Goal: Transaction & Acquisition: Obtain resource

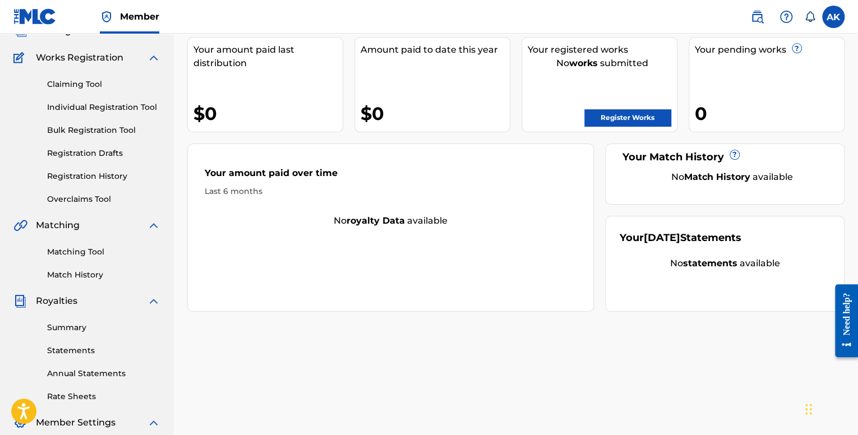
scroll to position [260, 0]
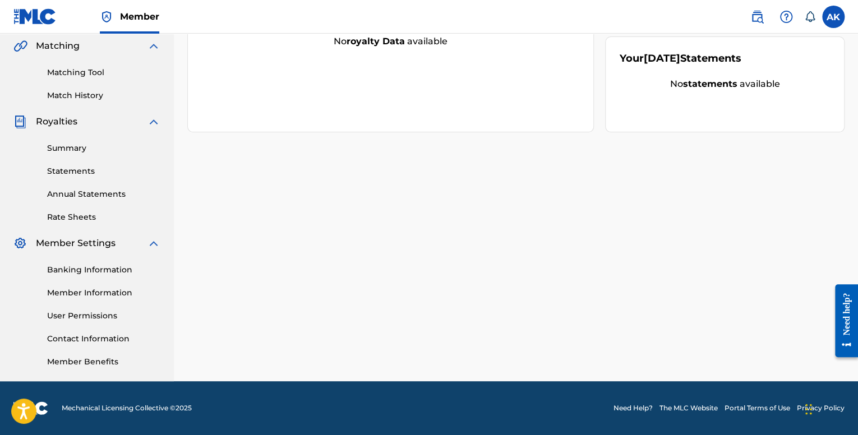
click at [102, 268] on link "Banking Information" at bounding box center [103, 270] width 113 height 12
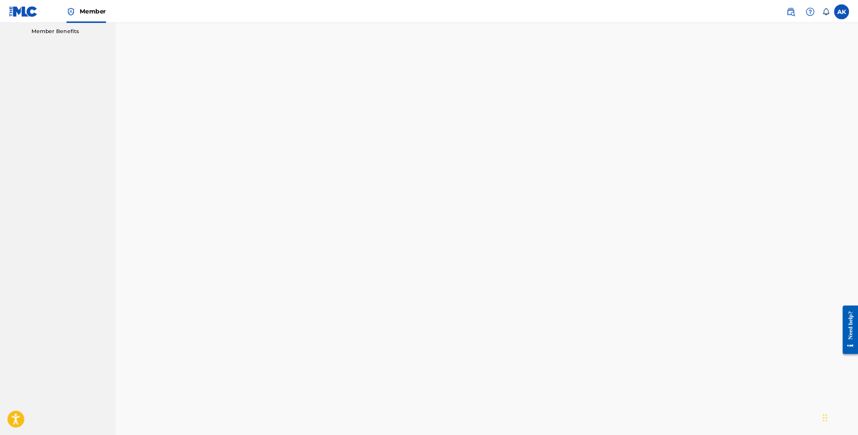
scroll to position [527, 0]
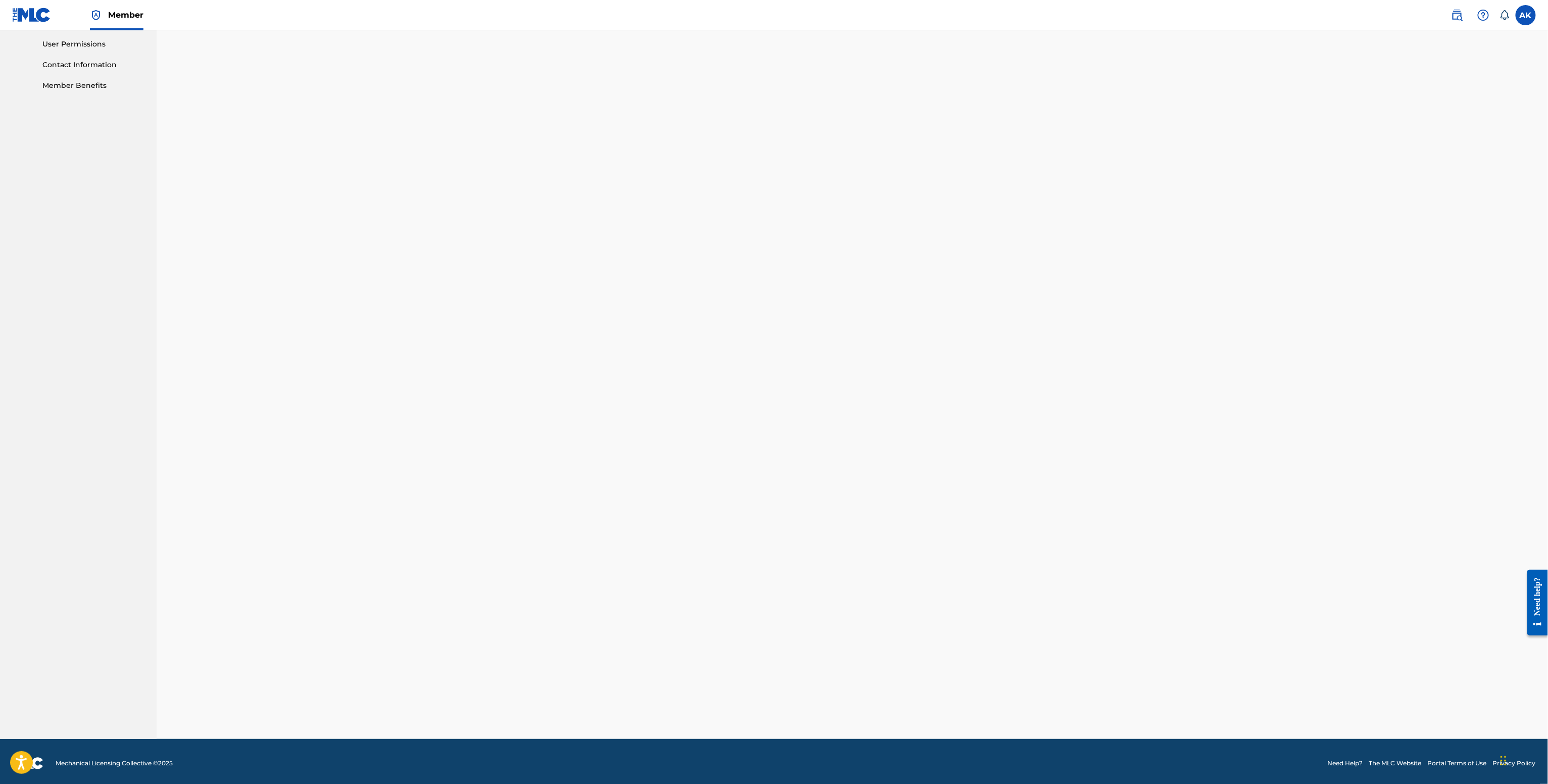
drag, startPoint x: 1294, startPoint y: 226, endPoint x: 1249, endPoint y: 55, distance: 176.8
click at [773, 214] on div "Banking and Tax The Banking and Tax tab needs to be fully completed before any …" at bounding box center [852, 147] width 1391 height 1183
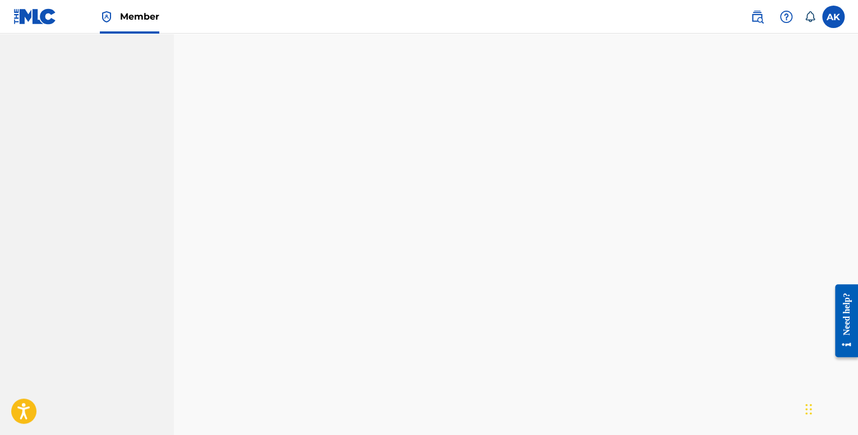
scroll to position [517, 0]
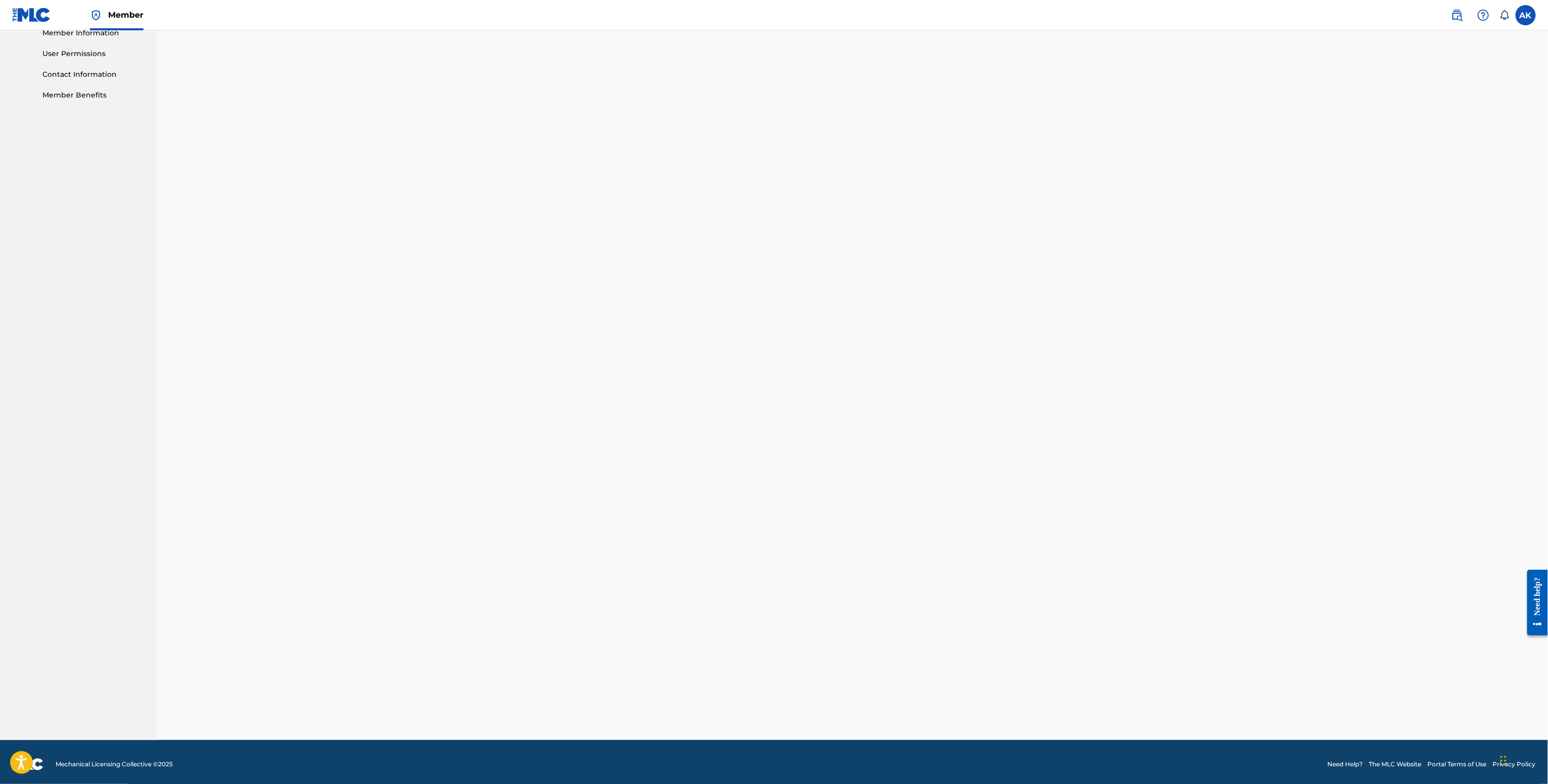
drag, startPoint x: 1269, startPoint y: 122, endPoint x: 1218, endPoint y: 24, distance: 110.5
click at [773, 122] on div "Banking and Tax The Banking and Tax tab needs to be fully completed before any …" at bounding box center [852, 152] width 1391 height 1175
drag, startPoint x: 1211, startPoint y: 161, endPoint x: 1187, endPoint y: 0, distance: 162.8
click at [773, 160] on div "Banking and Tax The Banking and Tax tab needs to be fully completed before any …" at bounding box center [852, 152] width 1391 height 1175
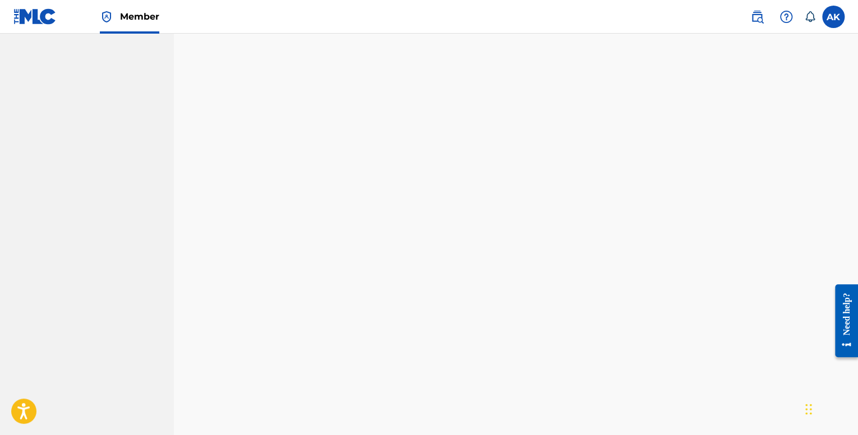
scroll to position [278, 0]
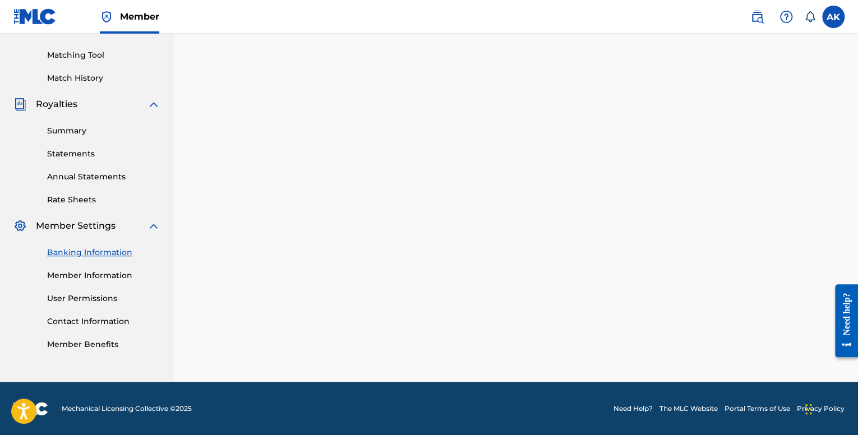
click at [117, 270] on link "Member Information" at bounding box center [103, 276] width 113 height 12
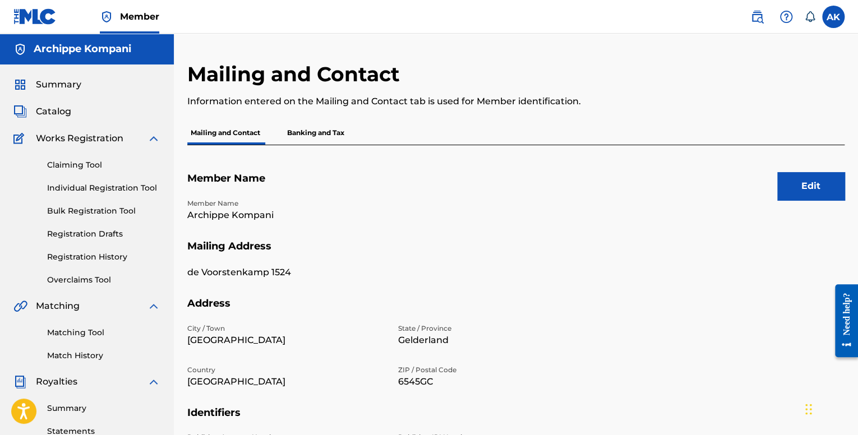
click at [296, 132] on p "Banking and Tax" at bounding box center [316, 133] width 64 height 24
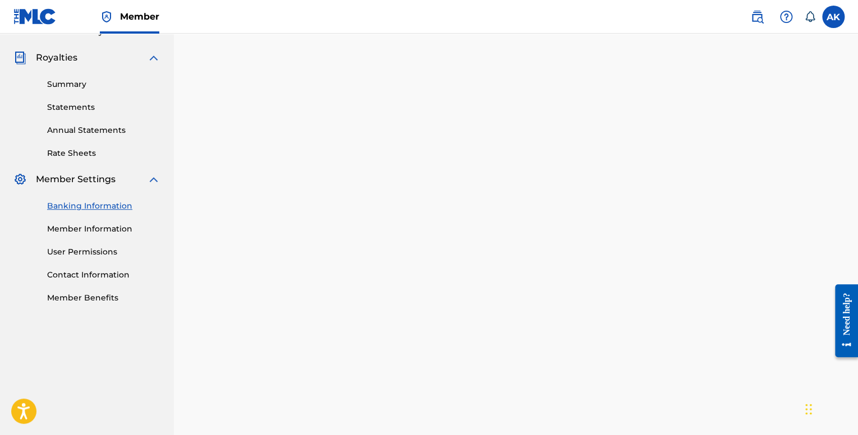
scroll to position [323, 0]
click at [95, 232] on link "Member Information" at bounding box center [103, 231] width 113 height 12
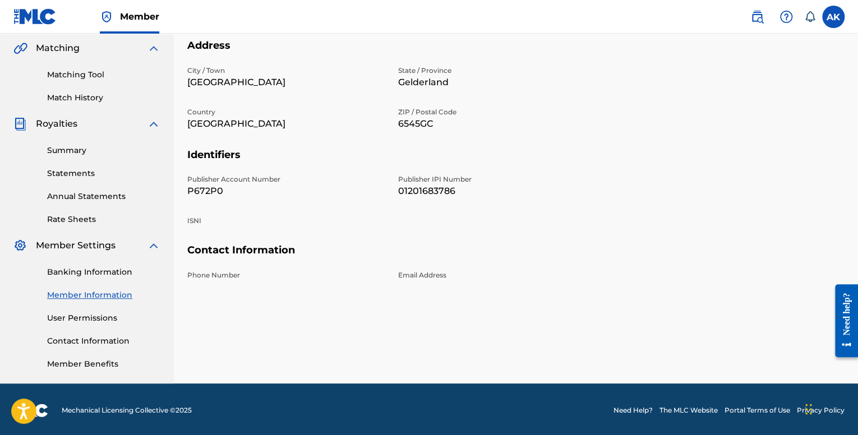
scroll to position [260, 0]
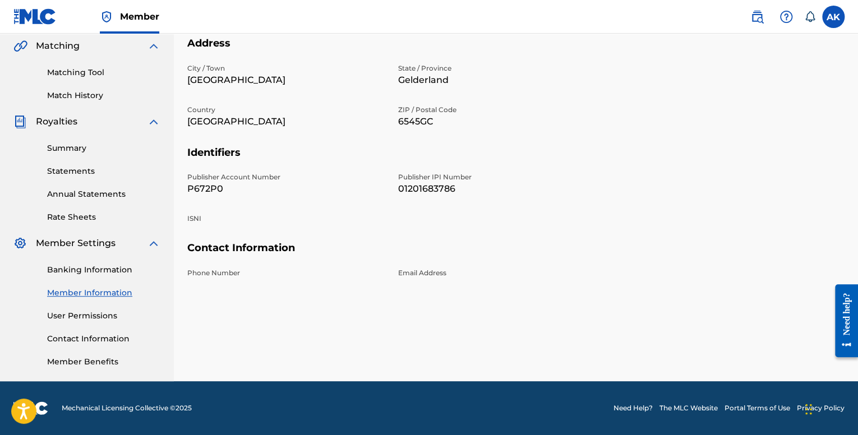
click at [87, 314] on link "User Permissions" at bounding box center [103, 316] width 113 height 12
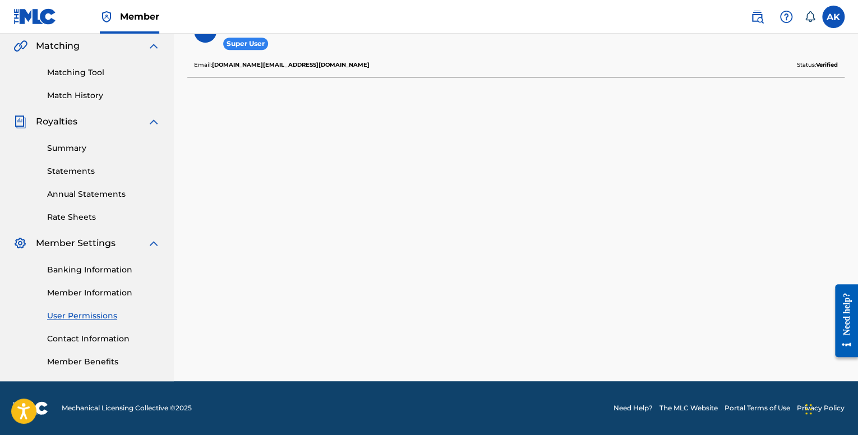
click at [148, 242] on img at bounding box center [153, 243] width 13 height 13
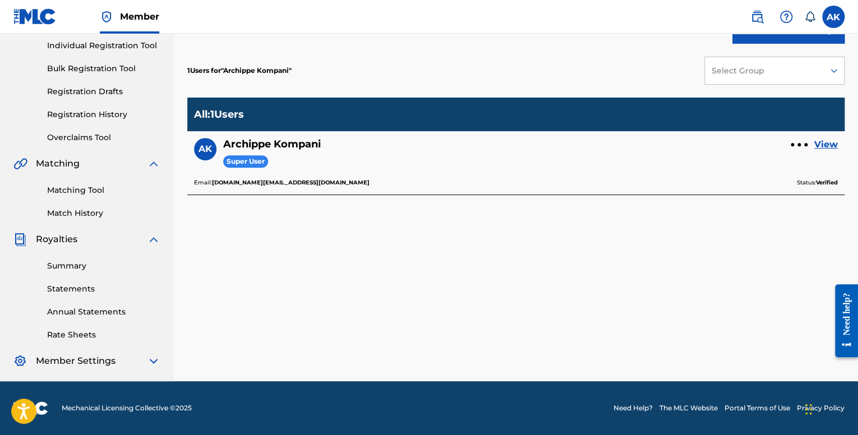
click at [151, 243] on img at bounding box center [153, 239] width 13 height 13
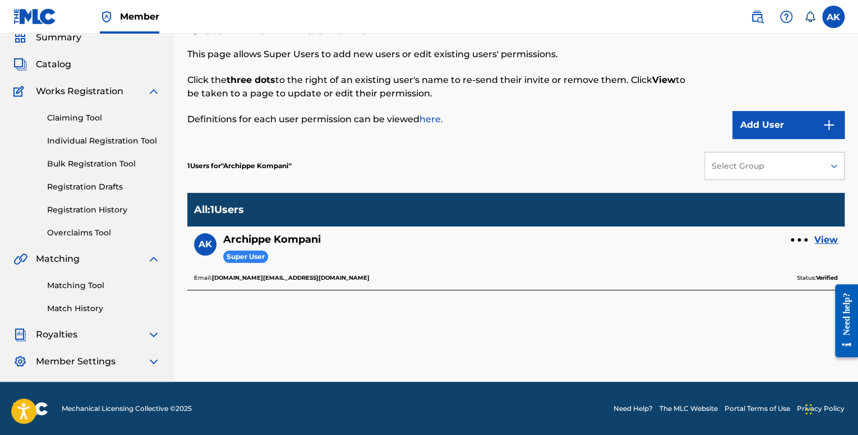
click at [149, 263] on img at bounding box center [153, 258] width 13 height 13
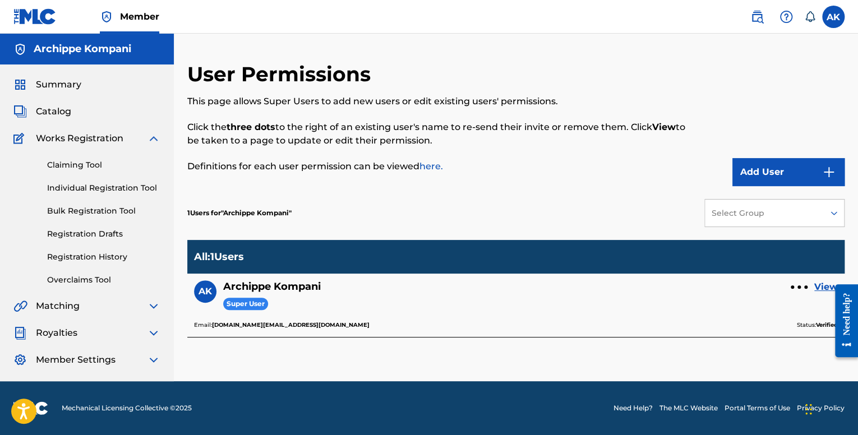
click at [150, 137] on img at bounding box center [153, 138] width 13 height 13
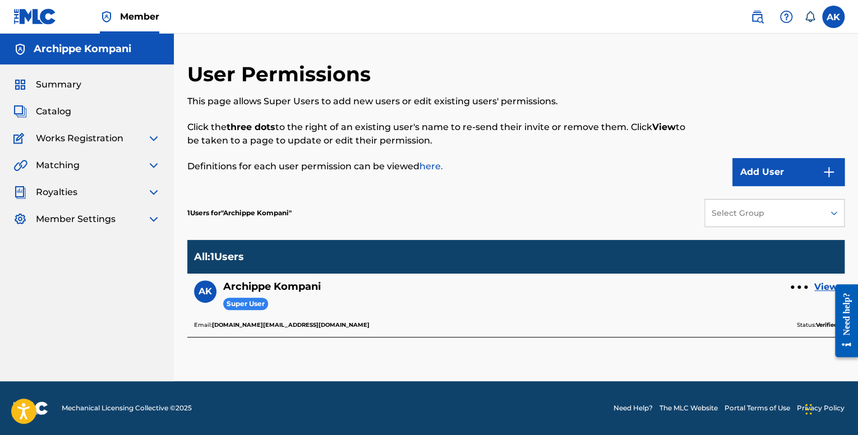
click at [90, 88] on div "Summary" at bounding box center [86, 84] width 147 height 13
click at [52, 118] on span "Catalog" at bounding box center [53, 111] width 35 height 13
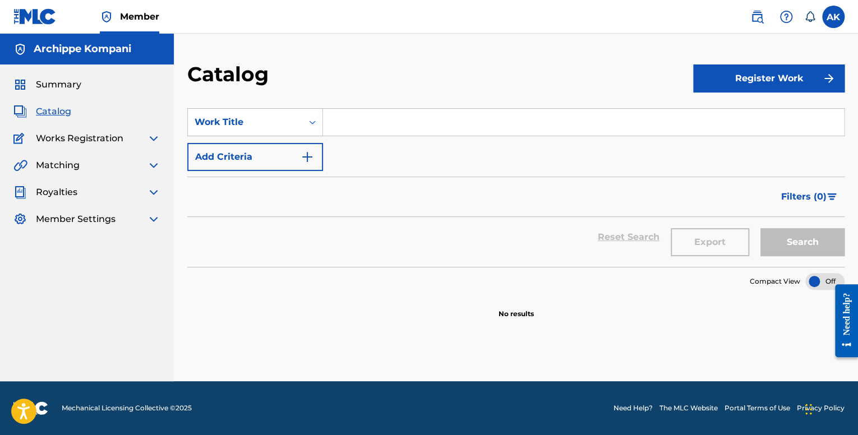
click at [65, 141] on span "Works Registration" at bounding box center [80, 138] width 88 height 13
drag, startPoint x: 116, startPoint y: 142, endPoint x: 155, endPoint y: 137, distance: 39.6
click at [117, 142] on span "Works Registration" at bounding box center [80, 138] width 88 height 13
click at [155, 136] on img at bounding box center [153, 138] width 13 height 13
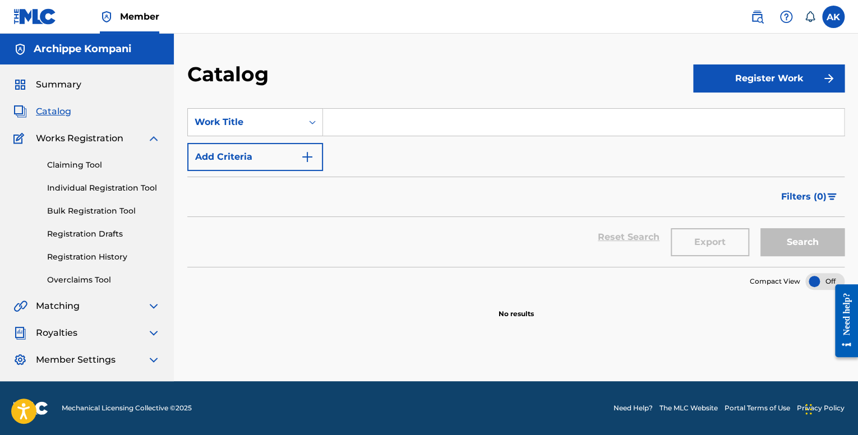
click at [90, 160] on link "Claiming Tool" at bounding box center [103, 165] width 113 height 12
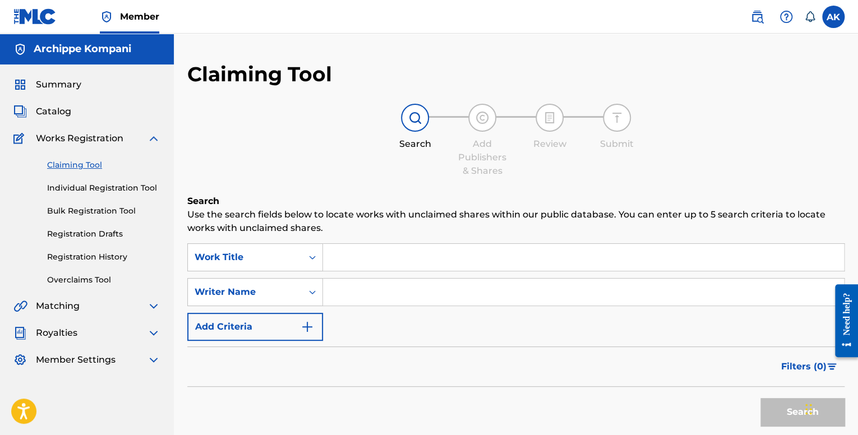
click at [94, 208] on link "Bulk Registration Tool" at bounding box center [103, 211] width 113 height 12
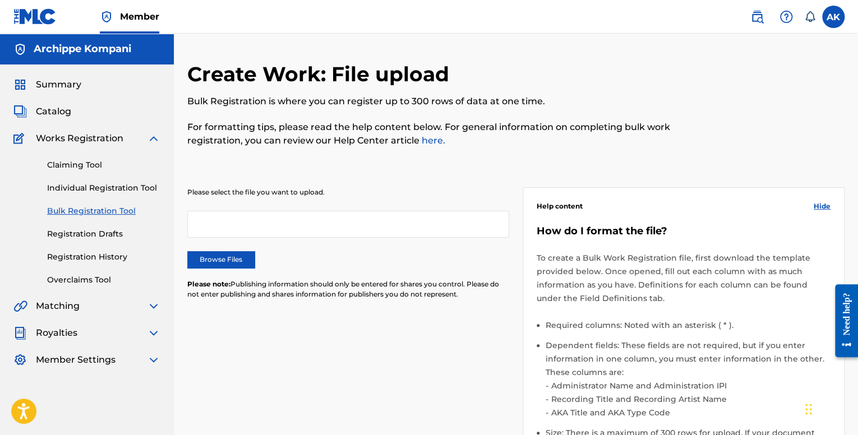
click at [94, 230] on link "Registration Drafts" at bounding box center [103, 234] width 113 height 12
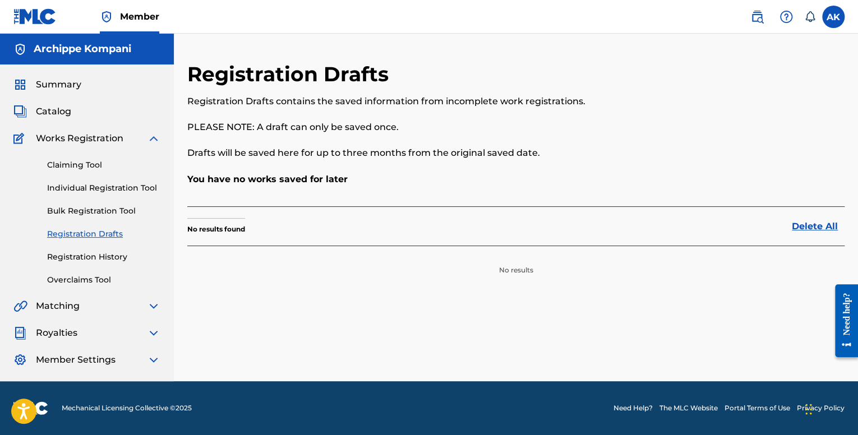
click at [85, 260] on link "Registration History" at bounding box center [103, 257] width 113 height 12
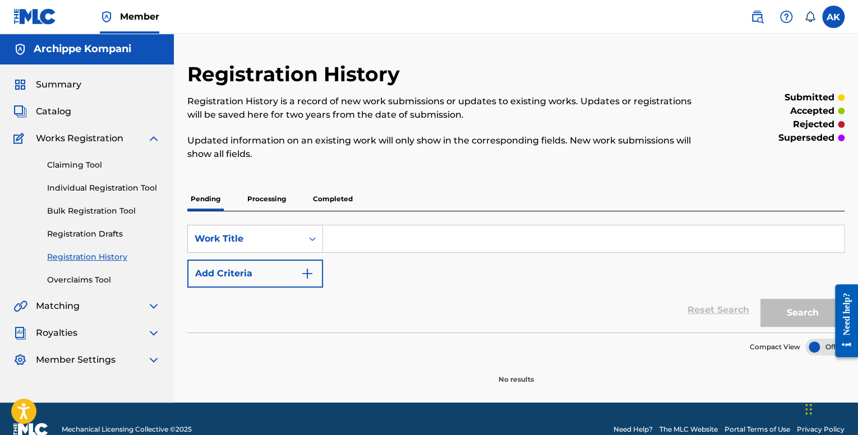
click at [81, 289] on div "Summary Catalog Works Registration Claiming Tool Individual Registration Tool B…" at bounding box center [87, 223] width 174 height 316
click at [71, 283] on link "Overclaims Tool" at bounding box center [103, 280] width 113 height 12
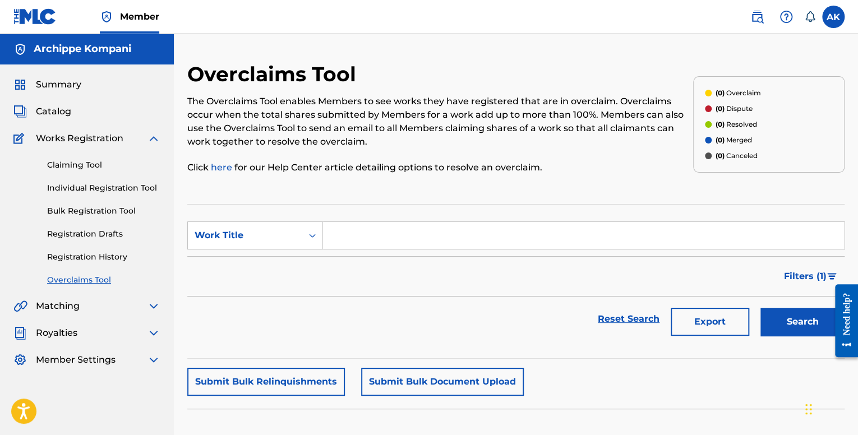
click at [78, 147] on div "Claiming Tool Individual Registration Tool Bulk Registration Tool Registration …" at bounding box center [86, 215] width 147 height 141
click at [77, 141] on span "Works Registration" at bounding box center [80, 138] width 88 height 13
click at [61, 113] on span "Catalog" at bounding box center [53, 111] width 35 height 13
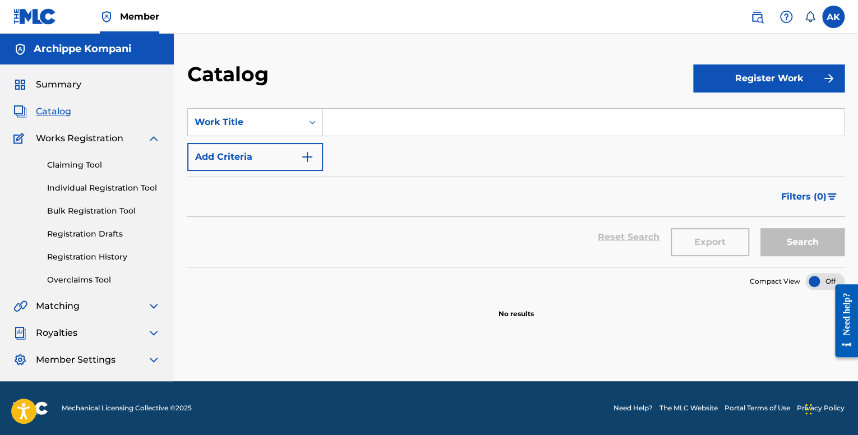
click at [756, 74] on button "Register Work" at bounding box center [768, 79] width 151 height 28
click at [105, 188] on link "Individual Registration Tool" at bounding box center [103, 188] width 113 height 12
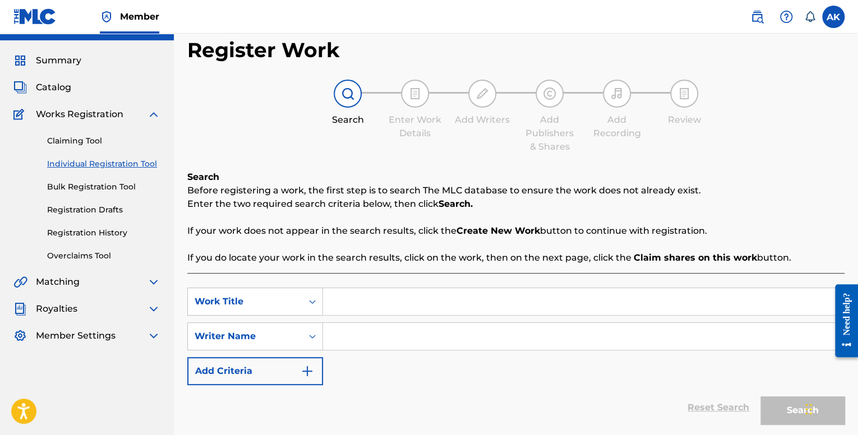
scroll to position [111, 0]
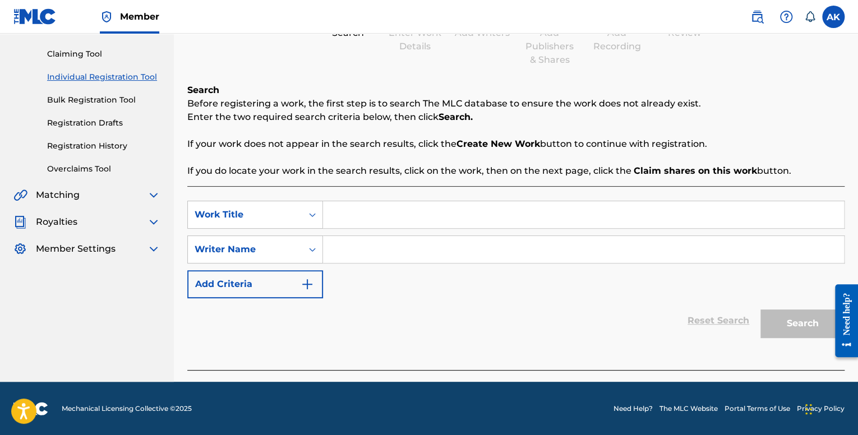
click at [346, 211] on input "Search Form" at bounding box center [583, 214] width 521 height 27
paste input "FYRWRKS"
type input "FYRWRKS"
click at [357, 254] on input "Search Form" at bounding box center [583, 249] width 521 height 27
click at [363, 245] on input "Search Form" at bounding box center [583, 249] width 521 height 27
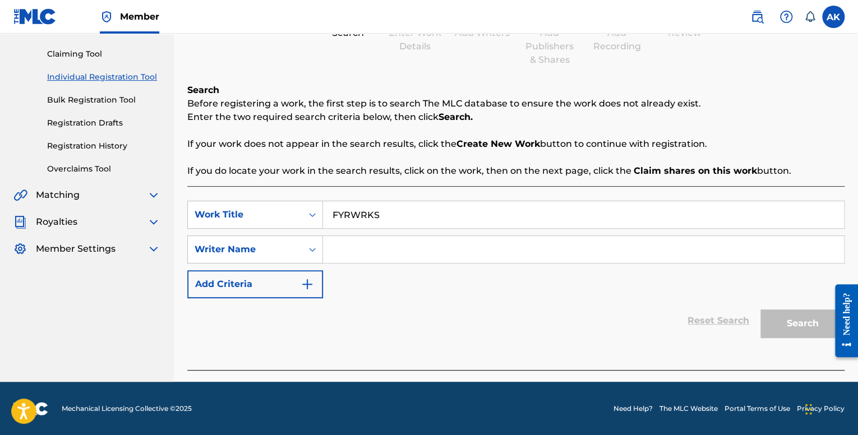
paste input "KOMPANI, ARCHIPPE [PERSON_NAME]"
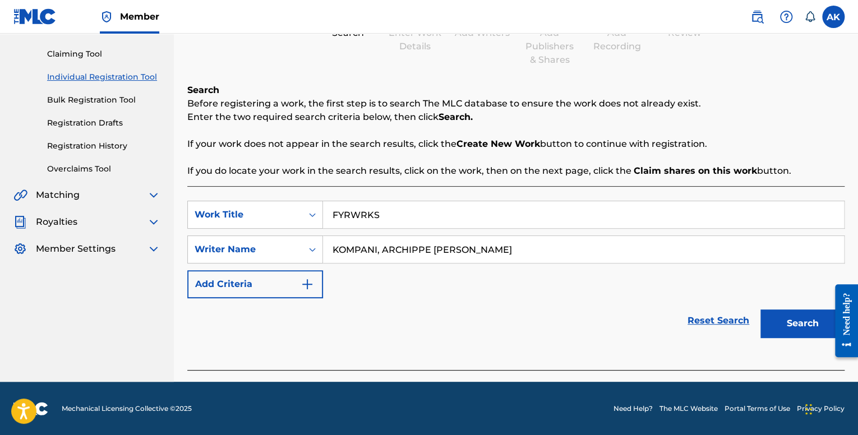
click at [781, 323] on button "Search" at bounding box center [803, 324] width 84 height 28
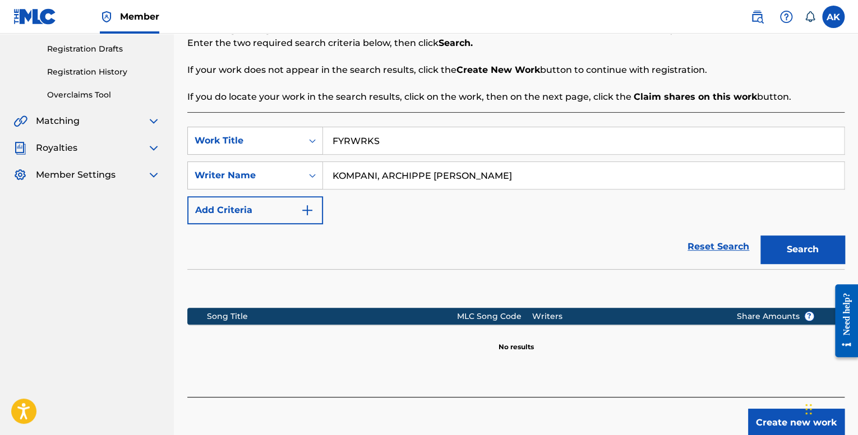
scroll to position [240, 0]
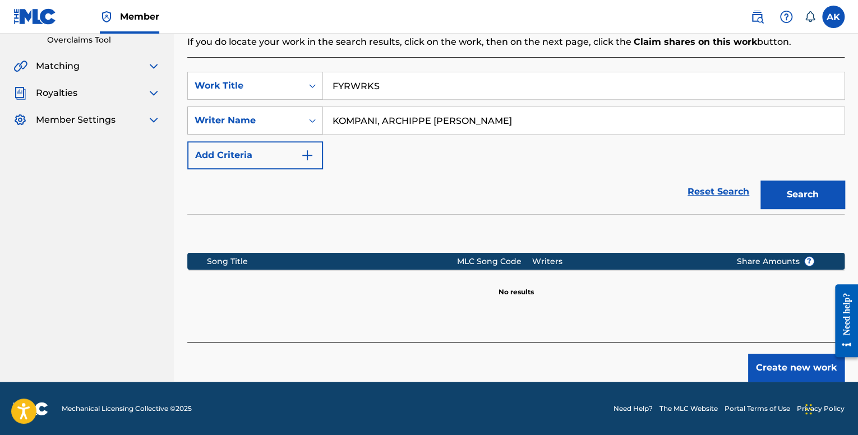
drag, startPoint x: 490, startPoint y: 121, endPoint x: 321, endPoint y: 127, distance: 169.0
click at [321, 127] on div "SearchWithCriteriaae6988ca-06da-4dc3-8d37-0e5031c06ca8 Writer Name [PERSON_NAME…" at bounding box center [515, 121] width 657 height 28
click at [761, 181] on button "Search" at bounding box center [803, 195] width 84 height 28
click at [393, 91] on input "FYRWRKS" at bounding box center [583, 85] width 521 height 27
drag, startPoint x: 510, startPoint y: 109, endPoint x: 251, endPoint y: 124, distance: 259.6
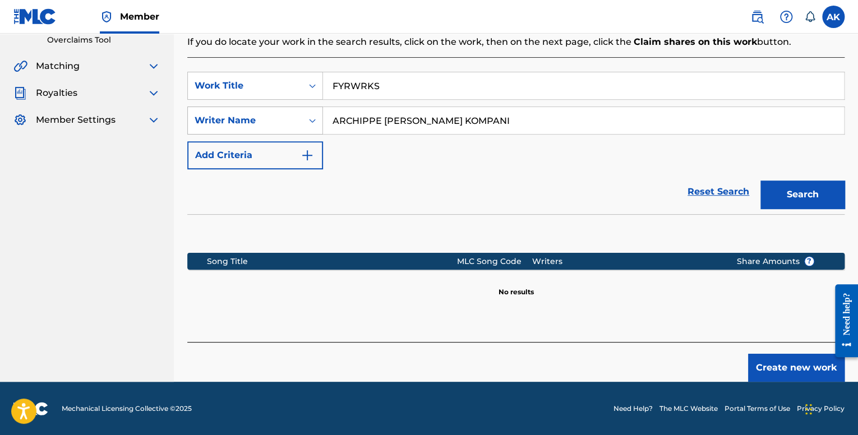
click at [251, 124] on div "SearchWithCriteriaae6988ca-06da-4dc3-8d37-0e5031c06ca8 Writer Name [PERSON_NAME]" at bounding box center [515, 121] width 657 height 28
click at [761, 181] on button "Search" at bounding box center [803, 195] width 84 height 28
drag, startPoint x: 491, startPoint y: 128, endPoint x: 317, endPoint y: 125, distance: 173.9
click at [317, 125] on div "SearchWithCriteriaae6988ca-06da-4dc3-8d37-0e5031c06ca8 Writer Name [PERSON_NAME]" at bounding box center [515, 121] width 657 height 28
paste input "ARCHIPPE"
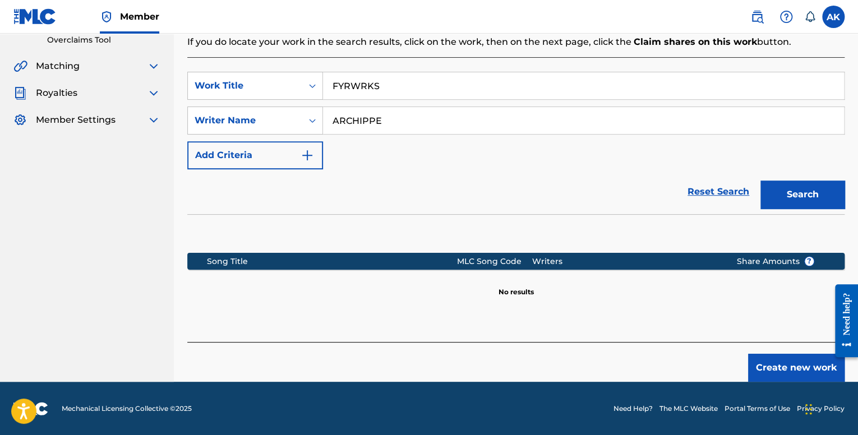
type input "ARCHIPPE"
click at [791, 185] on button "Search" at bounding box center [803, 195] width 84 height 28
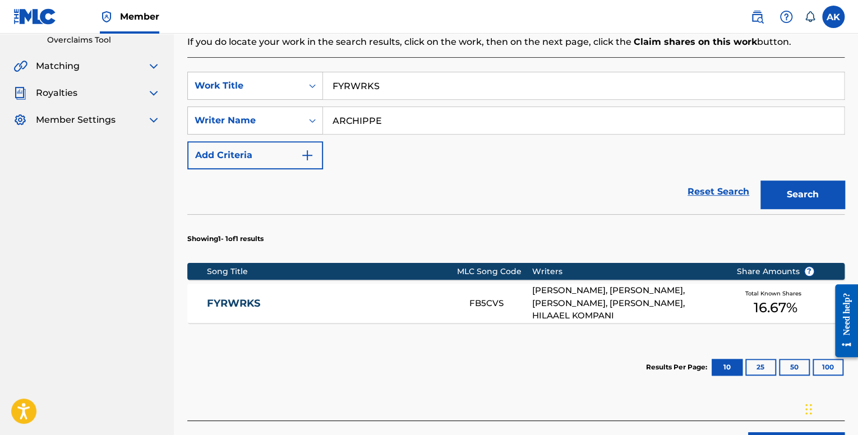
click at [452, 296] on div "FYRWRKS FB5CVS [PERSON_NAME], [PERSON_NAME], [PERSON_NAME], [PERSON_NAME], HILA…" at bounding box center [515, 303] width 657 height 39
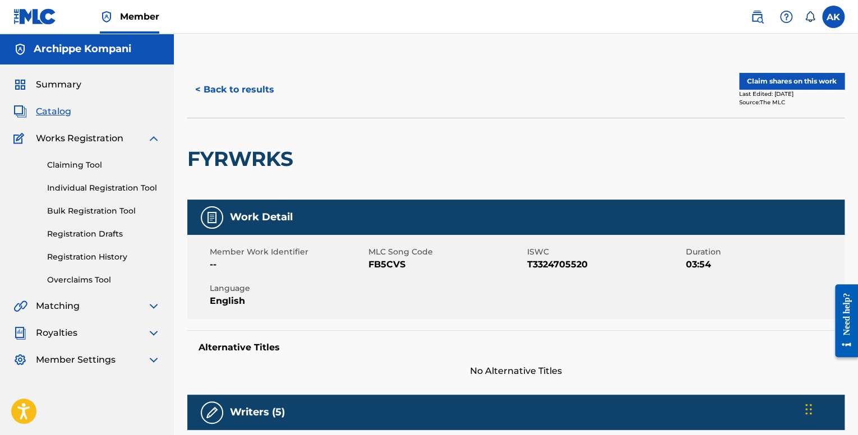
click at [776, 79] on button "Claim shares on this work" at bounding box center [791, 81] width 105 height 17
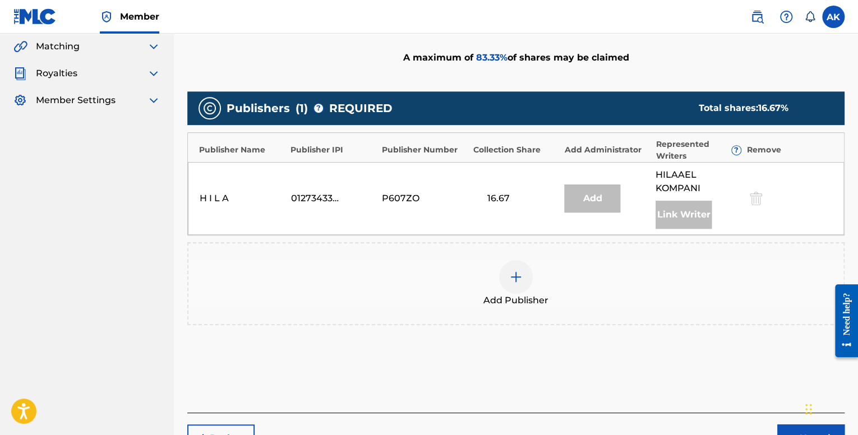
scroll to position [224, 0]
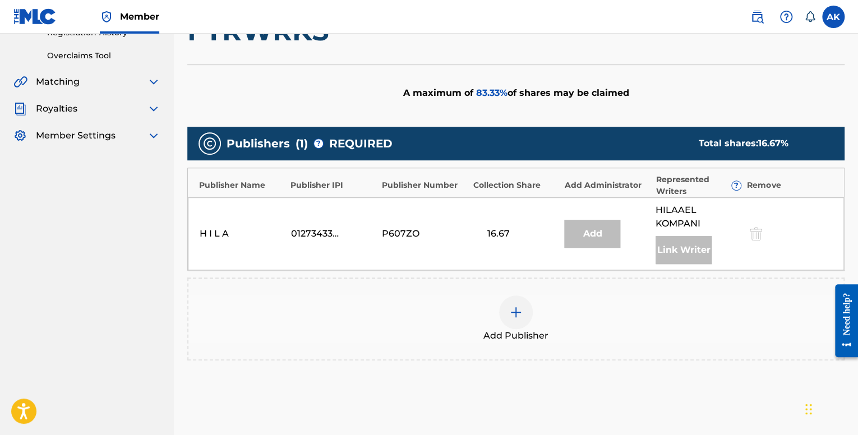
click at [513, 315] on img at bounding box center [515, 312] width 13 height 13
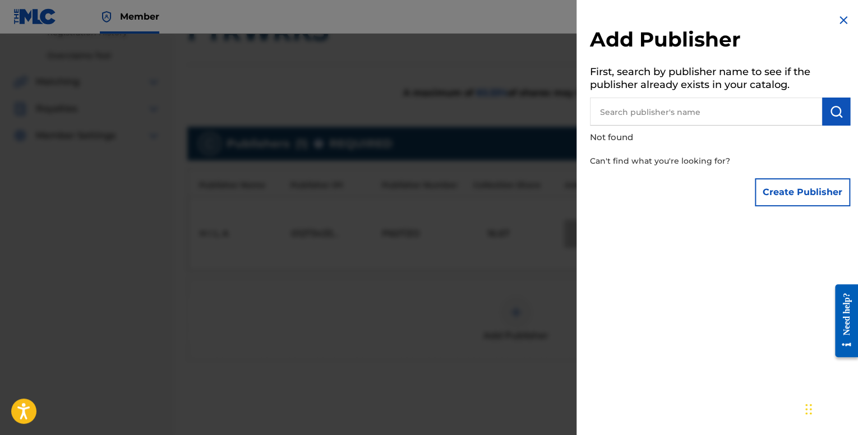
click at [622, 108] on input "text" at bounding box center [706, 112] width 232 height 28
type input "Archippe"
click at [835, 116] on img "submit" at bounding box center [836, 111] width 13 height 13
click at [802, 107] on img at bounding box center [808, 110] width 13 height 13
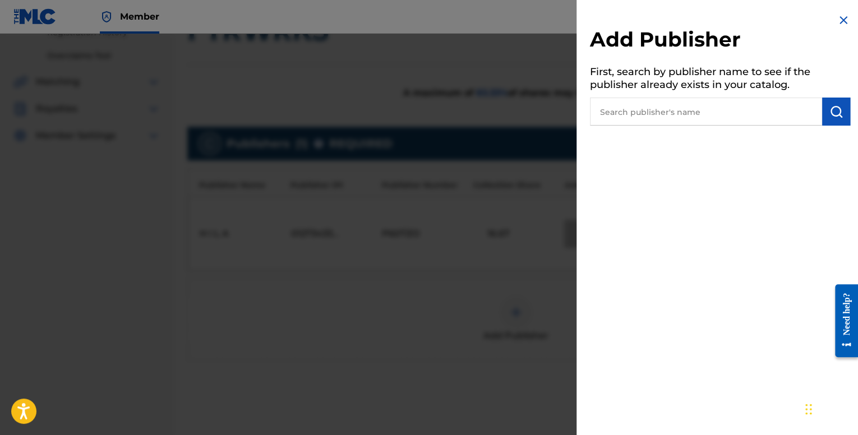
click at [720, 108] on input "text" at bounding box center [706, 112] width 232 height 28
click at [703, 112] on input "text" at bounding box center [706, 112] width 232 height 28
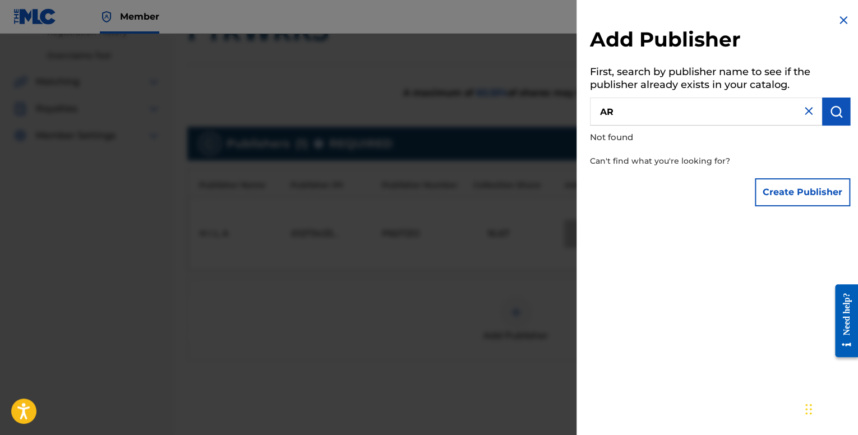
type input "A"
click at [662, 114] on input "text" at bounding box center [706, 112] width 232 height 28
click at [818, 184] on button "Create Publisher" at bounding box center [802, 192] width 95 height 28
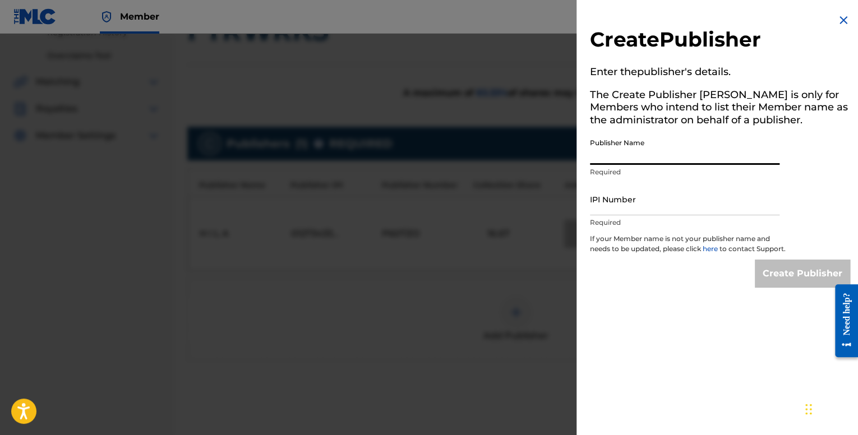
click at [618, 149] on input "Publisher Name" at bounding box center [685, 149] width 190 height 32
click at [627, 155] on input "Publisher Name" at bounding box center [685, 149] width 190 height 32
type input "Archippe"
click at [609, 196] on input "IPI Number" at bounding box center [685, 199] width 190 height 32
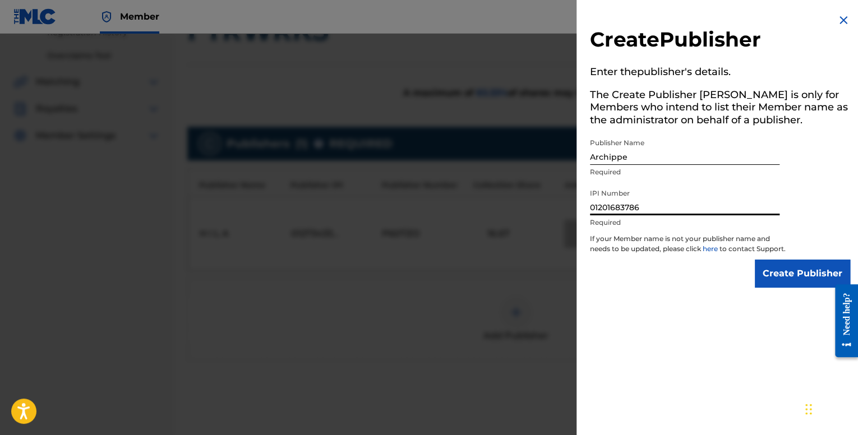
drag, startPoint x: 619, startPoint y: 207, endPoint x: 539, endPoint y: 205, distance: 80.2
click at [539, 205] on div "Create Publisher Enter the publisher 's details. The Create Publisher button is…" at bounding box center [429, 235] width 858 height 402
paste input
type input "1201683786"
click at [772, 288] on input "Create Publisher" at bounding box center [802, 274] width 95 height 28
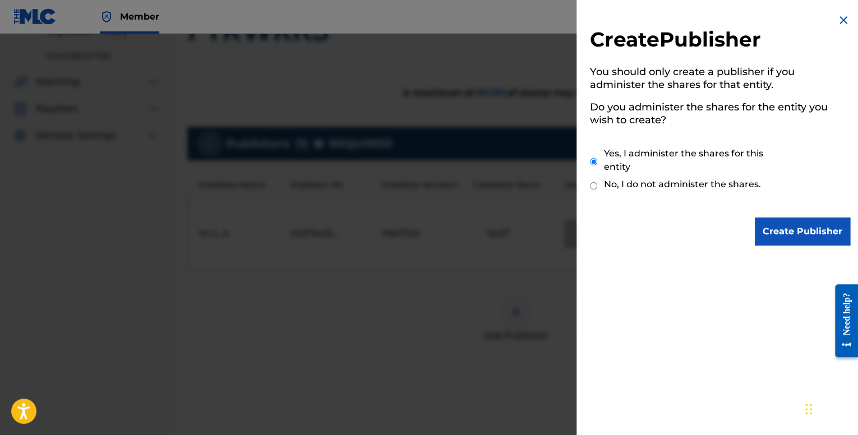
click at [792, 231] on input "Create Publisher" at bounding box center [802, 232] width 95 height 28
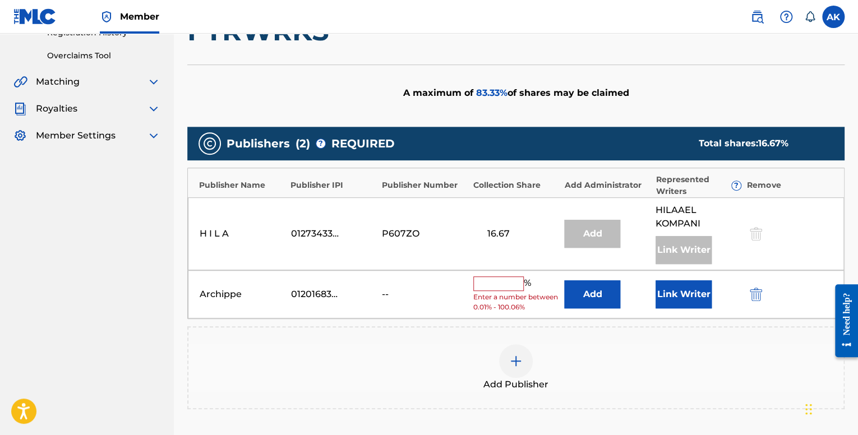
click at [500, 278] on input "text" at bounding box center [498, 284] width 50 height 15
click at [593, 294] on button "Add" at bounding box center [592, 294] width 56 height 28
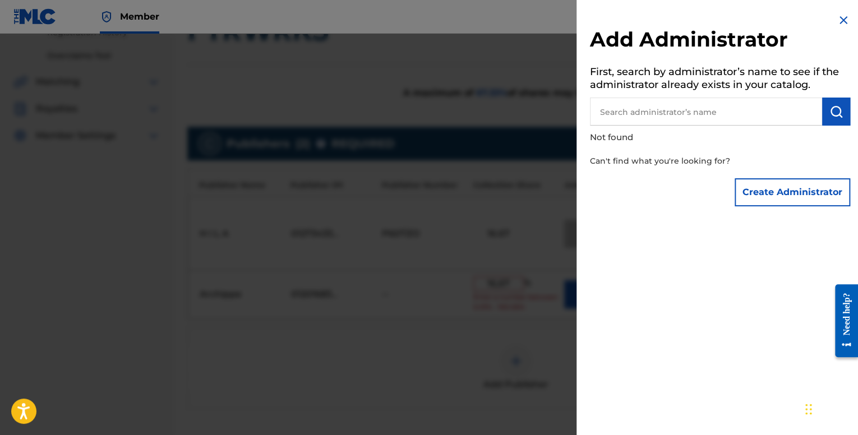
click at [736, 102] on input "text" at bounding box center [706, 112] width 232 height 28
click at [837, 17] on img at bounding box center [843, 19] width 13 height 13
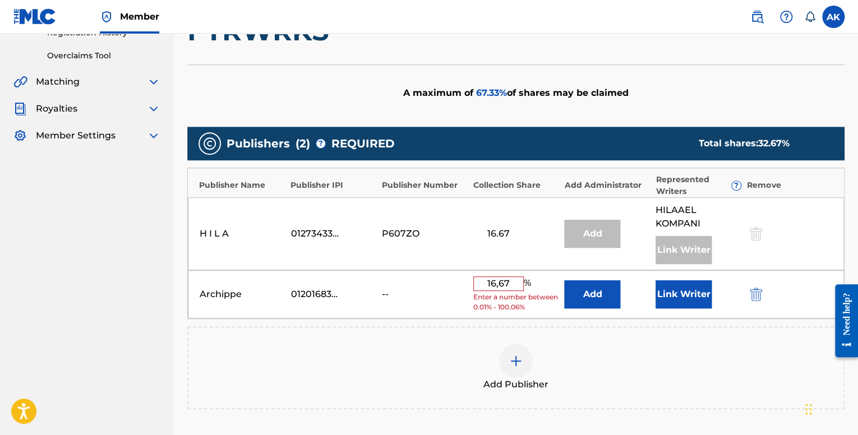
click at [677, 282] on button "Link Writer" at bounding box center [684, 294] width 56 height 28
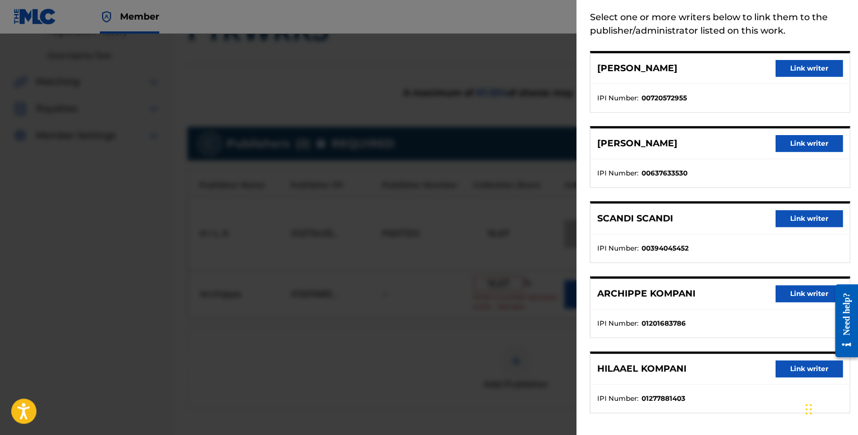
scroll to position [56, 0]
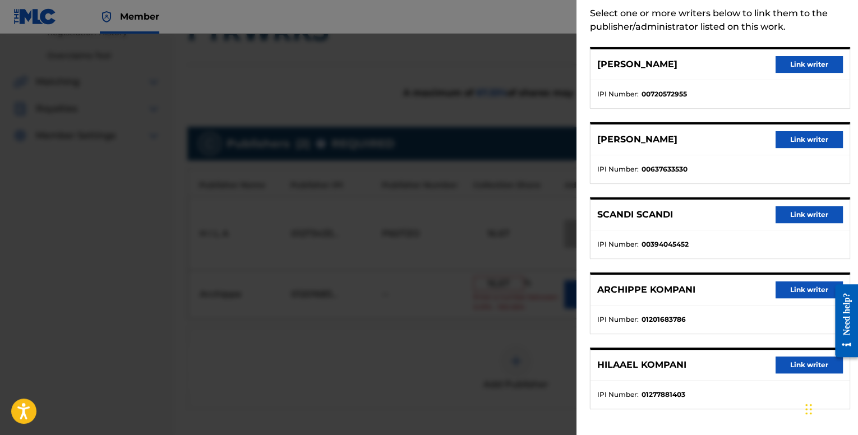
click at [776, 292] on button "Link writer" at bounding box center [809, 290] width 67 height 17
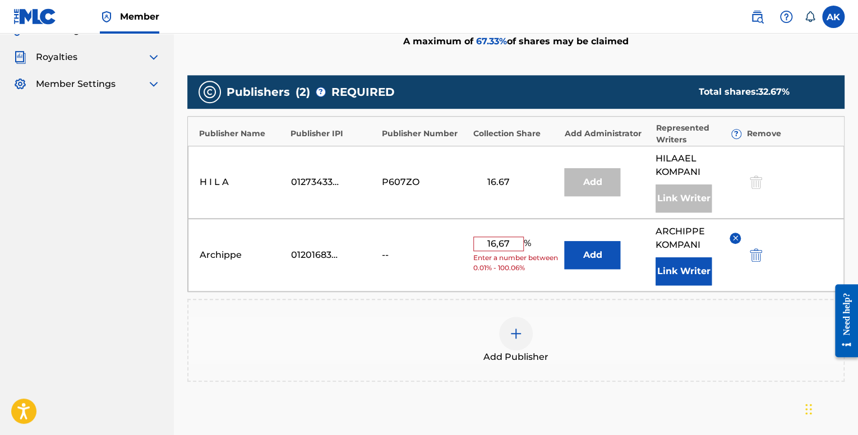
scroll to position [280, 0]
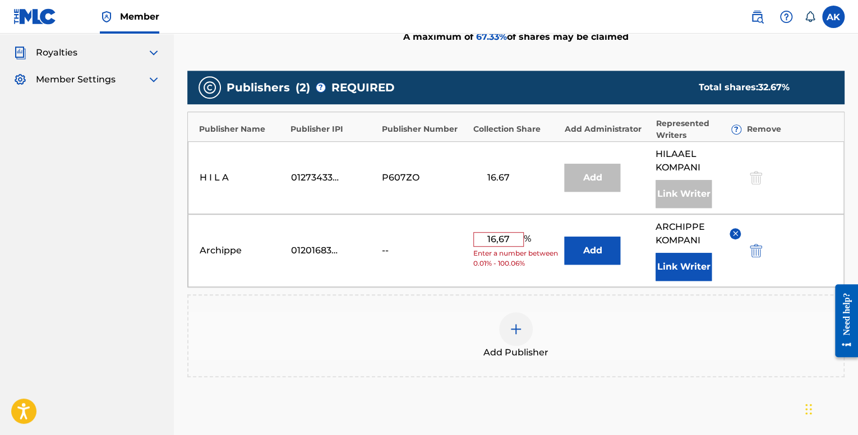
click at [732, 232] on img at bounding box center [735, 233] width 8 height 8
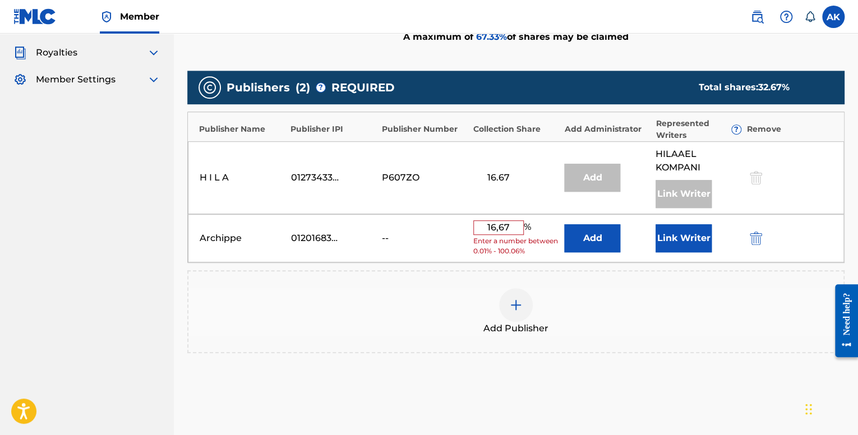
drag, startPoint x: 509, startPoint y: 226, endPoint x: 425, endPoint y: 234, distance: 84.5
click at [425, 234] on div "Archippe 01201683786 -- 16,67 % Enter a number between 0.01% - 100.06% Add Link…" at bounding box center [516, 238] width 656 height 49
click at [324, 234] on div "01201683786" at bounding box center [316, 238] width 50 height 13
click at [548, 286] on div "Add Publisher" at bounding box center [515, 311] width 657 height 83
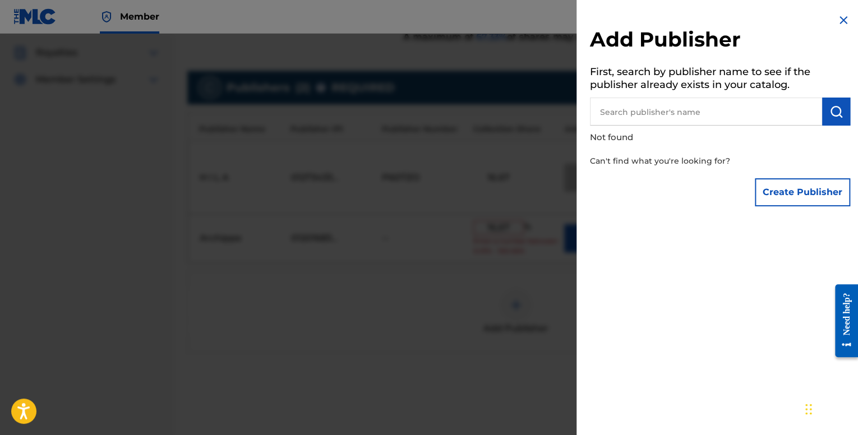
click at [838, 16] on img at bounding box center [843, 19] width 13 height 13
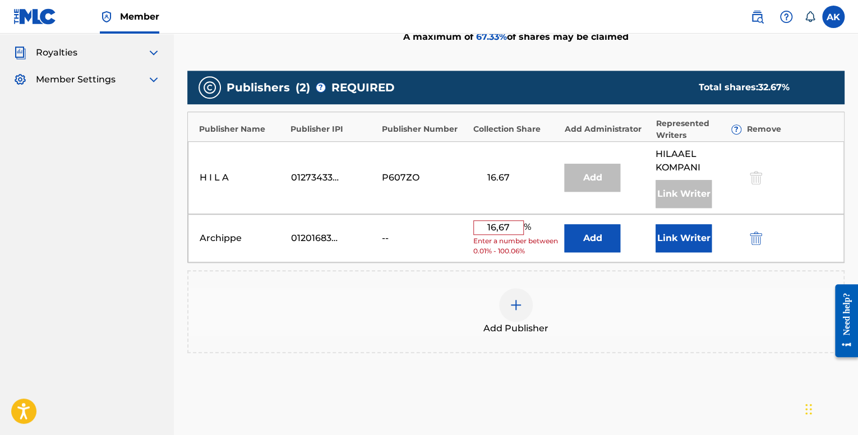
click at [692, 244] on button "Link Writer" at bounding box center [684, 238] width 56 height 28
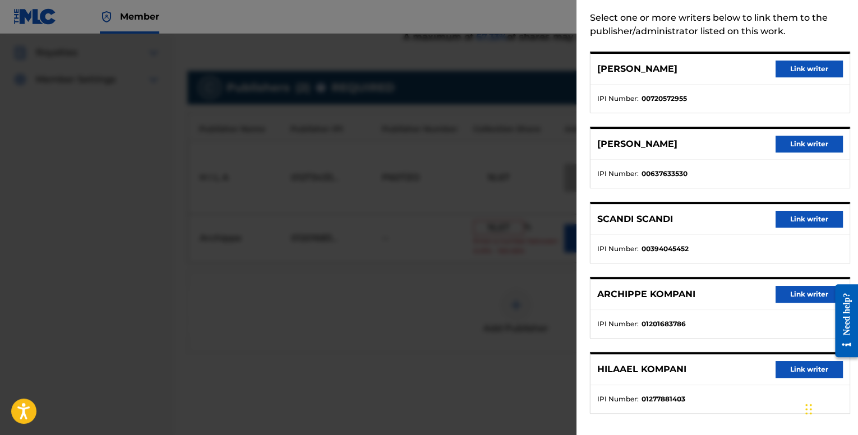
scroll to position [56, 0]
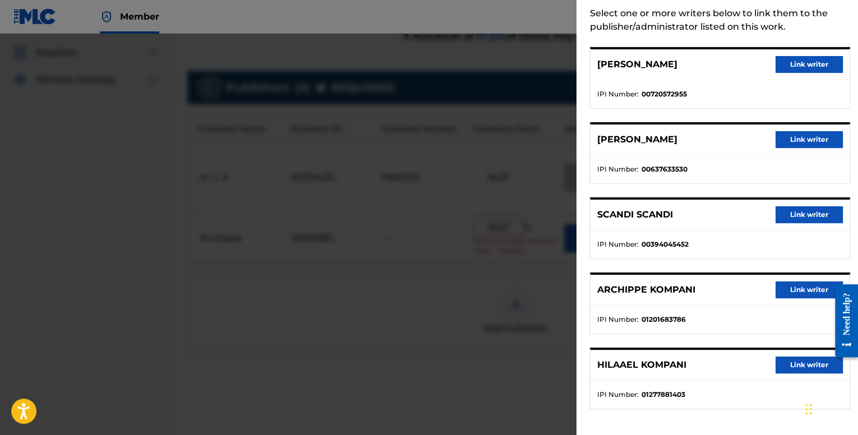
click at [783, 289] on button "Link writer" at bounding box center [809, 290] width 67 height 17
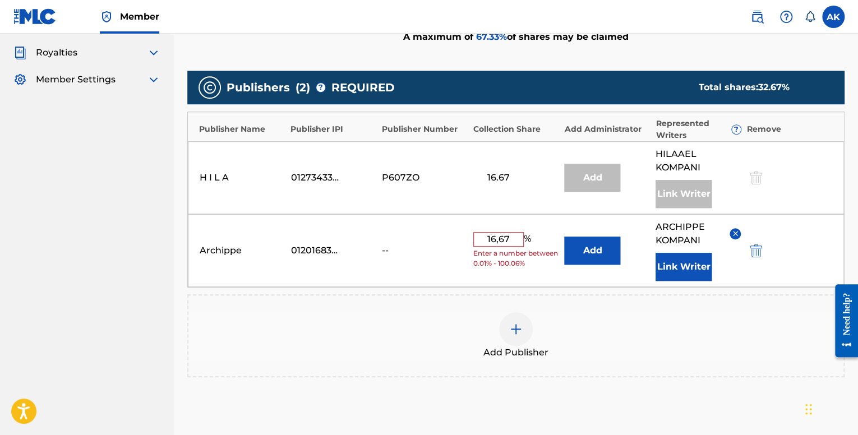
click at [581, 256] on button "Add" at bounding box center [592, 251] width 56 height 28
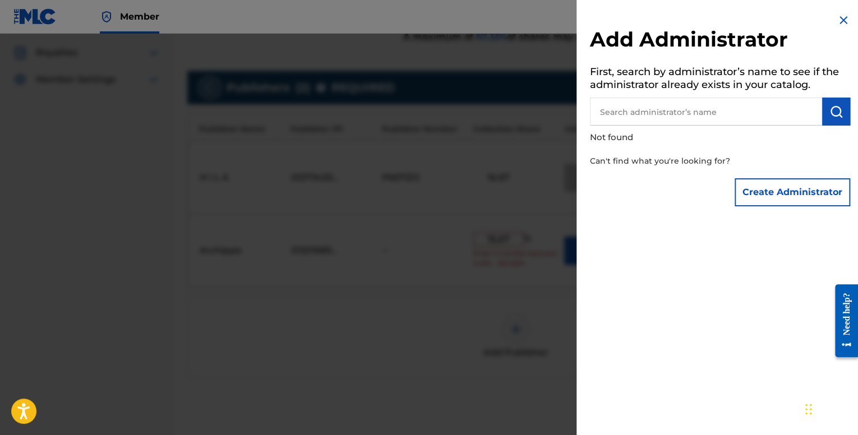
click at [839, 20] on img at bounding box center [843, 19] width 13 height 13
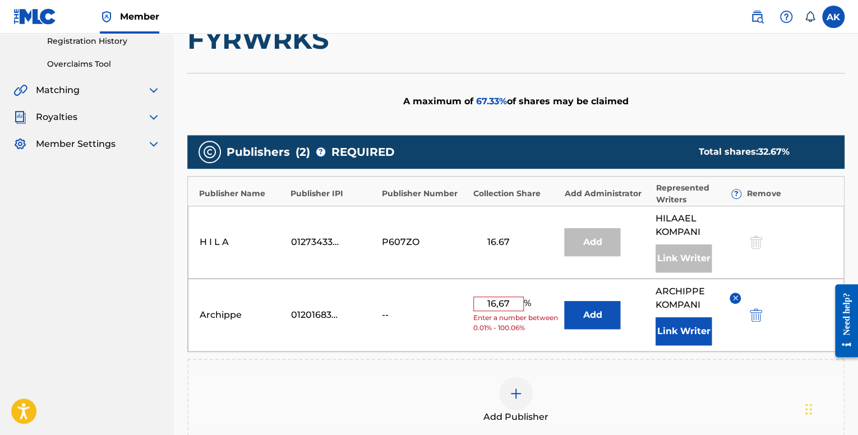
scroll to position [234, 0]
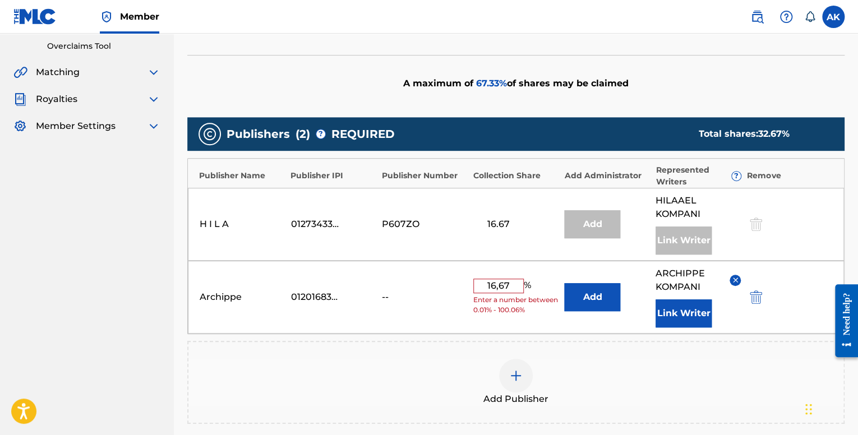
click at [500, 286] on input "16,67" at bounding box center [498, 286] width 50 height 15
type input "16.67"
click at [526, 295] on span "%" at bounding box center [529, 297] width 10 height 16
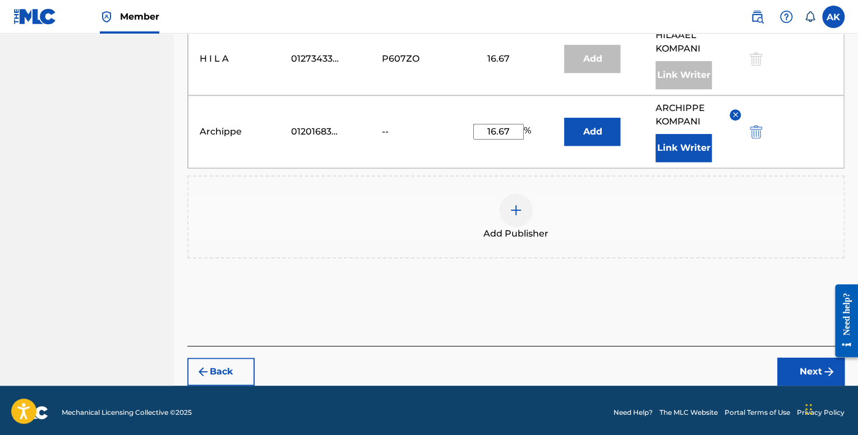
scroll to position [402, 0]
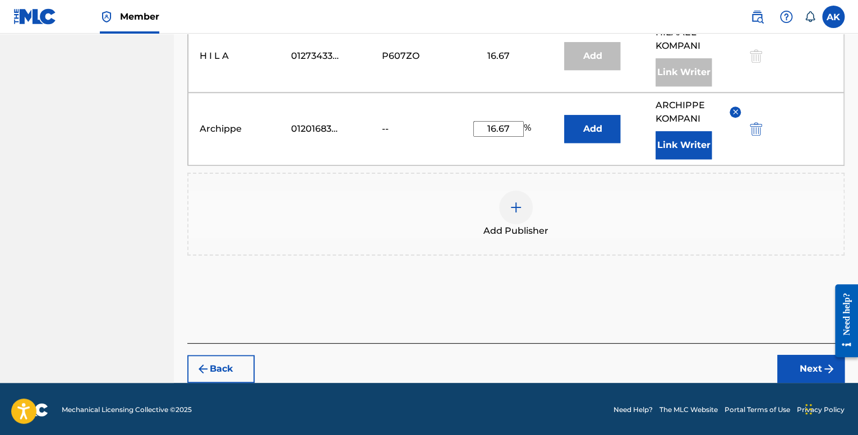
click at [798, 364] on button "Next" at bounding box center [810, 369] width 67 height 28
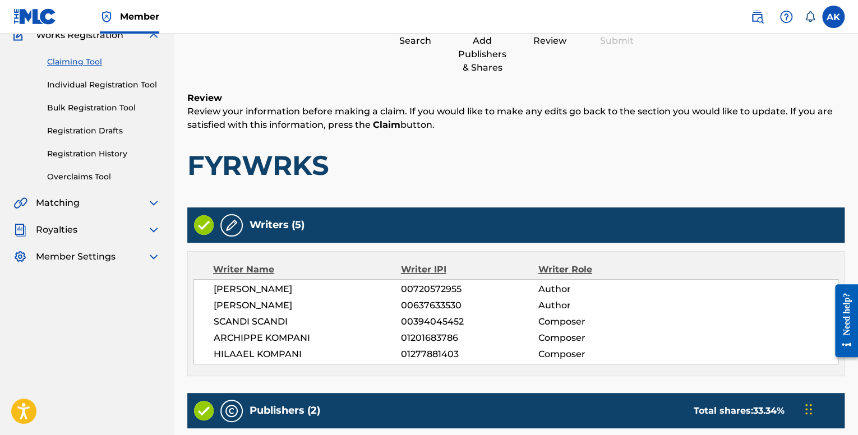
scroll to position [365, 0]
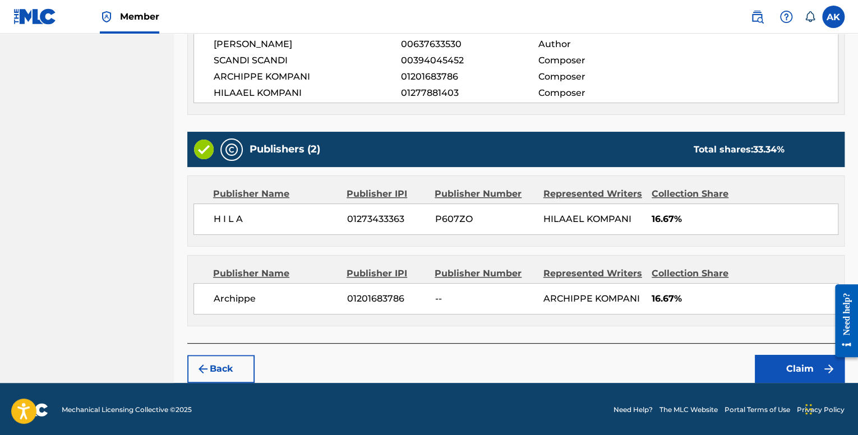
click at [776, 362] on button "Claim" at bounding box center [800, 369] width 90 height 28
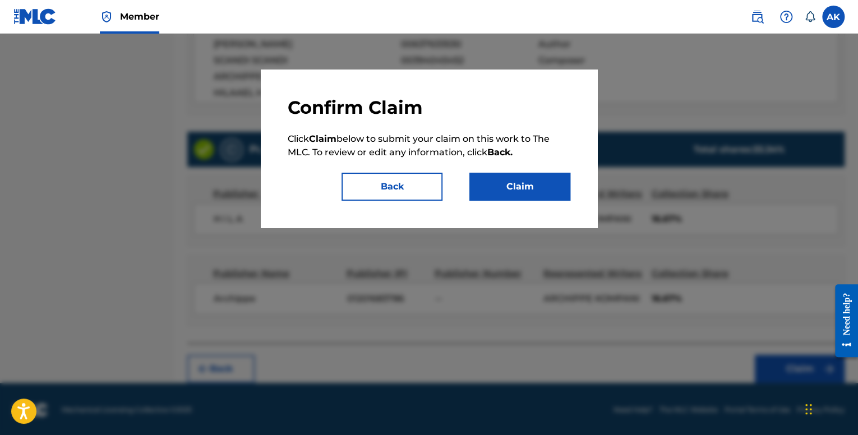
click at [508, 189] on button "Claim" at bounding box center [519, 187] width 101 height 28
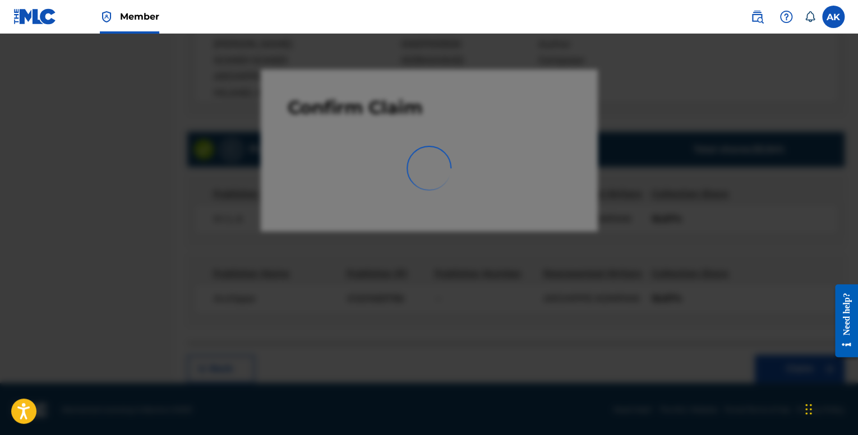
scroll to position [35, 0]
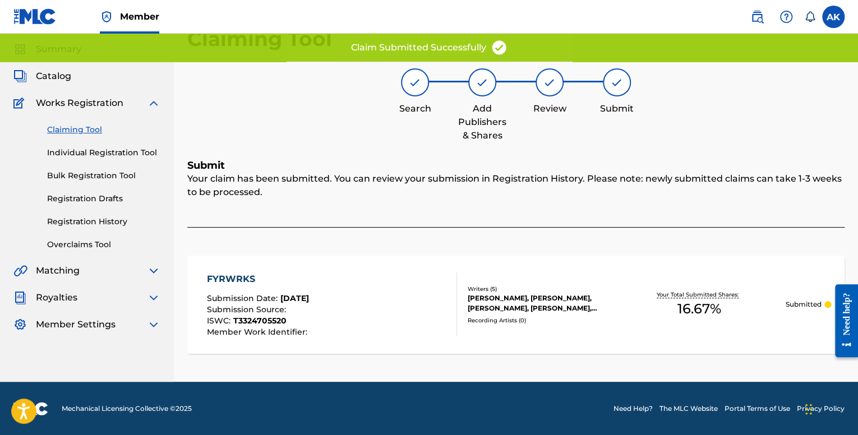
click at [124, 155] on link "Individual Registration Tool" at bounding box center [103, 153] width 113 height 12
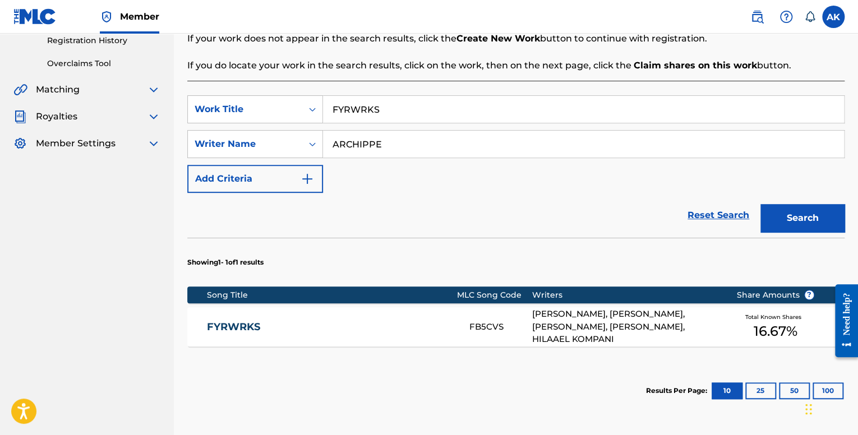
scroll to position [224, 0]
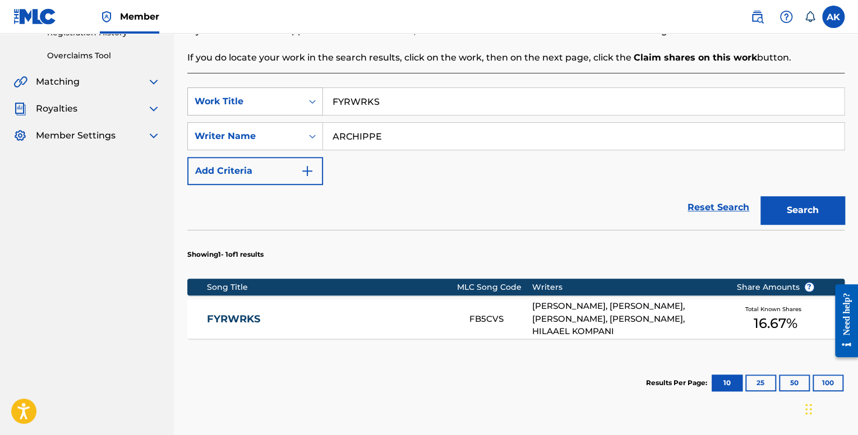
drag, startPoint x: 360, startPoint y: 102, endPoint x: 229, endPoint y: 108, distance: 130.8
click at [229, 108] on div "SearchWithCriteria7248d7c4-bd3c-452f-9db8-799753f2b05a Work Title FYRWRKS" at bounding box center [515, 102] width 657 height 28
paste input "LEAVE U ALONE"
type input "LEAVE U ALONE"
click at [761, 196] on button "Search" at bounding box center [803, 210] width 84 height 28
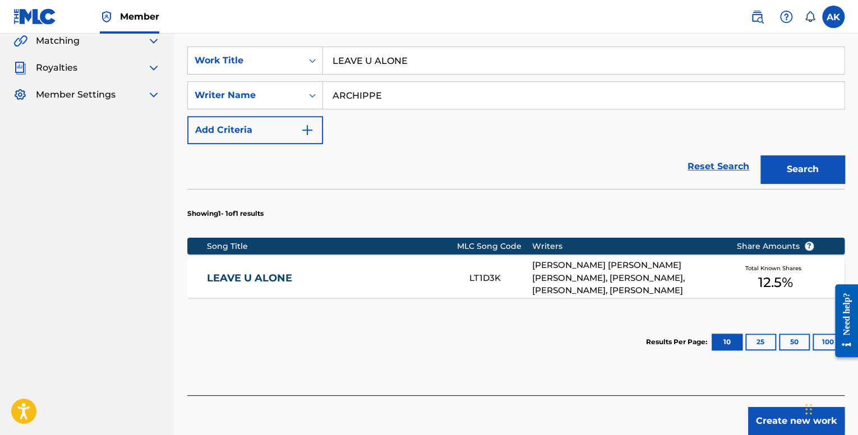
scroll to position [319, 0]
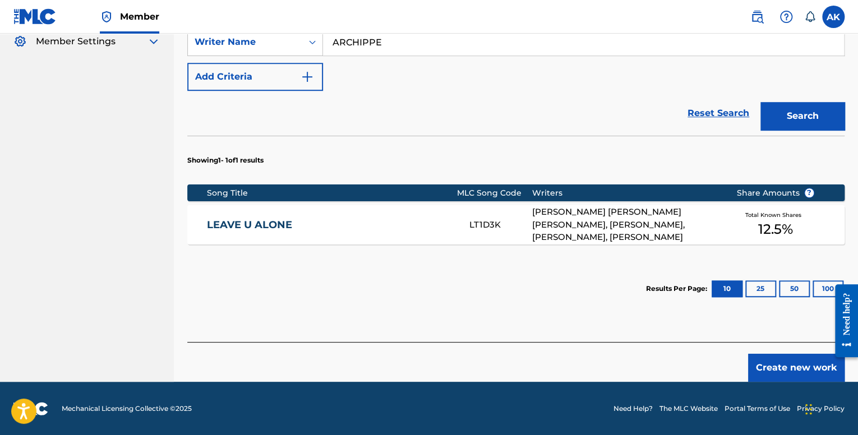
click at [448, 217] on div "LEAVE U ALONE LT1D3K [PERSON_NAME] [PERSON_NAME] [PERSON_NAME], [PERSON_NAME], …" at bounding box center [515, 224] width 657 height 39
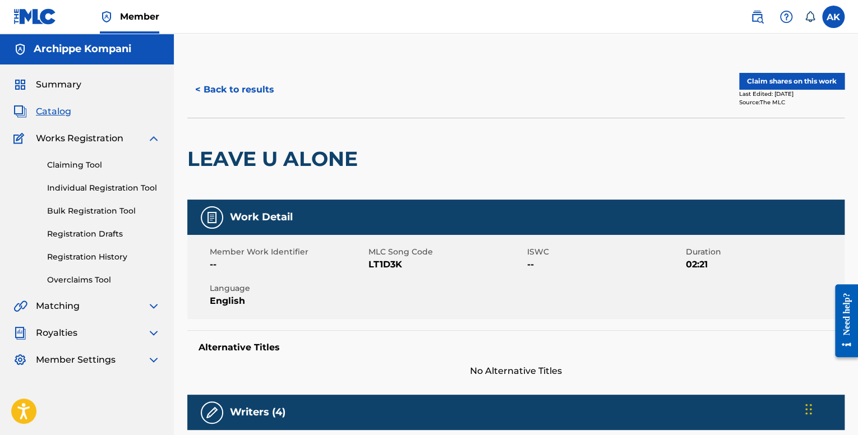
click at [756, 84] on button "Claim shares on this work" at bounding box center [791, 81] width 105 height 17
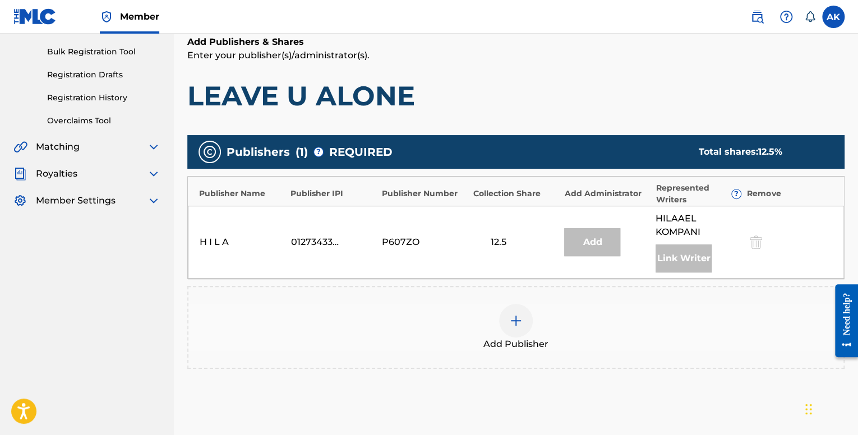
scroll to position [168, 0]
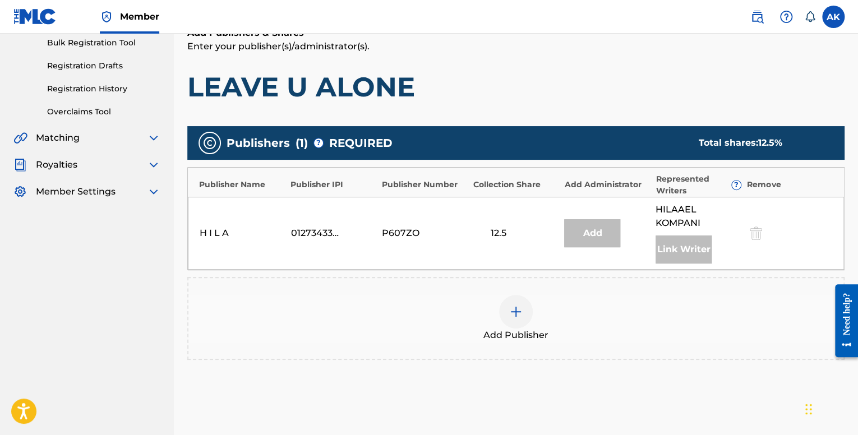
click at [509, 307] on img at bounding box center [515, 311] width 13 height 13
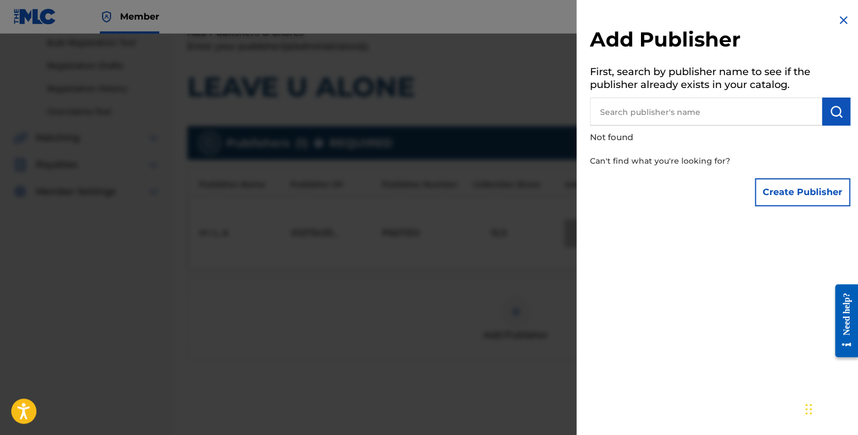
click at [749, 112] on input "text" at bounding box center [706, 112] width 232 height 28
type input "A"
type input "K"
click at [770, 187] on button "Create Publisher" at bounding box center [802, 192] width 95 height 28
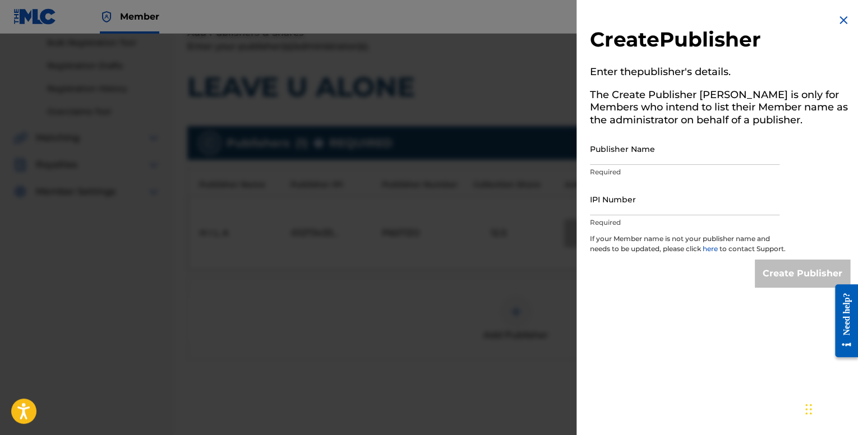
click at [621, 153] on input "Publisher Name" at bounding box center [685, 149] width 190 height 32
type input "Archippe"
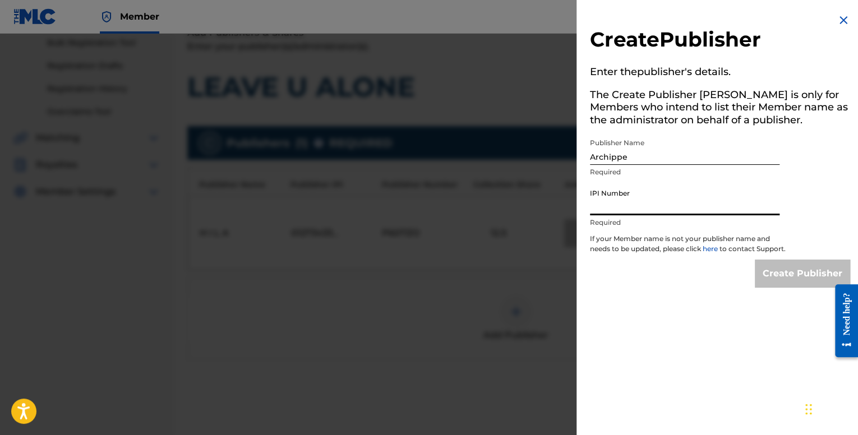
click at [632, 198] on input "IPI Number" at bounding box center [685, 199] width 190 height 32
paste input "1201683786"
type input "1201683786"
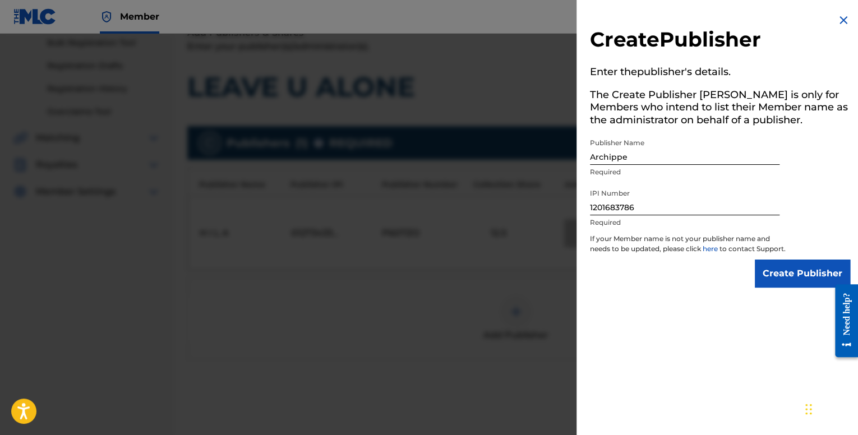
click at [772, 286] on input "Create Publisher" at bounding box center [802, 274] width 95 height 28
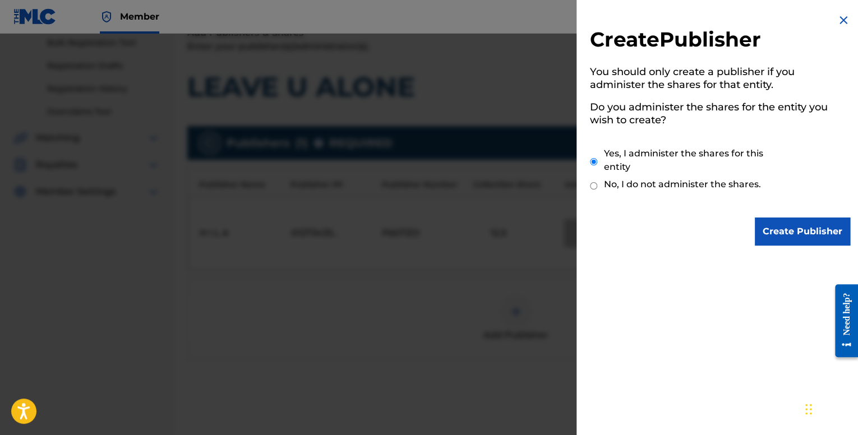
click at [766, 234] on input "Create Publisher" at bounding box center [802, 232] width 95 height 28
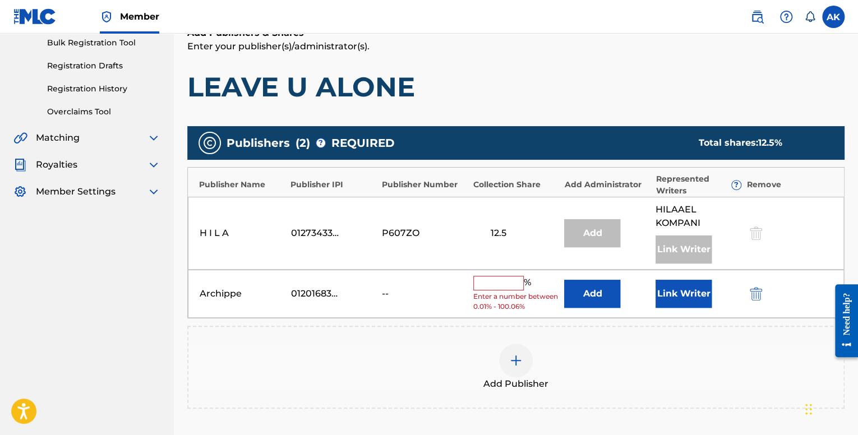
click at [676, 286] on button "Link Writer" at bounding box center [684, 294] width 56 height 28
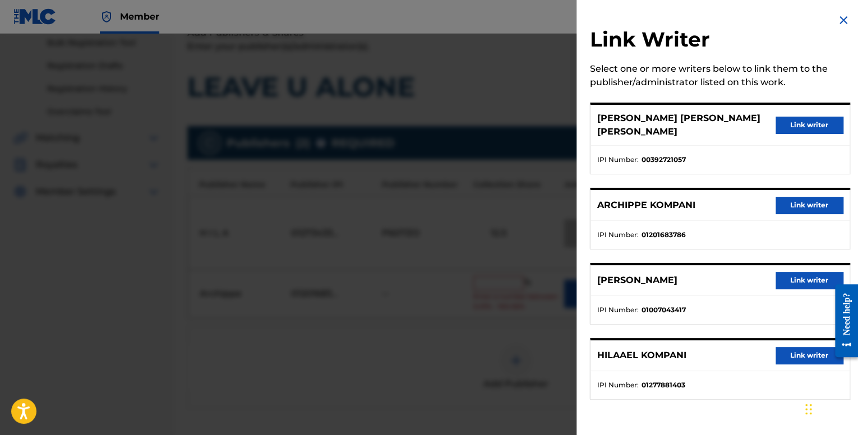
click at [837, 19] on img at bounding box center [843, 19] width 13 height 13
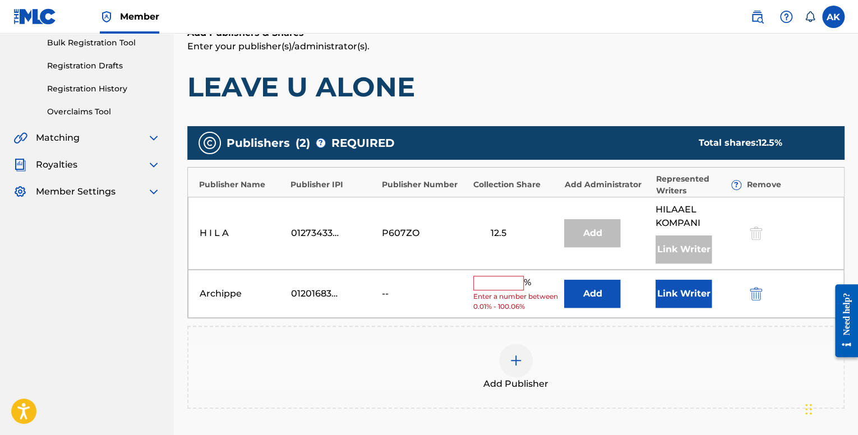
click at [662, 299] on button "Link Writer" at bounding box center [684, 294] width 56 height 28
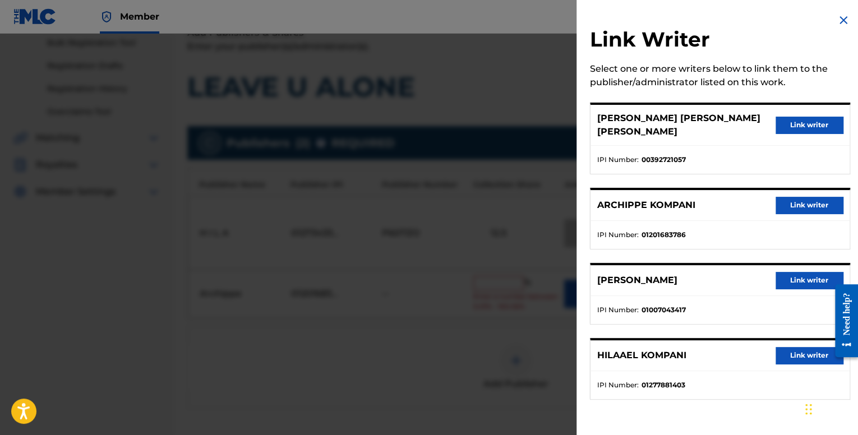
click at [789, 197] on button "Link writer" at bounding box center [809, 205] width 67 height 17
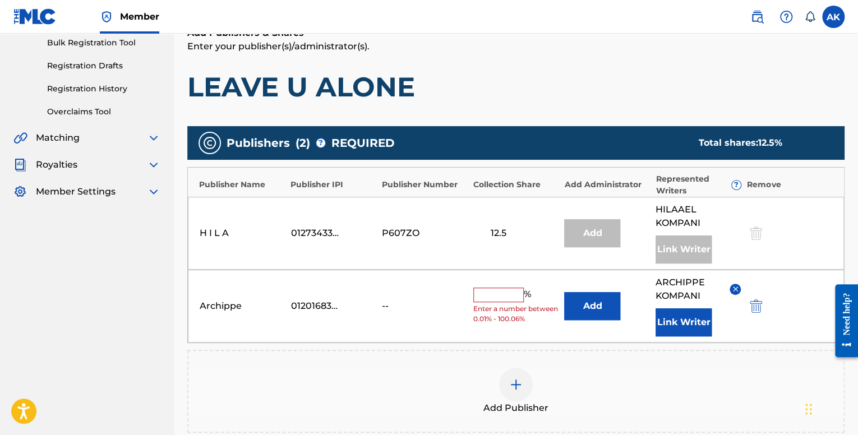
click at [503, 296] on input "text" at bounding box center [498, 295] width 50 height 15
type input "12.5"
click at [589, 306] on button "Add" at bounding box center [592, 306] width 56 height 28
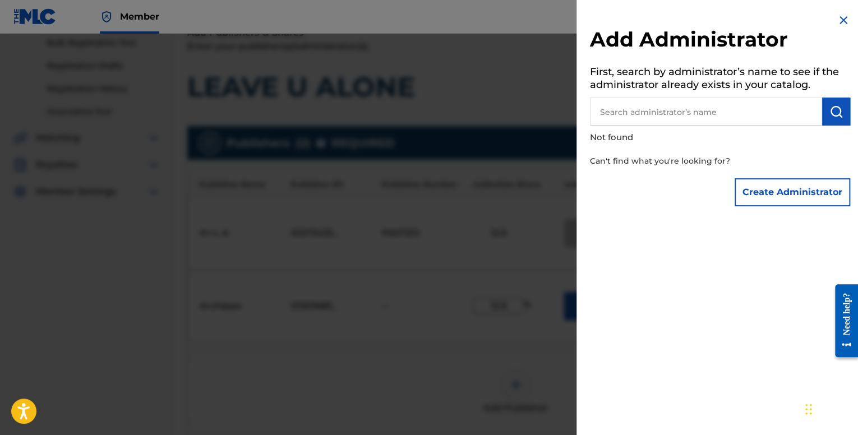
click at [837, 19] on img at bounding box center [843, 19] width 13 height 13
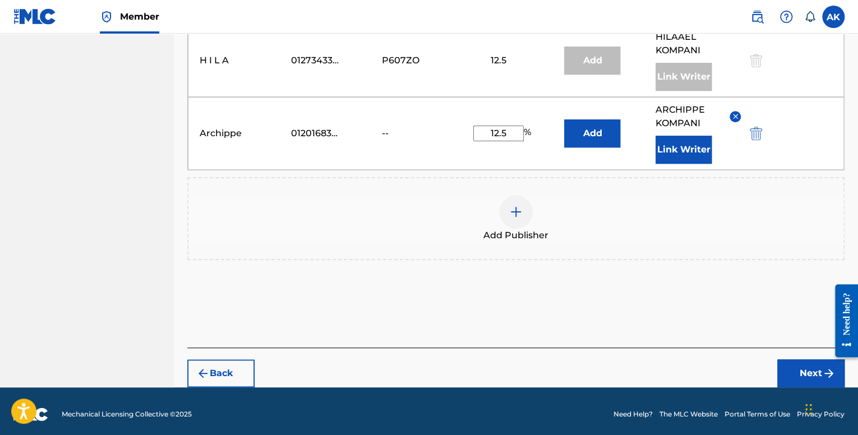
scroll to position [346, 0]
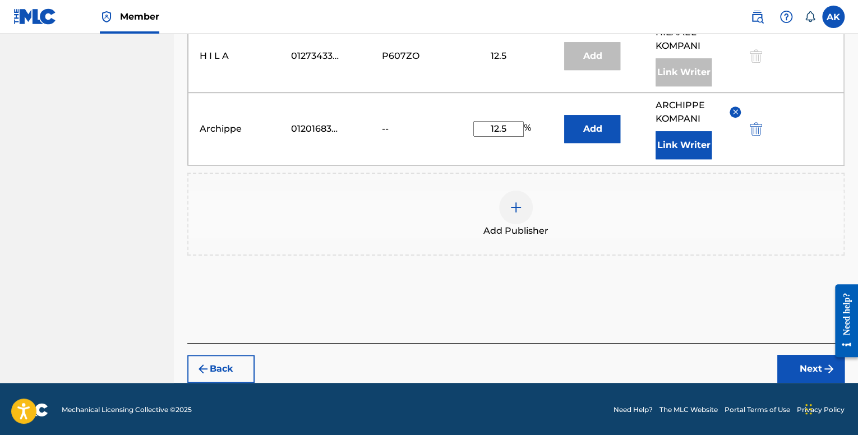
click at [791, 364] on button "Next" at bounding box center [810, 369] width 67 height 28
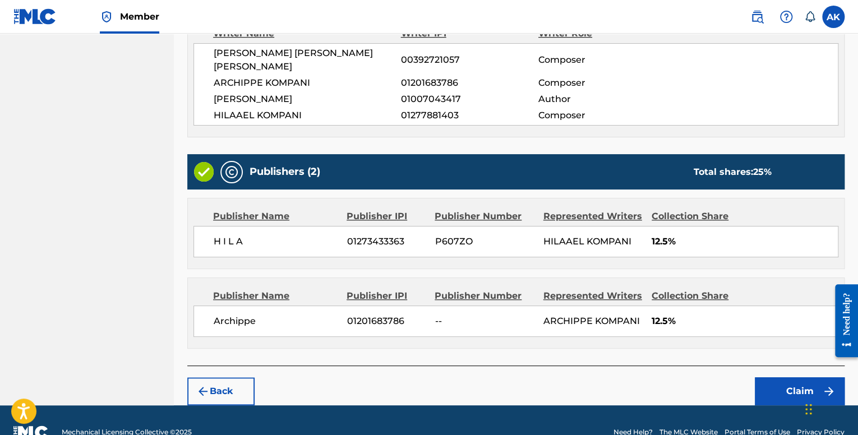
scroll to position [348, 0]
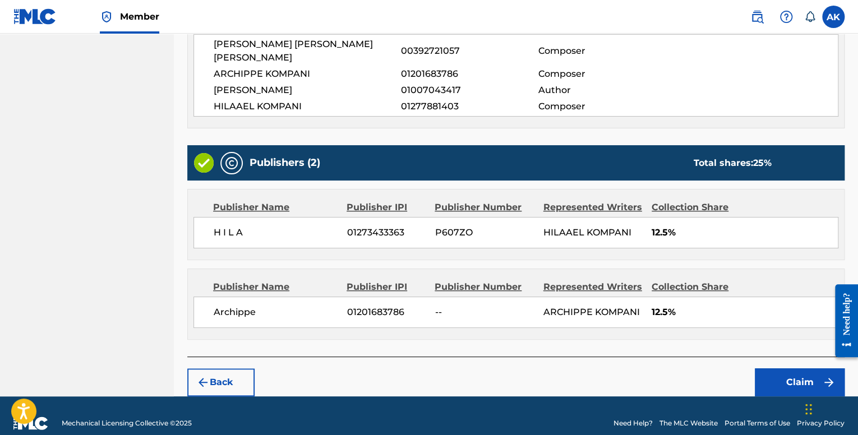
click at [779, 369] on button "Claim" at bounding box center [800, 383] width 90 height 28
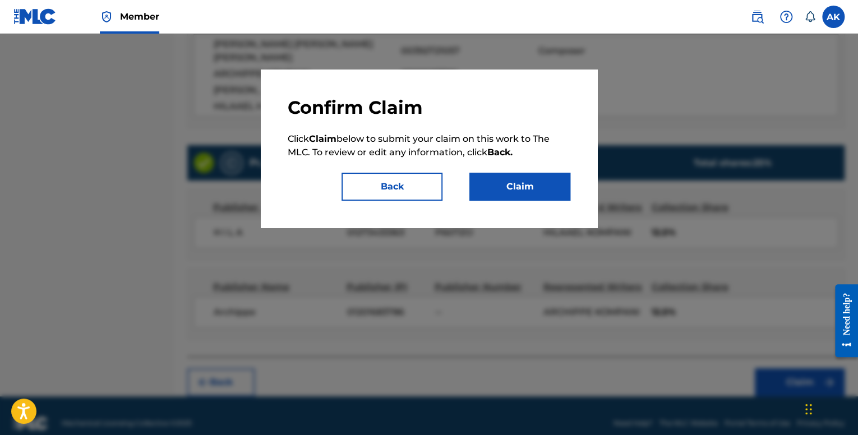
click at [529, 183] on button "Claim" at bounding box center [519, 187] width 101 height 28
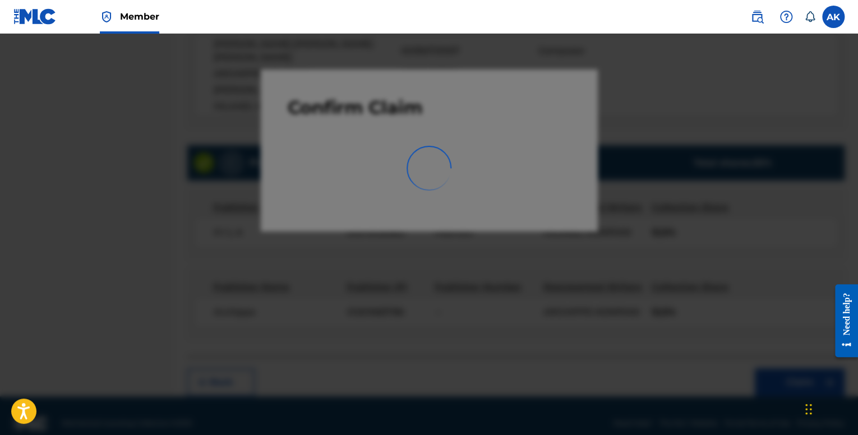
scroll to position [35, 0]
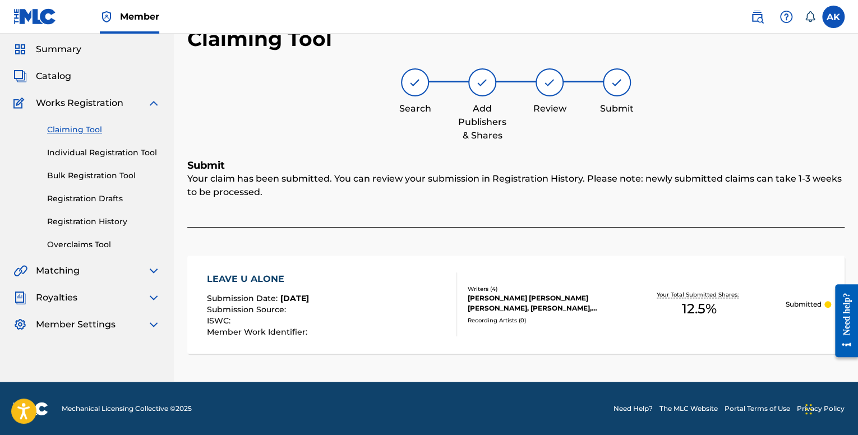
click at [76, 155] on link "Individual Registration Tool" at bounding box center [103, 153] width 113 height 12
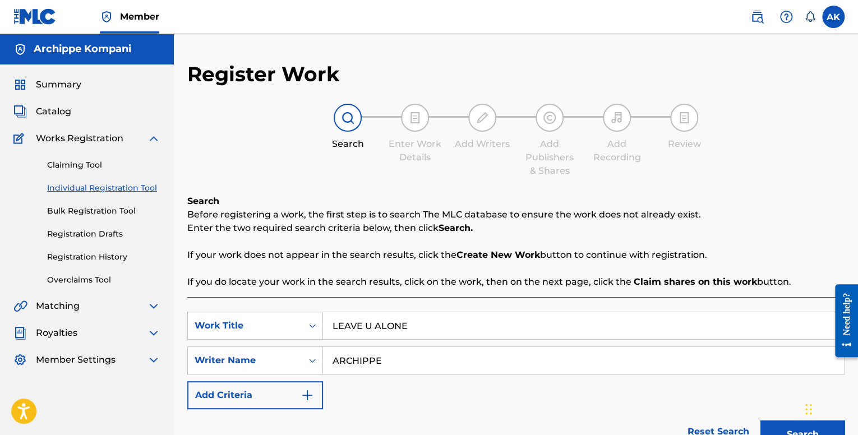
click at [67, 167] on link "Claiming Tool" at bounding box center [103, 165] width 113 height 12
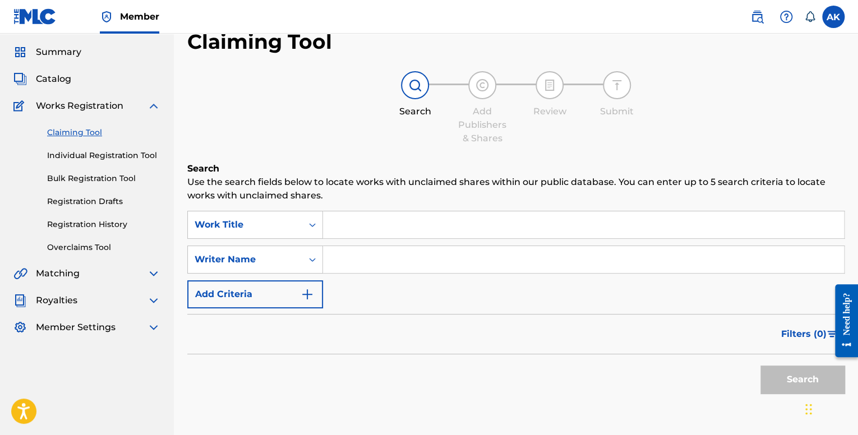
scroll to position [106, 0]
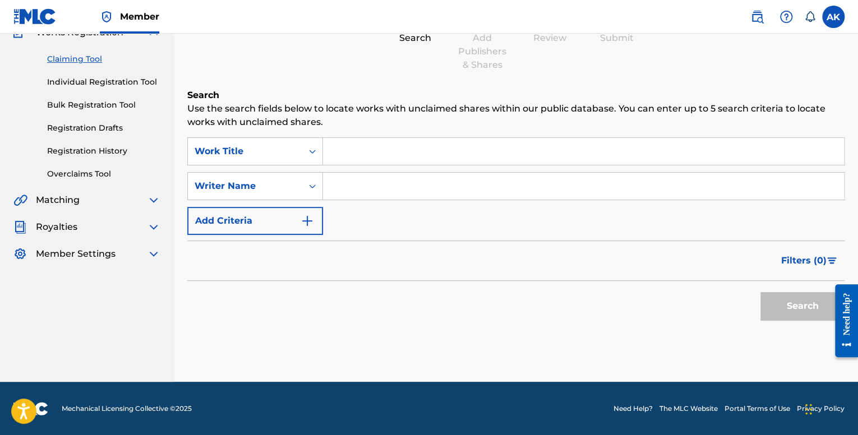
click at [94, 85] on link "Individual Registration Tool" at bounding box center [103, 82] width 113 height 12
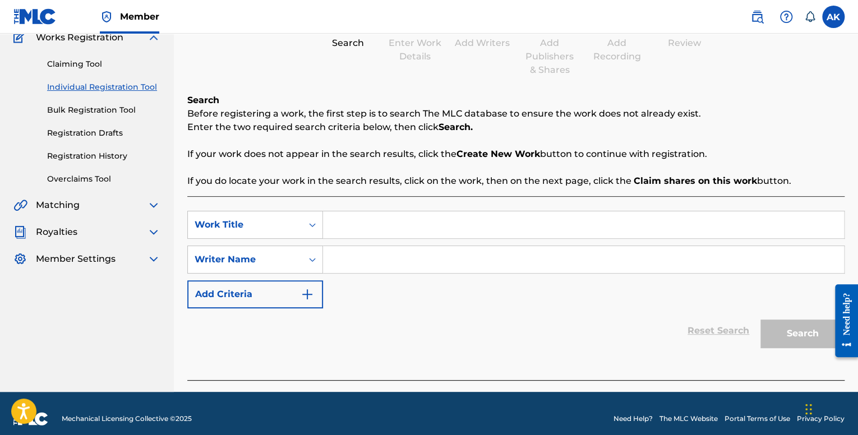
scroll to position [111, 0]
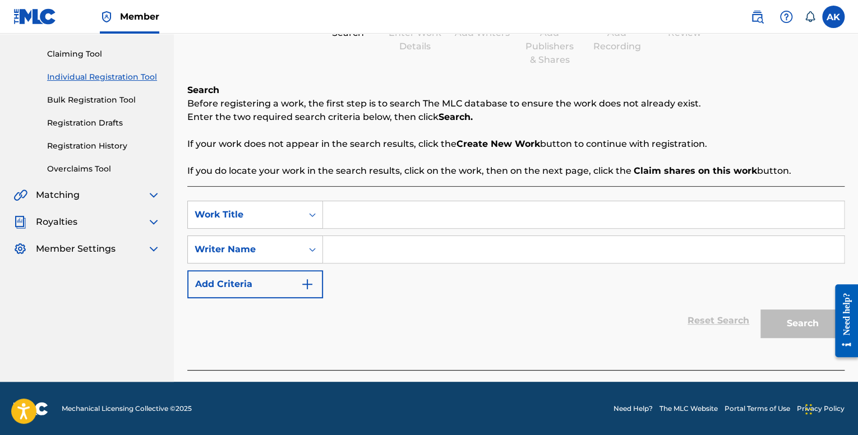
click at [369, 216] on input "Search Form" at bounding box center [583, 214] width 521 height 27
paste input "BRACKISH"
type input "BRACKISH"
click at [357, 250] on input "Search Form" at bounding box center [583, 249] width 521 height 27
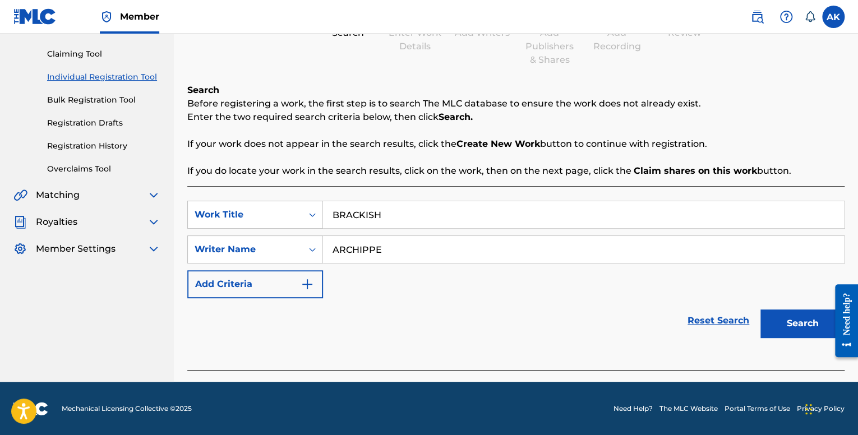
click at [761, 310] on button "Search" at bounding box center [803, 324] width 84 height 28
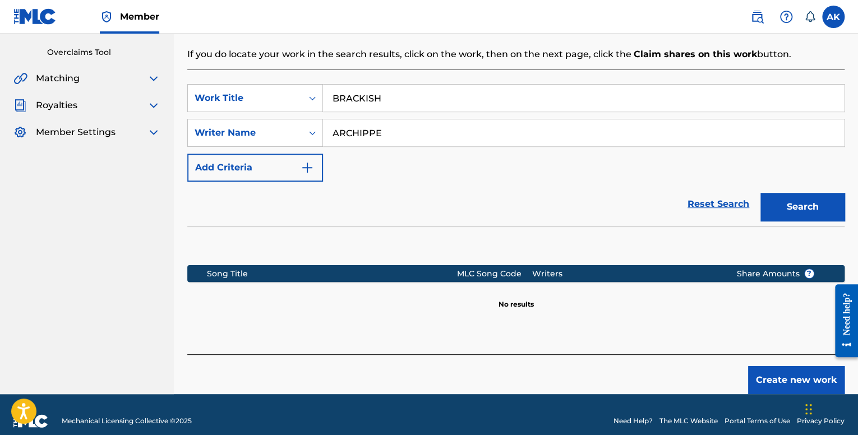
scroll to position [240, 0]
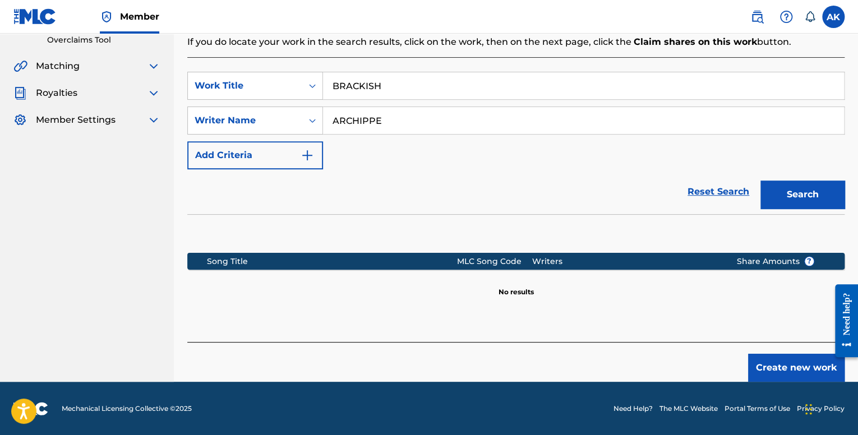
drag, startPoint x: 381, startPoint y: 89, endPoint x: 340, endPoint y: 93, distance: 41.2
click at [368, 86] on input "BRACKISH" at bounding box center [583, 85] width 521 height 27
drag, startPoint x: 377, startPoint y: 77, endPoint x: 384, endPoint y: 81, distance: 7.5
click at [377, 77] on input "BRACKISH" at bounding box center [583, 85] width 521 height 27
click at [390, 84] on input "BRACKISH" at bounding box center [583, 85] width 521 height 27
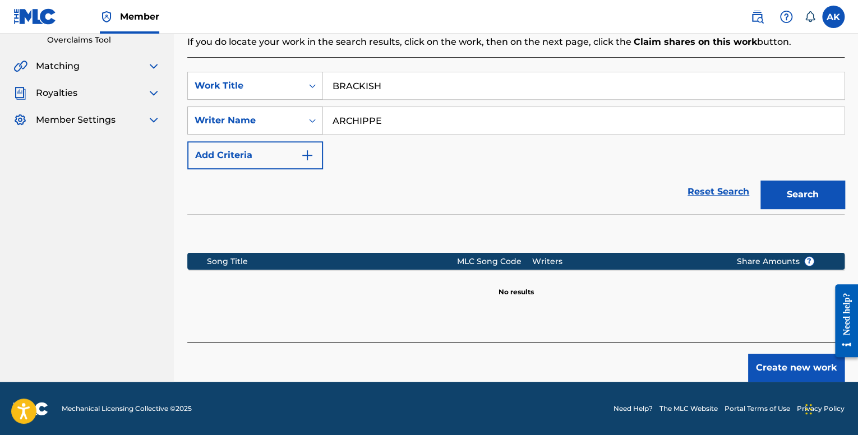
drag, startPoint x: 386, startPoint y: 121, endPoint x: 319, endPoint y: 122, distance: 67.3
click at [319, 122] on div "SearchWithCriteriaae6988ca-06da-4dc3-8d37-0e5031c06ca8 Writer Name ARCHIPPE" at bounding box center [515, 121] width 657 height 28
click at [761, 181] on button "Search" at bounding box center [803, 195] width 84 height 28
type input "A"
click at [761, 181] on button "Search" at bounding box center [803, 195] width 84 height 28
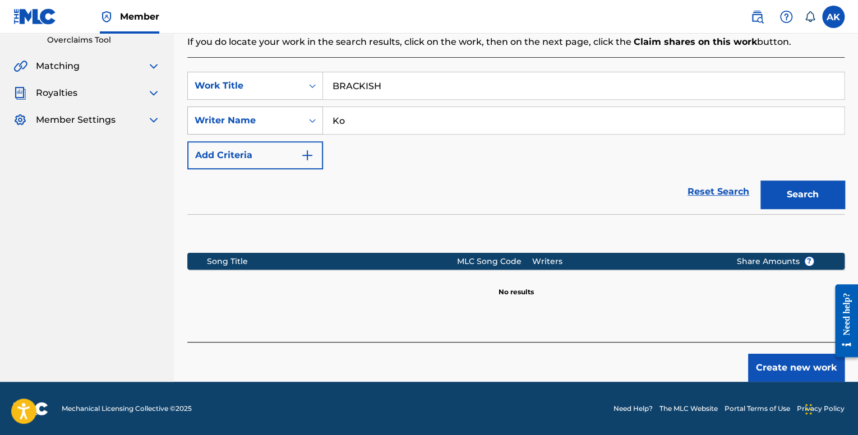
type input "K"
drag, startPoint x: 432, startPoint y: 88, endPoint x: 209, endPoint y: 89, distance: 222.7
click at [209, 89] on div "SearchWithCriteria7248d7c4-bd3c-452f-9db8-799753f2b05a Work Title BRACKISH" at bounding box center [515, 86] width 657 height 28
paste input "DON'T COME AROUND INTERLUDE!"
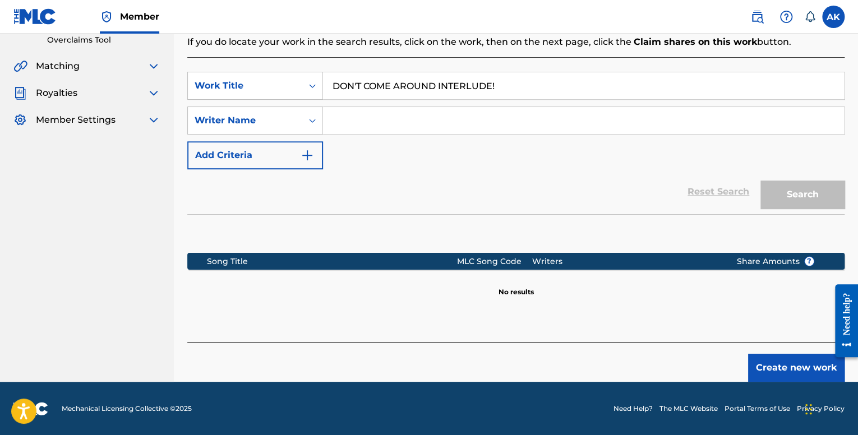
type input "DON'T COME AROUND INTERLUDE!"
click at [342, 113] on input "Search Form" at bounding box center [583, 120] width 521 height 27
type input "ARCHIPPE"
click at [761, 181] on button "Search" at bounding box center [803, 195] width 84 height 28
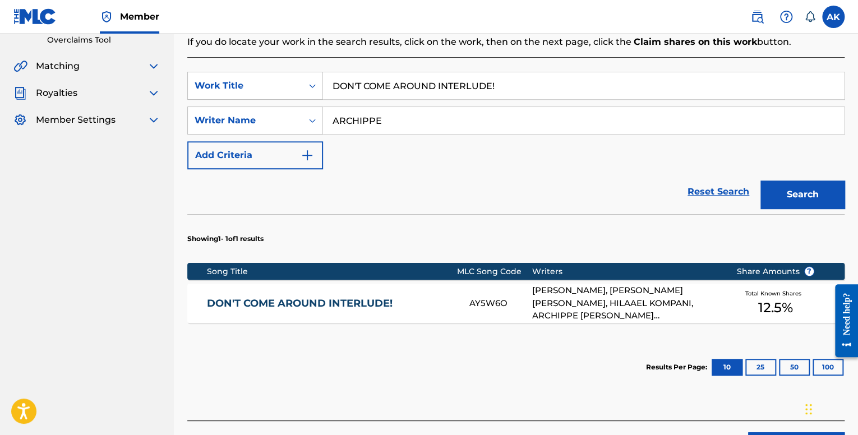
click at [738, 306] on div "Total Known Shares 12.5 %" at bounding box center [776, 304] width 112 height 34
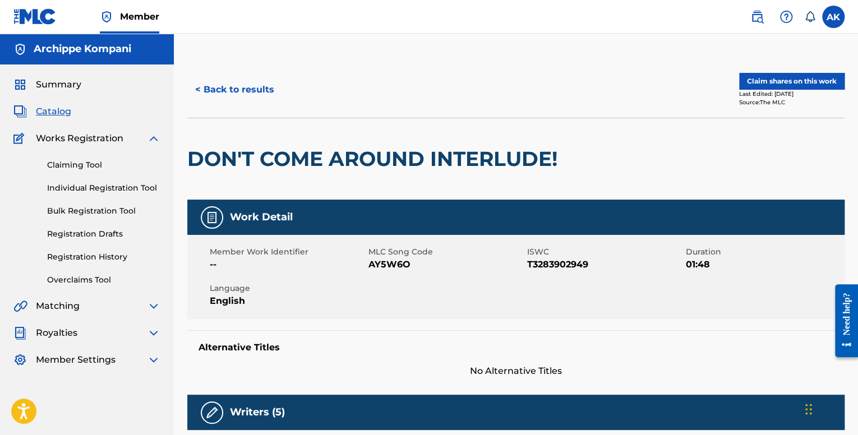
click at [772, 79] on button "Claim shares on this work" at bounding box center [791, 81] width 105 height 17
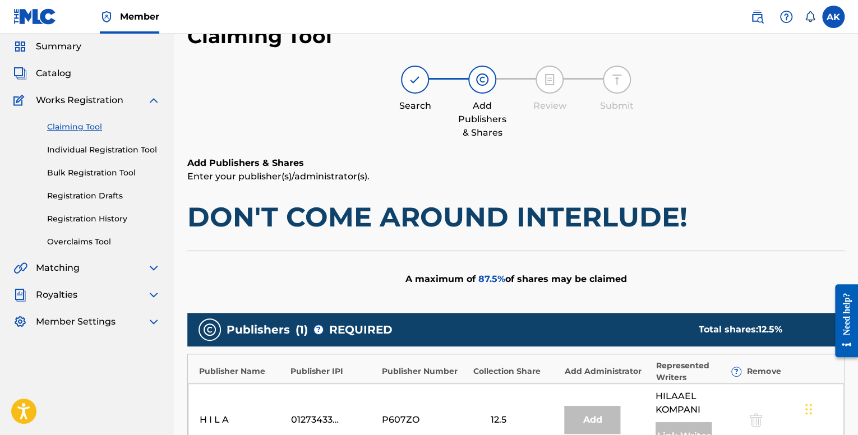
scroll to position [224, 0]
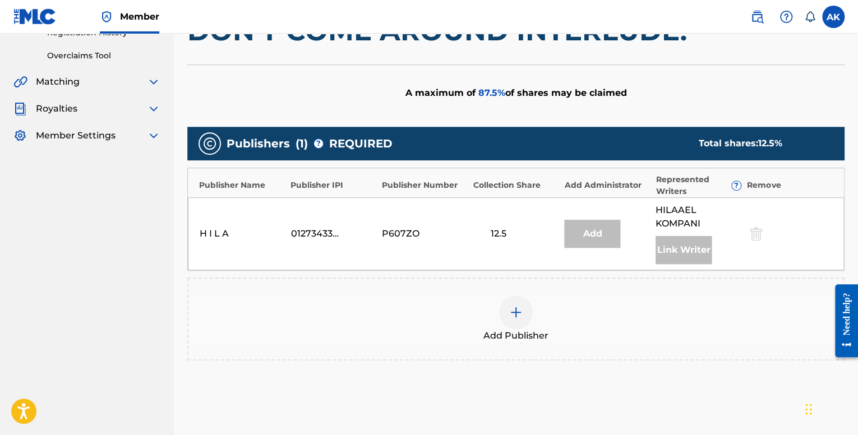
click at [514, 300] on div at bounding box center [516, 313] width 34 height 34
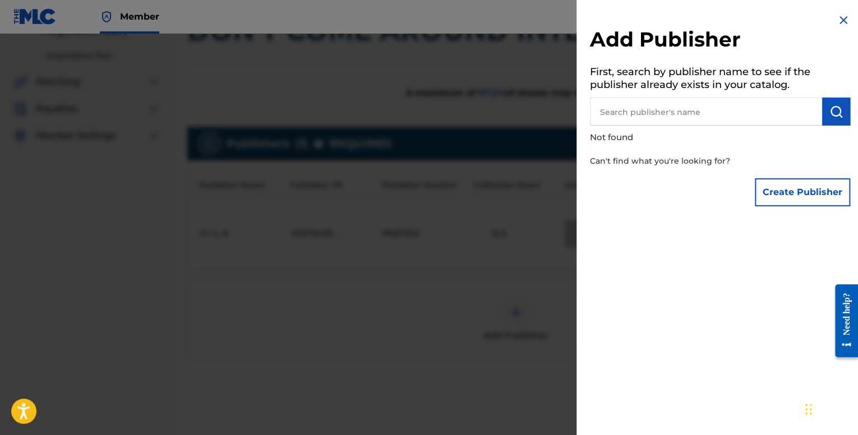
click at [676, 113] on input "text" at bounding box center [706, 112] width 232 height 28
click at [797, 196] on button "Create Publisher" at bounding box center [802, 192] width 95 height 28
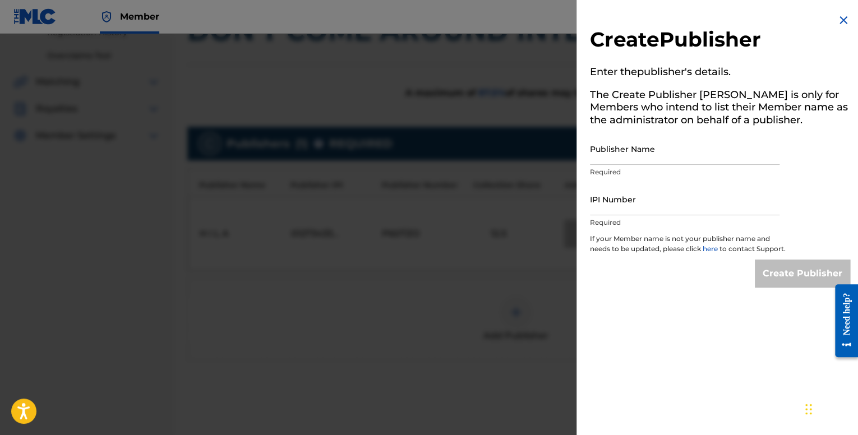
click at [640, 144] on input "Publisher Name" at bounding box center [685, 149] width 190 height 32
type input "Archippe"
click at [648, 201] on input "IPI Number" at bounding box center [685, 199] width 190 height 32
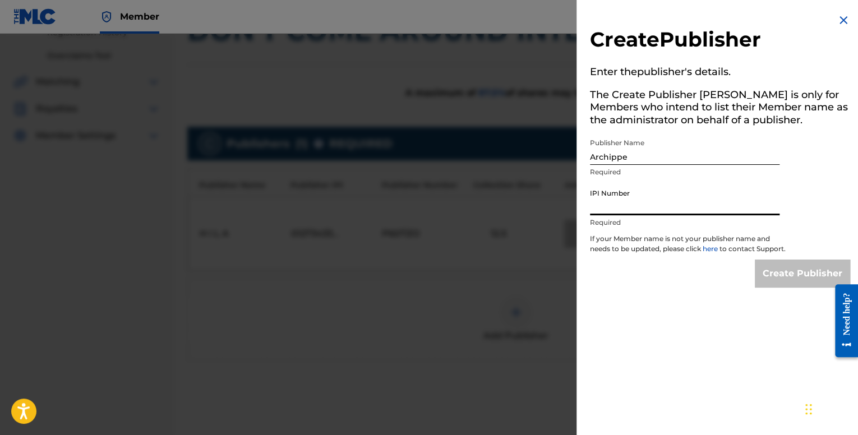
type input "01201683786"
click at [767, 287] on input "Create Publisher" at bounding box center [802, 274] width 95 height 28
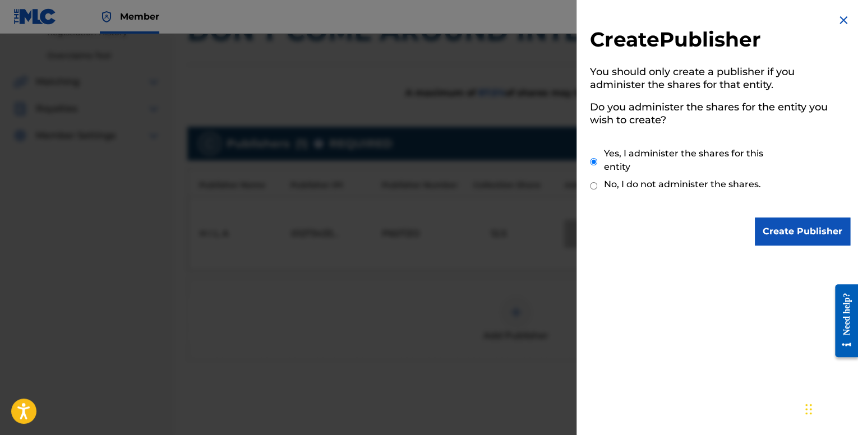
click at [782, 232] on input "Create Publisher" at bounding box center [802, 232] width 95 height 28
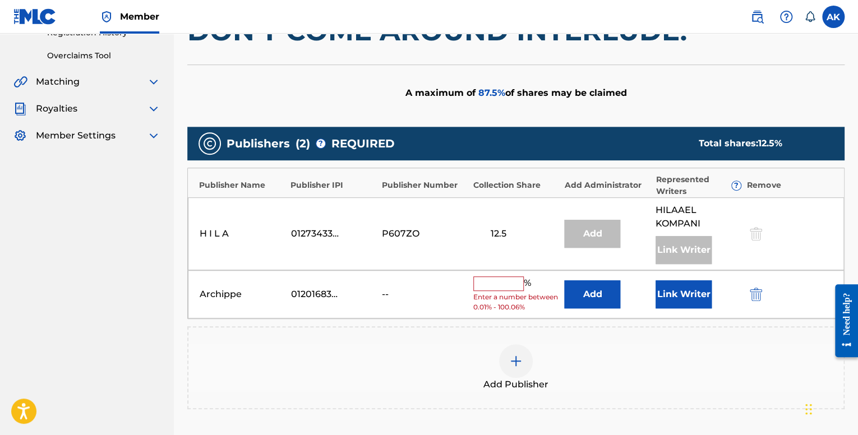
click at [681, 290] on button "Link Writer" at bounding box center [684, 294] width 56 height 28
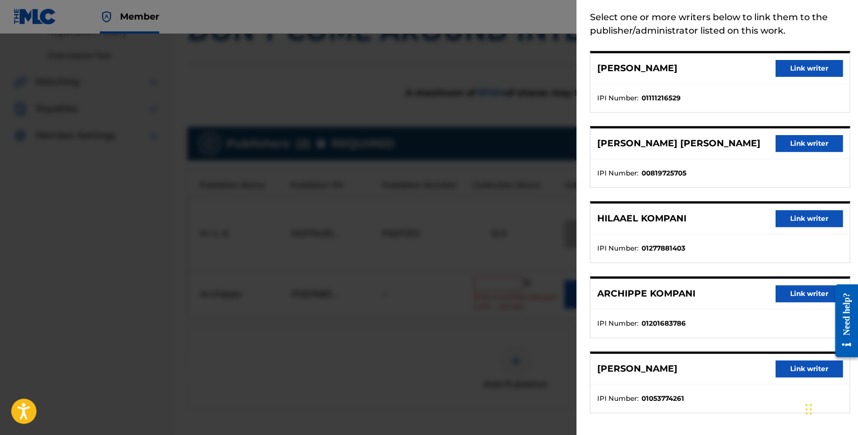
scroll to position [56, 0]
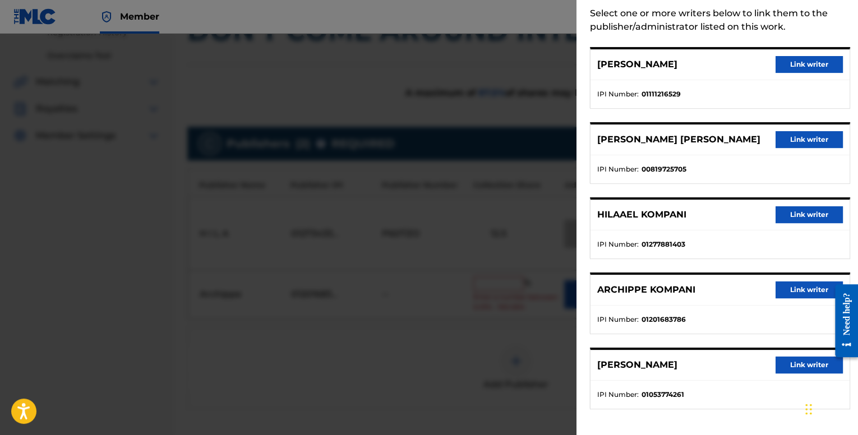
click at [776, 287] on button "Link writer" at bounding box center [809, 290] width 67 height 17
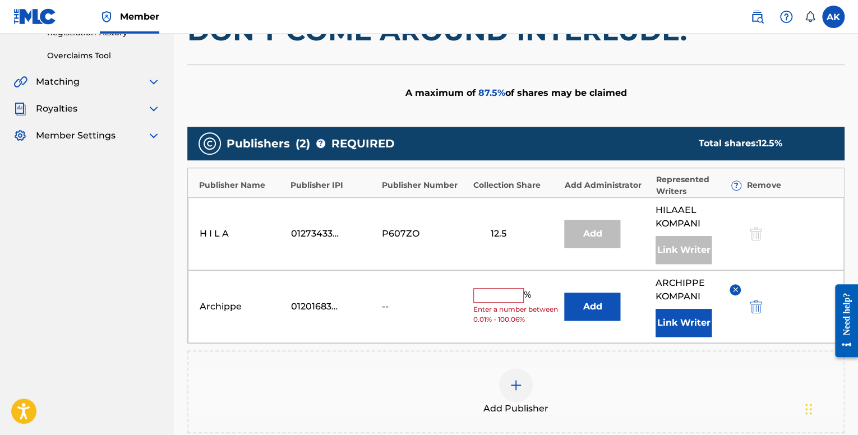
click at [504, 293] on input "text" at bounding box center [498, 295] width 50 height 15
type input "12.5"
click at [699, 366] on div "Add Publisher" at bounding box center [515, 392] width 657 height 83
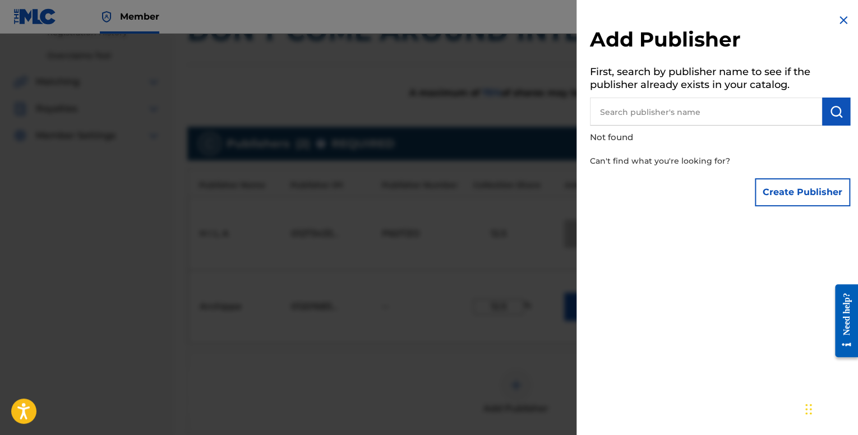
click at [841, 25] on img at bounding box center [843, 19] width 13 height 13
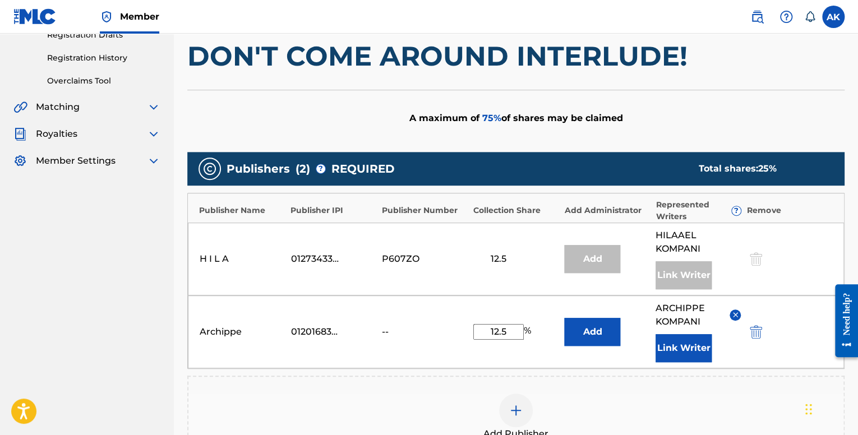
scroll to position [0, 0]
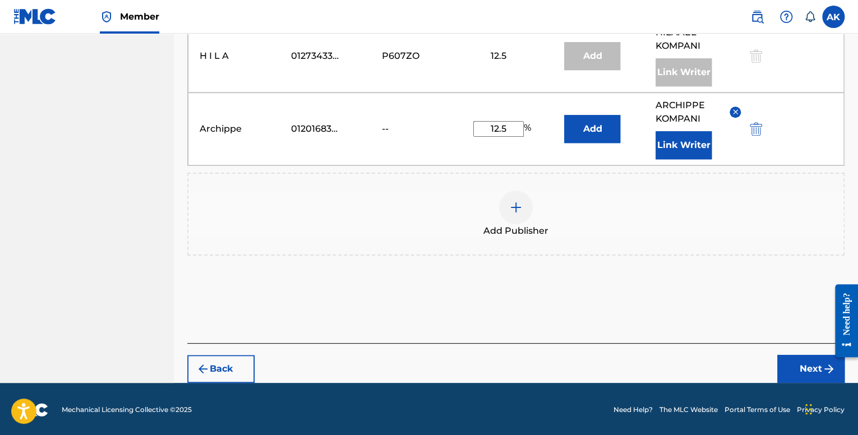
click at [786, 369] on button "Next" at bounding box center [810, 369] width 67 height 28
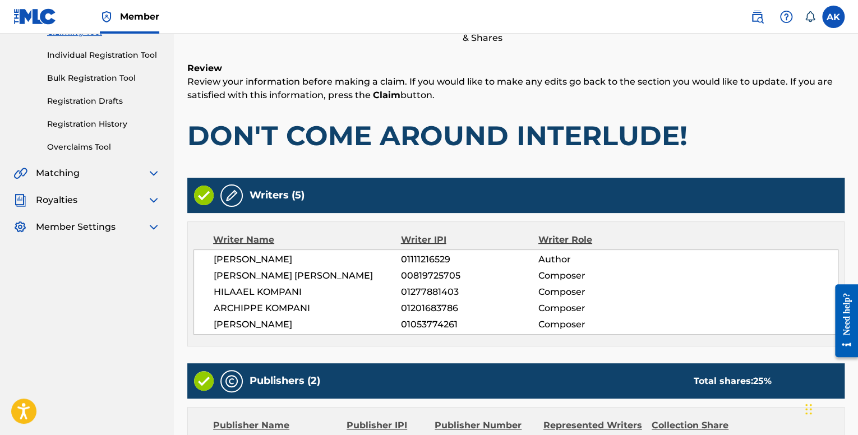
scroll to position [365, 0]
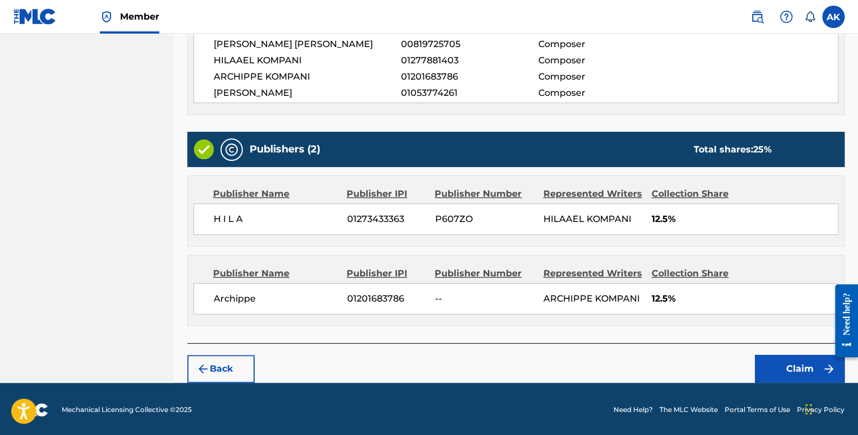
click at [782, 357] on button "Claim" at bounding box center [800, 369] width 90 height 28
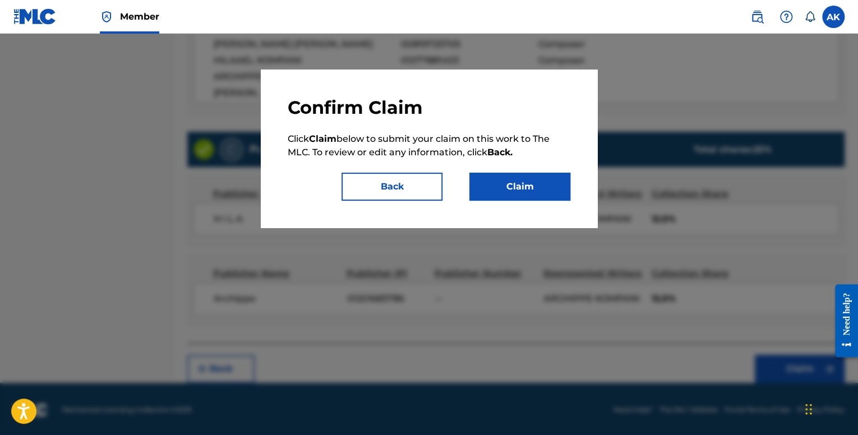
click at [482, 180] on button "Claim" at bounding box center [519, 187] width 101 height 28
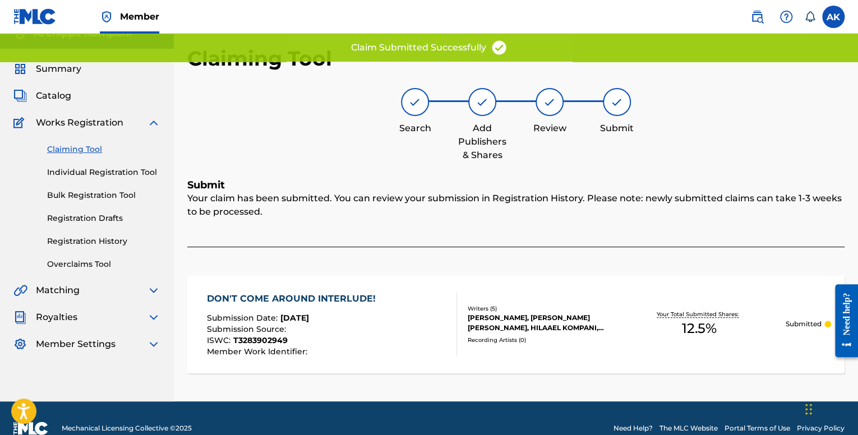
scroll to position [0, 0]
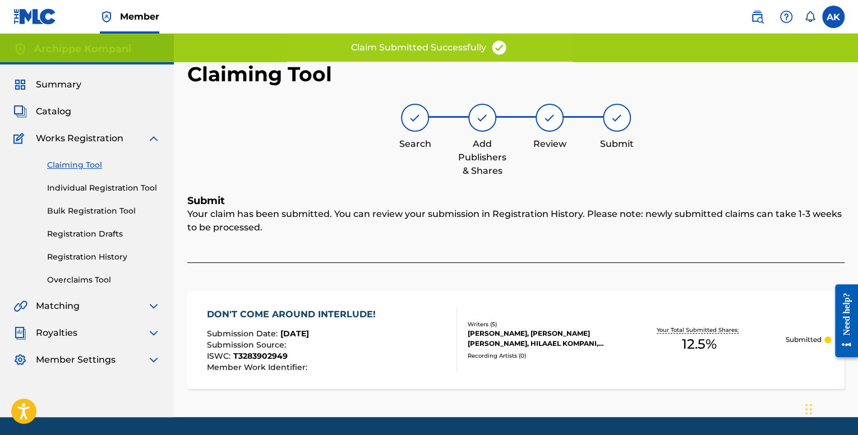
click at [116, 189] on link "Individual Registration Tool" at bounding box center [103, 188] width 113 height 12
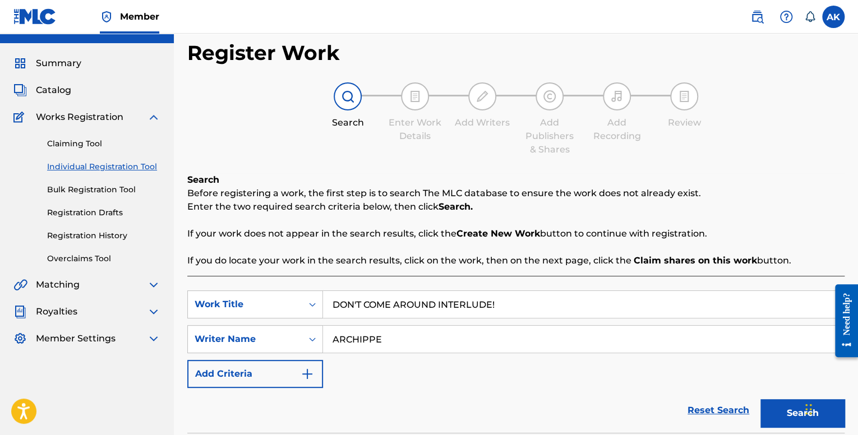
scroll to position [56, 0]
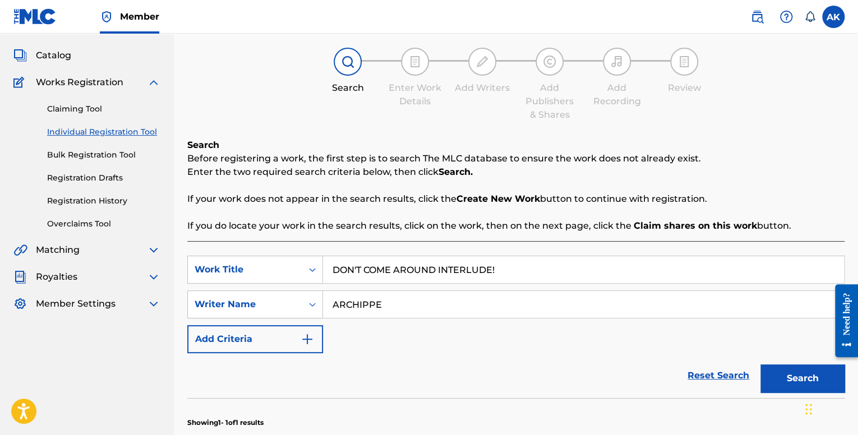
drag, startPoint x: 411, startPoint y: 296, endPoint x: 408, endPoint y: 288, distance: 8.9
click at [410, 296] on input "ARCHIPPE" at bounding box center [583, 304] width 521 height 27
drag, startPoint x: 523, startPoint y: 270, endPoint x: 237, endPoint y: 255, distance: 285.9
click at [239, 256] on div "SearchWithCriteria7248d7c4-bd3c-452f-9db8-799753f2b05a Work Title DON'T COME AR…" at bounding box center [515, 270] width 657 height 28
paste input "NO PRESSURE"
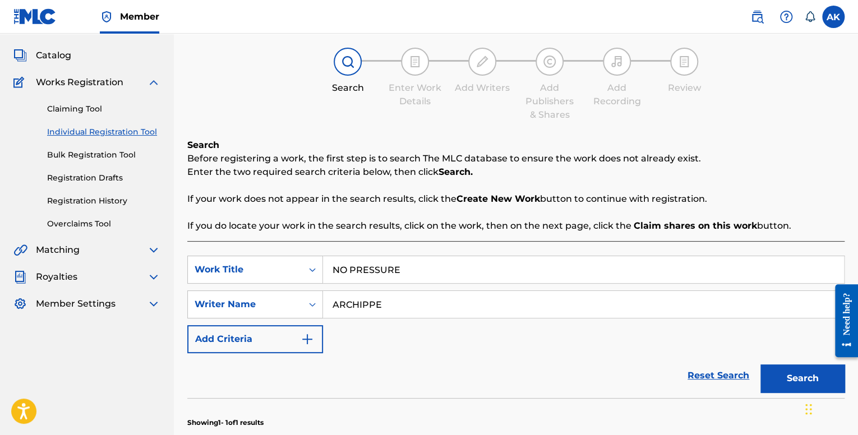
type input "NO PRESSURE"
click at [830, 372] on button "Search" at bounding box center [803, 379] width 84 height 28
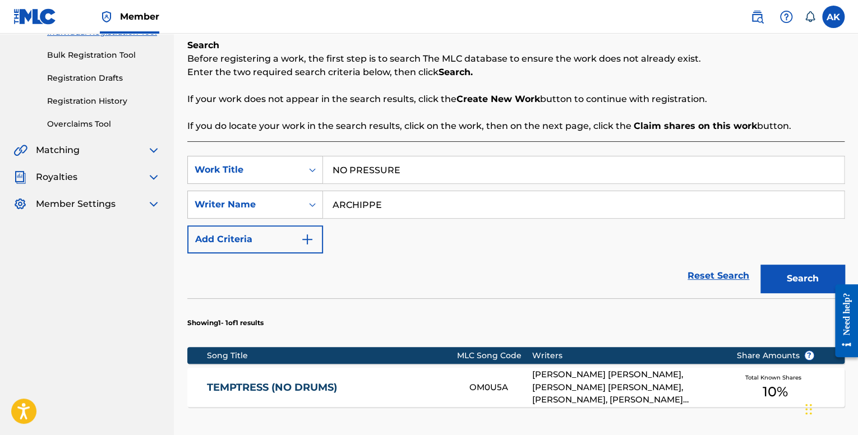
scroll to position [224, 0]
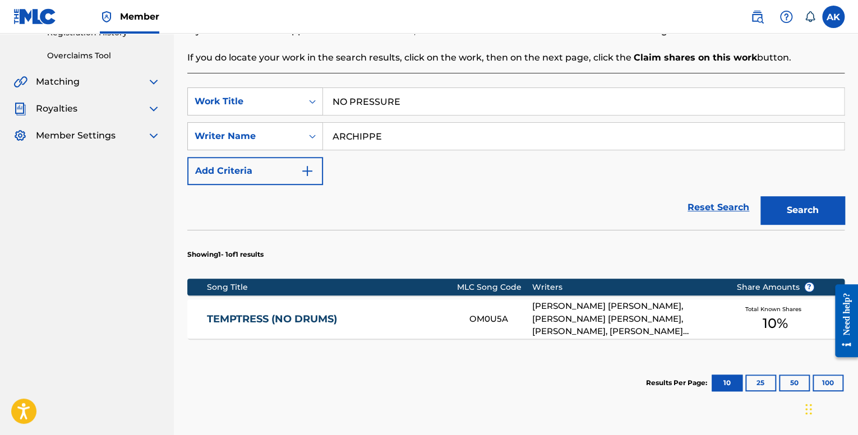
click at [421, 103] on input "NO PRESSURE" at bounding box center [583, 101] width 521 height 27
click at [698, 205] on link "Reset Search" at bounding box center [718, 207] width 73 height 25
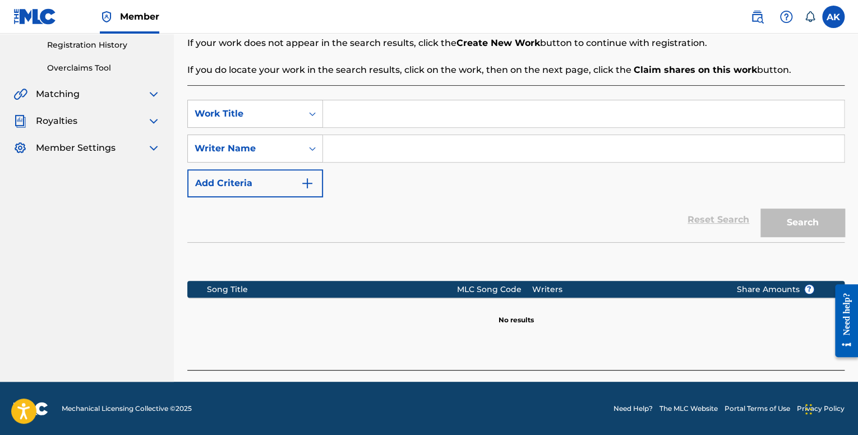
click at [367, 112] on input "Search Form" at bounding box center [583, 113] width 521 height 27
type input "NO PRESSURE"
click at [400, 144] on input "Search Form" at bounding box center [583, 148] width 521 height 27
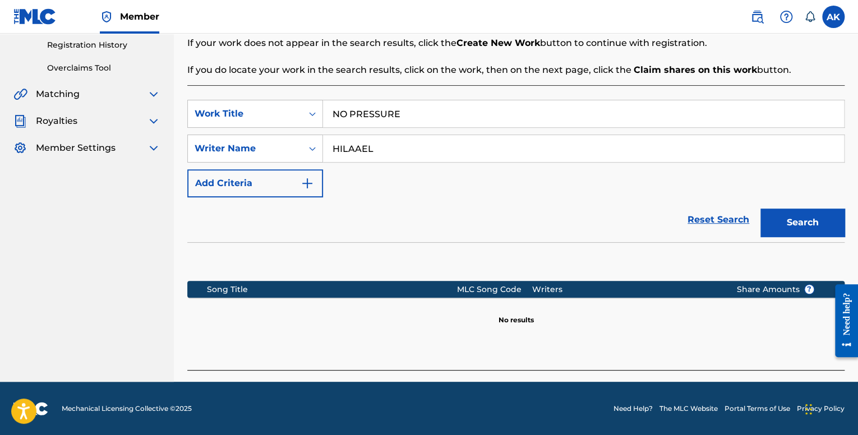
type input "HILAAEL"
click at [761, 209] on button "Search" at bounding box center [803, 223] width 84 height 28
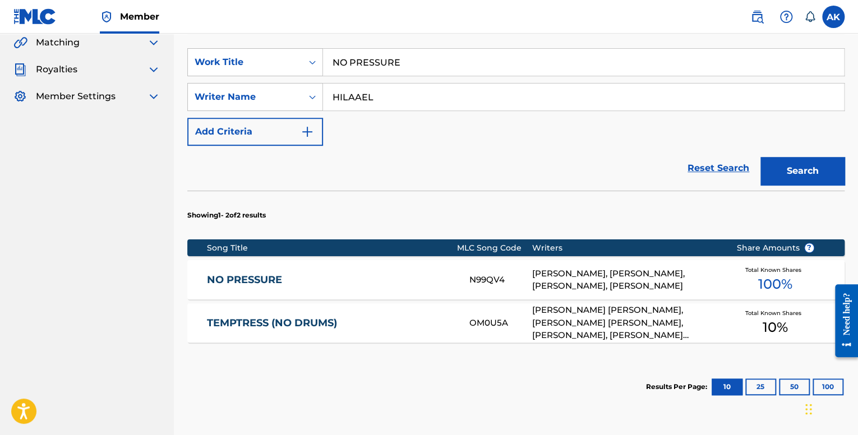
scroll to position [268, 0]
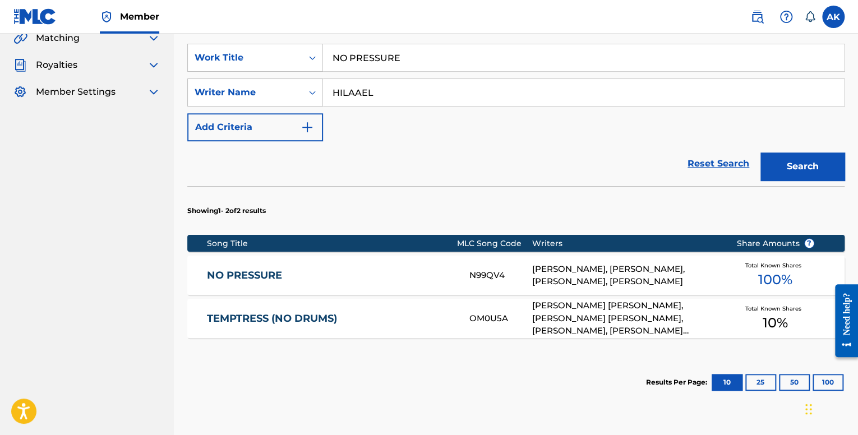
click at [455, 265] on div "NO PRESSURE N99QV4 [PERSON_NAME], [PERSON_NAME], [PERSON_NAME], [PERSON_NAME] T…" at bounding box center [515, 275] width 657 height 39
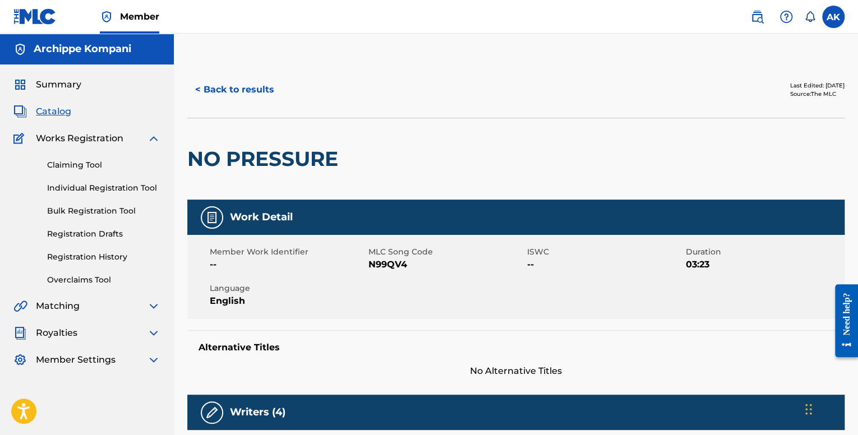
click at [197, 86] on button "< Back to results" at bounding box center [234, 90] width 95 height 28
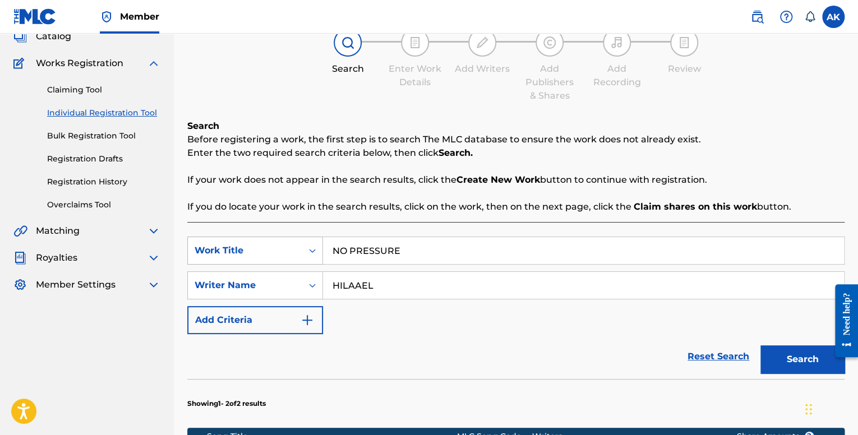
drag, startPoint x: 422, startPoint y: 251, endPoint x: 191, endPoint y: 244, distance: 230.7
click at [191, 244] on div "SearchWithCriteria7248d7c4-bd3c-452f-9db8-799753f2b05a Work Title NO PRESSURE" at bounding box center [515, 251] width 657 height 28
paste input "SKATE!"
type input "SKATE!"
drag, startPoint x: 380, startPoint y: 284, endPoint x: 247, endPoint y: 282, distance: 133.0
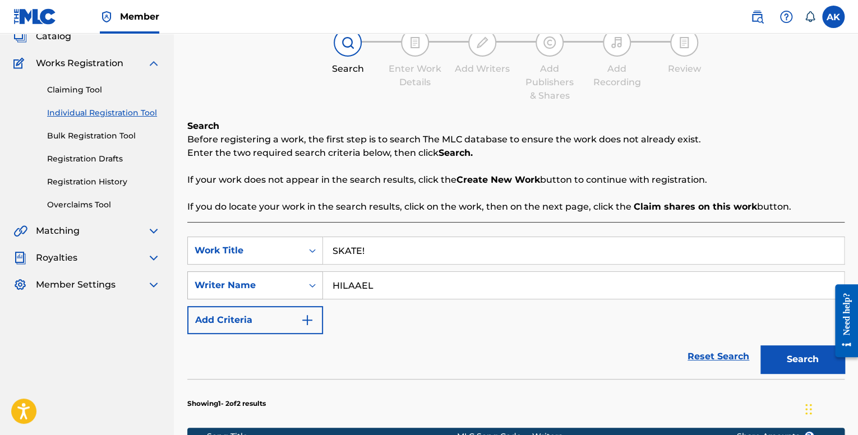
click at [247, 282] on div "SearchWithCriteriaae6988ca-06da-4dc3-8d37-0e5031c06ca8 Writer Name HILAAEL" at bounding box center [515, 285] width 657 height 28
click at [474, 324] on div "SearchWithCriteria7248d7c4-bd3c-452f-9db8-799753f2b05a Work Title SKATE! Search…" at bounding box center [515, 286] width 657 height 98
drag, startPoint x: 476, startPoint y: 290, endPoint x: 231, endPoint y: 288, distance: 245.7
click at [231, 288] on div "SearchWithCriteriaae6988ca-06da-4dc3-8d37-0e5031c06ca8 Writer Name HILAAEL" at bounding box center [515, 285] width 657 height 28
type input "ARCHIPPE"
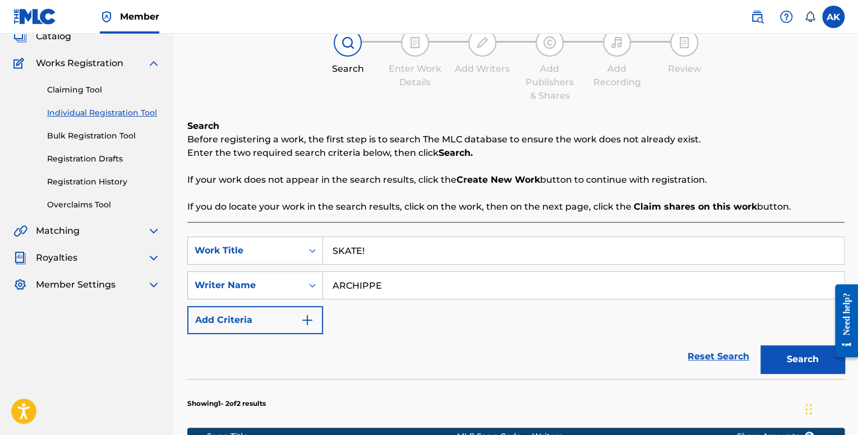
click at [761, 346] on button "Search" at bounding box center [803, 360] width 84 height 28
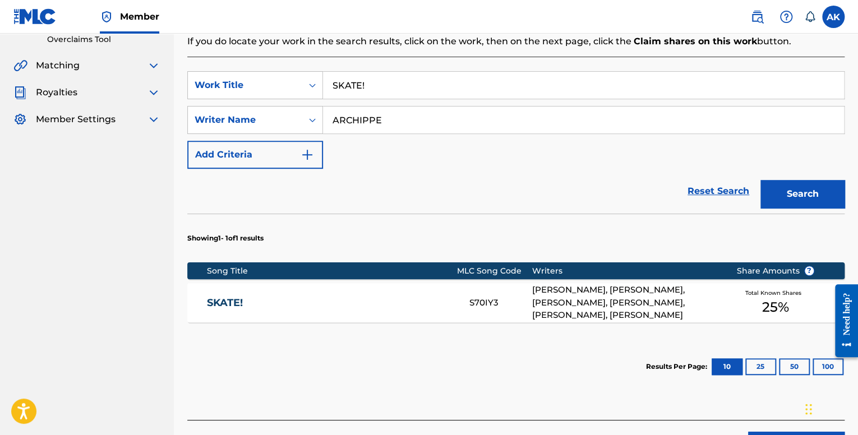
scroll to position [243, 0]
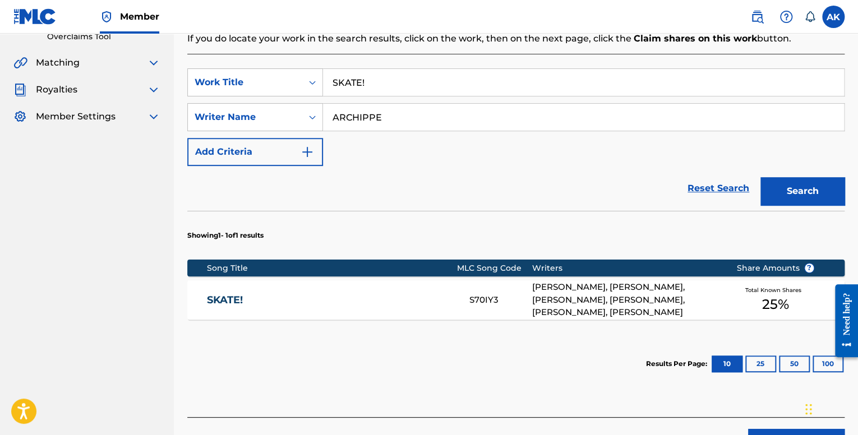
click at [510, 287] on div "SKATE! S70IY3 [PERSON_NAME], [PERSON_NAME], [PERSON_NAME], [PERSON_NAME], [PERS…" at bounding box center [515, 299] width 657 height 39
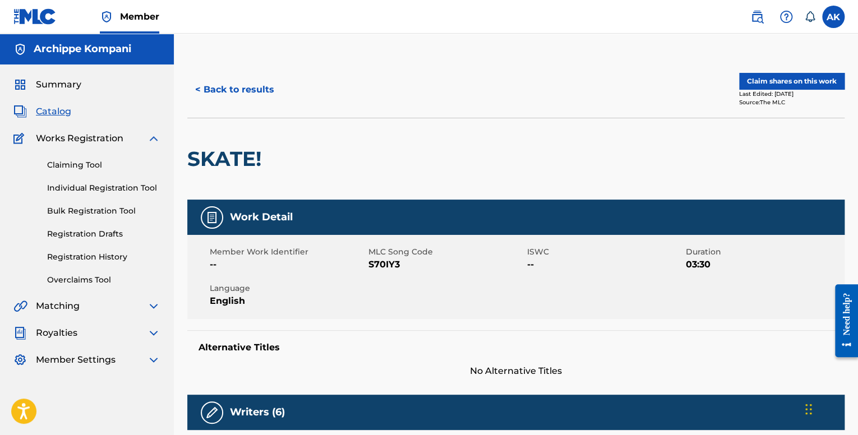
click at [751, 86] on button "Claim shares on this work" at bounding box center [791, 81] width 105 height 17
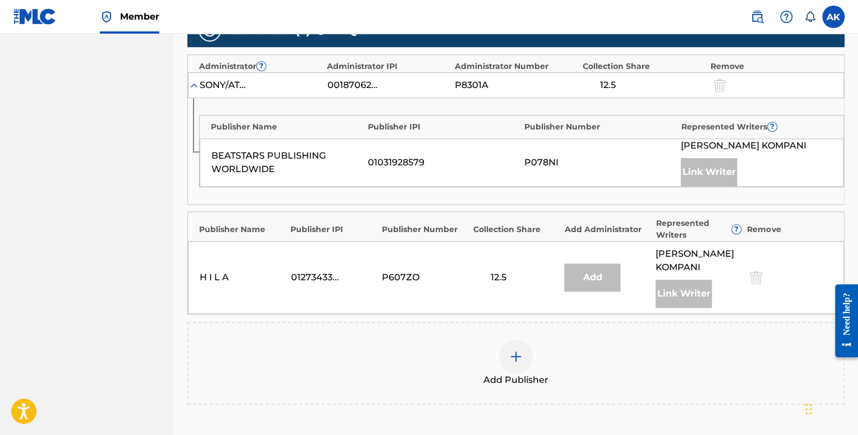
scroll to position [486, 0]
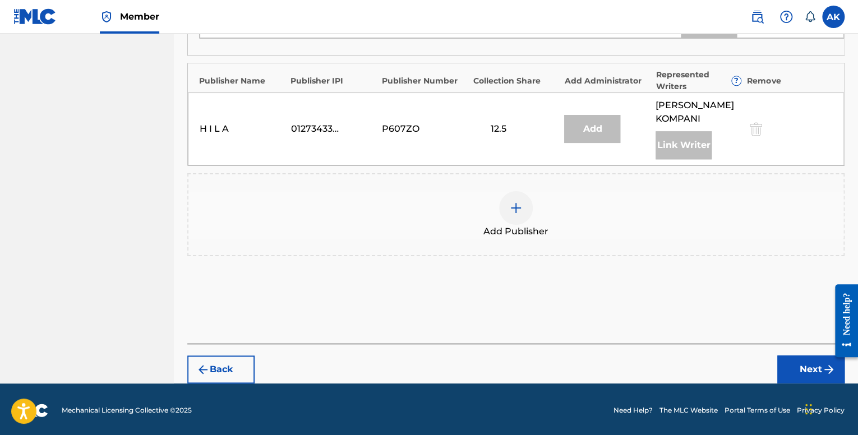
click at [525, 197] on div at bounding box center [516, 208] width 34 height 34
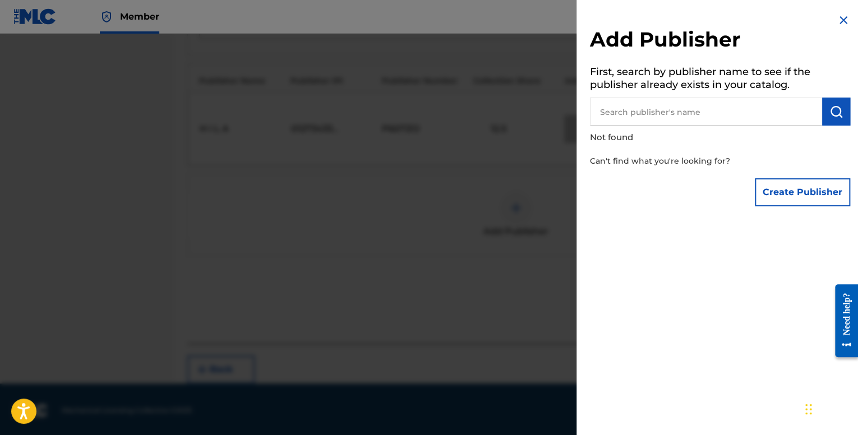
click at [782, 124] on input "text" at bounding box center [706, 112] width 232 height 28
click at [782, 180] on button "Create Publisher" at bounding box center [802, 192] width 95 height 28
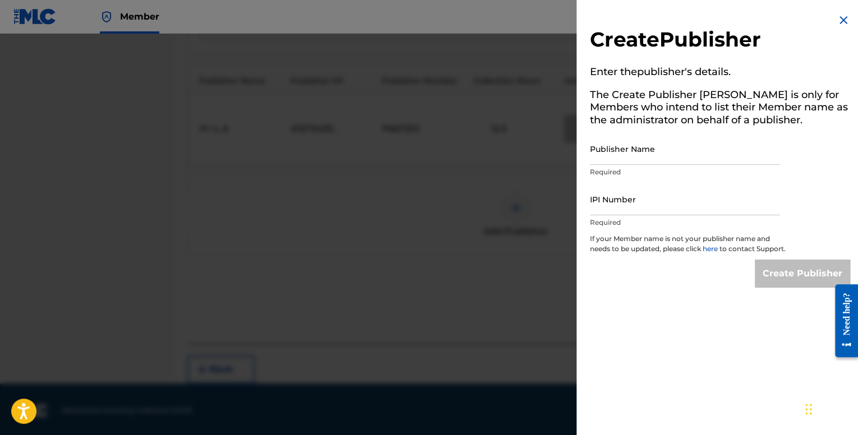
click at [633, 155] on input "Publisher Name" at bounding box center [685, 149] width 190 height 32
click at [630, 197] on input "IPI Number" at bounding box center [685, 199] width 190 height 32
type input "01201683786"
click at [627, 153] on input "Publisher Name" at bounding box center [685, 149] width 190 height 32
type input "Archippe"
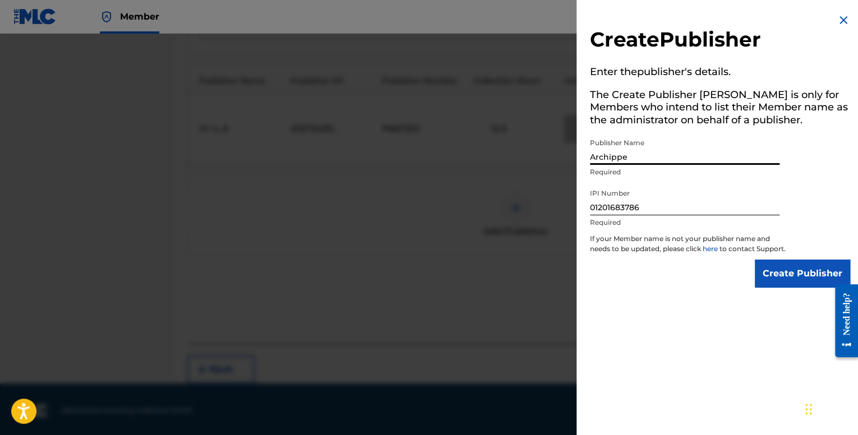
click at [774, 287] on input "Create Publisher" at bounding box center [802, 274] width 95 height 28
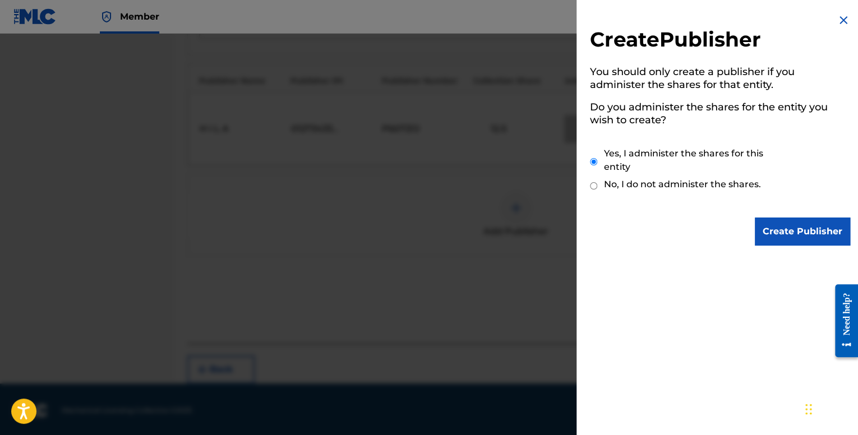
click at [781, 228] on input "Create Publisher" at bounding box center [802, 232] width 95 height 28
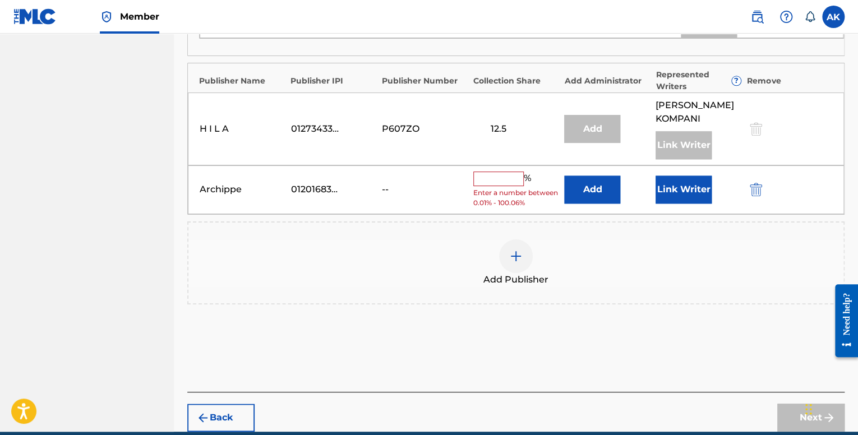
click at [667, 191] on button "Link Writer" at bounding box center [684, 190] width 56 height 28
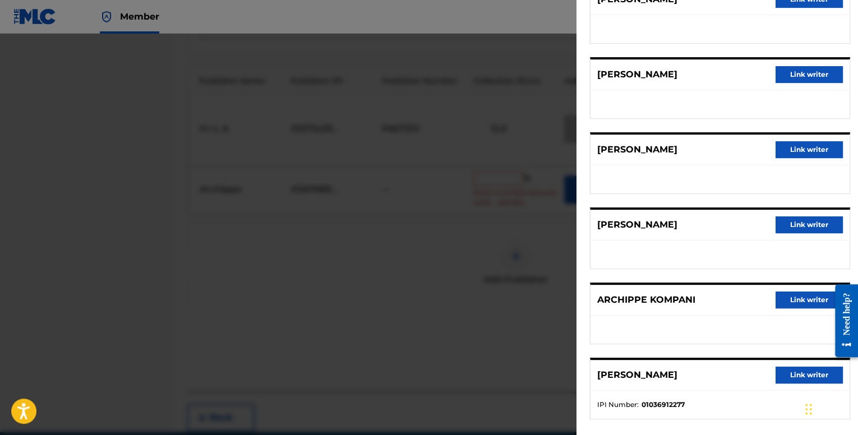
scroll to position [130, 0]
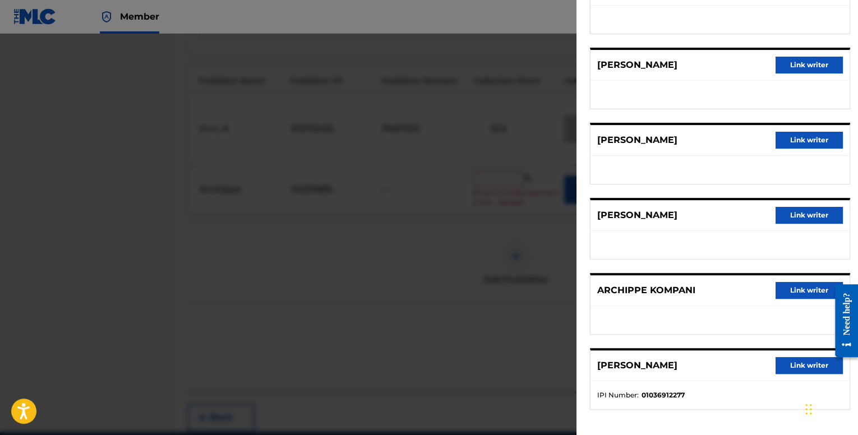
click at [783, 287] on button "Link writer" at bounding box center [809, 290] width 67 height 17
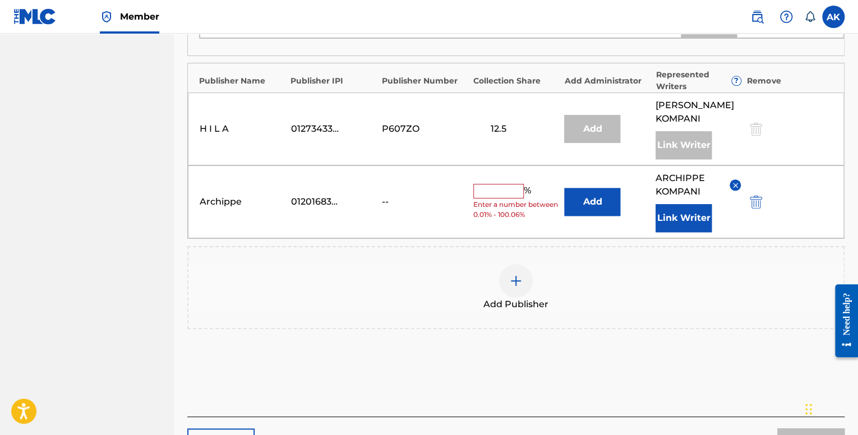
click at [487, 190] on input "text" at bounding box center [498, 191] width 50 height 15
type input "12.5"
click at [682, 280] on div "Add Publisher" at bounding box center [515, 287] width 655 height 47
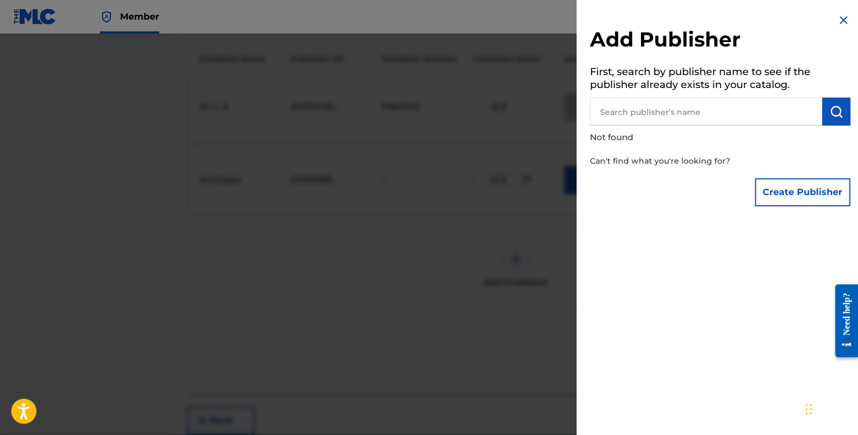
scroll to position [559, 0]
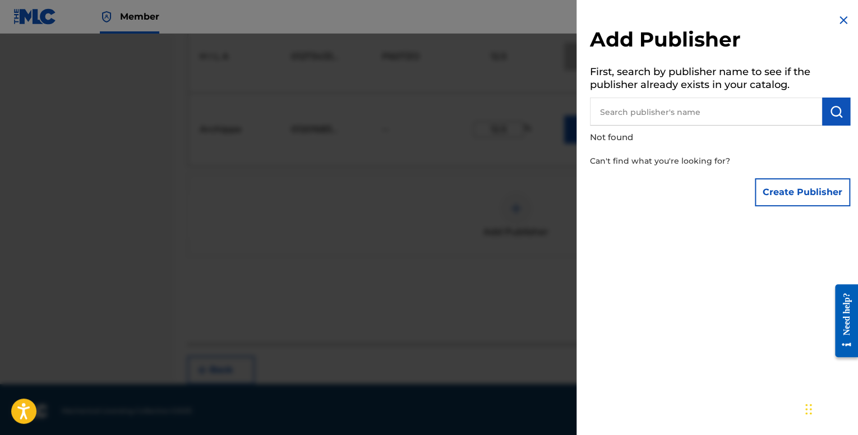
click at [838, 26] on img at bounding box center [843, 19] width 13 height 13
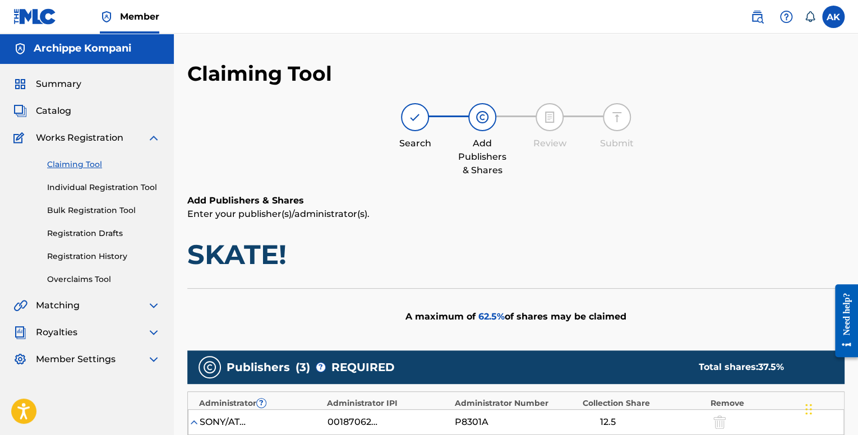
scroll to position [0, 0]
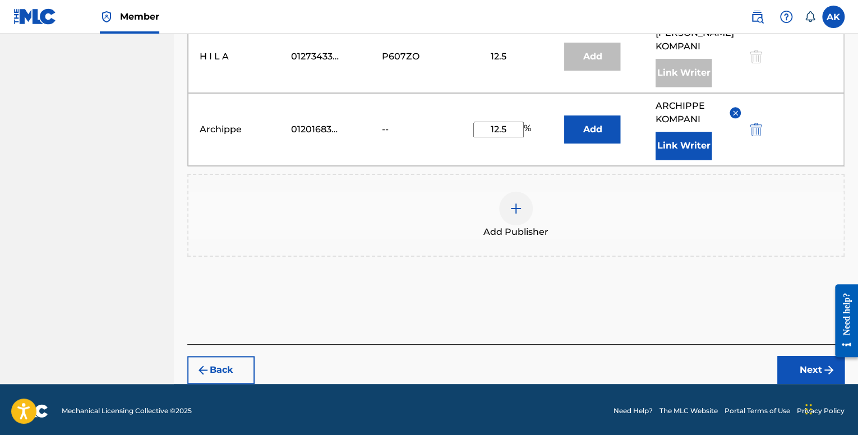
click at [793, 356] on button "Next" at bounding box center [810, 370] width 67 height 28
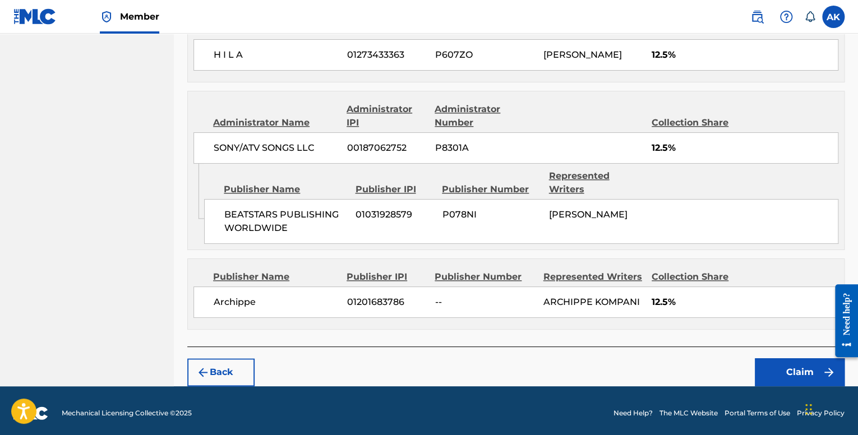
scroll to position [548, 0]
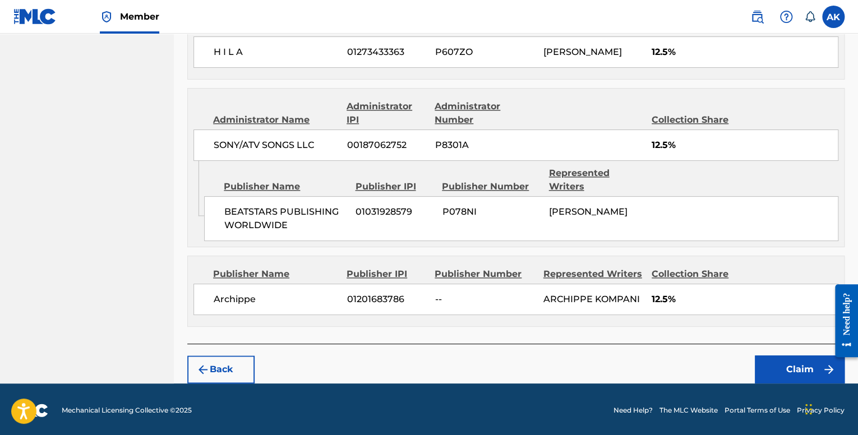
click at [772, 367] on button "Claim" at bounding box center [800, 370] width 90 height 28
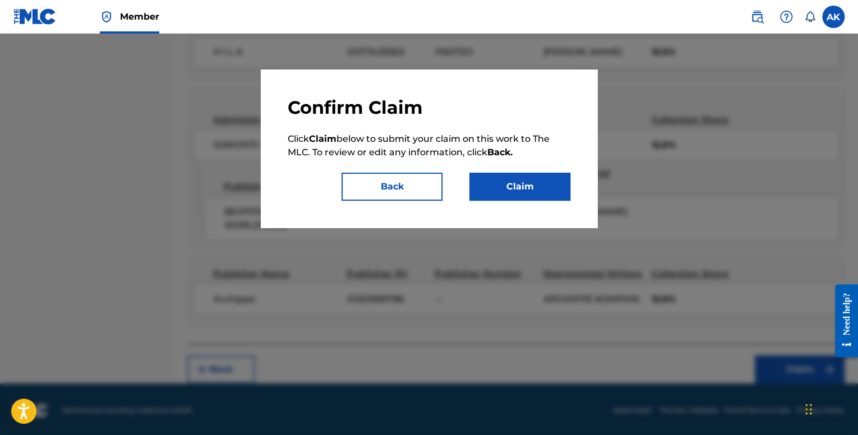
click at [532, 189] on button "Claim" at bounding box center [519, 187] width 101 height 28
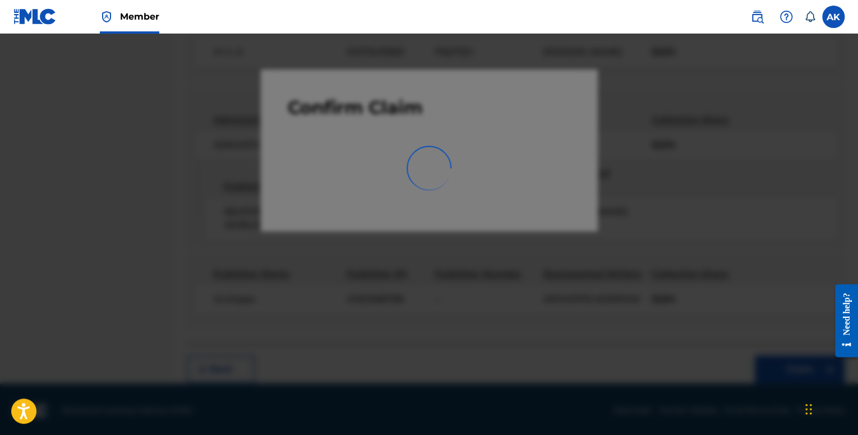
scroll to position [35, 0]
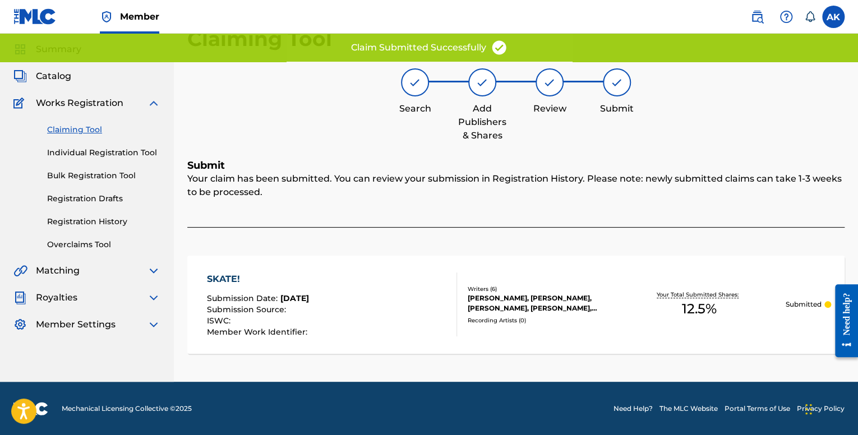
click at [120, 151] on link "Individual Registration Tool" at bounding box center [103, 153] width 113 height 12
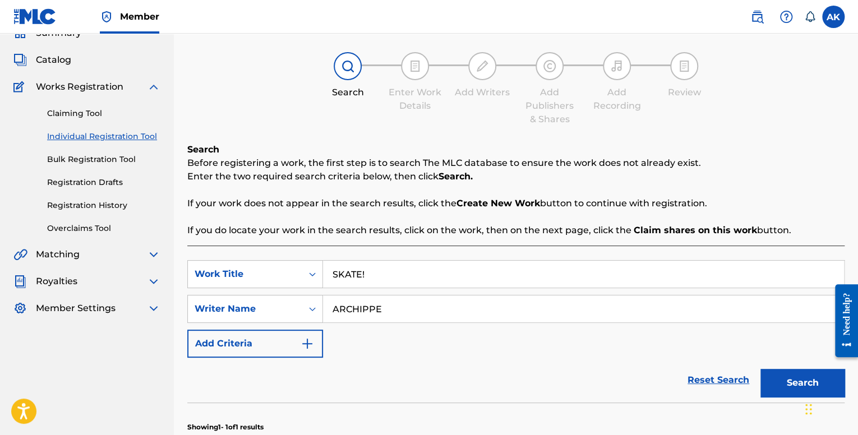
scroll to position [56, 0]
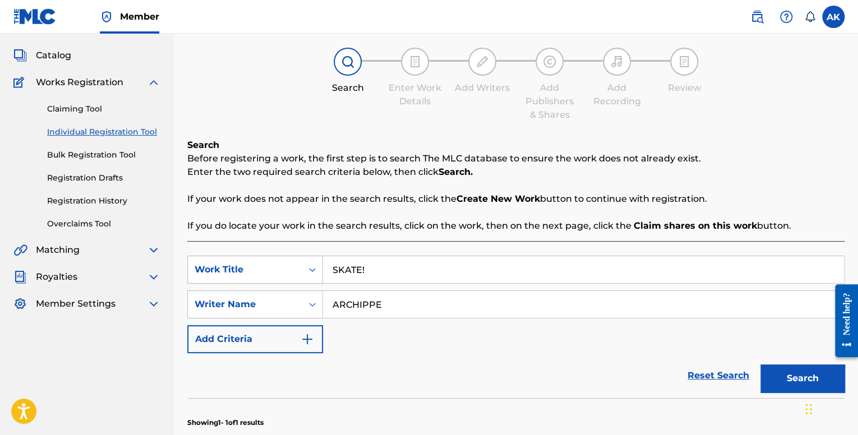
drag, startPoint x: 390, startPoint y: 266, endPoint x: 296, endPoint y: 264, distance: 94.8
click at [296, 264] on div "SearchWithCriteria7248d7c4-bd3c-452f-9db8-799753f2b05a Work Title SKATE!" at bounding box center [515, 270] width 657 height 28
paste input "Search Form"
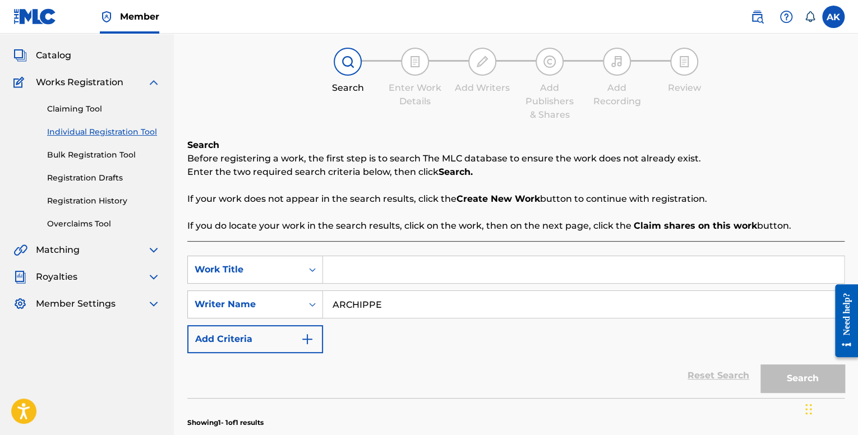
paste input "Search Form"
click at [370, 274] on input "Search Form" at bounding box center [583, 269] width 521 height 27
paste input "TIDAL WAVE"
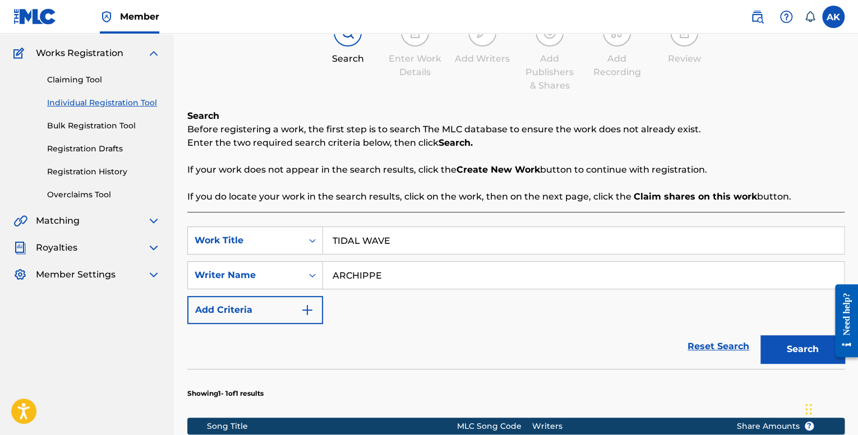
scroll to position [168, 0]
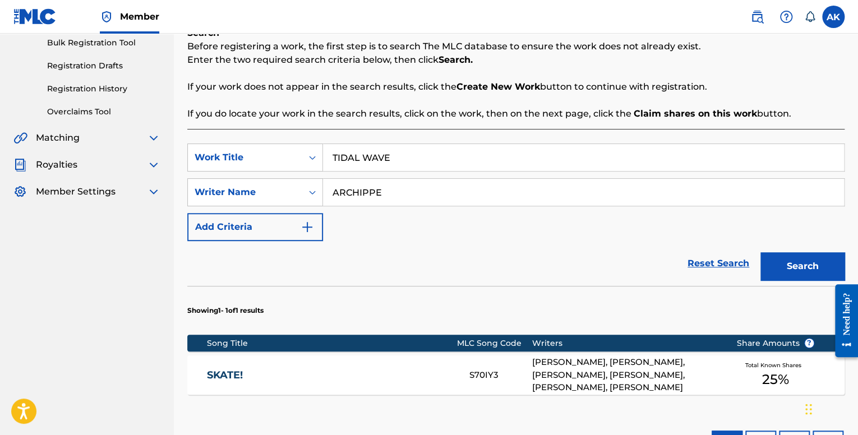
type input "TIDAL WAVE"
click at [808, 265] on button "Search" at bounding box center [803, 266] width 84 height 28
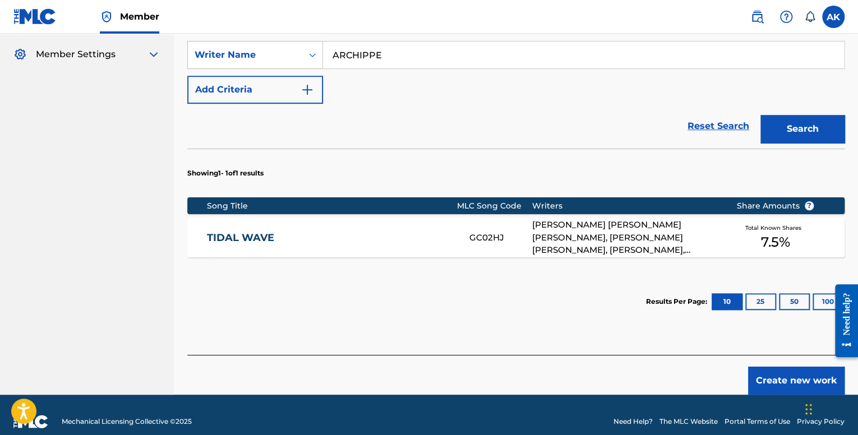
scroll to position [319, 0]
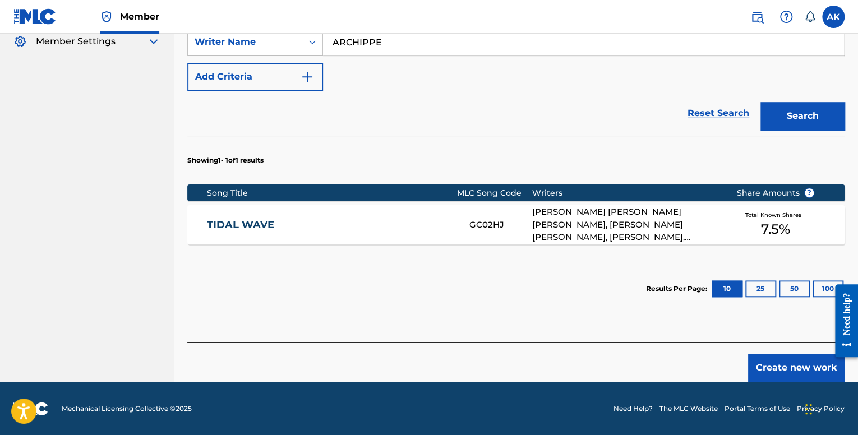
click at [516, 217] on div "TIDAL WAVE GC02HJ [PERSON_NAME] [PERSON_NAME] [PERSON_NAME], [PERSON_NAME] [PER…" at bounding box center [515, 224] width 657 height 39
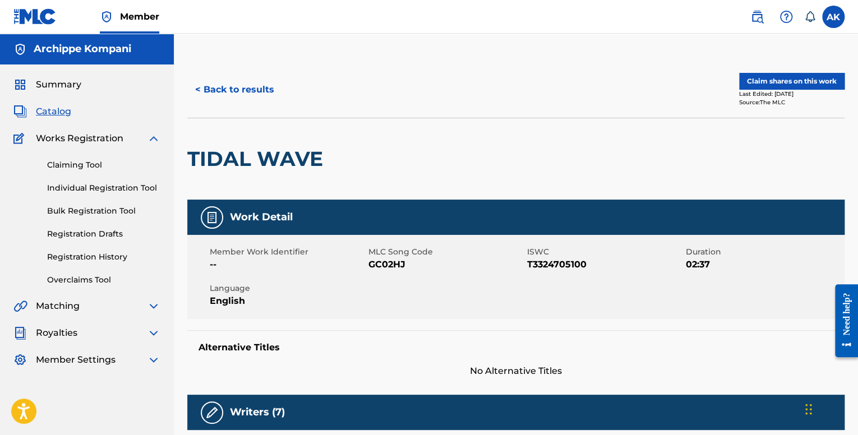
click at [763, 80] on button "Claim shares on this work" at bounding box center [791, 81] width 105 height 17
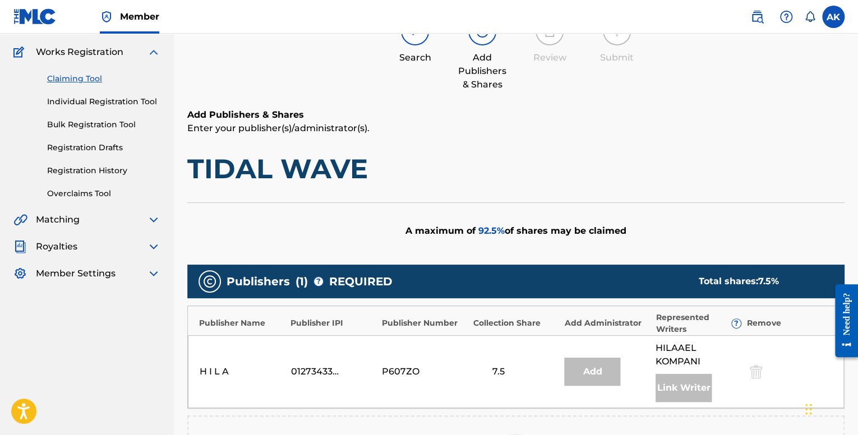
scroll to position [330, 0]
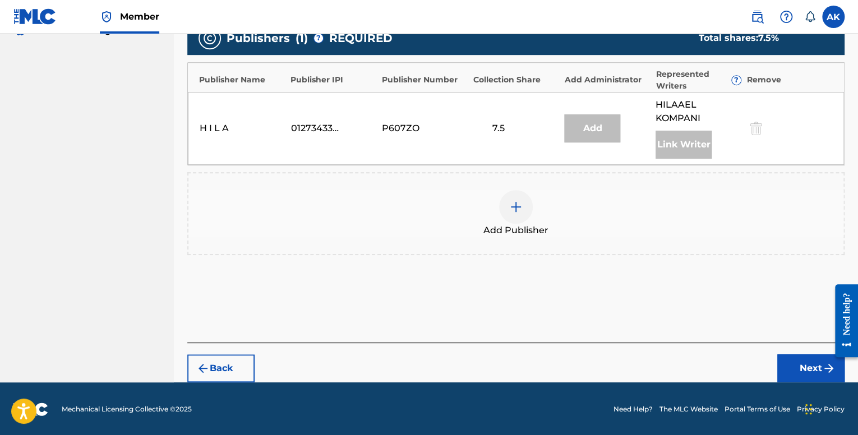
click at [523, 196] on div at bounding box center [516, 207] width 34 height 34
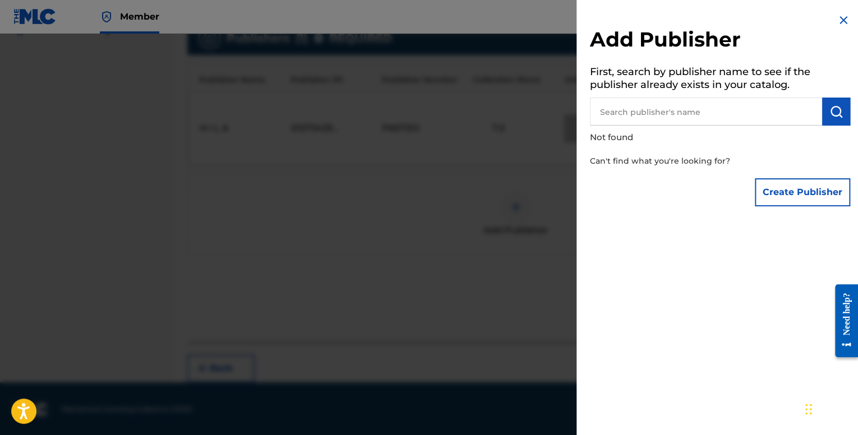
click at [662, 114] on input "text" at bounding box center [706, 112] width 232 height 28
click at [780, 187] on button "Create Publisher" at bounding box center [802, 192] width 95 height 28
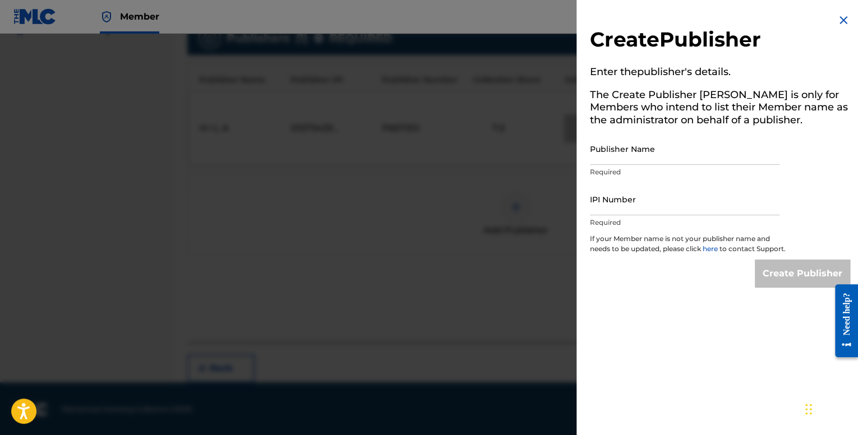
click at [627, 155] on input "Publisher Name" at bounding box center [685, 149] width 190 height 32
type input "Archippe"
click at [649, 204] on input "IPI Number" at bounding box center [685, 199] width 190 height 32
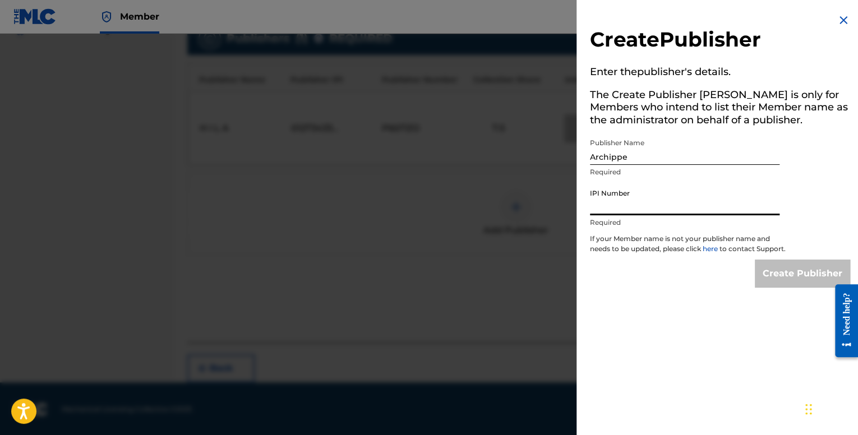
type input "01201683786"
click at [793, 286] on input "Create Publisher" at bounding box center [802, 274] width 95 height 28
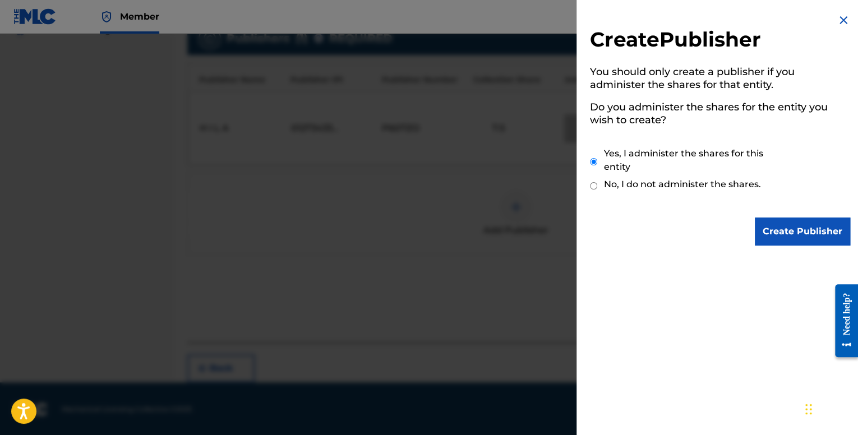
click at [769, 225] on input "Create Publisher" at bounding box center [802, 232] width 95 height 28
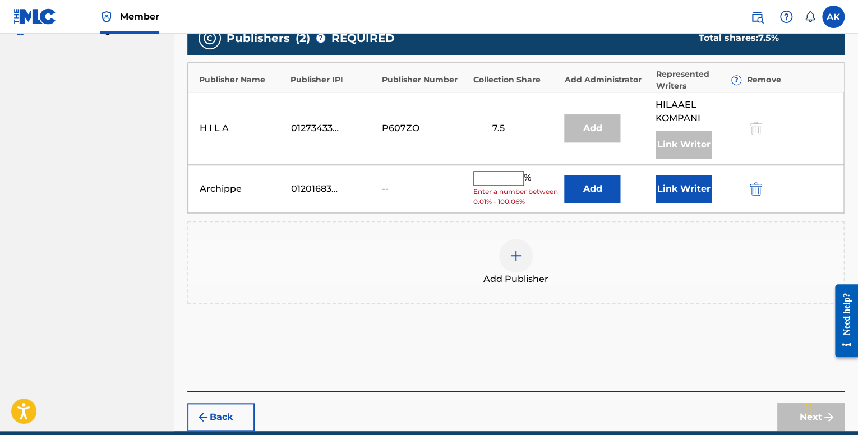
click at [672, 189] on button "Link Writer" at bounding box center [684, 189] width 56 height 28
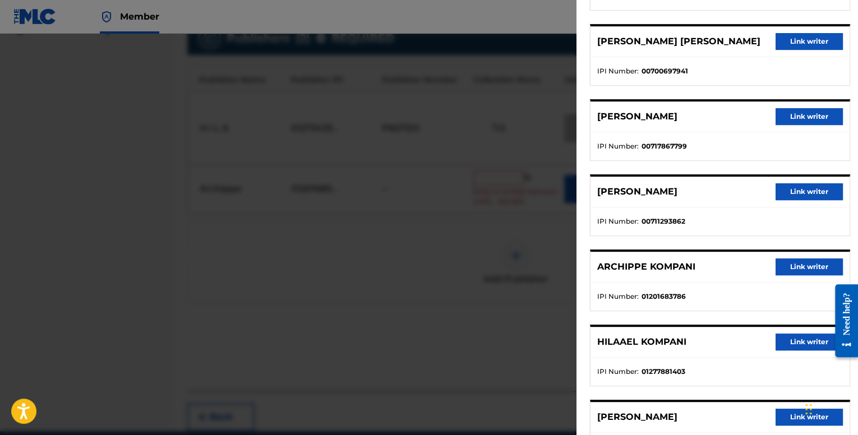
scroll to position [168, 0]
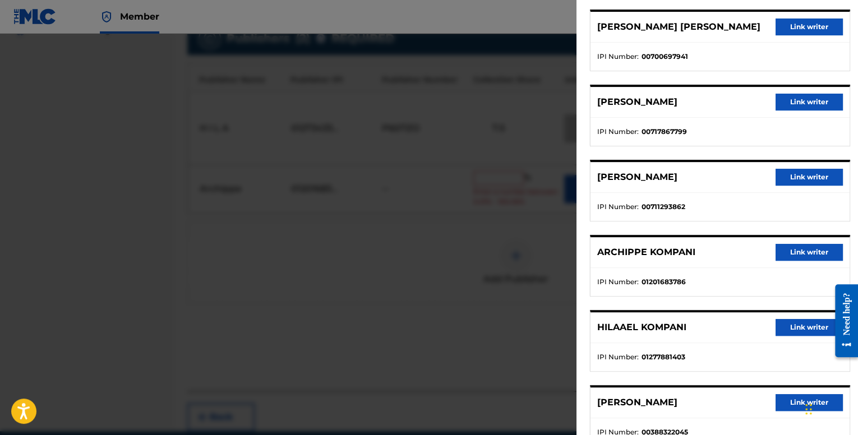
click at [782, 250] on button "Link writer" at bounding box center [809, 252] width 67 height 17
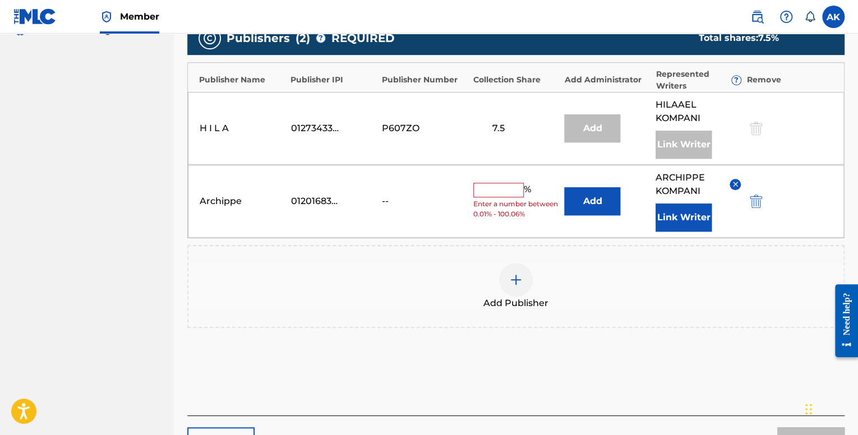
click at [501, 189] on input "text" at bounding box center [498, 190] width 50 height 15
type input "7.5"
click at [743, 269] on div "Add Publisher" at bounding box center [515, 286] width 655 height 47
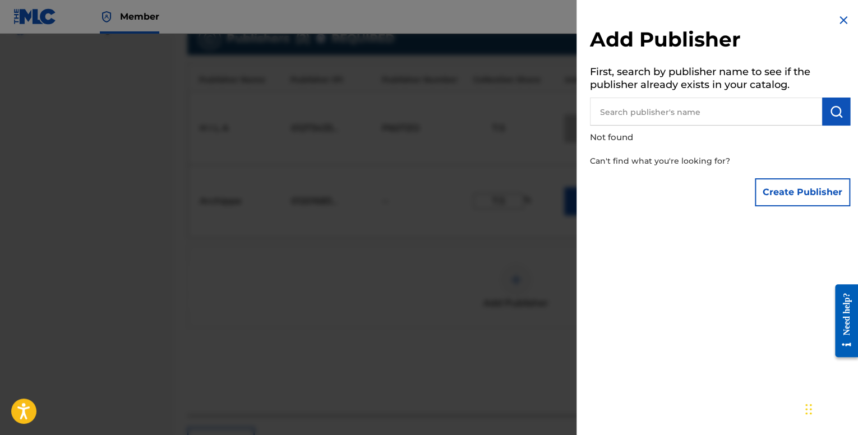
click at [839, 19] on img at bounding box center [843, 19] width 13 height 13
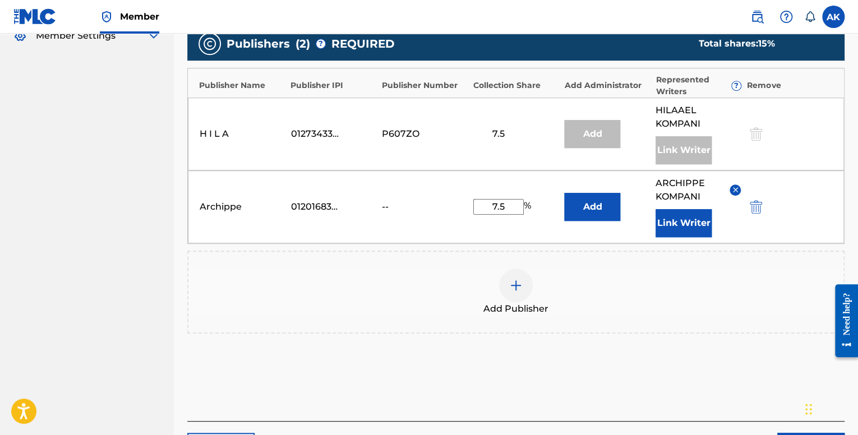
scroll to position [402, 0]
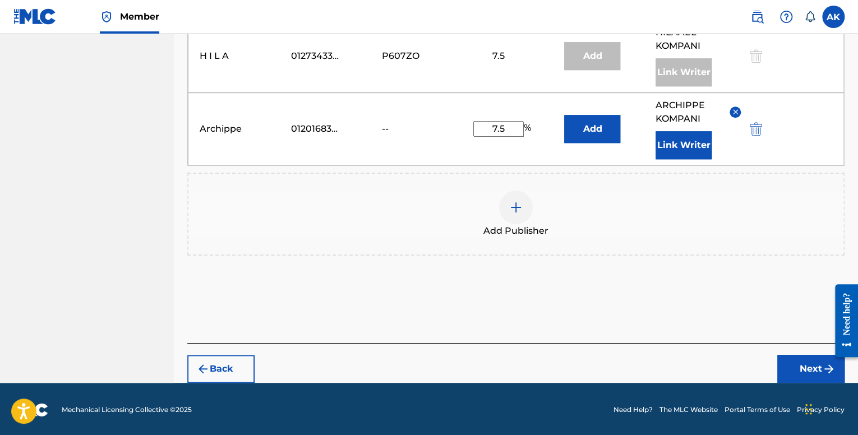
click at [809, 357] on button "Next" at bounding box center [810, 369] width 67 height 28
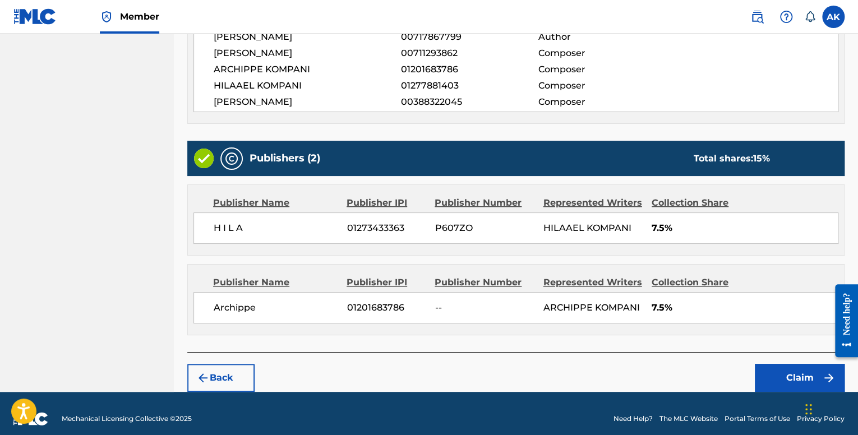
scroll to position [397, 0]
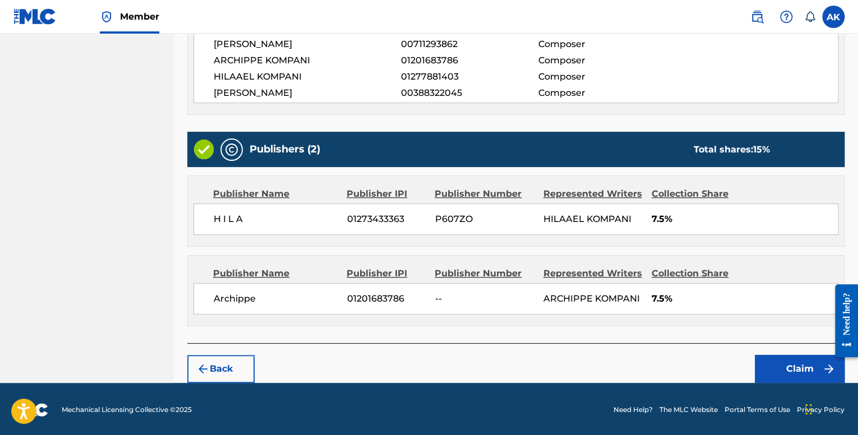
click at [773, 364] on button "Claim" at bounding box center [800, 369] width 90 height 28
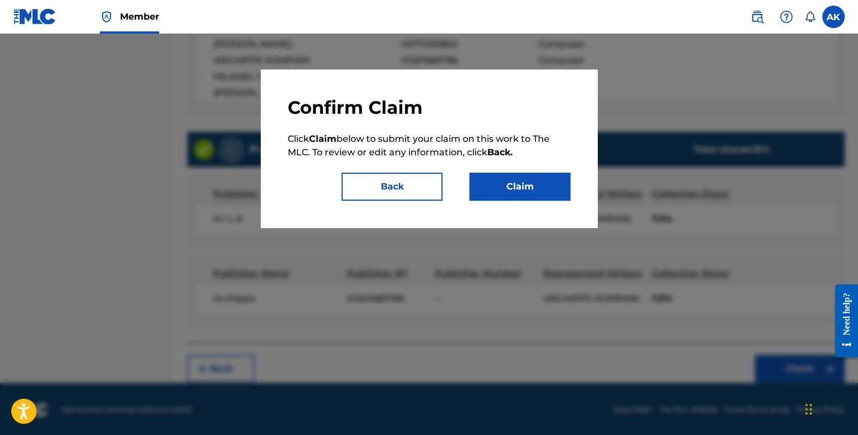
click at [553, 178] on button "Claim" at bounding box center [519, 187] width 101 height 28
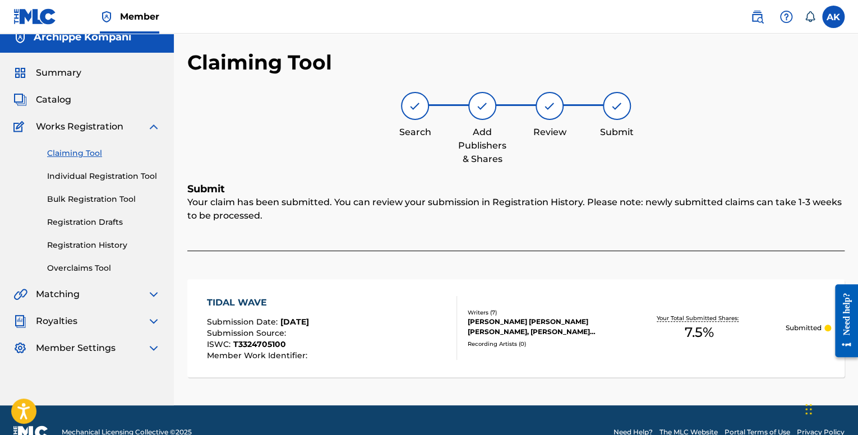
scroll to position [0, 0]
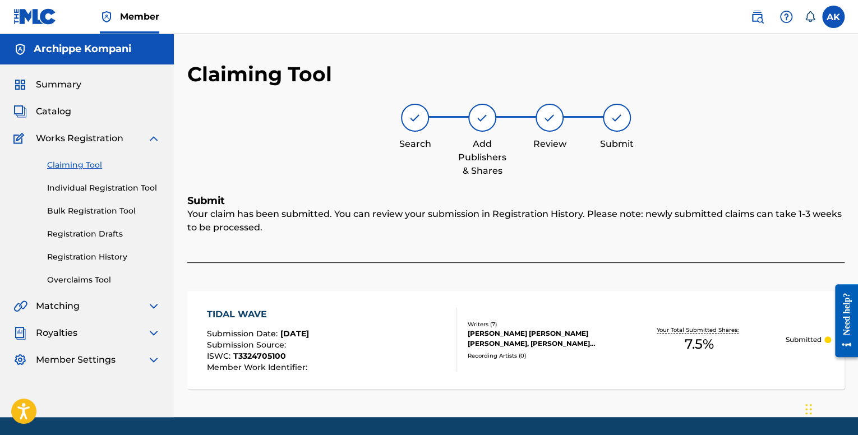
click at [116, 187] on link "Individual Registration Tool" at bounding box center [103, 188] width 113 height 12
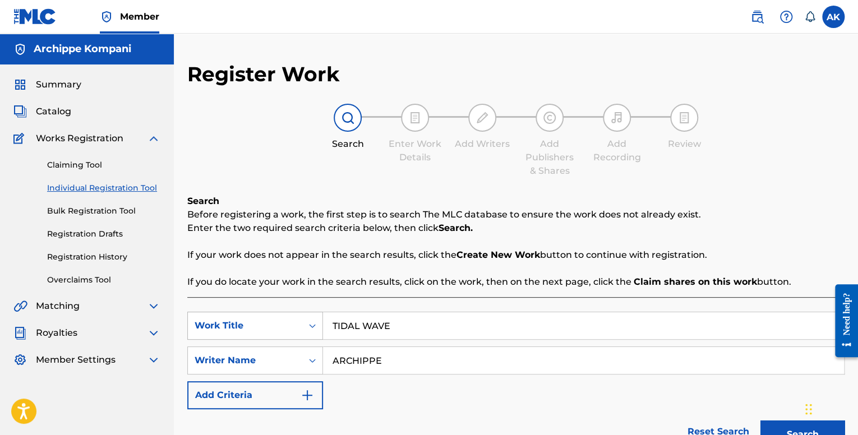
drag, startPoint x: 433, startPoint y: 326, endPoint x: 232, endPoint y: 312, distance: 201.8
click at [232, 312] on div "SearchWithCriteria7248d7c4-bd3c-452f-9db8-799753f2b05a Work Title TIDAL WAVE" at bounding box center [515, 326] width 657 height 28
paste input "HOTEL LOBBY"
type input "HOTEL LOBBY"
click at [761, 421] on button "Search" at bounding box center [803, 435] width 84 height 28
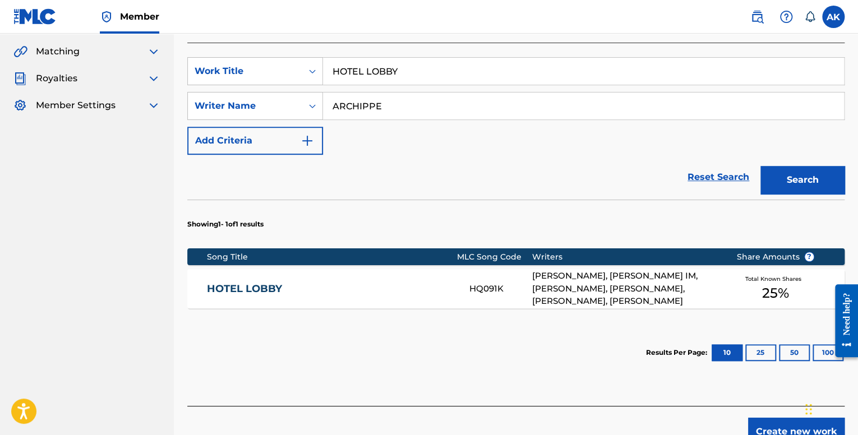
scroll to position [319, 0]
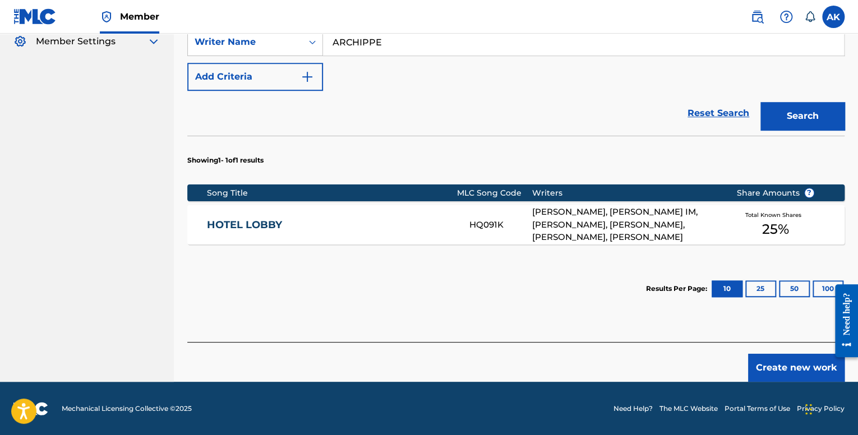
click at [425, 224] on link "HOTEL LOBBY" at bounding box center [330, 225] width 247 height 13
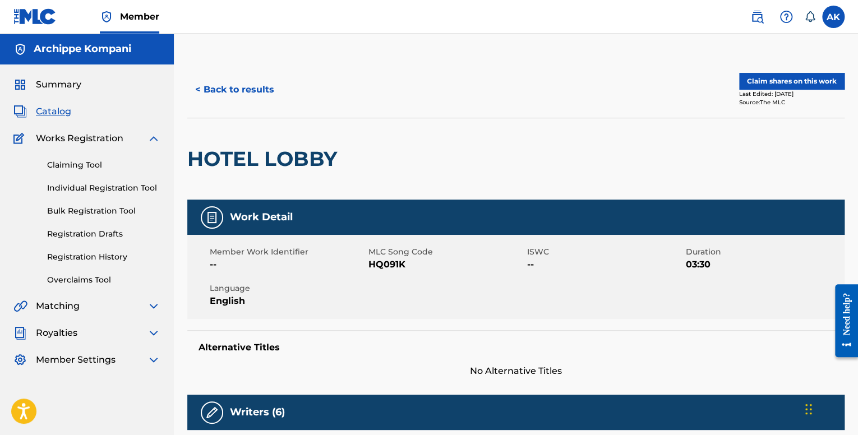
click at [790, 85] on button "Claim shares on this work" at bounding box center [791, 81] width 105 height 17
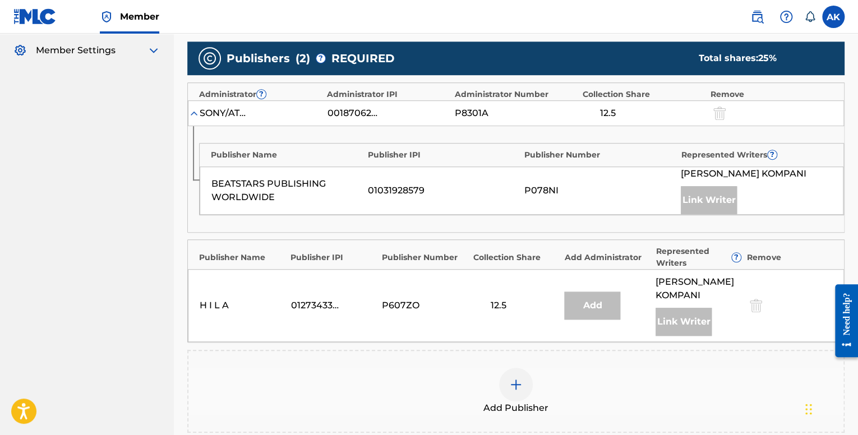
scroll to position [393, 0]
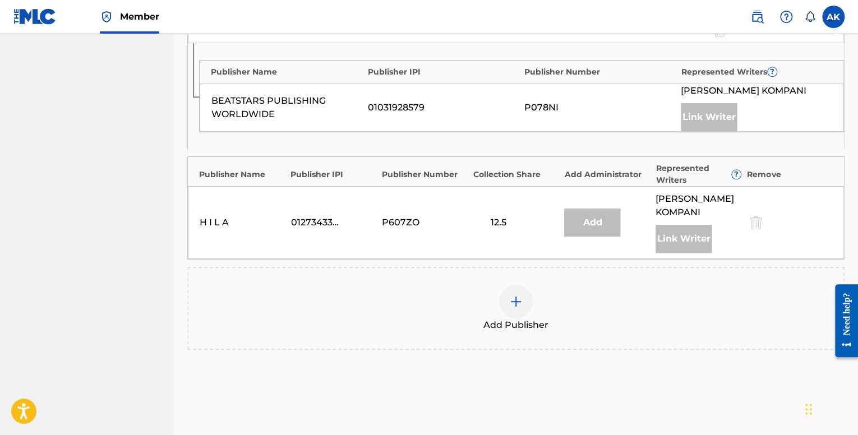
click at [518, 302] on img at bounding box center [515, 301] width 13 height 13
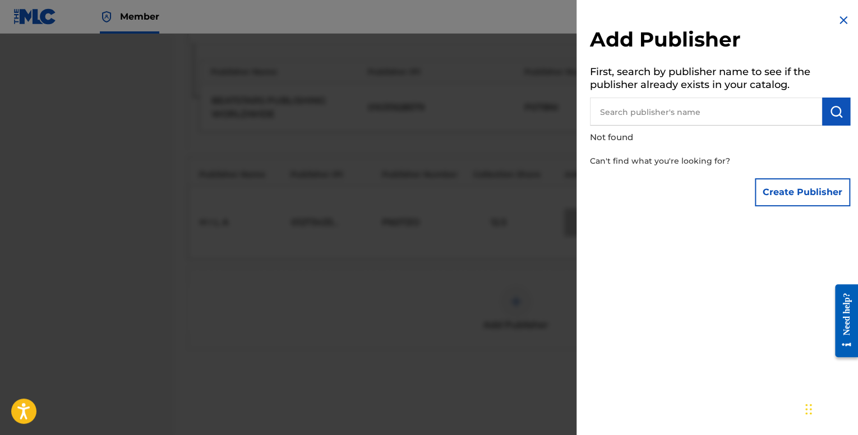
click at [780, 174] on div "Create Publisher" at bounding box center [802, 192] width 95 height 39
click at [785, 185] on button "Create Publisher" at bounding box center [802, 192] width 95 height 28
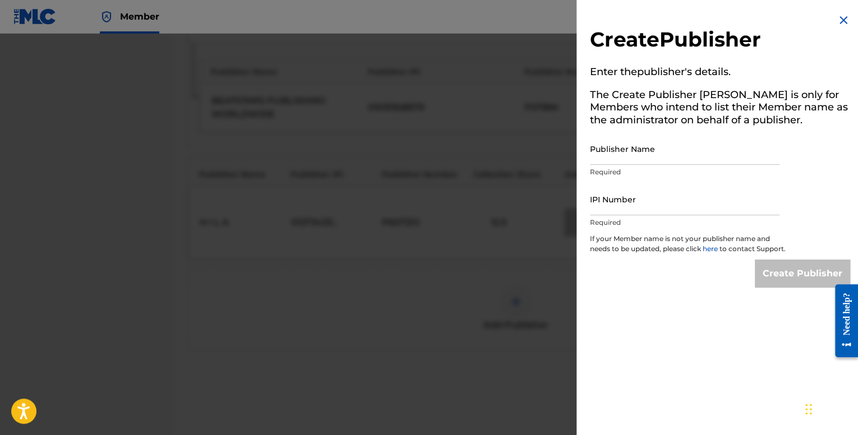
click at [657, 156] on input "Publisher Name" at bounding box center [685, 149] width 190 height 32
click at [630, 203] on input "IPI Number" at bounding box center [685, 199] width 190 height 32
type input "01201683786"
drag, startPoint x: 633, startPoint y: 149, endPoint x: 650, endPoint y: 164, distance: 22.6
click at [633, 149] on input "Publisher Name" at bounding box center [685, 149] width 190 height 32
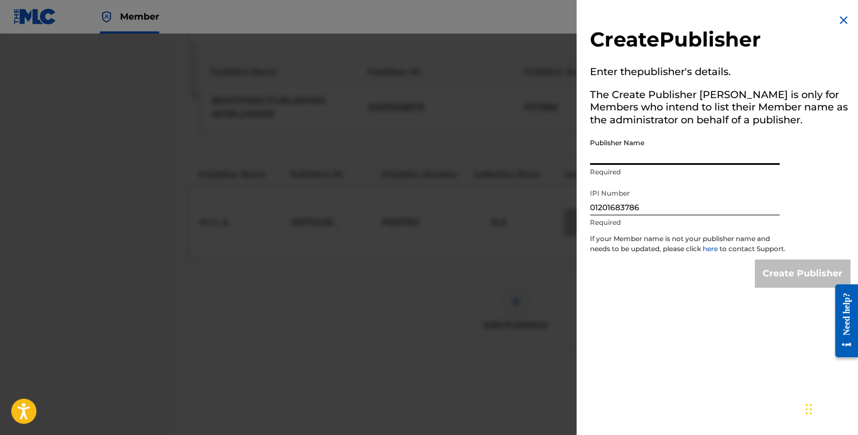
type input "Archippe"
click at [792, 288] on input "Create Publisher" at bounding box center [802, 274] width 95 height 28
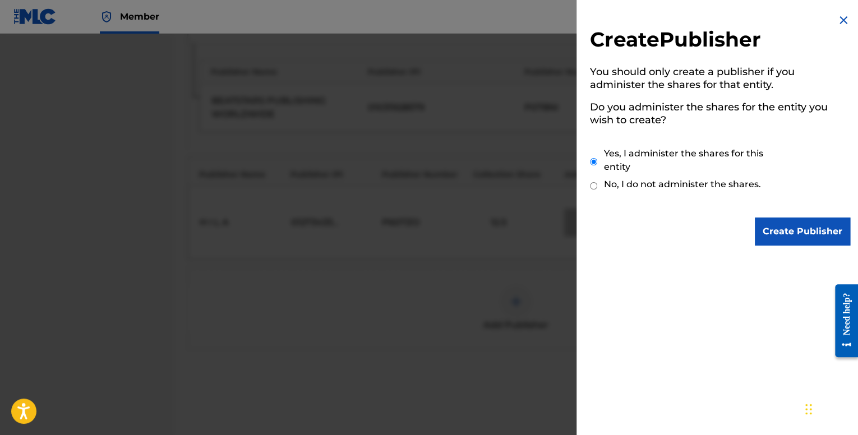
click at [803, 232] on input "Create Publisher" at bounding box center [802, 232] width 95 height 28
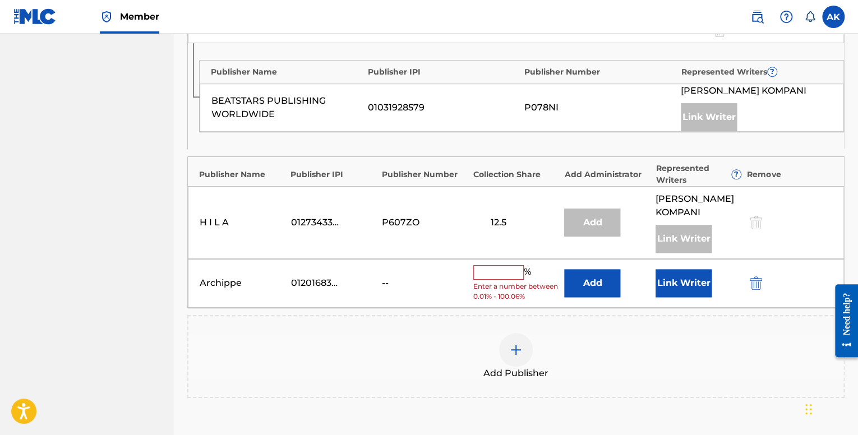
click at [521, 265] on input "text" at bounding box center [498, 272] width 50 height 15
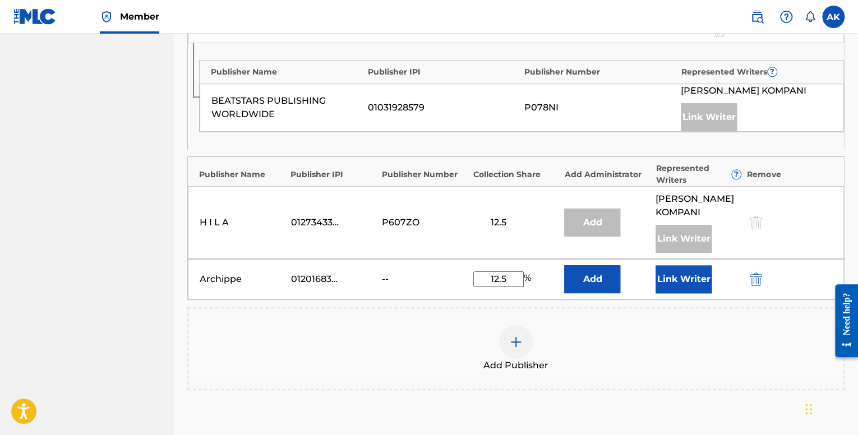
type input "12.5"
click at [421, 335] on div "Add Publisher" at bounding box center [515, 348] width 655 height 47
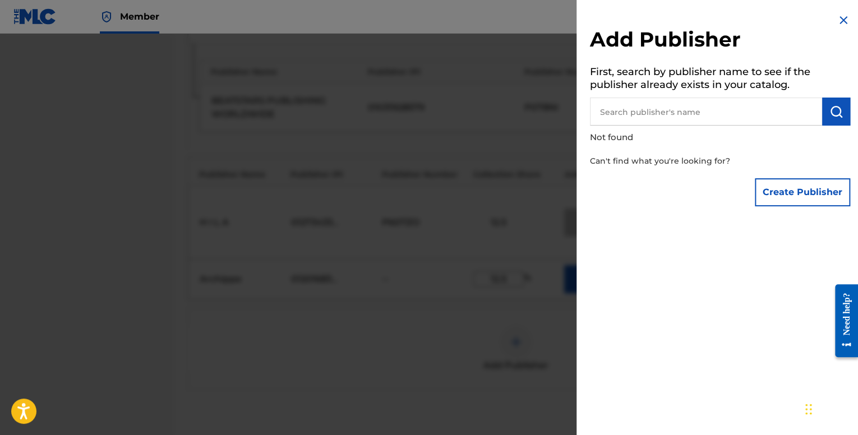
click at [831, 20] on div "Add Publisher First, search by publisher name to see if the publisher already e…" at bounding box center [720, 112] width 287 height 225
click at [839, 16] on img at bounding box center [843, 19] width 13 height 13
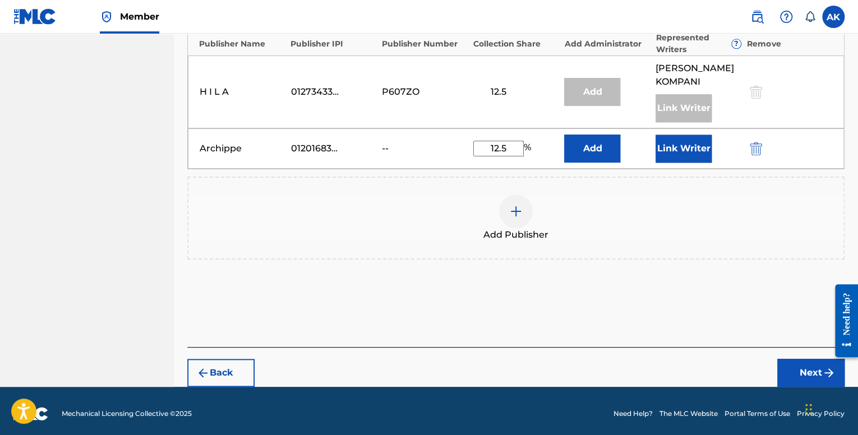
scroll to position [526, 0]
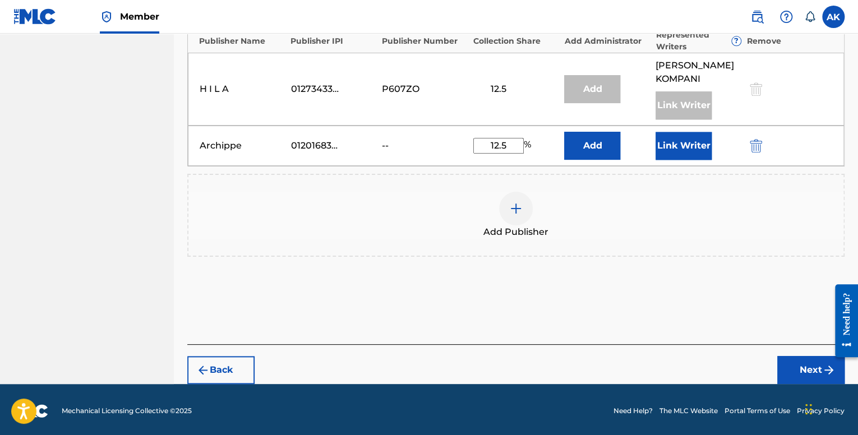
click at [795, 376] on button "Next" at bounding box center [810, 370] width 67 height 28
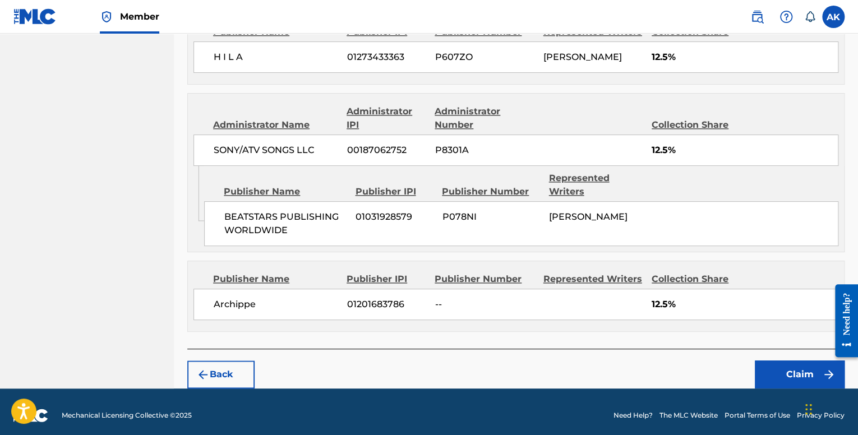
scroll to position [548, 0]
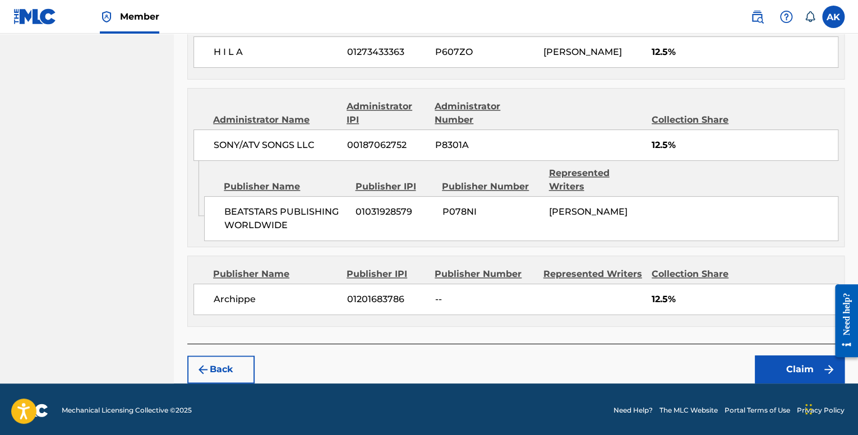
click at [569, 296] on div "Archippe 01201683786 -- 12.5%" at bounding box center [516, 299] width 645 height 31
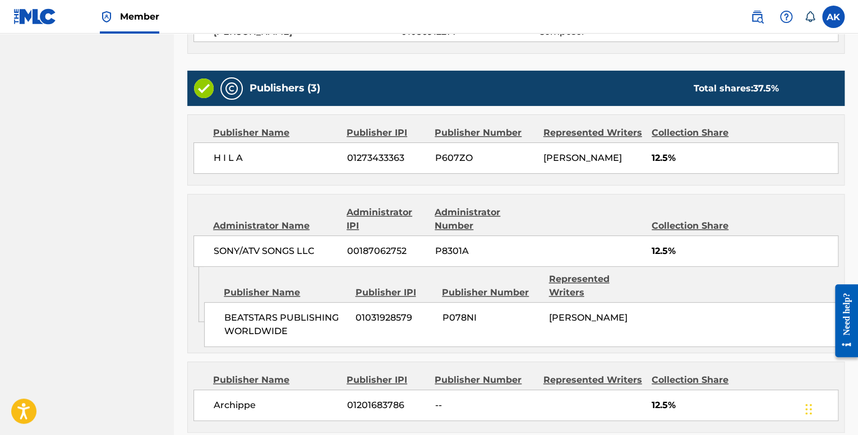
scroll to position [436, 0]
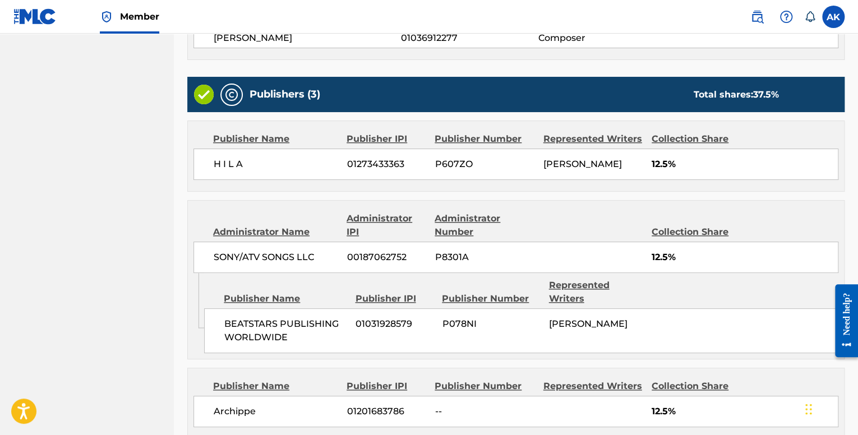
click at [570, 162] on span "[PERSON_NAME]" at bounding box center [583, 164] width 79 height 11
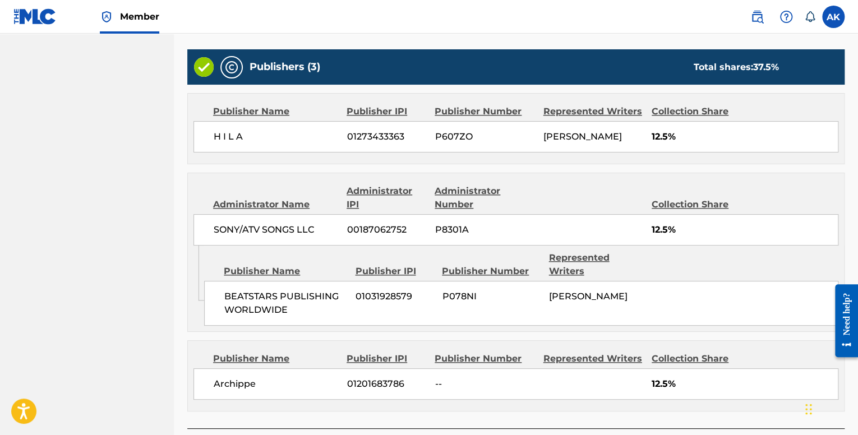
scroll to position [548, 0]
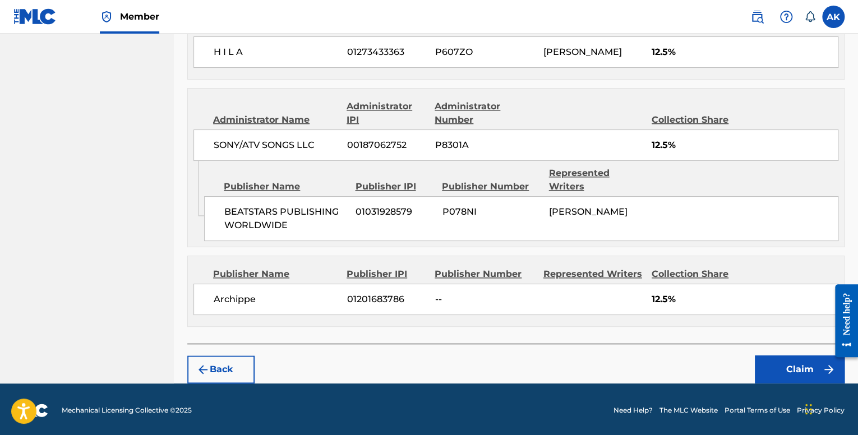
click at [779, 362] on button "Claim" at bounding box center [800, 370] width 90 height 28
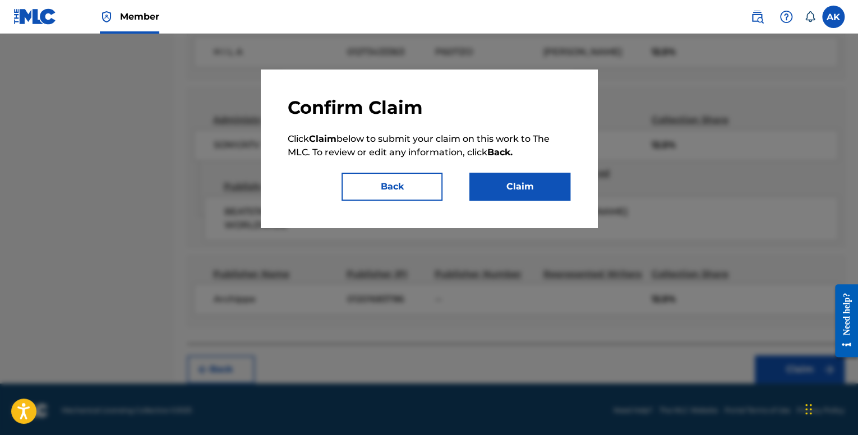
click at [524, 190] on button "Claim" at bounding box center [519, 187] width 101 height 28
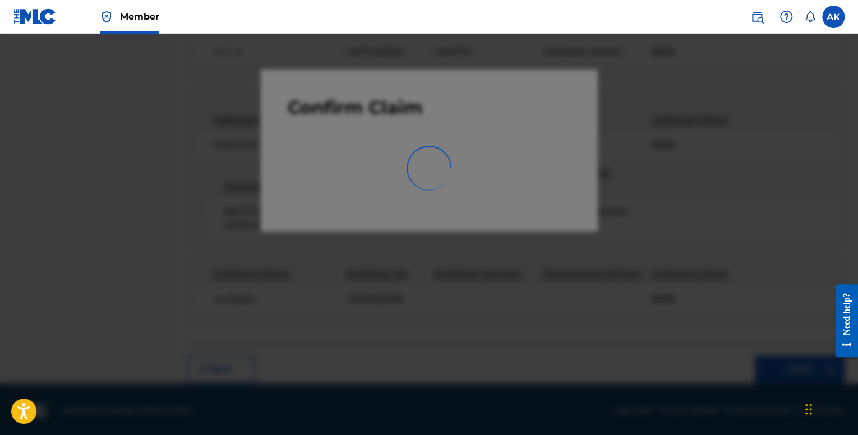
scroll to position [35, 0]
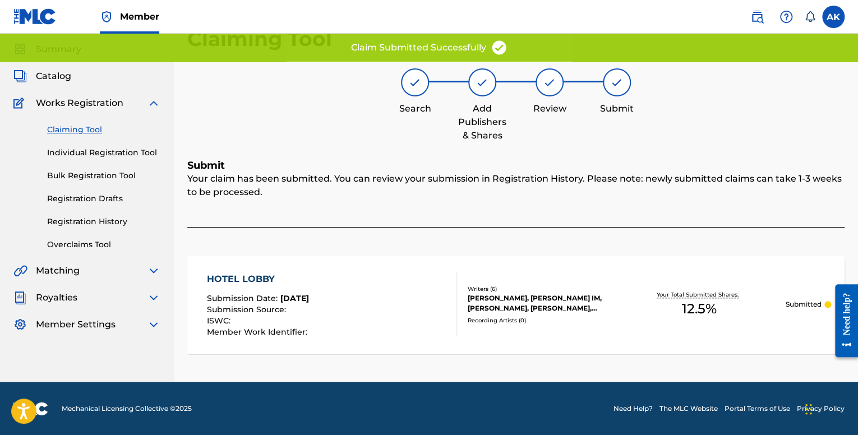
click at [108, 149] on link "Individual Registration Tool" at bounding box center [103, 153] width 113 height 12
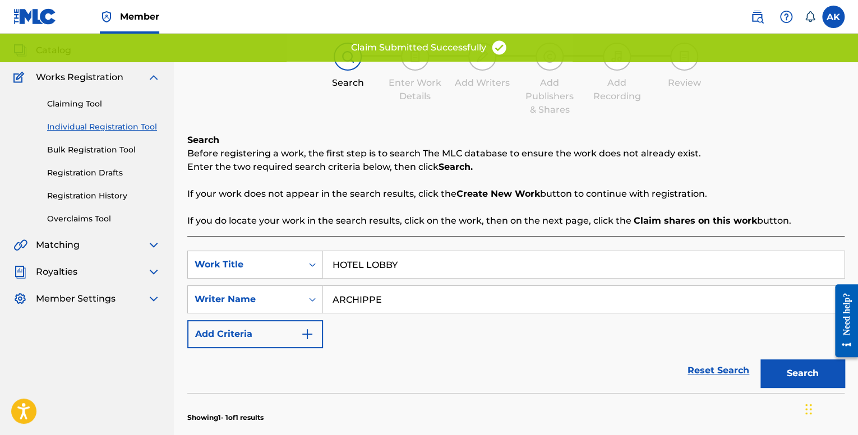
scroll to position [224, 0]
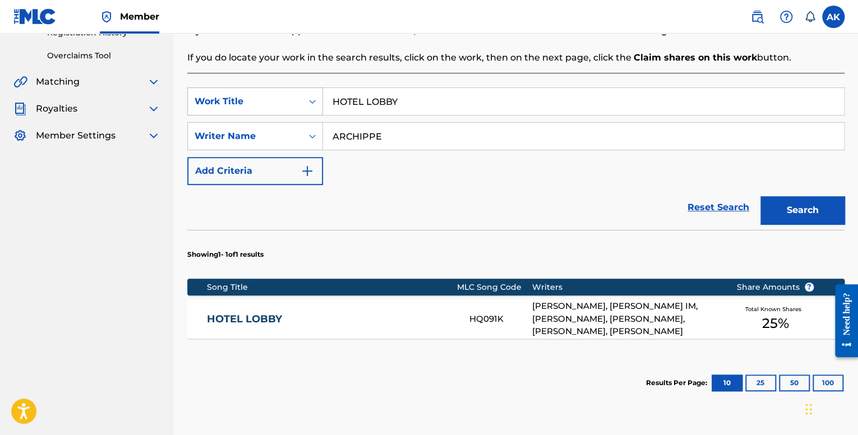
drag, startPoint x: 408, startPoint y: 103, endPoint x: 279, endPoint y: 103, distance: 129.0
click at [279, 103] on div "SearchWithCriteria7248d7c4-bd3c-452f-9db8-799753f2b05a Work Title HOTEL LOBBY" at bounding box center [515, 102] width 657 height 28
paste input "IT'S YOU"
type input "IT'S YOU"
drag, startPoint x: 828, startPoint y: 204, endPoint x: 813, endPoint y: 211, distance: 16.3
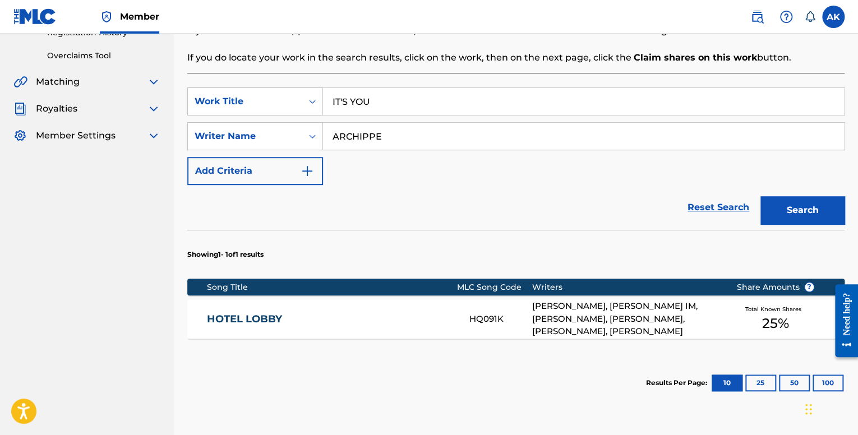
click at [813, 211] on button "Search" at bounding box center [803, 210] width 84 height 28
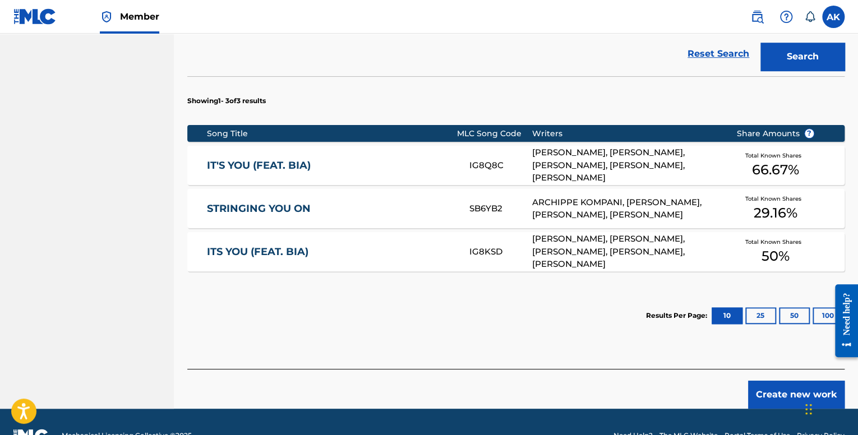
scroll to position [393, 0]
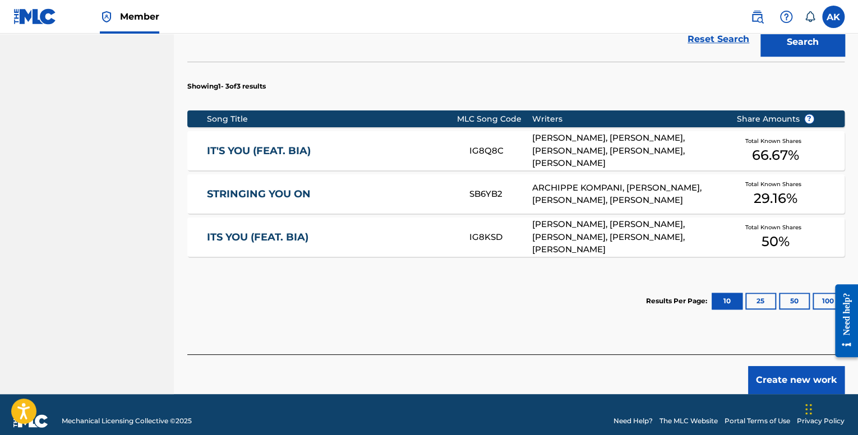
click at [393, 146] on link "IT'S YOU (FEAT. BIA)" at bounding box center [330, 151] width 247 height 13
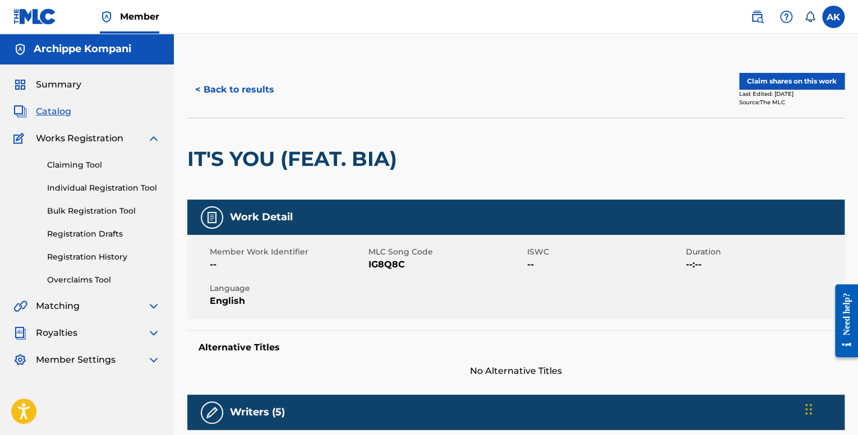
click at [799, 76] on button "Claim shares on this work" at bounding box center [791, 81] width 105 height 17
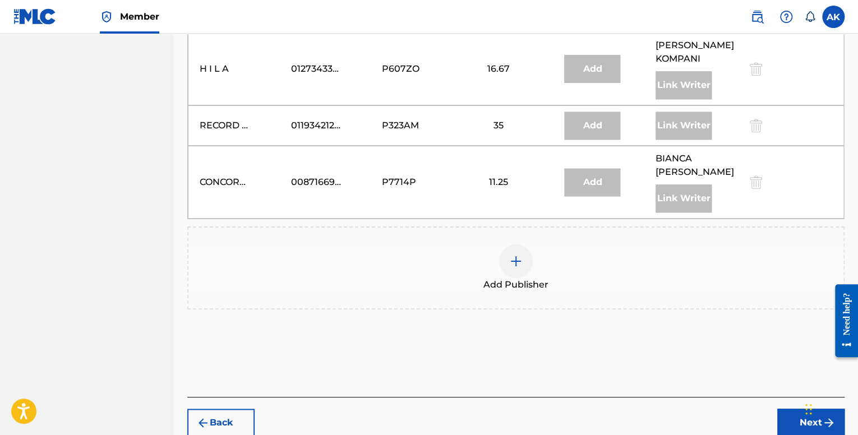
scroll to position [561, 0]
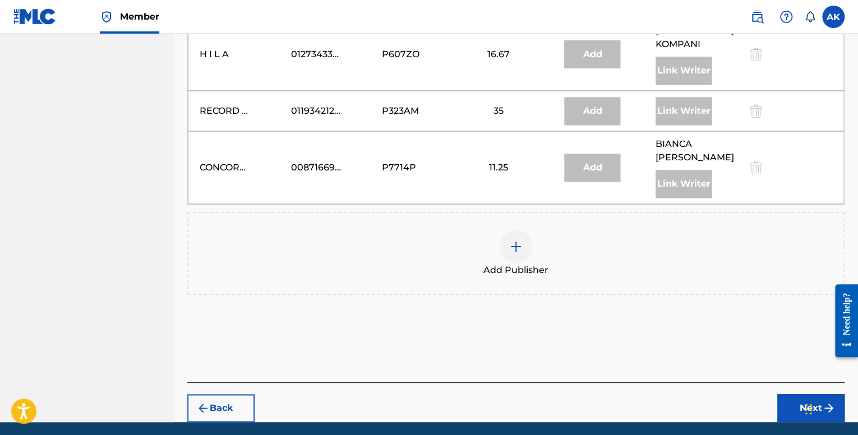
click at [522, 240] on img at bounding box center [515, 246] width 13 height 13
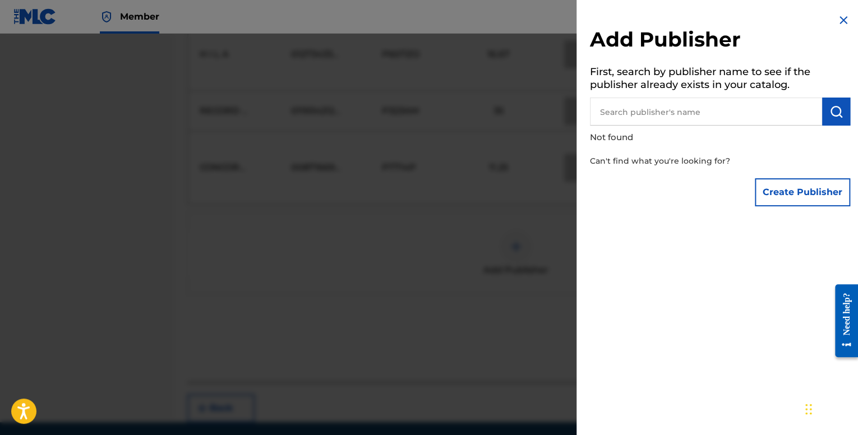
click at [786, 196] on button "Create Publisher" at bounding box center [802, 192] width 95 height 28
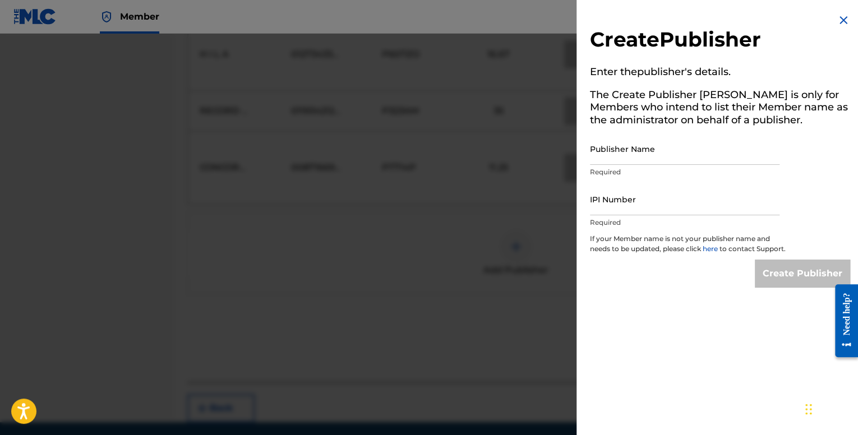
click at [613, 153] on input "Publisher Name" at bounding box center [685, 149] width 190 height 32
type input "Archippe"
click at [639, 202] on input "IPI Number" at bounding box center [685, 199] width 190 height 32
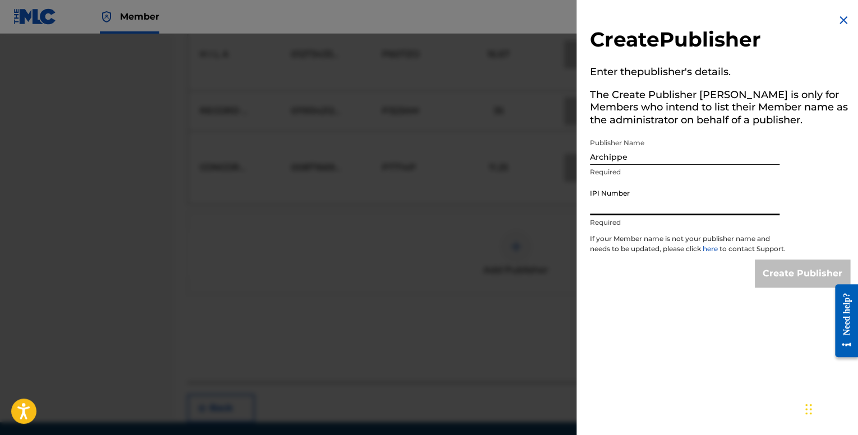
type input "01201683786"
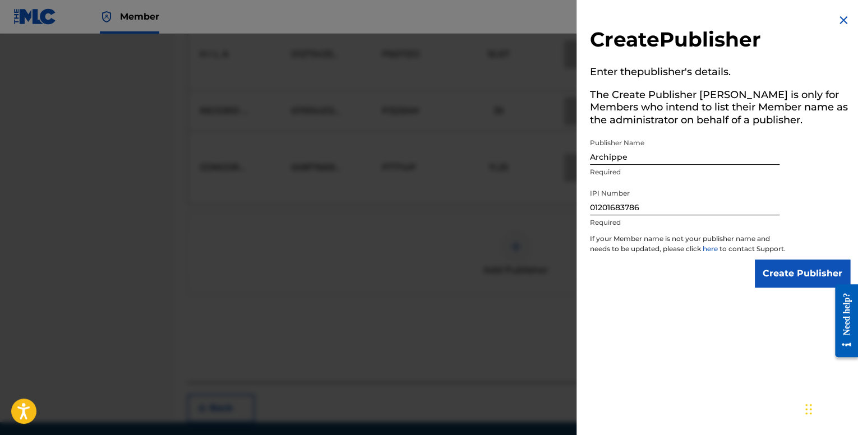
click at [766, 275] on input "Create Publisher" at bounding box center [802, 274] width 95 height 28
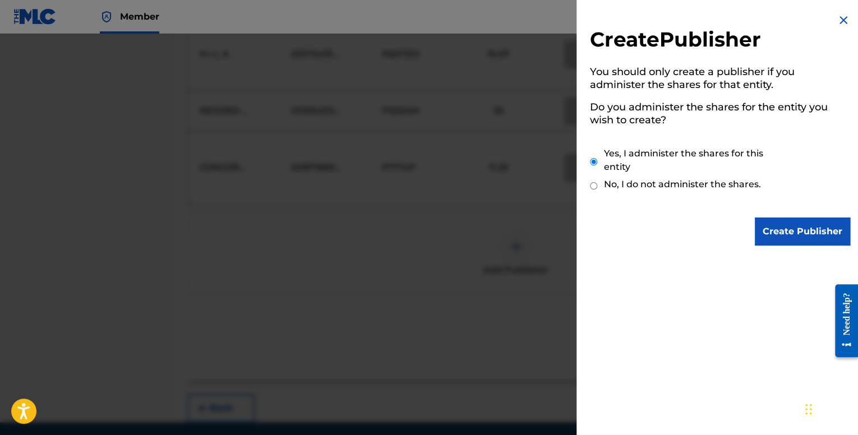
click at [766, 220] on input "Create Publisher" at bounding box center [802, 232] width 95 height 28
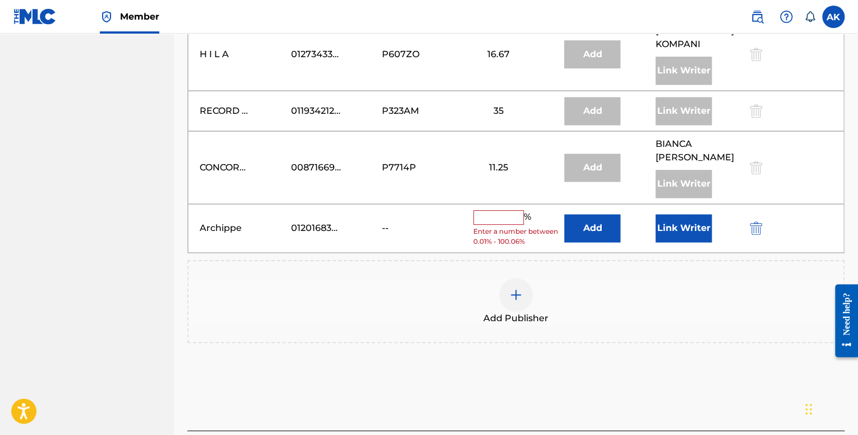
click at [504, 210] on input "text" at bounding box center [498, 217] width 50 height 15
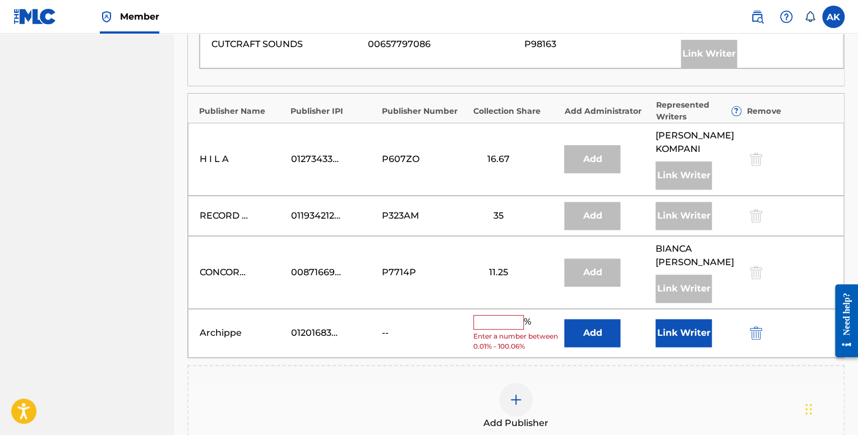
scroll to position [449, 0]
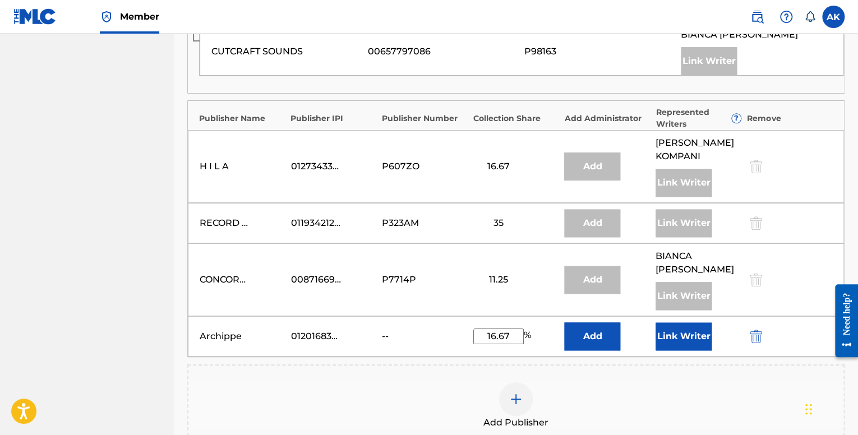
type input "16.67"
click at [550, 347] on div "Publishers ( 5 ) ? REQUIRED Total shares: 83.34 % Administrator ? Administrator…" at bounding box center [515, 174] width 657 height 545
click at [655, 335] on div "Archippe 01201683786 -- 16.67 % Add Link Writer" at bounding box center [516, 336] width 656 height 40
click at [670, 324] on button "Link Writer" at bounding box center [684, 337] width 56 height 28
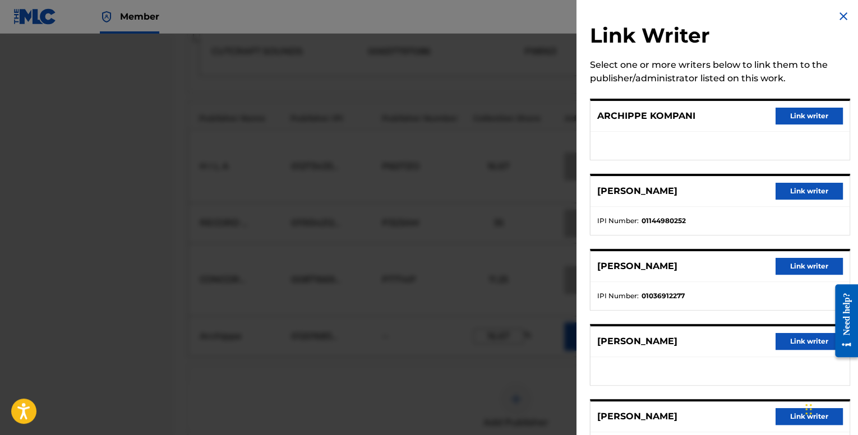
scroll to position [0, 0]
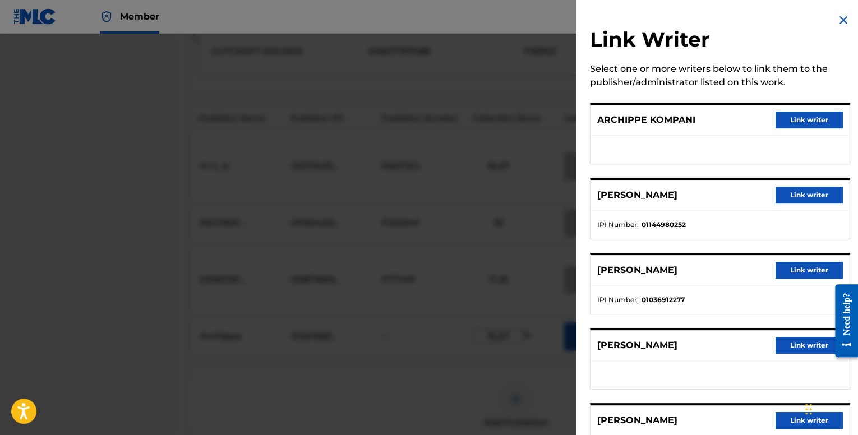
click at [778, 126] on button "Link writer" at bounding box center [809, 120] width 67 height 17
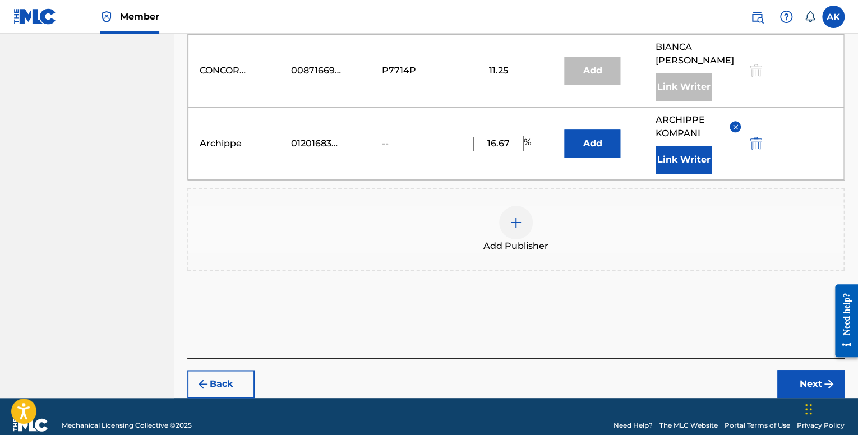
click at [796, 370] on button "Next" at bounding box center [810, 384] width 67 height 28
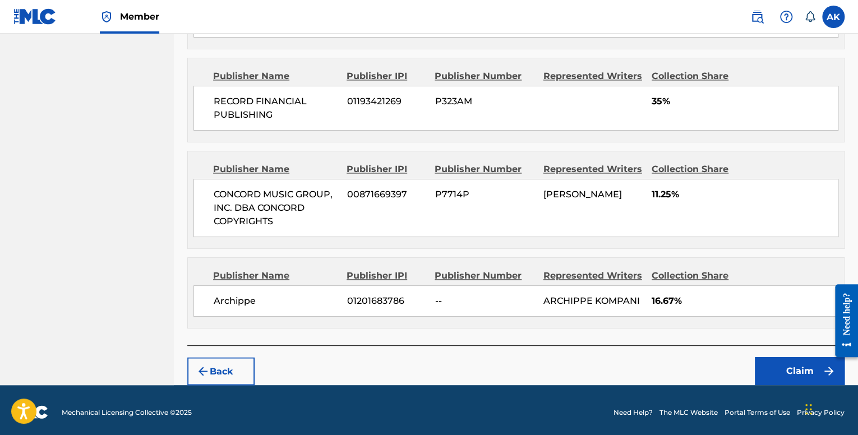
scroll to position [720, 0]
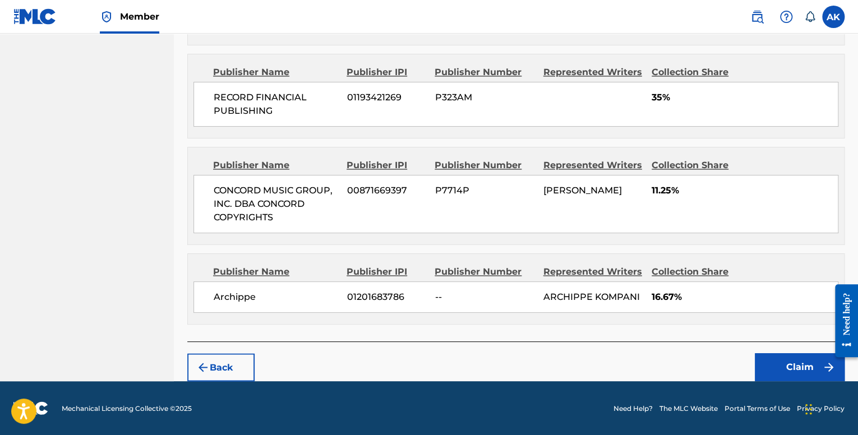
click at [772, 372] on button "Claim" at bounding box center [800, 367] width 90 height 28
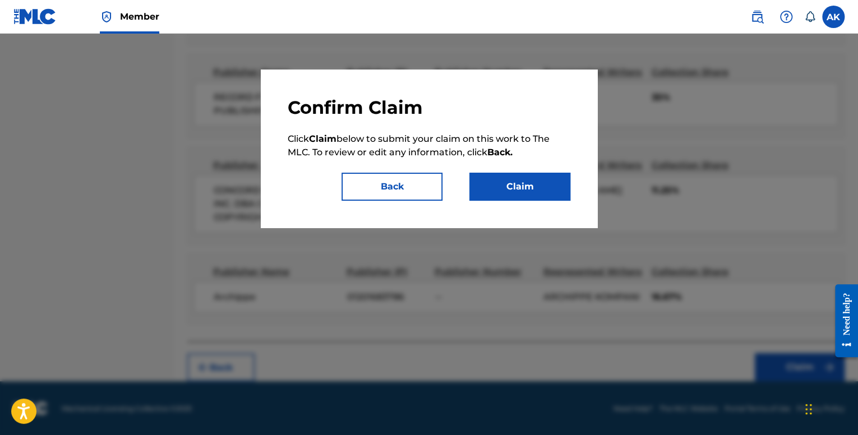
click at [549, 182] on button "Claim" at bounding box center [519, 187] width 101 height 28
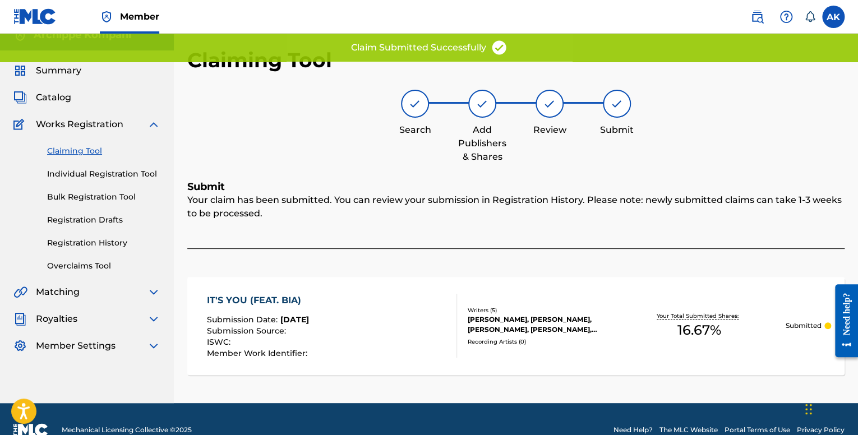
scroll to position [0, 0]
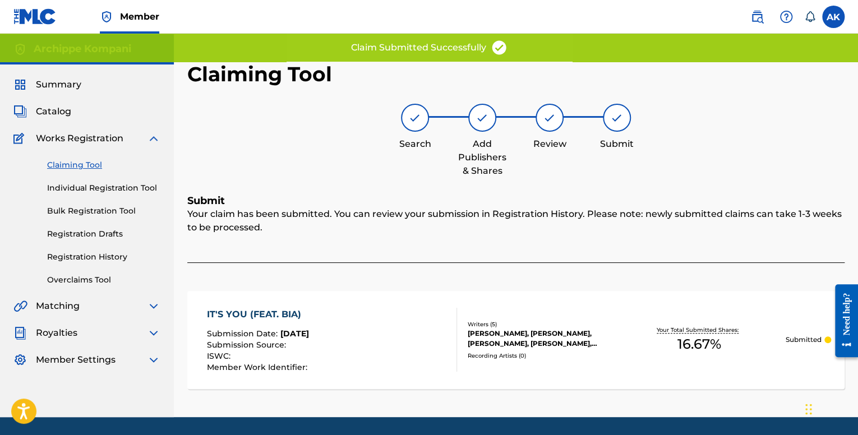
click at [88, 167] on link "Claiming Tool" at bounding box center [103, 165] width 113 height 12
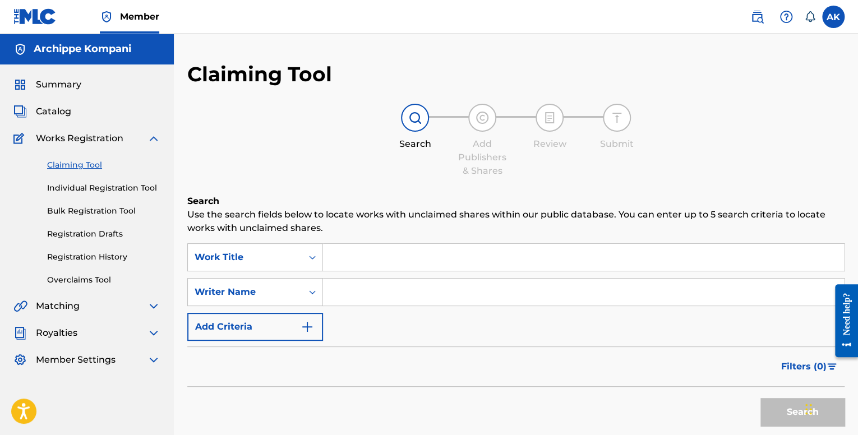
click at [89, 189] on link "Individual Registration Tool" at bounding box center [103, 188] width 113 height 12
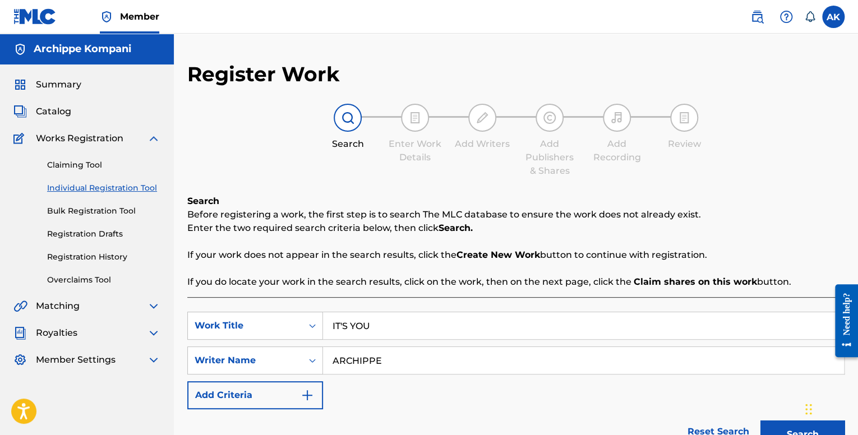
click at [89, 214] on link "Bulk Registration Tool" at bounding box center [103, 211] width 113 height 12
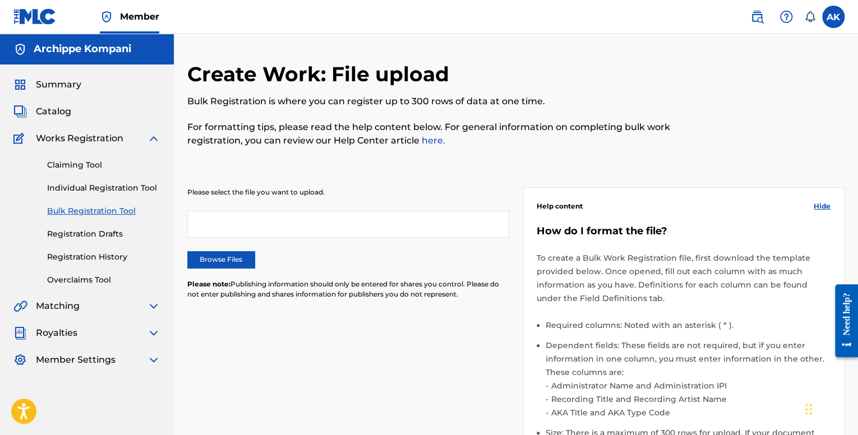
click at [93, 232] on link "Registration Drafts" at bounding box center [103, 234] width 113 height 12
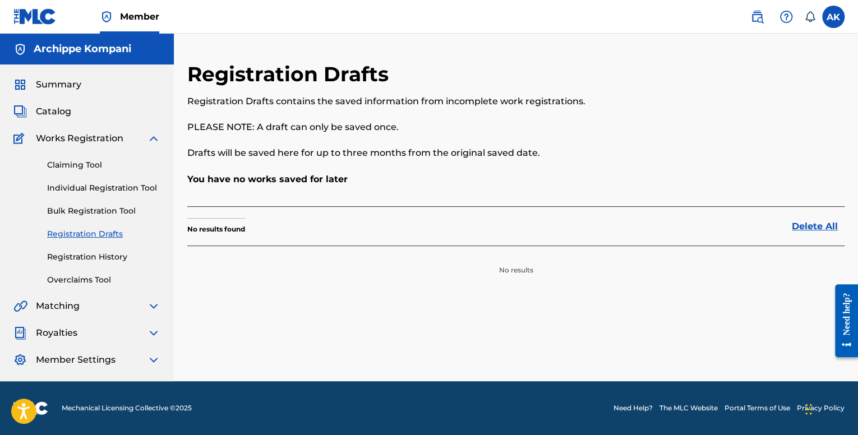
click at [94, 256] on link "Registration History" at bounding box center [103, 257] width 113 height 12
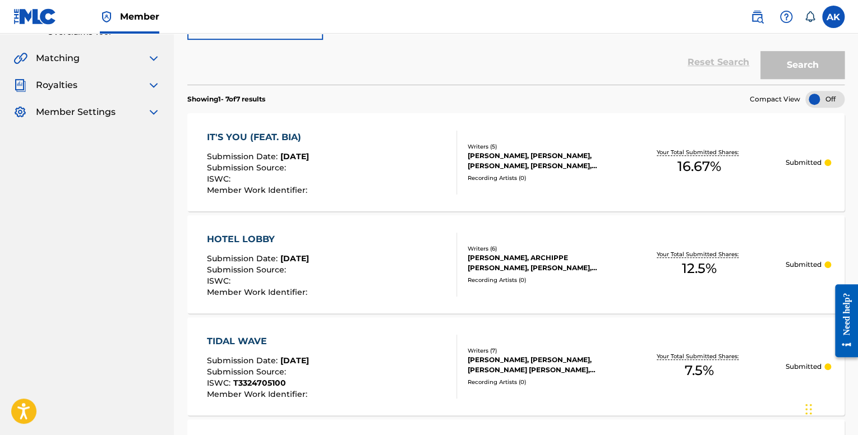
scroll to position [256, 0]
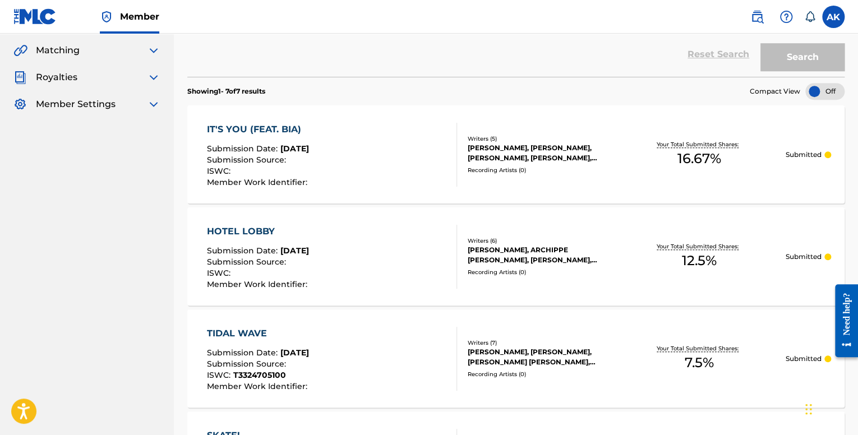
click at [343, 232] on div "HOTEL LOBBY Submission Date : [DATE] Submission Source : ISWC : Member Work Ide…" at bounding box center [332, 257] width 250 height 64
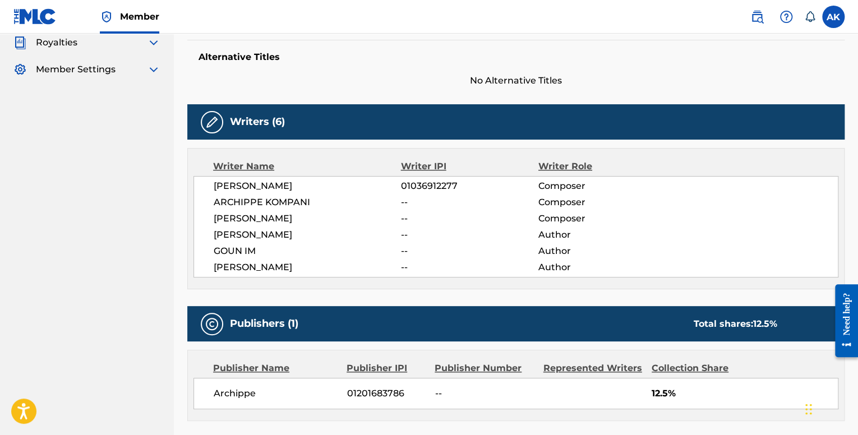
scroll to position [337, 0]
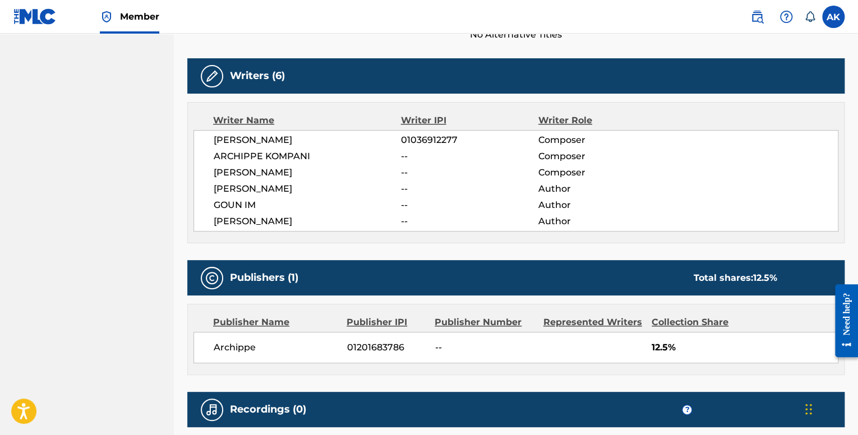
click at [273, 321] on div "Publisher Name" at bounding box center [275, 322] width 125 height 13
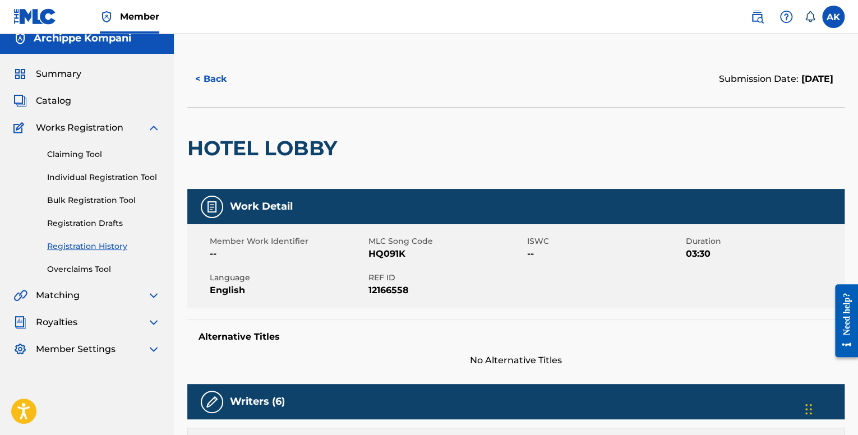
scroll to position [0, 0]
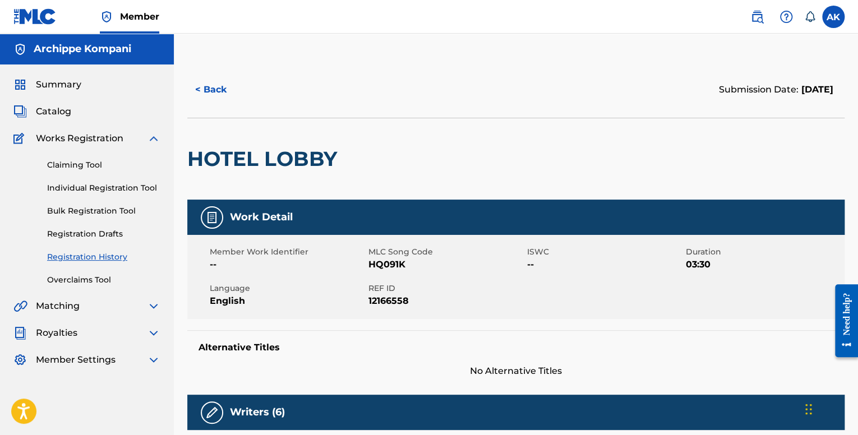
click at [217, 92] on button "< Back" at bounding box center [220, 90] width 67 height 28
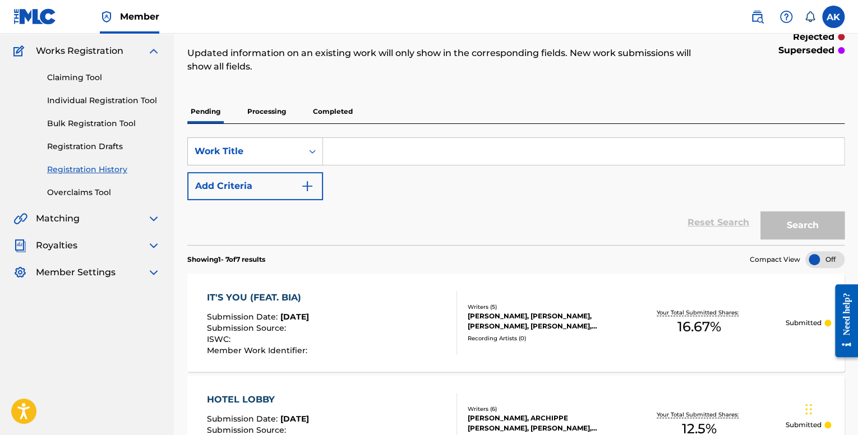
scroll to position [312, 0]
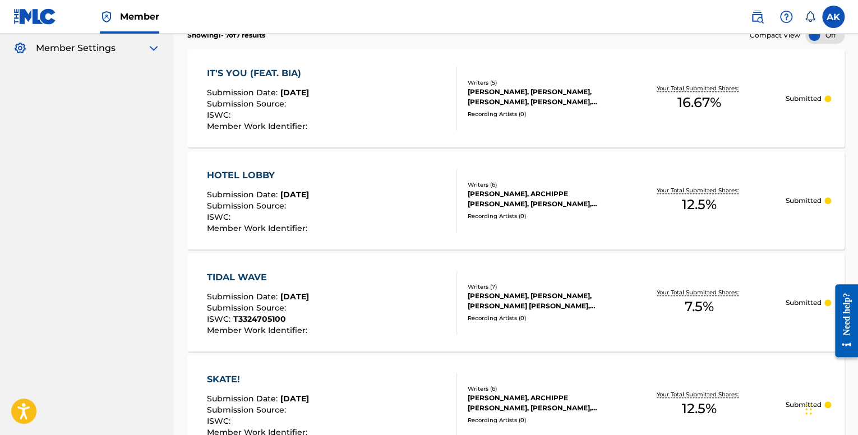
click at [352, 182] on div "HOTEL LOBBY Submission Date : [DATE] Submission Source : ISWC : Member Work Ide…" at bounding box center [332, 201] width 250 height 64
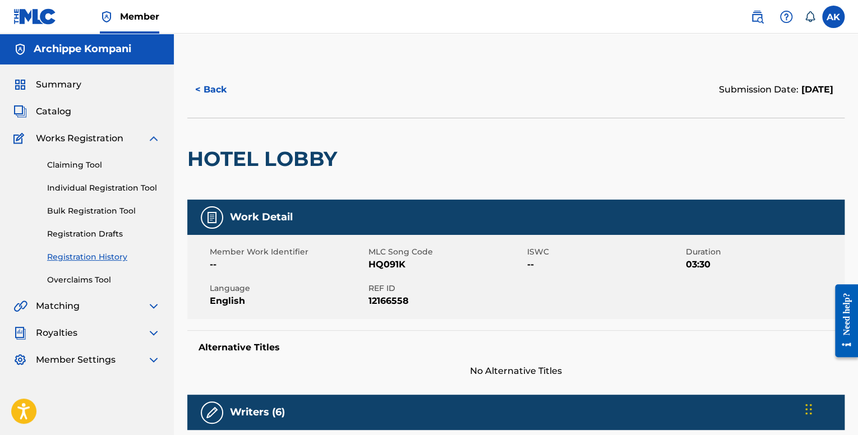
click at [210, 84] on button "< Back" at bounding box center [220, 90] width 67 height 28
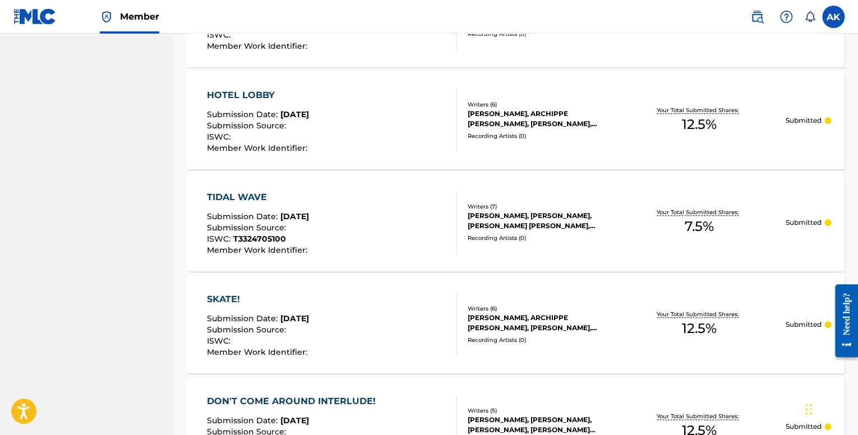
scroll to position [536, 0]
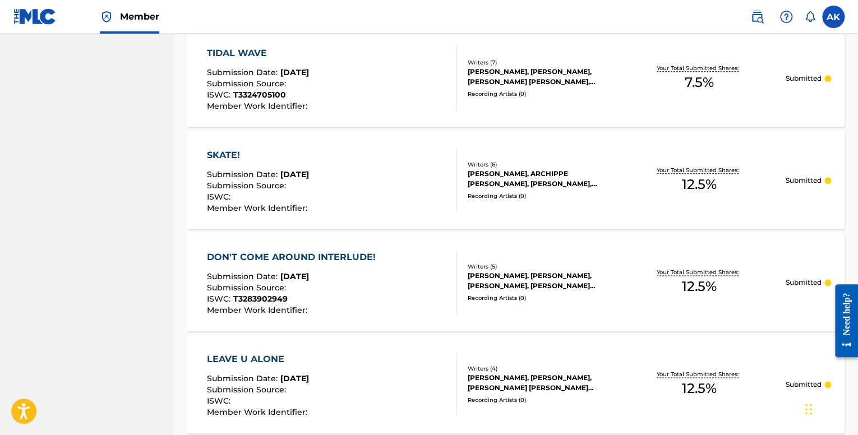
click at [378, 264] on div "DON'T COME AROUND INTERLUDE! Submission Date : [DATE] Submission Source : ISWC …" at bounding box center [294, 283] width 174 height 64
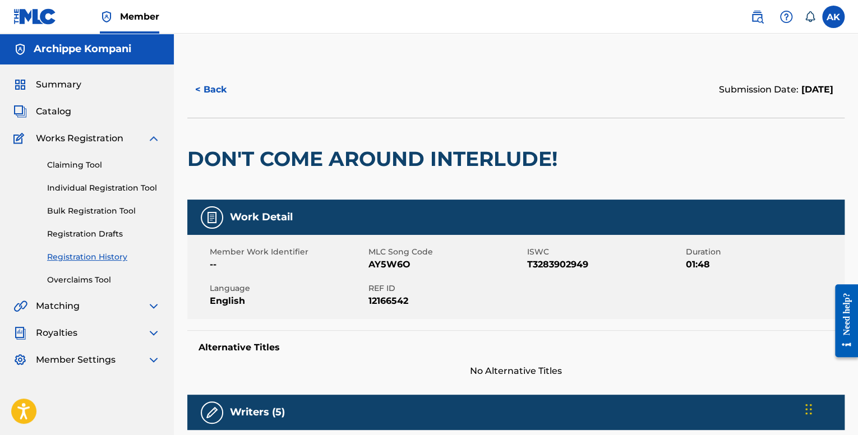
click at [213, 85] on button "< Back" at bounding box center [220, 90] width 67 height 28
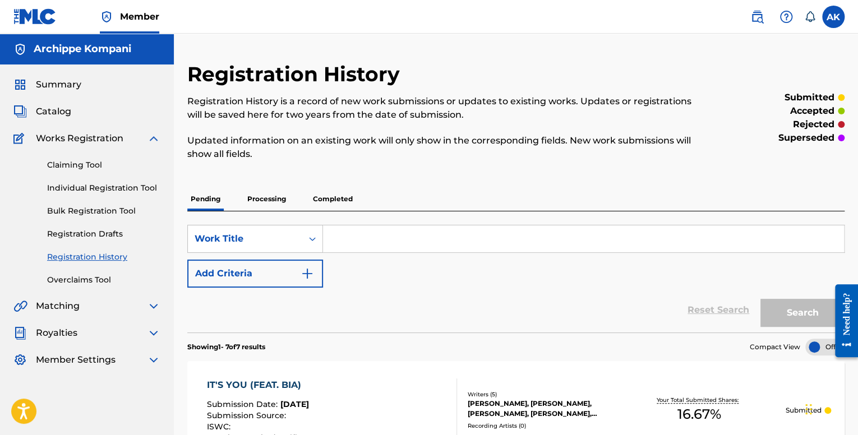
click at [81, 157] on div "Claiming Tool Individual Registration Tool Bulk Registration Tool Registration …" at bounding box center [86, 215] width 147 height 141
click at [85, 185] on link "Individual Registration Tool" at bounding box center [103, 188] width 113 height 12
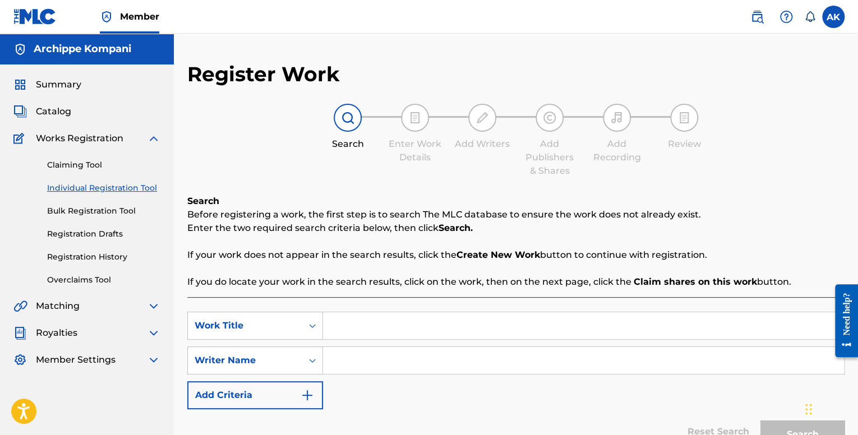
click at [361, 325] on input "Search Form" at bounding box center [583, 325] width 521 height 27
type input "I"
paste input "IT'S YOU"
type input "IT'S YOU"
click at [372, 361] on input "Search Form" at bounding box center [583, 360] width 521 height 27
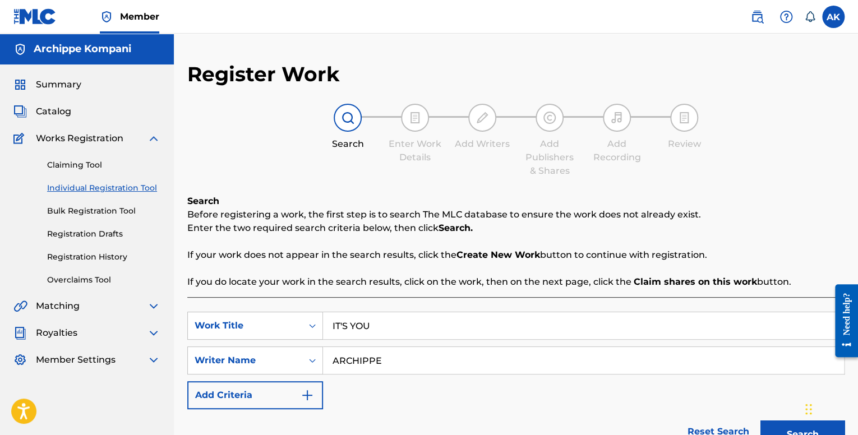
type input "ARCHIPPE"
click at [761, 421] on button "Search" at bounding box center [803, 435] width 84 height 28
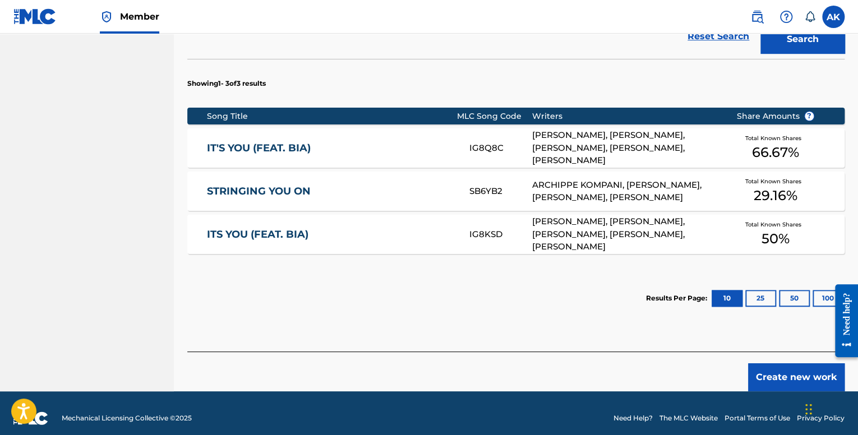
scroll to position [405, 0]
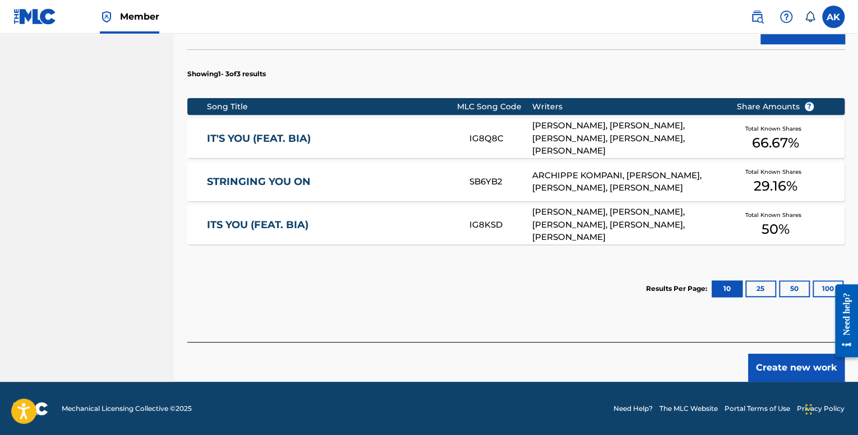
click at [466, 219] on div "ITS YOU (FEAT. BIA)" at bounding box center [338, 225] width 263 height 13
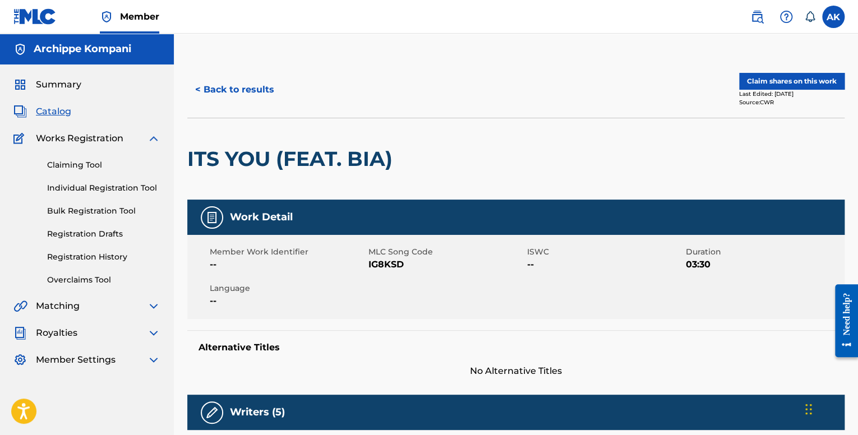
click at [781, 78] on button "Claim shares on this work" at bounding box center [791, 81] width 105 height 17
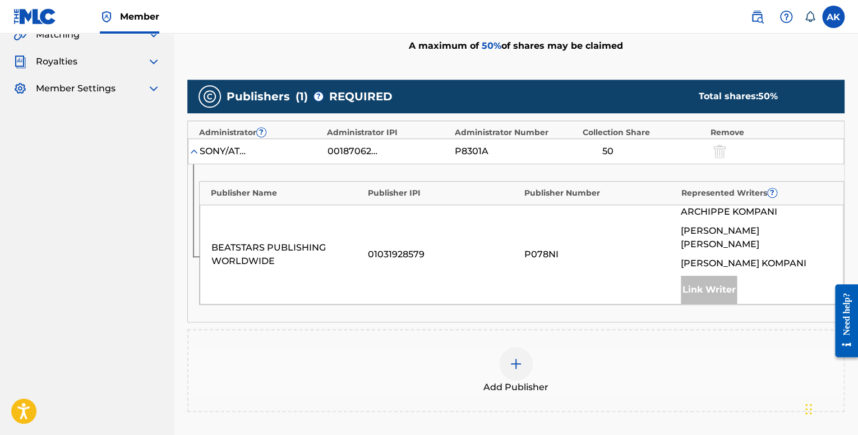
scroll to position [393, 0]
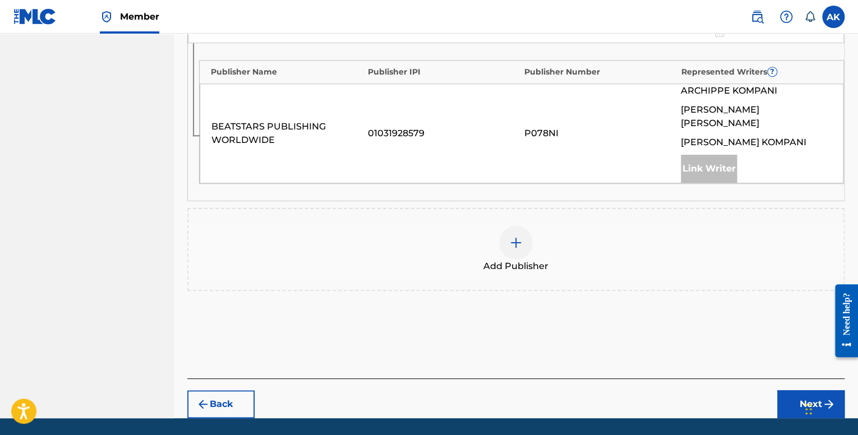
click at [510, 236] on img at bounding box center [515, 242] width 13 height 13
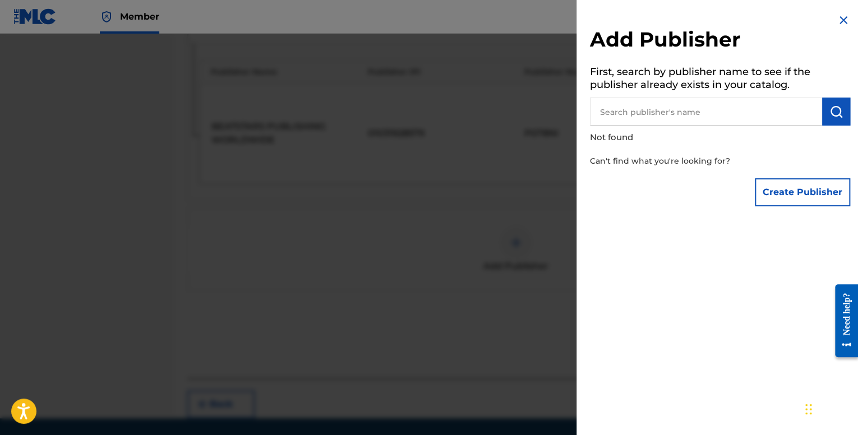
click at [672, 112] on input "text" at bounding box center [706, 112] width 232 height 28
click at [776, 187] on button "Create Publisher" at bounding box center [802, 192] width 95 height 28
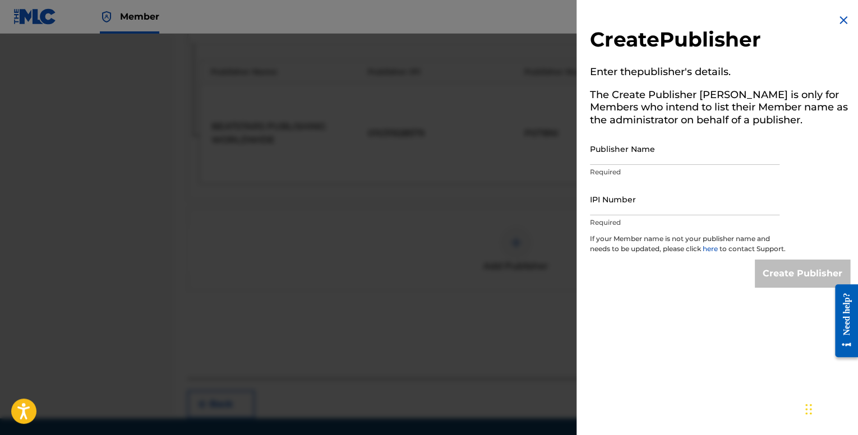
click at [638, 141] on input "Publisher Name" at bounding box center [685, 149] width 190 height 32
click at [622, 202] on input "IPI Number" at bounding box center [685, 199] width 190 height 32
type input "01201683786"
click at [637, 151] on input "Publisher Name" at bounding box center [685, 149] width 190 height 32
type input "Archippe"
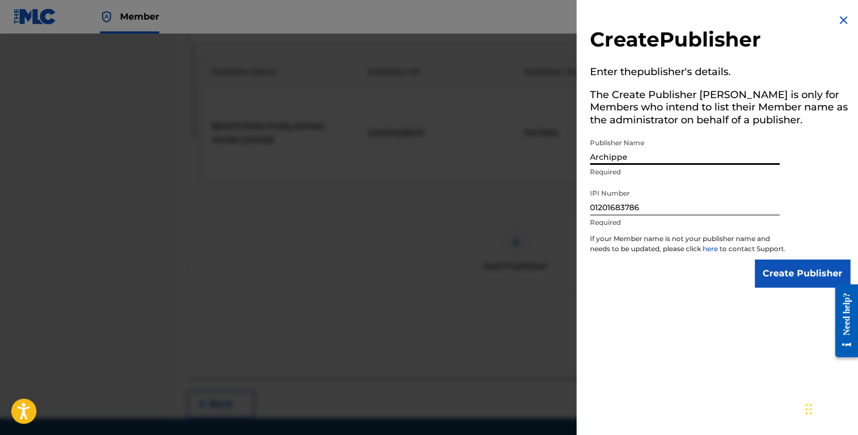
click at [775, 285] on input "Create Publisher" at bounding box center [802, 274] width 95 height 28
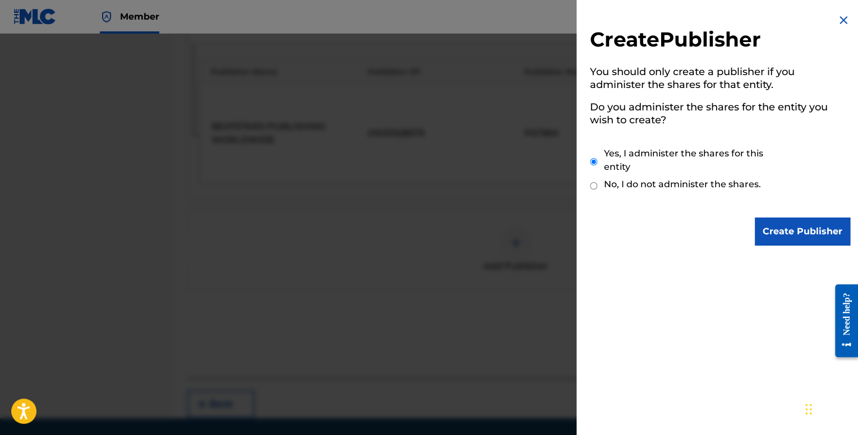
click at [776, 233] on input "Create Publisher" at bounding box center [802, 232] width 95 height 28
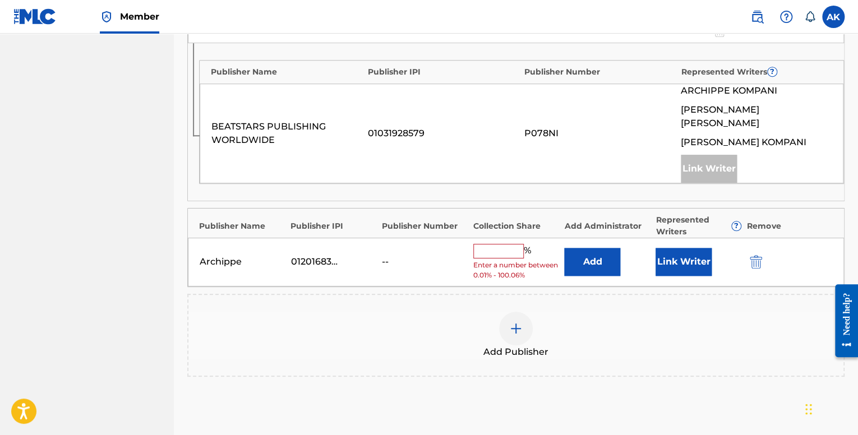
click at [672, 249] on button "Link Writer" at bounding box center [684, 262] width 56 height 28
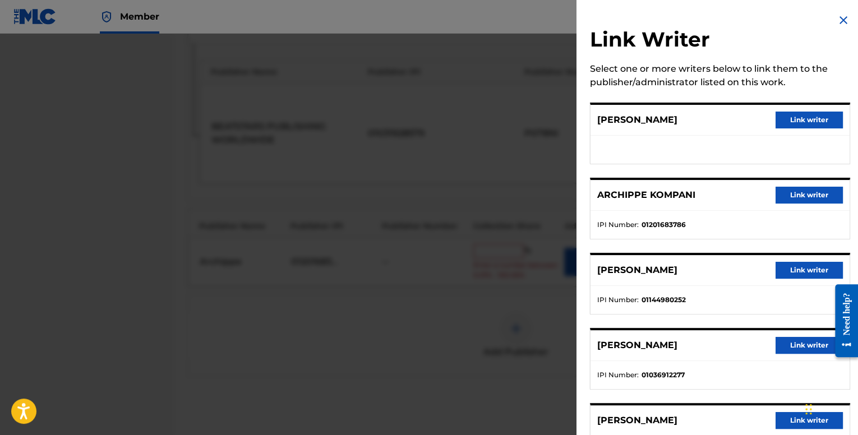
click at [791, 191] on button "Link writer" at bounding box center [809, 195] width 67 height 17
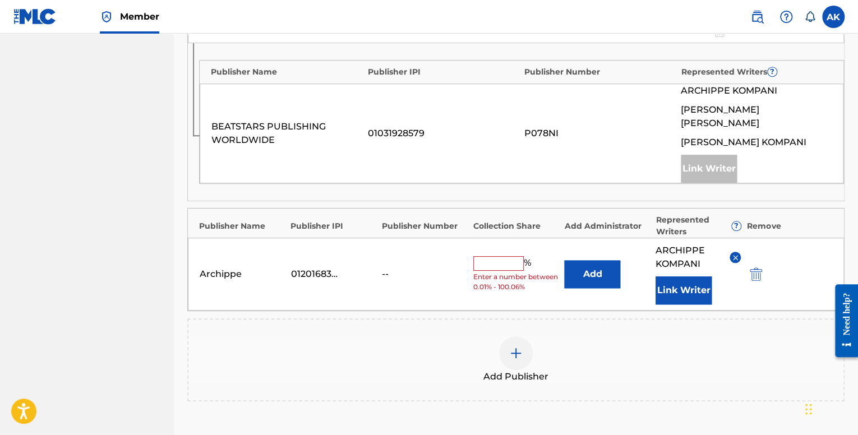
click at [506, 256] on input "text" at bounding box center [498, 263] width 50 height 15
click at [680, 320] on div "Add Publisher" at bounding box center [515, 360] width 657 height 83
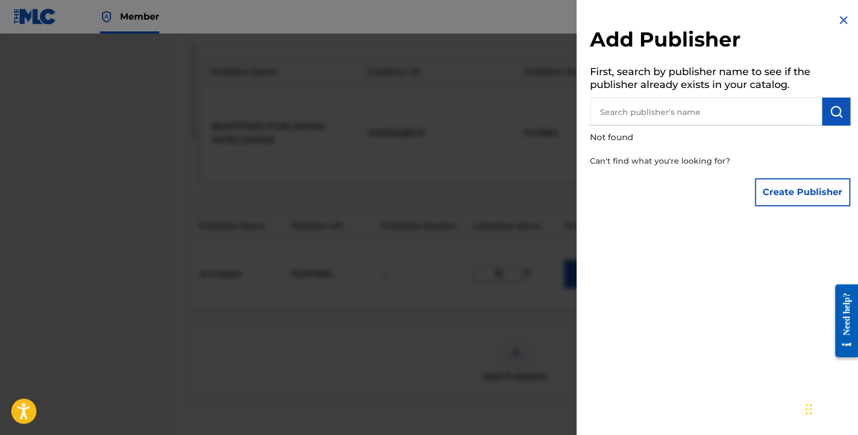
click at [839, 16] on img at bounding box center [843, 19] width 13 height 13
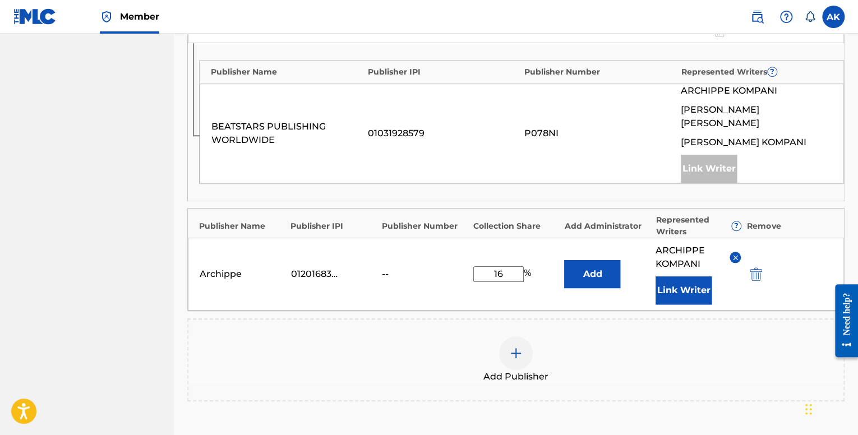
click at [514, 266] on input "16" at bounding box center [498, 274] width 50 height 16
click at [502, 256] on input "16,67" at bounding box center [498, 263] width 50 height 15
click at [513, 256] on input "16,67" at bounding box center [498, 263] width 50 height 15
drag, startPoint x: 512, startPoint y: 250, endPoint x: 494, endPoint y: 247, distance: 17.6
click at [494, 256] on input "16,67" at bounding box center [498, 263] width 50 height 15
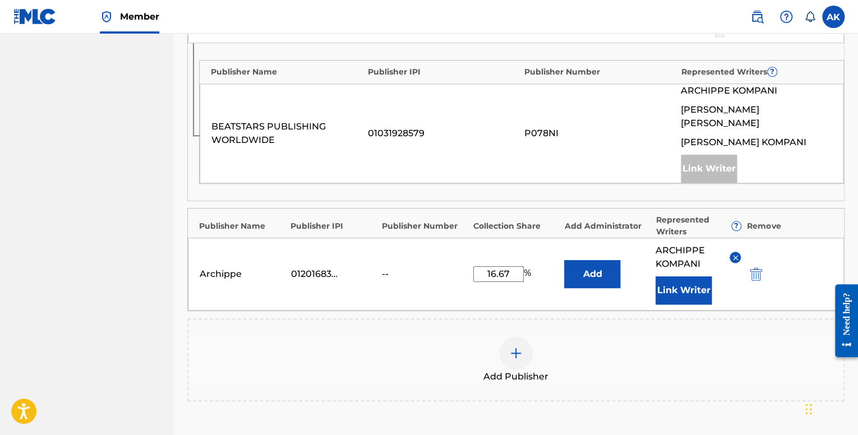
type input "16.67"
click at [538, 301] on div "Publishers ( 2 ) ? REQUIRED Total shares: 66.67 % Administrator ? Administrator…" at bounding box center [515, 179] width 657 height 443
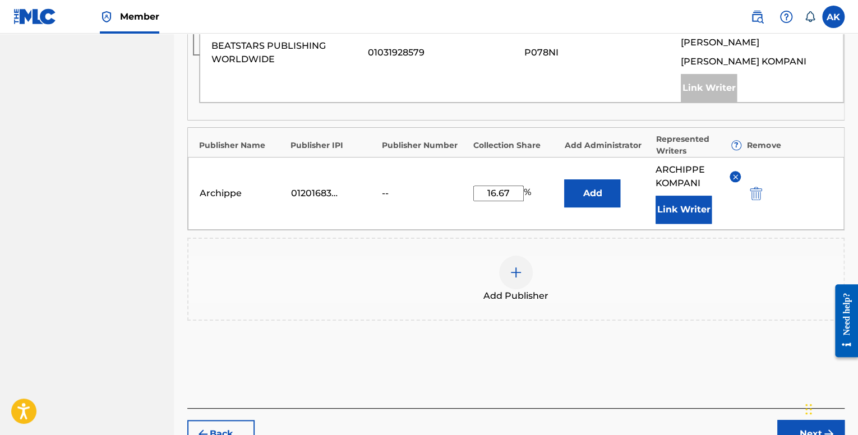
scroll to position [468, 0]
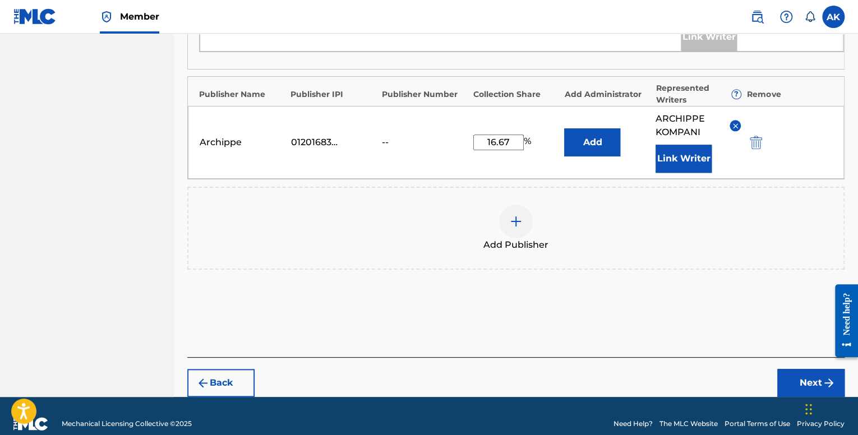
click at [794, 369] on button "Next" at bounding box center [810, 383] width 67 height 28
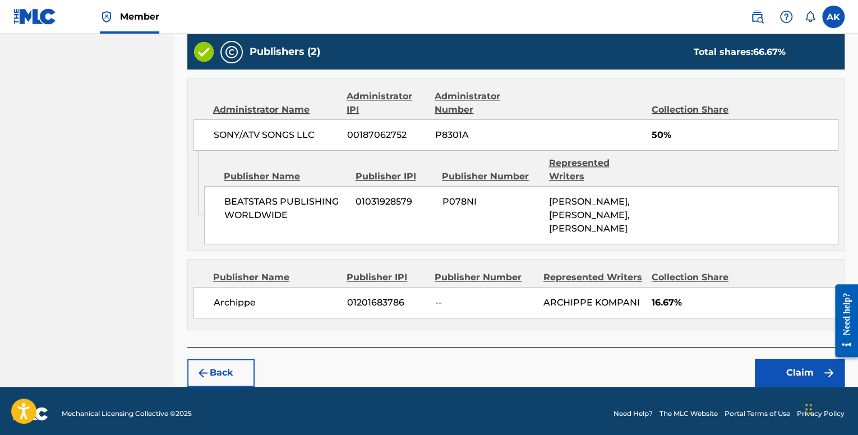
scroll to position [466, 0]
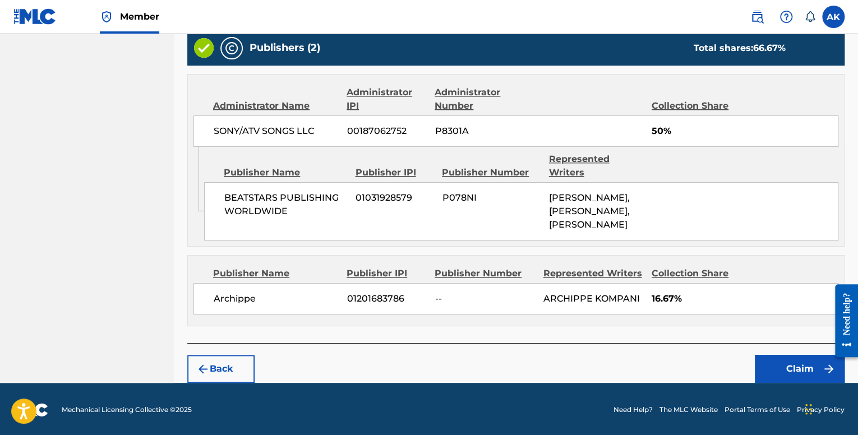
click at [756, 362] on button "Claim" at bounding box center [800, 369] width 90 height 28
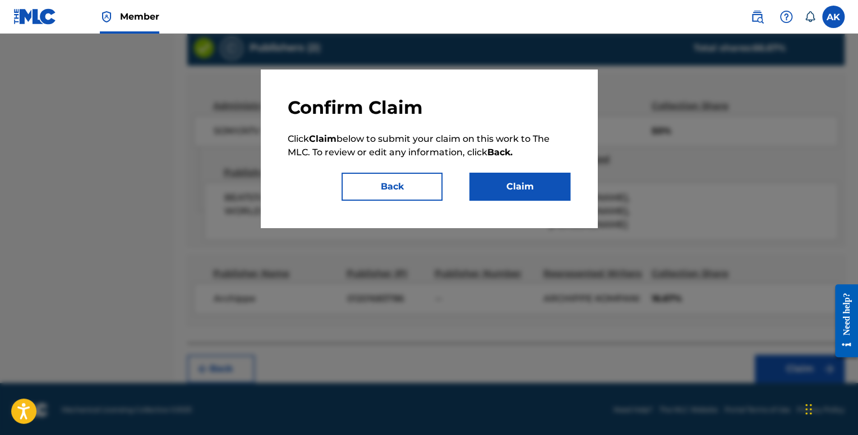
click at [512, 197] on button "Claim" at bounding box center [519, 187] width 101 height 28
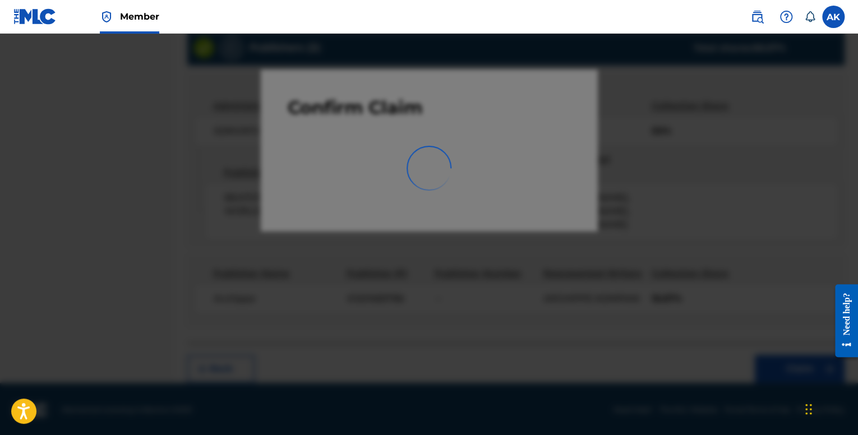
scroll to position [35, 0]
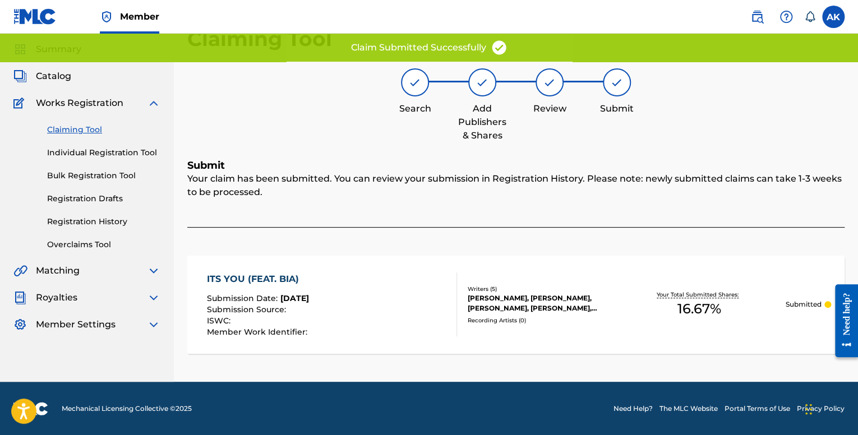
click at [112, 152] on link "Individual Registration Tool" at bounding box center [103, 153] width 113 height 12
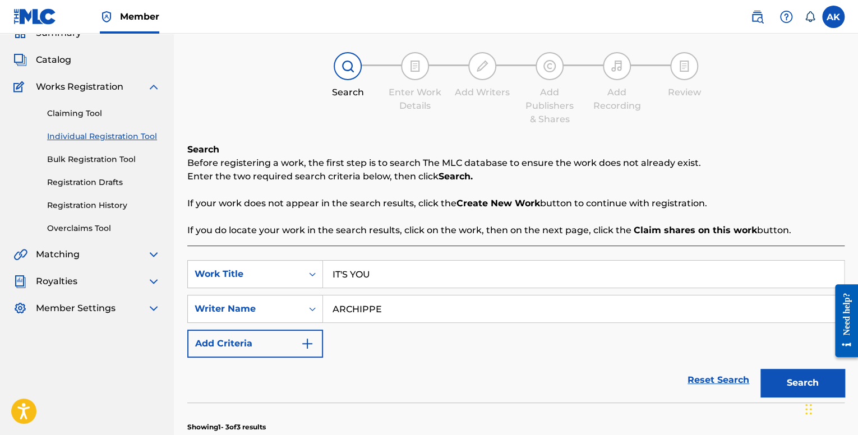
scroll to position [224, 0]
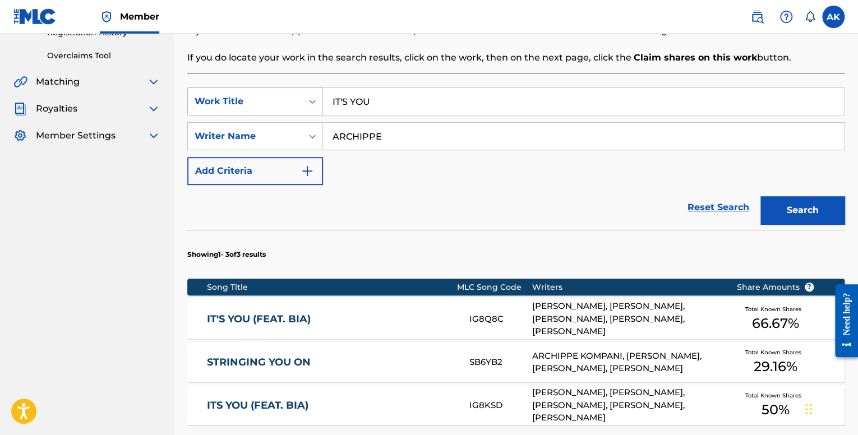
drag, startPoint x: 339, startPoint y: 103, endPoint x: 225, endPoint y: 99, distance: 113.4
click at [226, 100] on div "SearchWithCriteria7248d7c4-bd3c-452f-9db8-799753f2b05a Work Title IT'S YOU" at bounding box center [515, 102] width 657 height 28
paste input "TEMPTRESS (NO DRUMS)"
type input "TEMPTRESS (NO DRUMS)"
click at [802, 208] on button "Search" at bounding box center [803, 210] width 84 height 28
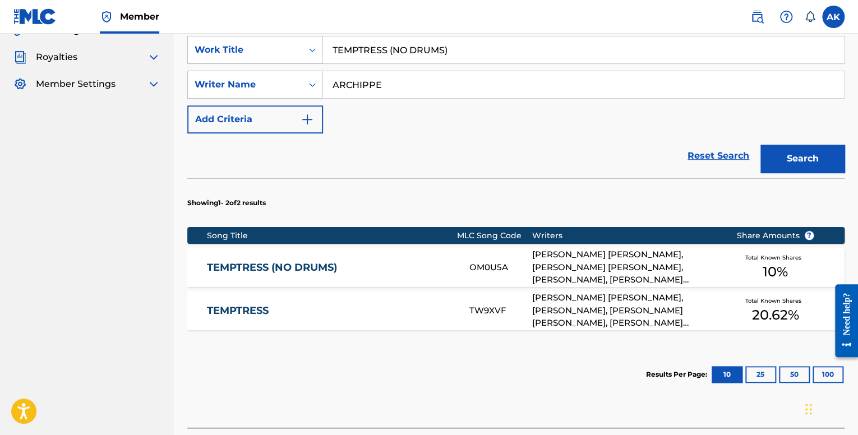
scroll to position [280, 0]
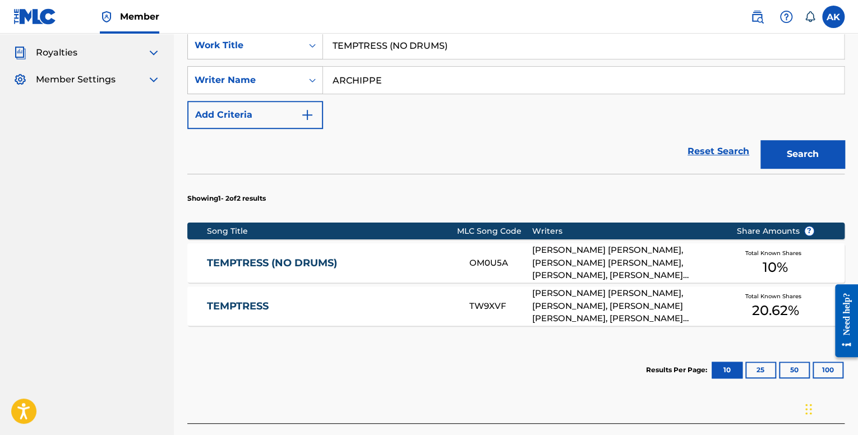
click at [441, 259] on link "TEMPTRESS (NO DRUMS)" at bounding box center [330, 263] width 247 height 13
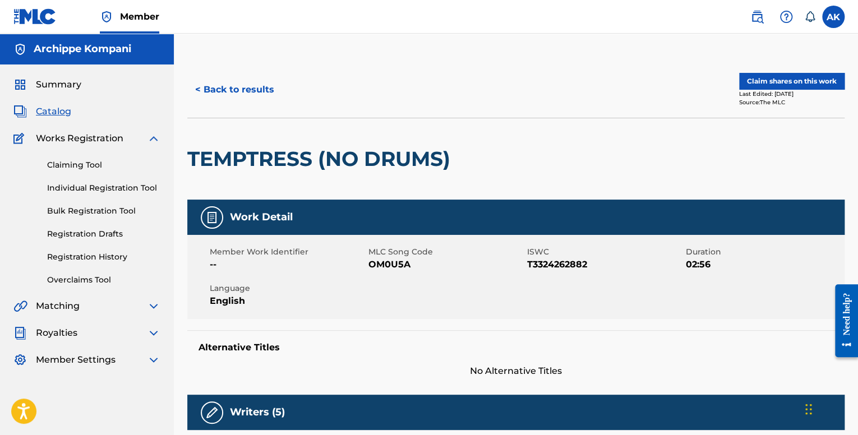
click at [789, 85] on button "Claim shares on this work" at bounding box center [791, 81] width 105 height 17
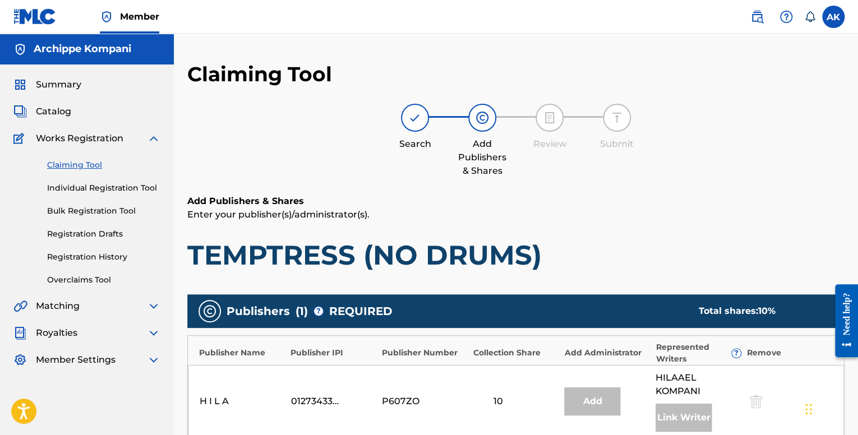
scroll to position [273, 0]
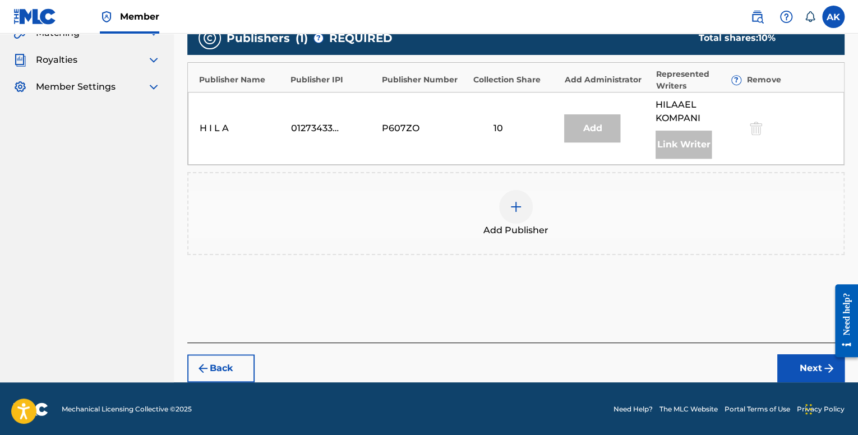
click at [518, 209] on img at bounding box center [515, 206] width 13 height 13
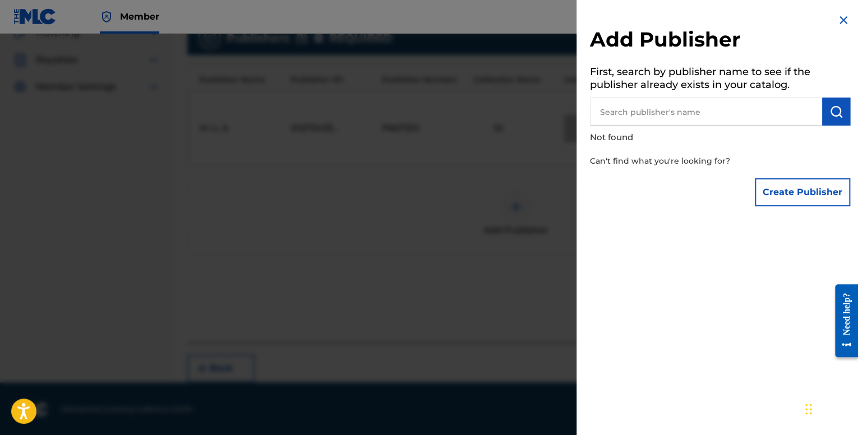
click at [755, 192] on button "Create Publisher" at bounding box center [802, 192] width 95 height 28
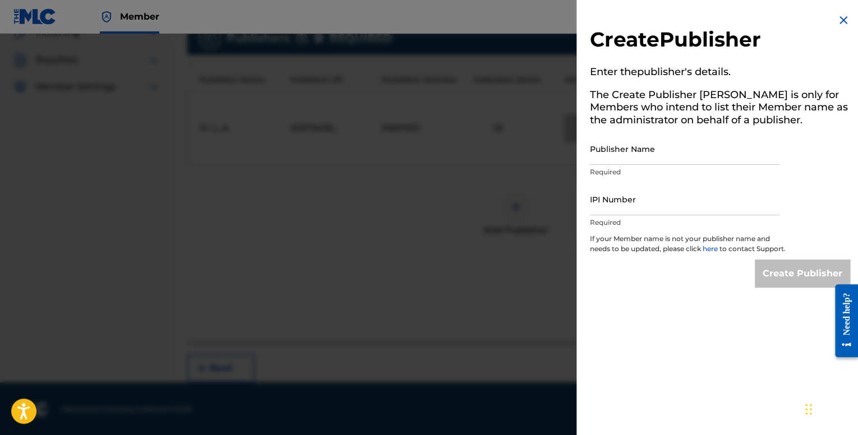
click at [613, 142] on input "Publisher Name" at bounding box center [685, 149] width 190 height 32
type input "Archippe"
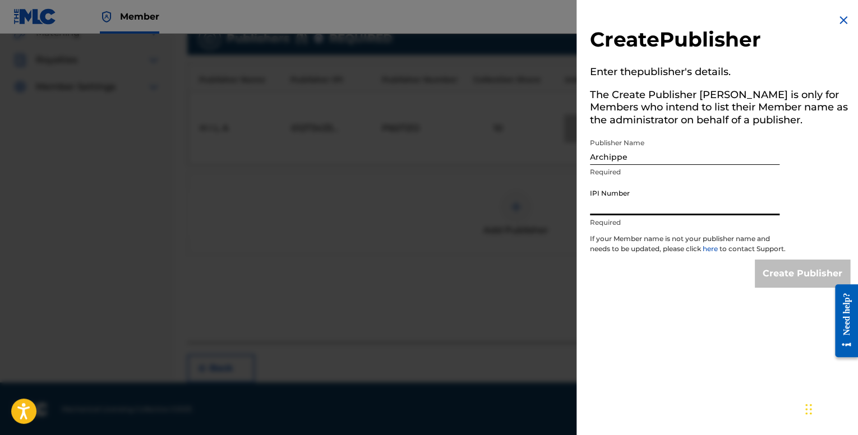
click at [644, 206] on input "IPI Number" at bounding box center [685, 199] width 190 height 32
type input "01201683786"
click at [797, 275] on input "Create Publisher" at bounding box center [802, 274] width 95 height 28
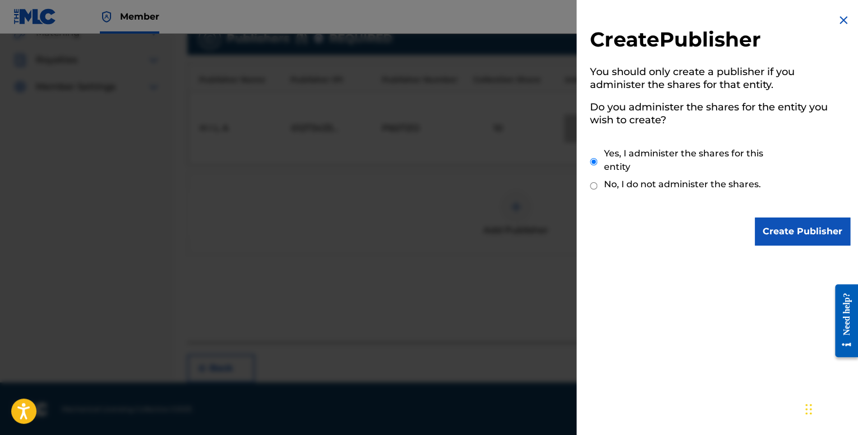
click at [785, 223] on input "Create Publisher" at bounding box center [802, 232] width 95 height 28
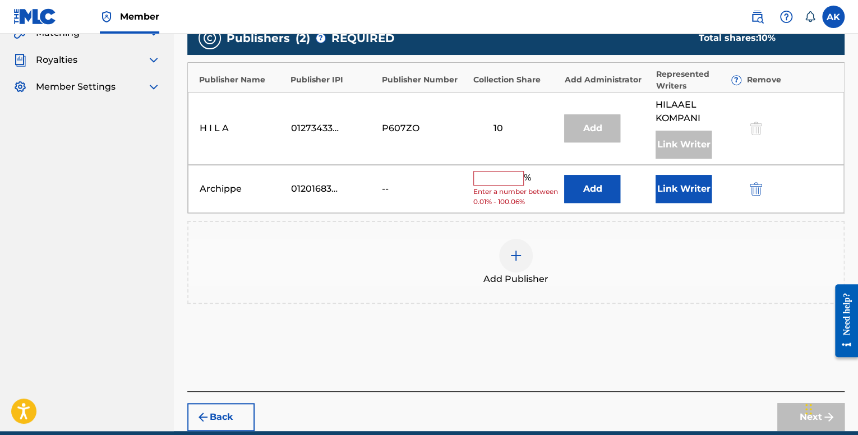
click at [499, 177] on input "text" at bounding box center [498, 178] width 50 height 15
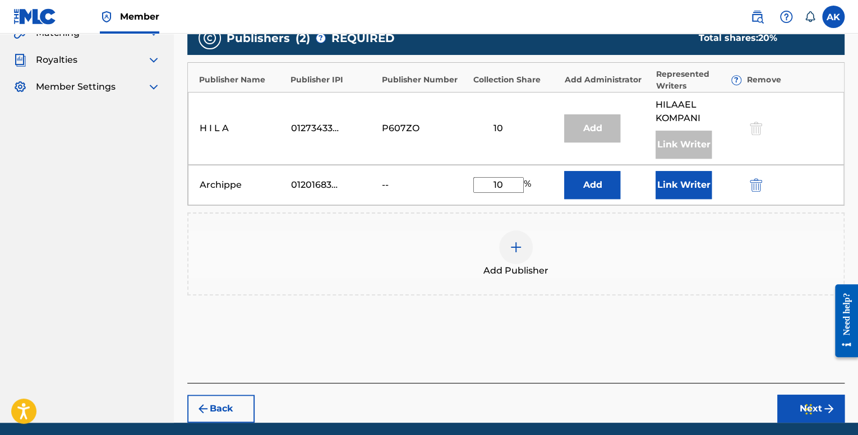
type input "10"
click at [664, 183] on button "Link Writer" at bounding box center [684, 185] width 56 height 28
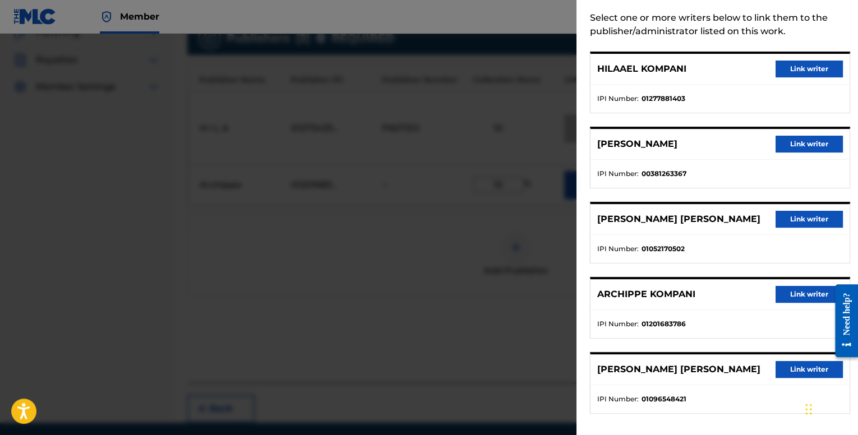
scroll to position [56, 0]
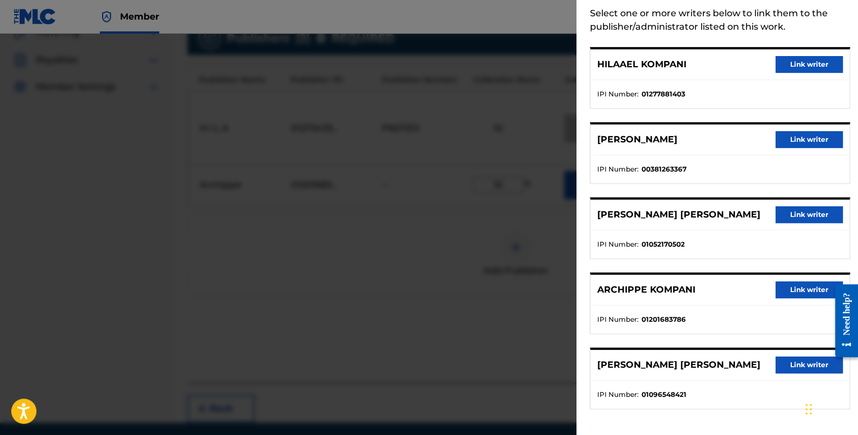
click at [788, 287] on button "Link writer" at bounding box center [809, 290] width 67 height 17
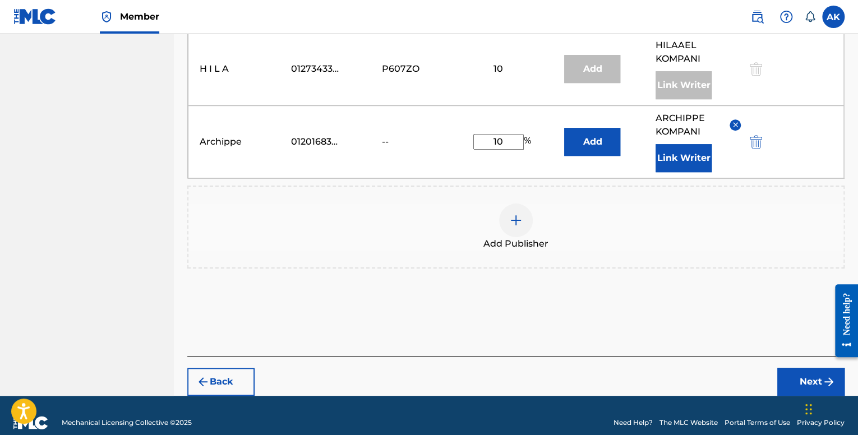
scroll to position [346, 0]
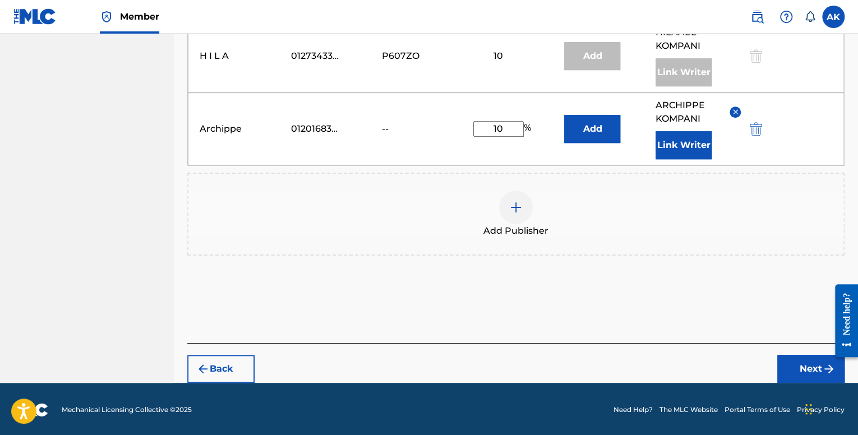
click at [785, 357] on button "Next" at bounding box center [810, 369] width 67 height 28
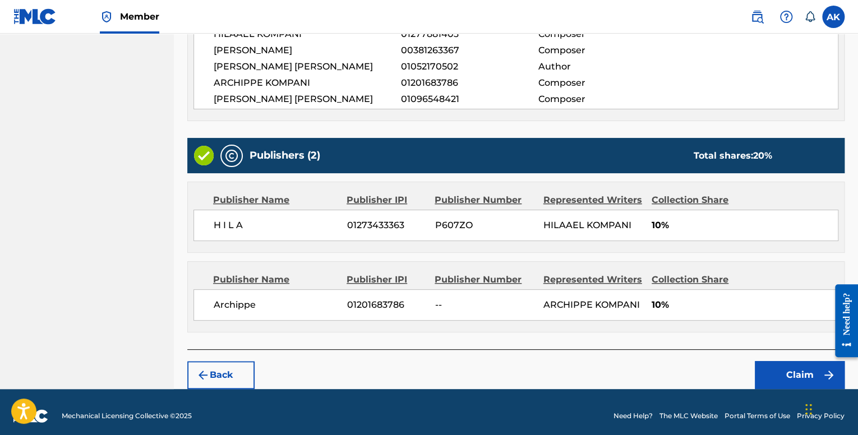
scroll to position [365, 0]
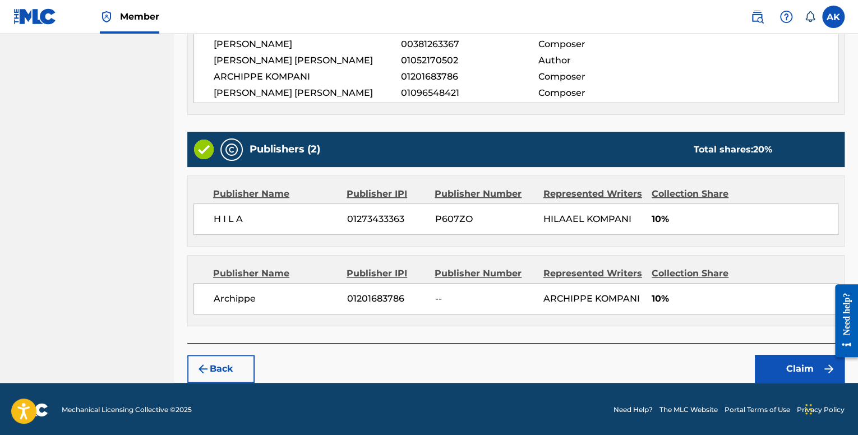
click at [780, 362] on button "Claim" at bounding box center [800, 369] width 90 height 28
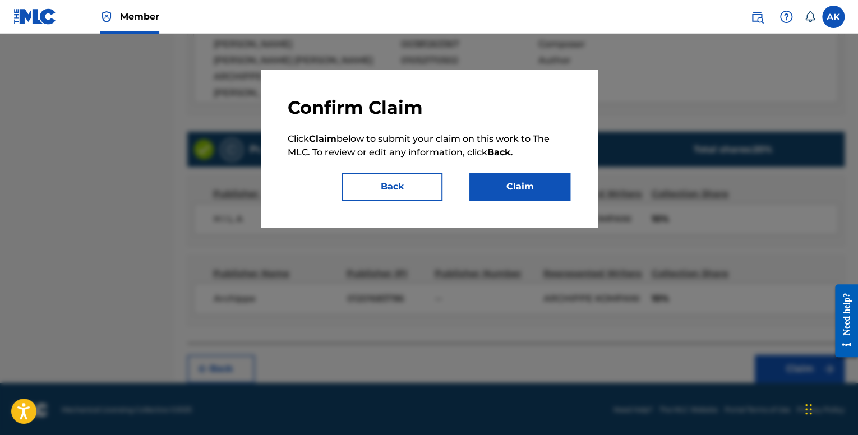
click at [545, 190] on button "Claim" at bounding box center [519, 187] width 101 height 28
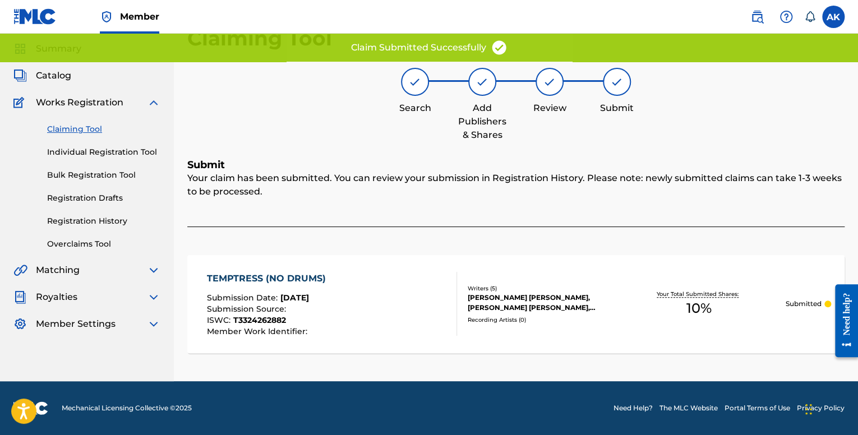
scroll to position [35, 0]
click at [114, 153] on link "Individual Registration Tool" at bounding box center [103, 153] width 113 height 12
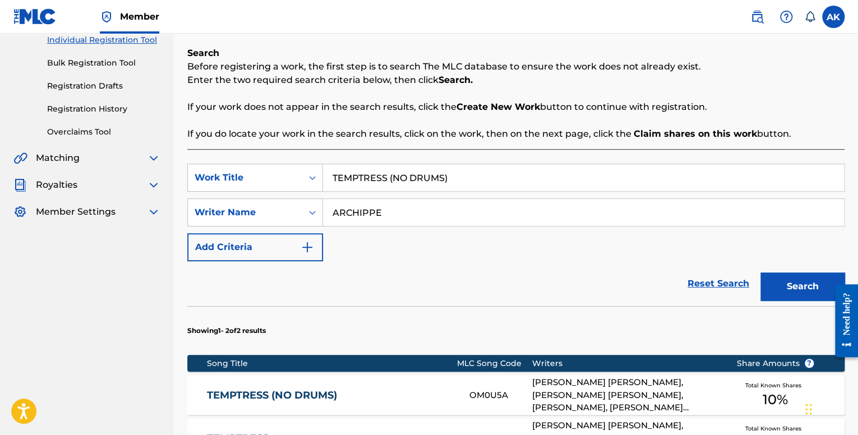
scroll to position [168, 0]
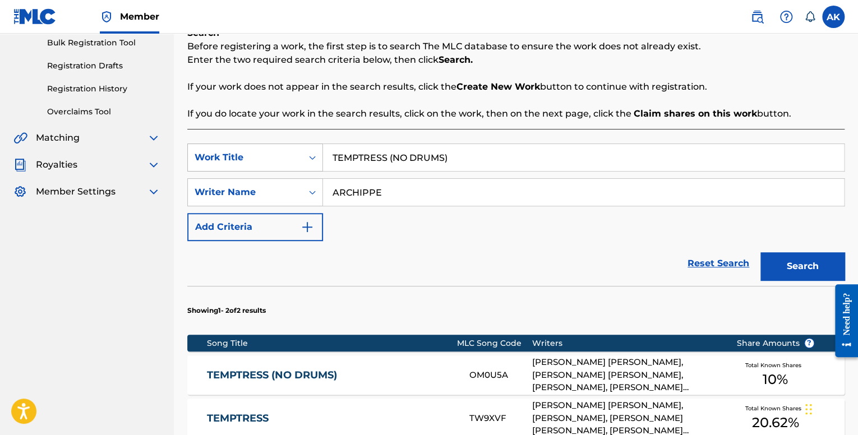
drag, startPoint x: 468, startPoint y: 155, endPoint x: 249, endPoint y: 152, distance: 219.3
click at [249, 152] on div "SearchWithCriteria7248d7c4-bd3c-452f-9db8-799753f2b05a Work Title TEMPTRESS (NO…" at bounding box center [515, 158] width 657 height 28
paste input "LAST TIME"
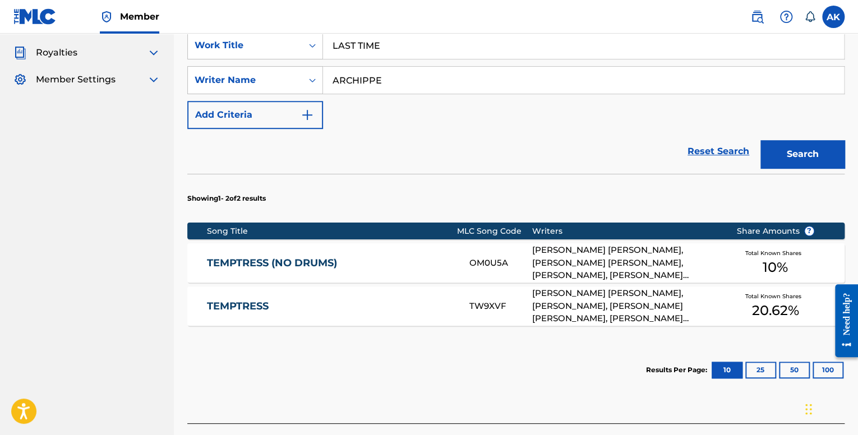
type input "LAST TIME"
click at [780, 151] on button "Search" at bounding box center [803, 154] width 84 height 28
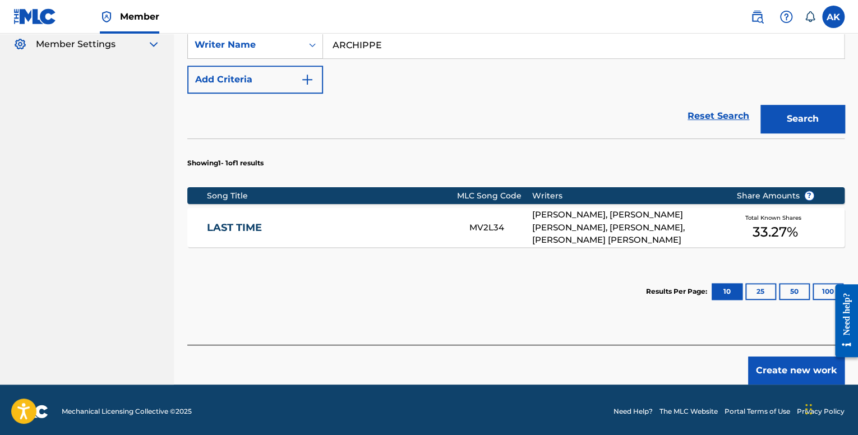
scroll to position [319, 0]
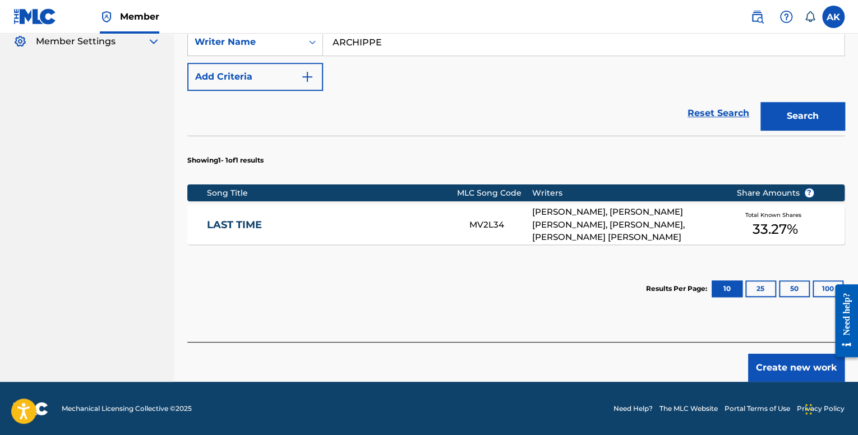
click at [455, 220] on div "LAST TIME" at bounding box center [338, 225] width 263 height 13
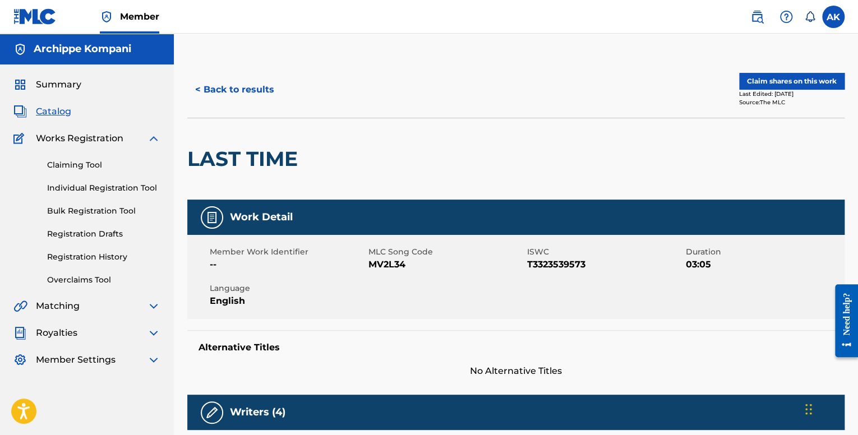
click at [780, 84] on button "Claim shares on this work" at bounding box center [791, 81] width 105 height 17
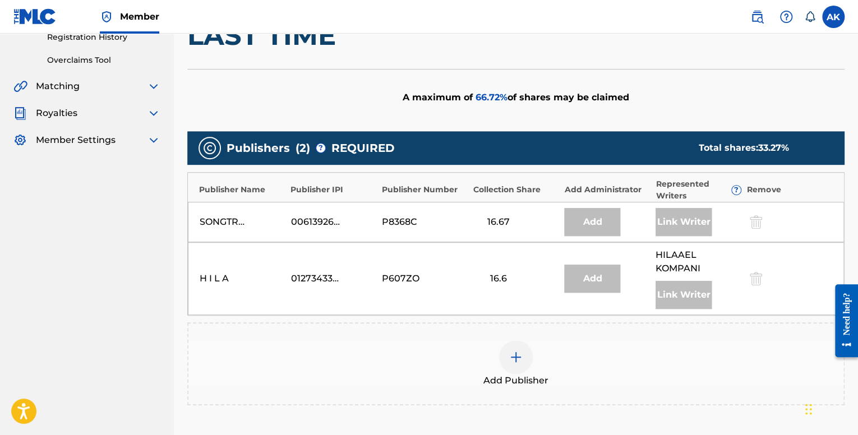
scroll to position [337, 0]
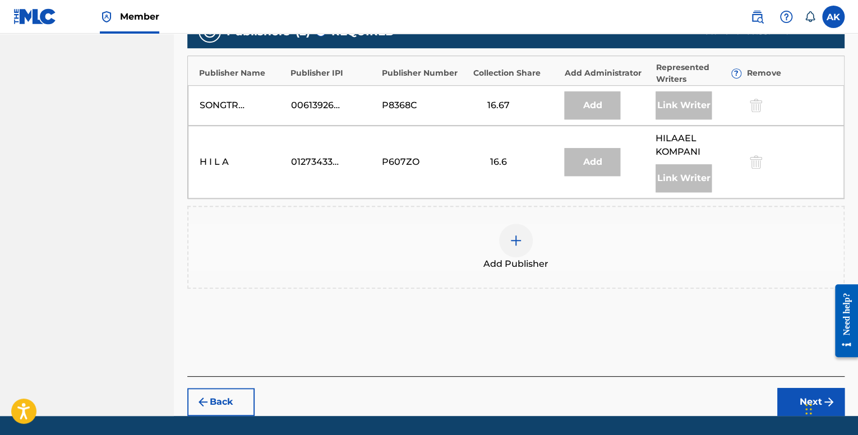
click at [527, 224] on div "Add Publisher" at bounding box center [515, 247] width 655 height 47
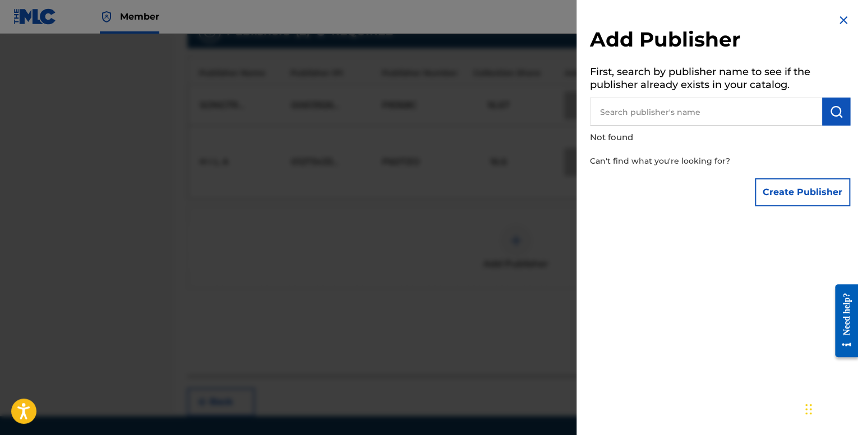
click at [808, 192] on button "Create Publisher" at bounding box center [802, 192] width 95 height 28
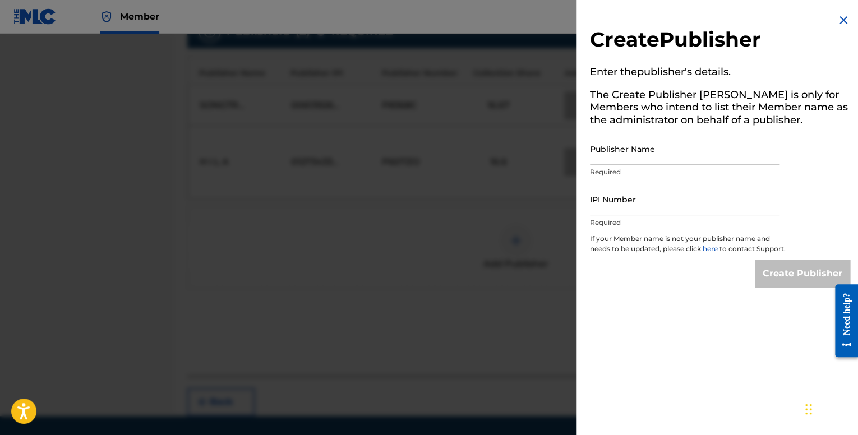
click at [627, 159] on input "Publisher Name" at bounding box center [685, 149] width 190 height 32
type input "Archippe"
click at [624, 203] on input "IPI Number" at bounding box center [685, 199] width 190 height 32
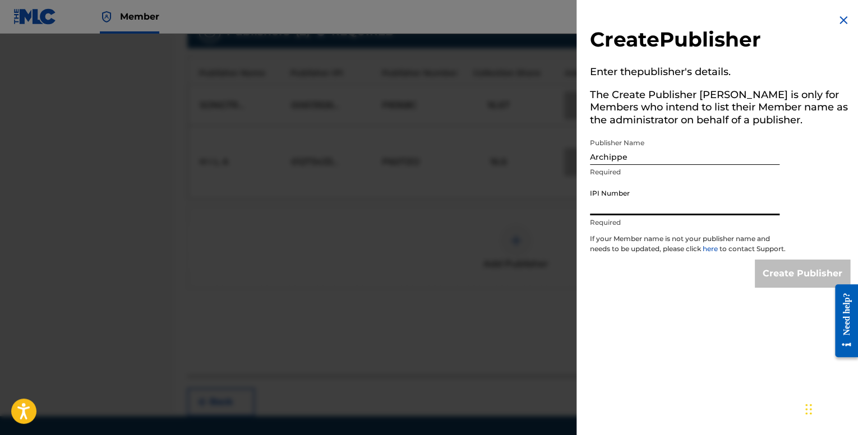
type input "01201683786"
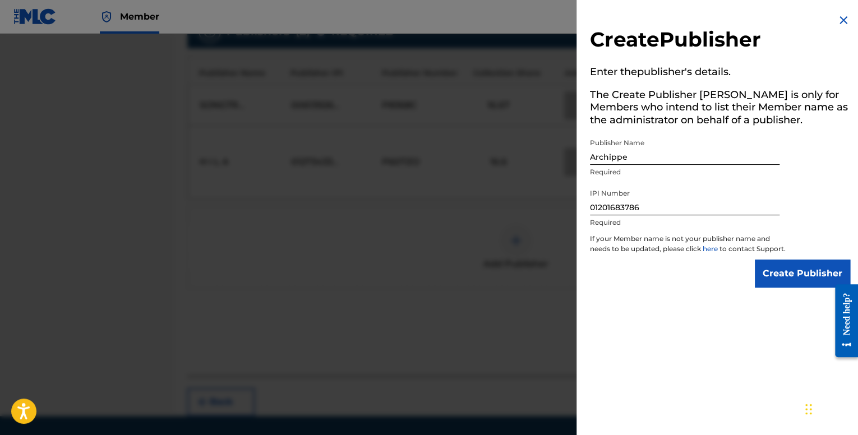
click at [776, 278] on input "Create Publisher" at bounding box center [802, 274] width 95 height 28
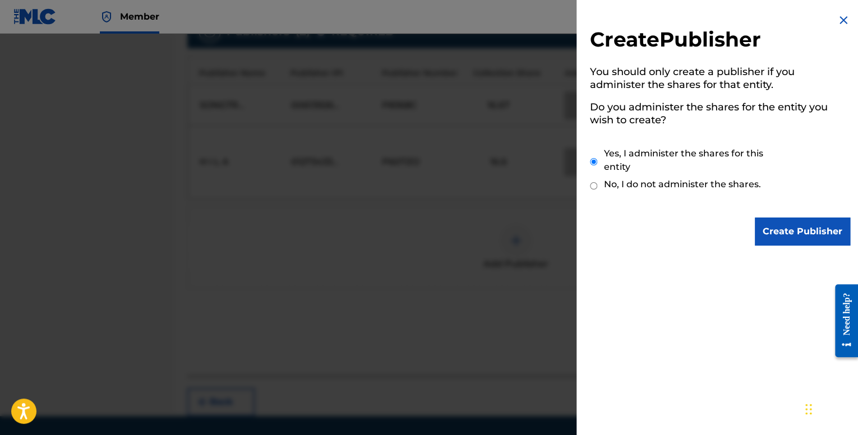
click at [763, 235] on input "Create Publisher" at bounding box center [802, 232] width 95 height 28
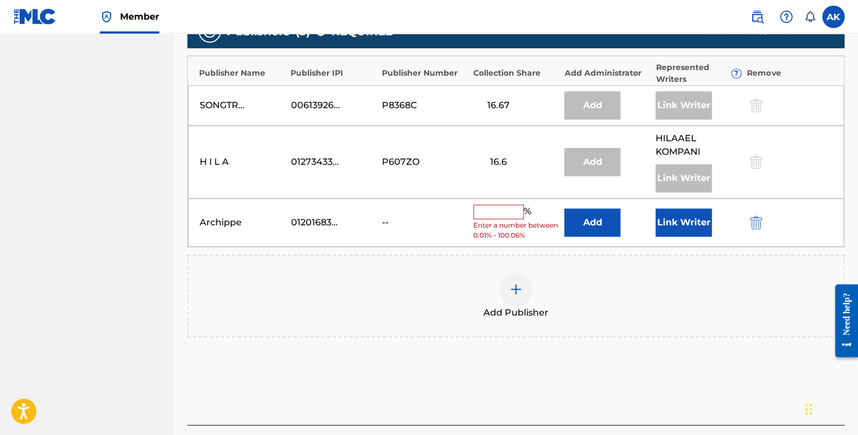
click at [506, 205] on input "text" at bounding box center [498, 212] width 50 height 15
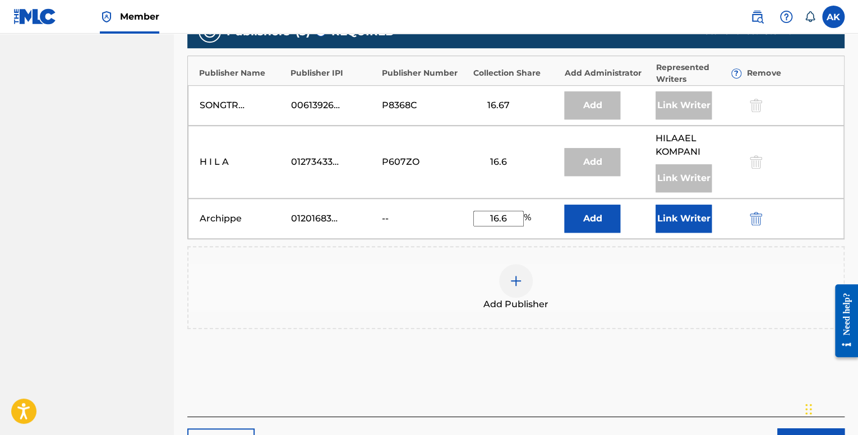
type input "16.6"
click at [666, 217] on button "Link Writer" at bounding box center [684, 219] width 56 height 28
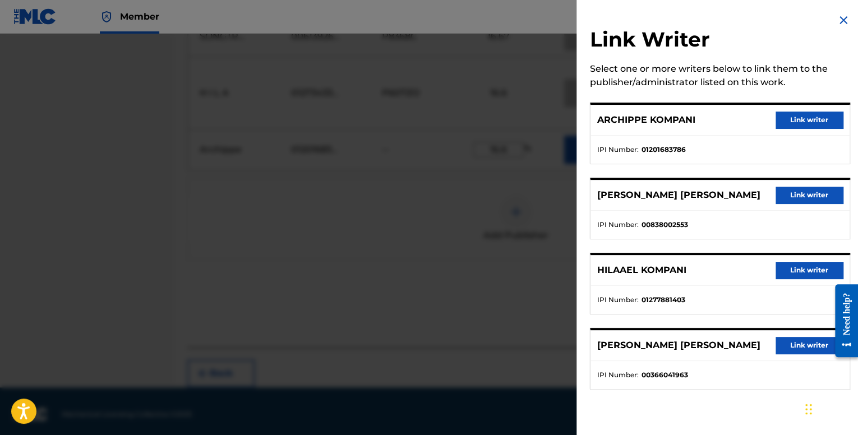
scroll to position [410, 0]
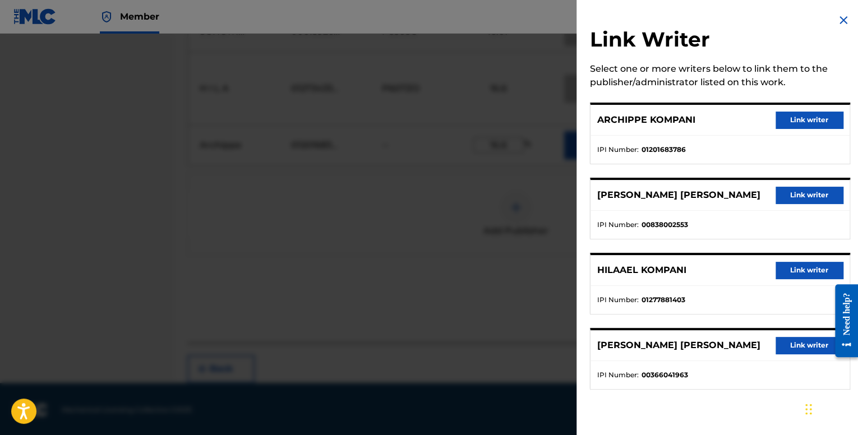
click at [782, 121] on button "Link writer" at bounding box center [809, 120] width 67 height 17
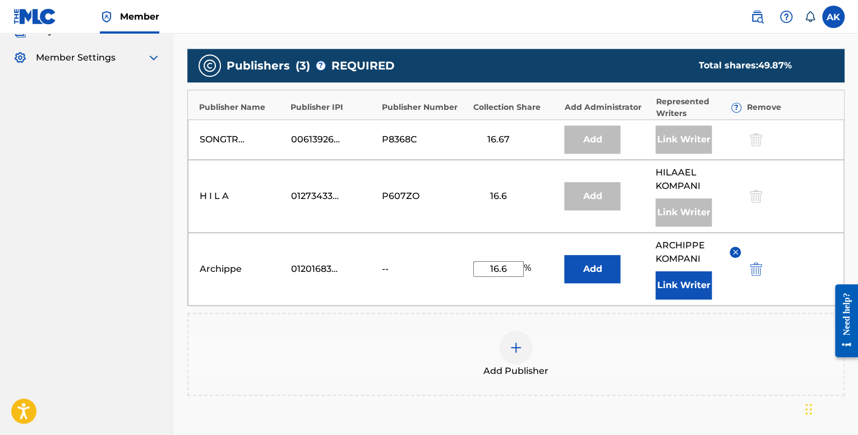
scroll to position [298, 0]
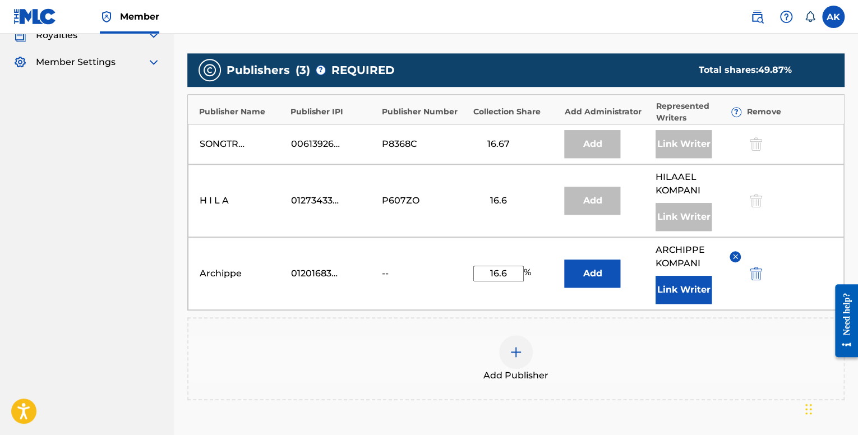
click at [643, 326] on div "Add Publisher" at bounding box center [515, 358] width 657 height 83
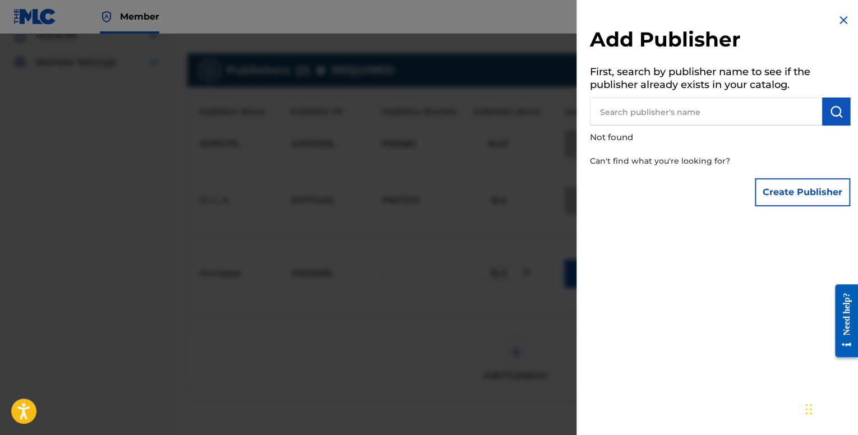
click at [841, 19] on img at bounding box center [843, 19] width 13 height 13
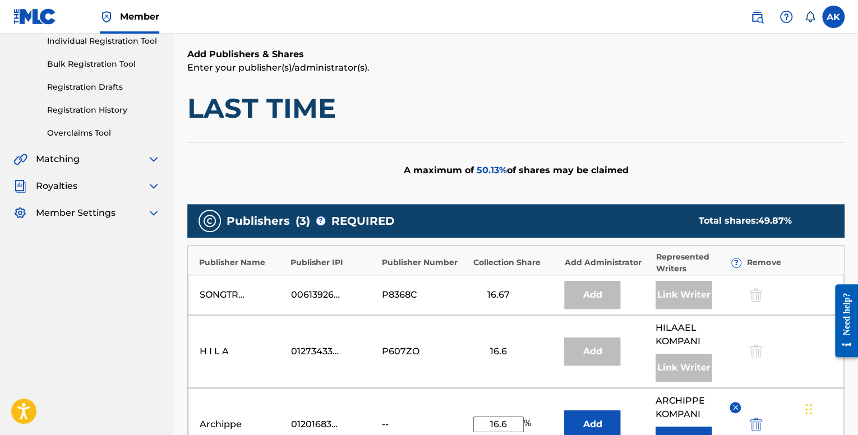
scroll to position [443, 0]
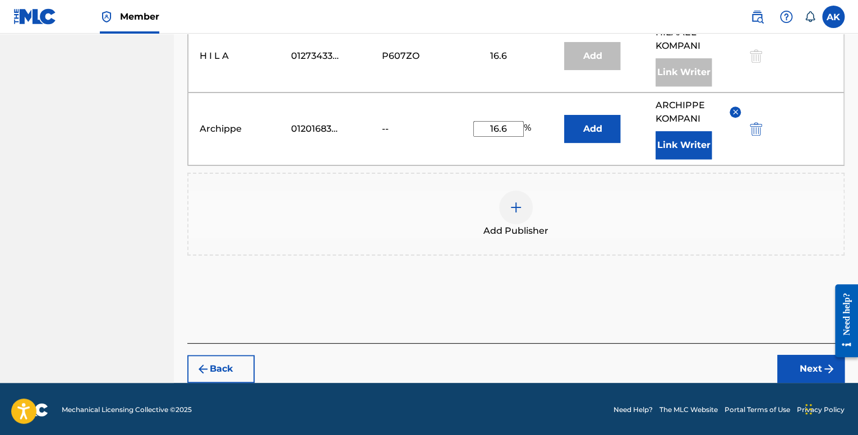
click at [785, 363] on button "Next" at bounding box center [810, 369] width 67 height 28
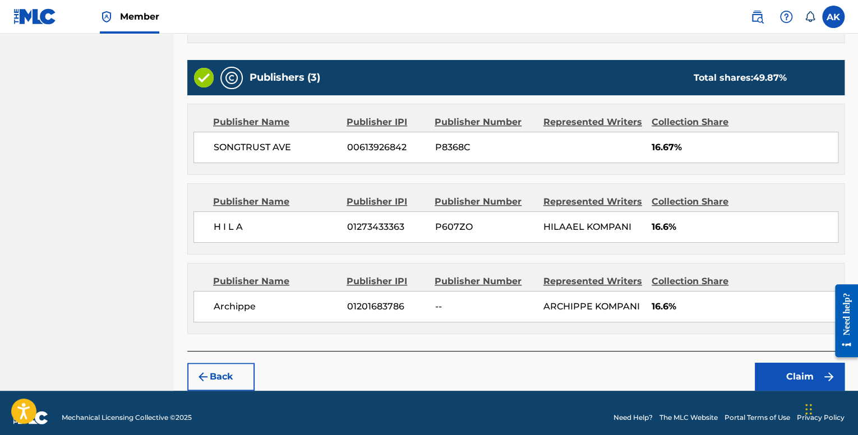
scroll to position [427, 0]
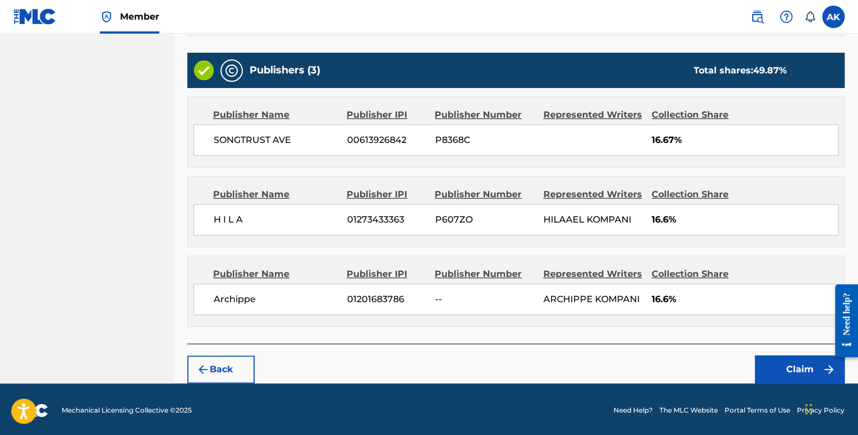
click at [801, 357] on button "Claim" at bounding box center [800, 370] width 90 height 28
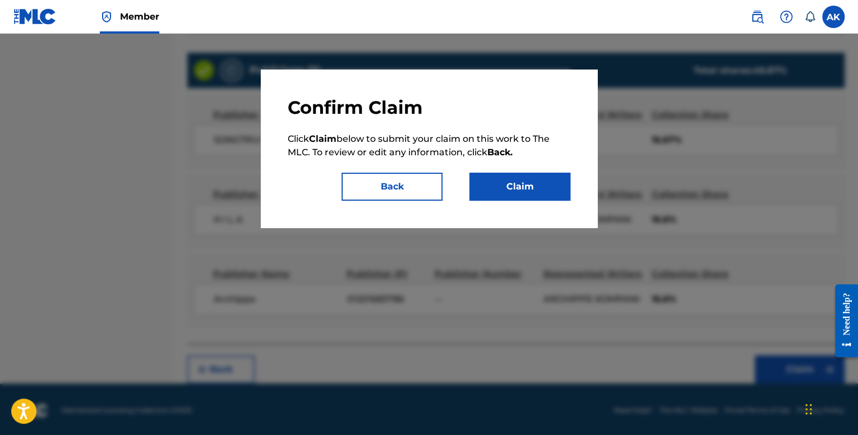
click at [534, 186] on button "Claim" at bounding box center [519, 187] width 101 height 28
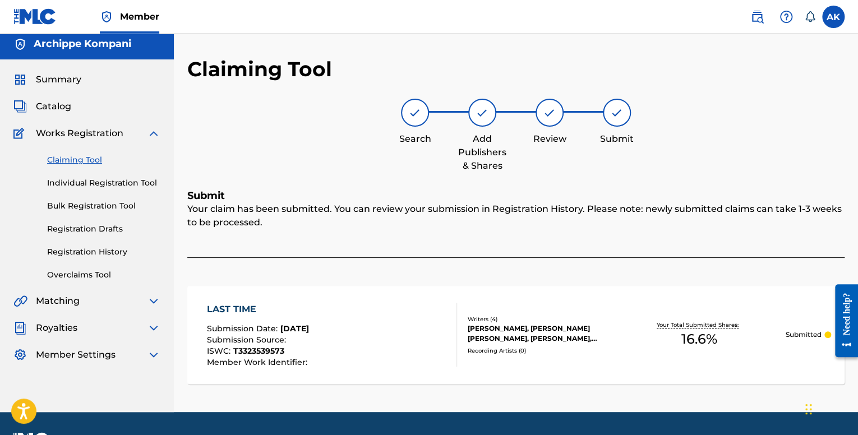
scroll to position [0, 0]
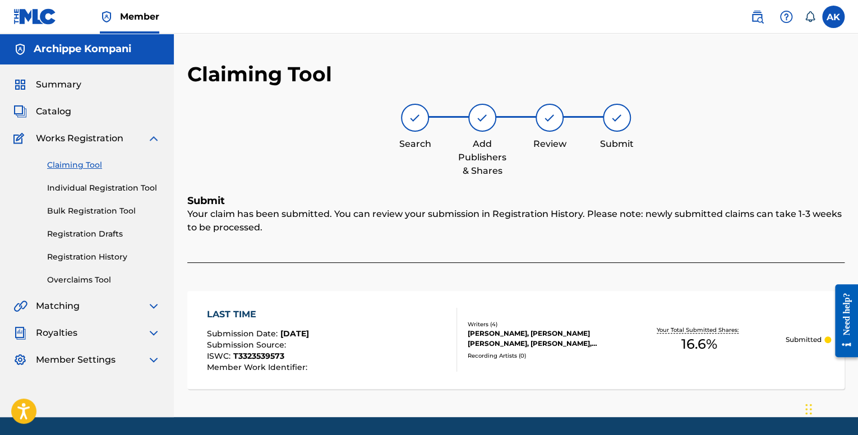
click at [95, 185] on link "Individual Registration Tool" at bounding box center [103, 188] width 113 height 12
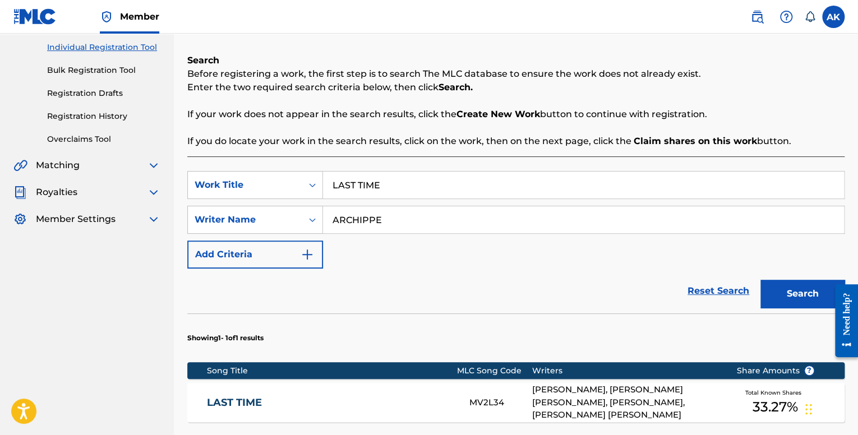
scroll to position [168, 0]
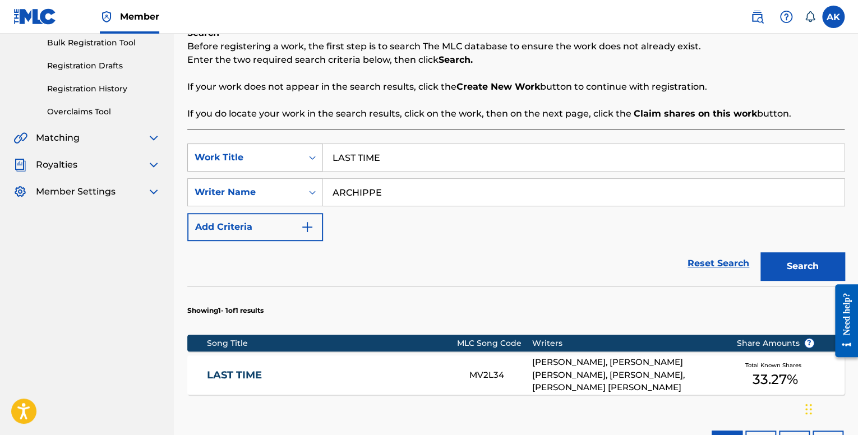
drag, startPoint x: 408, startPoint y: 155, endPoint x: 250, endPoint y: 152, distance: 158.2
click at [250, 152] on div "SearchWithCriteria7248d7c4-bd3c-452f-9db8-799753f2b05a Work Title LAST TIME" at bounding box center [515, 158] width 657 height 28
paste input "BELIEVER"
type input "BELIEVER"
drag, startPoint x: 820, startPoint y: 271, endPoint x: 813, endPoint y: 268, distance: 7.5
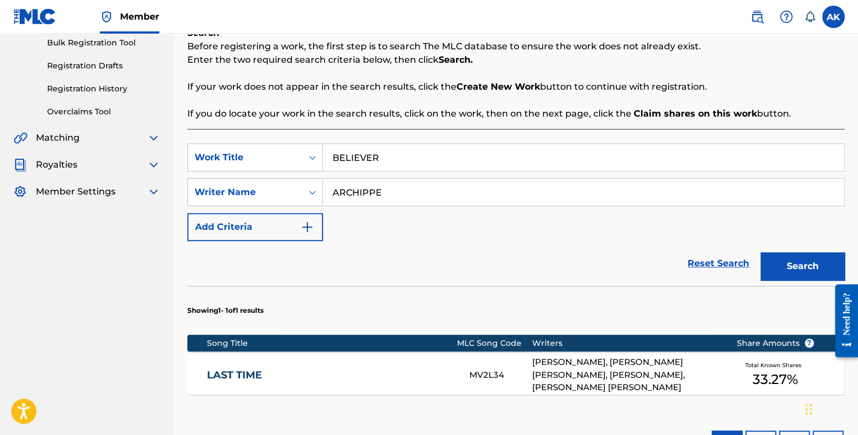
click at [820, 270] on button "Search" at bounding box center [803, 266] width 84 height 28
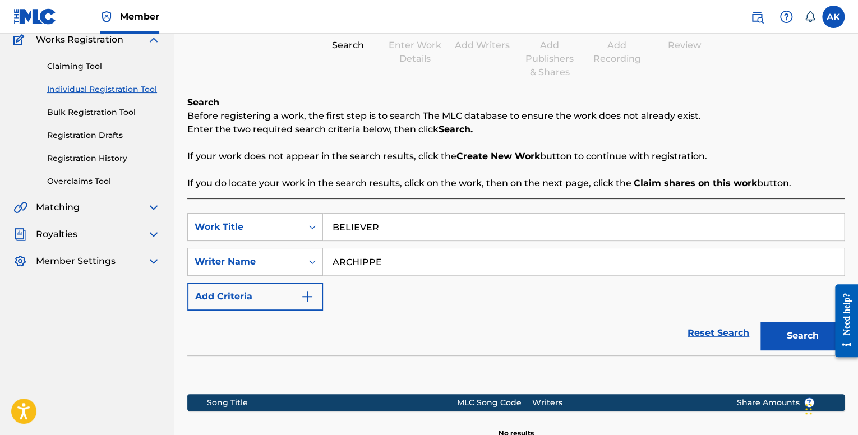
scroll to position [72, 0]
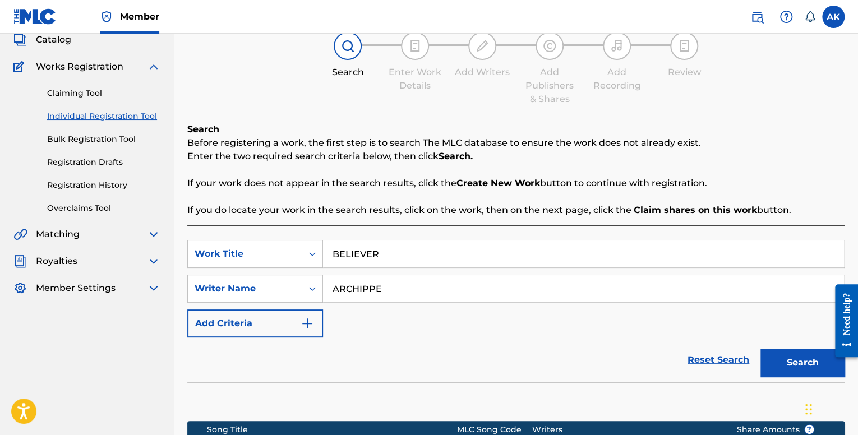
click at [90, 204] on link "Overclaims Tool" at bounding box center [103, 208] width 113 height 12
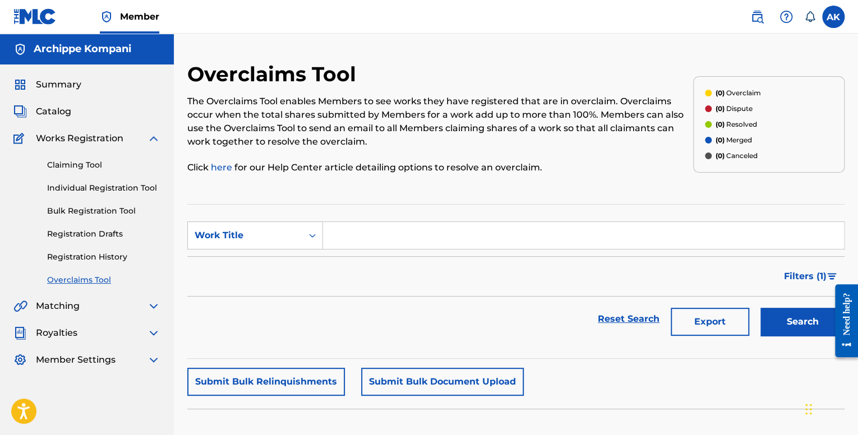
click at [72, 185] on link "Individual Registration Tool" at bounding box center [103, 188] width 113 height 12
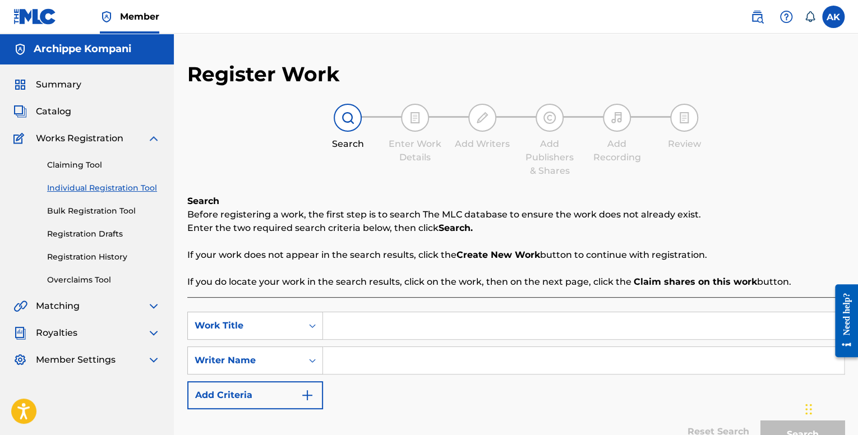
click at [85, 252] on link "Registration History" at bounding box center [103, 257] width 113 height 12
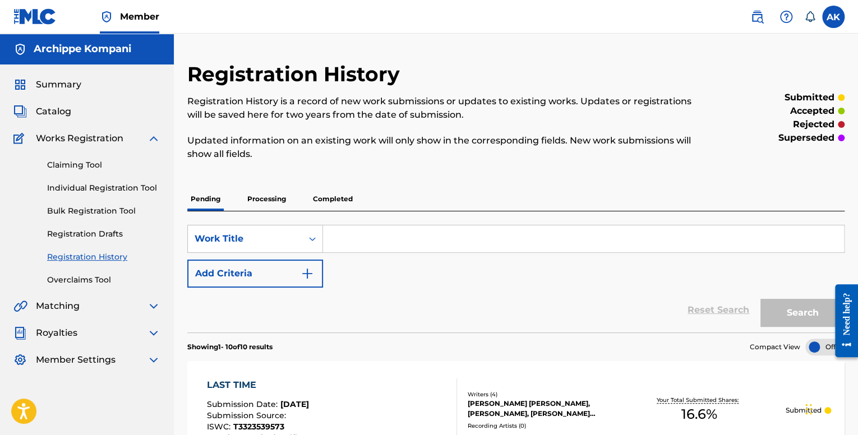
click at [95, 187] on link "Individual Registration Tool" at bounding box center [103, 188] width 113 height 12
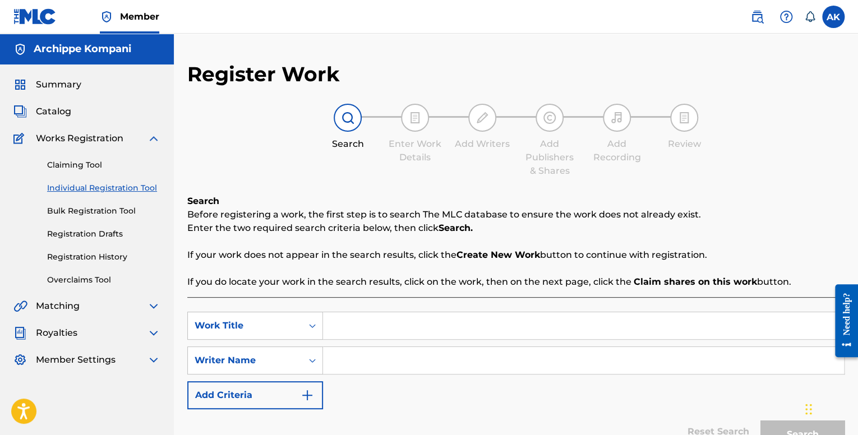
click at [113, 254] on link "Registration History" at bounding box center [103, 257] width 113 height 12
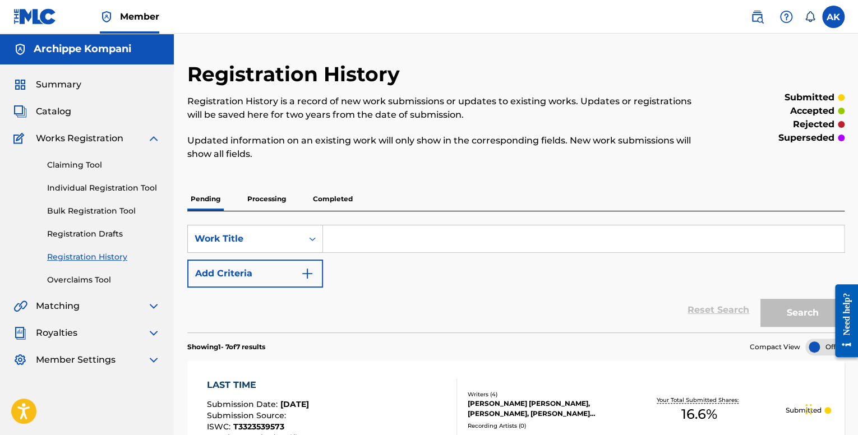
click at [260, 196] on p "Processing" at bounding box center [266, 199] width 45 height 24
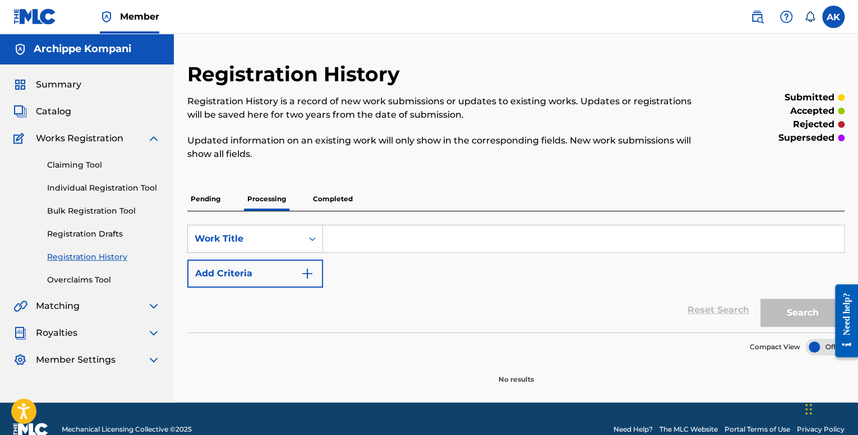
click at [319, 196] on p "Completed" at bounding box center [333, 199] width 47 height 24
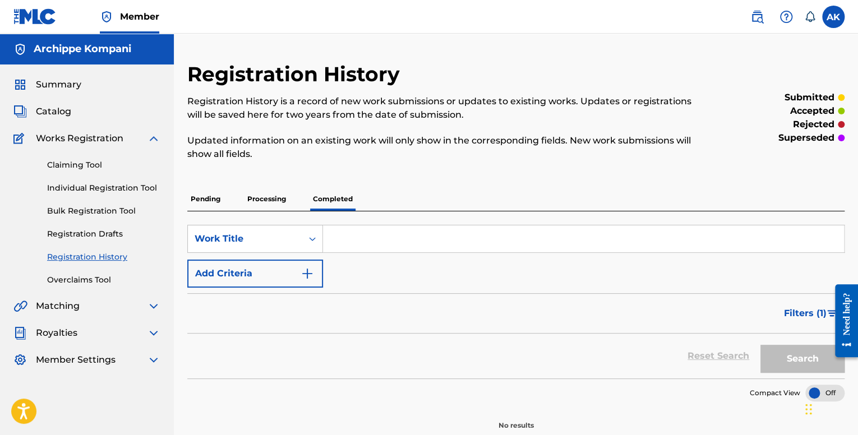
click at [211, 200] on p "Pending" at bounding box center [205, 199] width 36 height 24
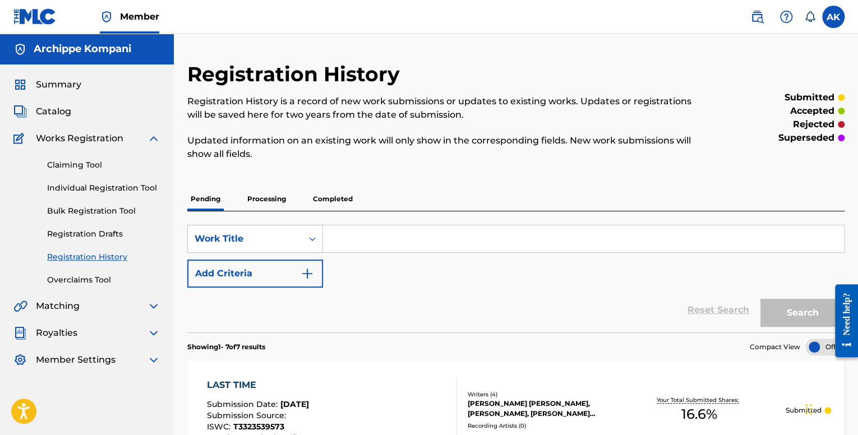
click at [96, 180] on div "Claiming Tool Individual Registration Tool Bulk Registration Tool Registration …" at bounding box center [86, 215] width 147 height 141
click at [96, 184] on link "Individual Registration Tool" at bounding box center [103, 188] width 113 height 12
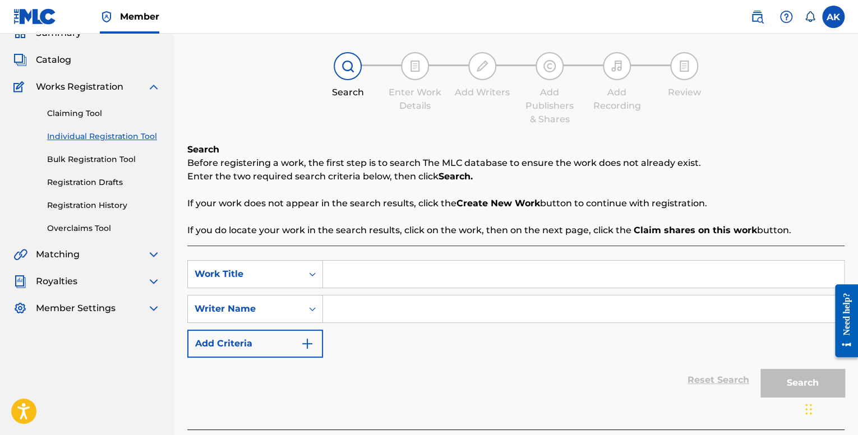
scroll to position [56, 0]
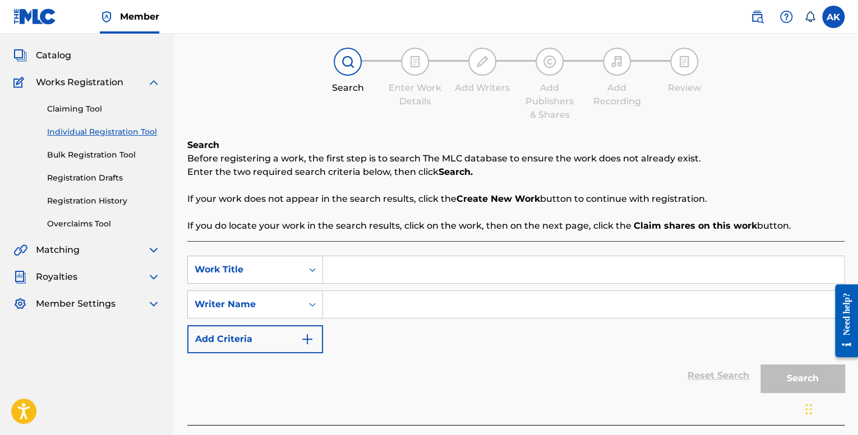
click at [355, 307] on input "Search Form" at bounding box center [583, 304] width 521 height 27
paste input "WARE"
type input "WARE"
click at [348, 257] on input "Search Form" at bounding box center [583, 269] width 521 height 27
paste input "BELIEVER"
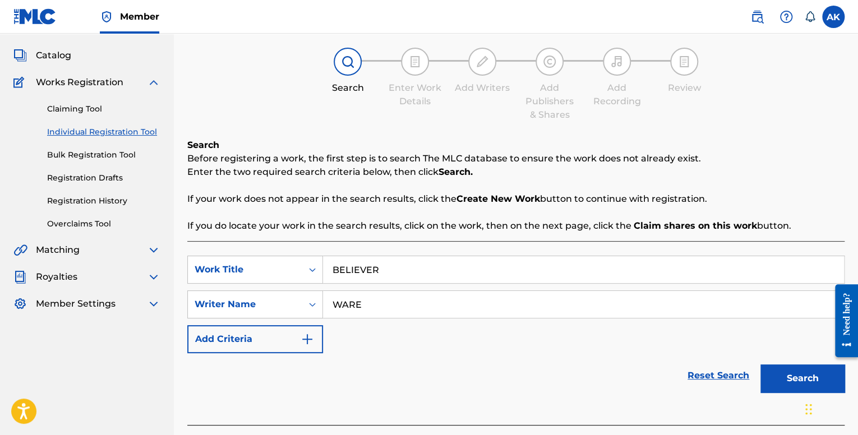
type input "BELIEVER"
click at [791, 376] on button "Search" at bounding box center [803, 379] width 84 height 28
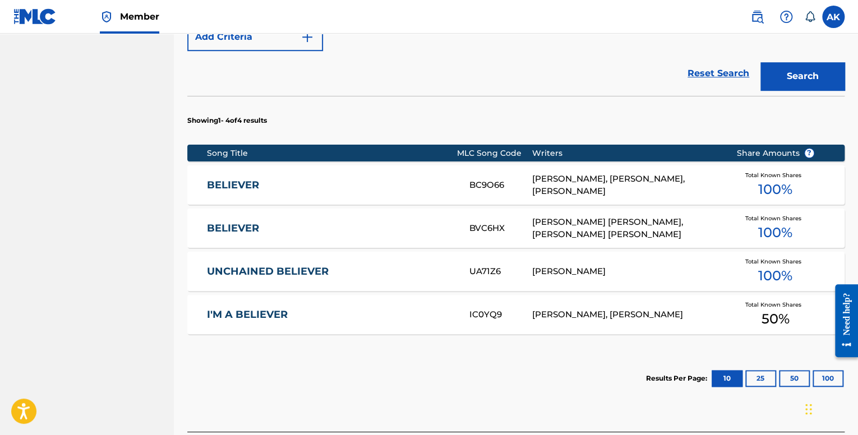
scroll to position [393, 0]
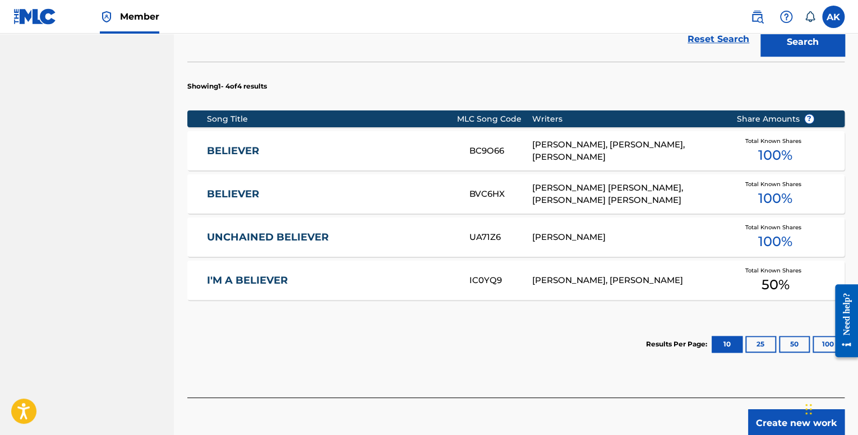
click at [378, 153] on link "BELIEVER" at bounding box center [330, 151] width 247 height 13
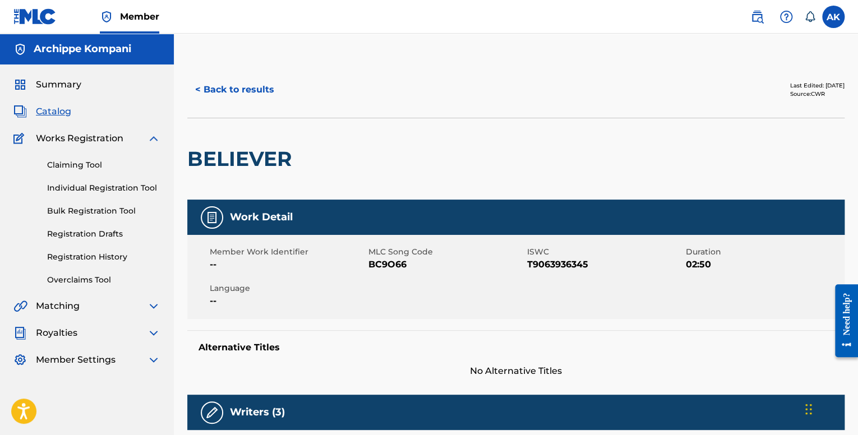
click at [206, 86] on button "< Back to results" at bounding box center [234, 90] width 95 height 28
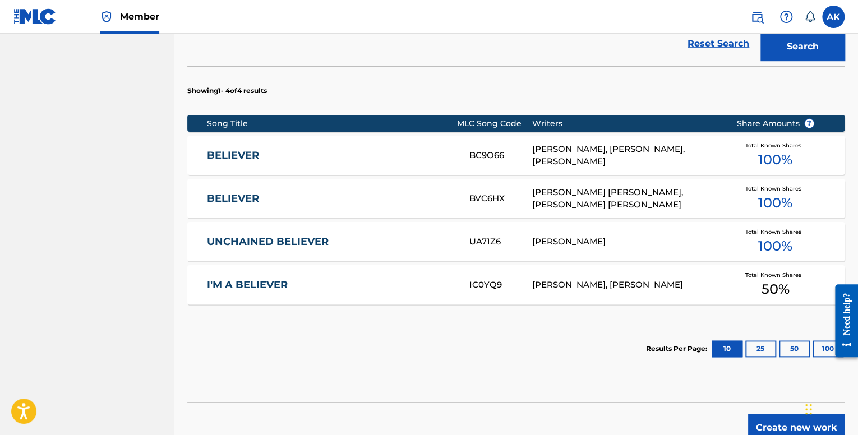
scroll to position [412, 0]
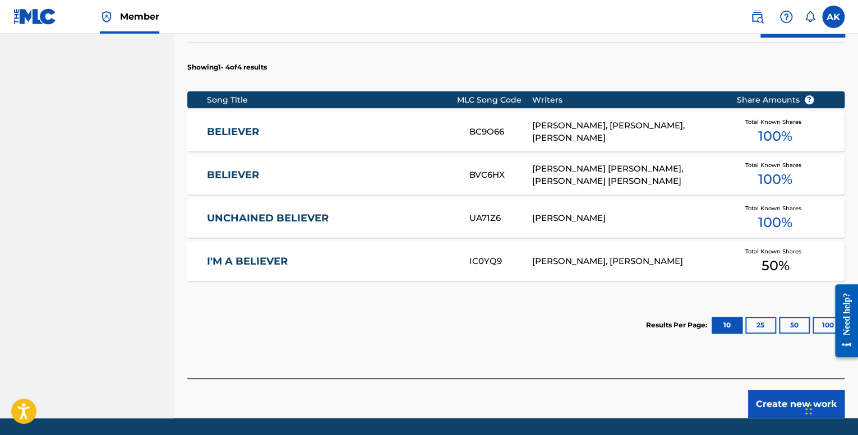
click at [561, 179] on div "[PERSON_NAME] [PERSON_NAME], [PERSON_NAME] [PERSON_NAME]" at bounding box center [625, 175] width 187 height 25
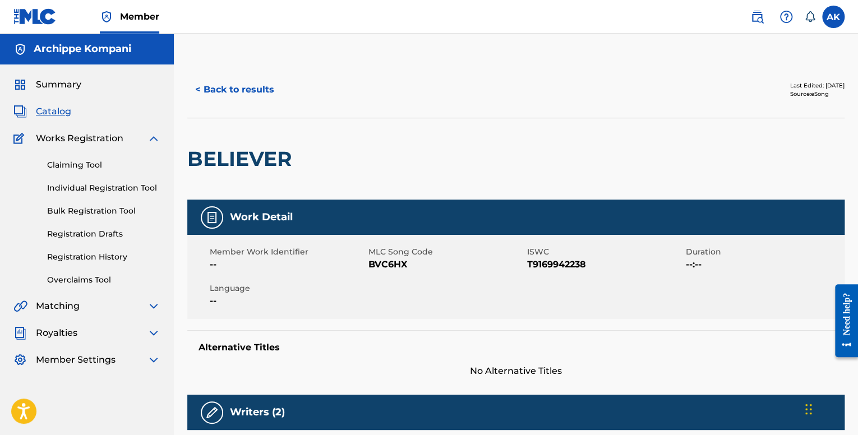
click at [221, 84] on button "< Back to results" at bounding box center [234, 90] width 95 height 28
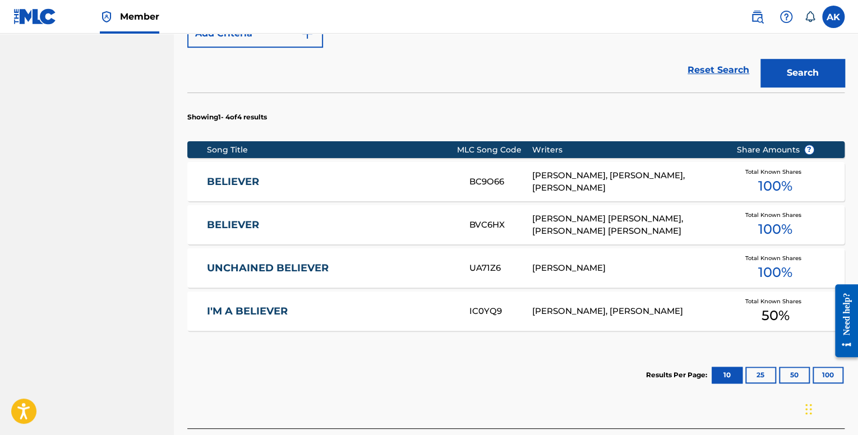
scroll to position [412, 0]
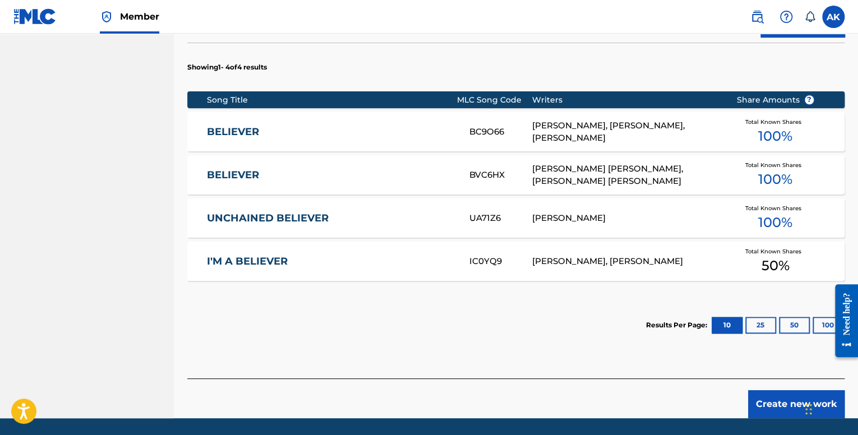
click at [749, 323] on button "25" at bounding box center [760, 325] width 31 height 17
click at [731, 323] on button "10" at bounding box center [727, 325] width 31 height 17
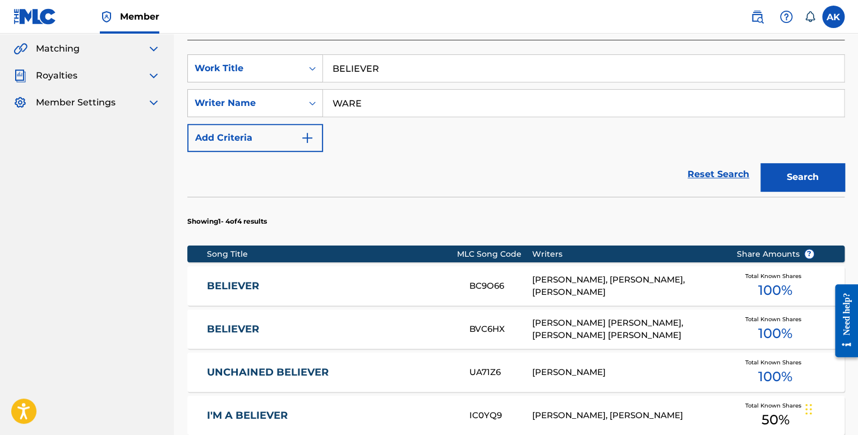
scroll to position [243, 0]
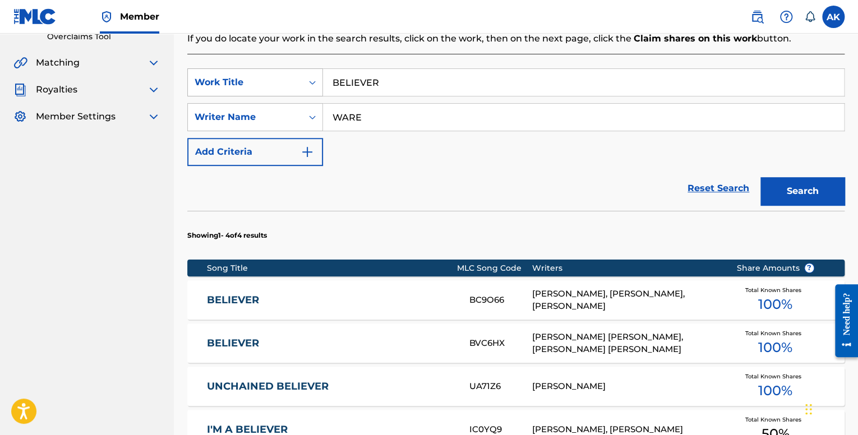
drag, startPoint x: 410, startPoint y: 90, endPoint x: 266, endPoint y: 88, distance: 144.2
click at [266, 88] on div "SearchWithCriteria7248d7c4-bd3c-452f-9db8-799753f2b05a Work Title BELIEVER" at bounding box center [515, 82] width 657 height 28
paste input "LAST TIME"
type input "LAST TIME"
click at [761, 177] on button "Search" at bounding box center [803, 191] width 84 height 28
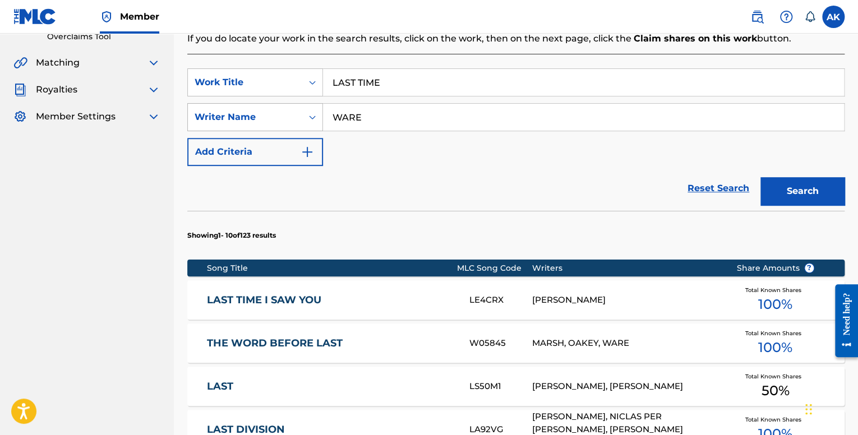
drag, startPoint x: 372, startPoint y: 117, endPoint x: 234, endPoint y: 111, distance: 138.1
click at [251, 111] on div "SearchWithCriteriaae6988ca-06da-4dc3-8d37-0e5031c06ca8 Writer Name [PERSON_NAME]" at bounding box center [515, 117] width 657 height 28
type input "ARCHIPPE"
click at [761, 177] on button "Search" at bounding box center [803, 191] width 84 height 28
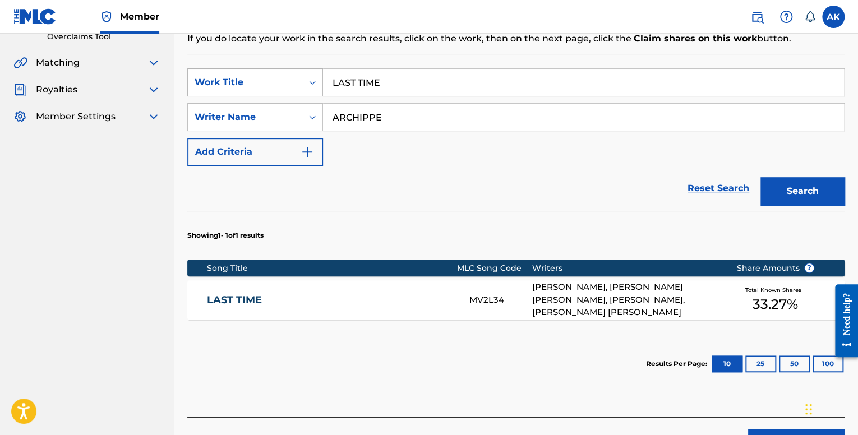
drag, startPoint x: 422, startPoint y: 79, endPoint x: 320, endPoint y: 81, distance: 102.1
click at [257, 77] on div "SearchWithCriteria7248d7c4-bd3c-452f-9db8-799753f2b05a Work Title LAST TIME" at bounding box center [515, 82] width 657 height 28
paste input "TEMPTRESS"
type input "TEMPTRESS"
click at [831, 186] on button "Search" at bounding box center [803, 191] width 84 height 28
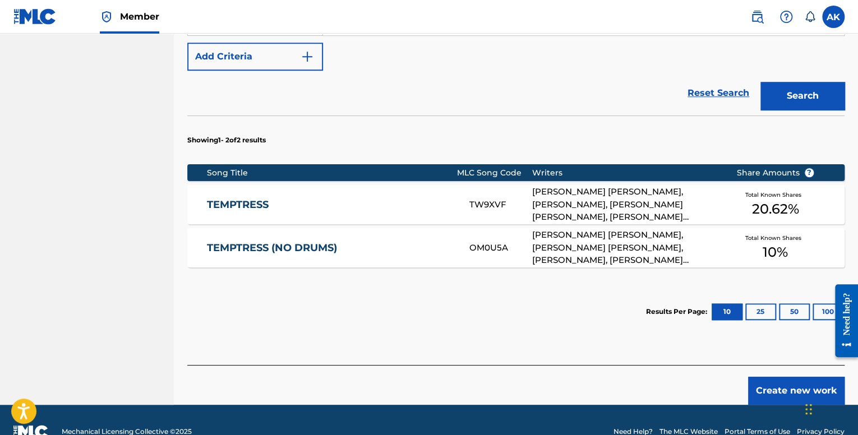
scroll to position [362, 0]
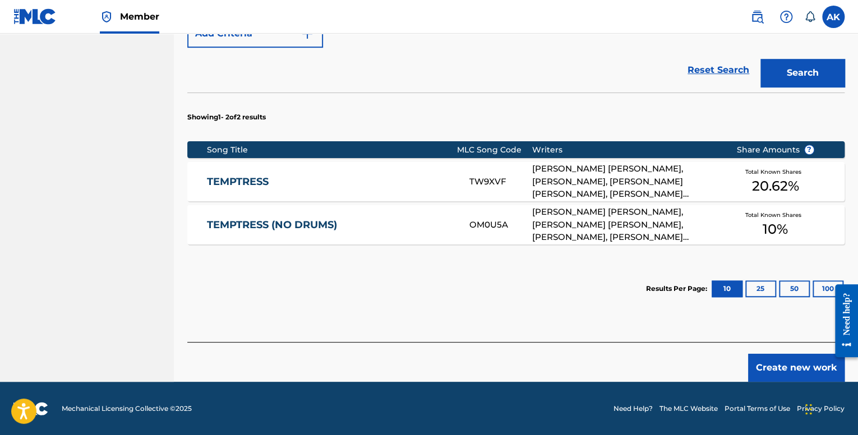
click at [406, 178] on link "TEMPTRESS" at bounding box center [330, 182] width 247 height 13
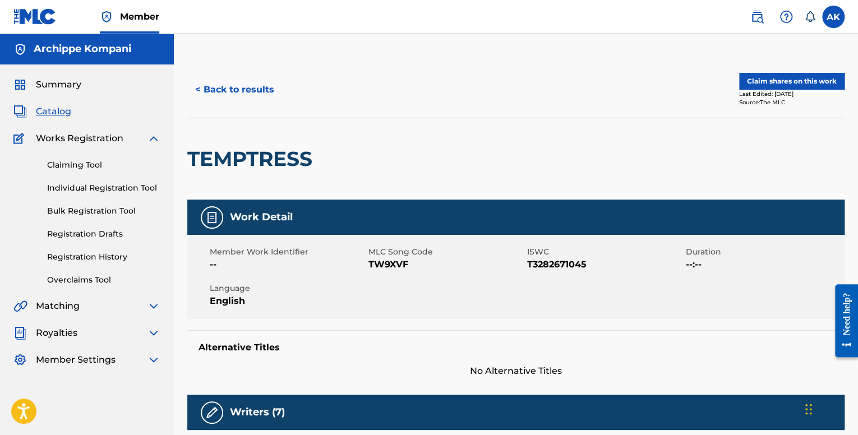
click at [777, 77] on button "Claim shares on this work" at bounding box center [791, 81] width 105 height 17
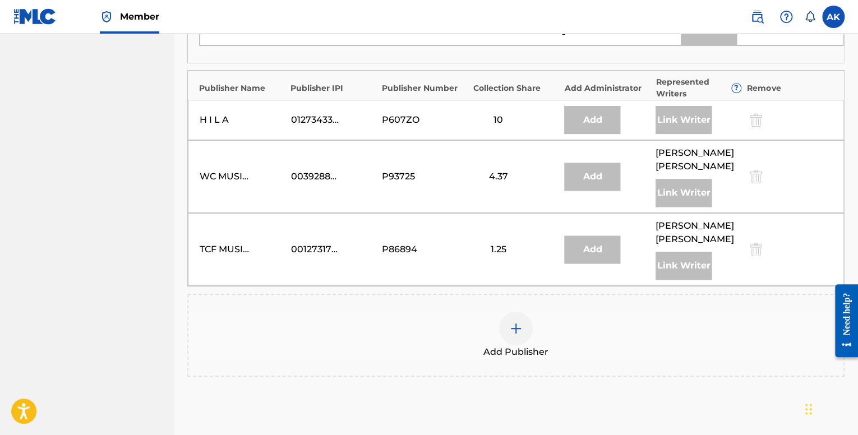
scroll to position [617, 0]
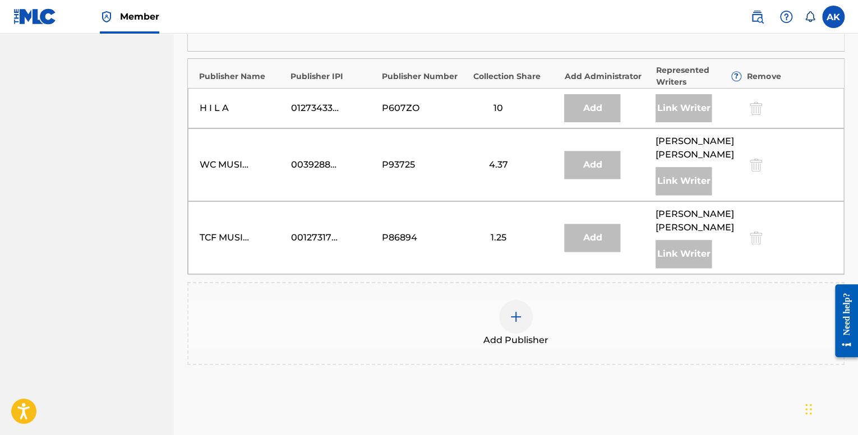
click at [523, 300] on div at bounding box center [516, 317] width 34 height 34
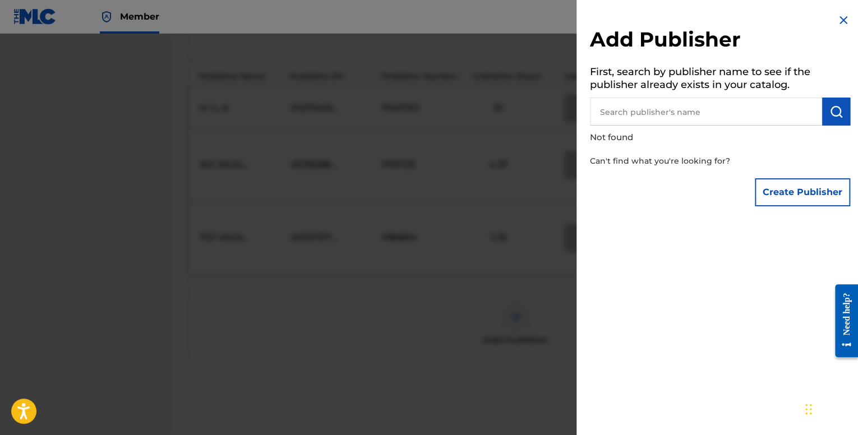
click at [821, 195] on button "Create Publisher" at bounding box center [802, 192] width 95 height 28
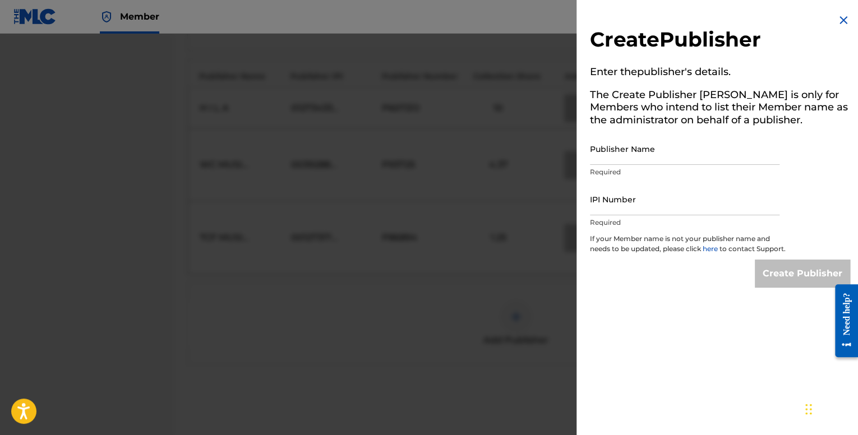
click at [651, 153] on input "Publisher Name" at bounding box center [685, 149] width 190 height 32
click at [647, 208] on input "IPI Number" at bounding box center [685, 199] width 190 height 32
click at [628, 149] on input "Publisher Name" at bounding box center [685, 149] width 190 height 32
type input "Archippe"
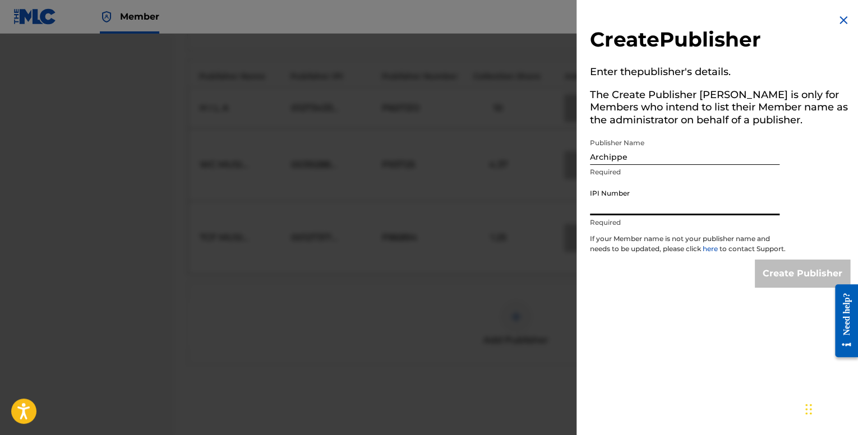
click at [634, 205] on input "IPI Number" at bounding box center [685, 199] width 190 height 32
type input "01201683786"
click at [743, 271] on div "Create Publisher" at bounding box center [720, 274] width 260 height 28
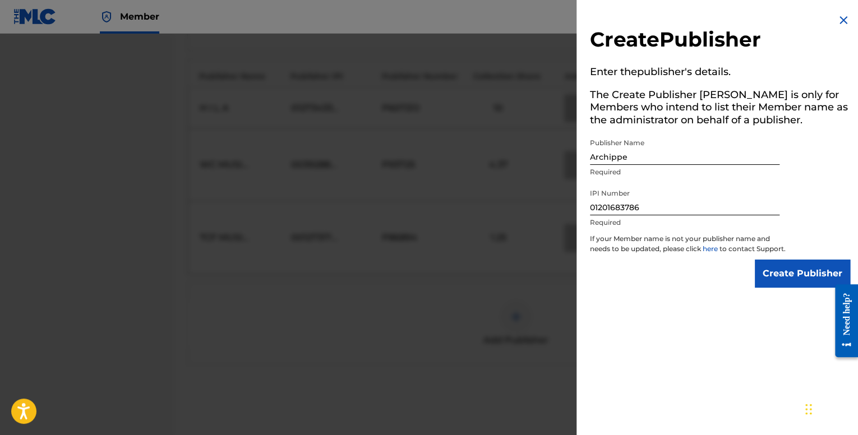
click at [755, 277] on input "Create Publisher" at bounding box center [802, 274] width 95 height 28
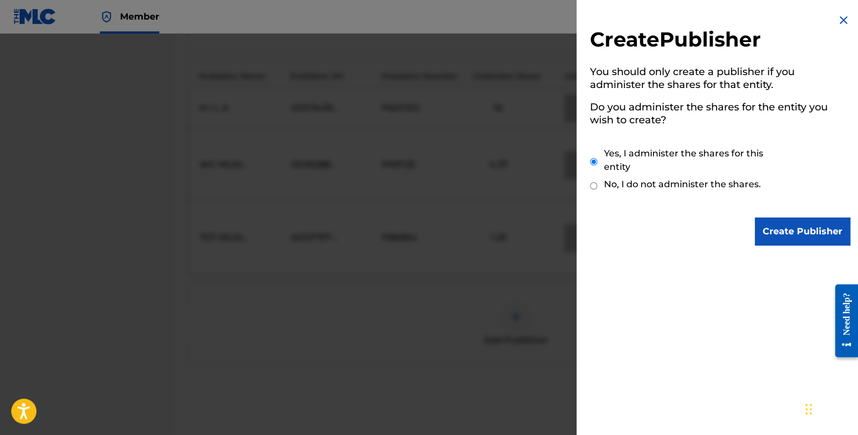
click at [768, 223] on input "Create Publisher" at bounding box center [802, 232] width 95 height 28
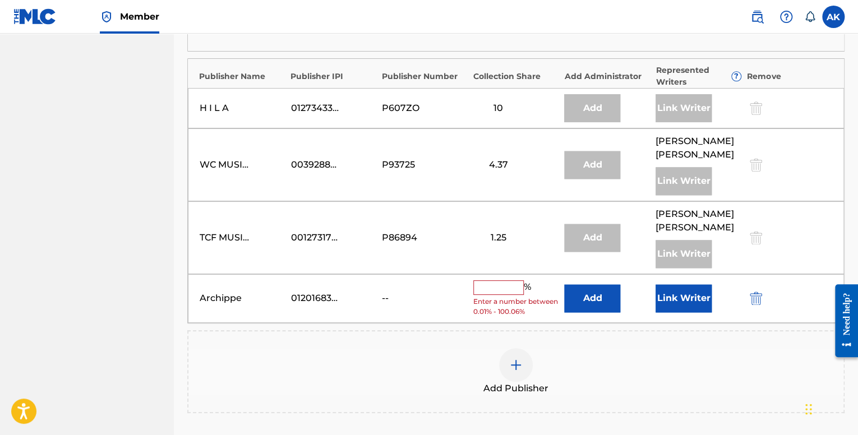
click at [496, 280] on input "text" at bounding box center [498, 287] width 50 height 15
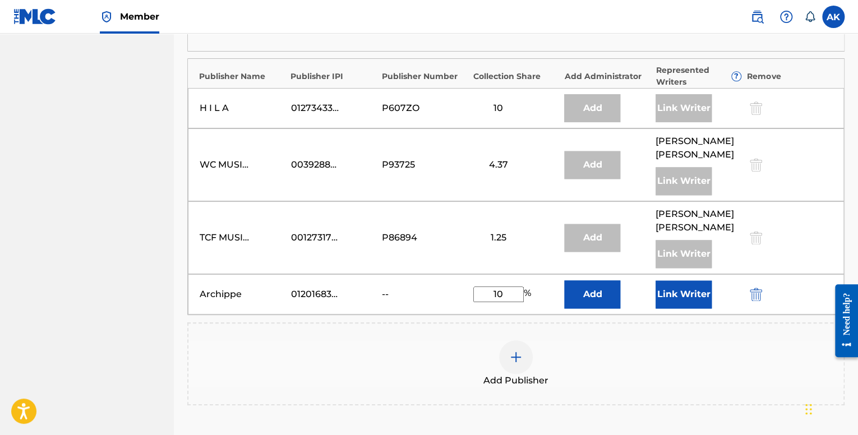
type input "10"
click at [687, 284] on button "Link Writer" at bounding box center [684, 294] width 56 height 28
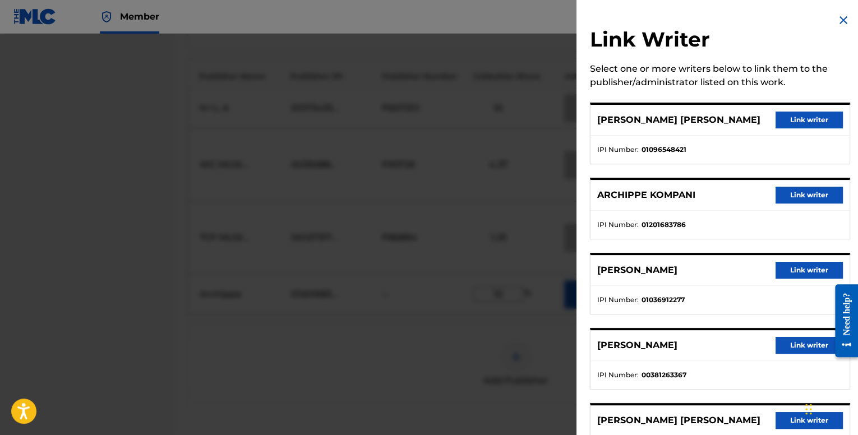
click at [812, 191] on button "Link writer" at bounding box center [809, 195] width 67 height 17
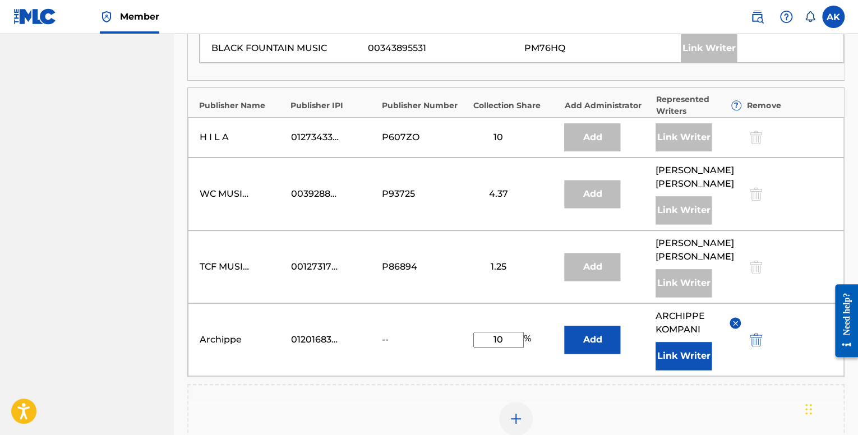
scroll to position [505, 0]
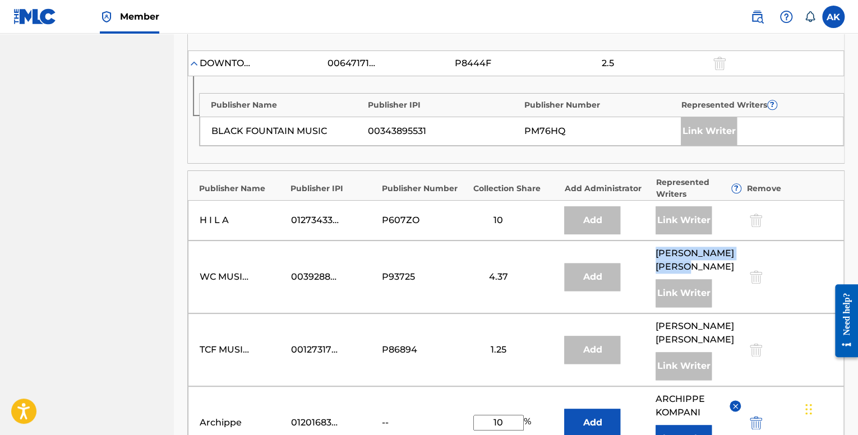
drag, startPoint x: 697, startPoint y: 248, endPoint x: 652, endPoint y: 238, distance: 46.0
click at [651, 241] on div "WC MUSIC CORP. 00392888203 P93725 4.37 Add [PERSON_NAME] Link Writer" at bounding box center [516, 277] width 656 height 73
click at [697, 247] on span "[PERSON_NAME]" at bounding box center [699, 260] width 86 height 27
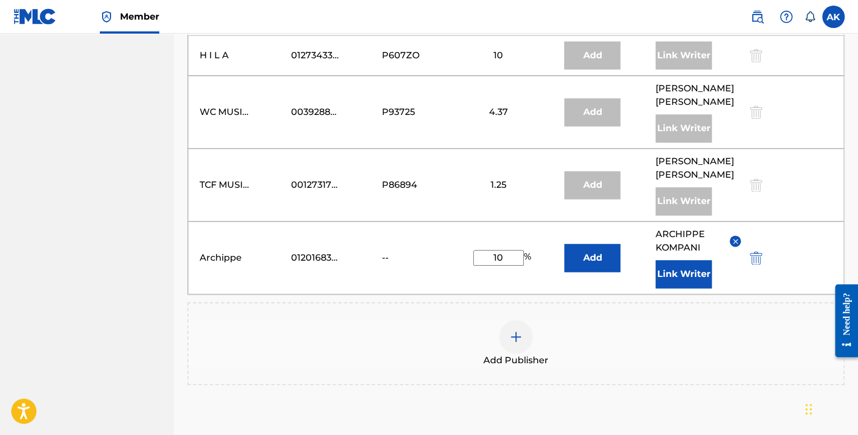
scroll to position [673, 0]
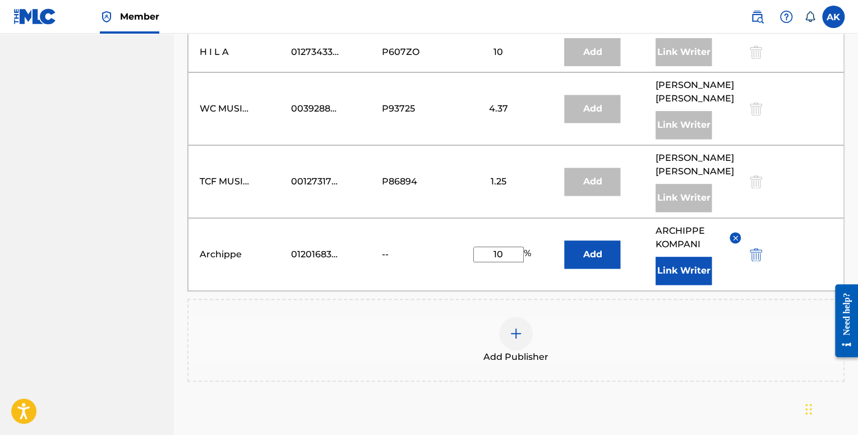
click at [671, 260] on button "Link Writer" at bounding box center [684, 271] width 56 height 28
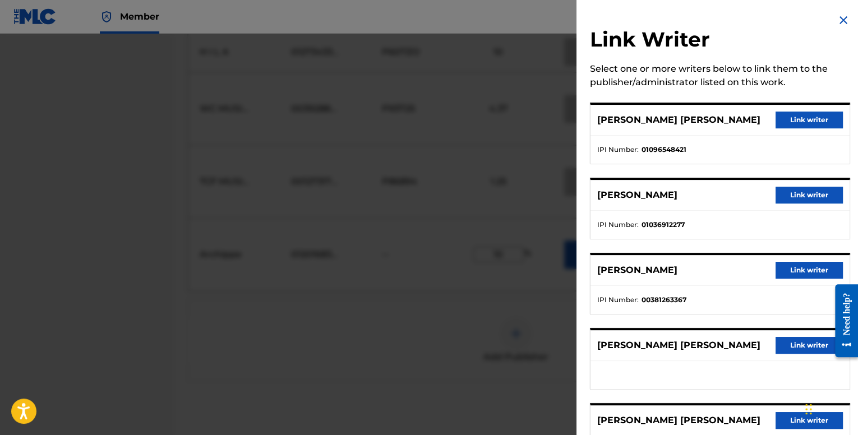
click at [837, 17] on img at bounding box center [843, 19] width 13 height 13
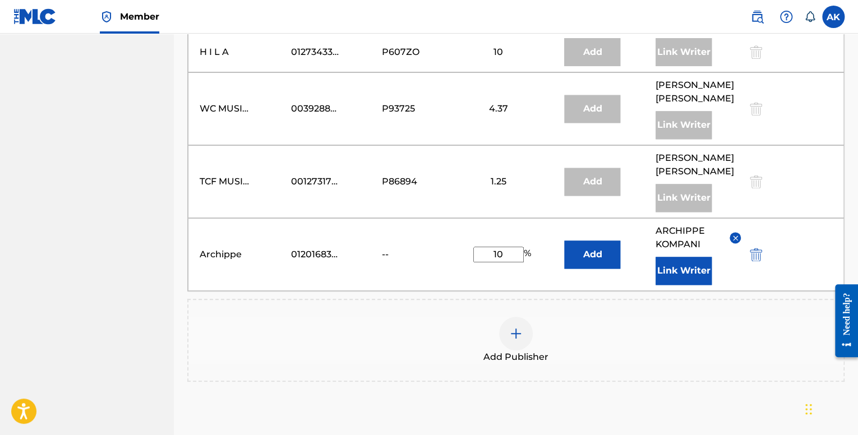
click at [712, 317] on div "Add Publisher" at bounding box center [515, 340] width 655 height 47
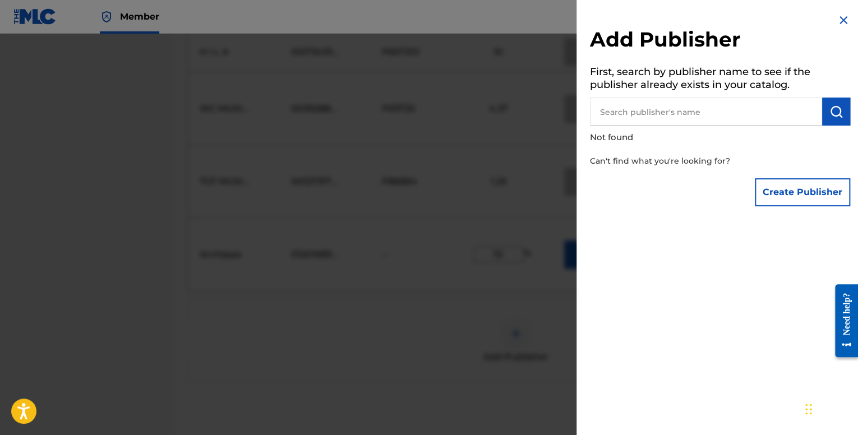
click at [837, 25] on img at bounding box center [843, 19] width 13 height 13
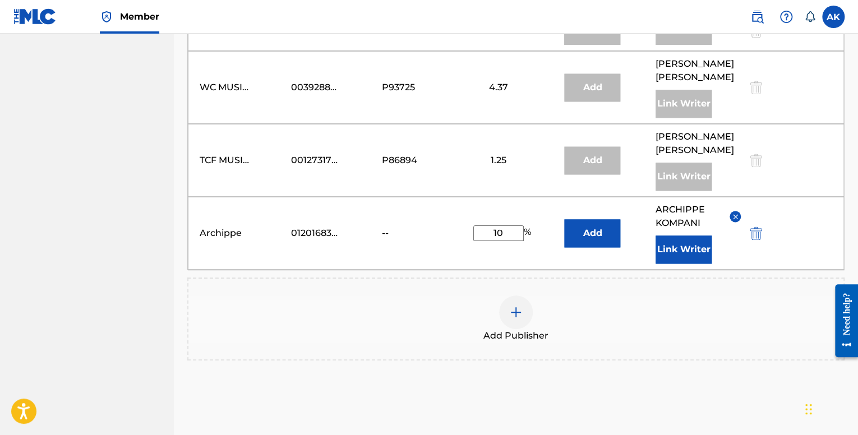
scroll to position [784, 0]
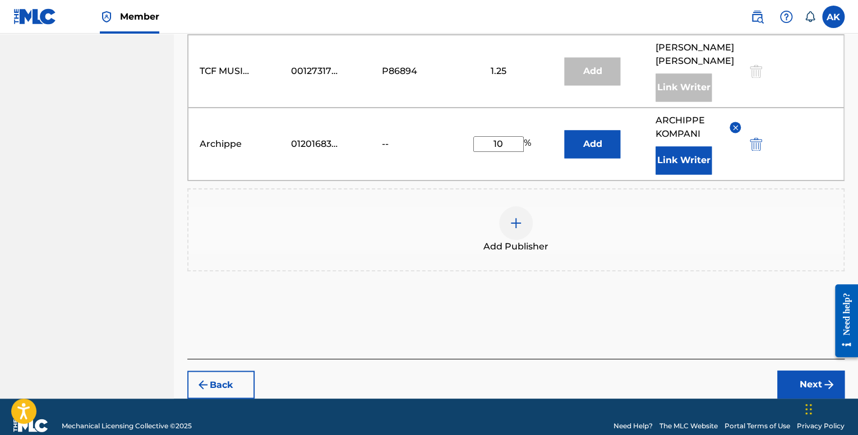
click at [812, 371] on button "Next" at bounding box center [810, 385] width 67 height 28
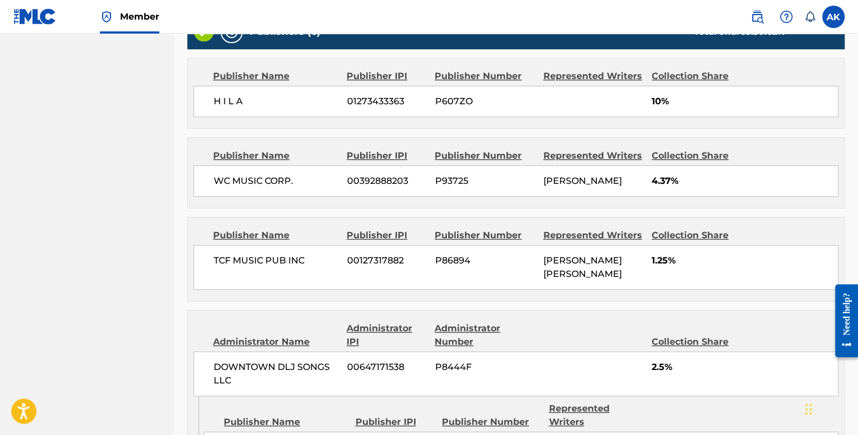
scroll to position [500, 0]
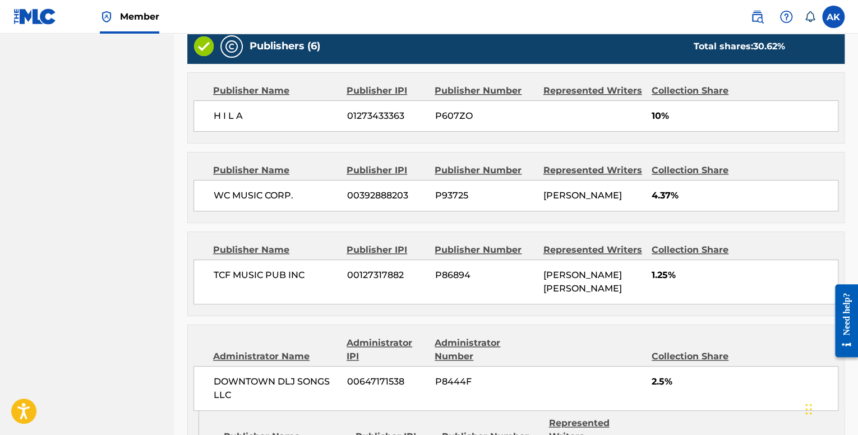
click at [593, 116] on div "H I L A 01273433363 P607ZO 10%" at bounding box center [516, 115] width 645 height 31
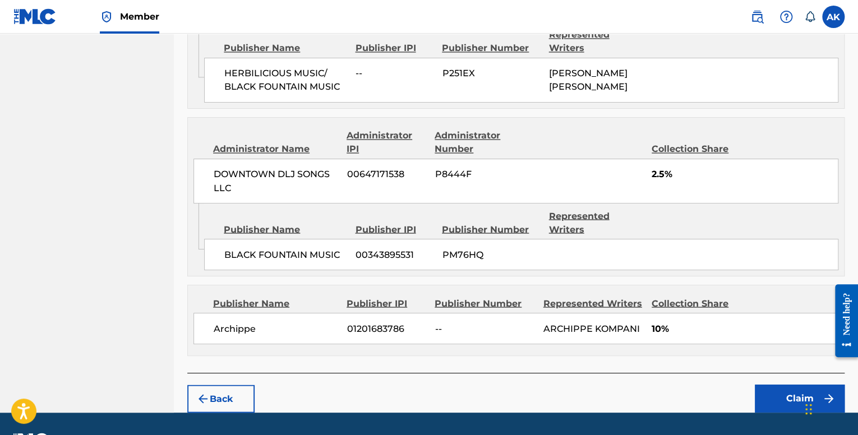
scroll to position [893, 0]
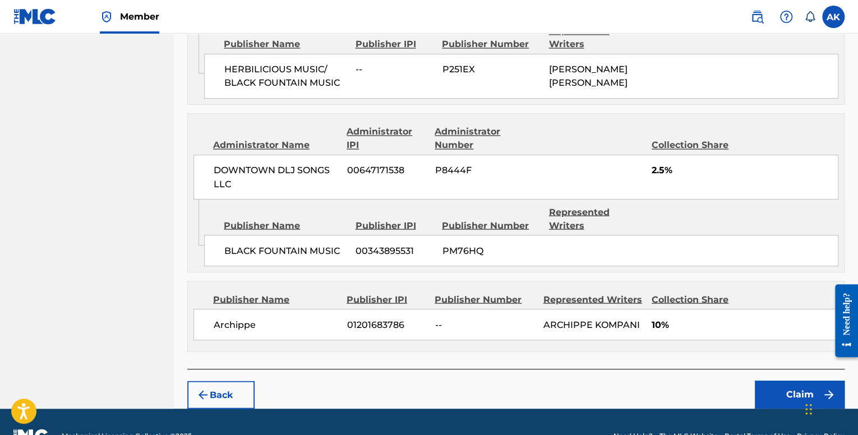
click at [777, 381] on button "Claim" at bounding box center [800, 395] width 90 height 28
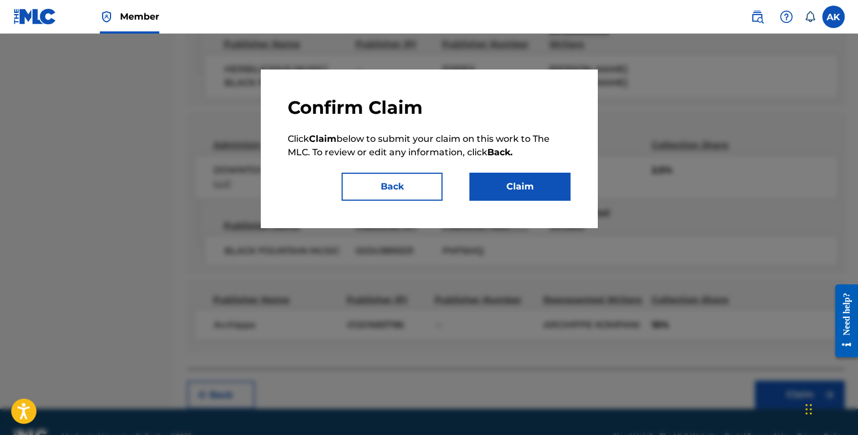
click at [521, 188] on button "Claim" at bounding box center [519, 187] width 101 height 28
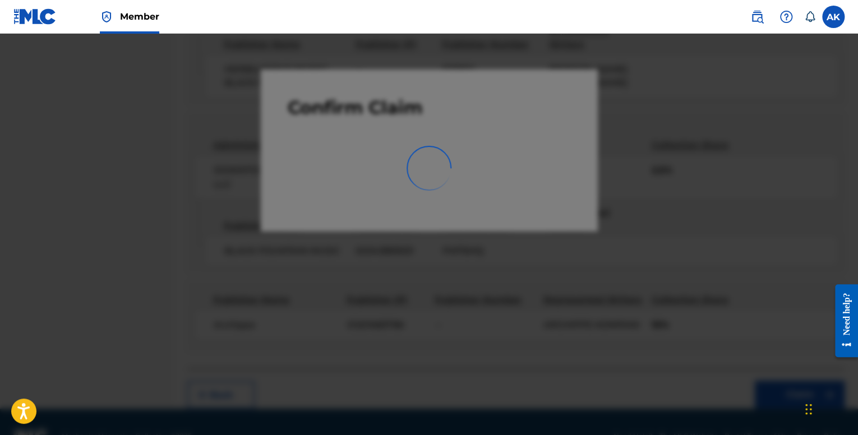
scroll to position [35, 0]
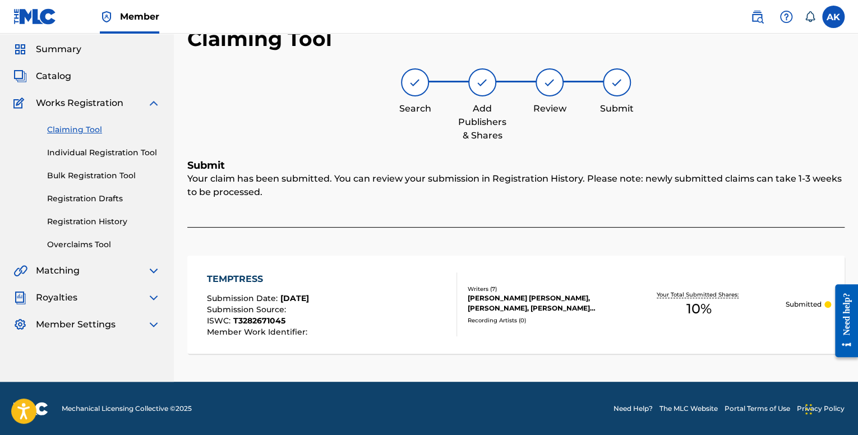
click at [140, 147] on link "Individual Registration Tool" at bounding box center [103, 153] width 113 height 12
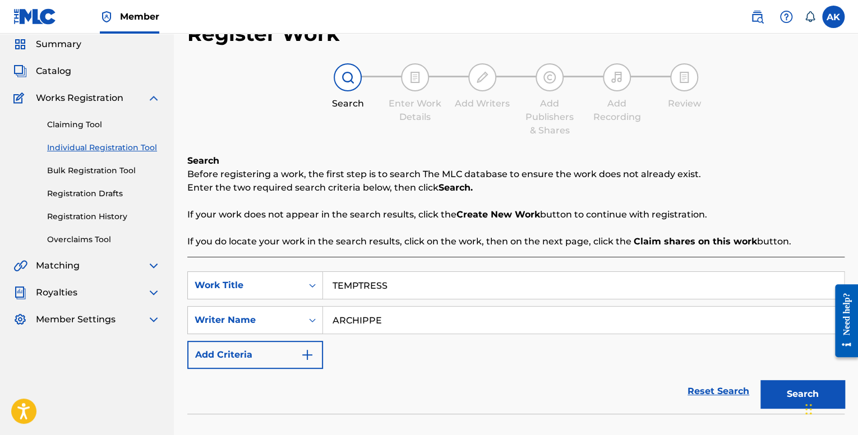
scroll to position [168, 0]
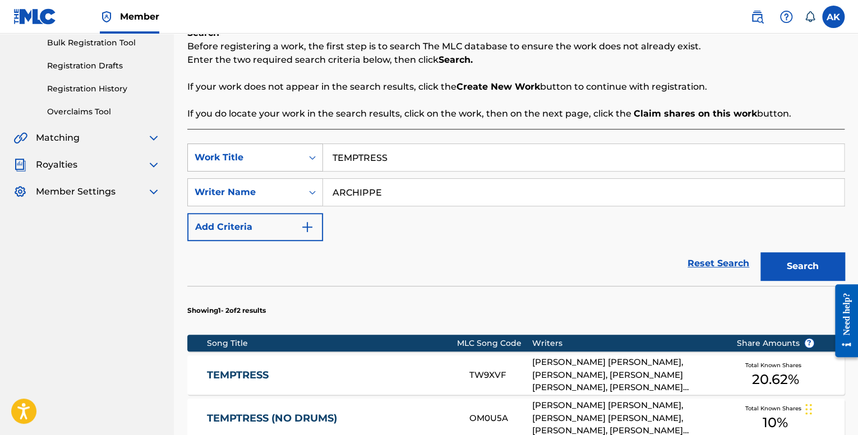
drag, startPoint x: 411, startPoint y: 156, endPoint x: 277, endPoint y: 156, distance: 134.1
click at [277, 156] on div "SearchWithCriteria7248d7c4-bd3c-452f-9db8-799753f2b05a Work Title TEMPTRESS" at bounding box center [515, 158] width 657 height 28
paste input "QUER SER MEU QUADRO"
type input "QUER SER MEU QUADRO"
click at [772, 261] on button "Search" at bounding box center [803, 266] width 84 height 28
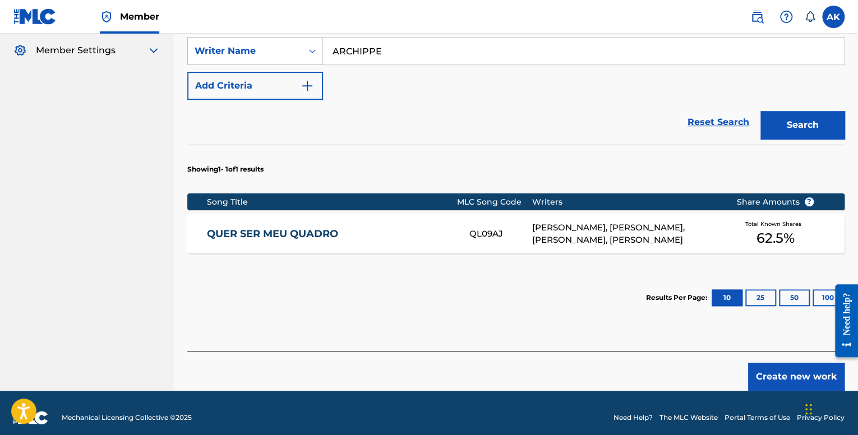
scroll to position [319, 0]
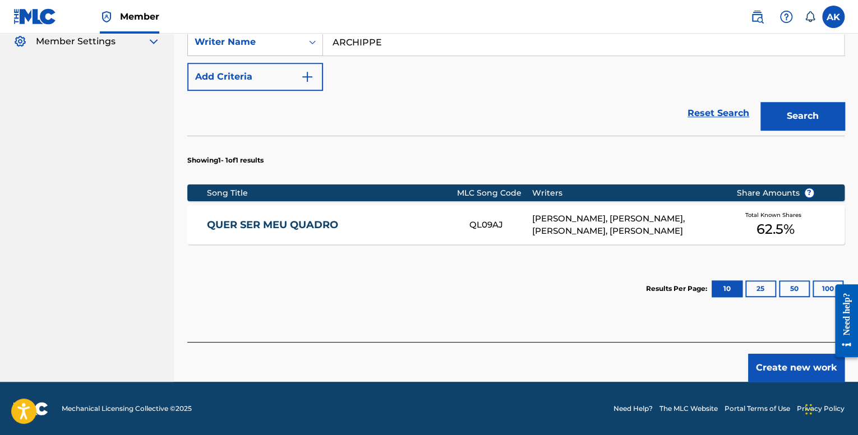
click at [522, 216] on div "QUER SER MEU QUADRO QL09AJ [PERSON_NAME], [PERSON_NAME], [PERSON_NAME], [PERSON…" at bounding box center [515, 224] width 657 height 39
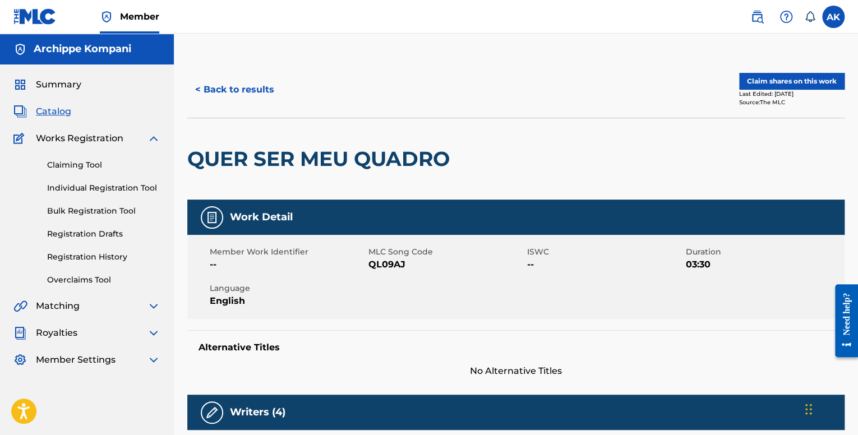
click at [767, 85] on button "Claim shares on this work" at bounding box center [791, 81] width 105 height 17
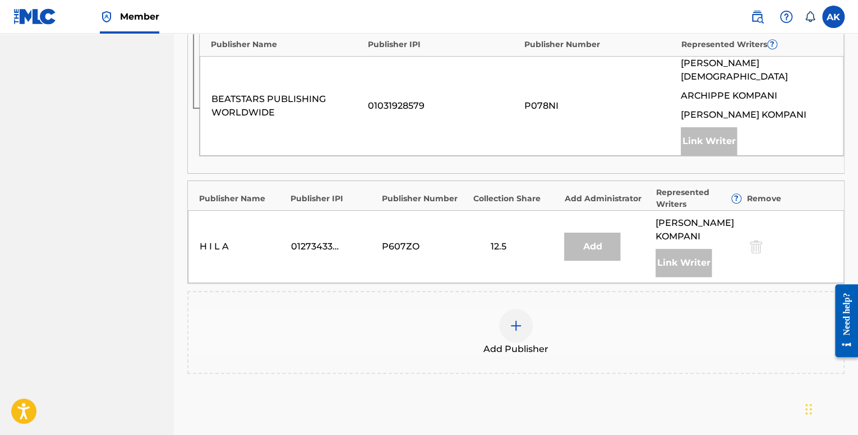
scroll to position [412, 0]
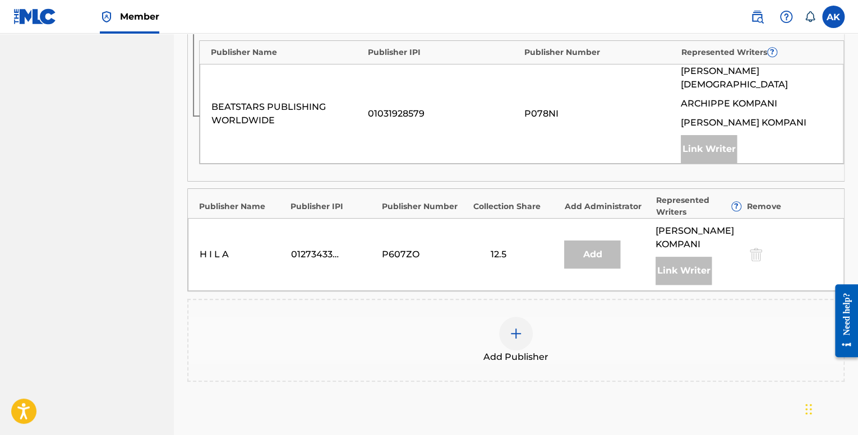
click at [525, 326] on div at bounding box center [516, 334] width 34 height 34
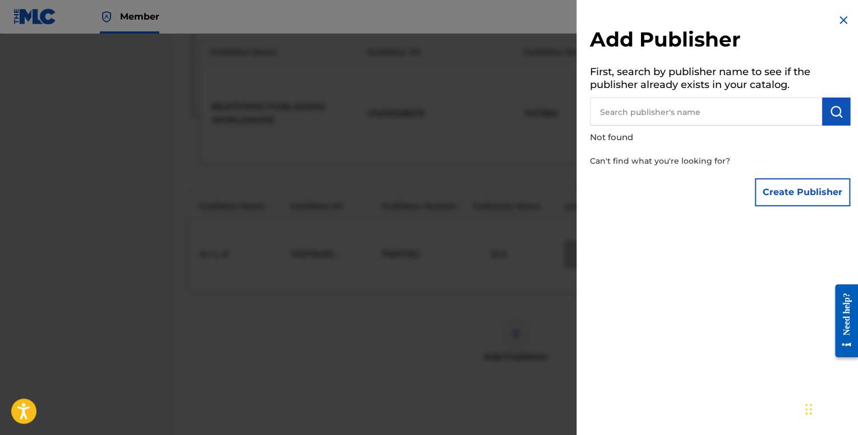
click at [763, 187] on button "Create Publisher" at bounding box center [802, 192] width 95 height 28
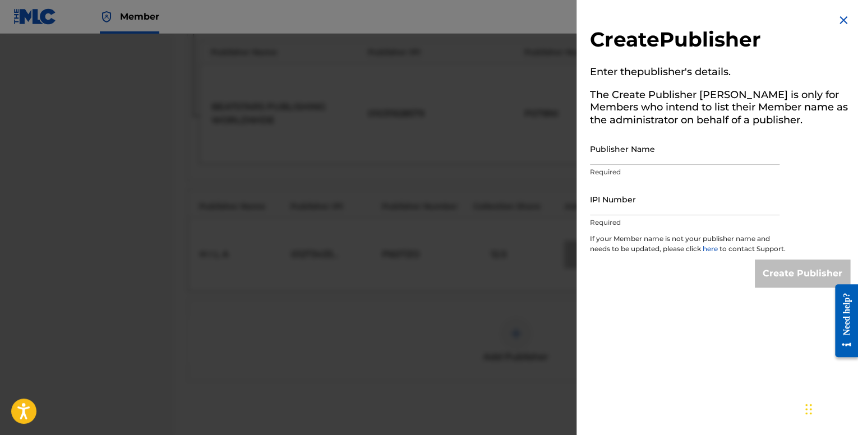
click at [627, 153] on input "Publisher Name" at bounding box center [685, 149] width 190 height 32
type input "Archippe"
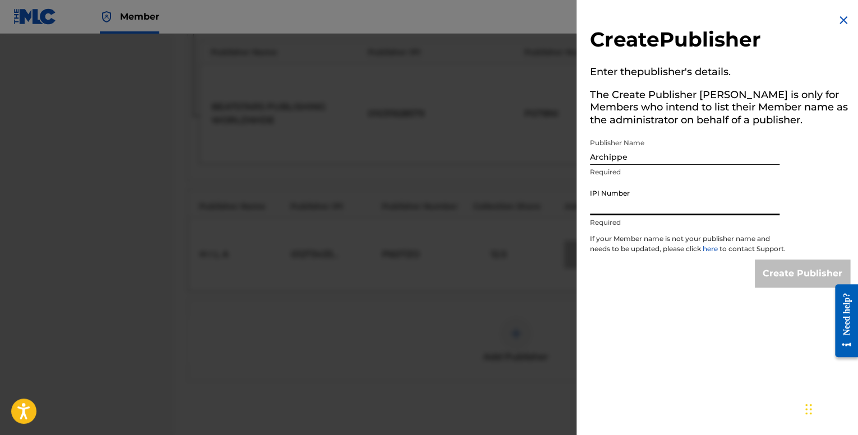
click at [640, 200] on input "IPI Number" at bounding box center [685, 199] width 190 height 32
type input "01201683786"
click at [763, 260] on p "If your Member name is not your publisher name and needs to be updated, please …" at bounding box center [688, 247] width 196 height 26
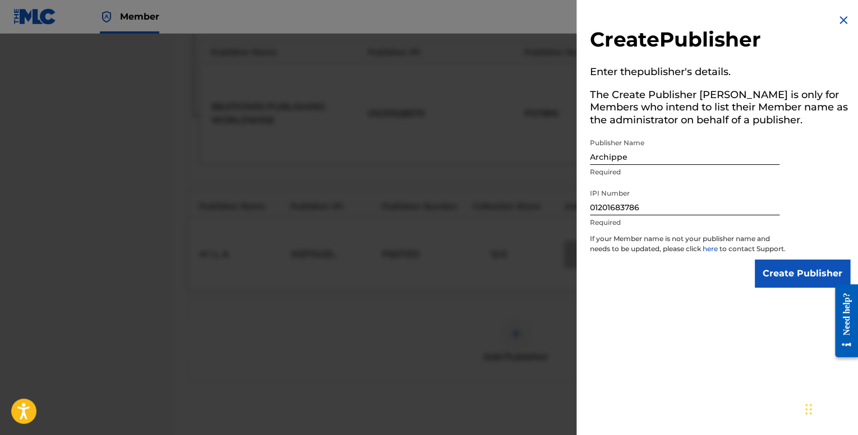
click at [774, 277] on input "Create Publisher" at bounding box center [802, 274] width 95 height 28
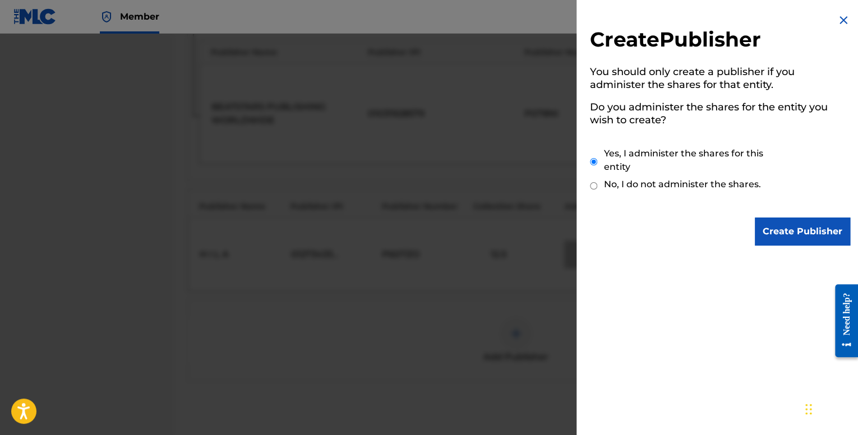
click at [794, 228] on input "Create Publisher" at bounding box center [802, 232] width 95 height 28
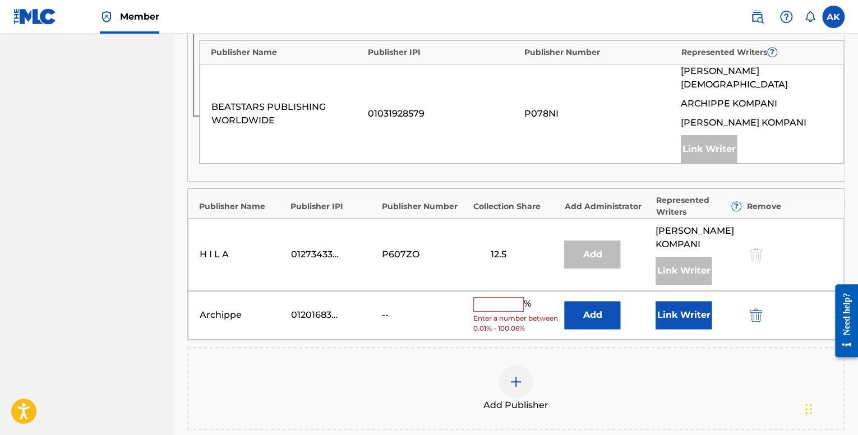
click at [493, 291] on div "Archippe 01201683786 -- % Enter a number between 0.01% - 100.06% Add Link Writer" at bounding box center [516, 315] width 656 height 49
click at [495, 297] on input "text" at bounding box center [498, 304] width 50 height 15
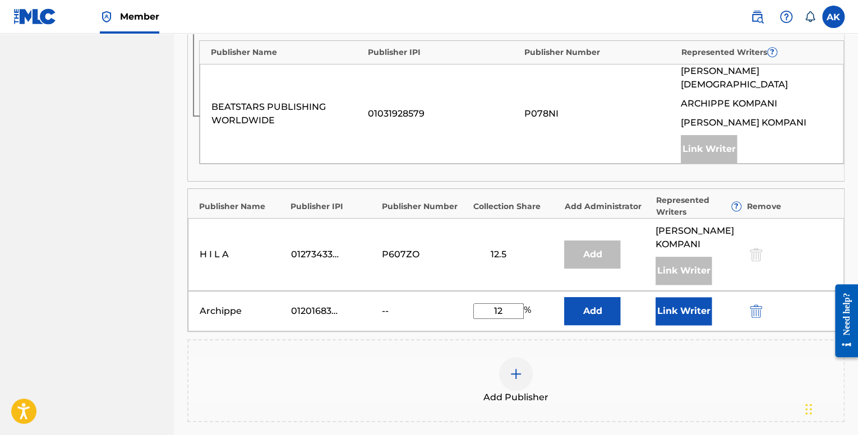
type input "12.5"
click at [683, 299] on button "Link Writer" at bounding box center [684, 311] width 56 height 28
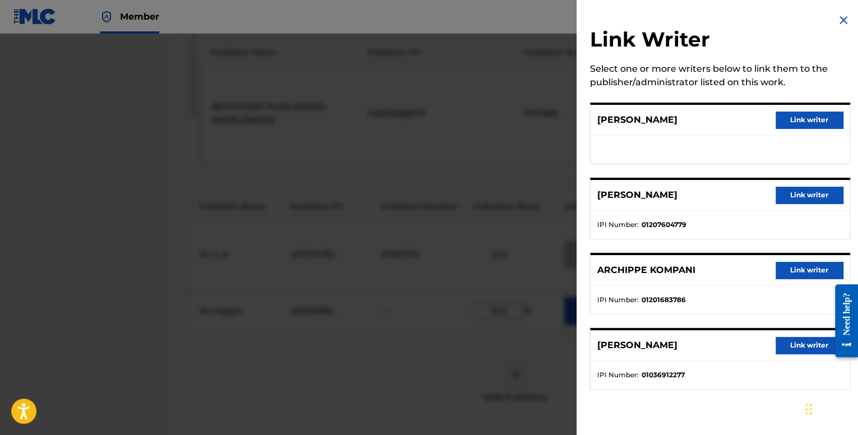
click at [778, 272] on button "Link writer" at bounding box center [809, 270] width 67 height 17
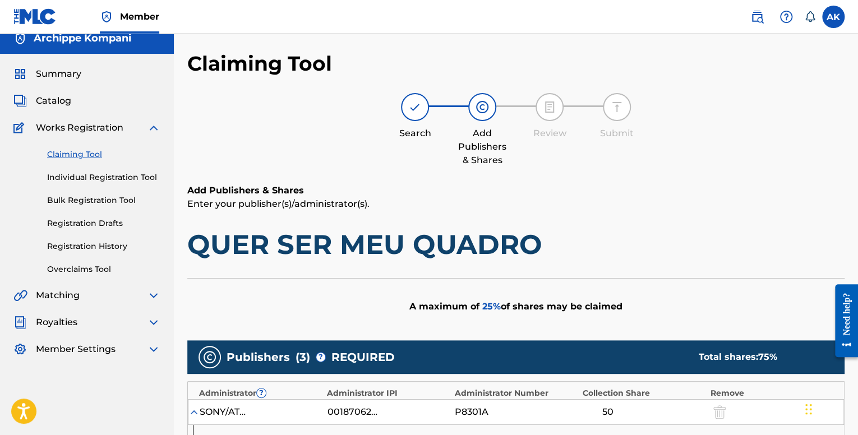
scroll to position [0, 0]
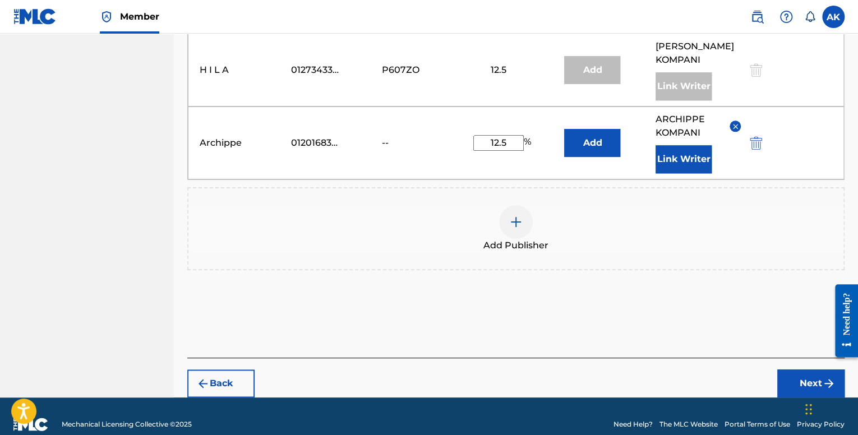
click at [795, 370] on button "Next" at bounding box center [810, 384] width 67 height 28
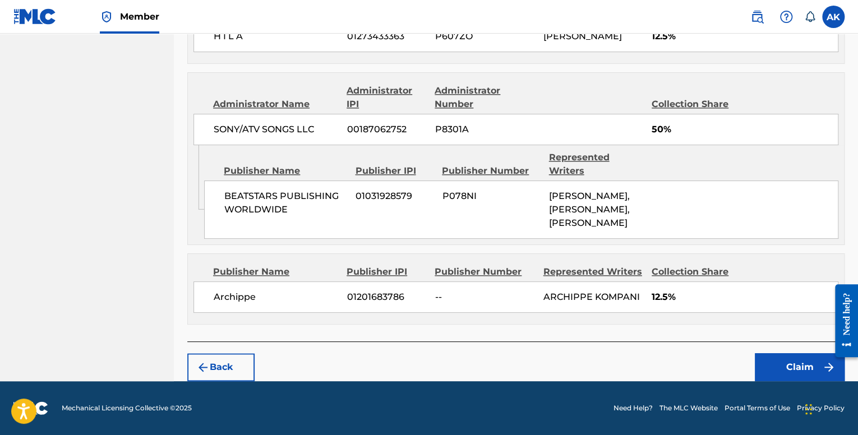
scroll to position [556, 0]
click at [770, 362] on button "Claim" at bounding box center [800, 367] width 90 height 28
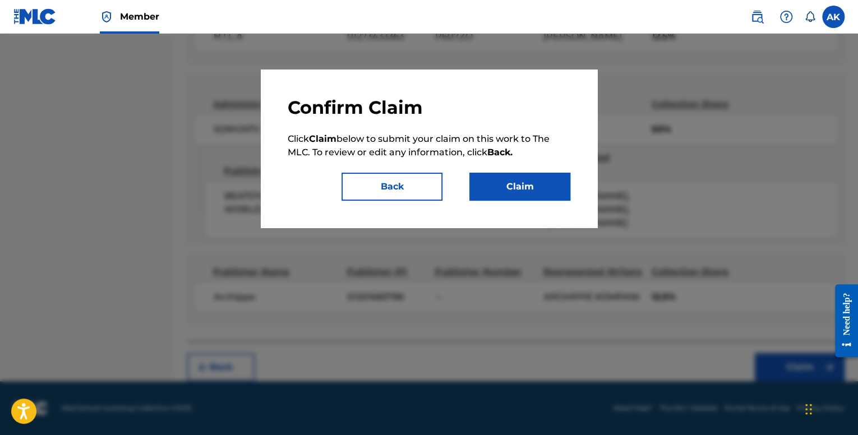
click at [532, 189] on button "Claim" at bounding box center [519, 187] width 101 height 28
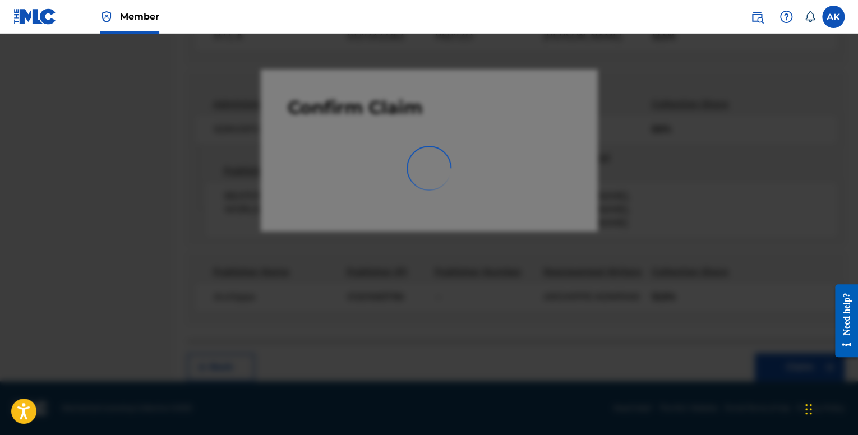
scroll to position [35, 0]
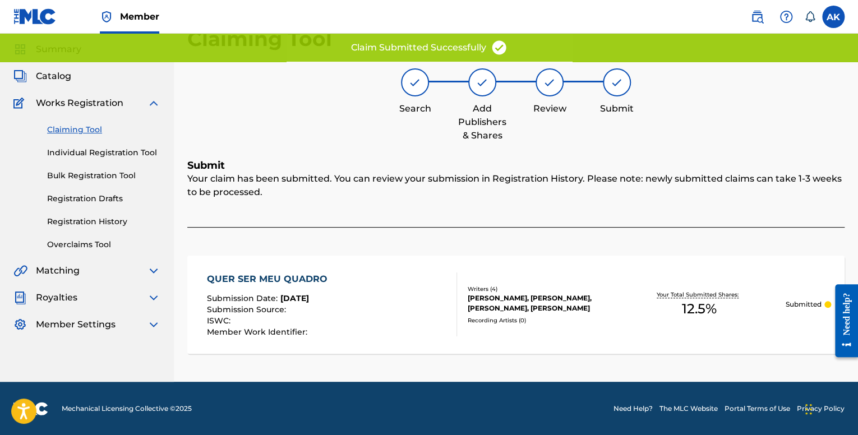
click at [125, 155] on link "Individual Registration Tool" at bounding box center [103, 153] width 113 height 12
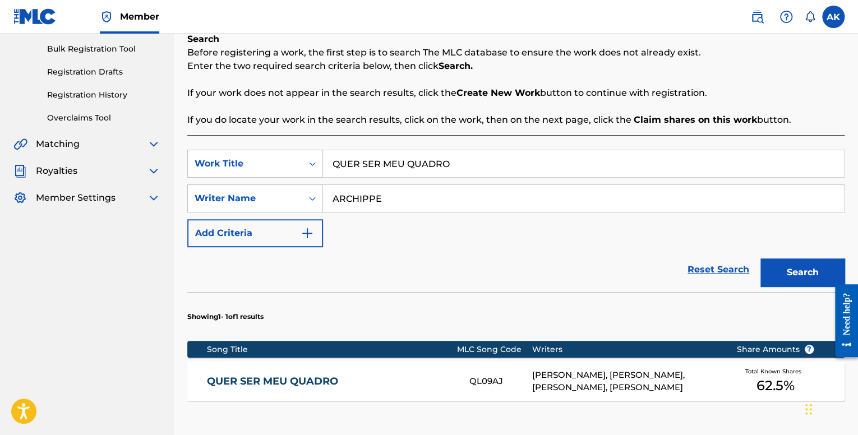
scroll to position [168, 0]
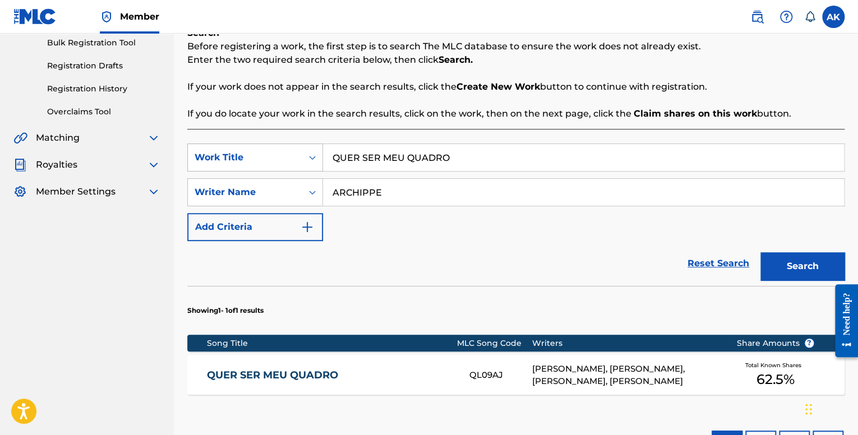
drag, startPoint x: 307, startPoint y: 155, endPoint x: 258, endPoint y: 153, distance: 49.4
click at [259, 153] on div "SearchWithCriteria7248d7c4-bd3c-452f-9db8-799753f2b05a Work Title QUER SER MEU …" at bounding box center [515, 158] width 657 height 28
paste input "JUMBOTRON"
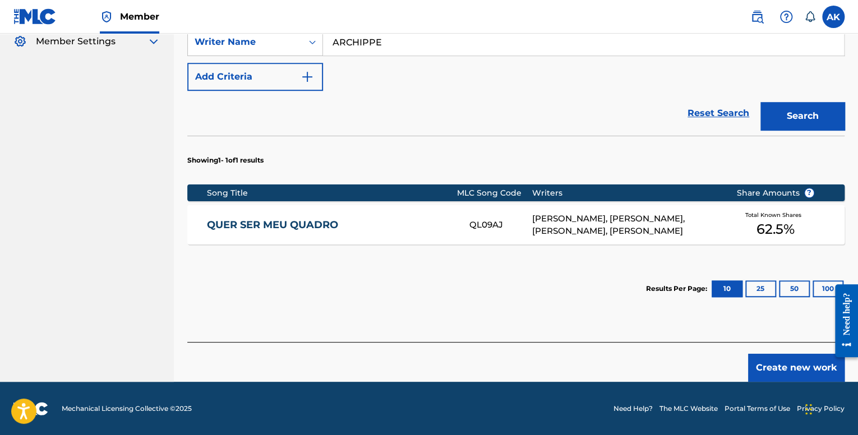
type input "JUMBOTRON"
click at [781, 114] on button "Search" at bounding box center [803, 116] width 84 height 28
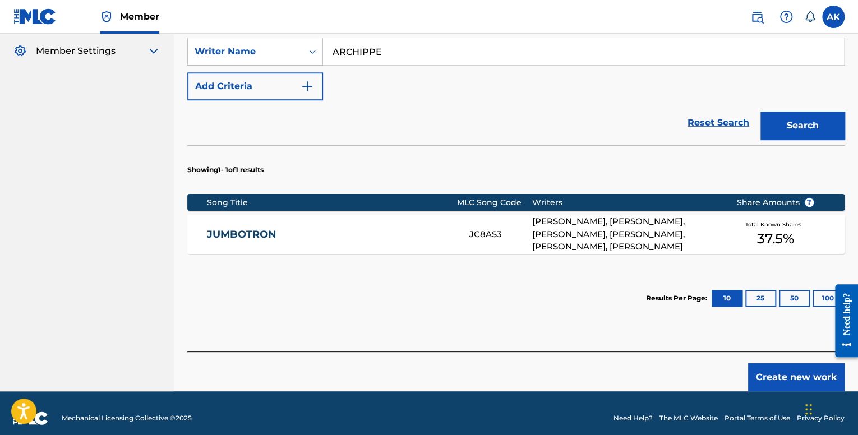
scroll to position [319, 0]
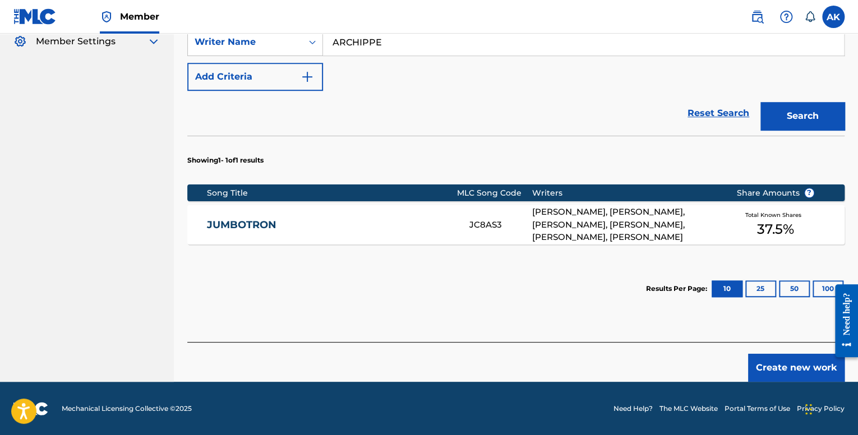
drag, startPoint x: 433, startPoint y: 218, endPoint x: 431, endPoint y: 226, distance: 8.0
click at [433, 219] on link "JUMBOTRON" at bounding box center [330, 225] width 247 height 13
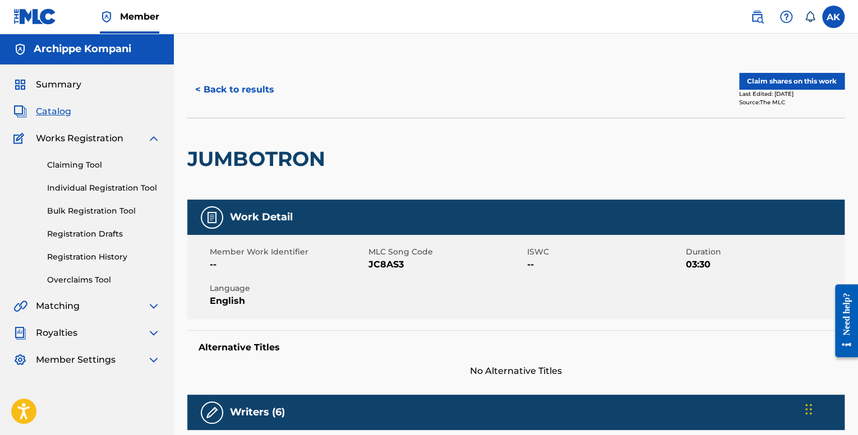
click at [776, 80] on button "Claim shares on this work" at bounding box center [791, 81] width 105 height 17
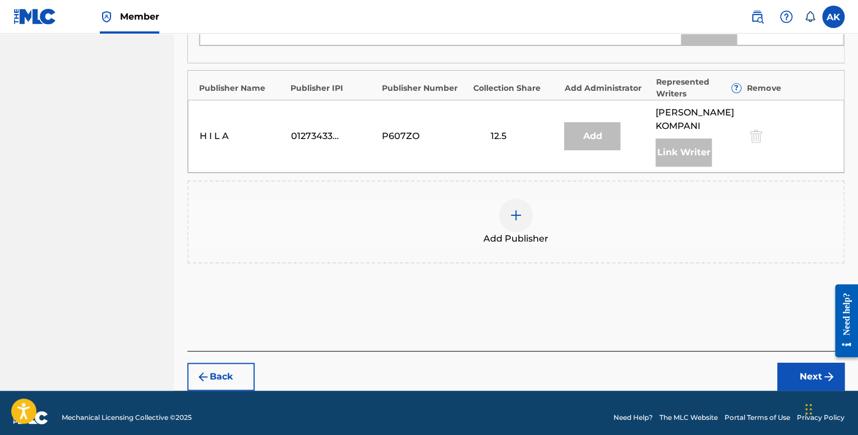
scroll to position [505, 0]
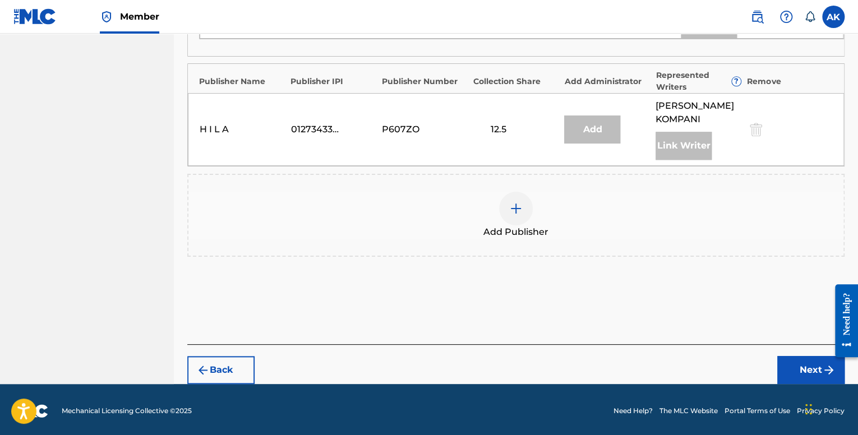
click at [518, 210] on img at bounding box center [515, 208] width 13 height 13
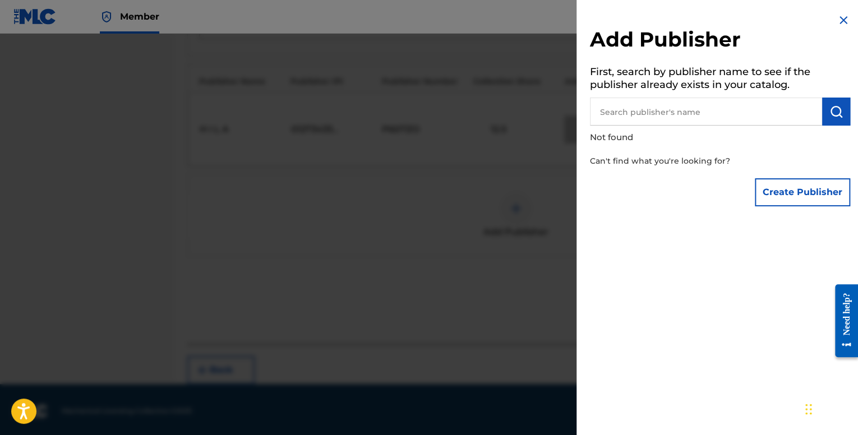
click at [793, 187] on button "Create Publisher" at bounding box center [802, 192] width 95 height 28
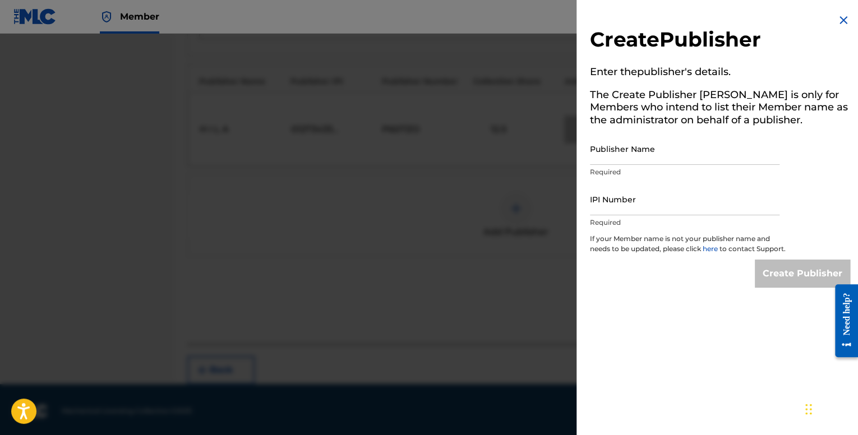
click at [635, 151] on input "Publisher Name" at bounding box center [685, 149] width 190 height 32
type input "Archippe"
click at [622, 201] on input "IPI Number" at bounding box center [685, 199] width 190 height 32
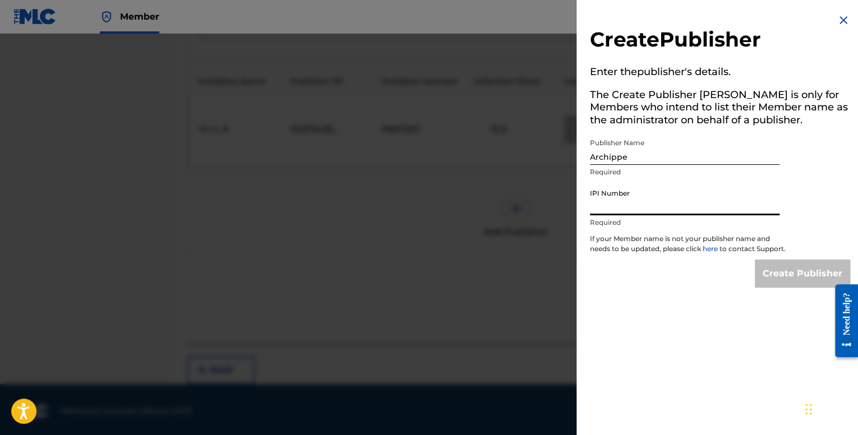
type input "01201683786"
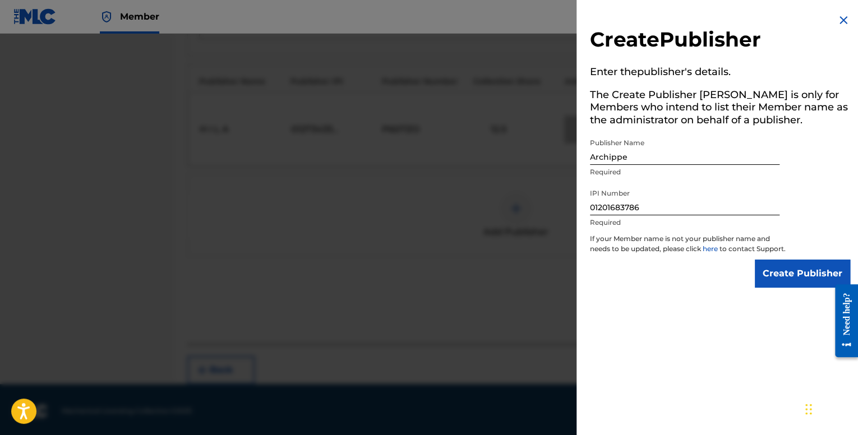
click at [779, 280] on input "Create Publisher" at bounding box center [802, 274] width 95 height 28
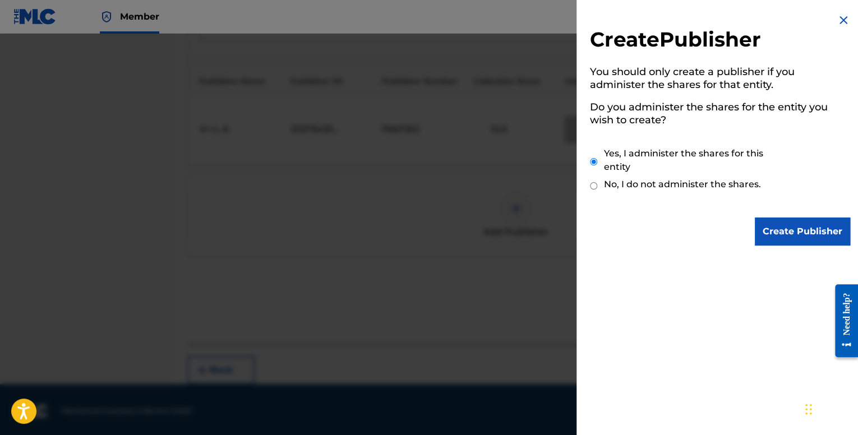
click at [782, 235] on input "Create Publisher" at bounding box center [802, 232] width 95 height 28
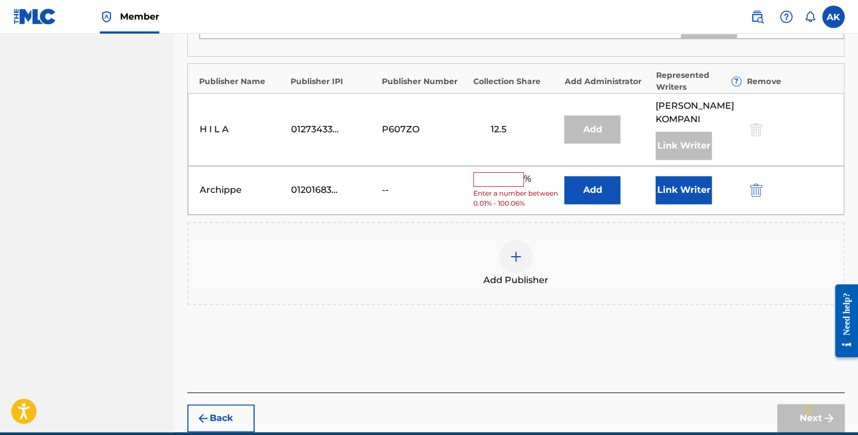
click at [505, 175] on input "text" at bounding box center [498, 179] width 50 height 15
type input "12.5"
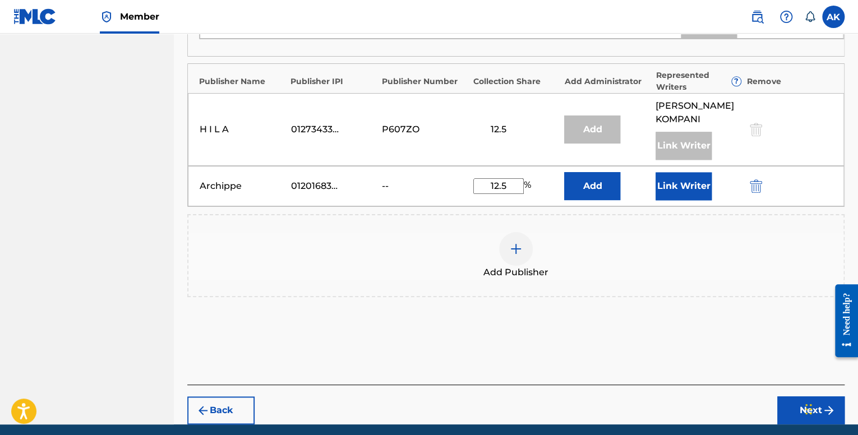
click at [679, 183] on button "Link Writer" at bounding box center [684, 186] width 56 height 28
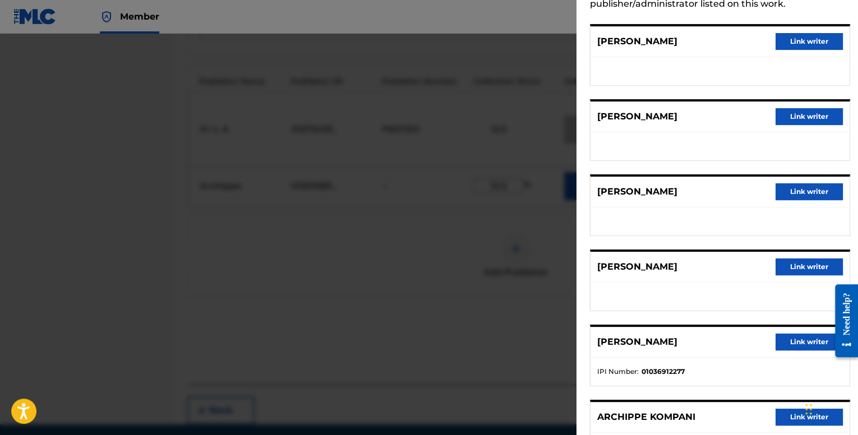
scroll to position [130, 0]
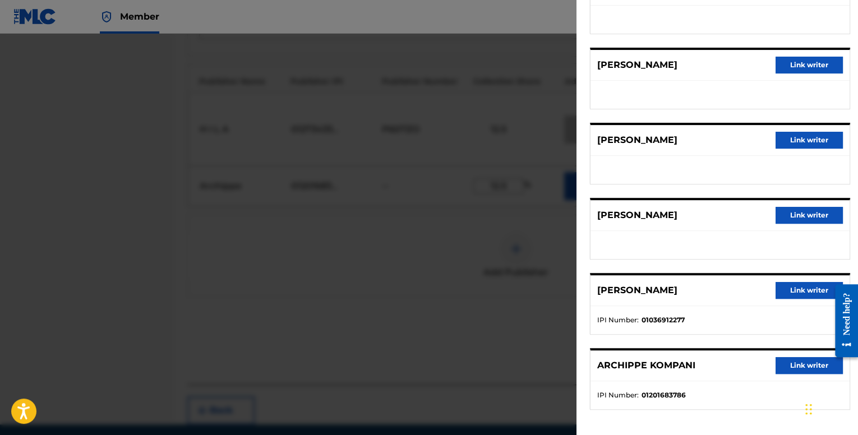
click at [790, 360] on button "Link writer" at bounding box center [809, 365] width 67 height 17
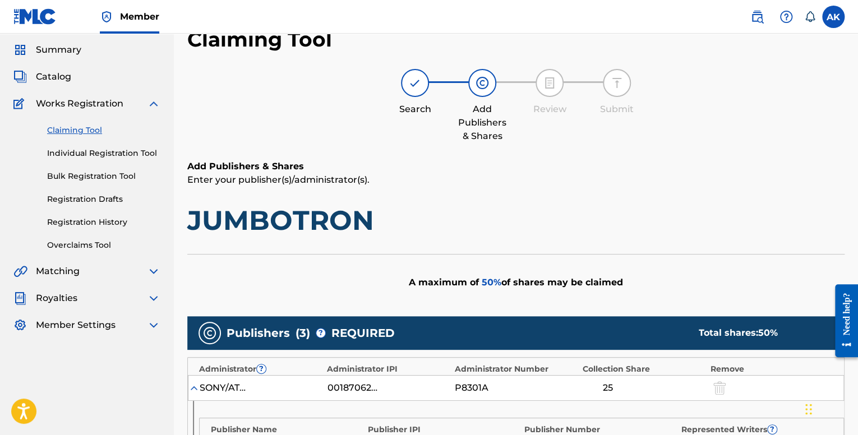
scroll to position [0, 0]
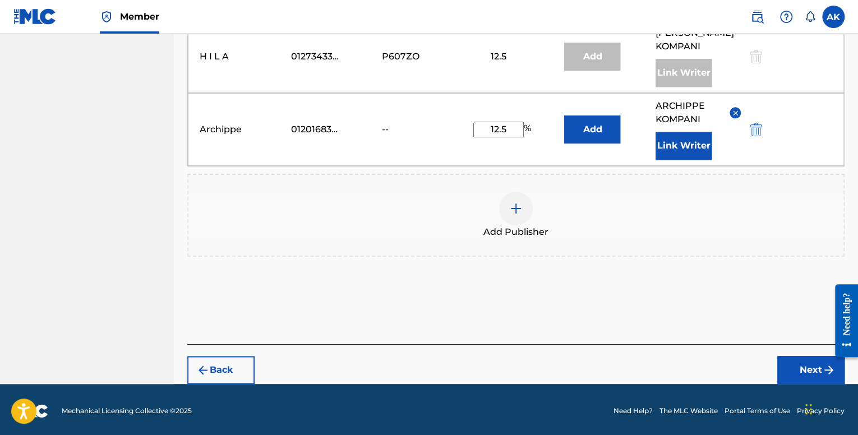
click at [805, 360] on button "Next" at bounding box center [810, 370] width 67 height 28
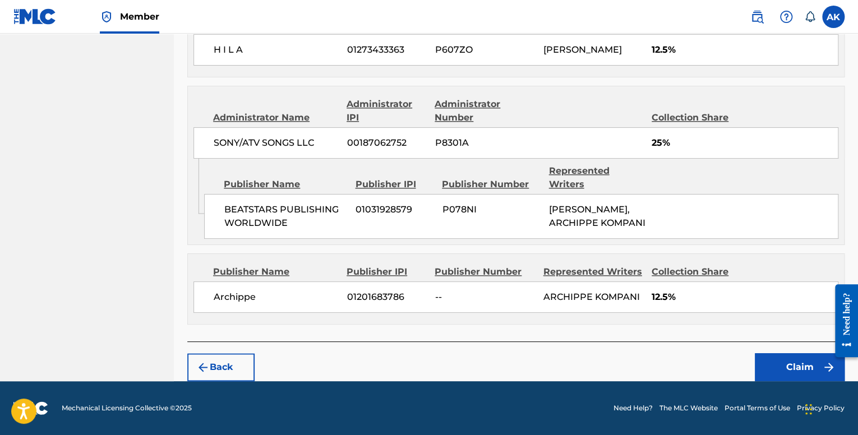
scroll to position [561, 0]
click at [790, 368] on button "Claim" at bounding box center [800, 367] width 90 height 28
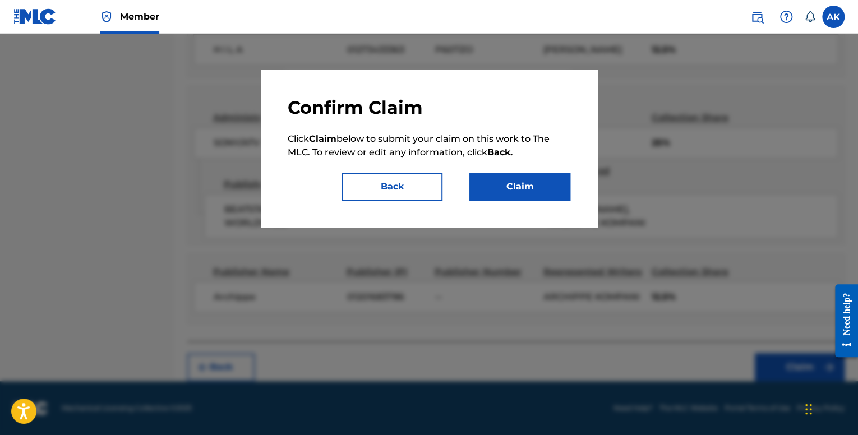
click at [541, 182] on button "Claim" at bounding box center [519, 187] width 101 height 28
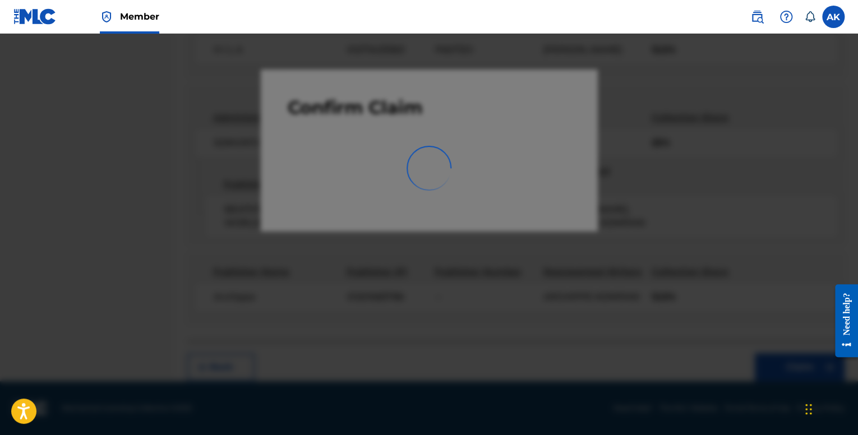
scroll to position [35, 0]
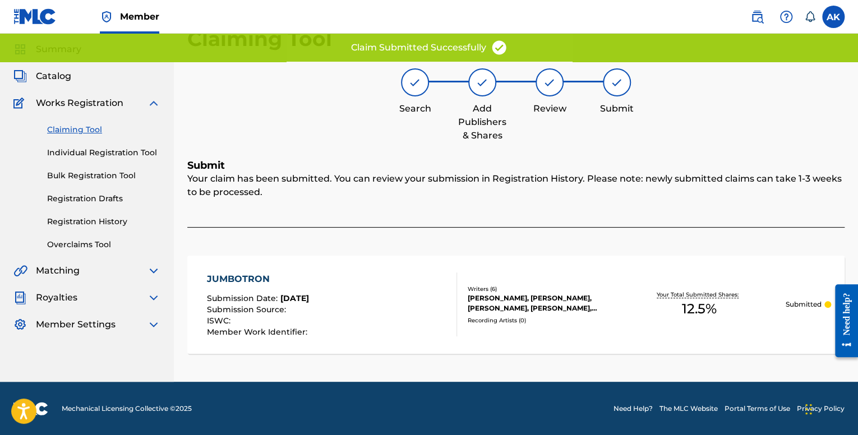
click at [105, 153] on link "Individual Registration Tool" at bounding box center [103, 153] width 113 height 12
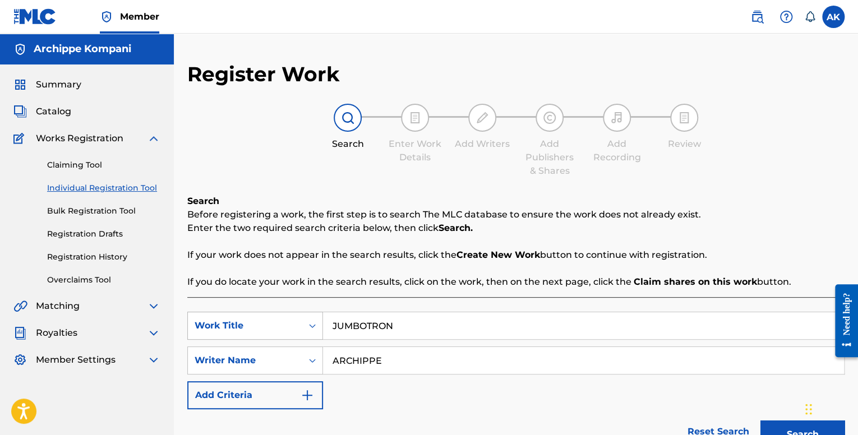
drag, startPoint x: 423, startPoint y: 328, endPoint x: 255, endPoint y: 315, distance: 168.8
click at [238, 320] on div "SearchWithCriteria7248d7c4-bd3c-452f-9db8-799753f2b05a Work Title JUMBOTRON" at bounding box center [515, 326] width 657 height 28
paste input "LEMON JUICE & GOOSE"
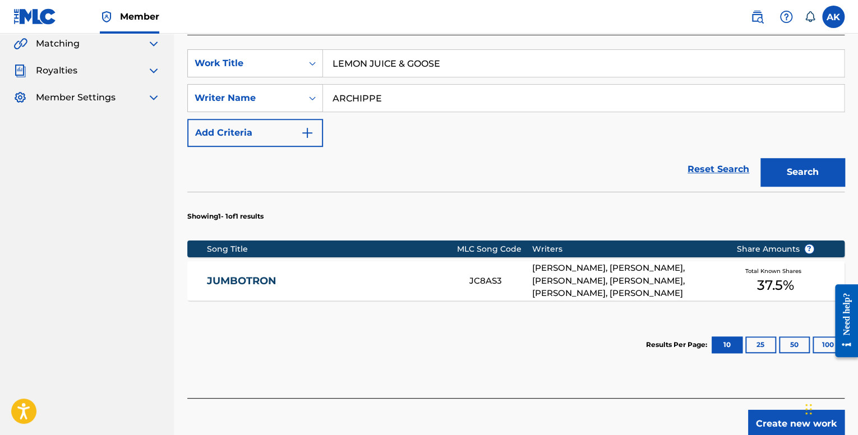
type input "LEMON JUICE & GOOSE"
click at [801, 173] on button "Search" at bounding box center [803, 172] width 84 height 28
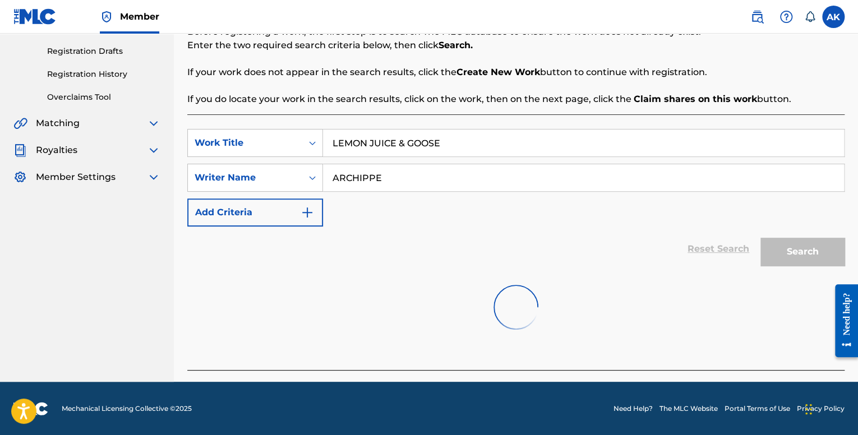
scroll to position [263, 0]
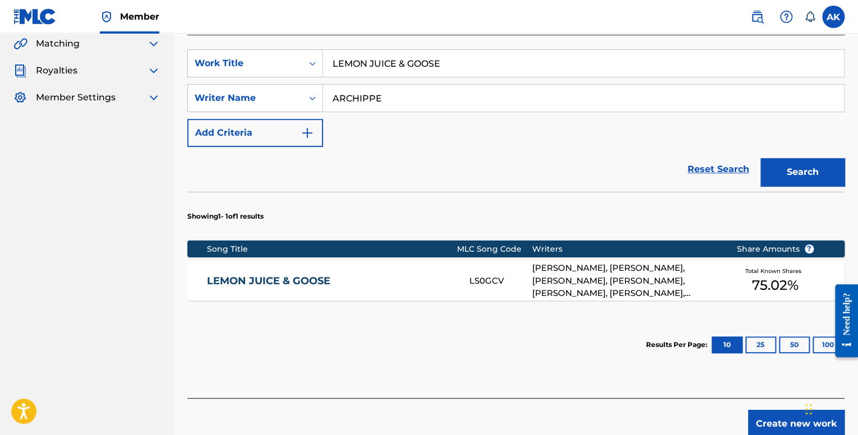
click at [576, 274] on div "[PERSON_NAME], [PERSON_NAME], [PERSON_NAME], [PERSON_NAME], [PERSON_NAME], [PER…" at bounding box center [625, 281] width 187 height 38
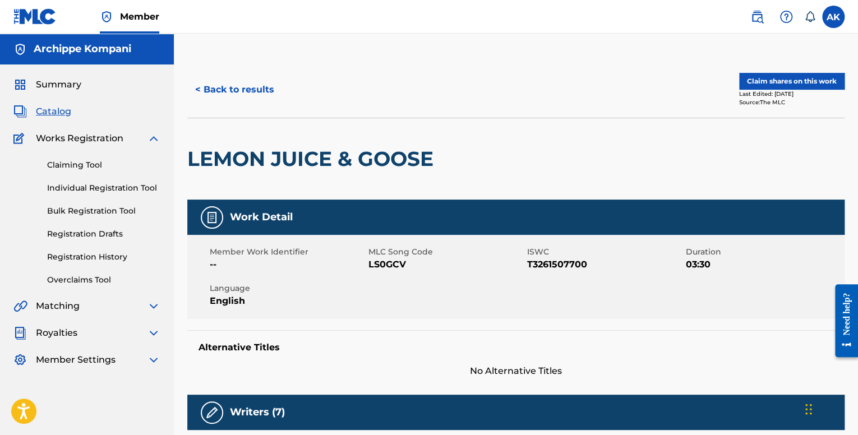
click at [777, 84] on button "Claim shares on this work" at bounding box center [791, 81] width 105 height 17
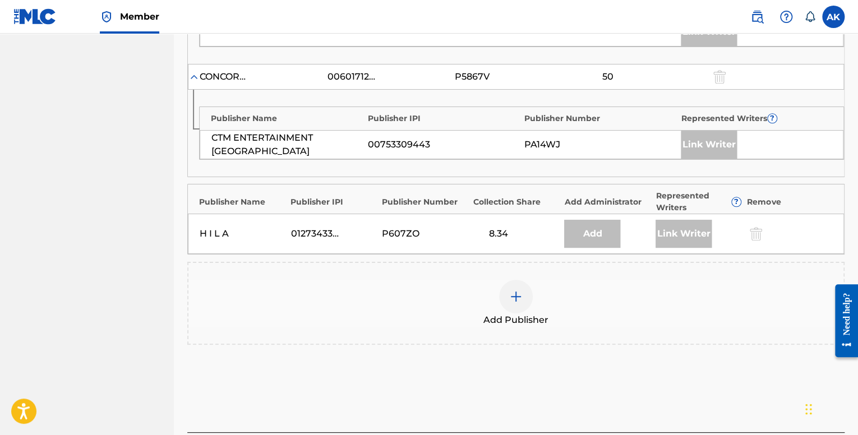
scroll to position [505, 0]
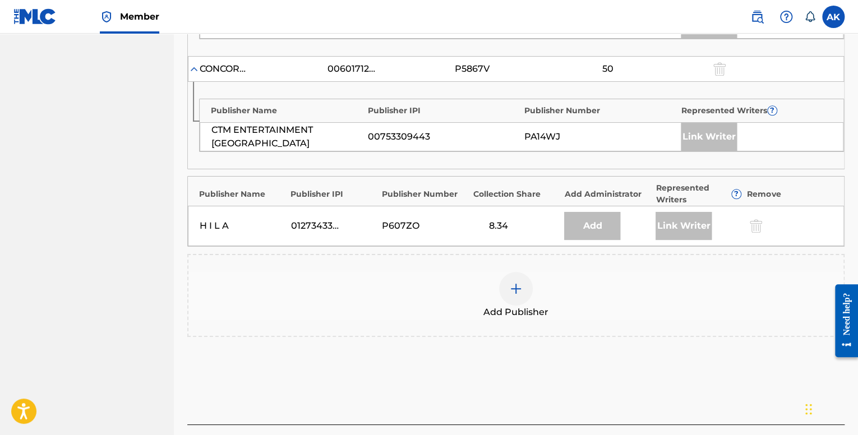
click at [509, 282] on img at bounding box center [515, 288] width 13 height 13
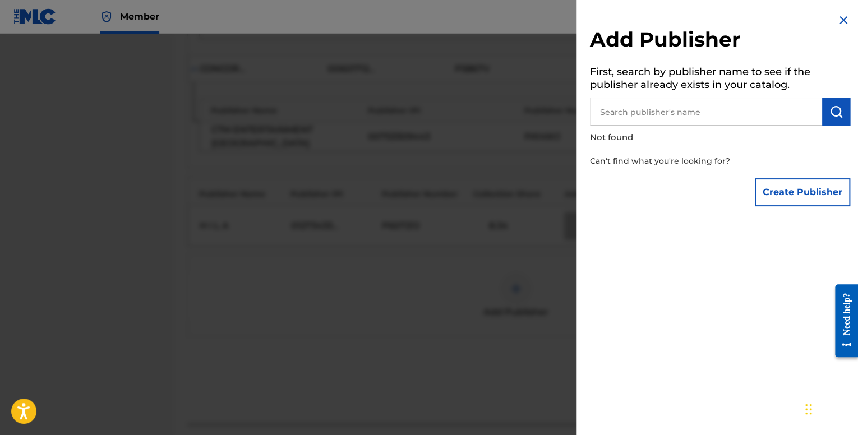
click at [830, 113] on img "submit" at bounding box center [836, 111] width 13 height 13
click at [680, 115] on input "text" at bounding box center [706, 112] width 232 height 28
type input "a"
type input "Archippe"
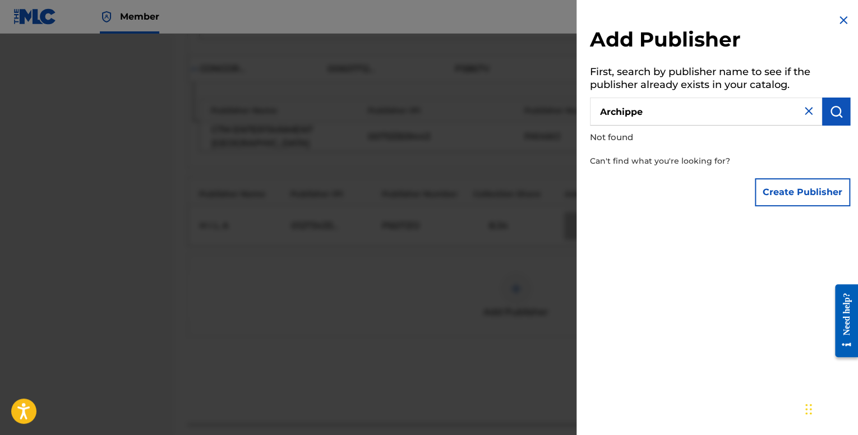
click at [843, 197] on button "Create Publisher" at bounding box center [802, 192] width 95 height 28
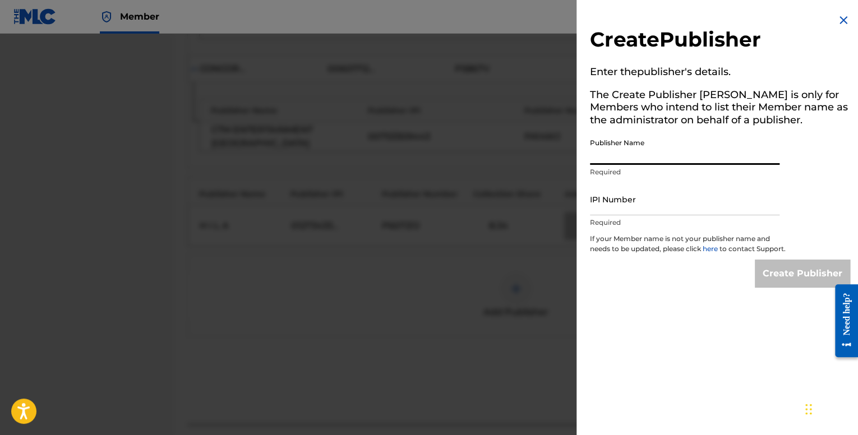
click at [648, 150] on input "Publisher Name" at bounding box center [685, 149] width 190 height 32
type input "Archippe"
click at [651, 195] on input "IPI Number" at bounding box center [685, 199] width 190 height 32
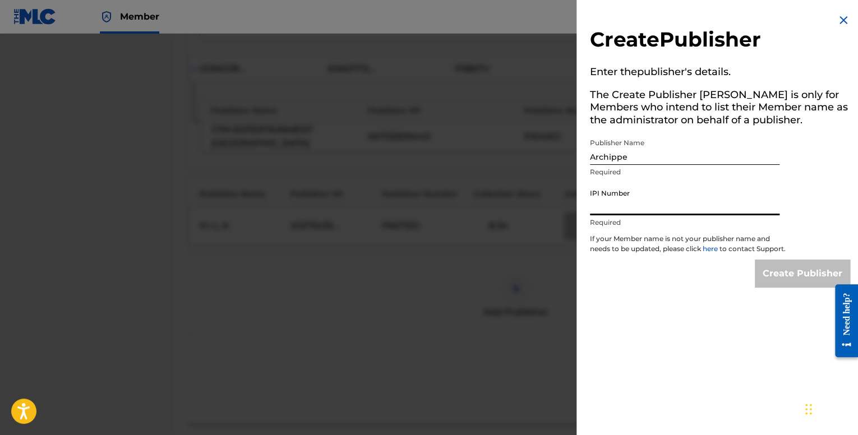
type input "01201683786"
click at [771, 278] on input "Create Publisher" at bounding box center [802, 274] width 95 height 28
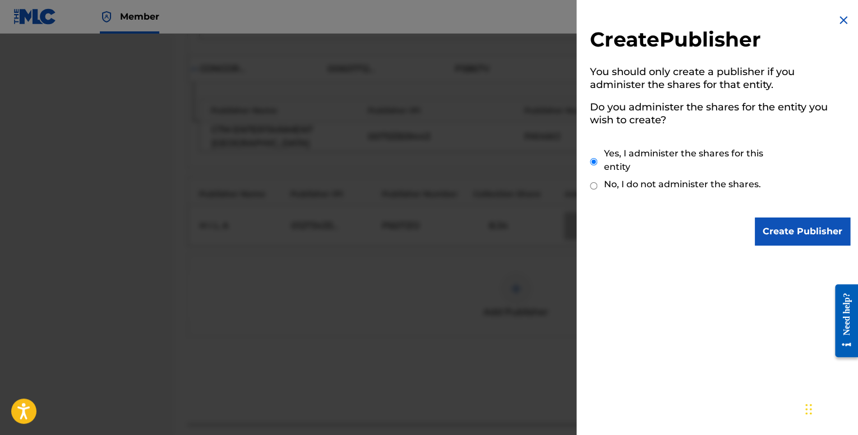
click at [798, 231] on input "Create Publisher" at bounding box center [802, 232] width 95 height 28
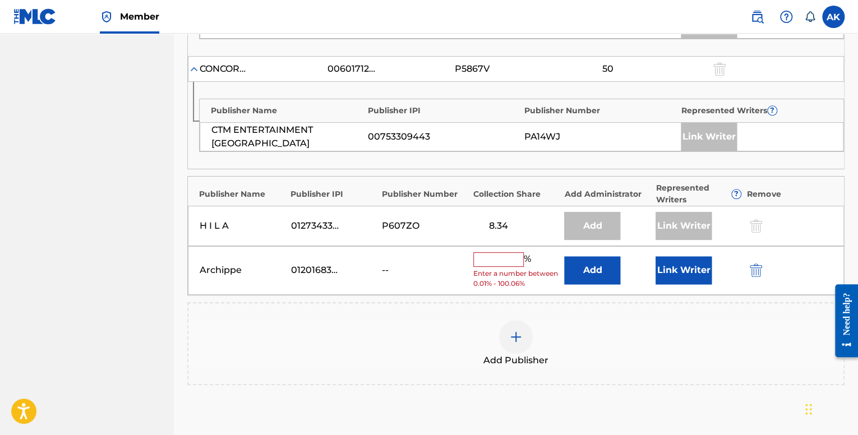
click at [500, 256] on input "text" at bounding box center [498, 259] width 50 height 15
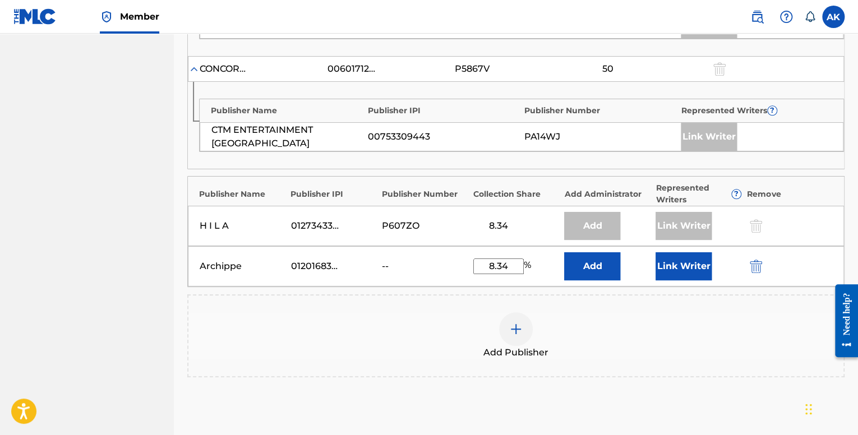
type input "8.34"
click at [669, 265] on button "Link Writer" at bounding box center [684, 266] width 56 height 28
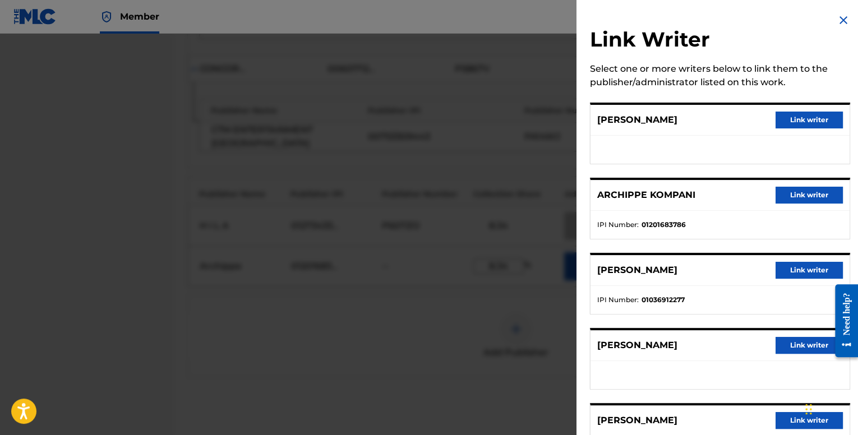
click at [789, 197] on button "Link writer" at bounding box center [809, 195] width 67 height 17
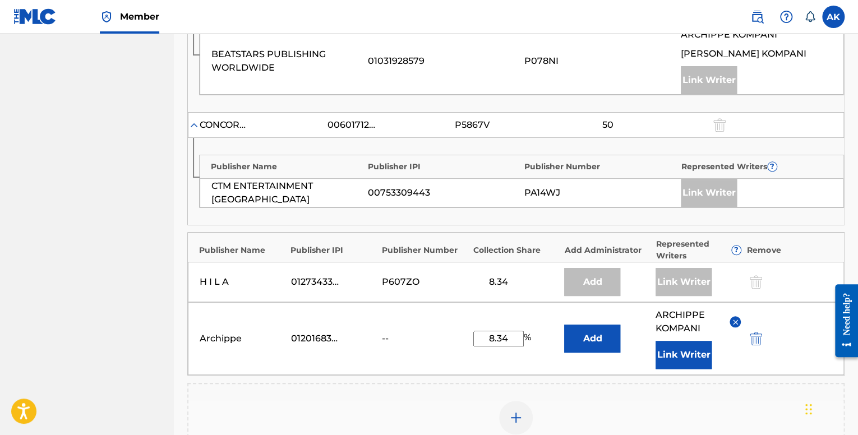
scroll to position [657, 0]
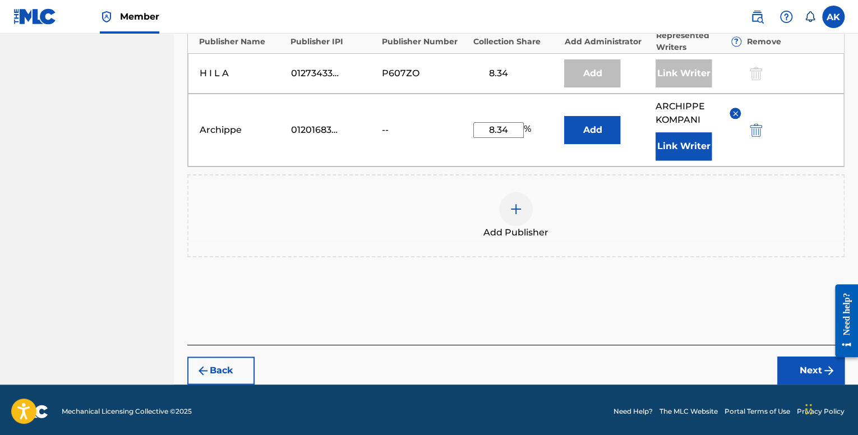
click at [780, 364] on button "Next" at bounding box center [810, 371] width 67 height 28
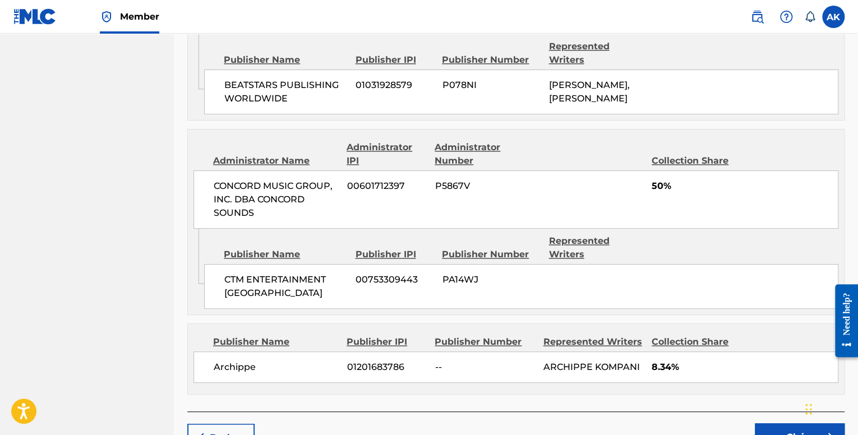
scroll to position [745, 0]
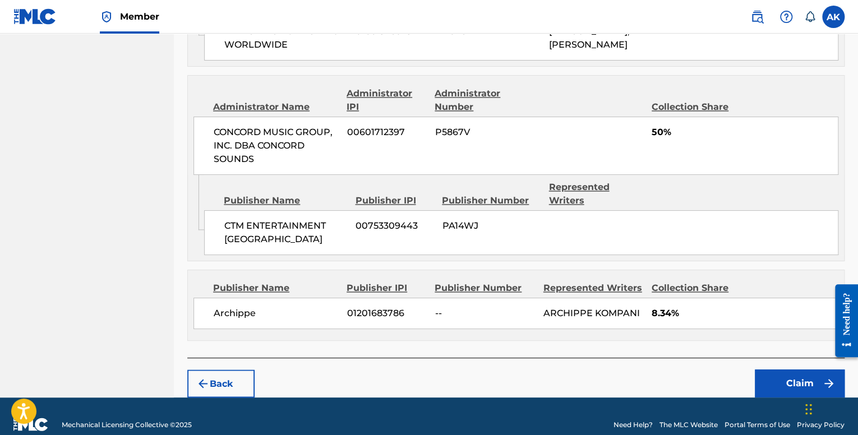
click at [773, 370] on button "Claim" at bounding box center [800, 384] width 90 height 28
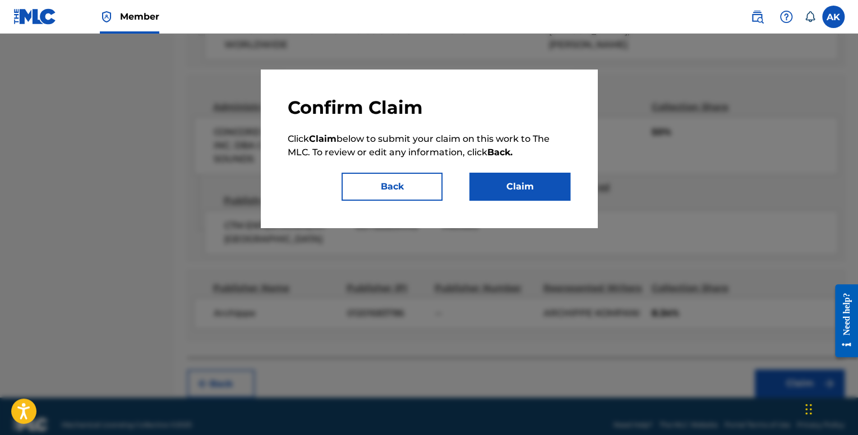
click at [530, 185] on button "Claim" at bounding box center [519, 187] width 101 height 28
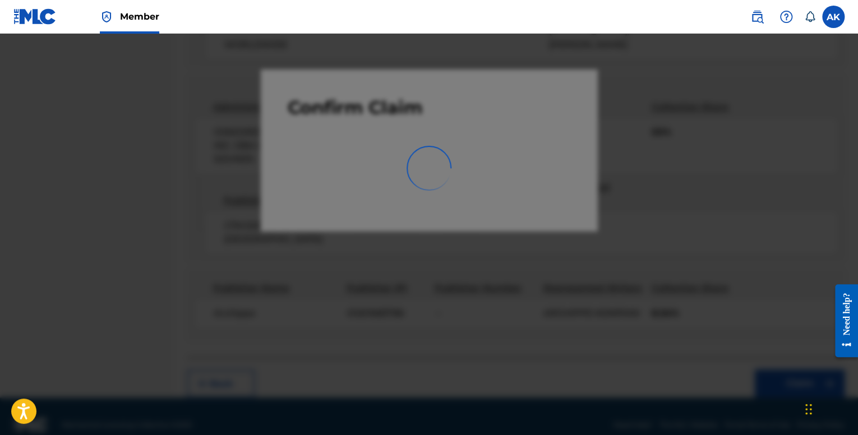
scroll to position [35, 0]
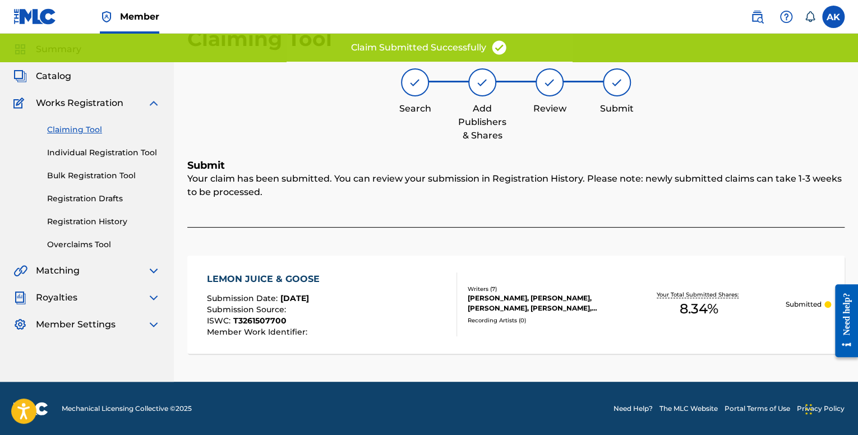
click at [87, 155] on link "Individual Registration Tool" at bounding box center [103, 153] width 113 height 12
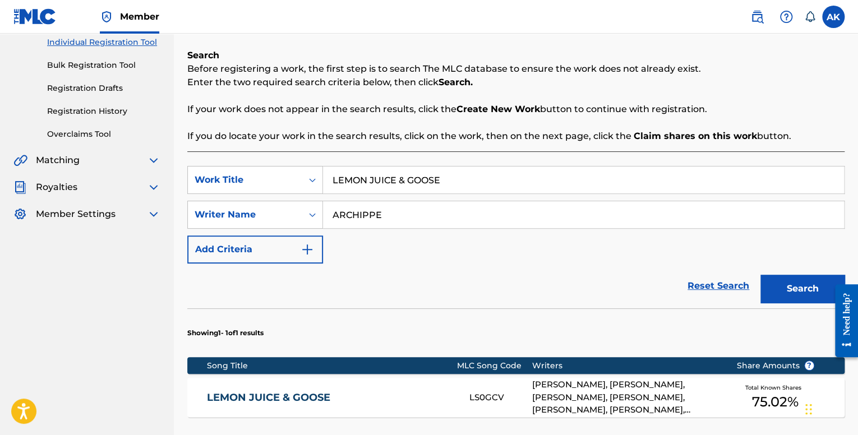
scroll to position [168, 0]
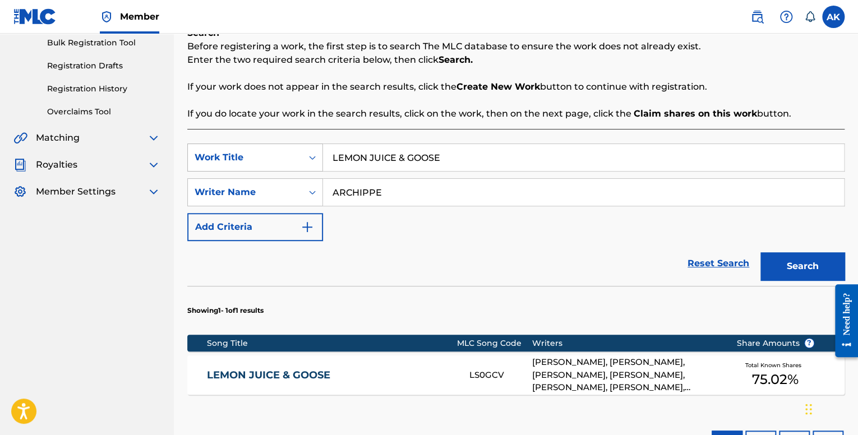
click at [281, 147] on div "SearchWithCriteria7248d7c4-bd3c-452f-9db8-799753f2b05a Work Title LEMON JUICE &…" at bounding box center [515, 158] width 657 height 28
paste input "ACT VII: ALL WE DO IS ARGUE, ARGU"
type input "ACT VII: ALL WE DO IS ARGUE, ARGUE"
click at [805, 269] on button "Search" at bounding box center [803, 266] width 84 height 28
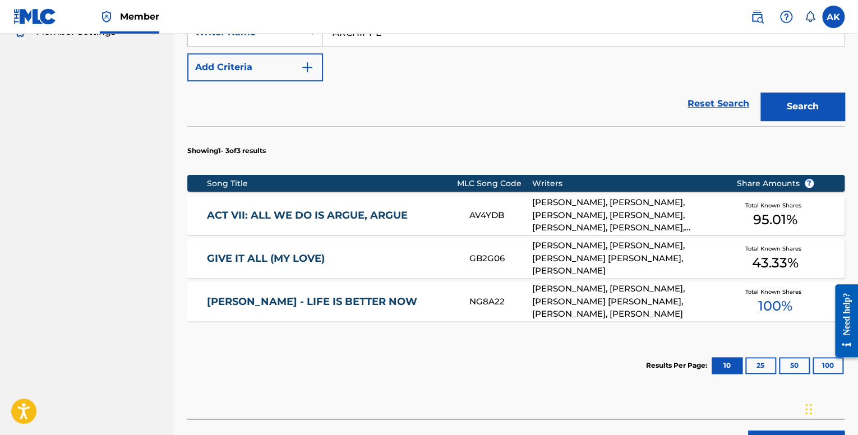
scroll to position [337, 0]
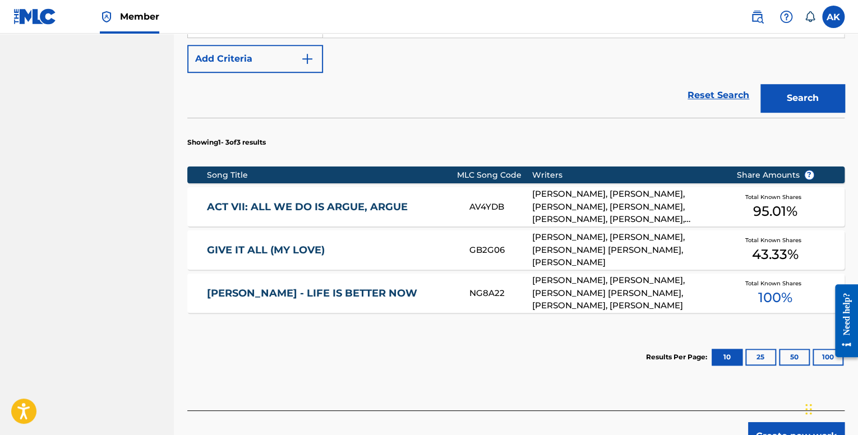
click at [398, 201] on link "ACT VII: ALL WE DO IS ARGUE, ARGUE" at bounding box center [330, 207] width 247 height 13
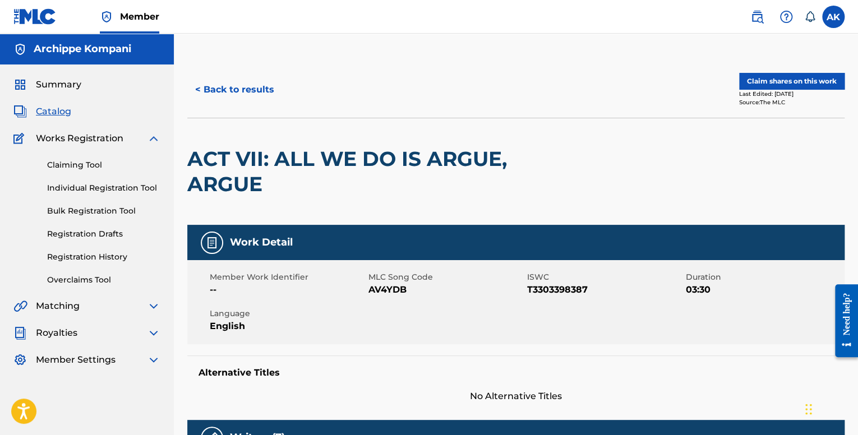
click at [763, 83] on button "Claim shares on this work" at bounding box center [791, 81] width 105 height 17
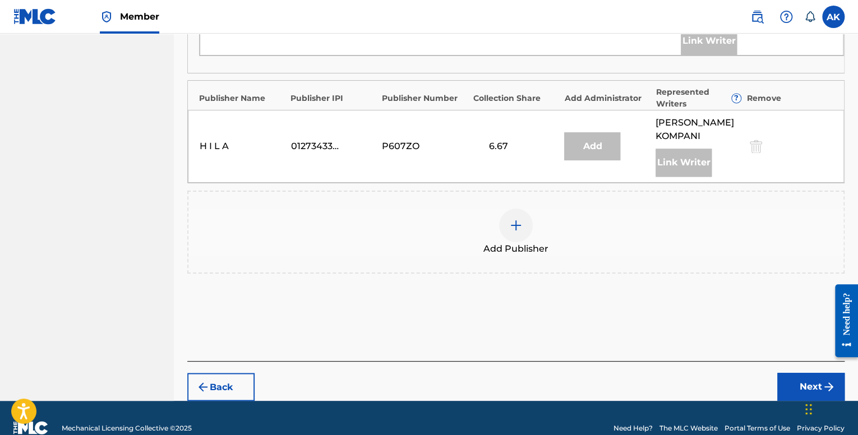
scroll to position [767, 0]
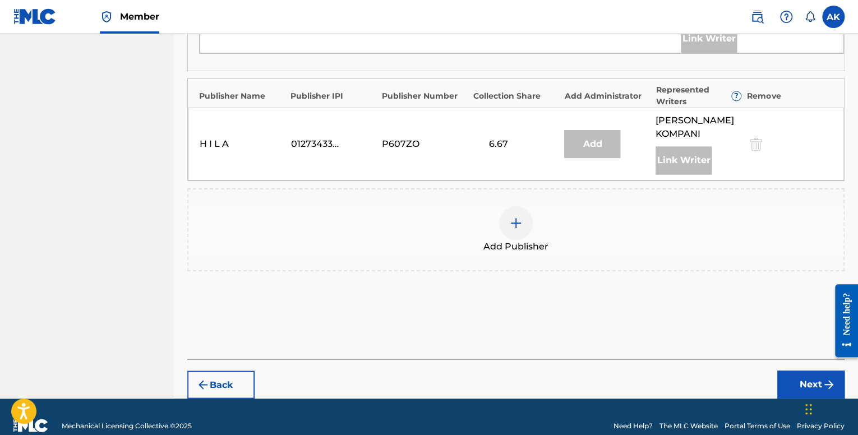
click at [521, 213] on div at bounding box center [516, 223] width 34 height 34
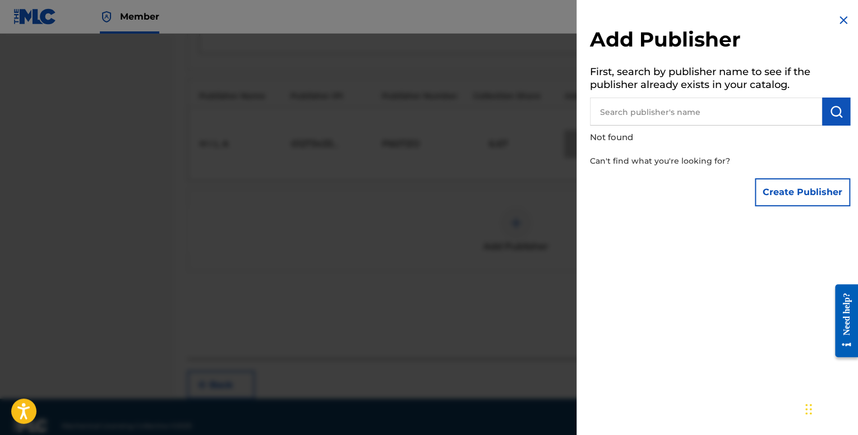
click at [771, 191] on button "Create Publisher" at bounding box center [802, 192] width 95 height 28
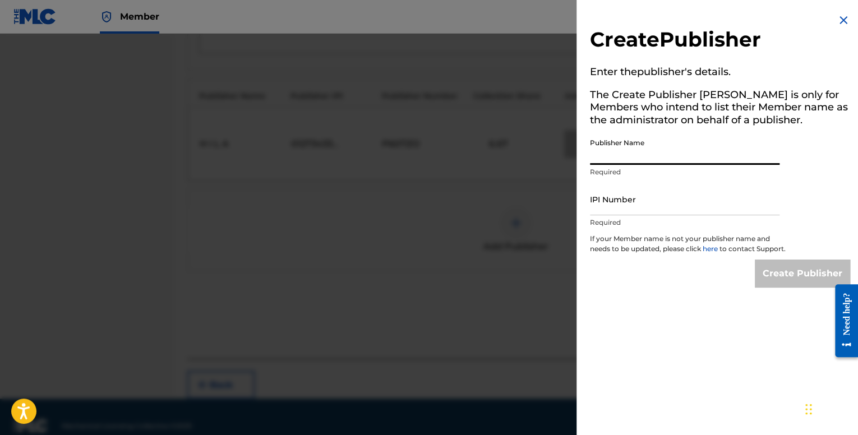
click at [642, 153] on input "Publisher Name" at bounding box center [685, 149] width 190 height 32
type input "Archippe"
click at [659, 178] on div "Publisher Name Archippe Required" at bounding box center [685, 158] width 190 height 50
click at [641, 197] on input "IPI Number" at bounding box center [685, 199] width 190 height 32
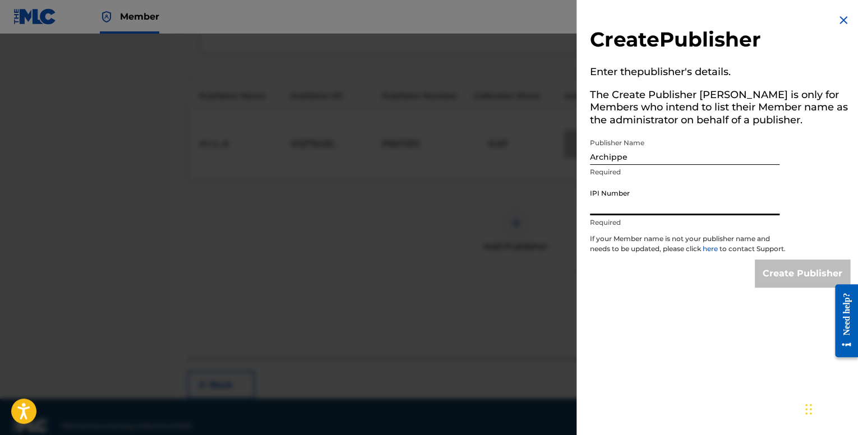
type input "01201683786"
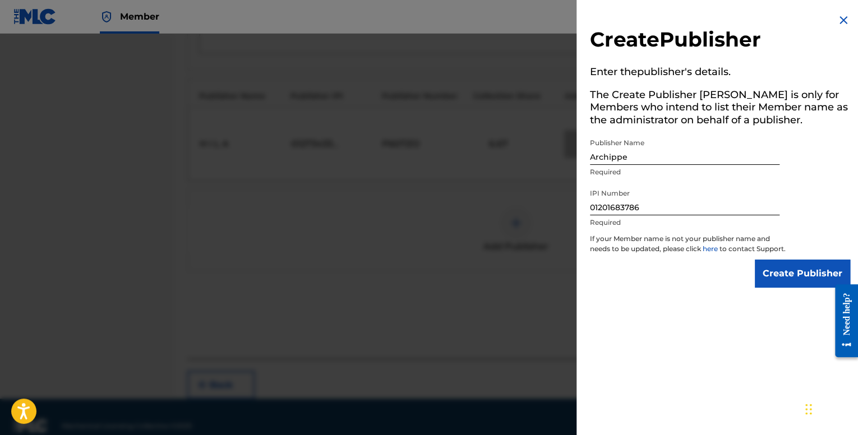
click at [783, 284] on input "Create Publisher" at bounding box center [802, 274] width 95 height 28
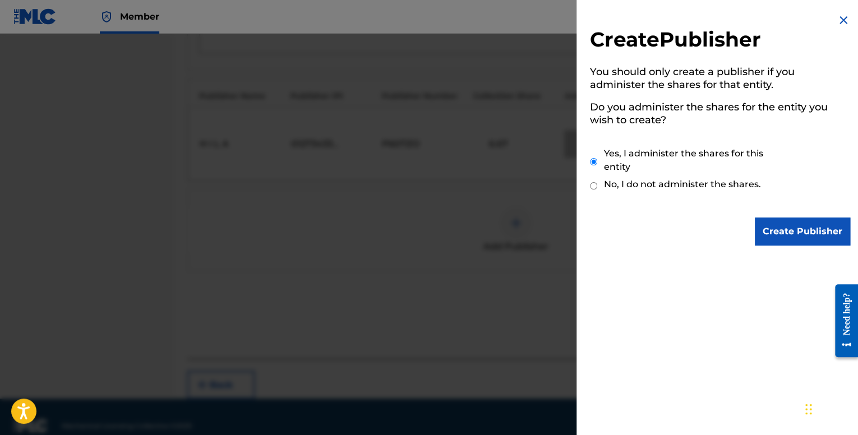
click at [798, 232] on input "Create Publisher" at bounding box center [802, 232] width 95 height 28
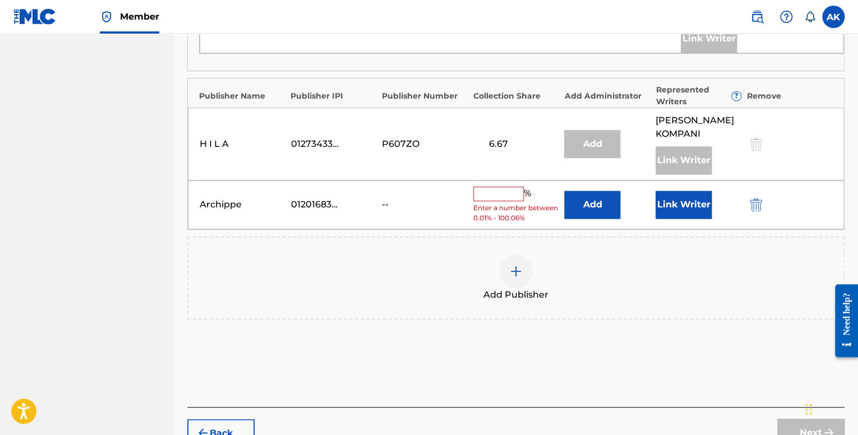
click at [496, 187] on input "text" at bounding box center [498, 194] width 50 height 15
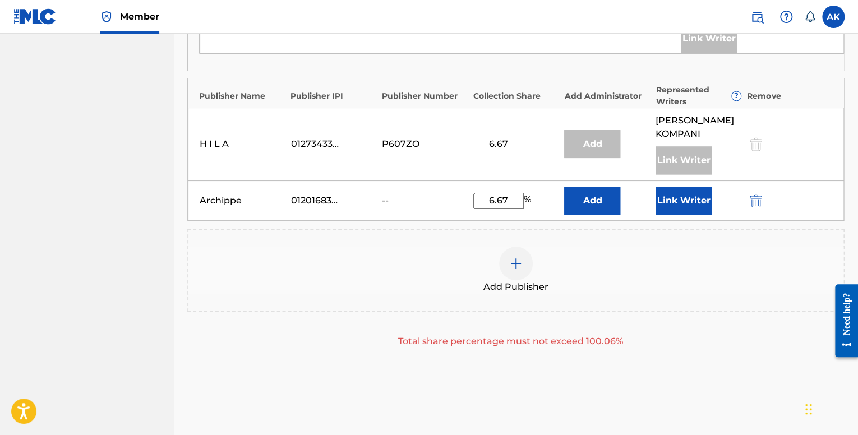
click at [684, 188] on button "Link Writer" at bounding box center [684, 201] width 56 height 28
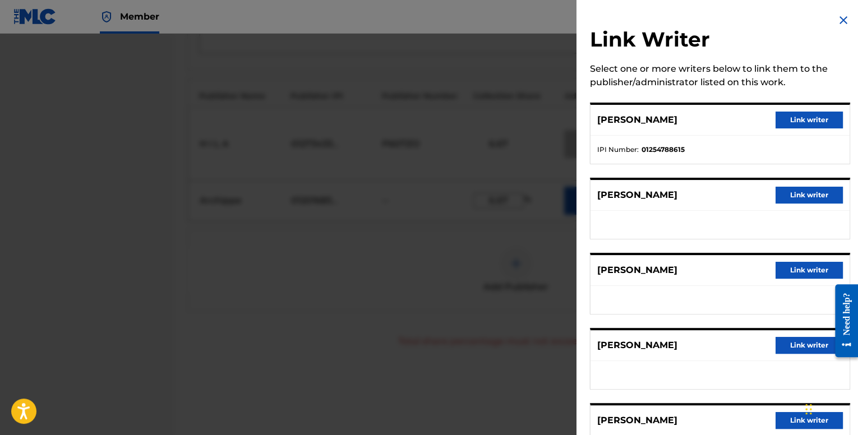
scroll to position [205, 0]
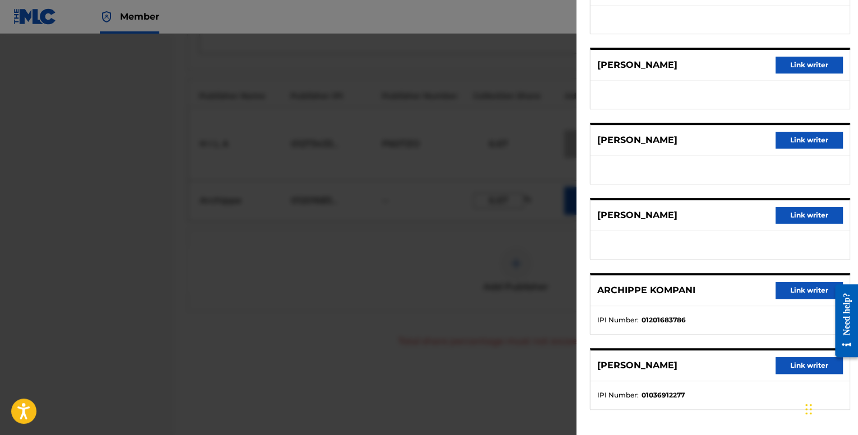
click at [785, 294] on button "Link writer" at bounding box center [809, 290] width 67 height 17
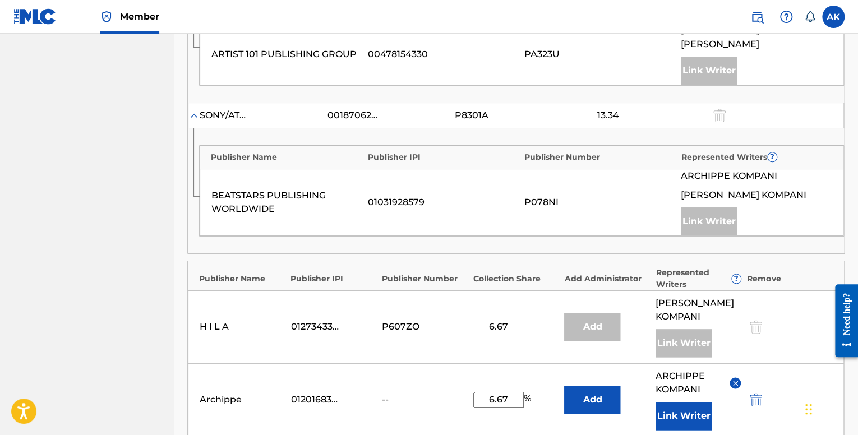
scroll to position [764, 0]
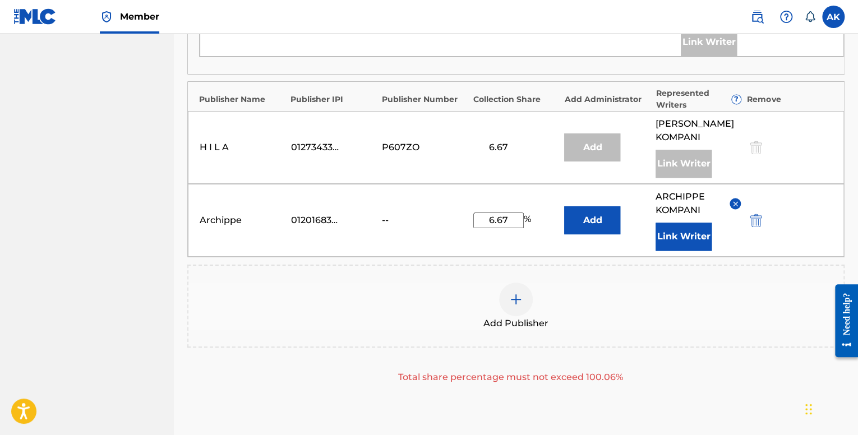
click at [509, 213] on input "6.67" at bounding box center [498, 221] width 50 height 16
click at [689, 342] on div "Add Publisher Total share percentage must not exceed 100.06%" at bounding box center [515, 324] width 657 height 119
click at [514, 213] on input "6.66" at bounding box center [498, 221] width 50 height 16
click at [645, 340] on div "Add Publisher Total share percentage must not exceed 100.06%" at bounding box center [515, 324] width 657 height 119
click at [513, 213] on input "6.60" at bounding box center [498, 221] width 50 height 16
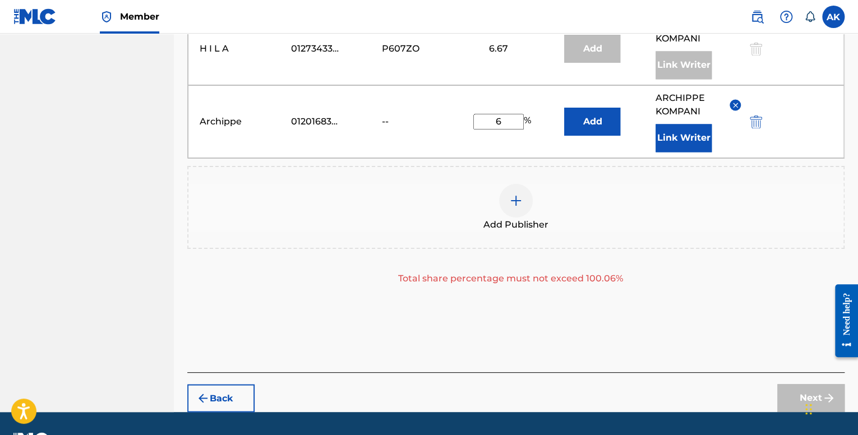
scroll to position [876, 0]
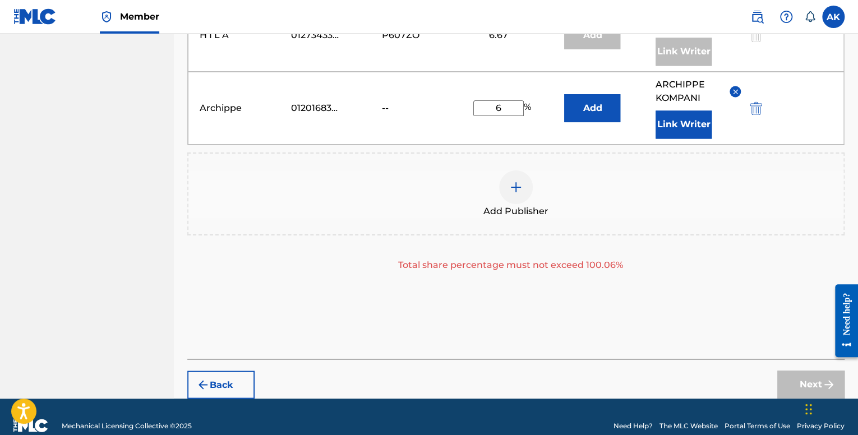
type input "6"
click at [586, 210] on div "Add Publisher" at bounding box center [515, 194] width 657 height 83
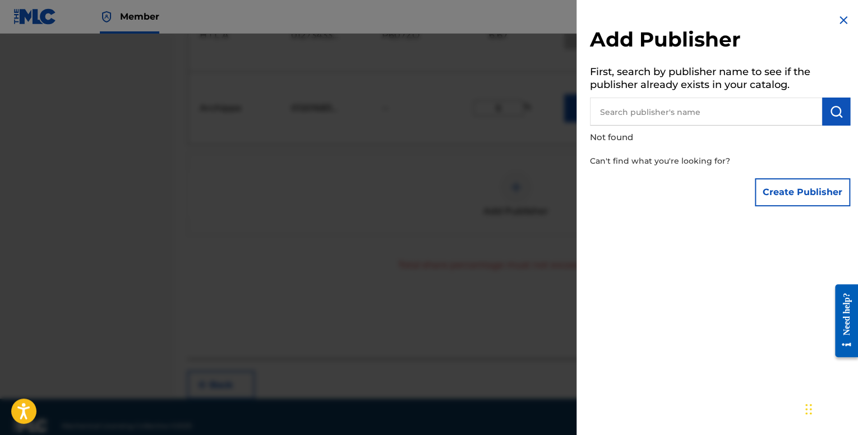
drag, startPoint x: 837, startPoint y: 12, endPoint x: 839, endPoint y: 21, distance: 8.6
click at [839, 15] on div "Add Publisher First, search by publisher name to see if the publisher already e…" at bounding box center [720, 217] width 287 height 435
click at [840, 21] on img at bounding box center [843, 19] width 13 height 13
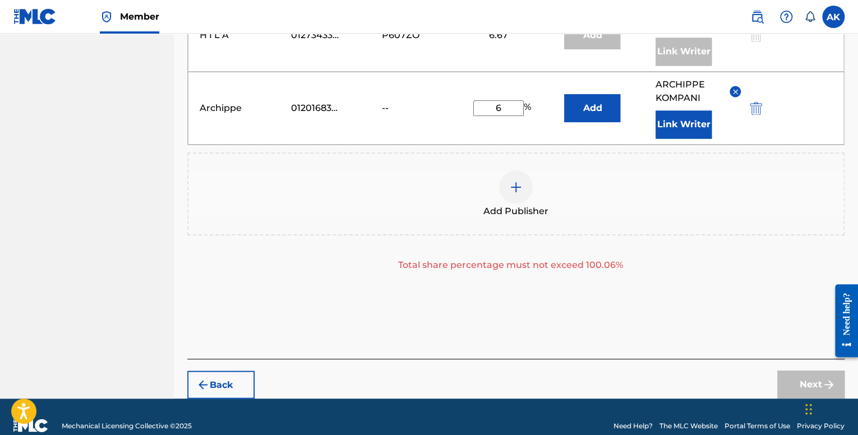
click at [747, 205] on div "Add Publisher" at bounding box center [515, 194] width 657 height 83
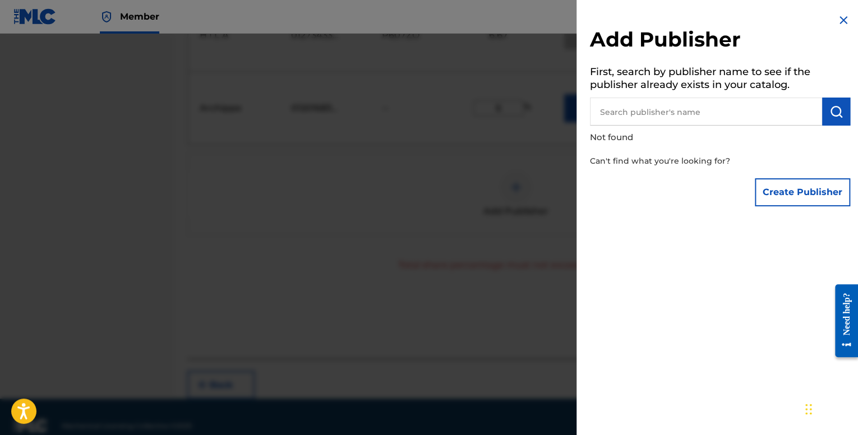
click at [837, 20] on img at bounding box center [843, 19] width 13 height 13
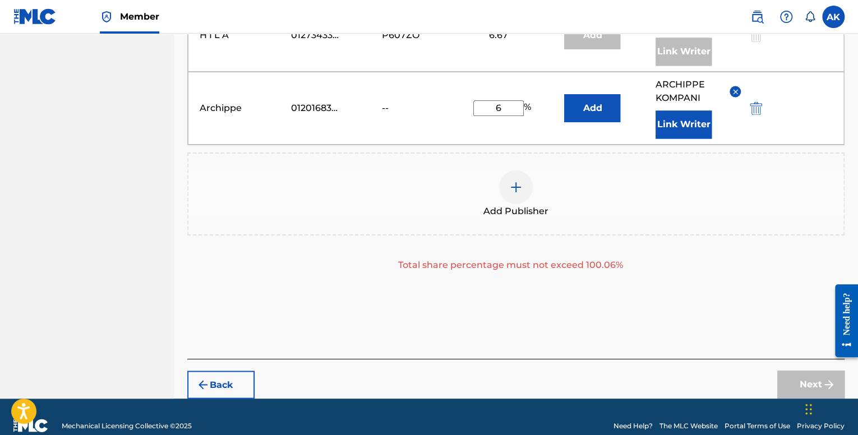
click at [504, 100] on input "6" at bounding box center [498, 108] width 50 height 16
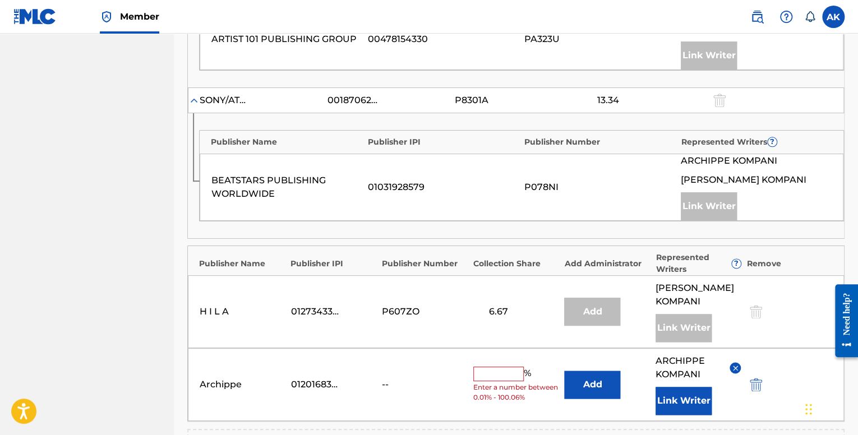
scroll to position [728, 0]
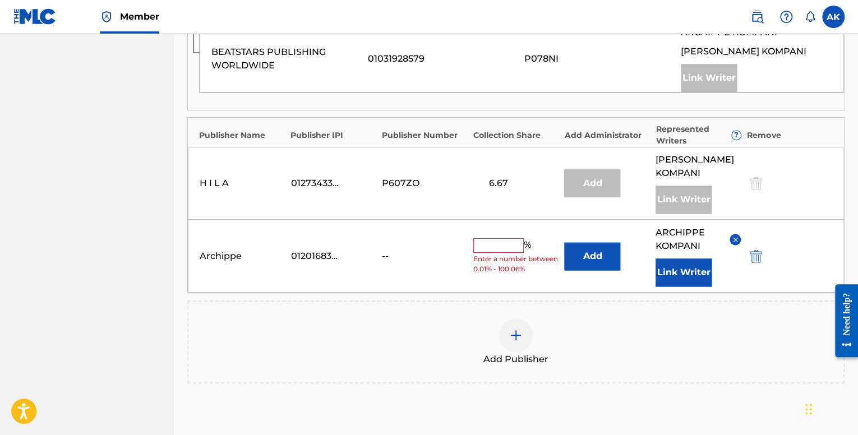
click at [516, 220] on div "Archippe 01201683786 -- % Enter a number between 0.01% - 100.06% Add ARCHIPPE K…" at bounding box center [516, 256] width 656 height 73
click at [510, 238] on input "text" at bounding box center [498, 245] width 50 height 15
type input "6"
click at [585, 319] on div "Add Publisher" at bounding box center [515, 342] width 655 height 47
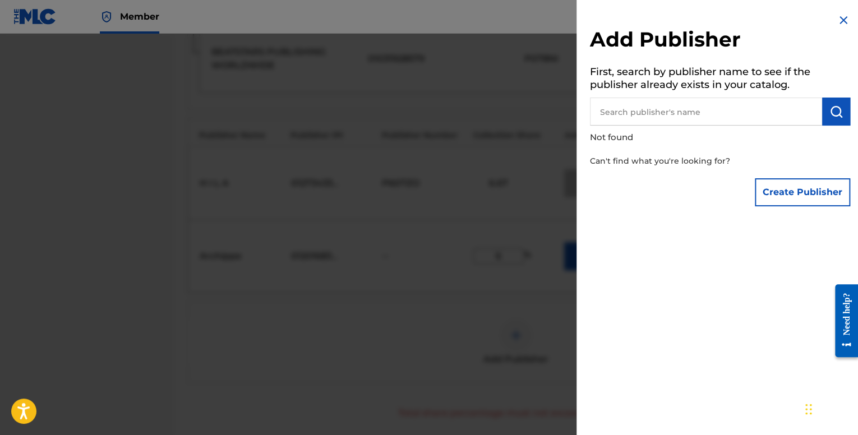
click at [837, 21] on img at bounding box center [843, 19] width 13 height 13
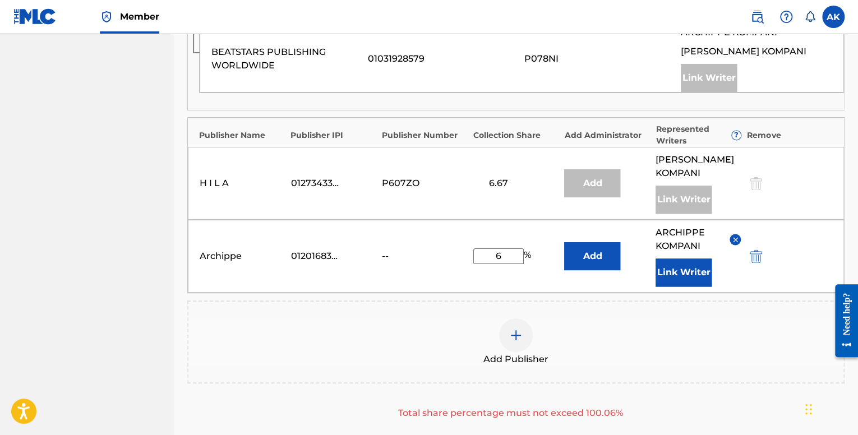
drag, startPoint x: 508, startPoint y: 242, endPoint x: 480, endPoint y: 235, distance: 28.4
click at [480, 248] on input "6" at bounding box center [498, 256] width 50 height 16
click at [548, 301] on div "Add Publisher" at bounding box center [515, 342] width 657 height 83
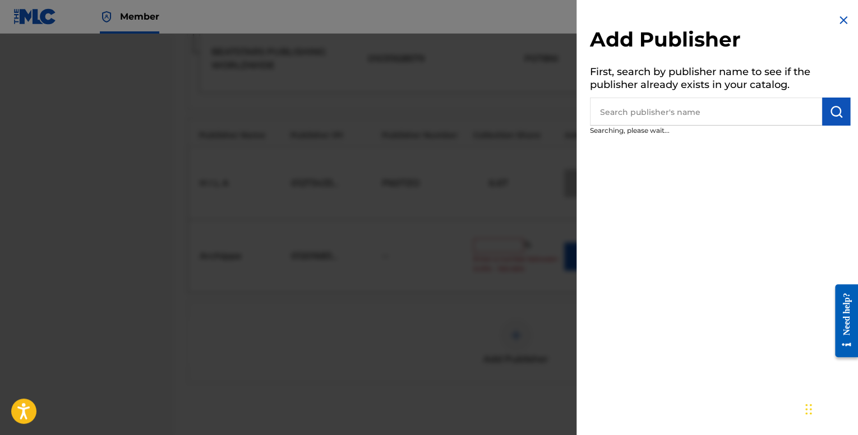
scroll to position [560, 0]
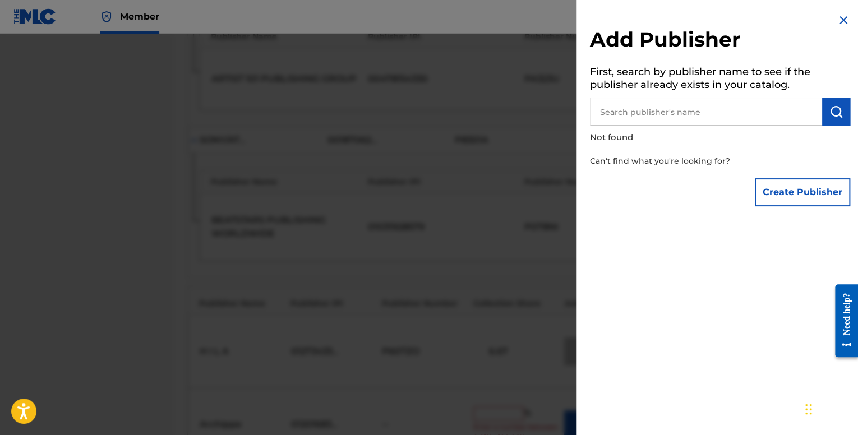
click at [839, 15] on img at bounding box center [843, 19] width 13 height 13
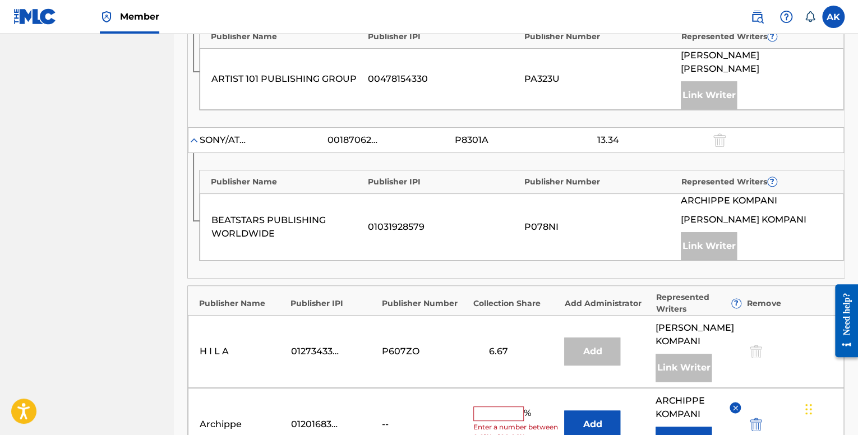
drag, startPoint x: 578, startPoint y: 182, endPoint x: 527, endPoint y: 171, distance: 51.6
click at [577, 194] on div "BEATSTARS PUBLISHING WORLDWIDE 01031928579 P078NI ARCHIPPE KOMPANI [PERSON_NAME…" at bounding box center [522, 227] width 644 height 67
click at [468, 171] on div "Publisher Name Publisher IPI Publisher Number Represented Writers ?" at bounding box center [522, 179] width 644 height 17
click at [215, 134] on div "SONY/ATV SONGS LLC" at bounding box center [225, 140] width 50 height 13
click at [197, 127] on div "SONY/ATV SONGS LLC 00187062752 P8301A 13.34" at bounding box center [516, 140] width 656 height 26
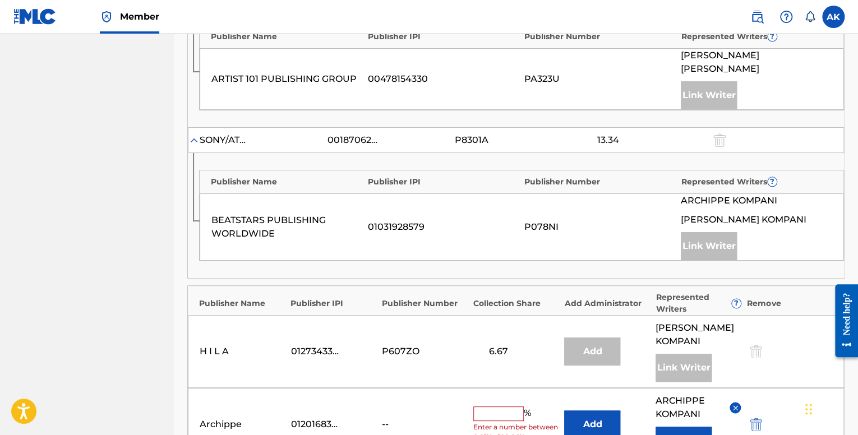
click at [193, 135] on img at bounding box center [193, 140] width 11 height 11
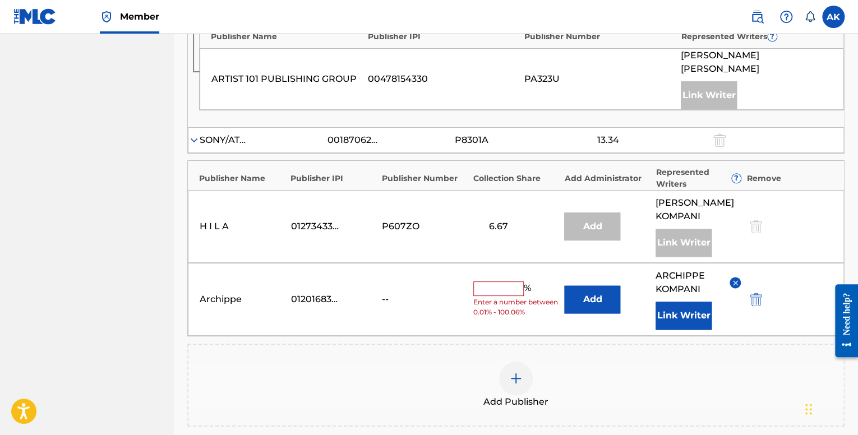
click at [197, 135] on img at bounding box center [193, 140] width 11 height 11
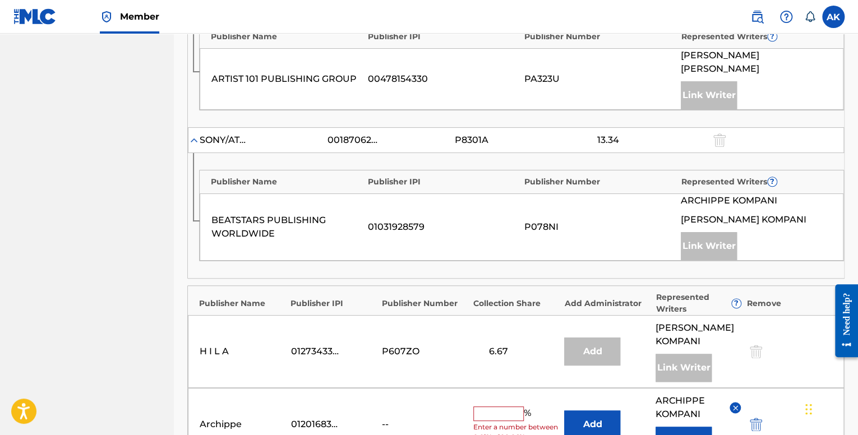
click at [716, 134] on div at bounding box center [718, 140] width 17 height 13
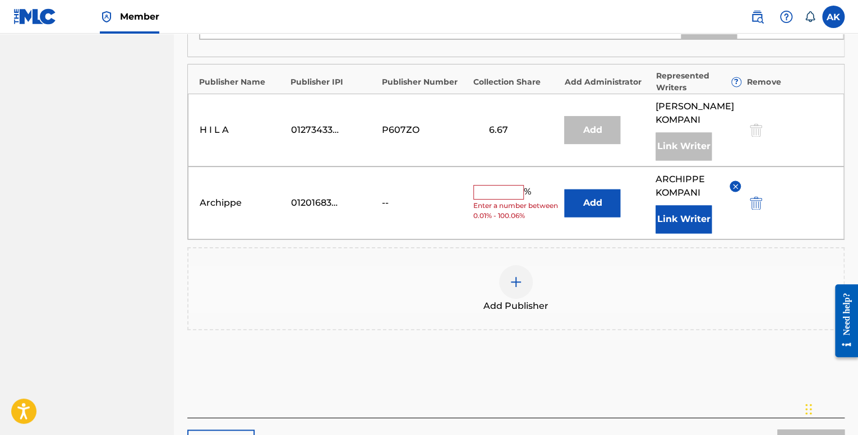
scroll to position [784, 0]
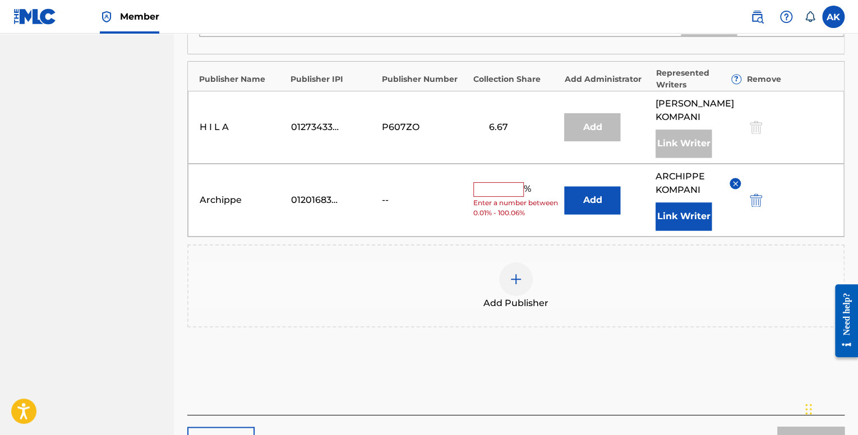
click at [754, 194] on img "submit" at bounding box center [756, 200] width 12 height 13
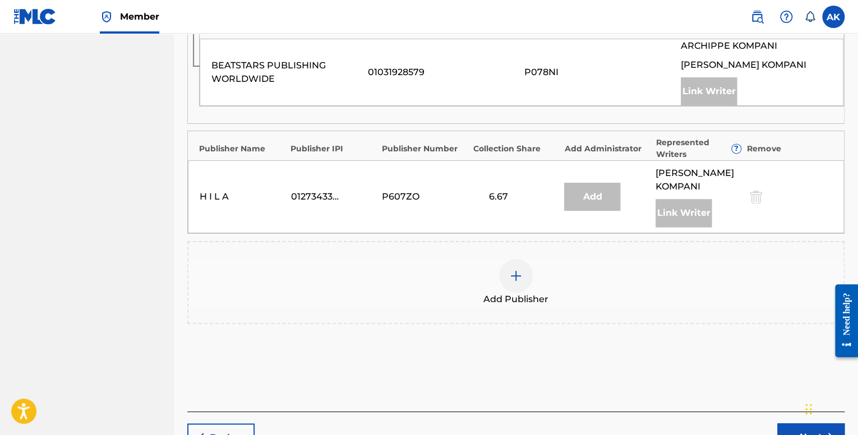
scroll to position [711, 0]
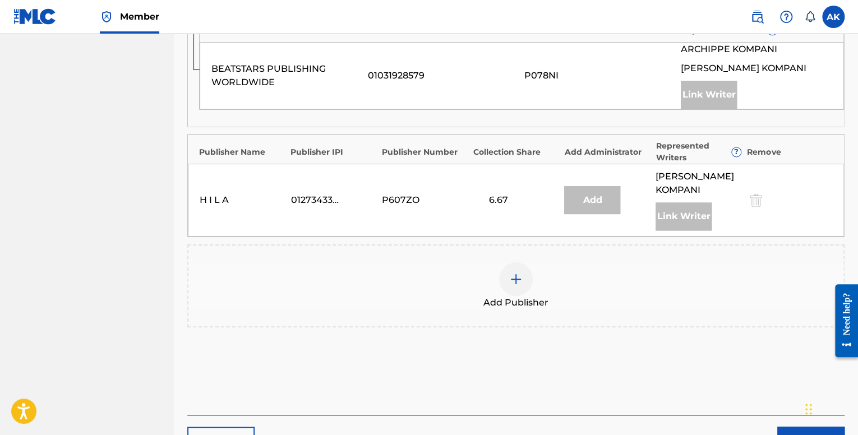
click at [525, 263] on div at bounding box center [516, 280] width 34 height 34
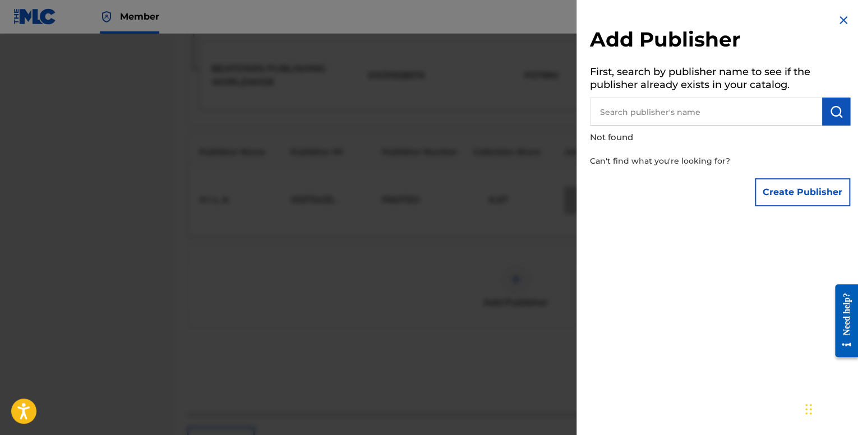
click at [765, 185] on button "Create Publisher" at bounding box center [802, 192] width 95 height 28
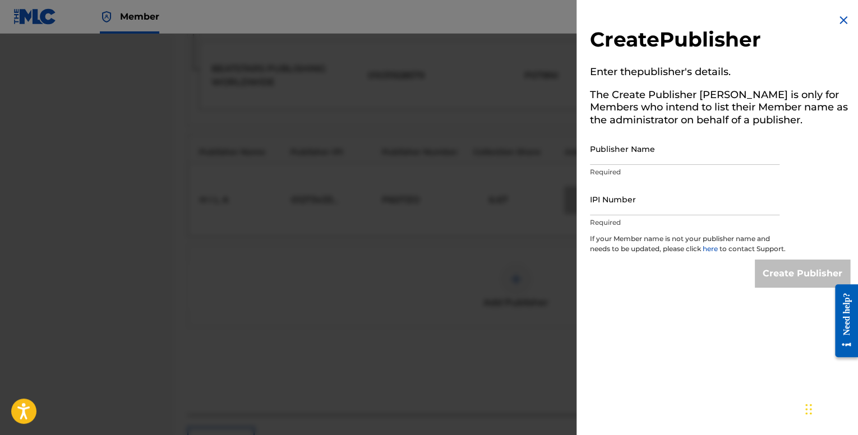
click at [636, 156] on input "Publisher Name" at bounding box center [685, 149] width 190 height 32
type input "Archippe"
click at [629, 202] on input "IPI Number" at bounding box center [685, 199] width 190 height 32
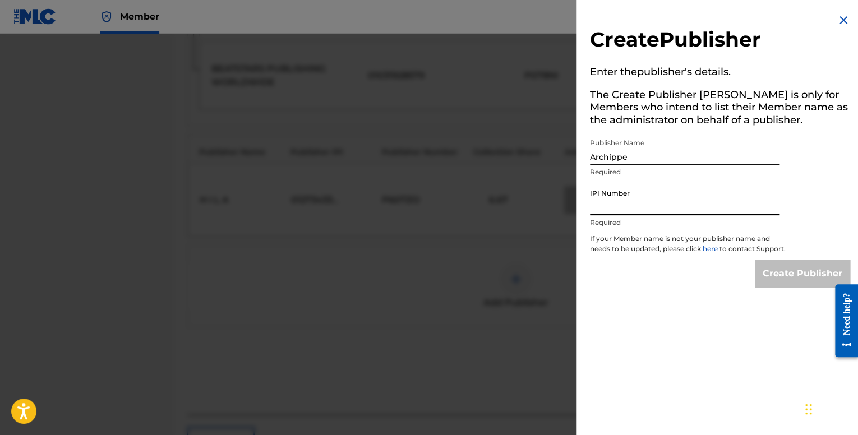
type input "01201683786"
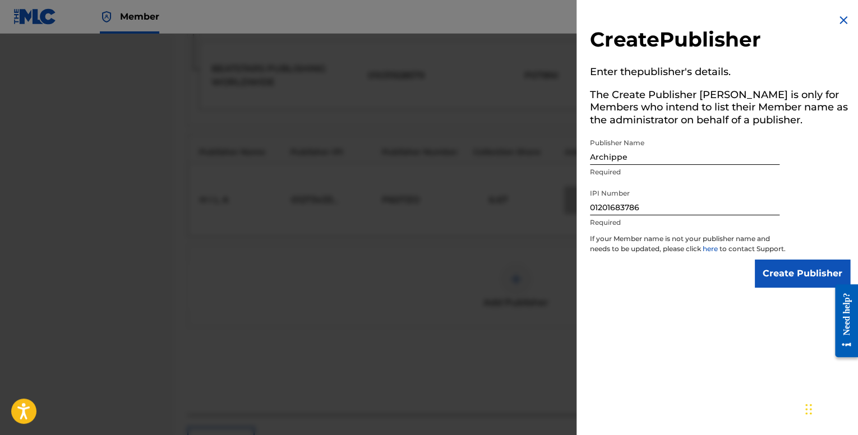
click at [774, 275] on input "Create Publisher" at bounding box center [802, 274] width 95 height 28
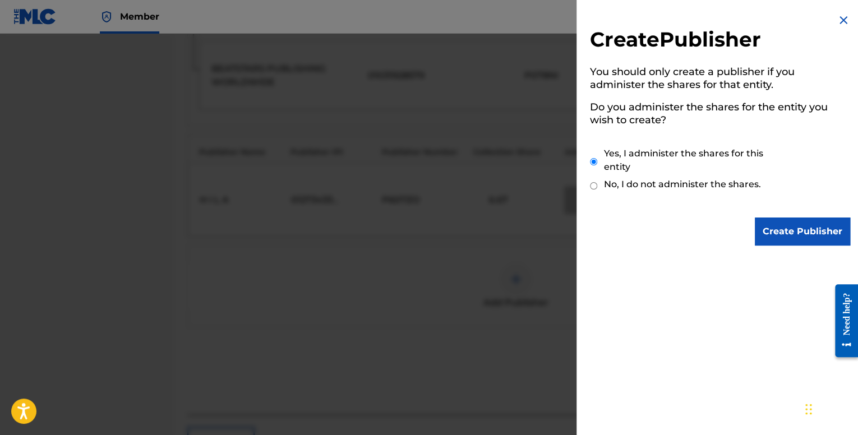
click at [793, 224] on input "Create Publisher" at bounding box center [802, 232] width 95 height 28
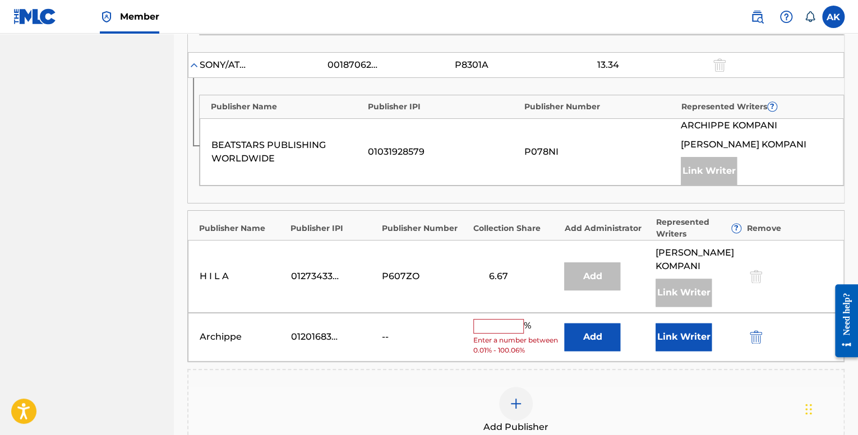
scroll to position [767, 0]
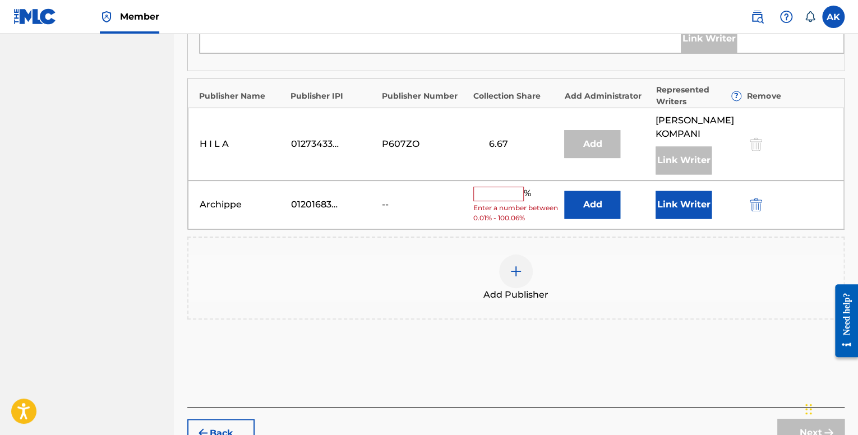
click at [483, 187] on input "text" at bounding box center [498, 194] width 50 height 15
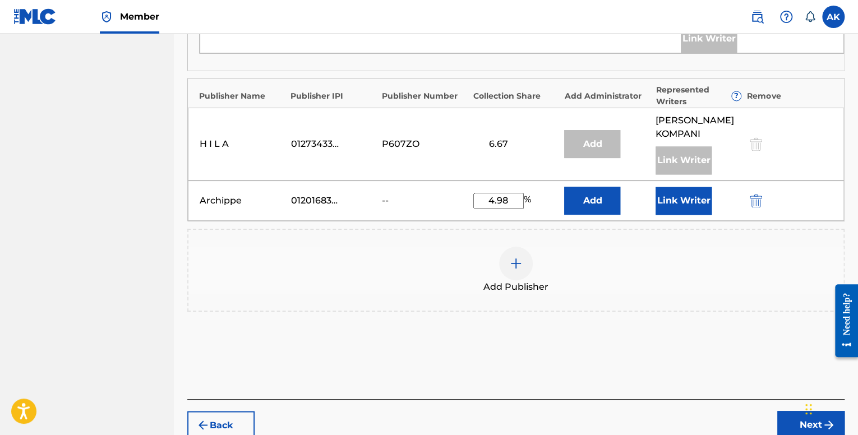
type input "4.98"
click at [684, 187] on button "Link Writer" at bounding box center [684, 201] width 56 height 28
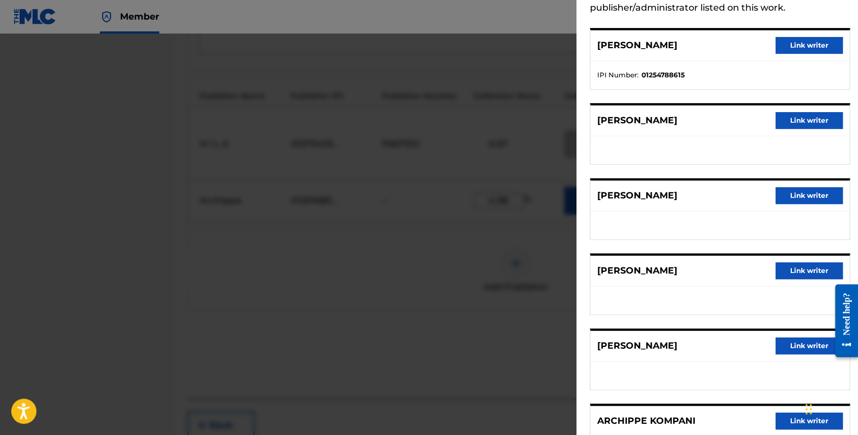
scroll to position [205, 0]
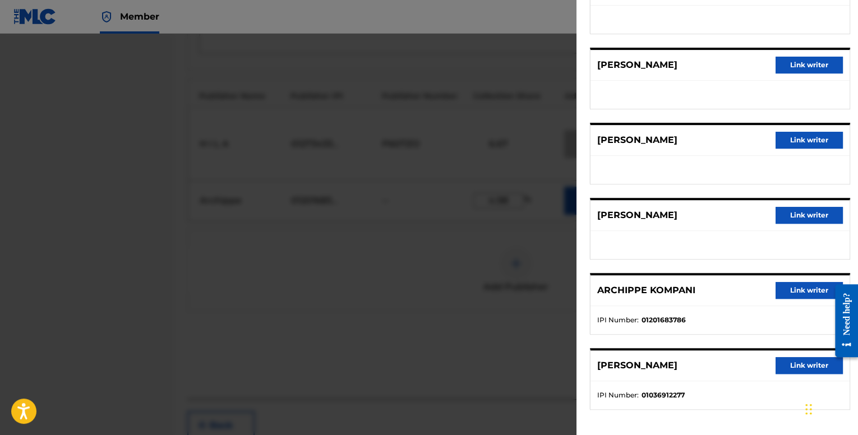
click at [779, 289] on button "Link writer" at bounding box center [809, 290] width 67 height 17
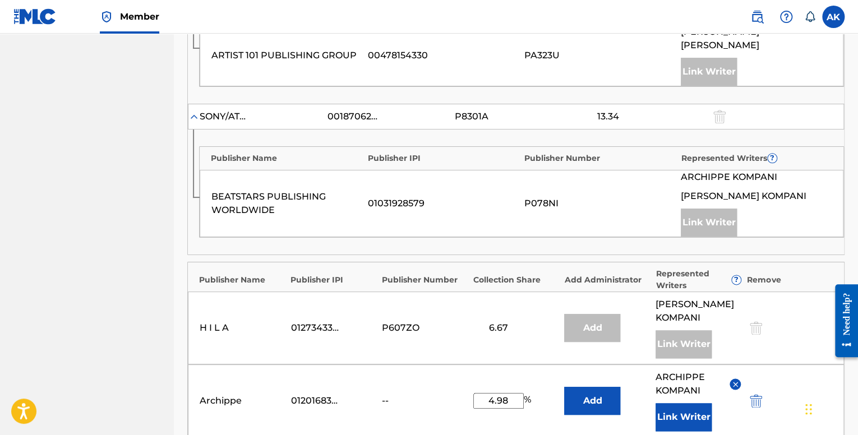
scroll to position [840, 0]
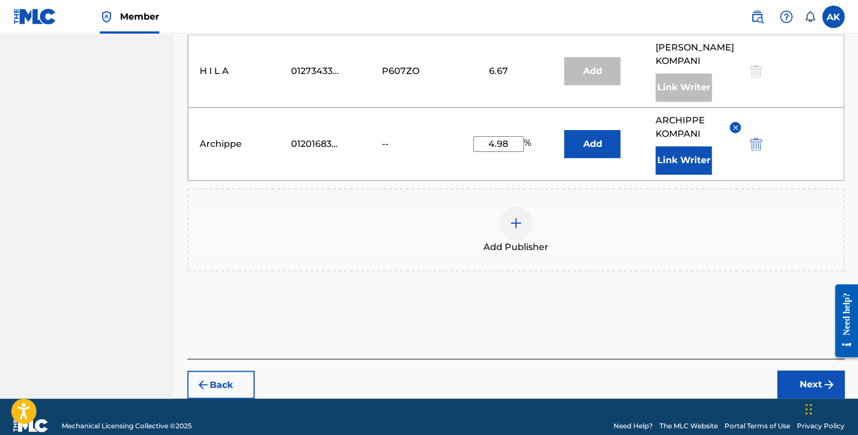
click at [799, 371] on button "Next" at bounding box center [810, 385] width 67 height 28
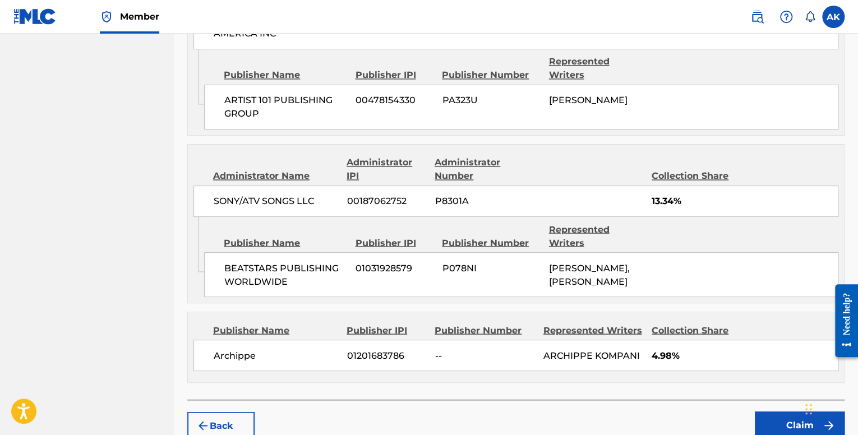
scroll to position [901, 0]
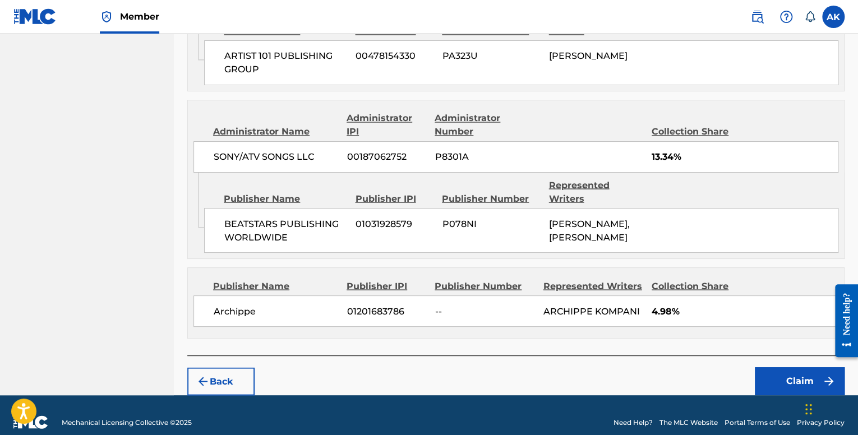
click at [785, 367] on button "Claim" at bounding box center [800, 381] width 90 height 28
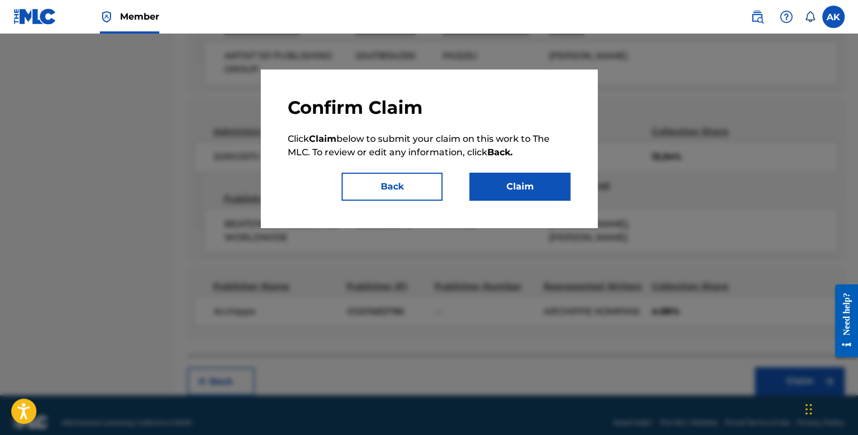
click at [544, 195] on button "Claim" at bounding box center [519, 187] width 101 height 28
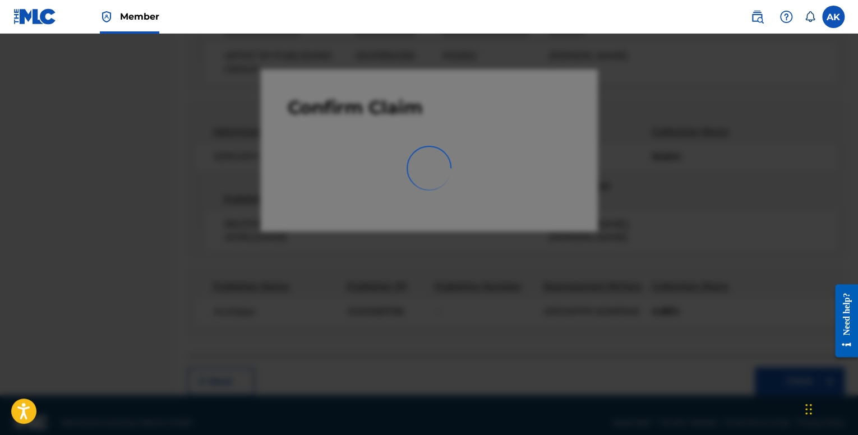
scroll to position [35, 0]
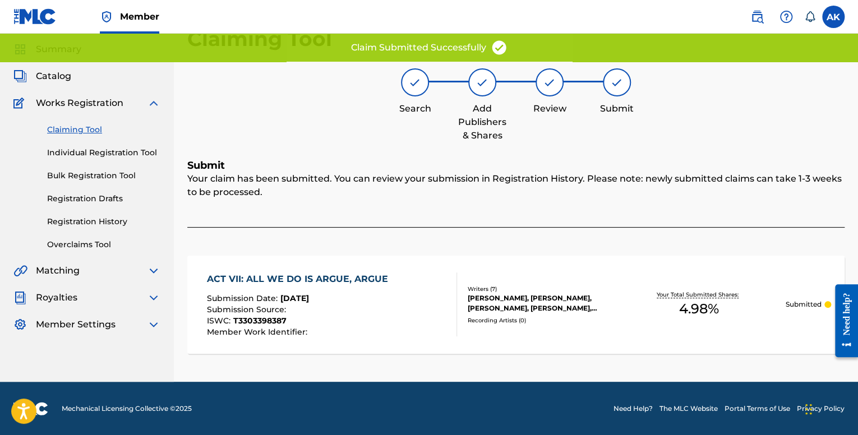
click at [99, 159] on div "Claiming Tool Individual Registration Tool Bulk Registration Tool Registration …" at bounding box center [86, 180] width 147 height 141
click at [99, 155] on link "Individual Registration Tool" at bounding box center [103, 153] width 113 height 12
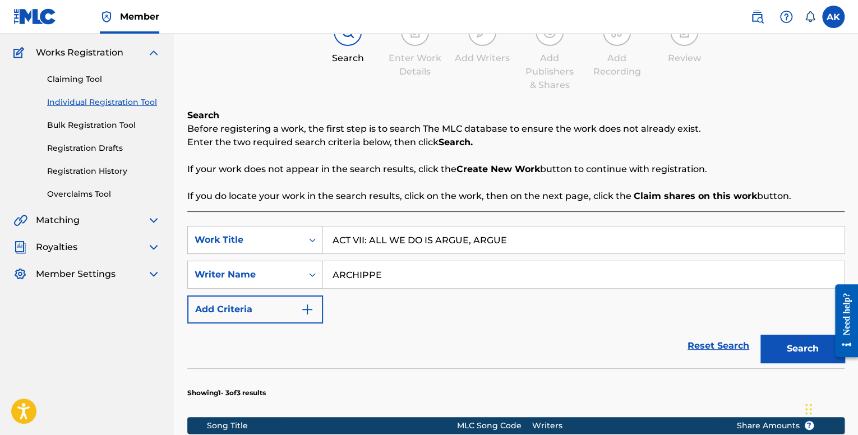
scroll to position [224, 0]
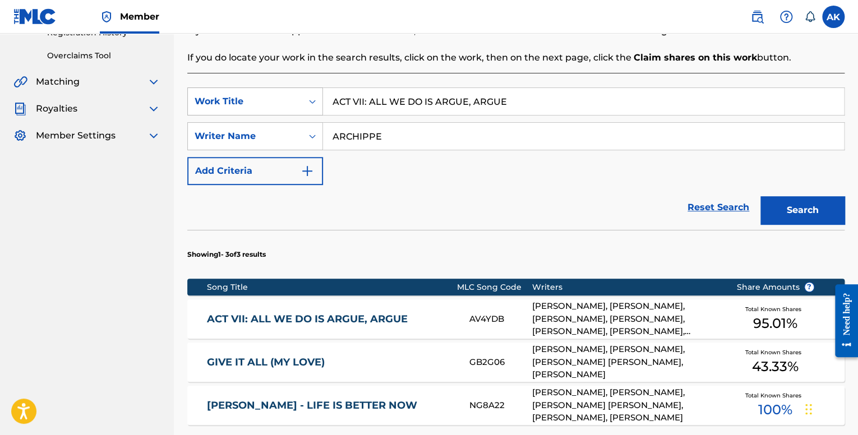
drag, startPoint x: 538, startPoint y: 104, endPoint x: 274, endPoint y: 106, distance: 264.2
click at [274, 106] on div "SearchWithCriteria7248d7c4-bd3c-452f-9db8-799753f2b05a Work Title ACT VII: ALL …" at bounding box center [515, 102] width 657 height 28
paste input "FREAK"
type input "FREAK"
click at [776, 220] on button "Search" at bounding box center [803, 210] width 84 height 28
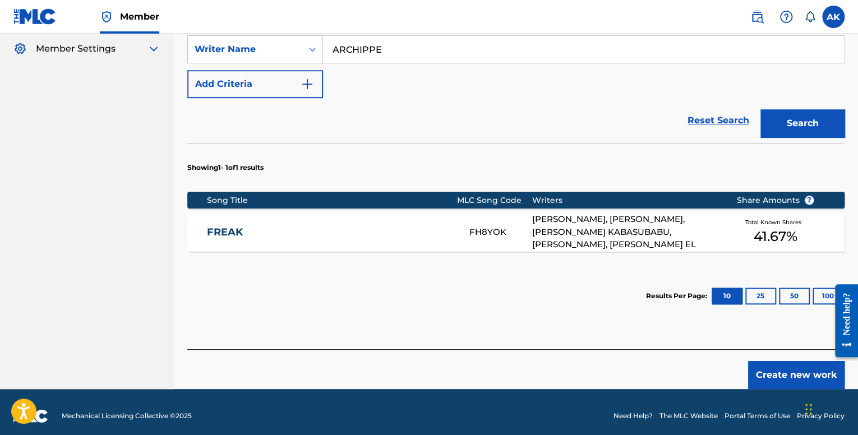
scroll to position [319, 0]
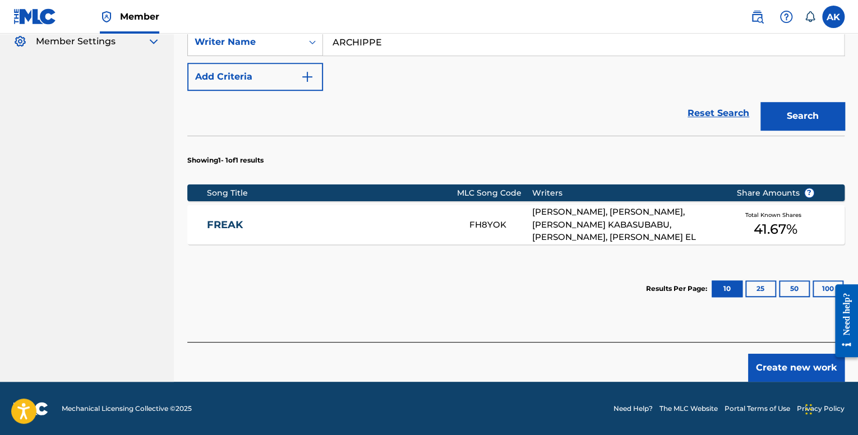
click at [433, 219] on link "FREAK" at bounding box center [330, 225] width 247 height 13
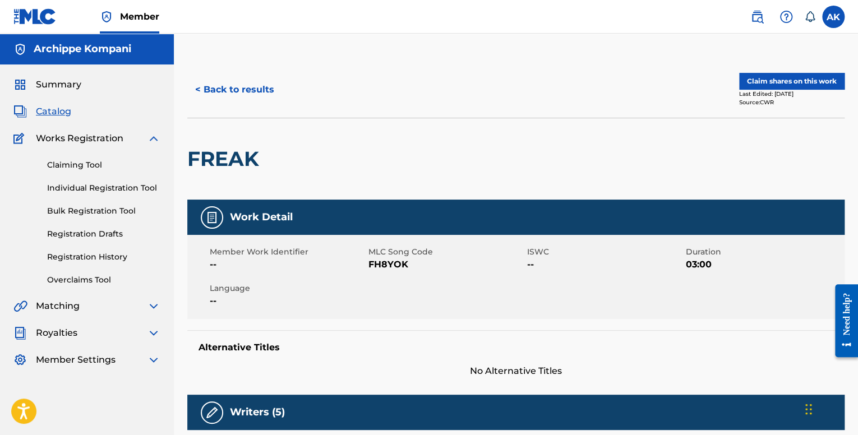
click at [790, 75] on button "Claim shares on this work" at bounding box center [791, 81] width 105 height 17
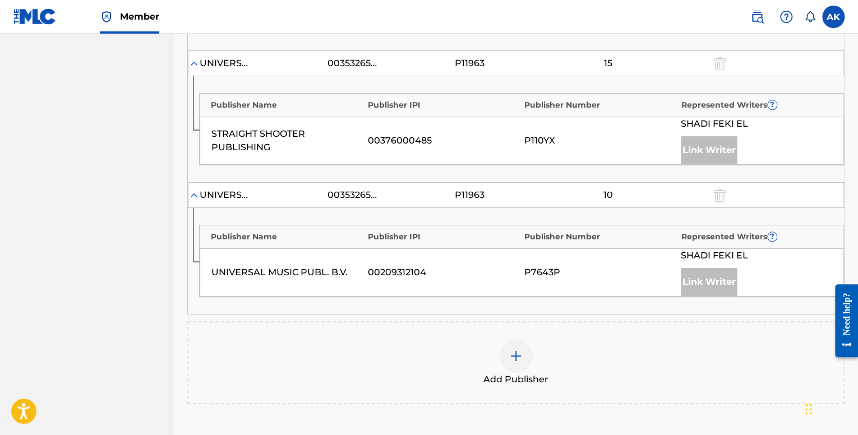
scroll to position [505, 0]
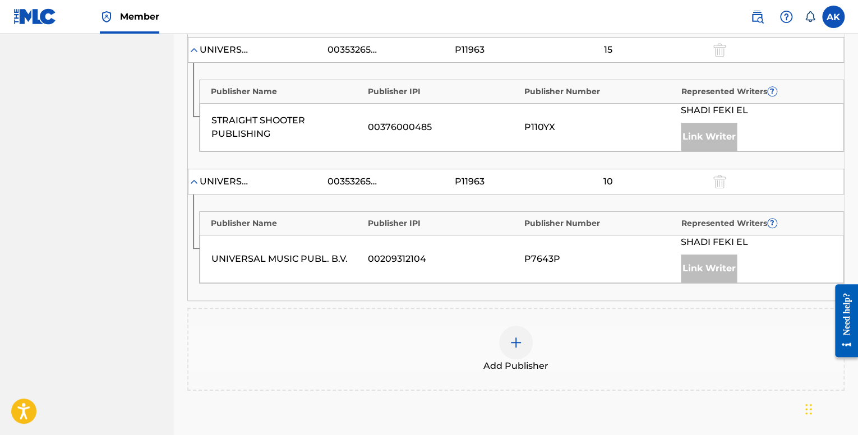
click at [508, 332] on div at bounding box center [516, 343] width 34 height 34
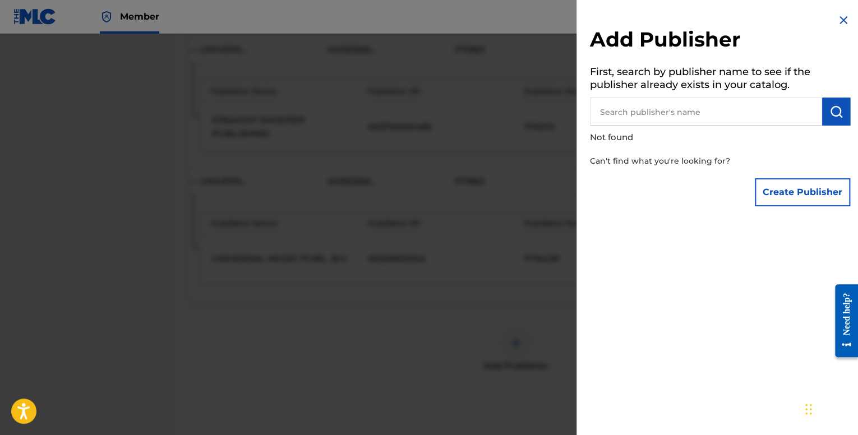
click at [828, 187] on button "Create Publisher" at bounding box center [802, 192] width 95 height 28
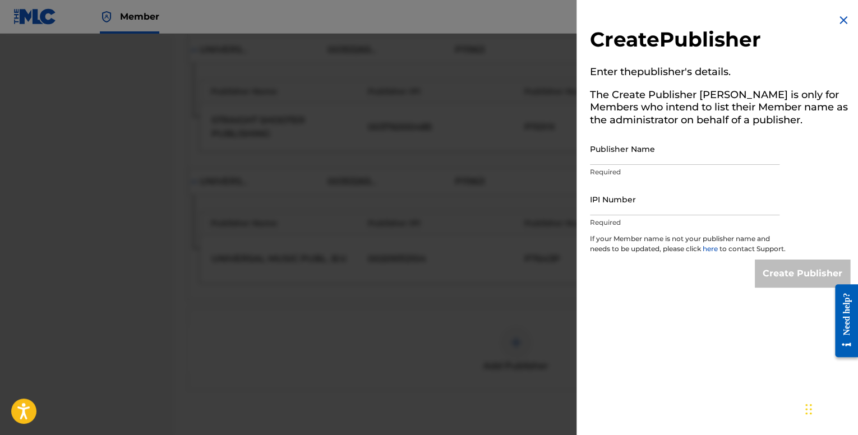
click at [637, 155] on input "Publisher Name" at bounding box center [685, 149] width 190 height 32
type input "Archippe"
click at [645, 197] on input "IPI Number" at bounding box center [685, 199] width 190 height 32
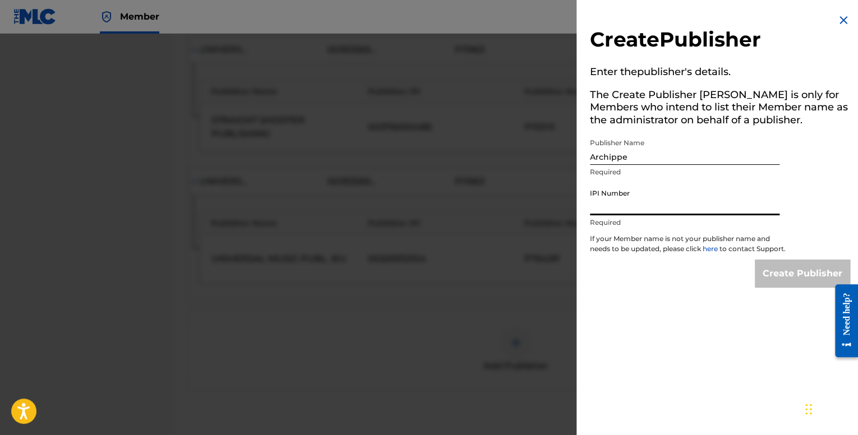
type input "01201683786"
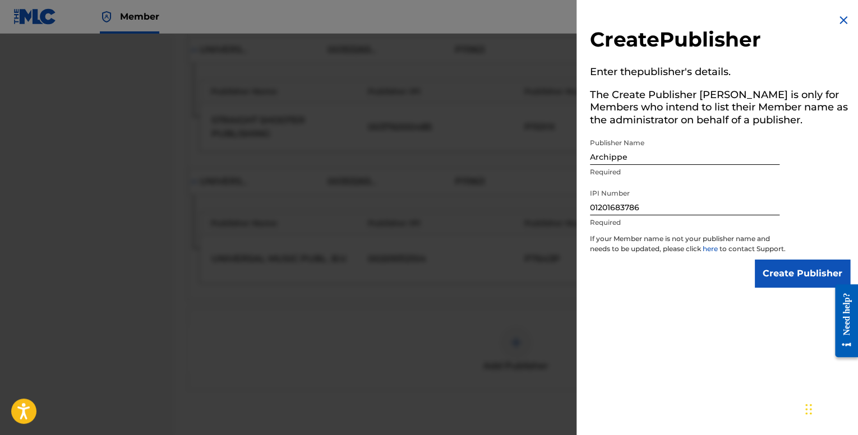
click at [768, 283] on input "Create Publisher" at bounding box center [802, 274] width 95 height 28
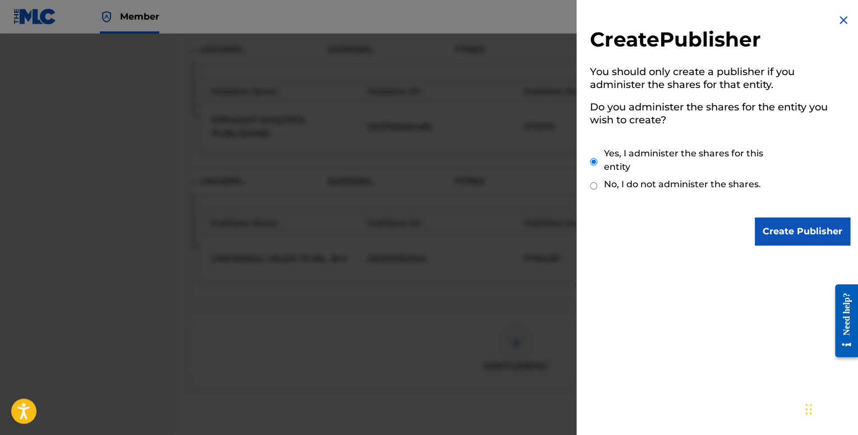
click at [795, 232] on input "Create Publisher" at bounding box center [802, 232] width 95 height 28
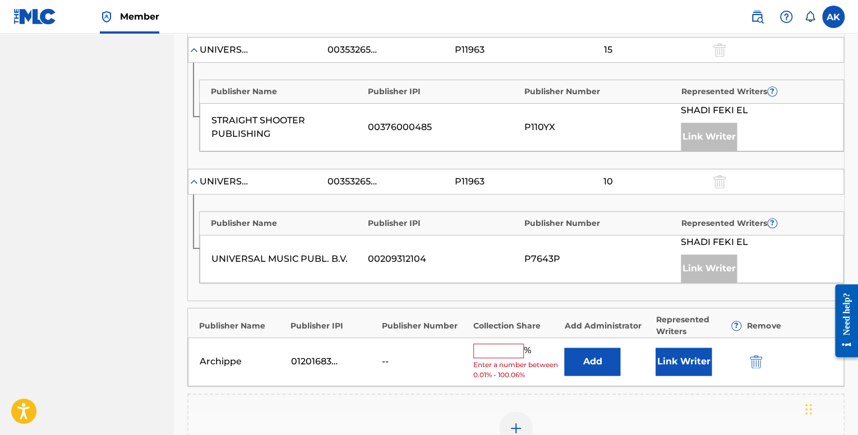
click at [495, 348] on input "text" at bounding box center [498, 351] width 50 height 15
type input "8.34"
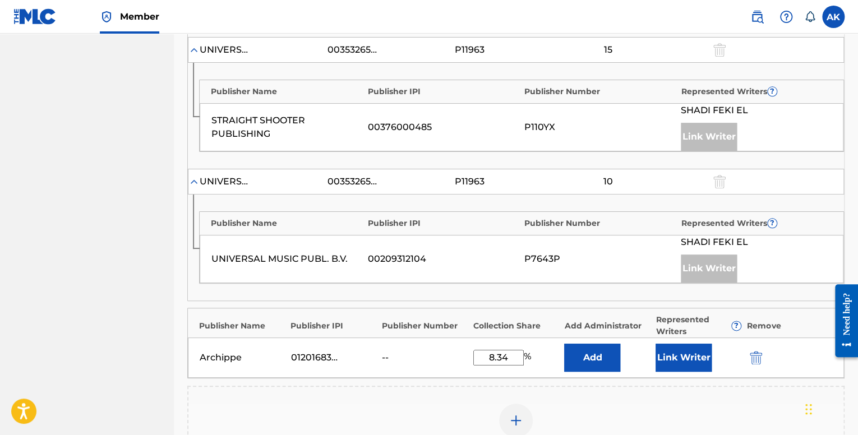
click at [665, 355] on button "Link Writer" at bounding box center [684, 358] width 56 height 28
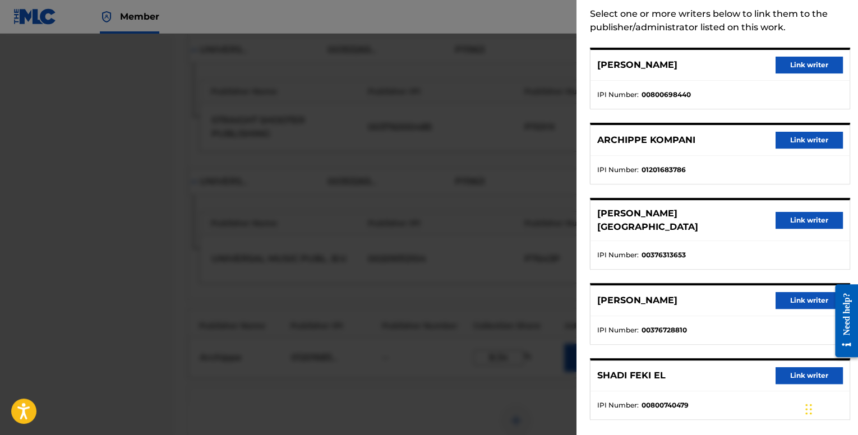
scroll to position [56, 0]
click at [799, 140] on button "Link writer" at bounding box center [809, 139] width 67 height 17
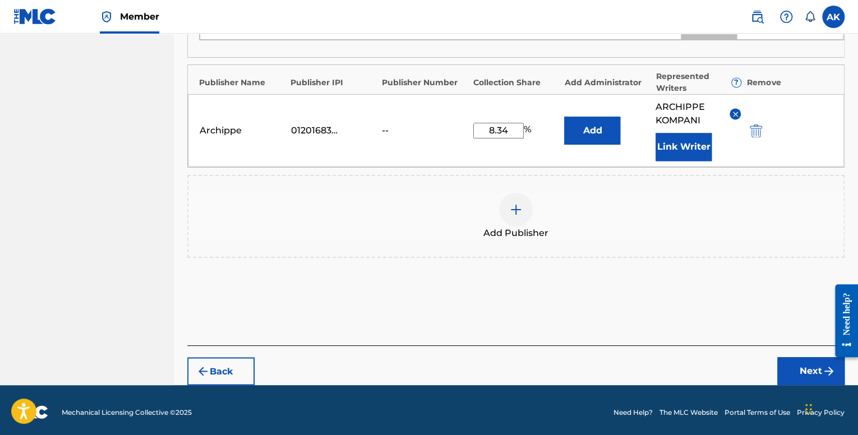
click at [791, 358] on button "Next" at bounding box center [810, 371] width 67 height 28
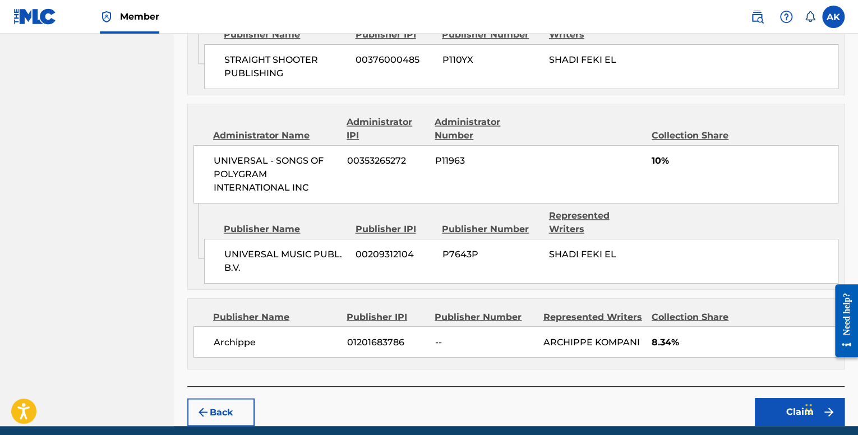
scroll to position [800, 0]
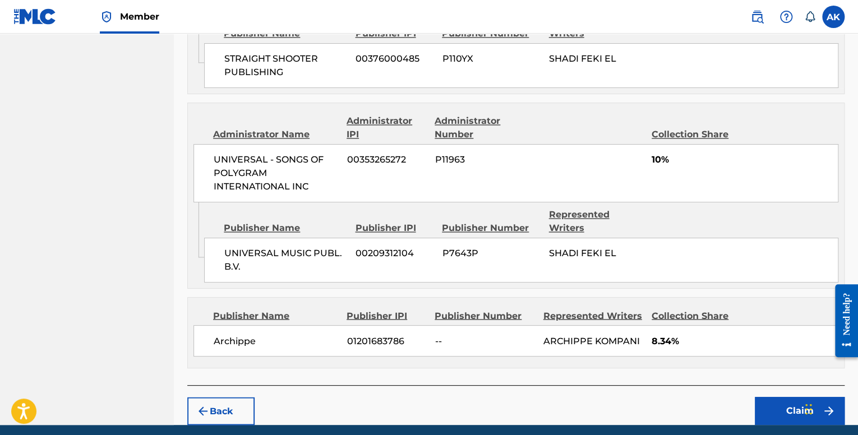
click at [773, 397] on button "Claim" at bounding box center [800, 411] width 90 height 28
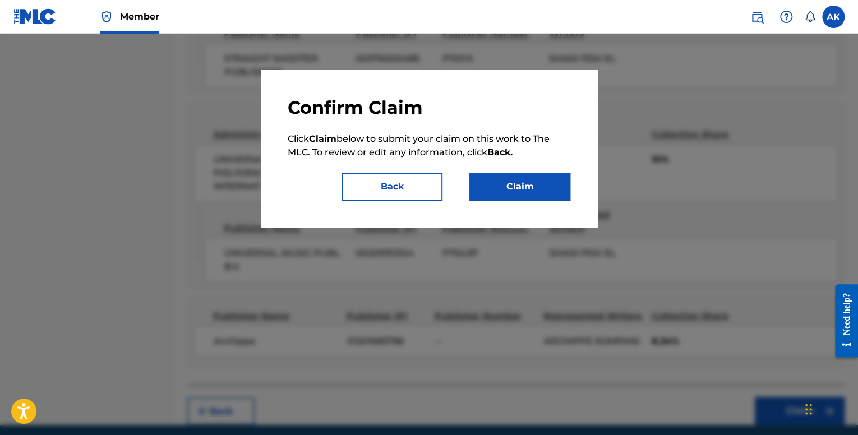
click at [531, 177] on button "Claim" at bounding box center [519, 187] width 101 height 28
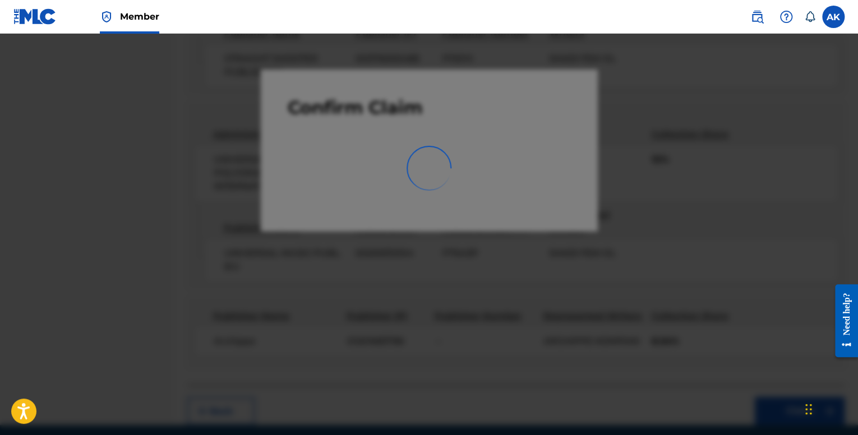
scroll to position [35, 0]
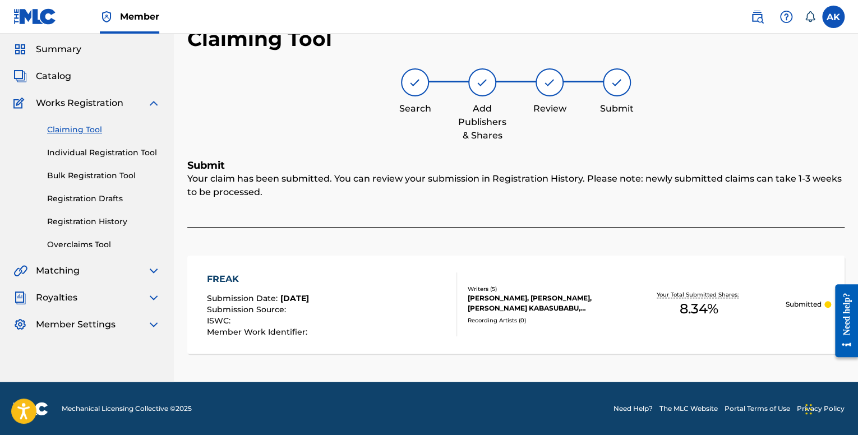
drag, startPoint x: 93, startPoint y: 154, endPoint x: 114, endPoint y: 105, distance: 52.7
click at [93, 154] on link "Individual Registration Tool" at bounding box center [103, 153] width 113 height 12
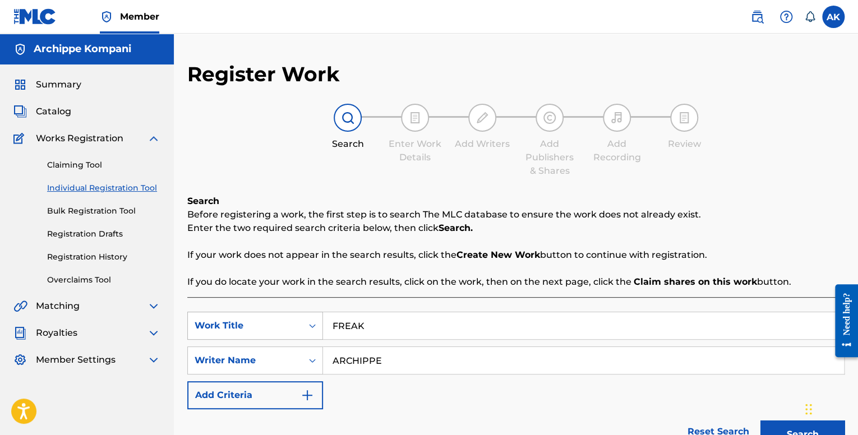
drag, startPoint x: 402, startPoint y: 325, endPoint x: 267, endPoint y: 323, distance: 134.6
click at [267, 323] on div "SearchWithCriteria7248d7c4-bd3c-452f-9db8-799753f2b05a Work Title FREAK" at bounding box center [515, 326] width 657 height 28
paste input "UTURE SEX SOUNDS"
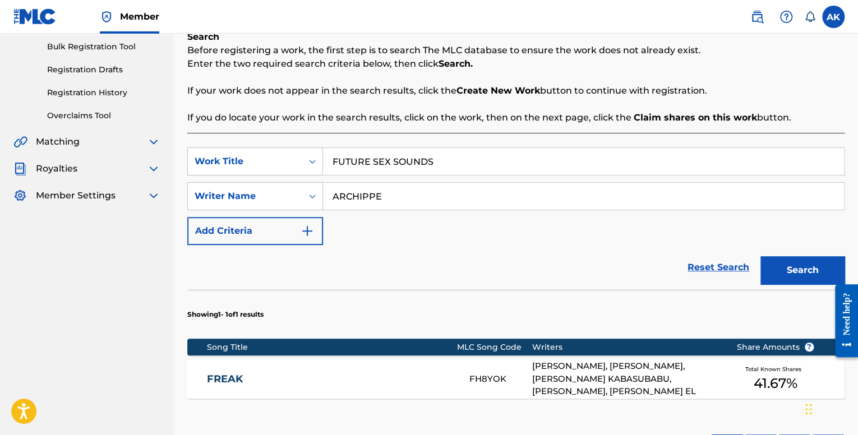
scroll to position [168, 0]
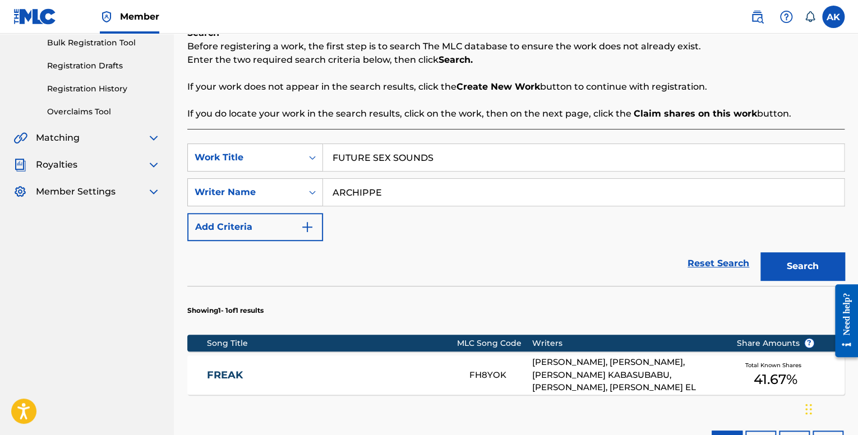
type input "FUTURE SEX SOUNDS"
click at [777, 270] on button "Search" at bounding box center [803, 266] width 84 height 28
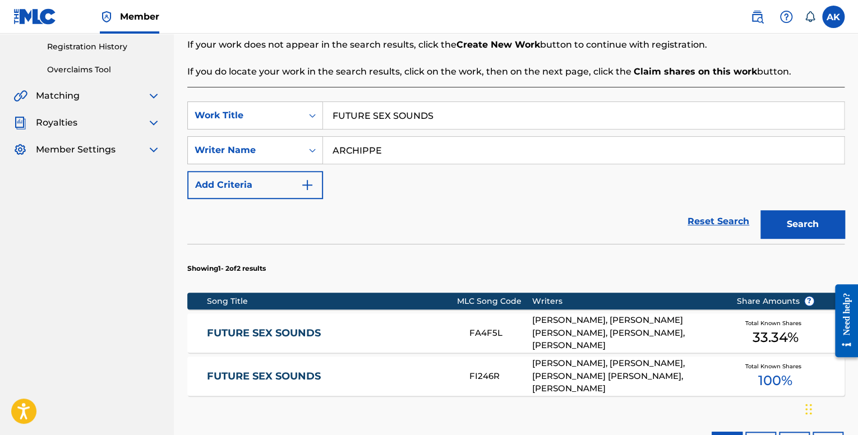
scroll to position [362, 0]
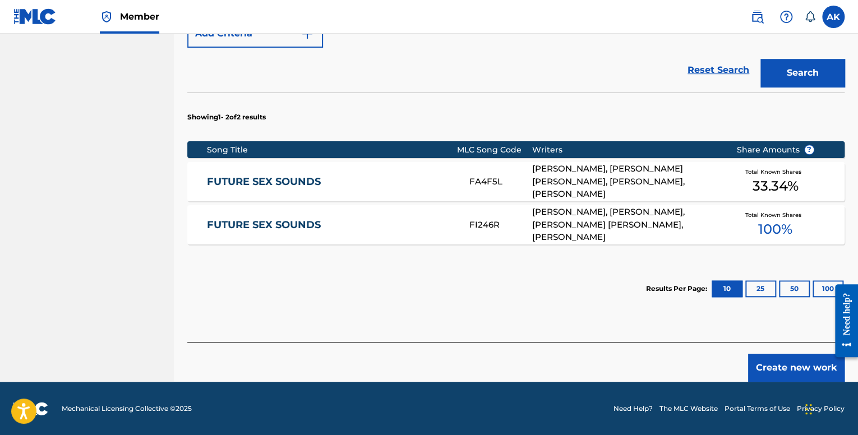
click at [387, 176] on link "FUTURE SEX SOUNDS" at bounding box center [330, 182] width 247 height 13
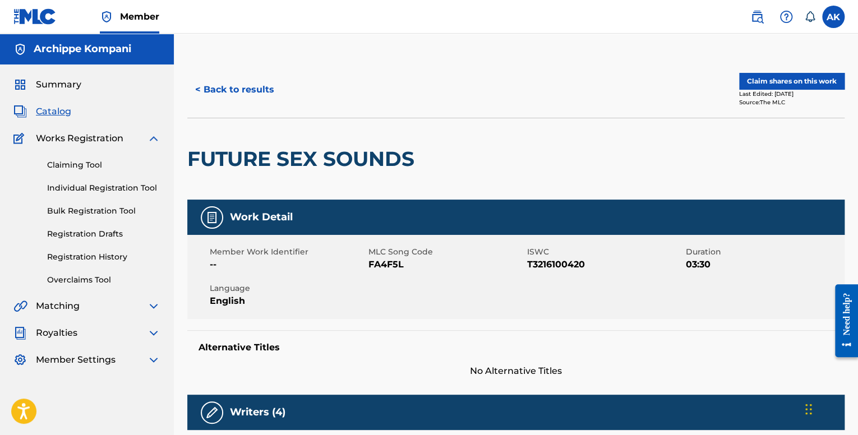
click at [794, 89] on button "Claim shares on this work" at bounding box center [791, 81] width 105 height 17
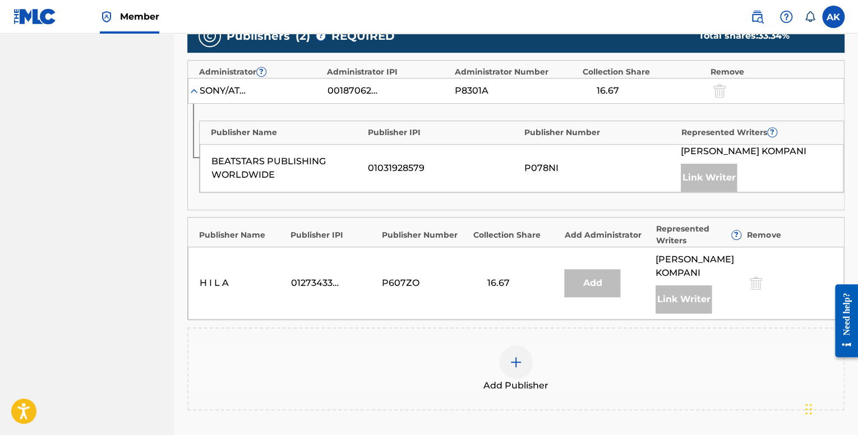
scroll to position [337, 0]
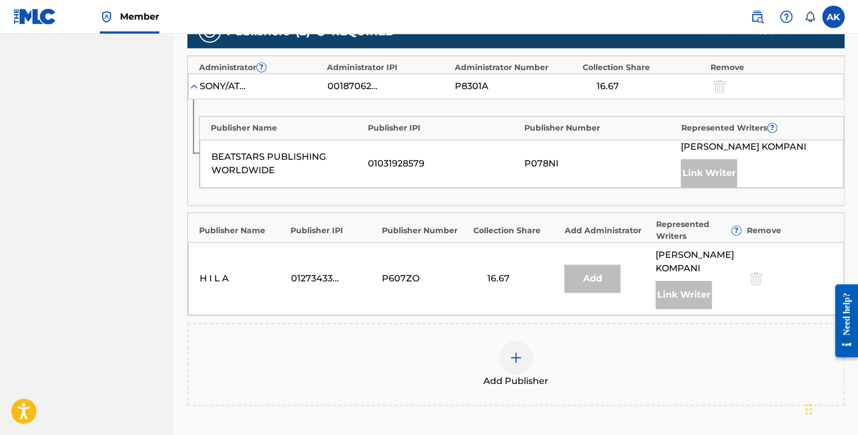
click at [509, 367] on div at bounding box center [516, 358] width 34 height 34
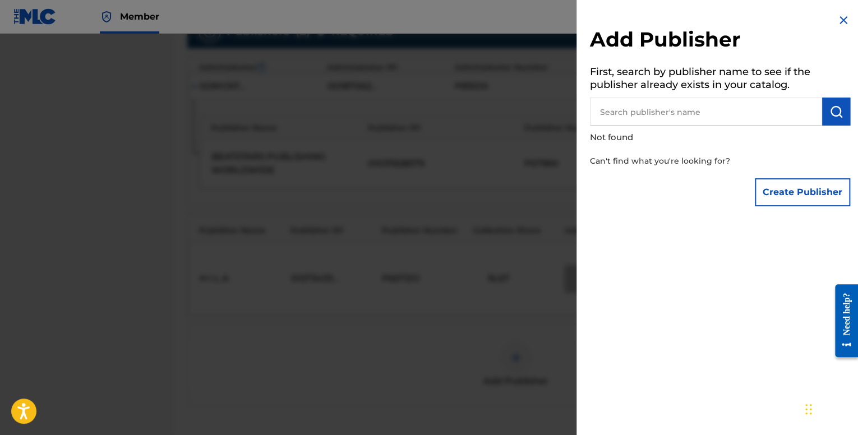
click at [646, 120] on input "text" at bounding box center [706, 112] width 232 height 28
click at [767, 186] on button "Create Publisher" at bounding box center [802, 192] width 95 height 28
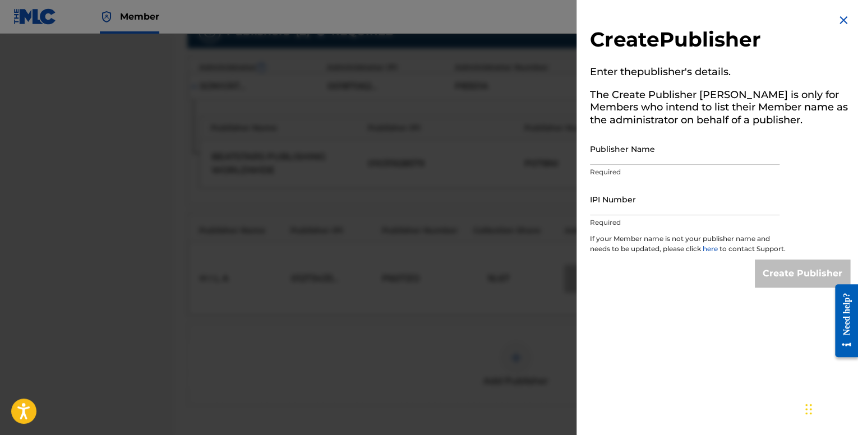
click at [625, 156] on input "Publisher Name" at bounding box center [685, 149] width 190 height 32
type input "Archippe"
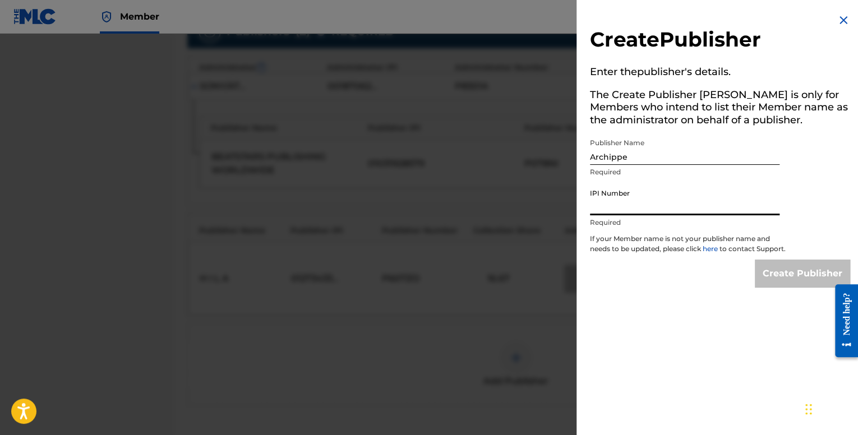
click at [622, 201] on input "IPI Number" at bounding box center [685, 199] width 190 height 32
type input "01201683786"
click at [788, 283] on input "Create Publisher" at bounding box center [802, 274] width 95 height 28
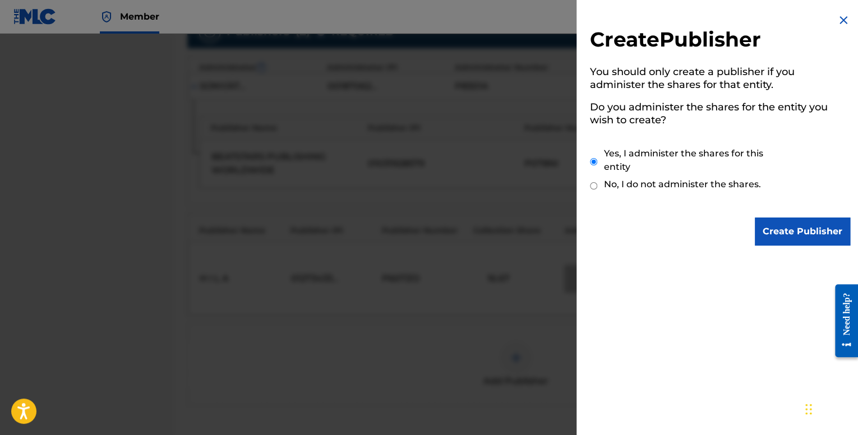
click at [768, 227] on input "Create Publisher" at bounding box center [802, 232] width 95 height 28
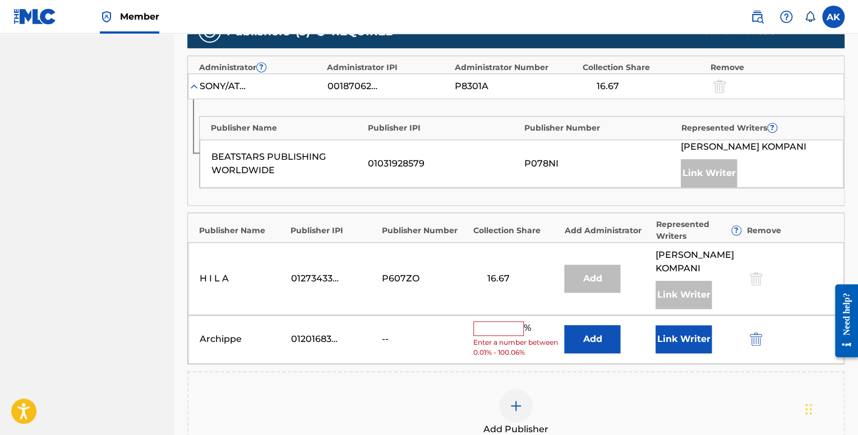
click at [492, 329] on input "text" at bounding box center [498, 328] width 50 height 15
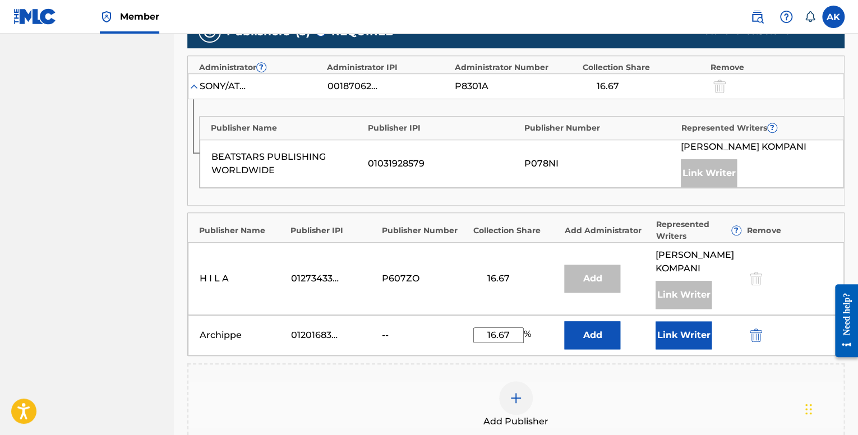
type input "16.67"
click at [679, 335] on button "Link Writer" at bounding box center [684, 335] width 56 height 28
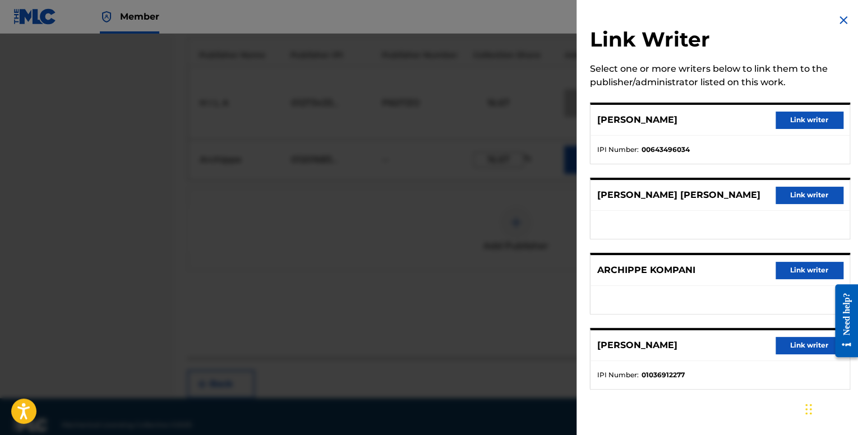
scroll to position [526, 0]
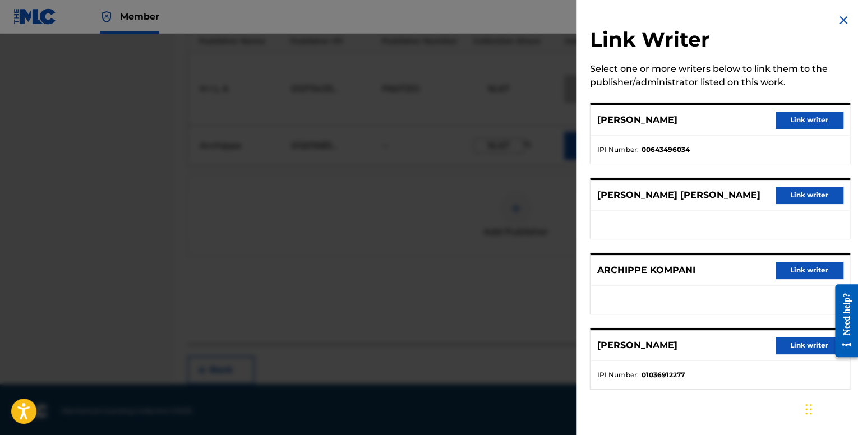
click at [781, 274] on button "Link writer" at bounding box center [809, 270] width 67 height 17
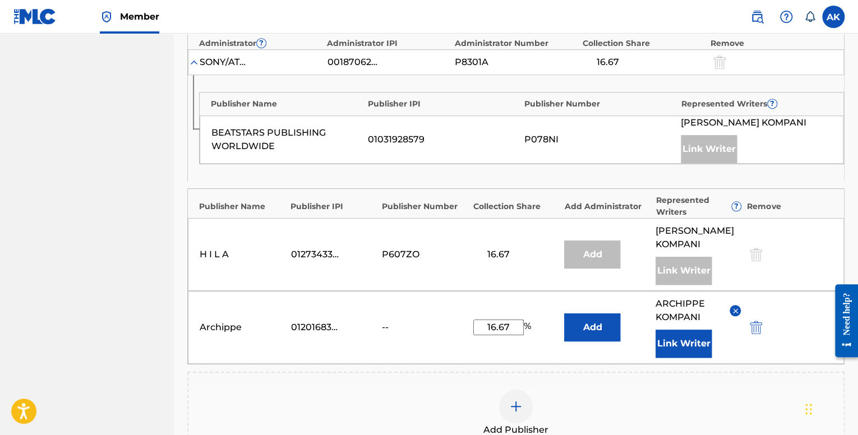
scroll to position [358, 0]
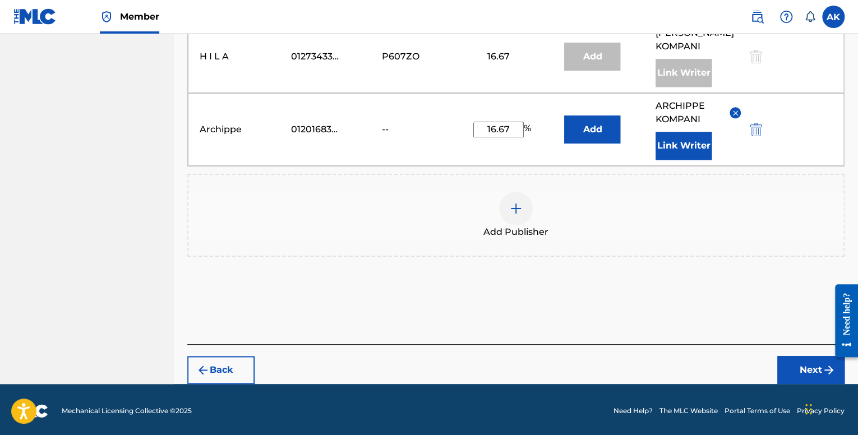
click at [788, 364] on button "Next" at bounding box center [810, 370] width 67 height 28
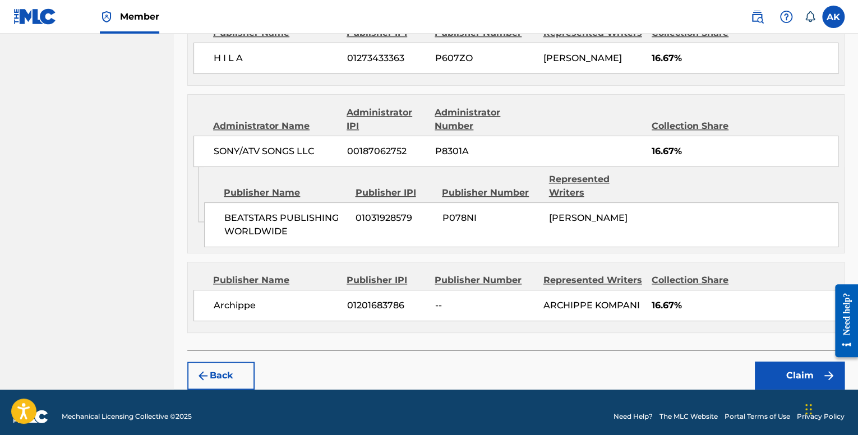
scroll to position [515, 0]
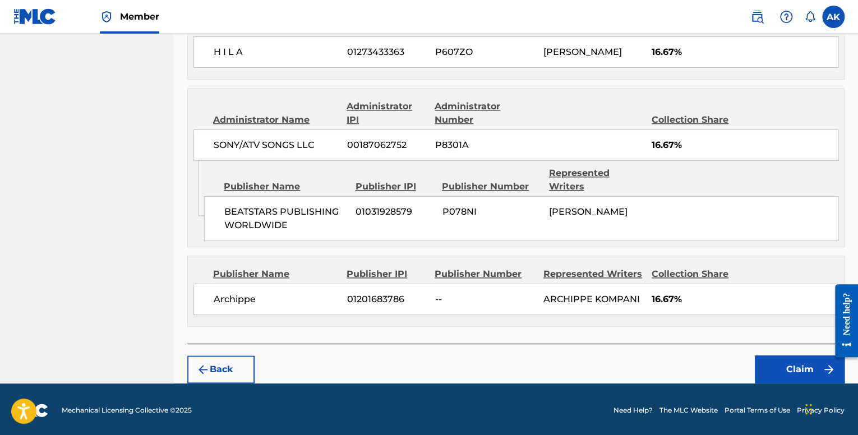
click at [776, 371] on button "Claim" at bounding box center [800, 370] width 90 height 28
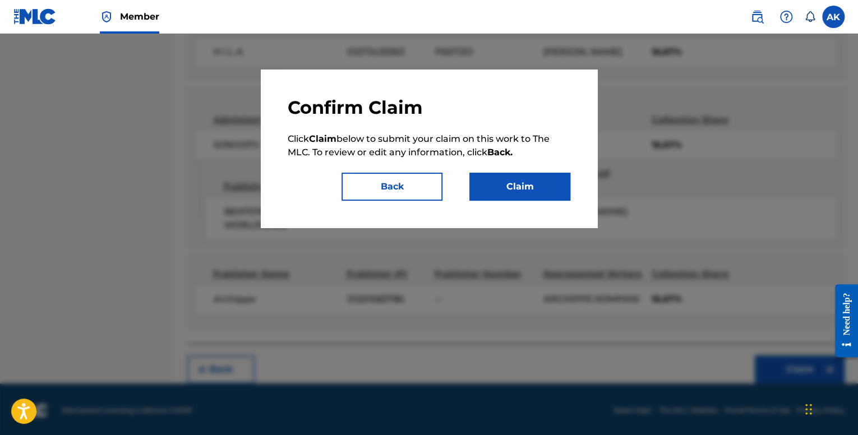
click at [568, 198] on button "Claim" at bounding box center [519, 187] width 101 height 28
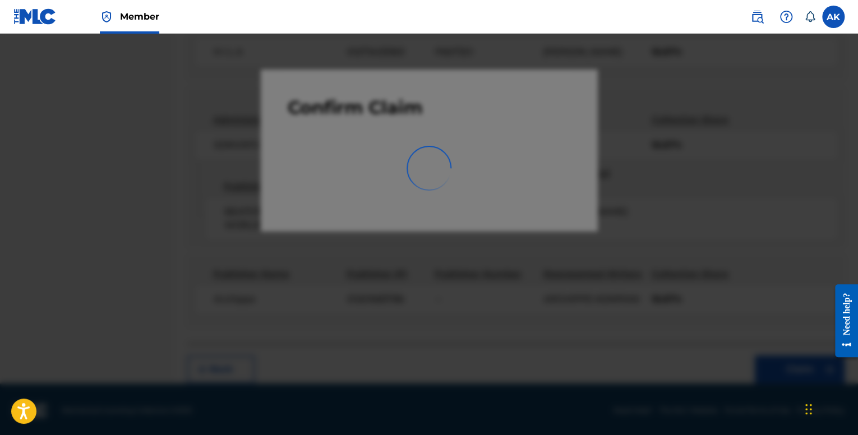
scroll to position [35, 0]
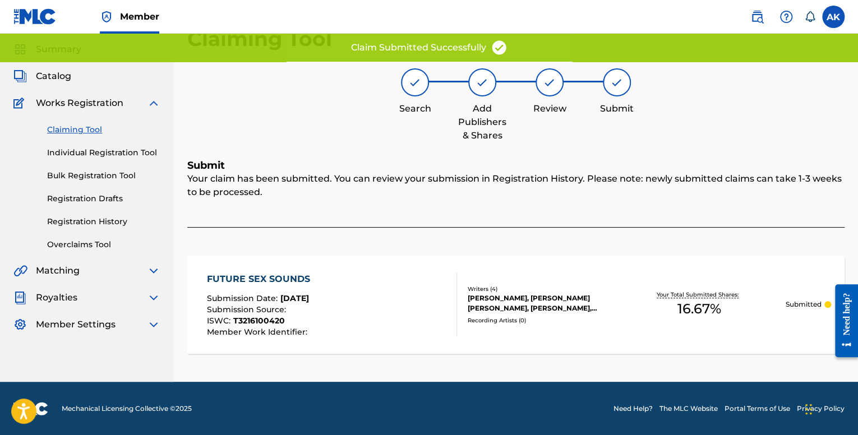
click at [126, 150] on link "Individual Registration Tool" at bounding box center [103, 153] width 113 height 12
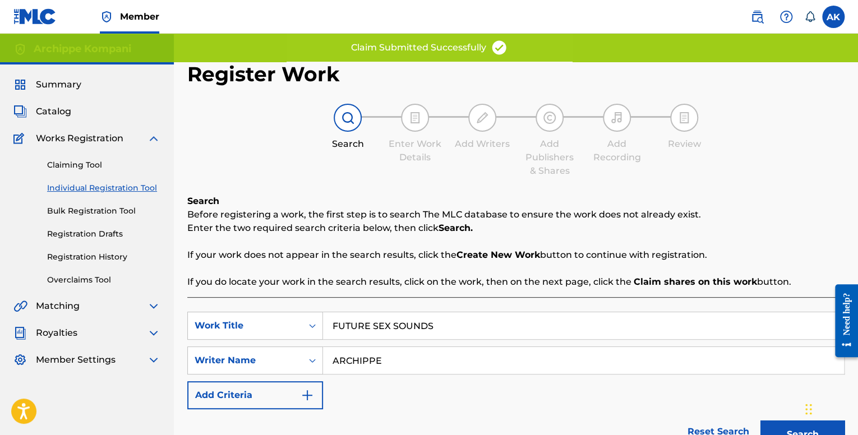
scroll to position [280, 0]
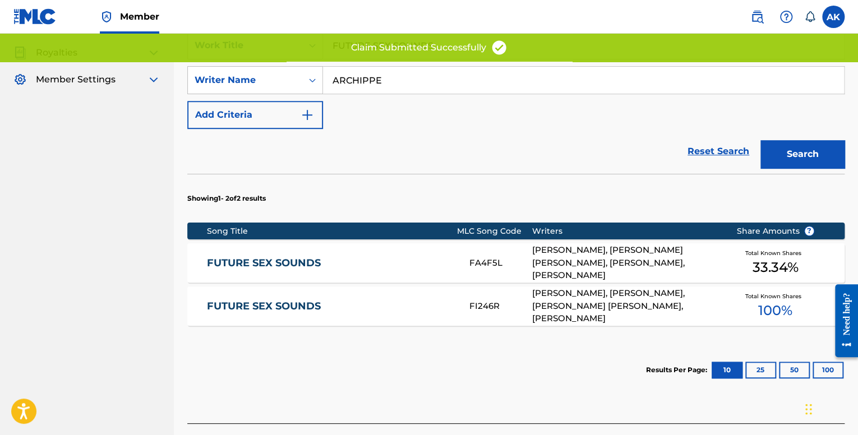
click at [482, 314] on div "FUTURE SEX SOUNDS FI246R [PERSON_NAME], [PERSON_NAME], [PERSON_NAME] [PERSON_NA…" at bounding box center [515, 306] width 657 height 39
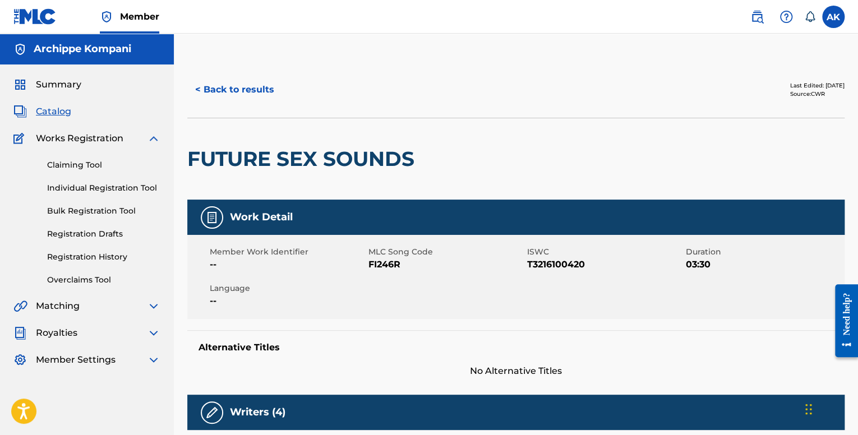
click at [253, 94] on button "< Back to results" at bounding box center [234, 90] width 95 height 28
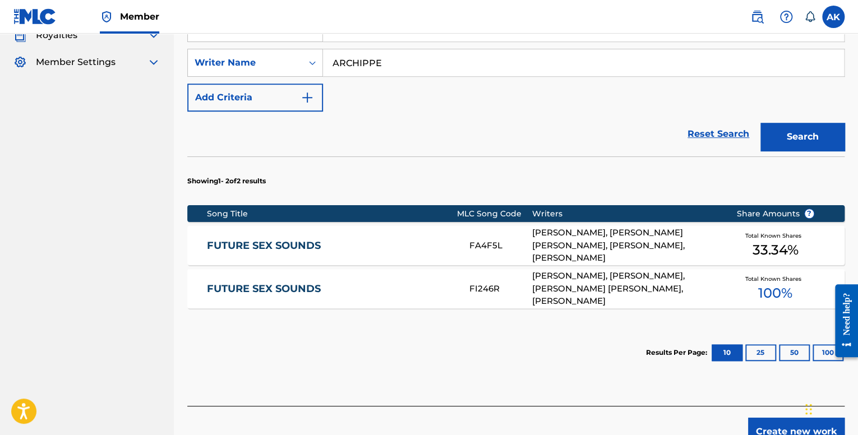
scroll to position [300, 0]
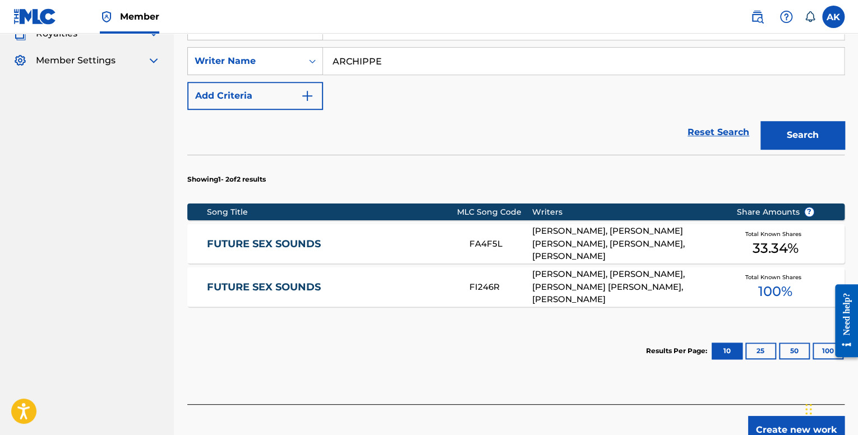
click at [413, 288] on link "FUTURE SEX SOUNDS" at bounding box center [330, 287] width 247 height 13
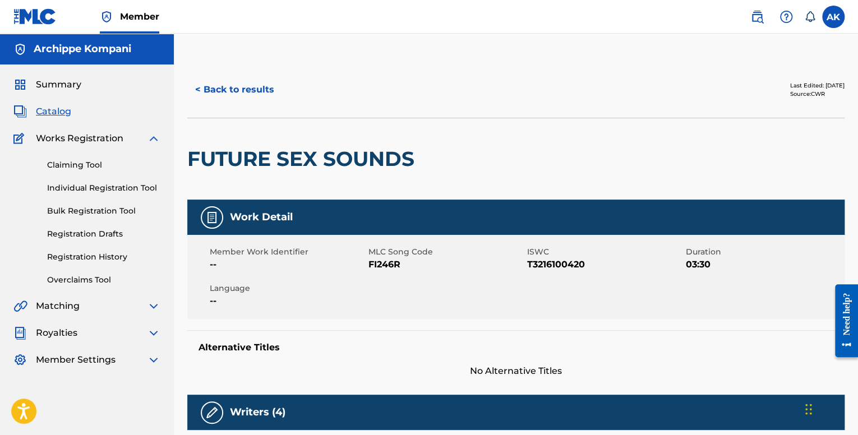
click at [215, 91] on button "< Back to results" at bounding box center [234, 90] width 95 height 28
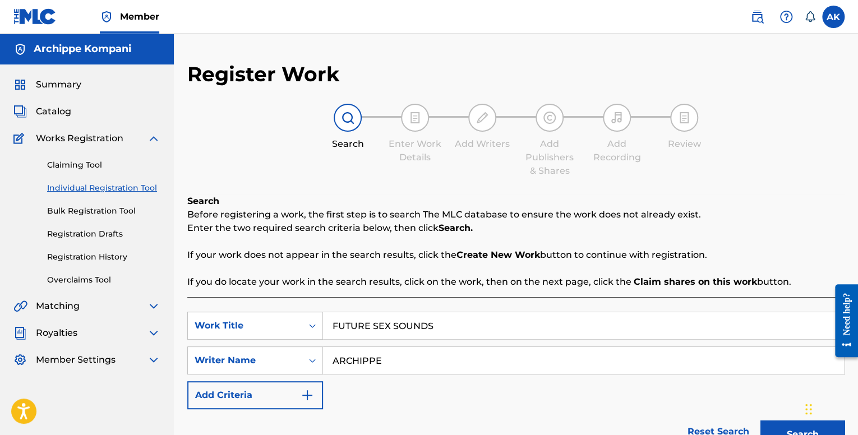
scroll to position [75, 0]
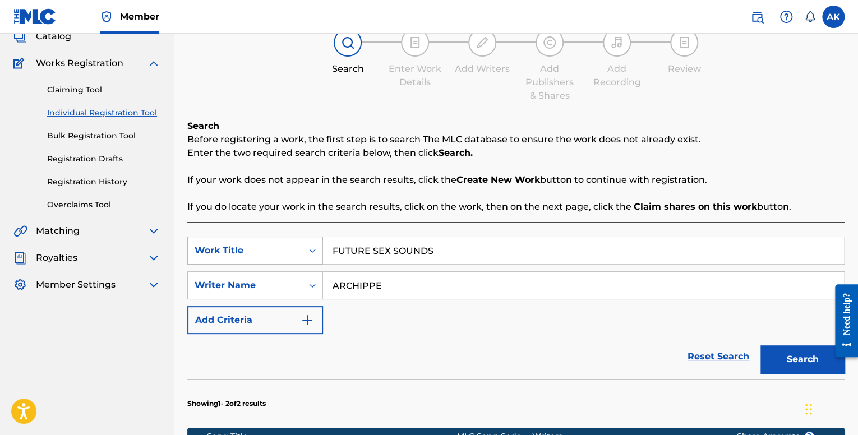
drag, startPoint x: 348, startPoint y: 246, endPoint x: 296, endPoint y: 244, distance: 52.8
click at [296, 244] on div "SearchWithCriteria7248d7c4-bd3c-452f-9db8-799753f2b05a Work Title FUTURE SEX SO…" at bounding box center [515, 251] width 657 height 28
paste input "LIFE IS BETTER NOW"
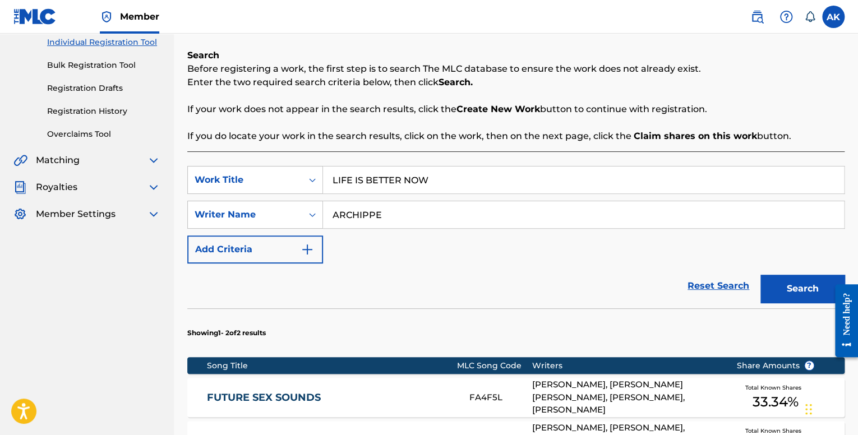
scroll to position [243, 0]
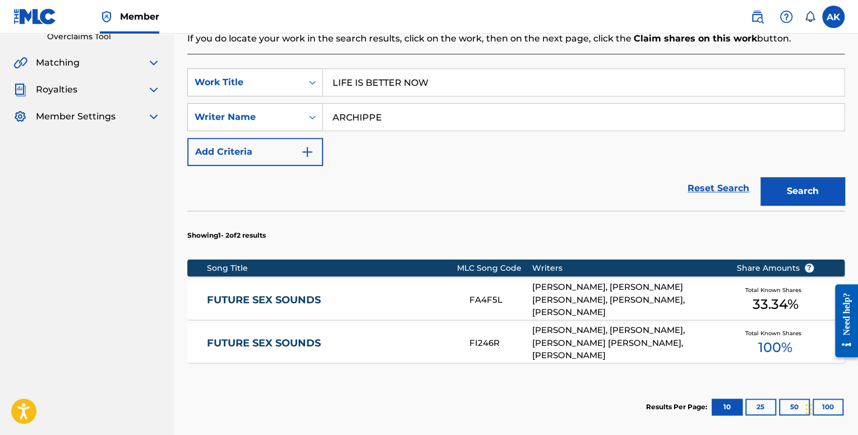
type input "LIFE IS BETTER NOW"
click at [781, 188] on button "Search" at bounding box center [803, 191] width 84 height 28
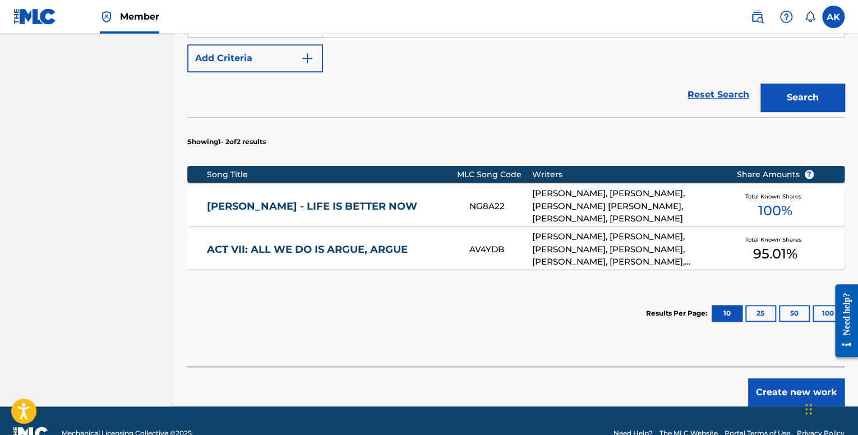
scroll to position [362, 0]
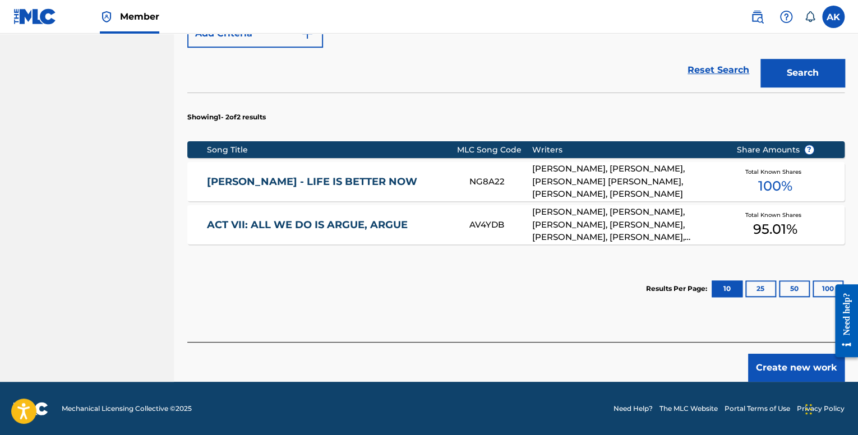
click at [401, 182] on link "[PERSON_NAME] - LIFE IS BETTER NOW" at bounding box center [330, 182] width 247 height 13
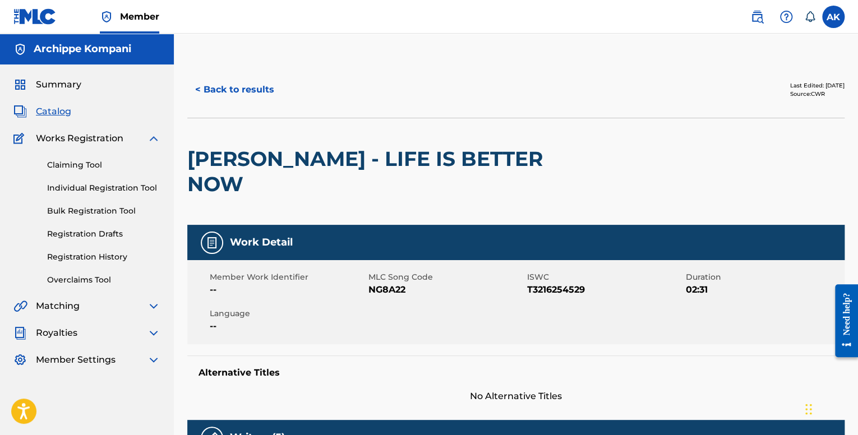
click at [240, 95] on button "< Back to results" at bounding box center [234, 90] width 95 height 28
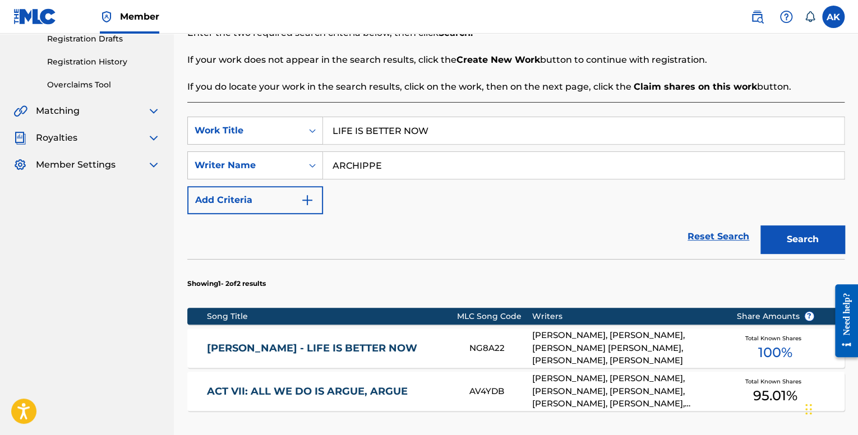
scroll to position [356, 0]
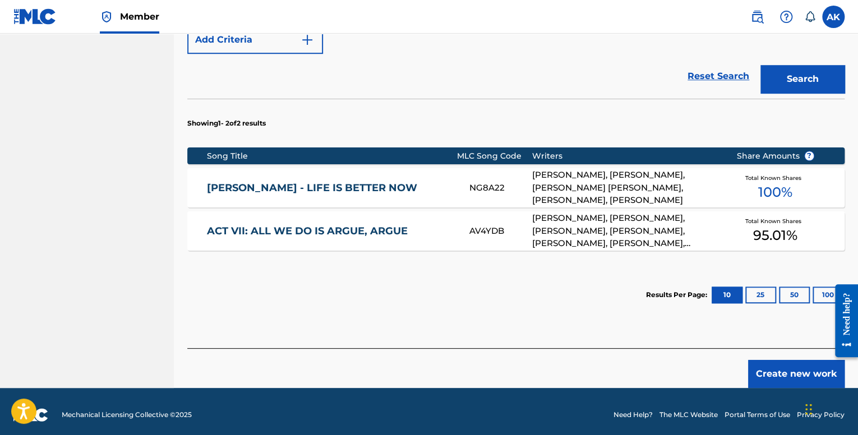
click at [754, 192] on div "Total Known Shares 100 %" at bounding box center [776, 188] width 112 height 34
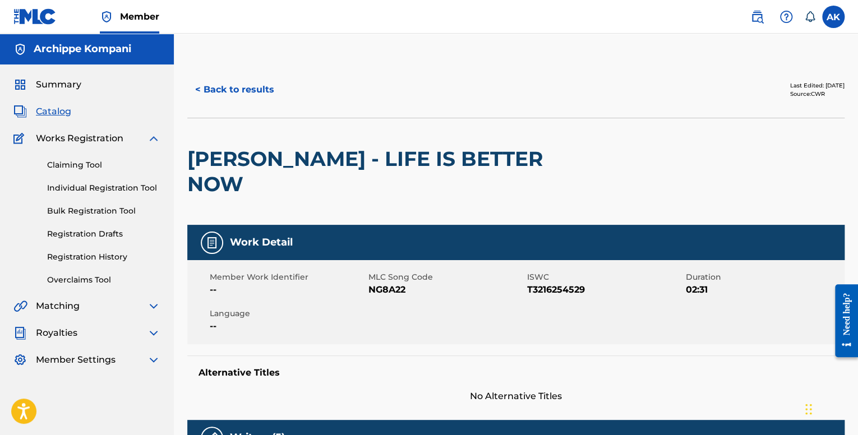
click at [95, 251] on link "Registration History" at bounding box center [103, 257] width 113 height 12
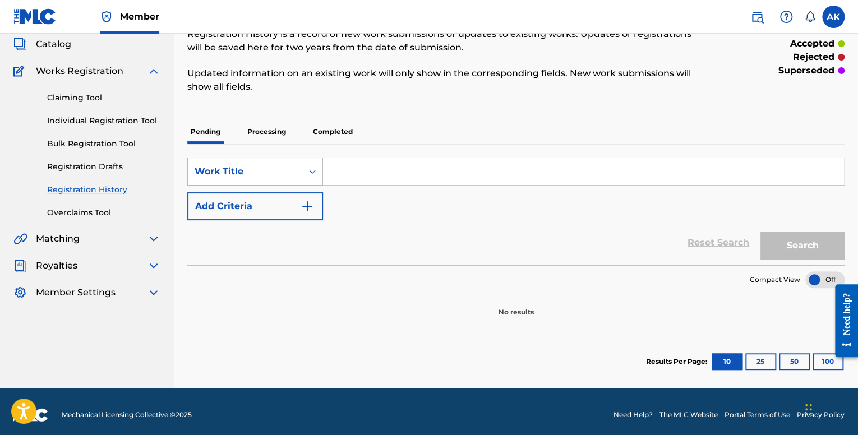
scroll to position [74, 0]
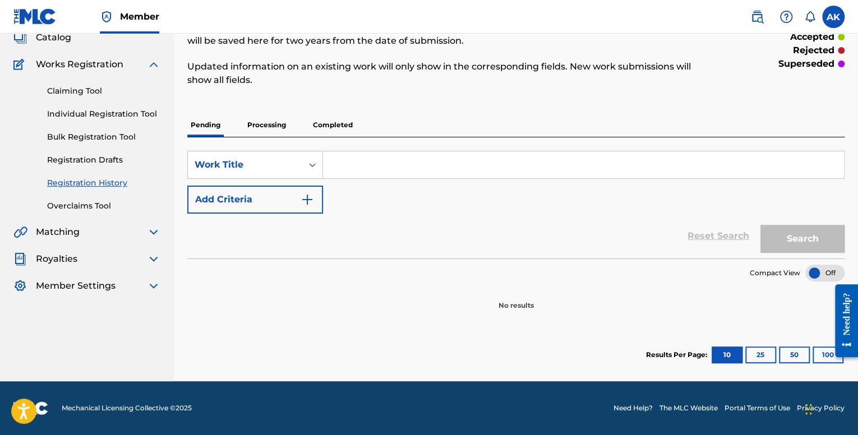
click at [85, 159] on link "Registration Drafts" at bounding box center [103, 160] width 113 height 12
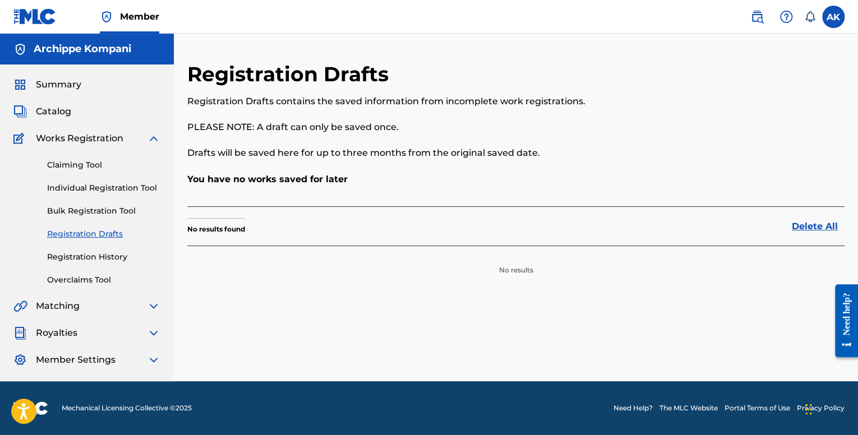
click at [112, 259] on link "Registration History" at bounding box center [103, 257] width 113 height 12
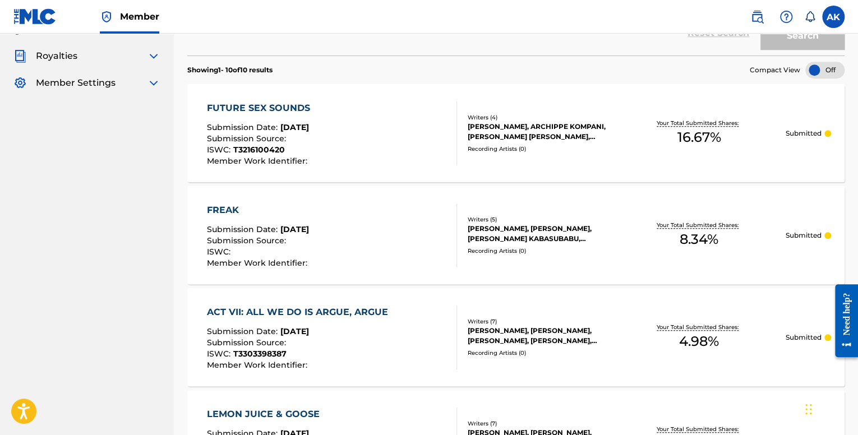
scroll to position [280, 0]
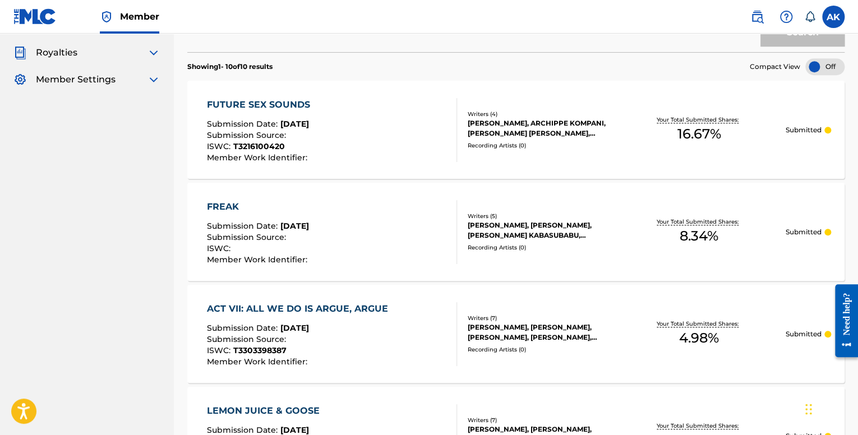
click at [634, 136] on div "Your Total Submitted Shares: 16.67 %" at bounding box center [699, 130] width 172 height 34
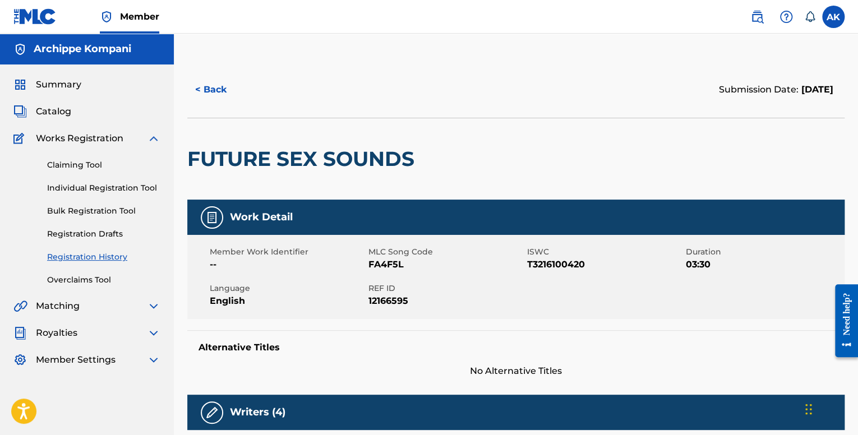
click at [200, 93] on button "< Back" at bounding box center [220, 90] width 67 height 28
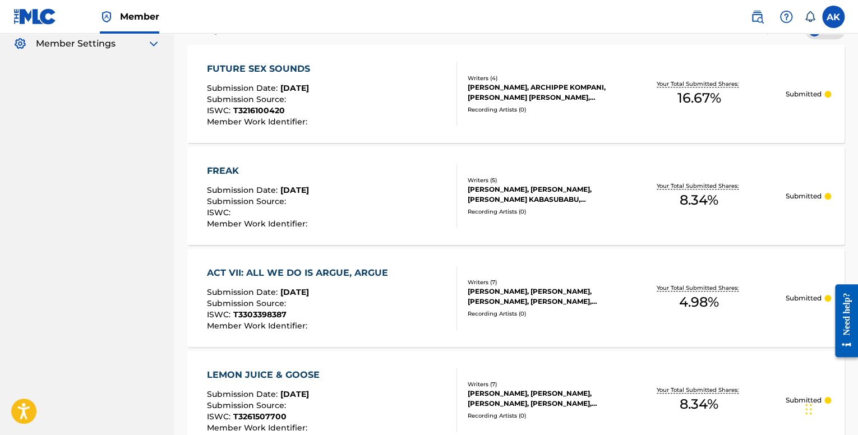
scroll to position [449, 0]
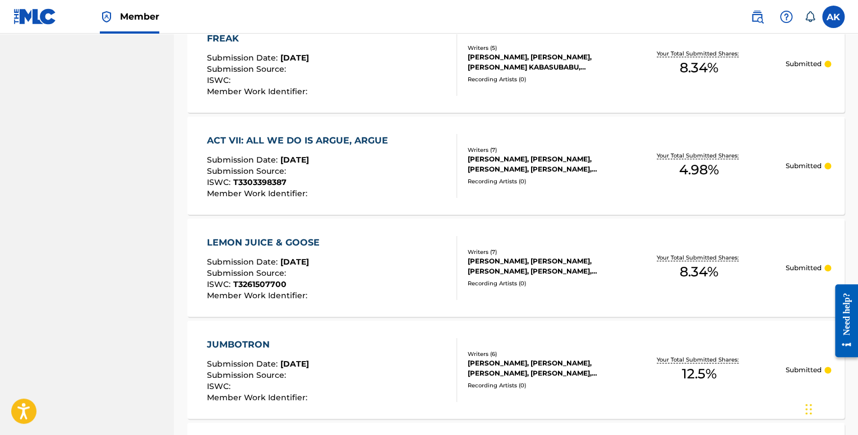
click at [706, 173] on span "4.98 %" at bounding box center [699, 170] width 40 height 20
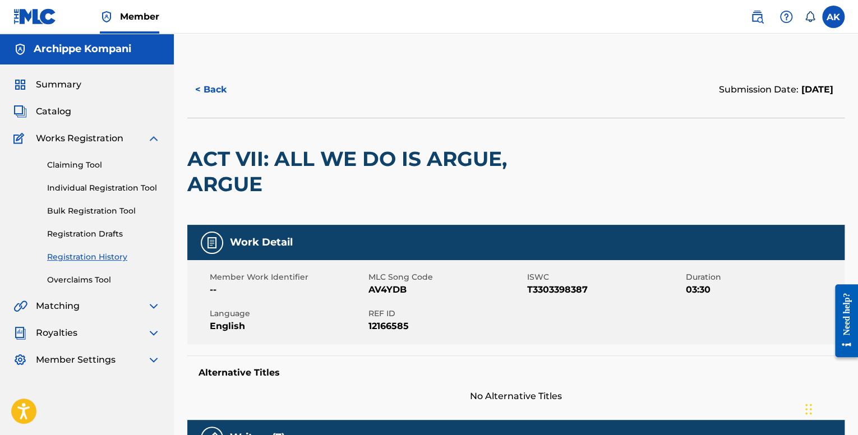
click at [209, 81] on button "< Back" at bounding box center [220, 90] width 67 height 28
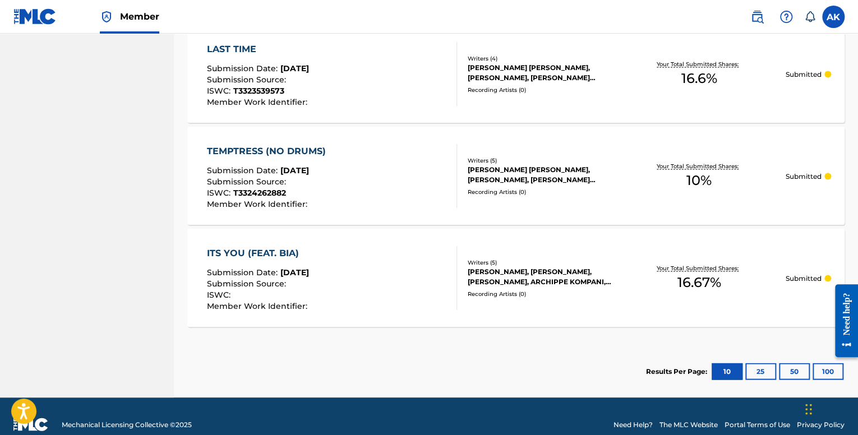
scroll to position [1066, 0]
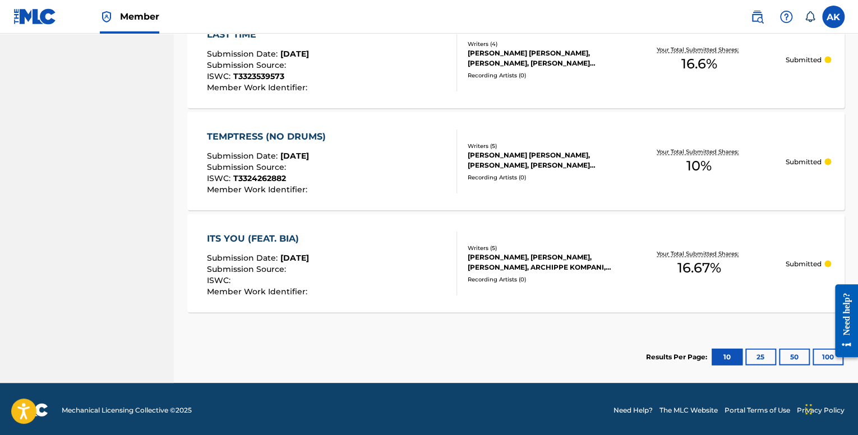
click at [745, 360] on button "25" at bounding box center [760, 356] width 31 height 17
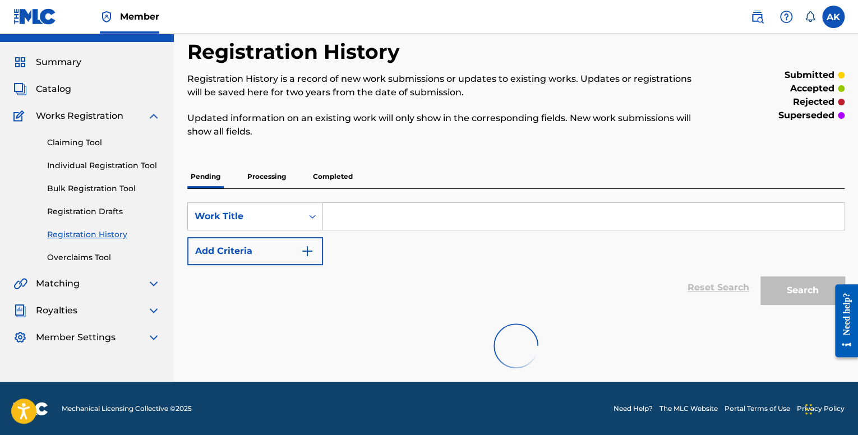
scroll to position [74, 0]
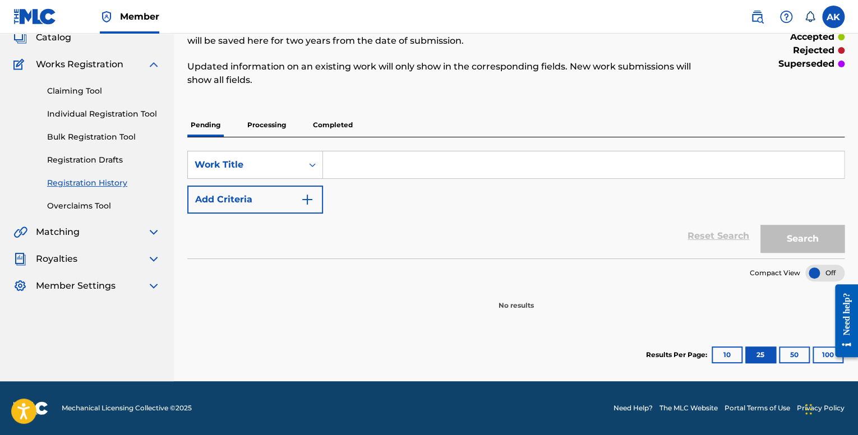
click at [729, 346] on div "Results Per Page: 10 25 50 100" at bounding box center [745, 355] width 199 height 53
click at [729, 352] on button "10" at bounding box center [727, 355] width 31 height 17
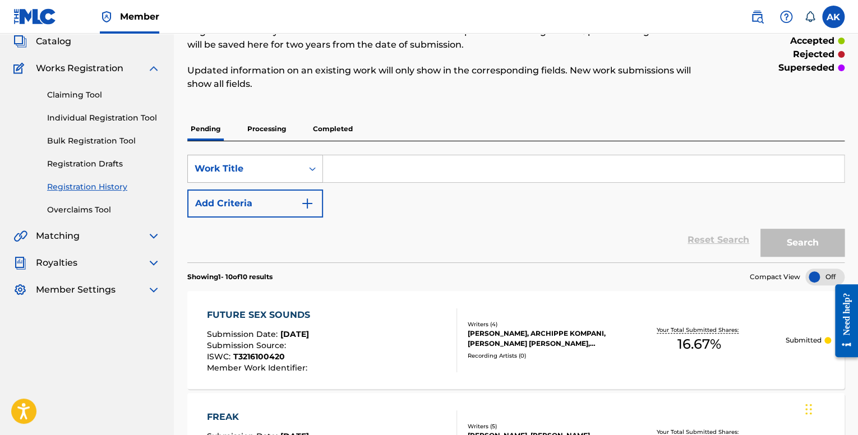
scroll to position [57, 0]
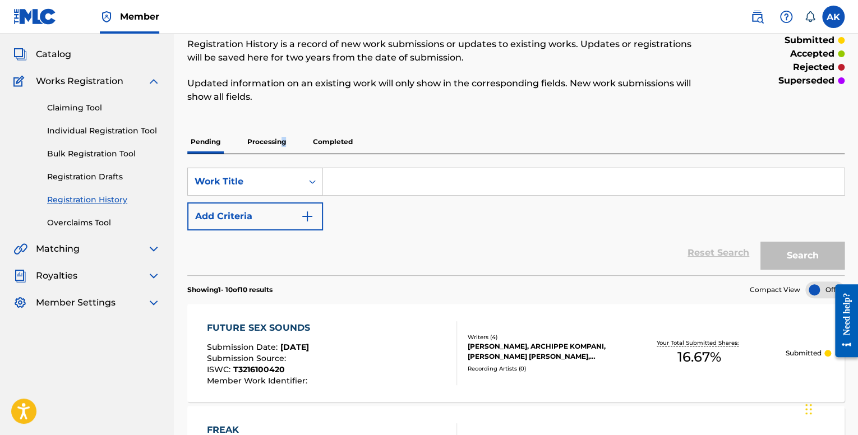
click at [283, 144] on p "Processing" at bounding box center [266, 142] width 45 height 24
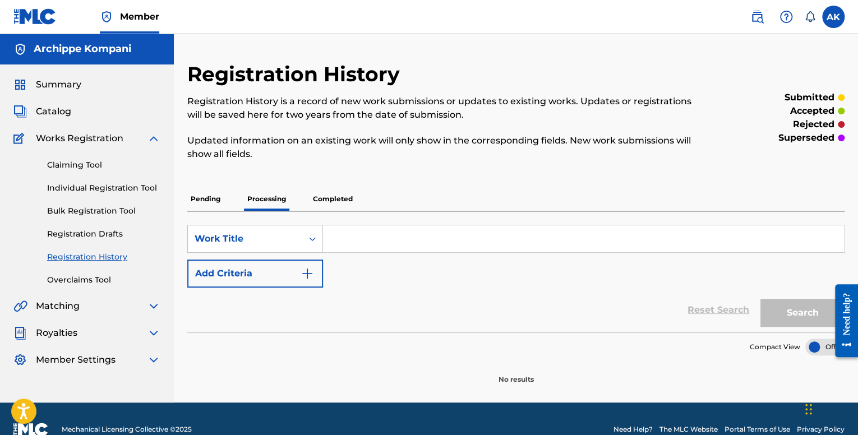
click at [336, 194] on p "Completed" at bounding box center [333, 199] width 47 height 24
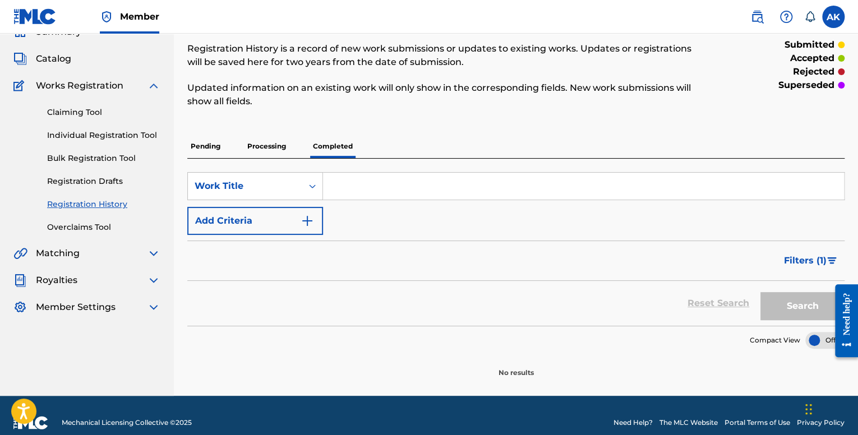
scroll to position [67, 0]
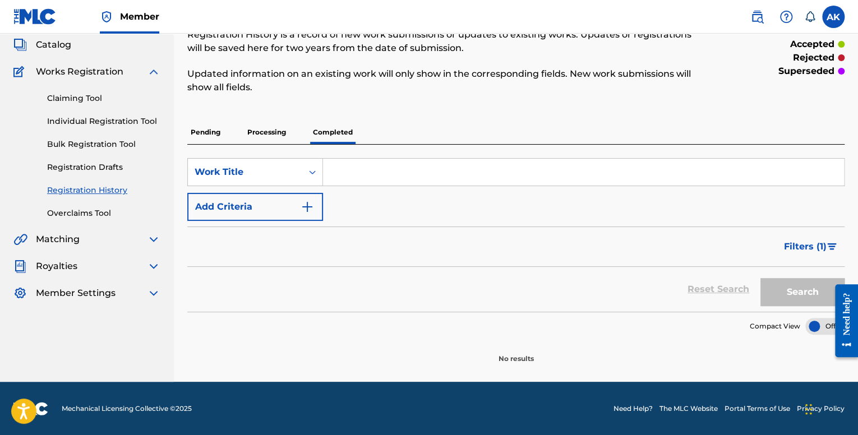
click at [224, 135] on div "Pending Processing Completed" at bounding box center [515, 133] width 657 height 24
click at [208, 134] on p "Pending" at bounding box center [205, 133] width 36 height 24
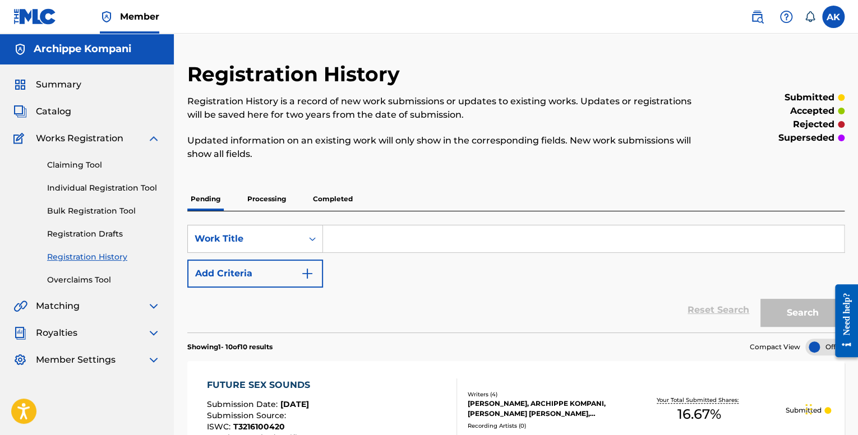
click at [80, 191] on link "Individual Registration Tool" at bounding box center [103, 188] width 113 height 12
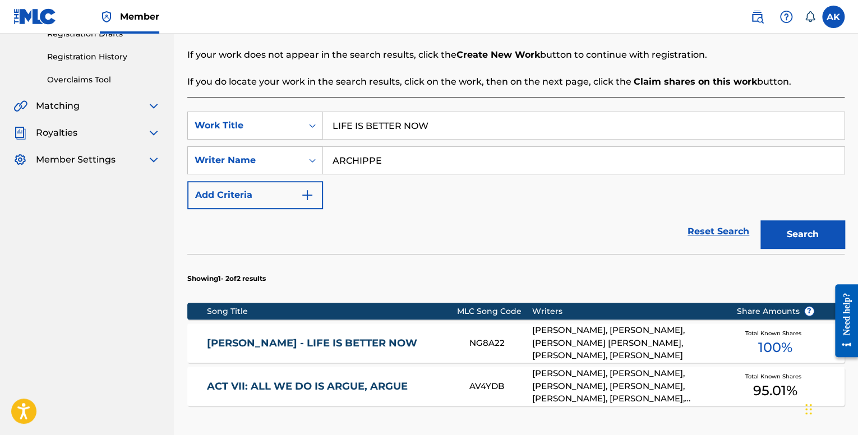
scroll to position [224, 0]
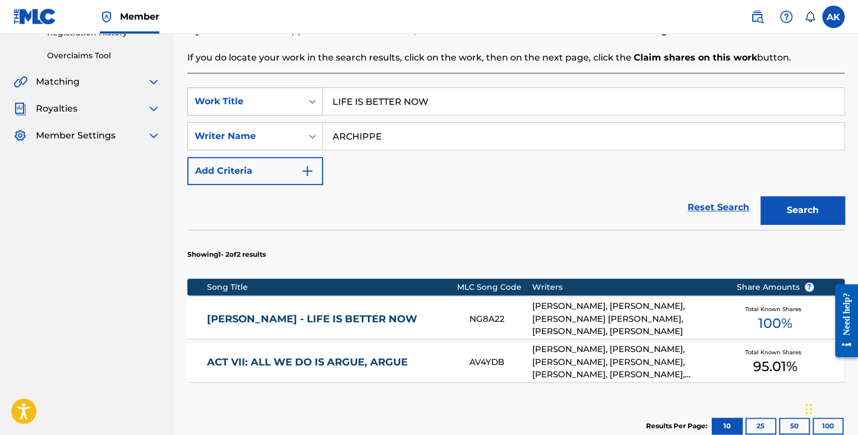
drag, startPoint x: 444, startPoint y: 102, endPoint x: 299, endPoint y: 101, distance: 144.7
click at [299, 101] on div "SearchWithCriteria7248d7c4-bd3c-452f-9db8-799753f2b05a Work Title LIFE IS BETTE…" at bounding box center [515, 102] width 657 height 28
paste input "STRINGING YOU ON"
type input "STRINGING YOU ON"
click at [811, 215] on button "Search" at bounding box center [803, 210] width 84 height 28
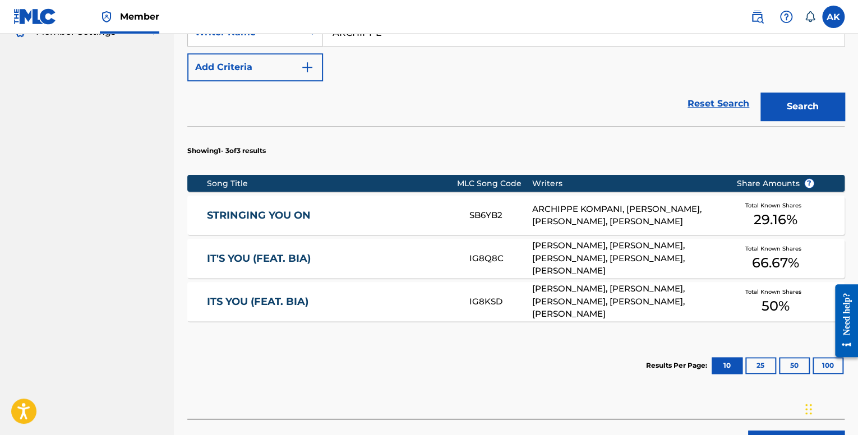
scroll to position [337, 0]
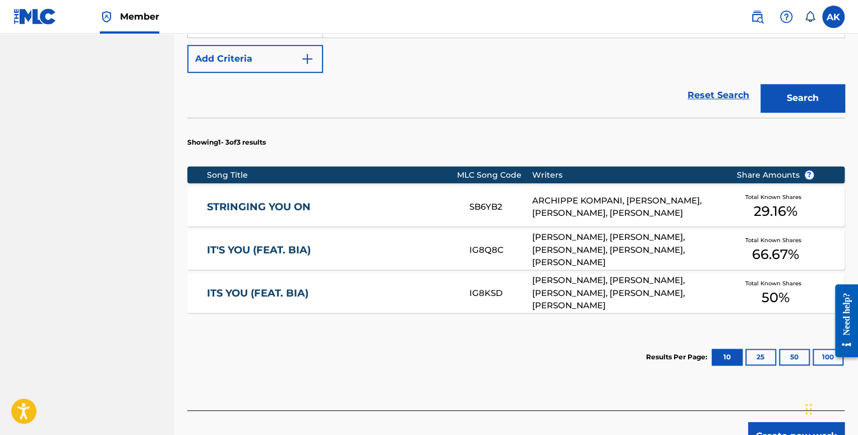
click at [411, 198] on div "STRINGING YOU ON SB6YB2 ARCHIPPE KOMPANI, [PERSON_NAME], [PERSON_NAME], [PERSON…" at bounding box center [515, 206] width 657 height 39
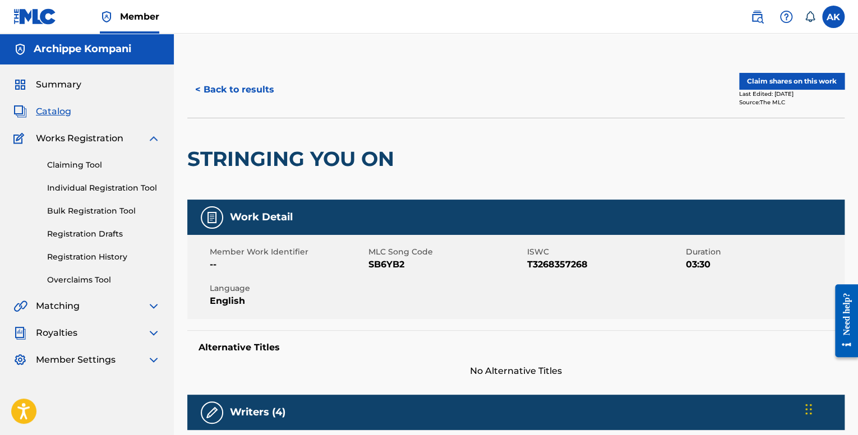
click at [777, 79] on button "Claim shares on this work" at bounding box center [791, 81] width 105 height 17
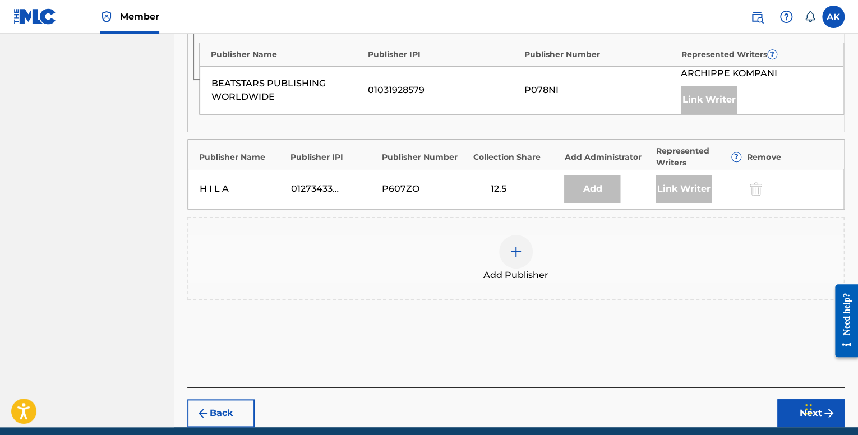
scroll to position [337, 0]
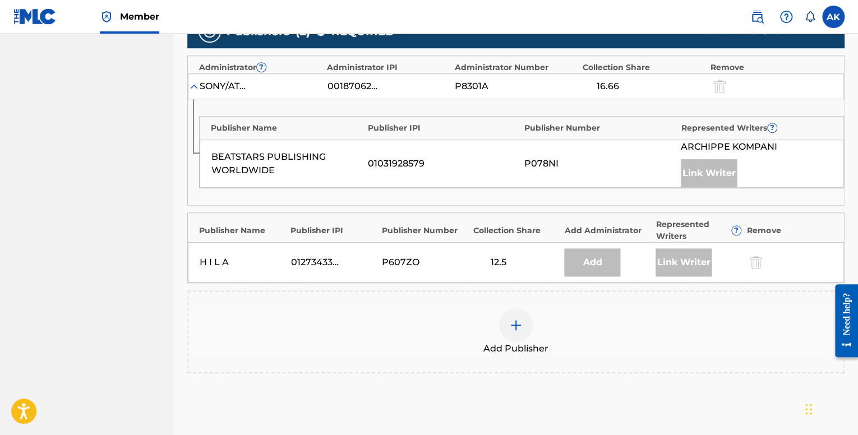
click at [521, 329] on img at bounding box center [515, 325] width 13 height 13
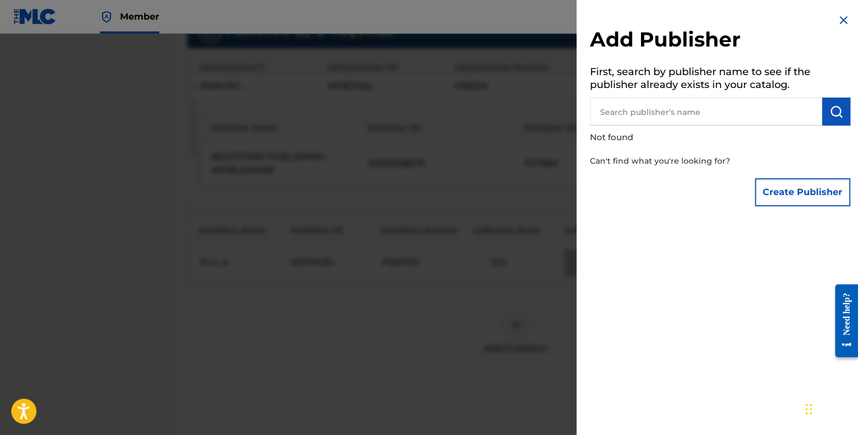
click at [792, 187] on button "Create Publisher" at bounding box center [802, 192] width 95 height 28
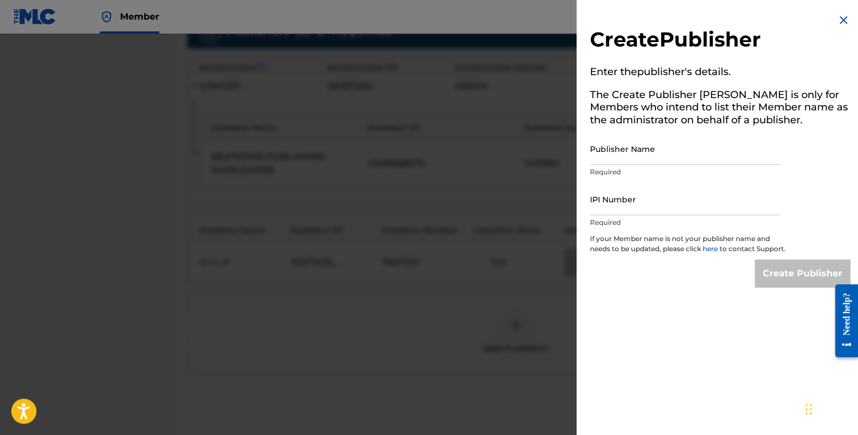
click at [615, 156] on input "Publisher Name" at bounding box center [685, 149] width 190 height 32
type input "Archippe"
click at [627, 199] on input "IPI Number" at bounding box center [685, 199] width 190 height 32
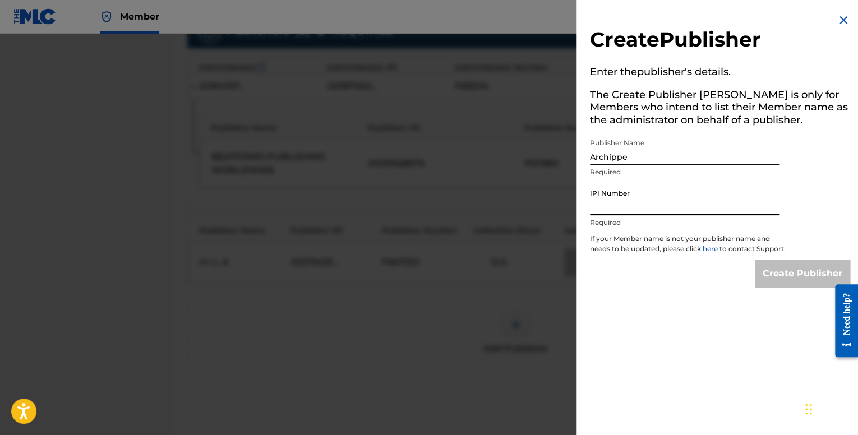
type input "01201683786"
click at [772, 270] on input "Create Publisher" at bounding box center [802, 274] width 95 height 28
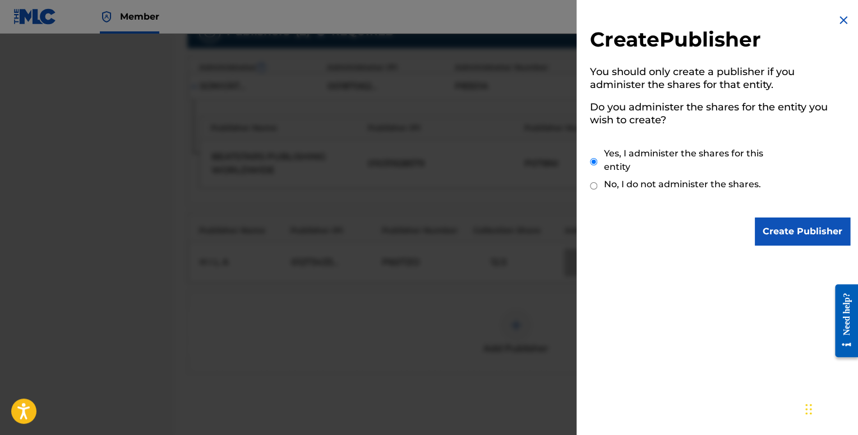
click at [769, 238] on input "Create Publisher" at bounding box center [802, 232] width 95 height 28
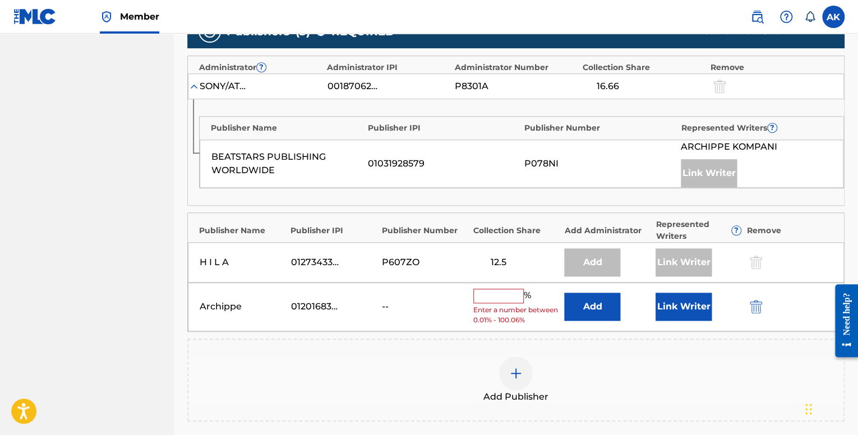
click at [501, 292] on input "text" at bounding box center [498, 296] width 50 height 15
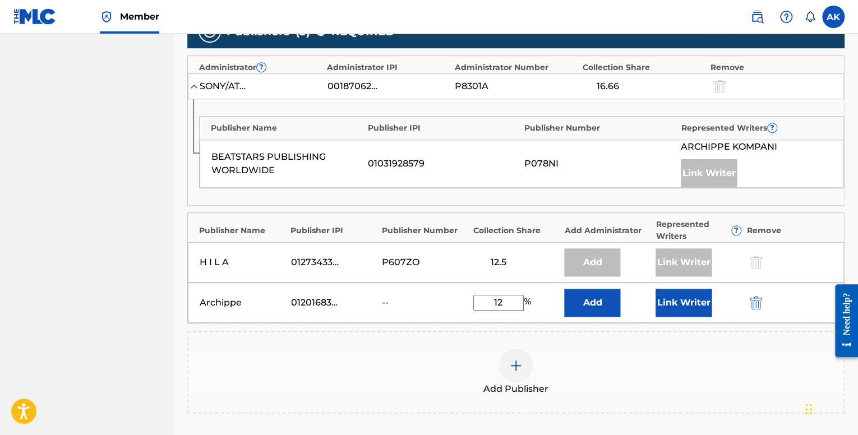
type input "12.5"
click at [673, 308] on button "Link Writer" at bounding box center [684, 303] width 56 height 28
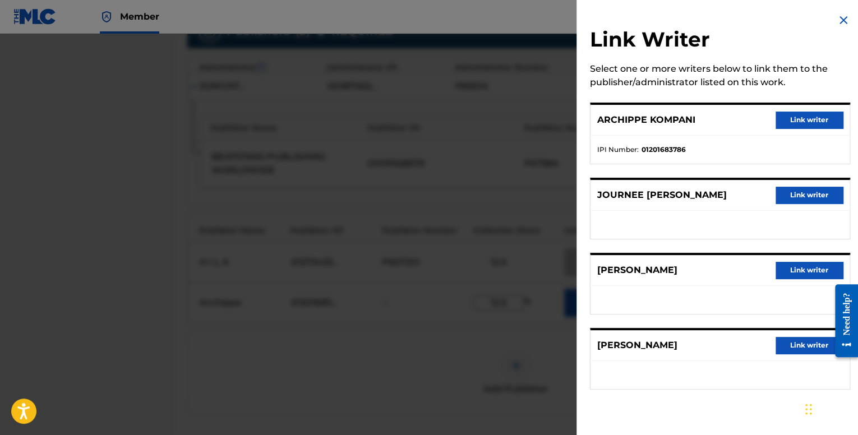
click at [794, 113] on button "Link writer" at bounding box center [809, 120] width 67 height 17
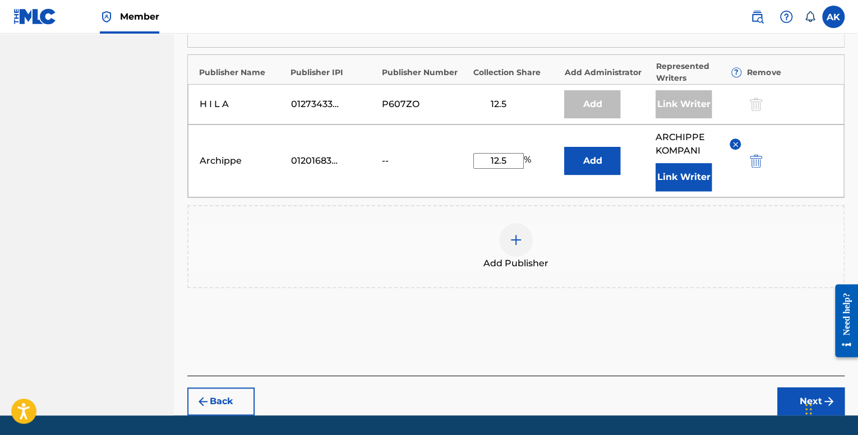
scroll to position [526, 0]
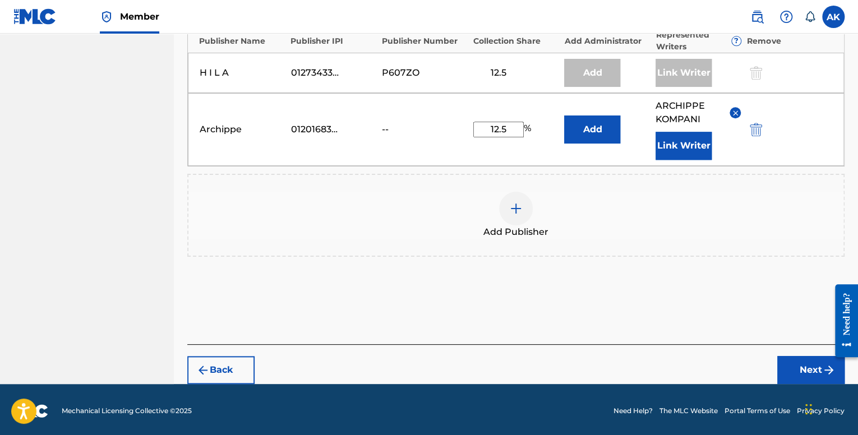
click at [798, 372] on button "Next" at bounding box center [810, 370] width 67 height 28
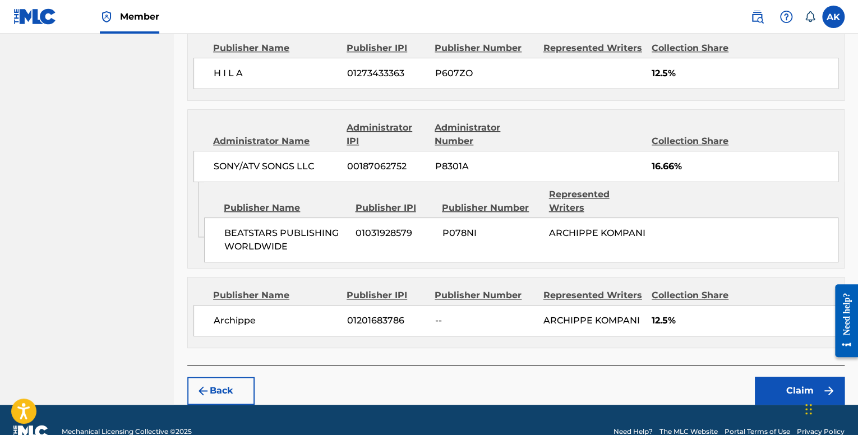
scroll to position [502, 0]
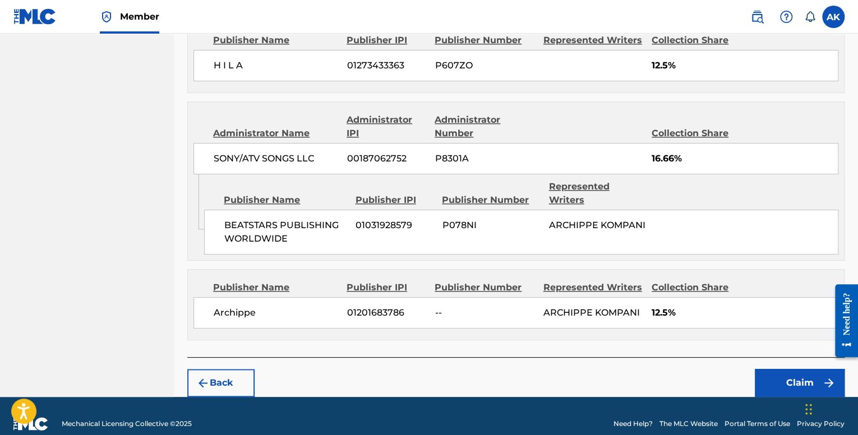
click at [758, 369] on button "Claim" at bounding box center [800, 383] width 90 height 28
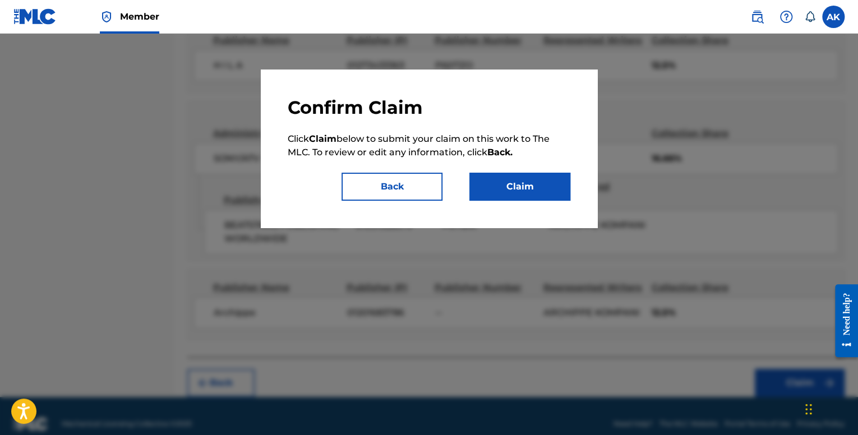
click at [544, 198] on button "Claim" at bounding box center [519, 187] width 101 height 28
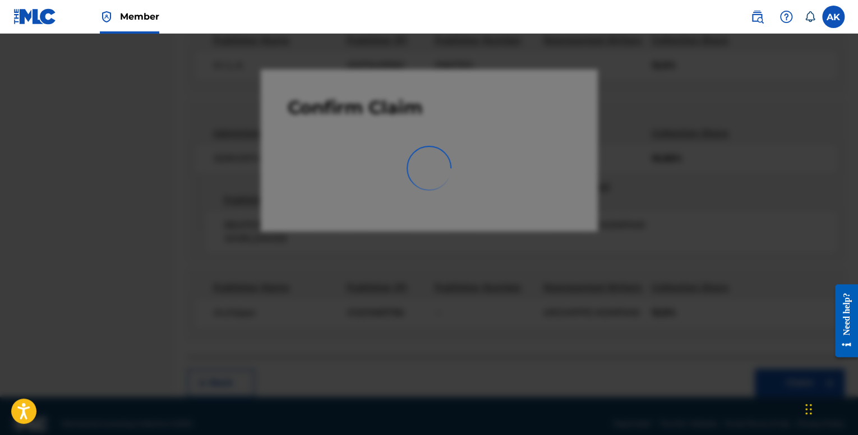
scroll to position [35, 0]
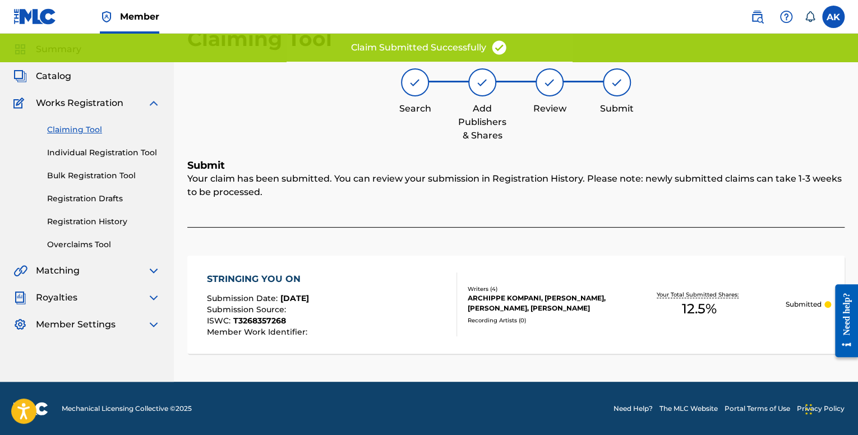
click at [116, 155] on link "Individual Registration Tool" at bounding box center [103, 153] width 113 height 12
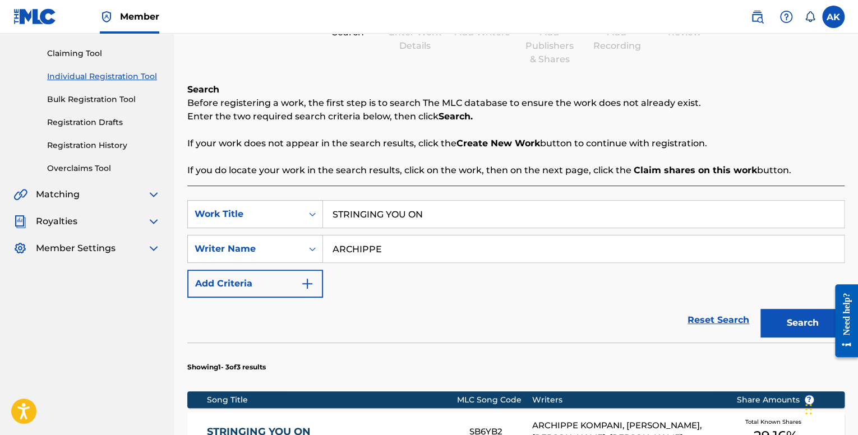
scroll to position [112, 0]
drag, startPoint x: 468, startPoint y: 221, endPoint x: 256, endPoint y: 204, distance: 212.7
click at [256, 204] on div "SearchWithCriteria7248d7c4-bd3c-452f-9db8-799753f2b05a Work Title STRINGING YOU…" at bounding box center [515, 214] width 657 height 28
paste input "NITE"
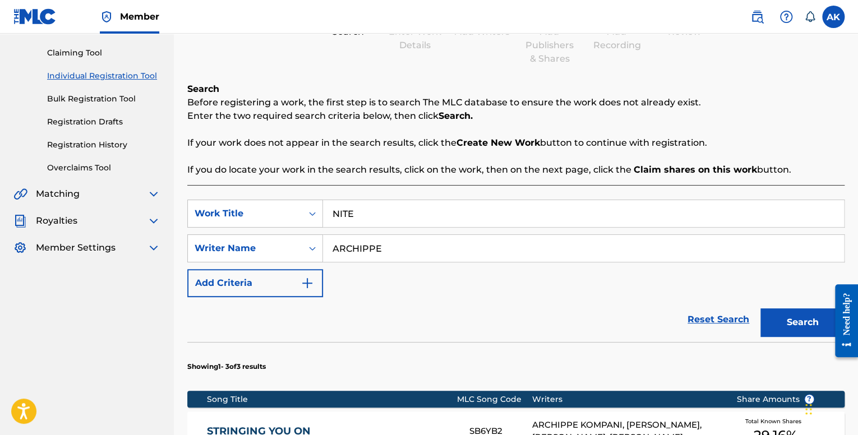
type input "NITE"
click at [761, 309] on button "Search" at bounding box center [803, 323] width 84 height 28
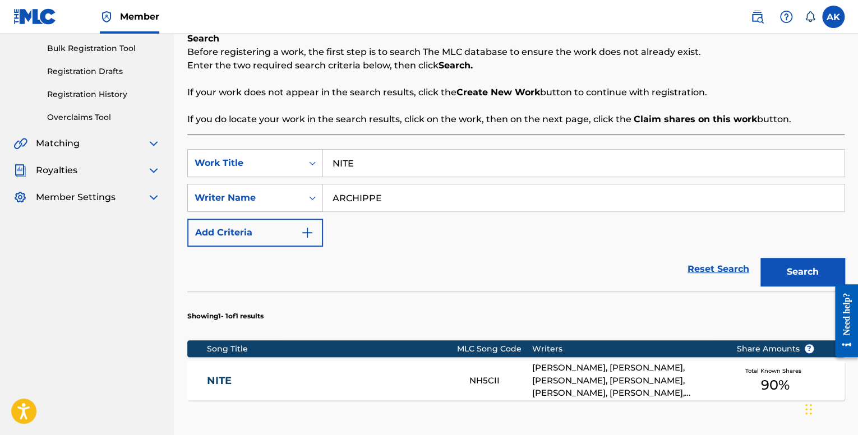
scroll to position [319, 0]
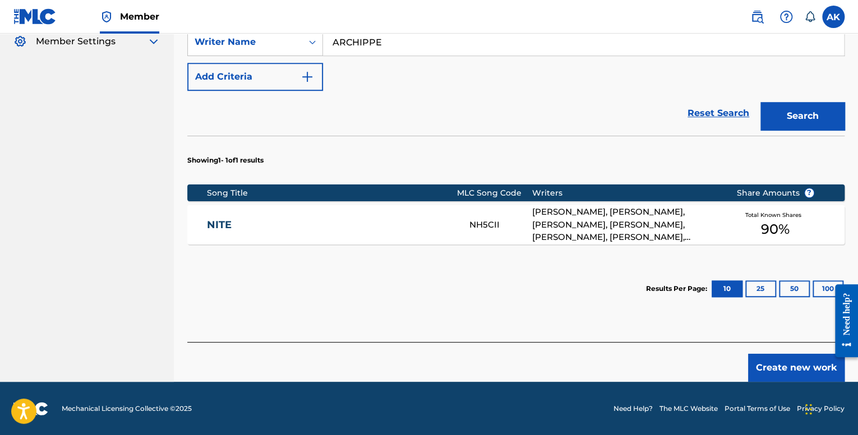
click at [371, 225] on link "NITE" at bounding box center [330, 225] width 247 height 13
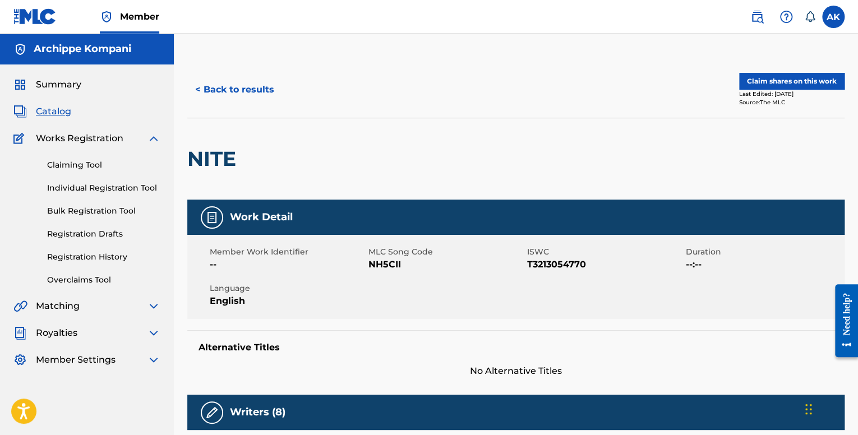
click at [772, 84] on button "Claim shares on this work" at bounding box center [791, 81] width 105 height 17
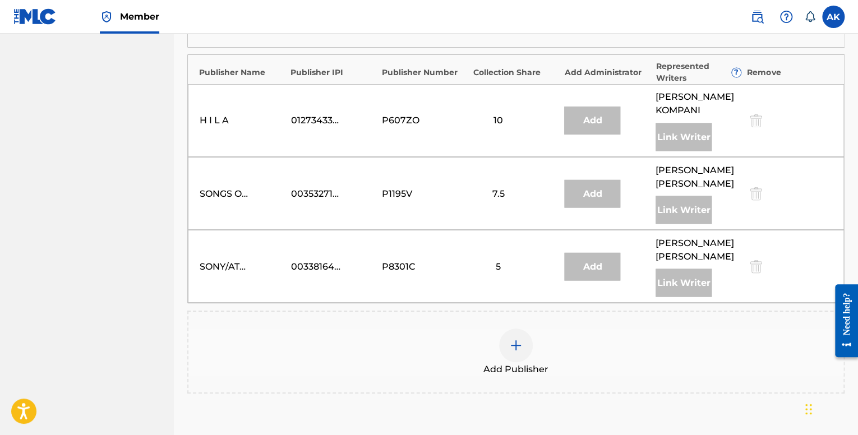
scroll to position [1010, 0]
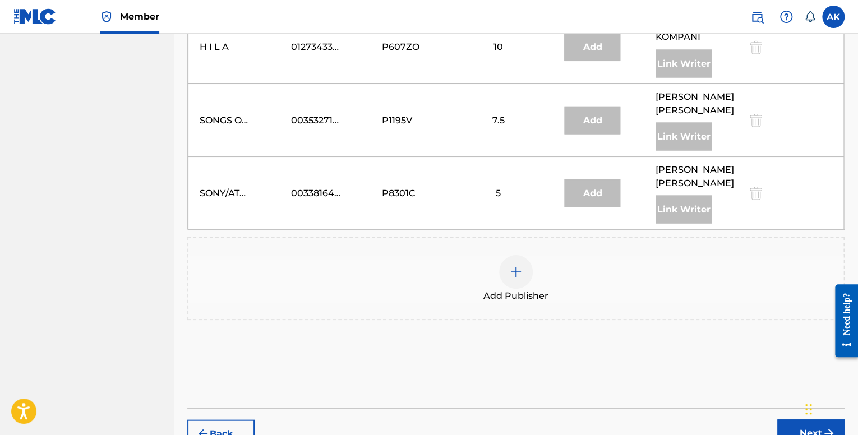
click at [518, 265] on img at bounding box center [515, 271] width 13 height 13
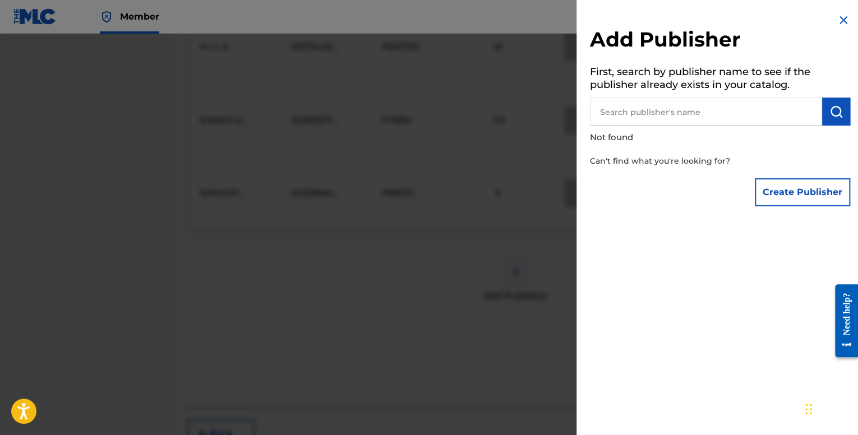
click at [644, 110] on input "text" at bounding box center [706, 112] width 232 height 28
click at [811, 212] on div "Add Publisher First, search by publisher name to see if the publisher already e…" at bounding box center [720, 112] width 287 height 225
click at [803, 198] on button "Create Publisher" at bounding box center [802, 192] width 95 height 28
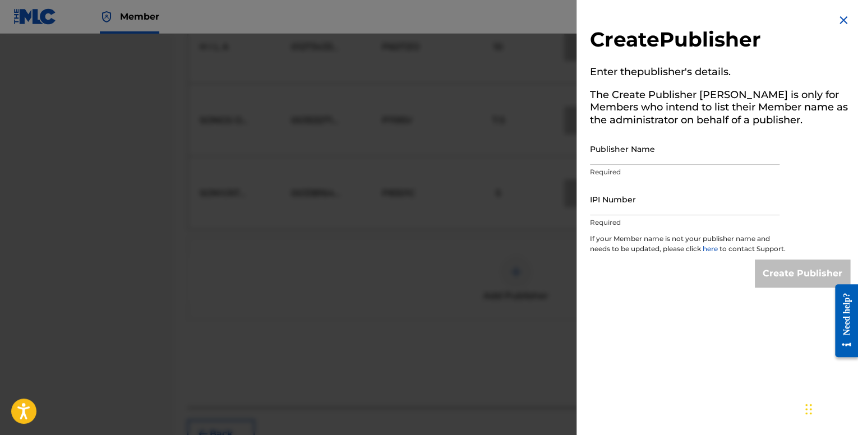
click at [641, 158] on input "Publisher Name" at bounding box center [685, 149] width 190 height 32
type input "Archippe"
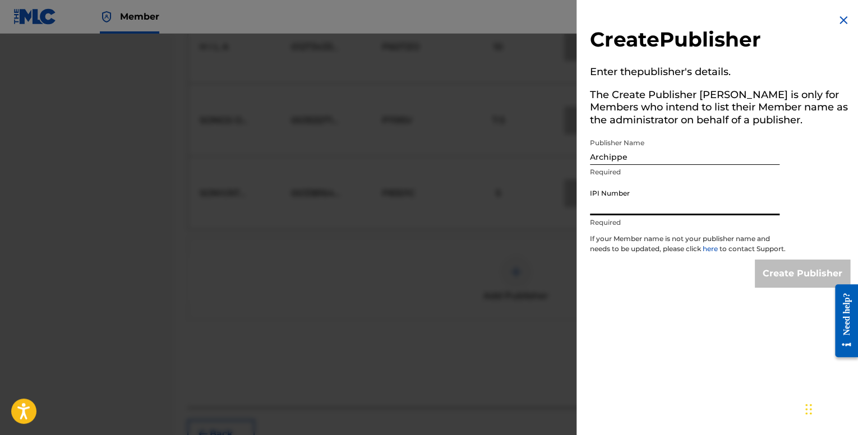
click at [636, 209] on input "IPI Number" at bounding box center [685, 199] width 190 height 32
type input "01201683786"
click at [782, 260] on p "If your Member name is not your publisher name and needs to be updated, please …" at bounding box center [688, 247] width 196 height 26
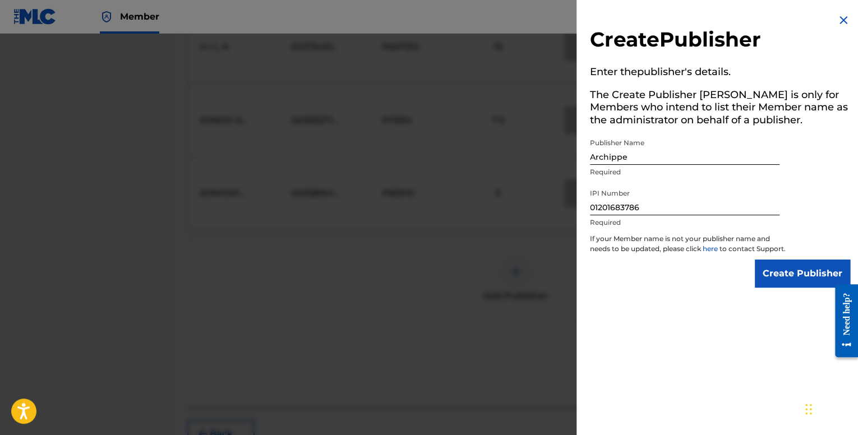
click at [785, 275] on input "Create Publisher" at bounding box center [802, 274] width 95 height 28
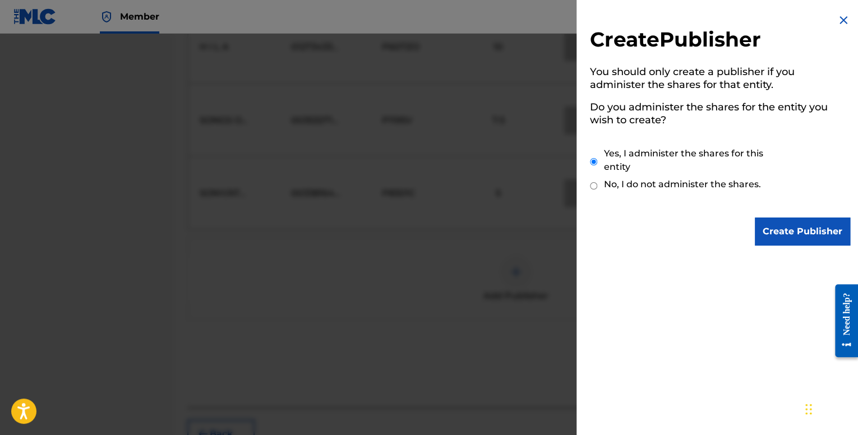
click at [793, 234] on input "Create Publisher" at bounding box center [802, 232] width 95 height 28
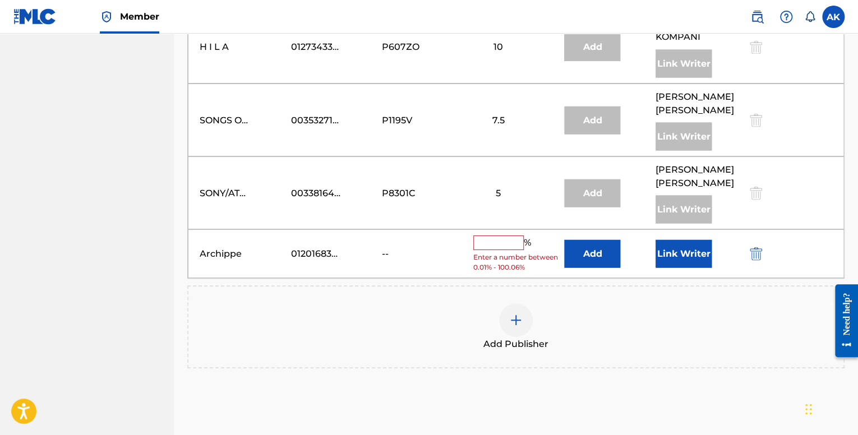
click at [503, 236] on input "text" at bounding box center [498, 243] width 50 height 15
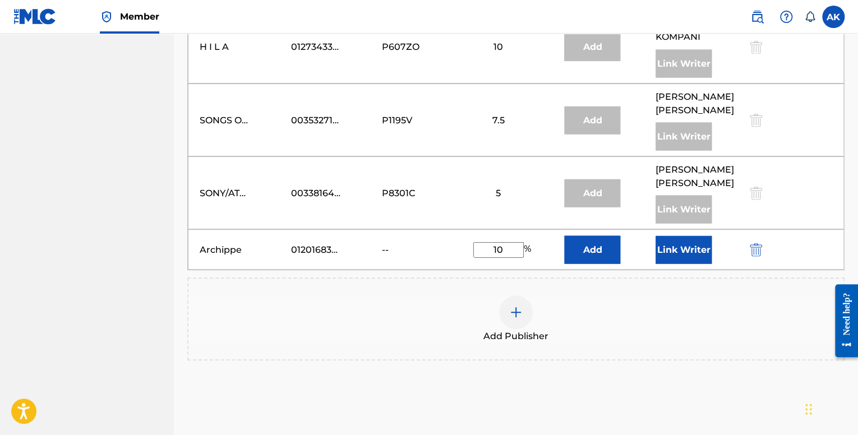
type input "10"
click at [689, 236] on button "Link Writer" at bounding box center [684, 250] width 56 height 28
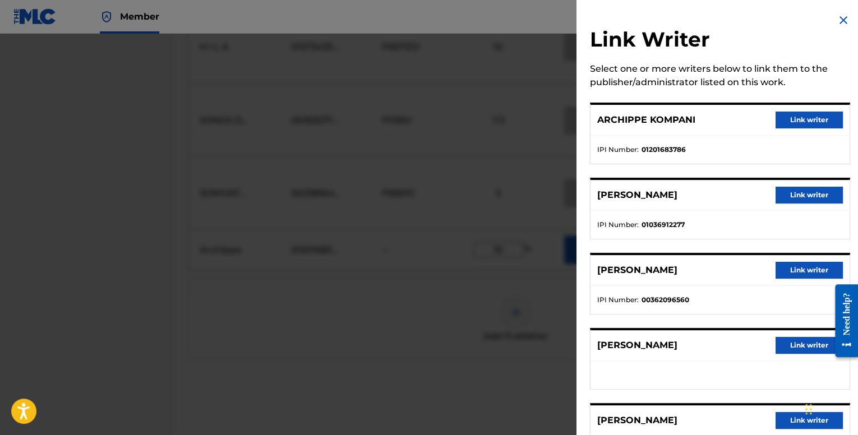
click at [779, 111] on div "ARCHIPPE KOMPANI Link writer" at bounding box center [720, 120] width 259 height 31
click at [781, 117] on button "Link writer" at bounding box center [809, 120] width 67 height 17
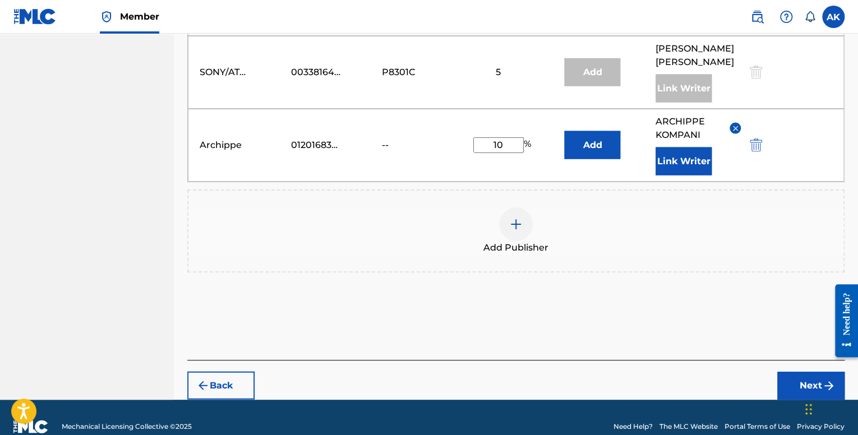
click at [802, 372] on button "Next" at bounding box center [810, 386] width 67 height 28
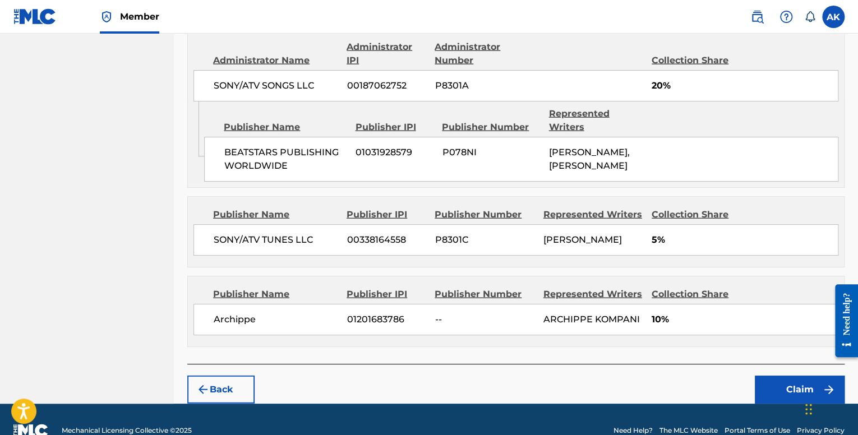
scroll to position [1243, 0]
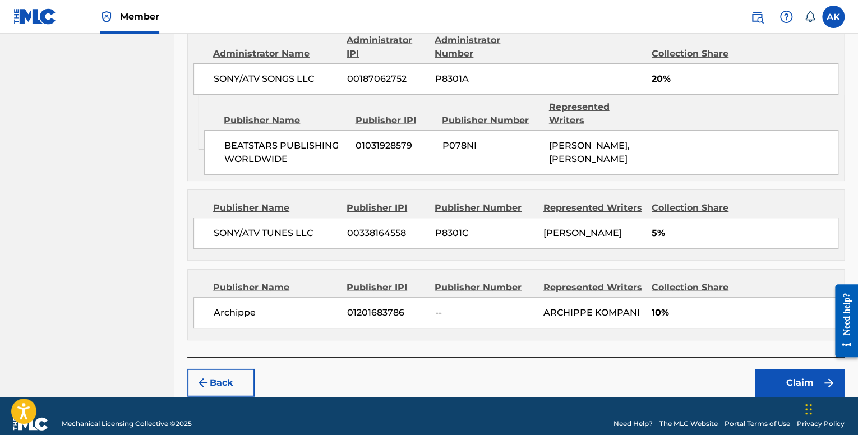
click at [781, 357] on div "Back Claim" at bounding box center [515, 377] width 657 height 40
click at [782, 369] on button "Claim" at bounding box center [800, 383] width 90 height 28
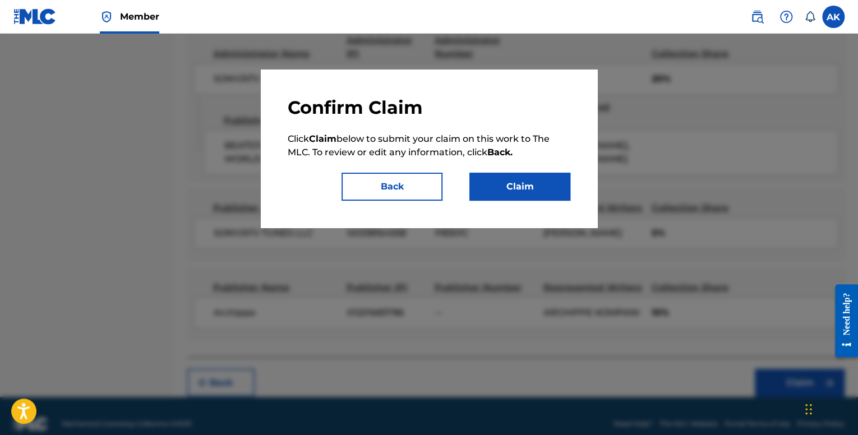
click at [527, 187] on button "Claim" at bounding box center [519, 187] width 101 height 28
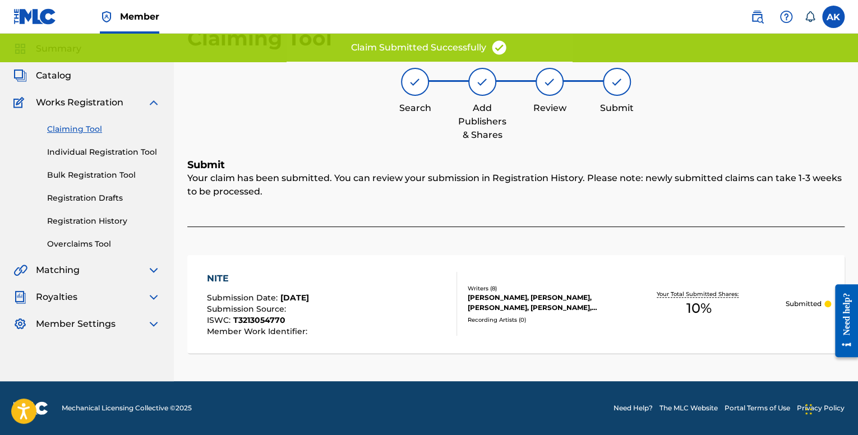
scroll to position [35, 0]
click at [117, 151] on link "Individual Registration Tool" at bounding box center [103, 153] width 113 height 12
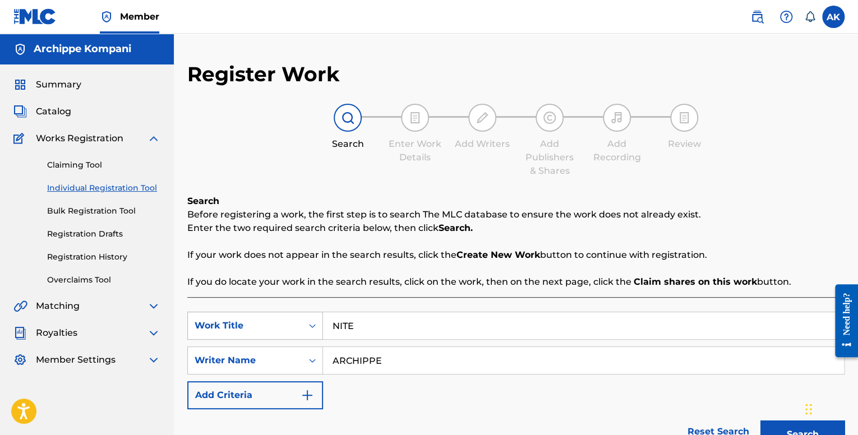
drag, startPoint x: 379, startPoint y: 325, endPoint x: 300, endPoint y: 314, distance: 79.3
click at [310, 315] on div "SearchWithCriteria7248d7c4-bd3c-452f-9db8-799753f2b05a Work Title NITE" at bounding box center [515, 326] width 657 height 28
type input "GIVE IT ALL"
click at [761, 421] on button "Search" at bounding box center [803, 435] width 84 height 28
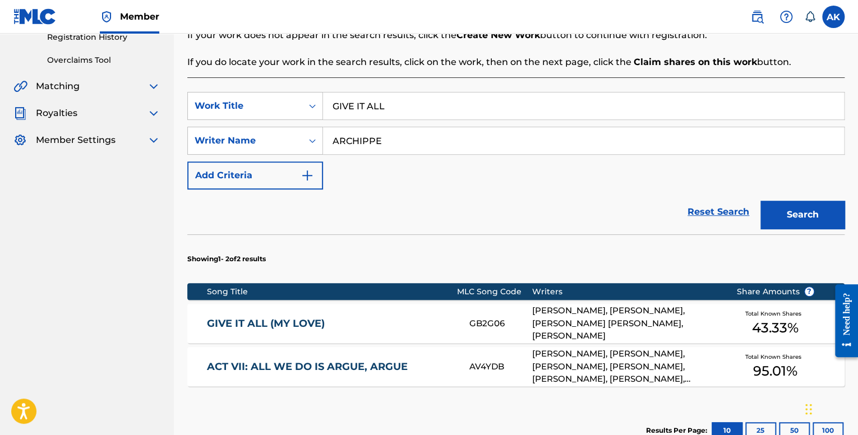
scroll to position [362, 0]
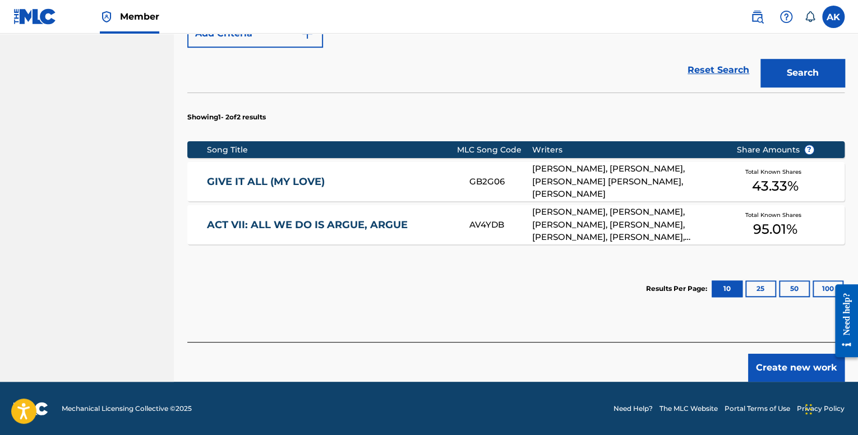
click at [590, 175] on div "[PERSON_NAME], [PERSON_NAME], [PERSON_NAME] [PERSON_NAME], [PERSON_NAME]" at bounding box center [625, 182] width 187 height 38
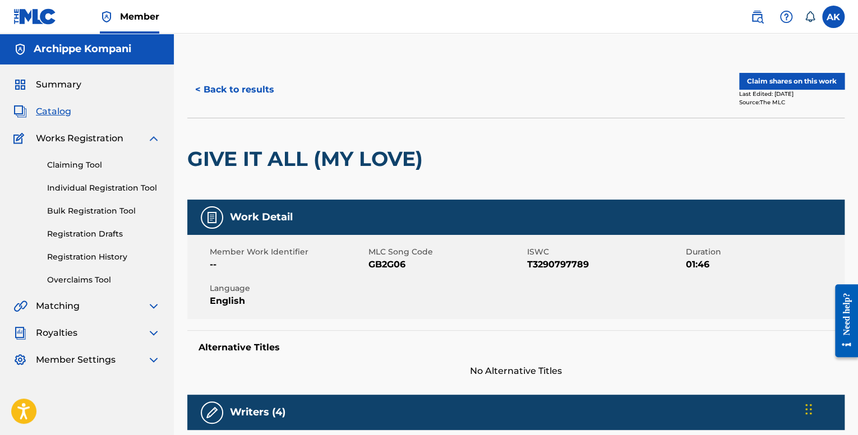
click at [786, 83] on button "Claim shares on this work" at bounding box center [791, 81] width 105 height 17
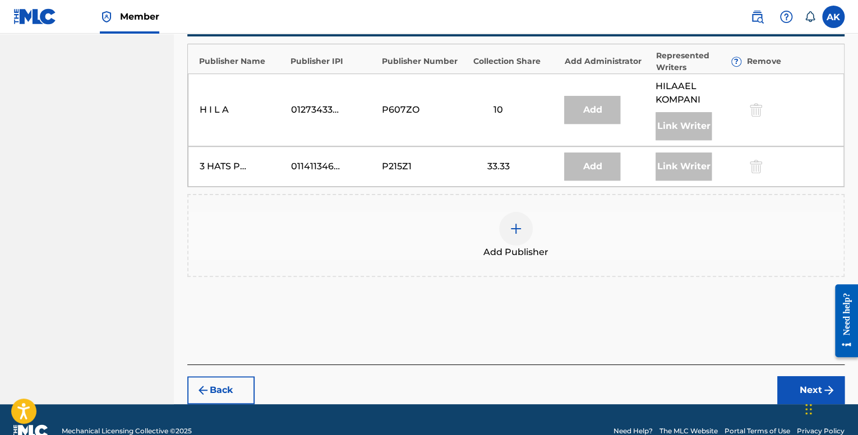
scroll to position [370, 0]
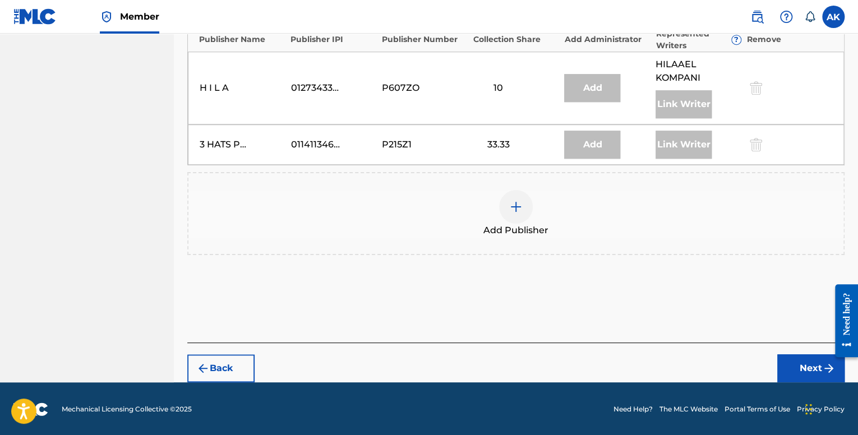
click at [522, 216] on div at bounding box center [516, 207] width 34 height 34
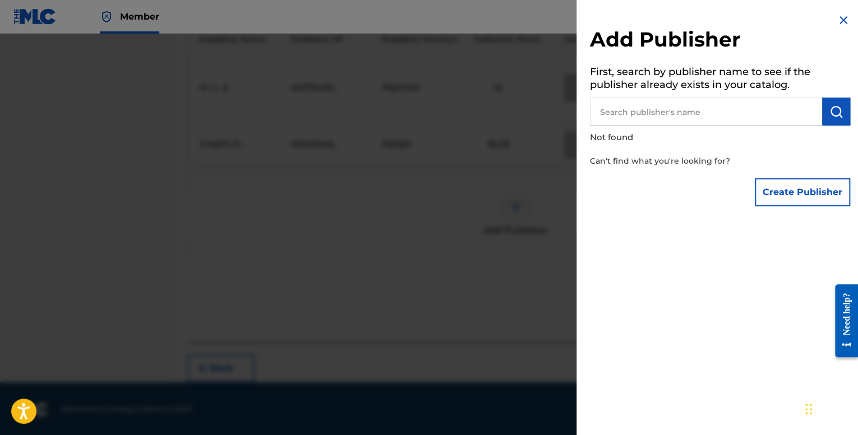
click at [648, 109] on input "text" at bounding box center [706, 112] width 232 height 28
click at [755, 184] on button "Create Publisher" at bounding box center [802, 192] width 95 height 28
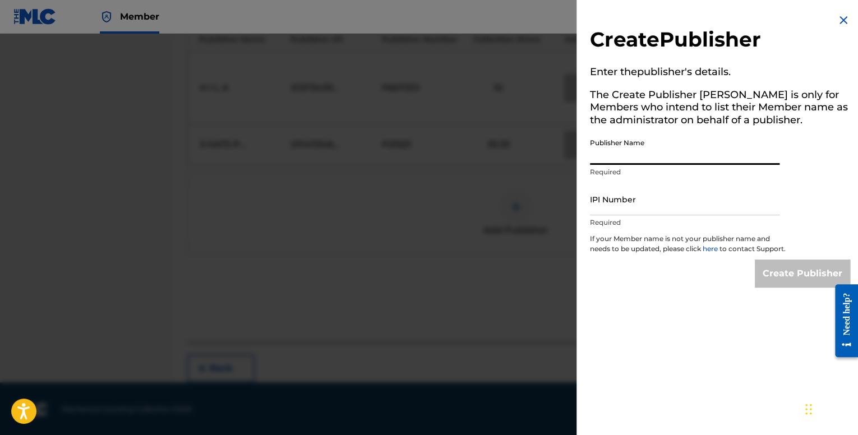
click at [619, 151] on input "Publisher Name" at bounding box center [685, 149] width 190 height 32
type input "Archippe"
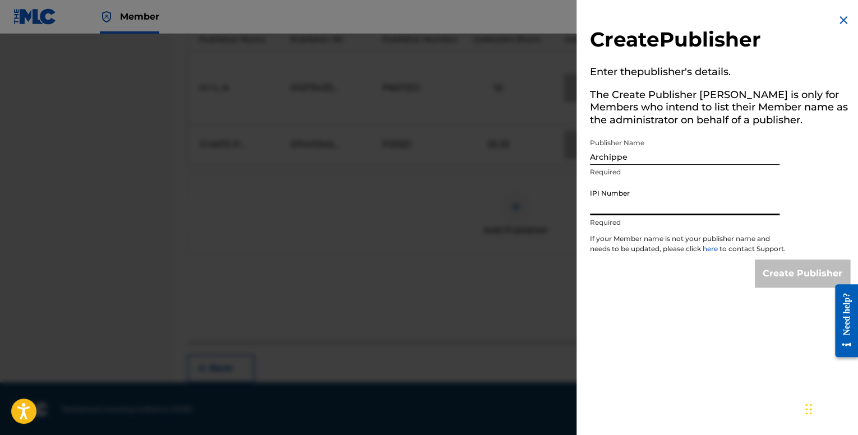
click at [661, 195] on input "IPI Number" at bounding box center [685, 199] width 190 height 32
type input "01201683786"
click at [758, 275] on input "Create Publisher" at bounding box center [802, 274] width 95 height 28
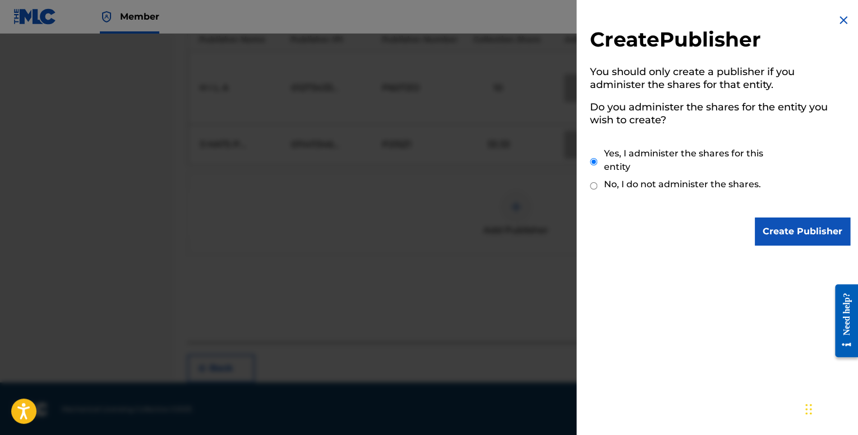
click at [781, 238] on input "Create Publisher" at bounding box center [802, 232] width 95 height 28
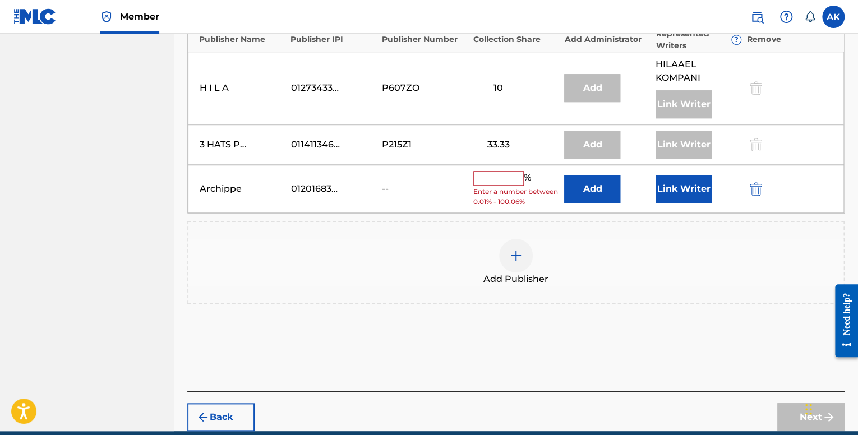
click at [495, 173] on input "text" at bounding box center [498, 178] width 50 height 15
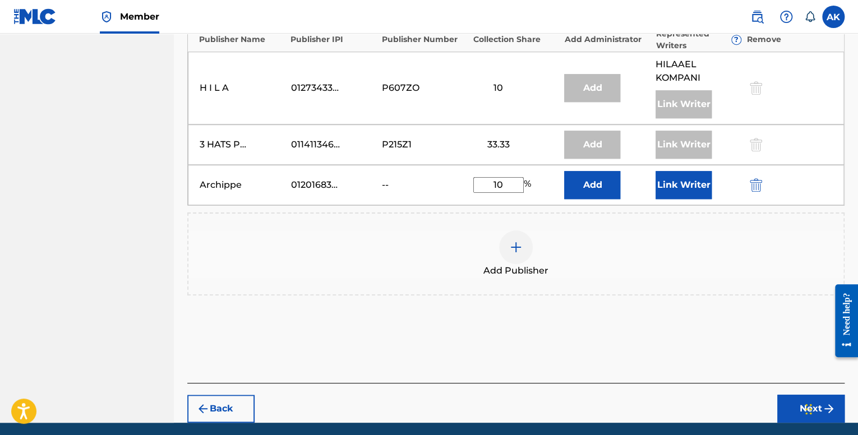
type input "10"
click at [680, 194] on button "Link Writer" at bounding box center [684, 185] width 56 height 28
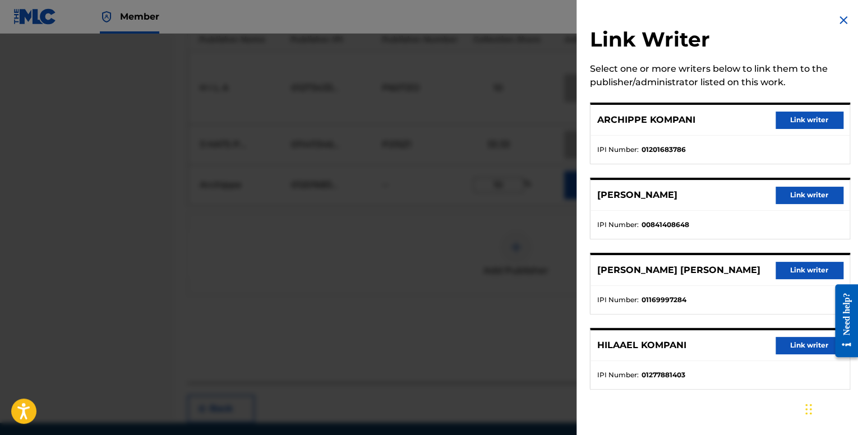
click at [794, 117] on button "Link writer" at bounding box center [809, 120] width 67 height 17
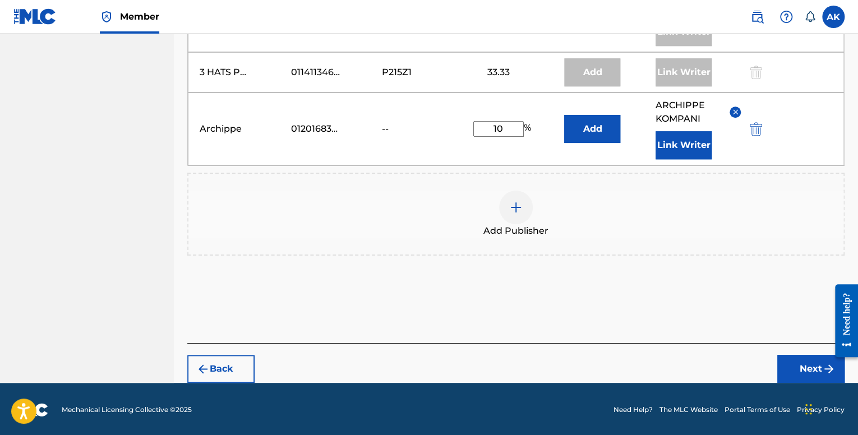
click at [790, 360] on button "Next" at bounding box center [810, 369] width 67 height 28
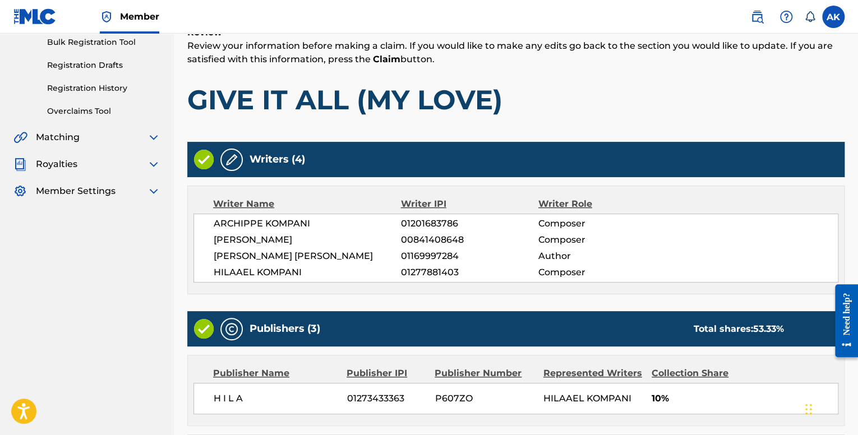
scroll to position [427, 0]
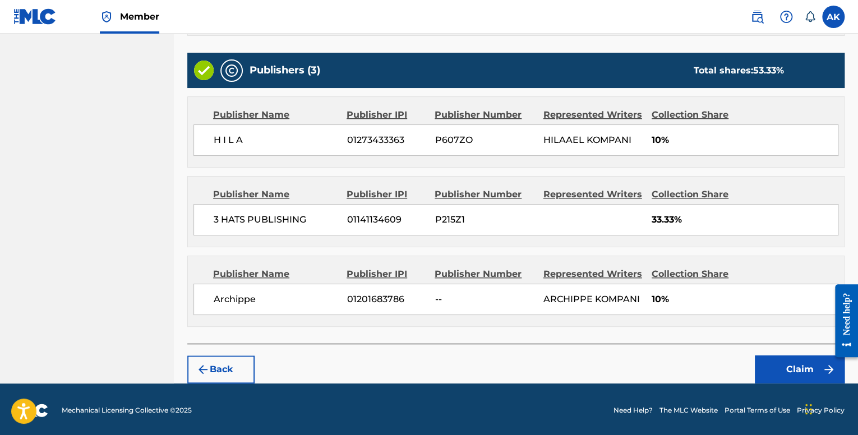
click at [803, 362] on button "Claim" at bounding box center [800, 370] width 90 height 28
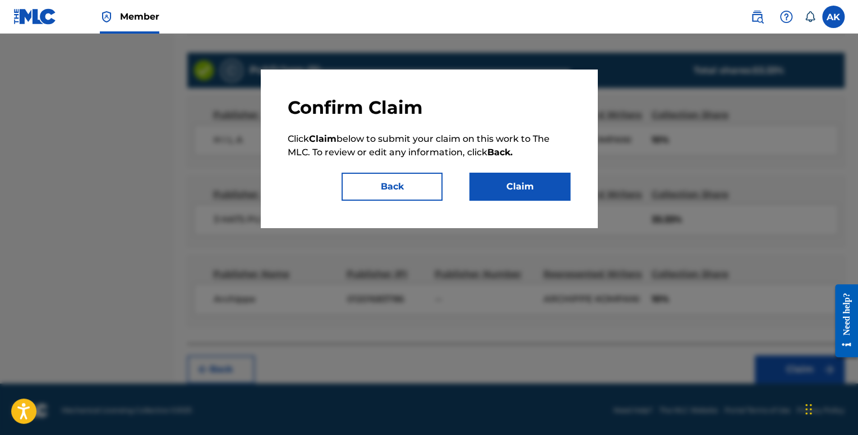
click at [548, 190] on button "Claim" at bounding box center [519, 187] width 101 height 28
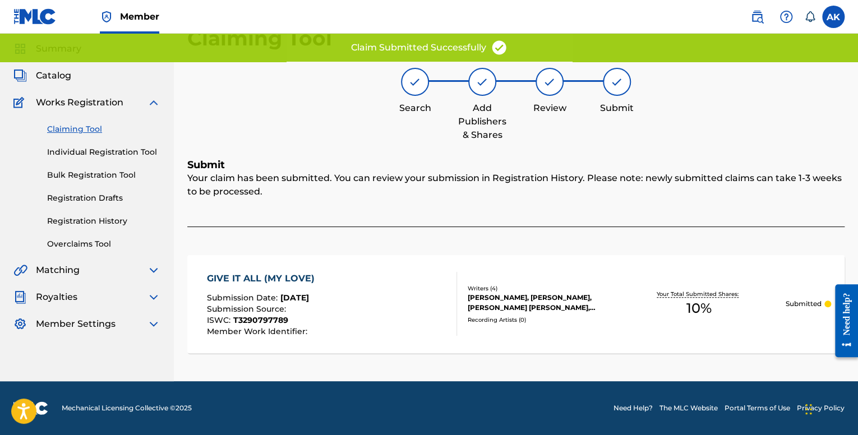
scroll to position [35, 0]
click at [85, 160] on div "Claiming Tool Individual Registration Tool Bulk Registration Tool Registration …" at bounding box center [86, 180] width 147 height 141
click at [81, 155] on link "Individual Registration Tool" at bounding box center [103, 153] width 113 height 12
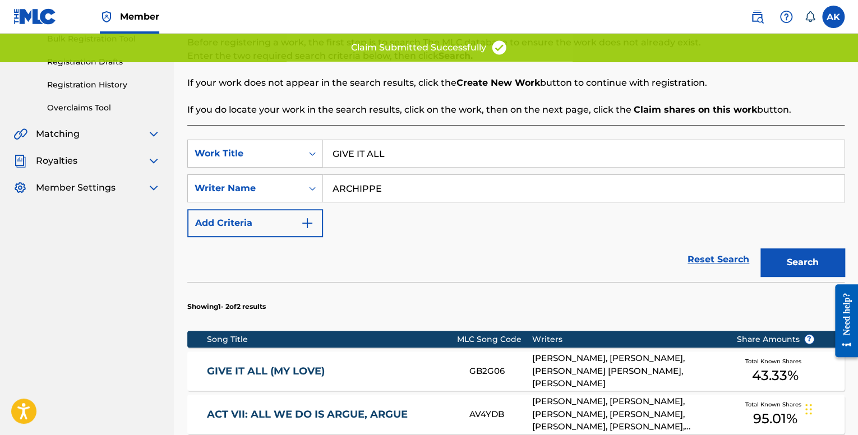
scroll to position [168, 0]
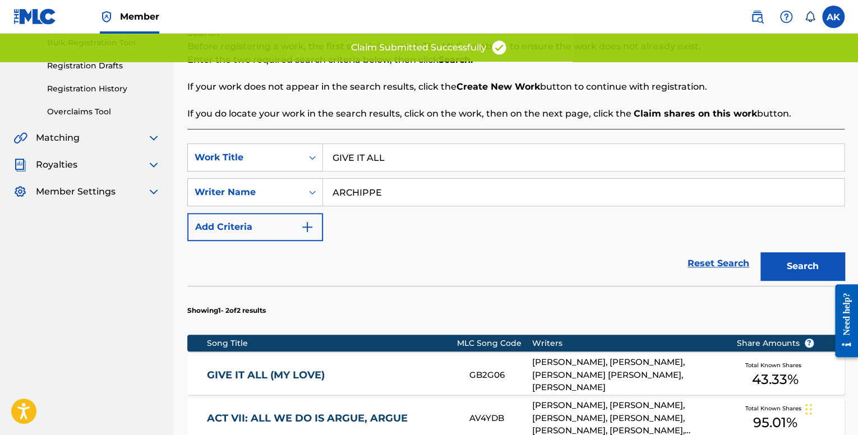
drag, startPoint x: 392, startPoint y: 154, endPoint x: 165, endPoint y: 164, distance: 226.3
click at [179, 163] on div "Register Work Search Enter Work Details Add Writers Add Publishers & Shares Add…" at bounding box center [516, 234] width 684 height 682
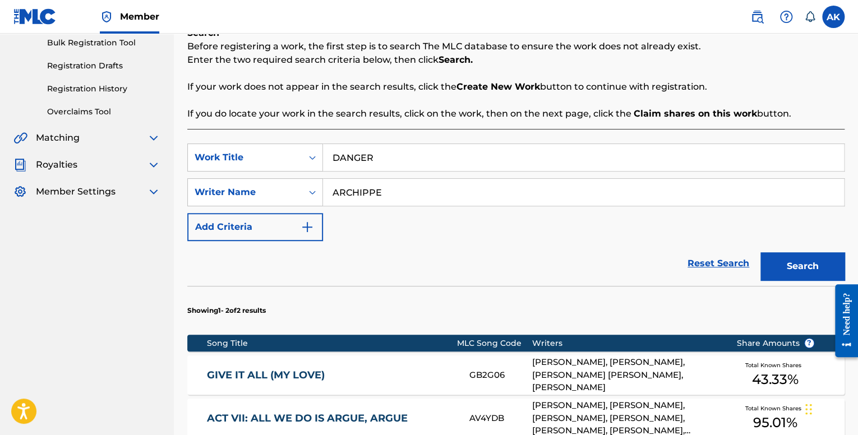
click at [761, 252] on button "Search" at bounding box center [803, 266] width 84 height 28
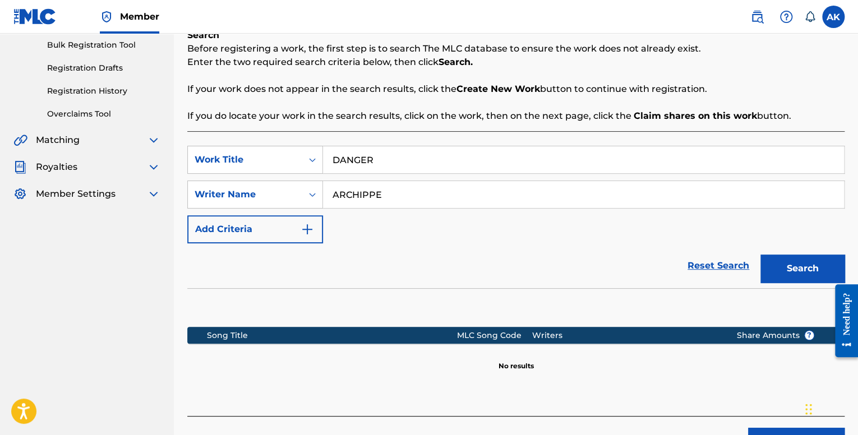
scroll to position [240, 0]
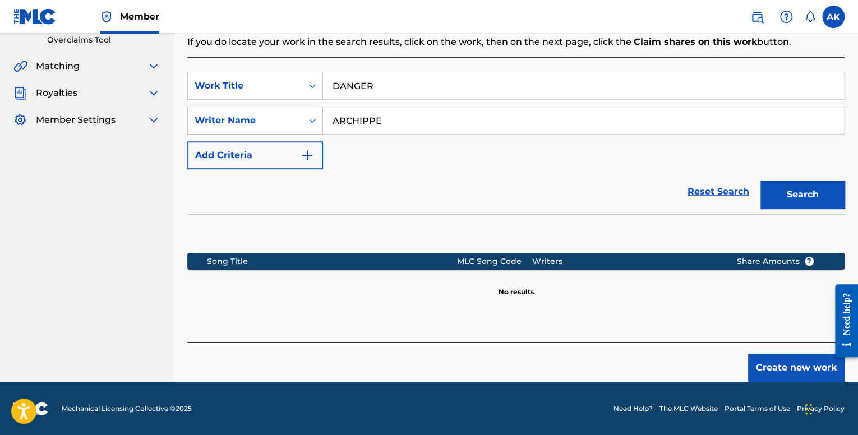
drag, startPoint x: 398, startPoint y: 81, endPoint x: 158, endPoint y: 86, distance: 240.1
click at [188, 89] on div "SearchWithCriteria7248d7c4-bd3c-452f-9db8-799753f2b05a Work Title DANGER" at bounding box center [515, 86] width 657 height 28
type input "COCO"
click at [761, 181] on button "Search" at bounding box center [803, 195] width 84 height 28
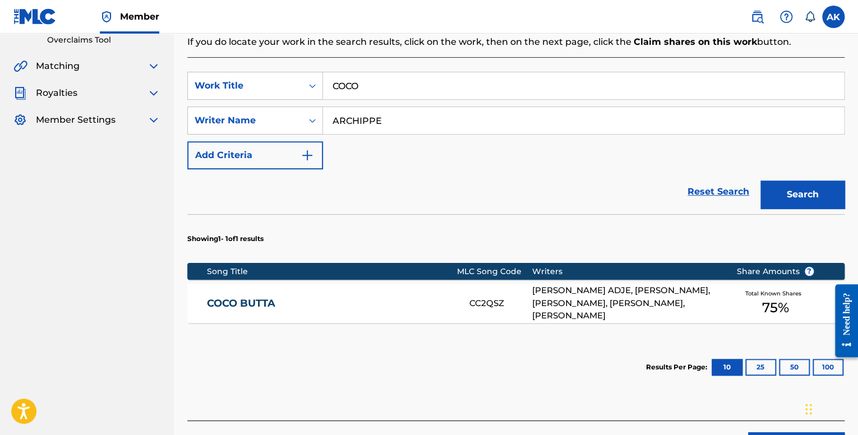
click at [491, 296] on div "COCO BUTTA CC2QSZ [PERSON_NAME] ADJE, [PERSON_NAME], [PERSON_NAME], [PERSON_NAM…" at bounding box center [515, 303] width 657 height 39
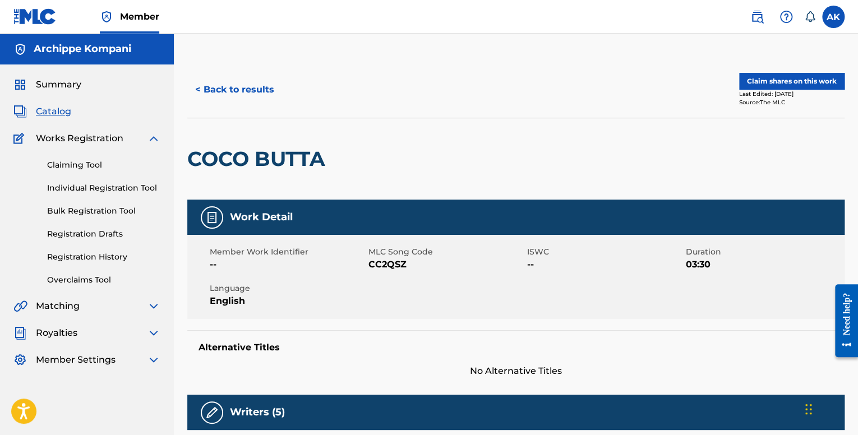
click at [781, 77] on button "Claim shares on this work" at bounding box center [791, 81] width 105 height 17
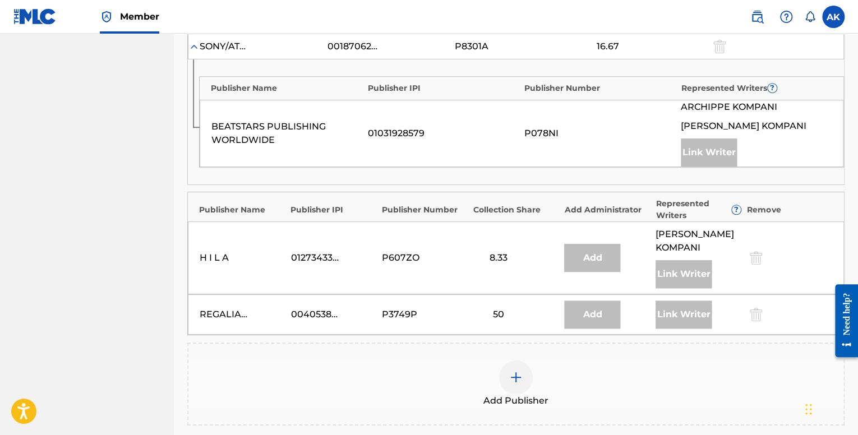
scroll to position [505, 0]
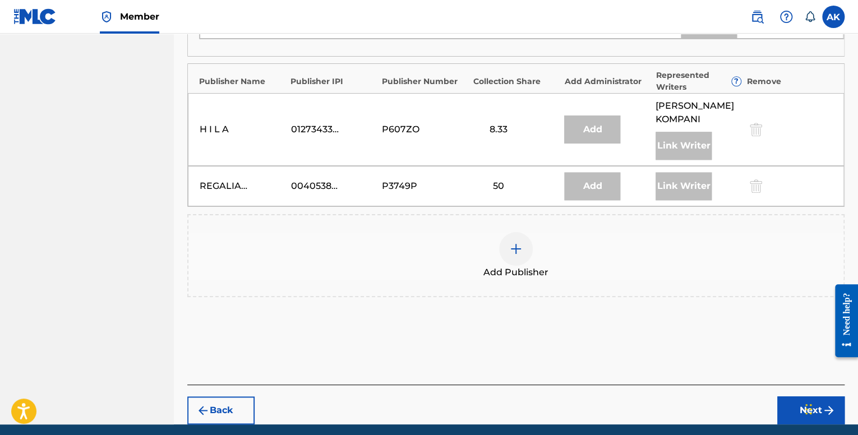
click at [515, 254] on div at bounding box center [516, 249] width 34 height 34
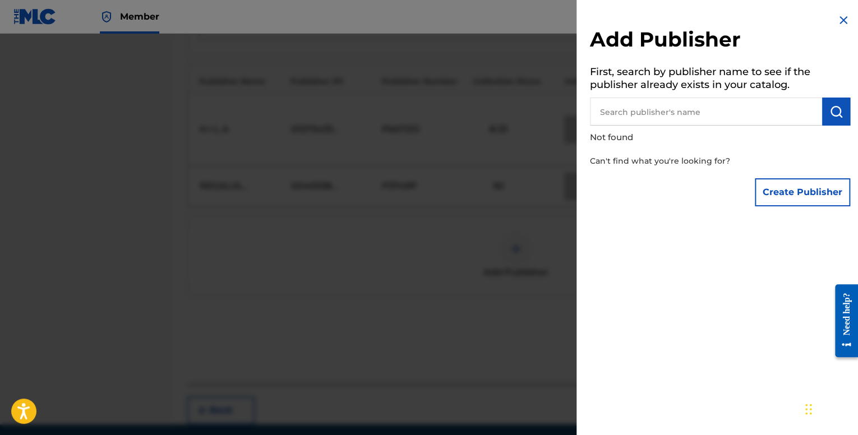
click at [655, 119] on input "text" at bounding box center [706, 112] width 232 height 28
click at [769, 198] on button "Create Publisher" at bounding box center [802, 192] width 95 height 28
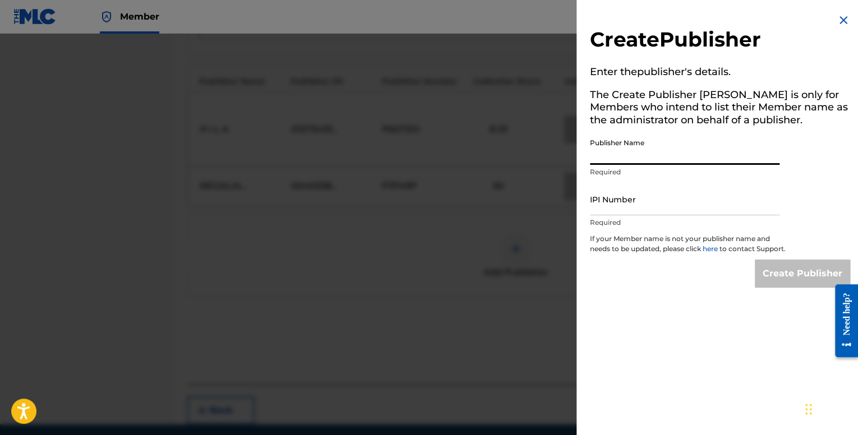
click at [613, 151] on input "Publisher Name" at bounding box center [685, 149] width 190 height 32
type input "Archippe"
click at [624, 197] on input "IPI Number" at bounding box center [685, 199] width 190 height 32
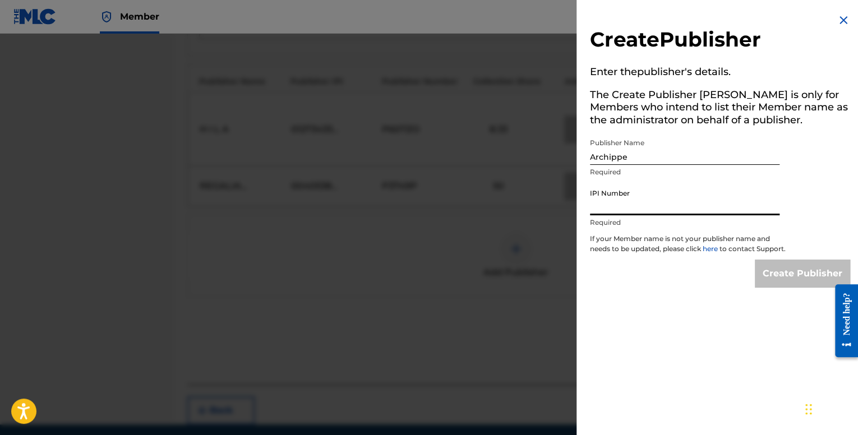
type input "01201683786"
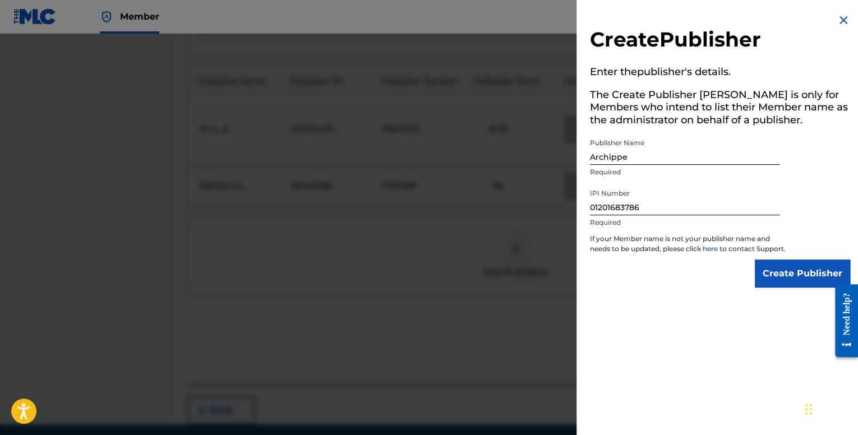
click at [789, 270] on input "Create Publisher" at bounding box center [802, 274] width 95 height 28
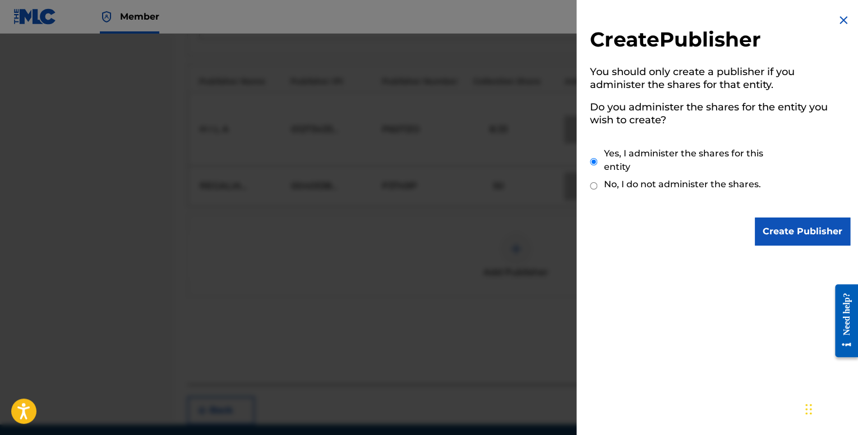
click at [793, 231] on input "Create Publisher" at bounding box center [802, 232] width 95 height 28
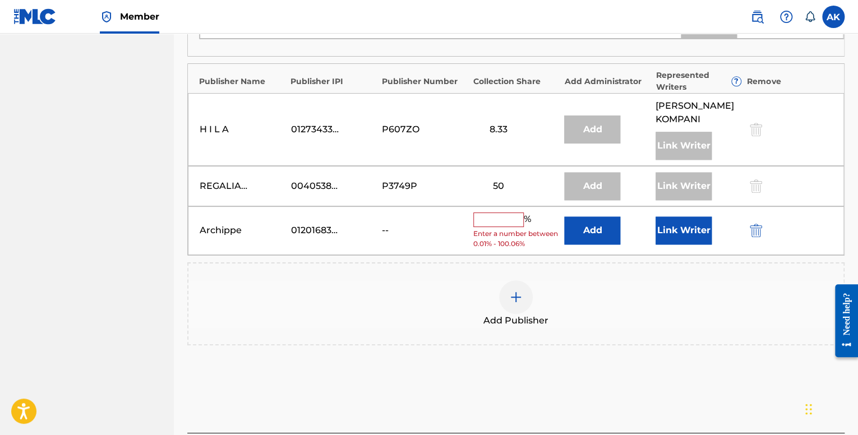
click at [486, 216] on input "text" at bounding box center [498, 220] width 50 height 15
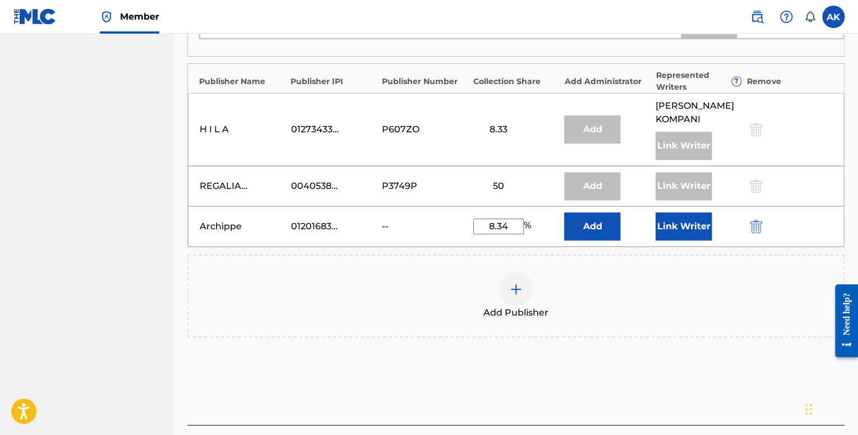
click at [669, 224] on button "Link Writer" at bounding box center [684, 227] width 56 height 28
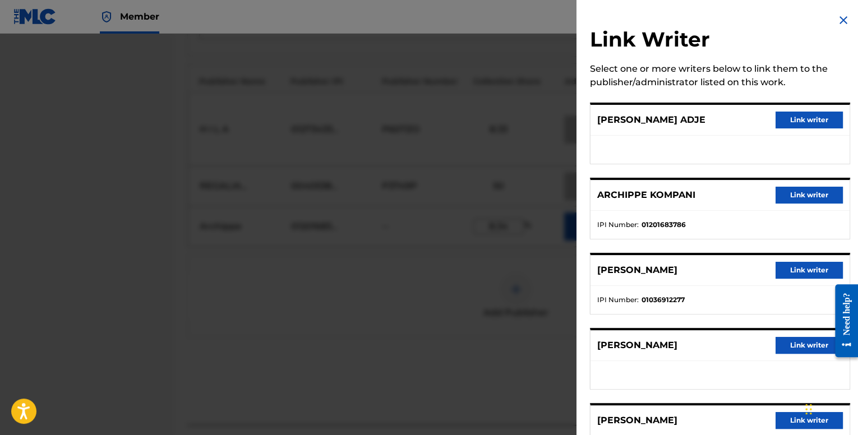
click at [779, 194] on button "Link writer" at bounding box center [809, 195] width 67 height 17
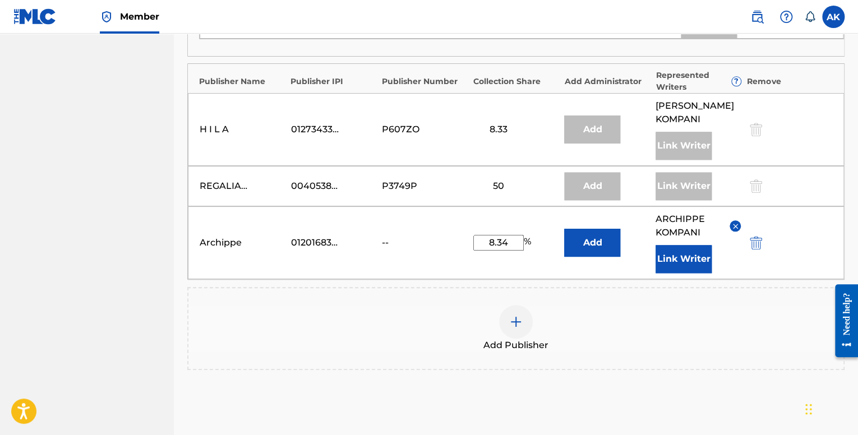
click at [508, 241] on input "8.34" at bounding box center [498, 243] width 50 height 16
type input "8.33"
click at [681, 292] on div "Add Publisher" at bounding box center [515, 328] width 657 height 83
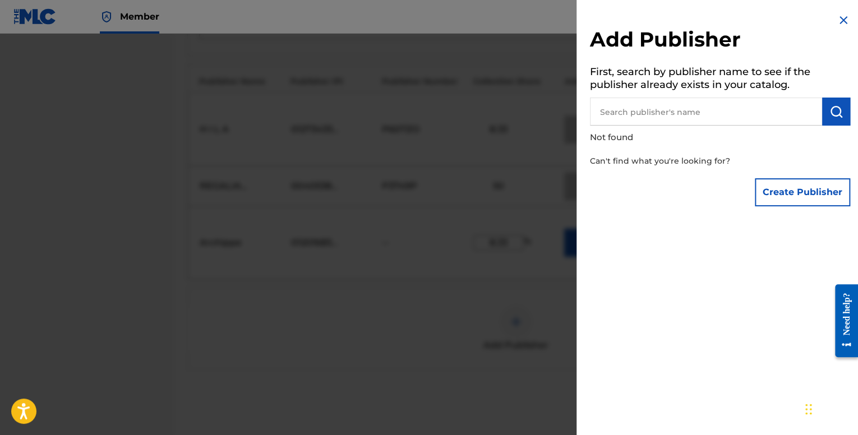
click at [839, 22] on img at bounding box center [843, 19] width 13 height 13
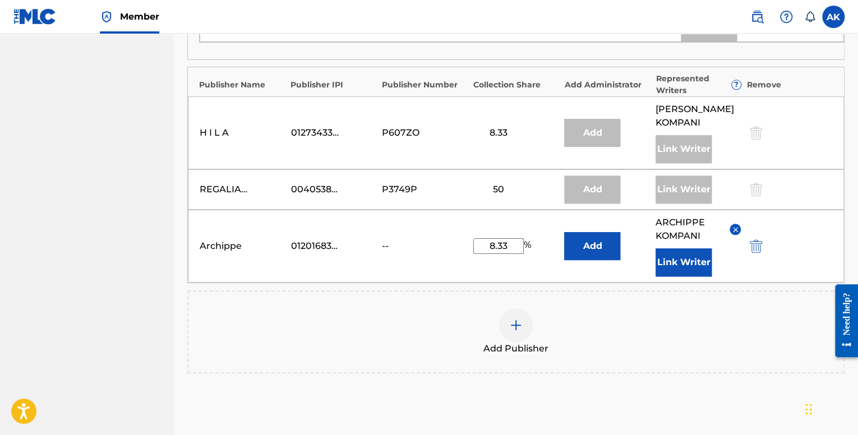
scroll to position [618, 0]
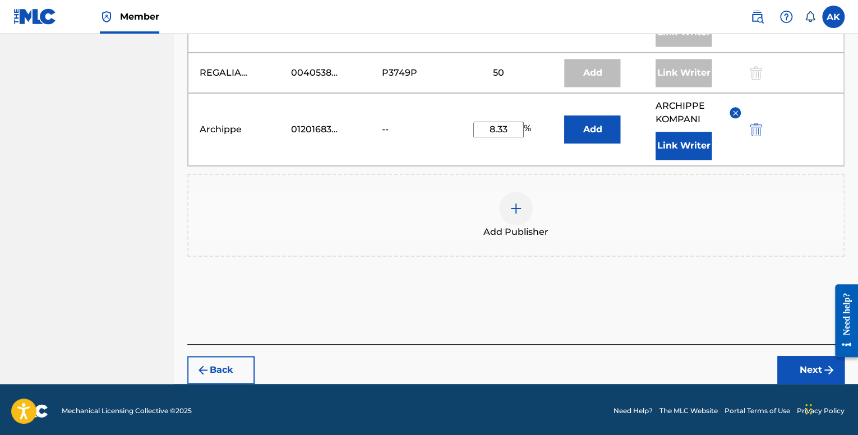
click at [800, 356] on button "Next" at bounding box center [810, 370] width 67 height 28
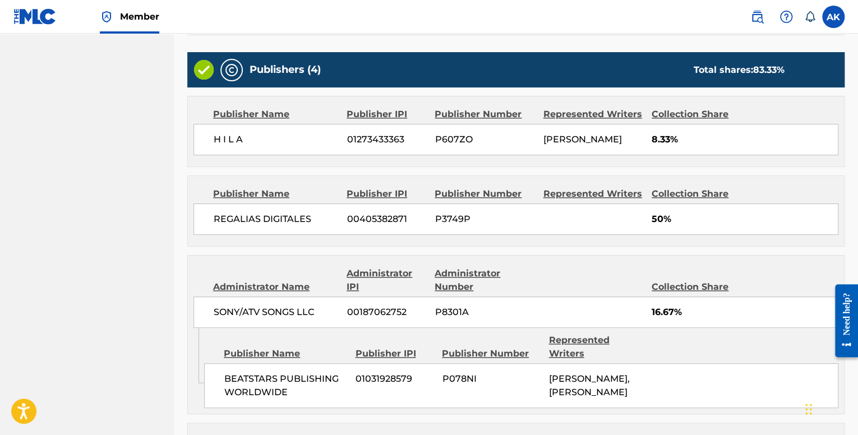
scroll to position [624, 0]
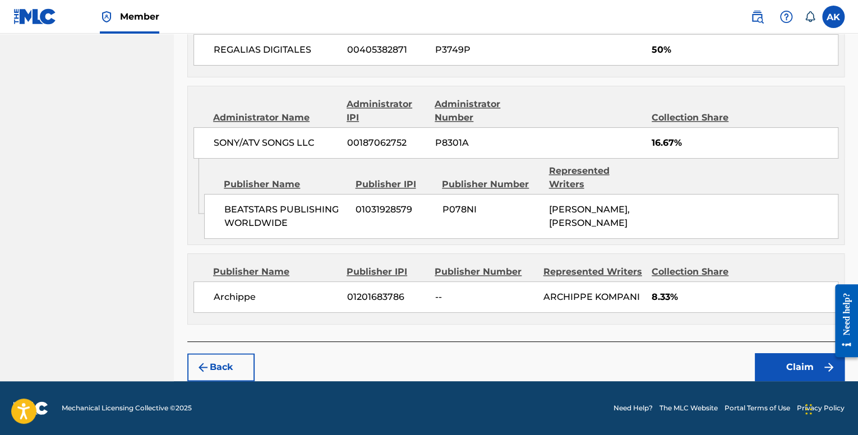
click at [764, 363] on button "Claim" at bounding box center [800, 367] width 90 height 28
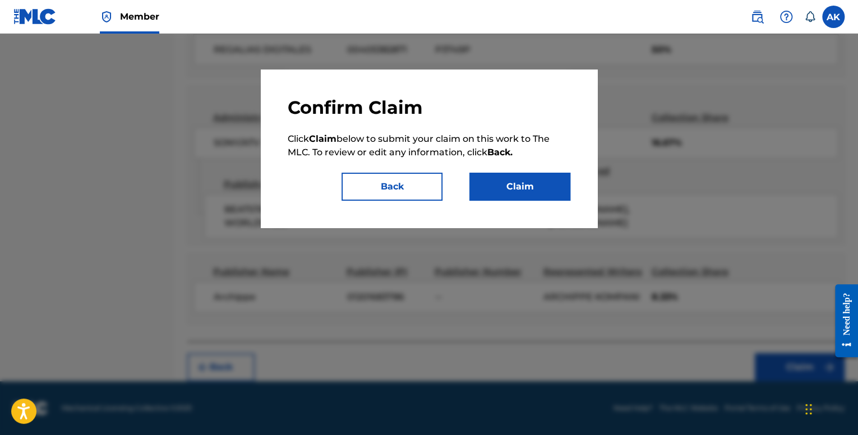
click at [536, 178] on button "Claim" at bounding box center [519, 187] width 101 height 28
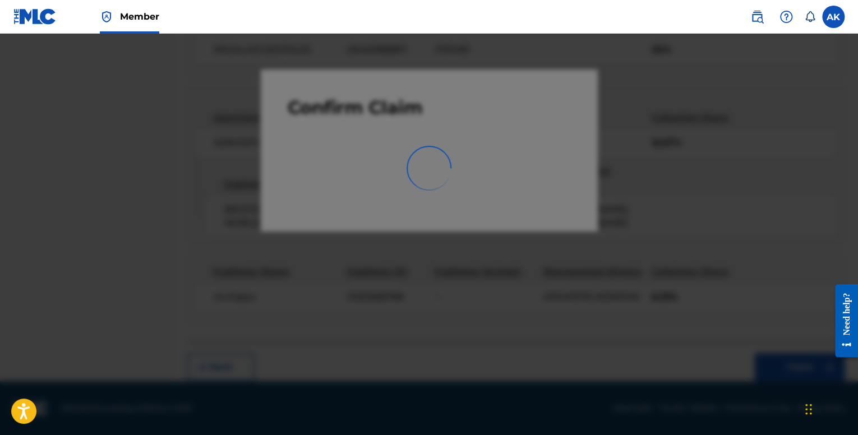
scroll to position [35, 0]
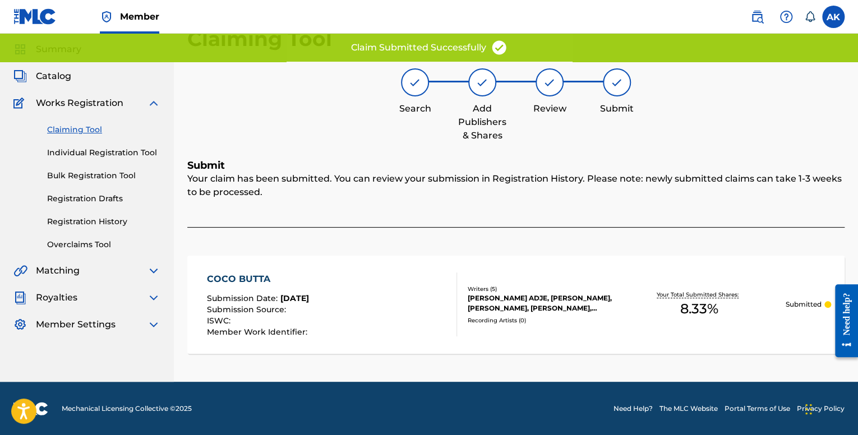
click at [103, 155] on link "Individual Registration Tool" at bounding box center [103, 153] width 113 height 12
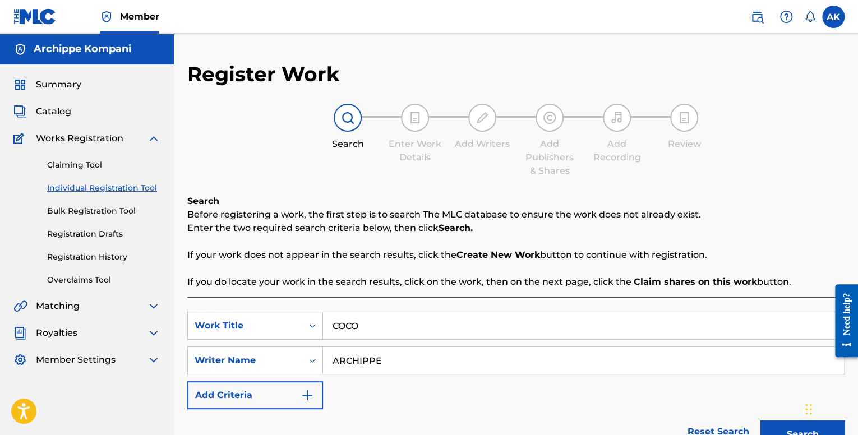
drag, startPoint x: 338, startPoint y: 317, endPoint x: 328, endPoint y: 317, distance: 10.1
click at [332, 317] on input "COCO" at bounding box center [583, 325] width 521 height 27
click at [761, 421] on button "Search" at bounding box center [803, 435] width 84 height 28
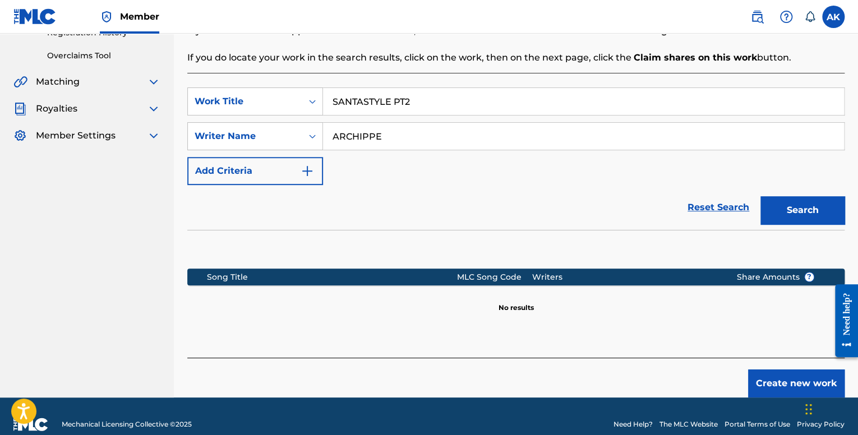
drag, startPoint x: 439, startPoint y: 108, endPoint x: 393, endPoint y: 108, distance: 46.0
click at [390, 108] on input "SANTASTYLE PT2" at bounding box center [583, 101] width 521 height 27
click at [761, 196] on button "Search" at bounding box center [803, 210] width 84 height 28
drag, startPoint x: 426, startPoint y: 100, endPoint x: 260, endPoint y: 100, distance: 166.0
click at [260, 100] on div "SearchWithCriteria7248d7c4-bd3c-452f-9db8-799753f2b05a Work Title SANTASTYLE" at bounding box center [515, 102] width 657 height 28
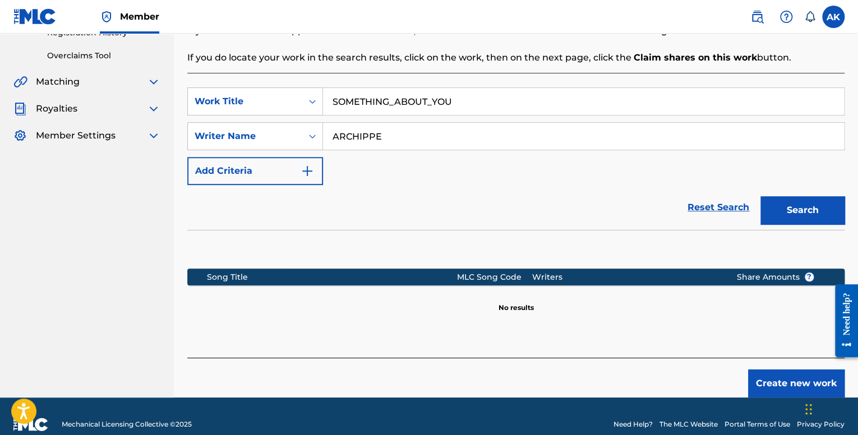
type input "SOMETHING_ABOUT_YOU"
click at [805, 203] on button "Search" at bounding box center [803, 210] width 84 height 28
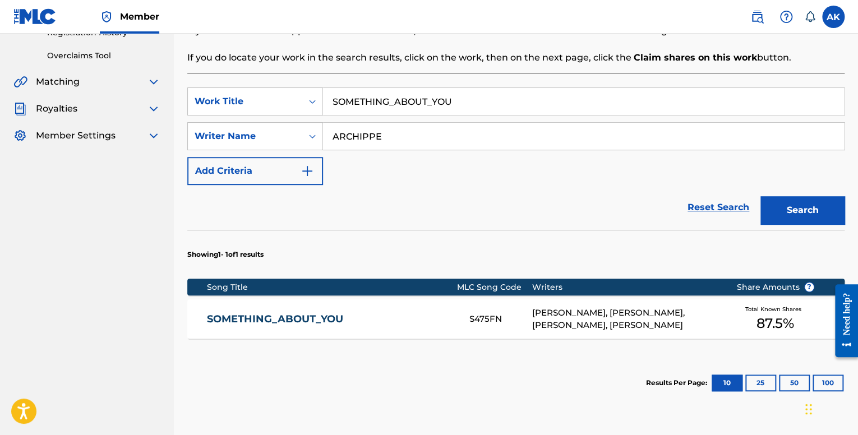
click at [477, 310] on div "SOMETHING_ABOUT_YOU S475FN [PERSON_NAME], [PERSON_NAME], [PERSON_NAME], [PERSON…" at bounding box center [515, 319] width 657 height 39
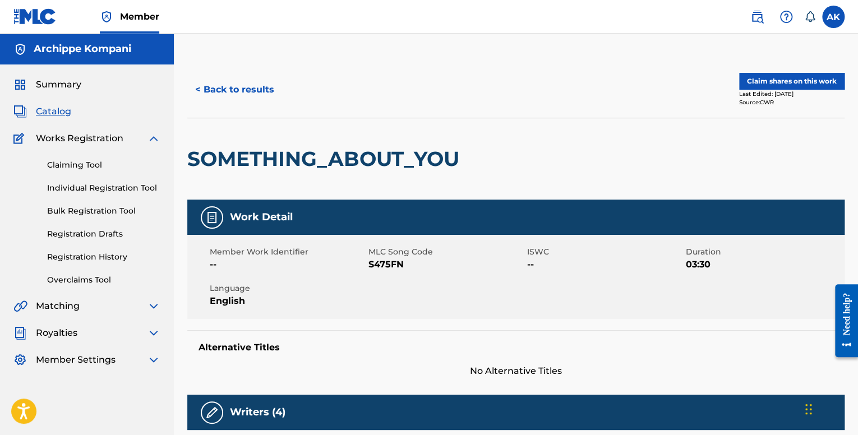
click at [783, 84] on button "Claim shares on this work" at bounding box center [791, 81] width 105 height 17
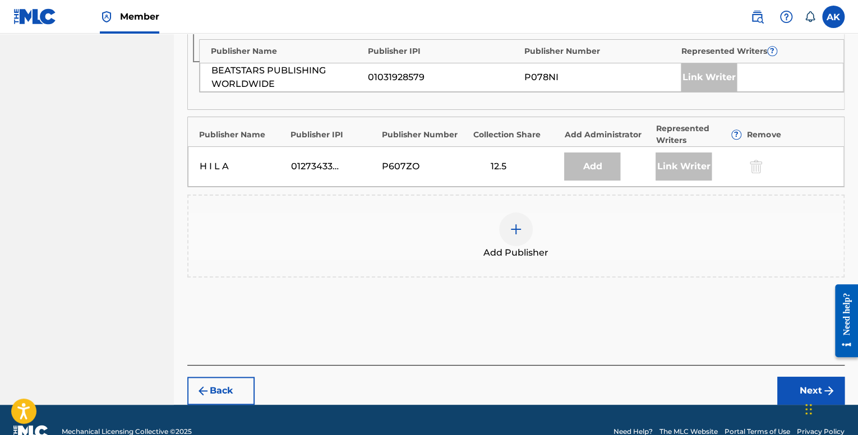
scroll to position [565, 0]
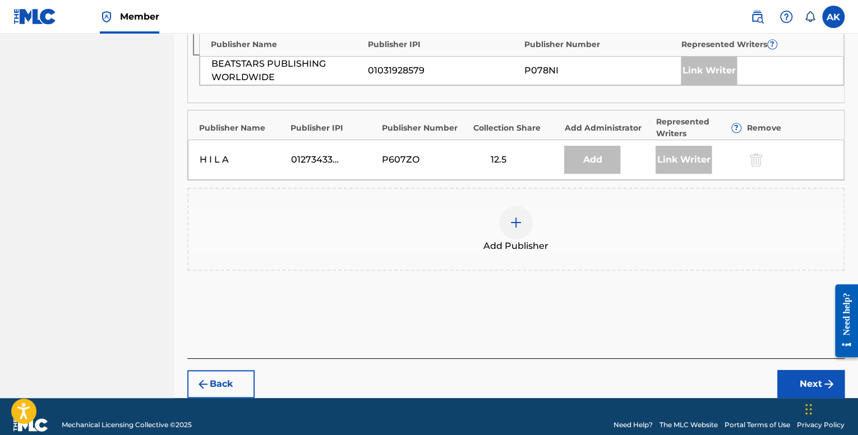
click at [521, 206] on div at bounding box center [516, 223] width 34 height 34
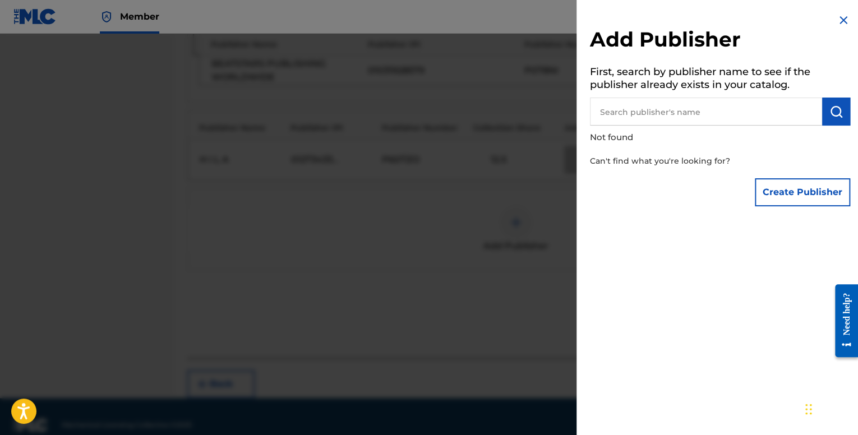
click at [670, 115] on input "text" at bounding box center [706, 112] width 232 height 28
click at [765, 184] on button "Create Publisher" at bounding box center [802, 192] width 95 height 28
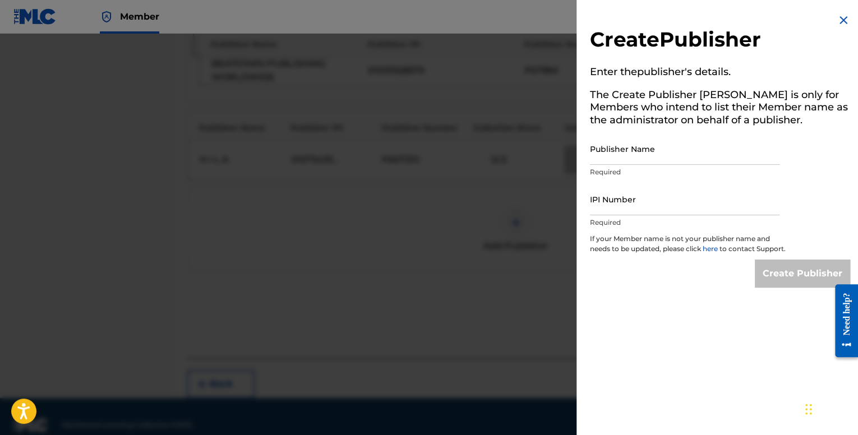
click at [623, 161] on input "Publisher Name" at bounding box center [685, 149] width 190 height 32
type input "Archippe"
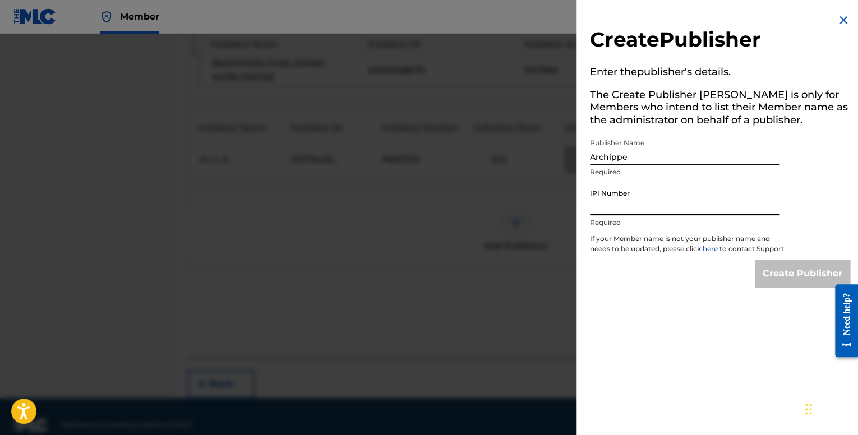
click at [633, 200] on input "IPI Number" at bounding box center [685, 199] width 190 height 32
type input "01201683786"
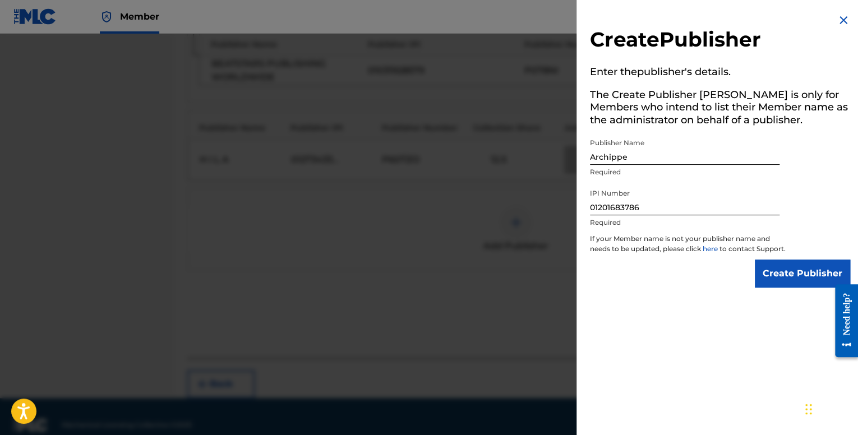
click at [767, 260] on p "If your Member name is not your publisher name and needs to be updated, please …" at bounding box center [688, 247] width 196 height 26
click at [770, 272] on input "Create Publisher" at bounding box center [802, 274] width 95 height 28
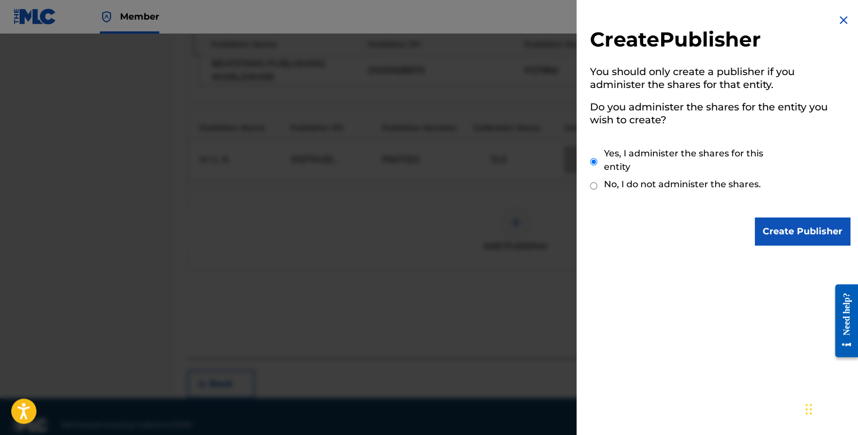
click at [784, 236] on input "Create Publisher" at bounding box center [802, 232] width 95 height 28
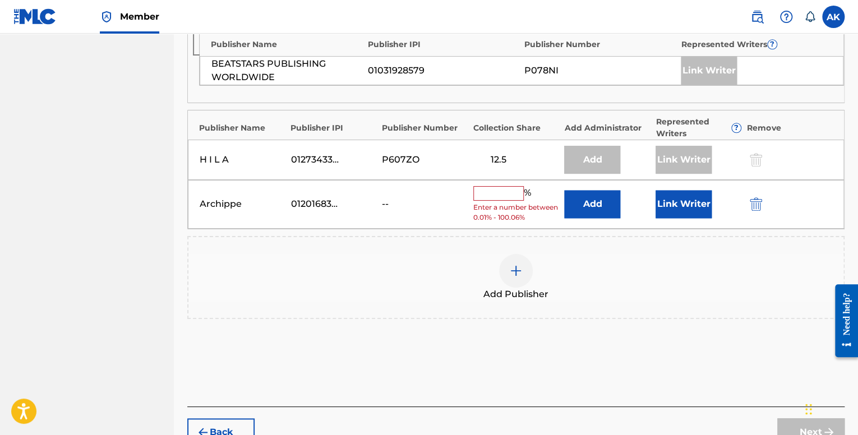
click at [505, 186] on input "text" at bounding box center [498, 193] width 50 height 15
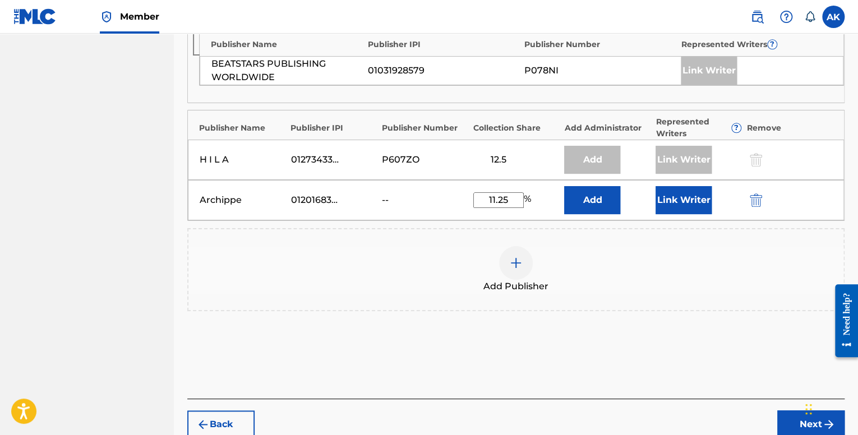
drag, startPoint x: 505, startPoint y: 183, endPoint x: 493, endPoint y: 185, distance: 12.5
click at [464, 181] on div "Archippe 01201683786 -- 11.25 % Add Link Writer" at bounding box center [516, 200] width 656 height 40
type input "12.5"
click at [680, 186] on button "Link Writer" at bounding box center [684, 200] width 56 height 28
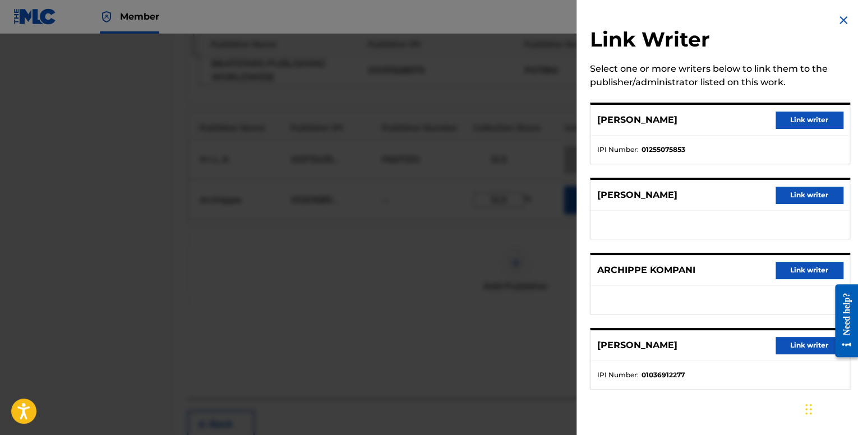
click at [792, 269] on button "Link writer" at bounding box center [809, 270] width 67 height 17
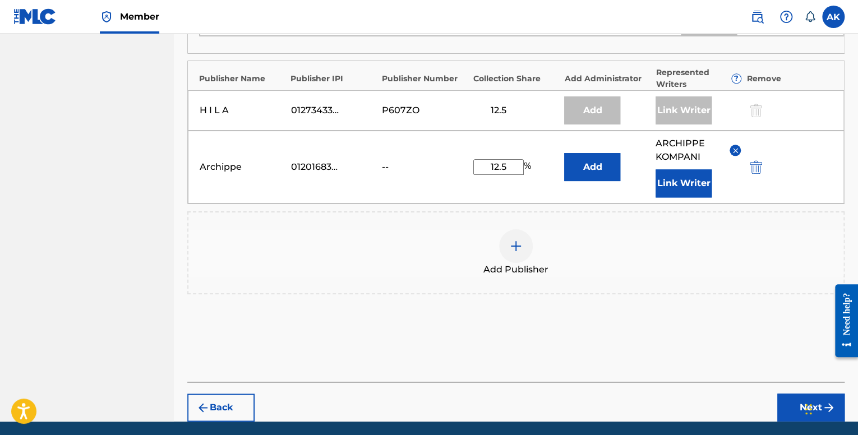
scroll to position [638, 0]
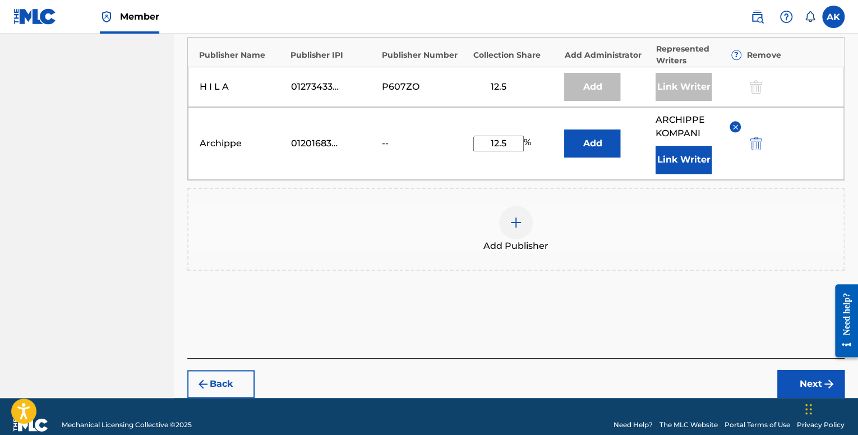
click at [790, 370] on button "Next" at bounding box center [810, 384] width 67 height 28
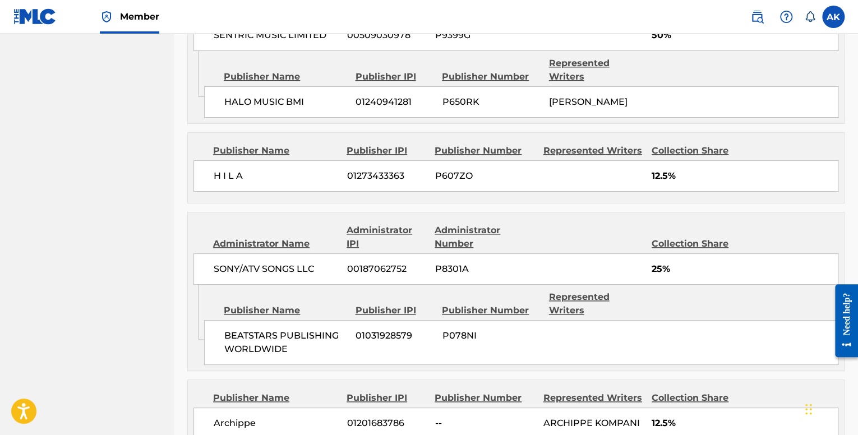
scroll to position [645, 0]
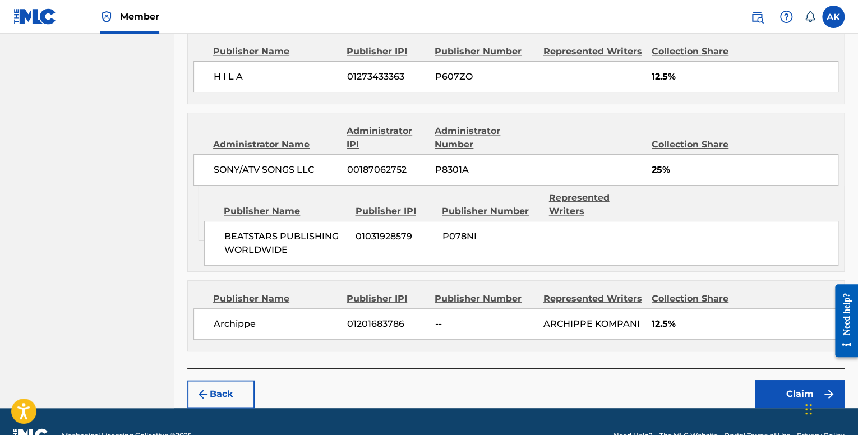
click at [769, 380] on button "Claim" at bounding box center [800, 394] width 90 height 28
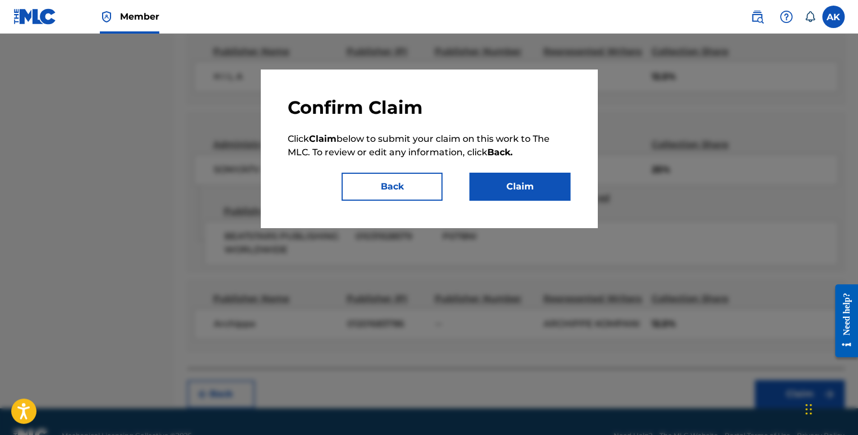
click at [509, 186] on button "Claim" at bounding box center [519, 187] width 101 height 28
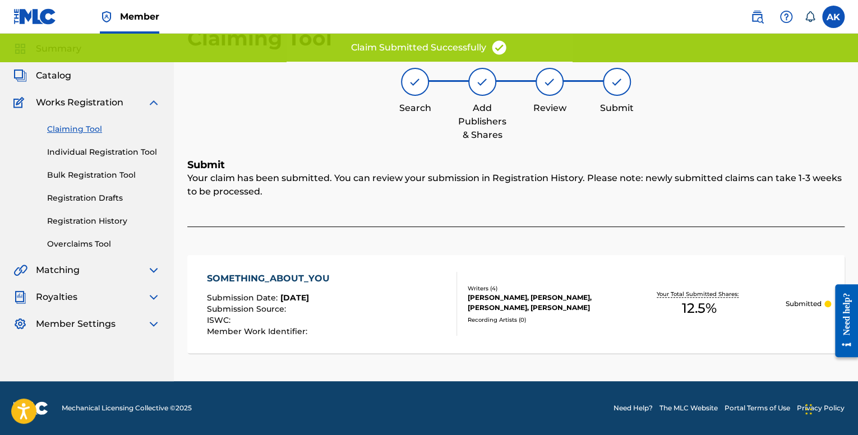
scroll to position [35, 0]
click at [105, 154] on link "Individual Registration Tool" at bounding box center [103, 153] width 113 height 12
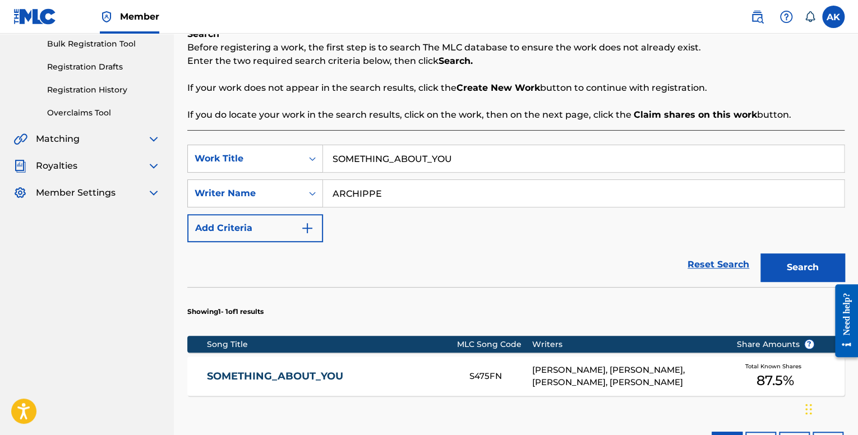
scroll to position [168, 0]
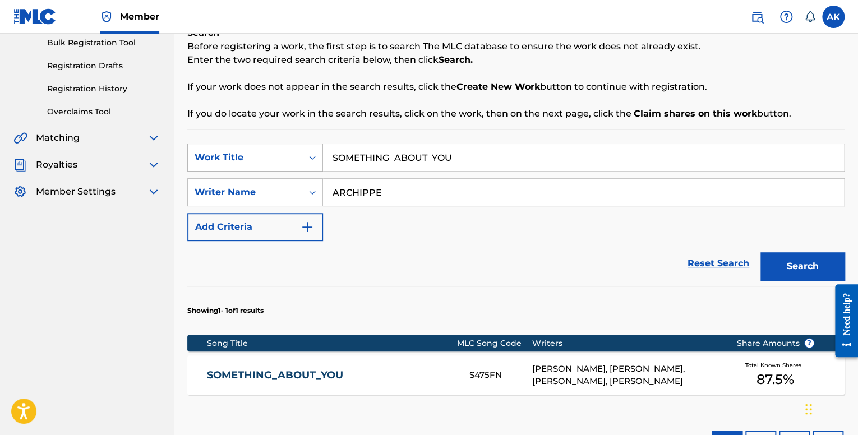
drag, startPoint x: 500, startPoint y: 155, endPoint x: 263, endPoint y: 150, distance: 237.9
click at [263, 150] on div "SearchWithCriteria7248d7c4-bd3c-452f-9db8-799753f2b05a Work Title SOMETHING_ABO…" at bounding box center [515, 158] width 657 height 28
type input "2 BAD"
click at [761, 252] on button "Search" at bounding box center [803, 266] width 84 height 28
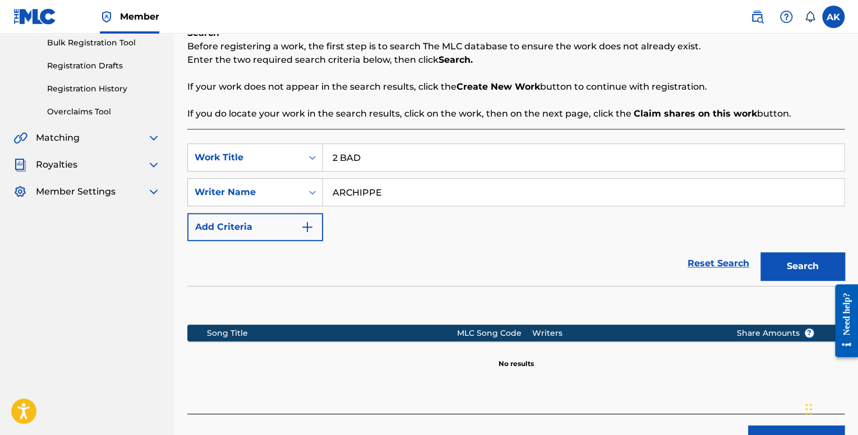
click at [761, 252] on button "Search" at bounding box center [803, 266] width 84 height 28
drag, startPoint x: 415, startPoint y: 156, endPoint x: 246, endPoint y: 163, distance: 169.5
click at [270, 161] on div "SearchWithCriteria7248d7c4-bd3c-452f-9db8-799753f2b05a Work Title 2 BAD" at bounding box center [515, 158] width 657 height 28
